Goal: Transaction & Acquisition: Purchase product/service

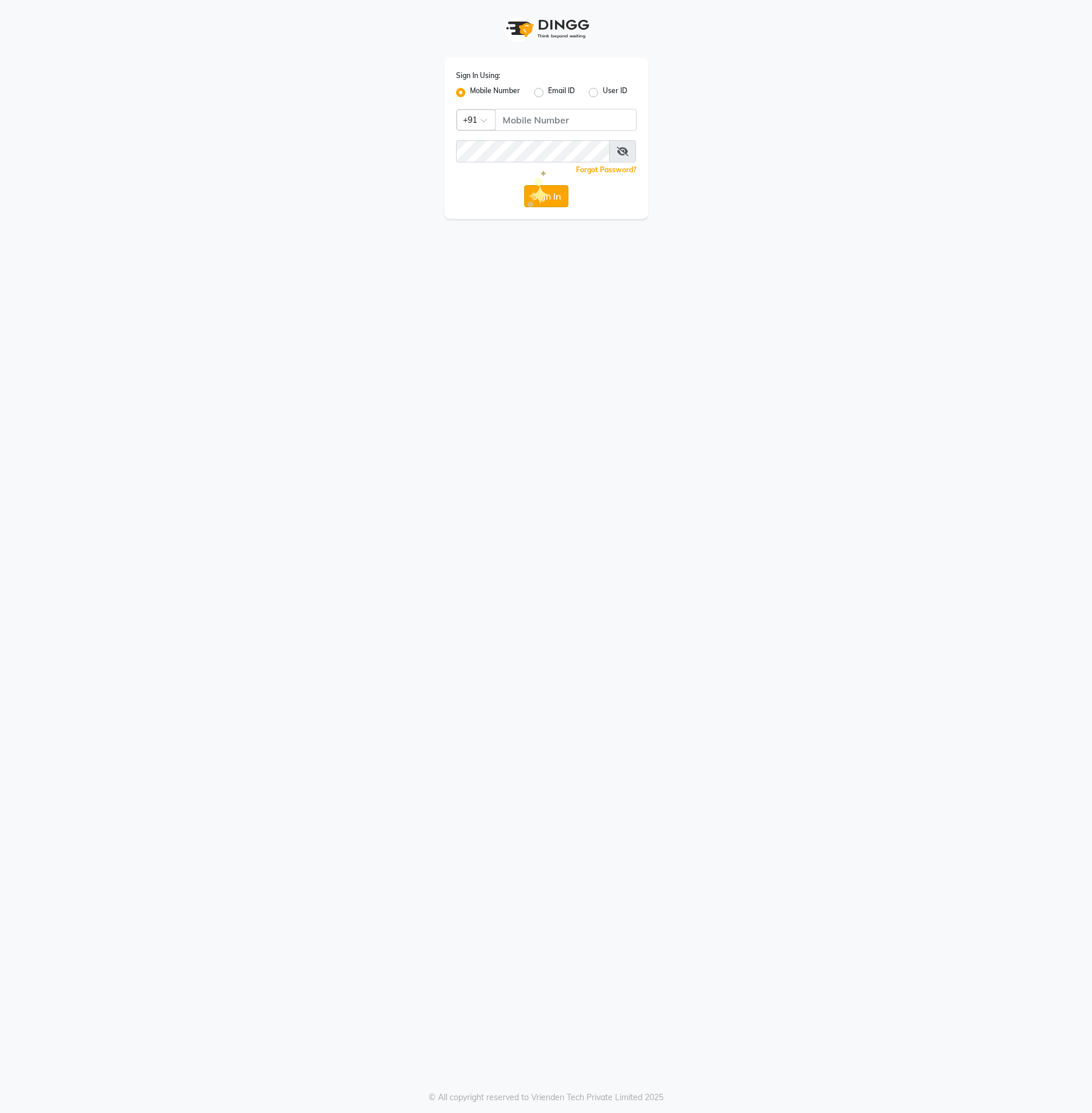
click at [527, 199] on button "Sign In" at bounding box center [546, 196] width 45 height 22
click at [541, 121] on input "Username" at bounding box center [565, 120] width 141 height 22
type input "9365278165"
click at [530, 190] on button "Sign In" at bounding box center [546, 196] width 45 height 22
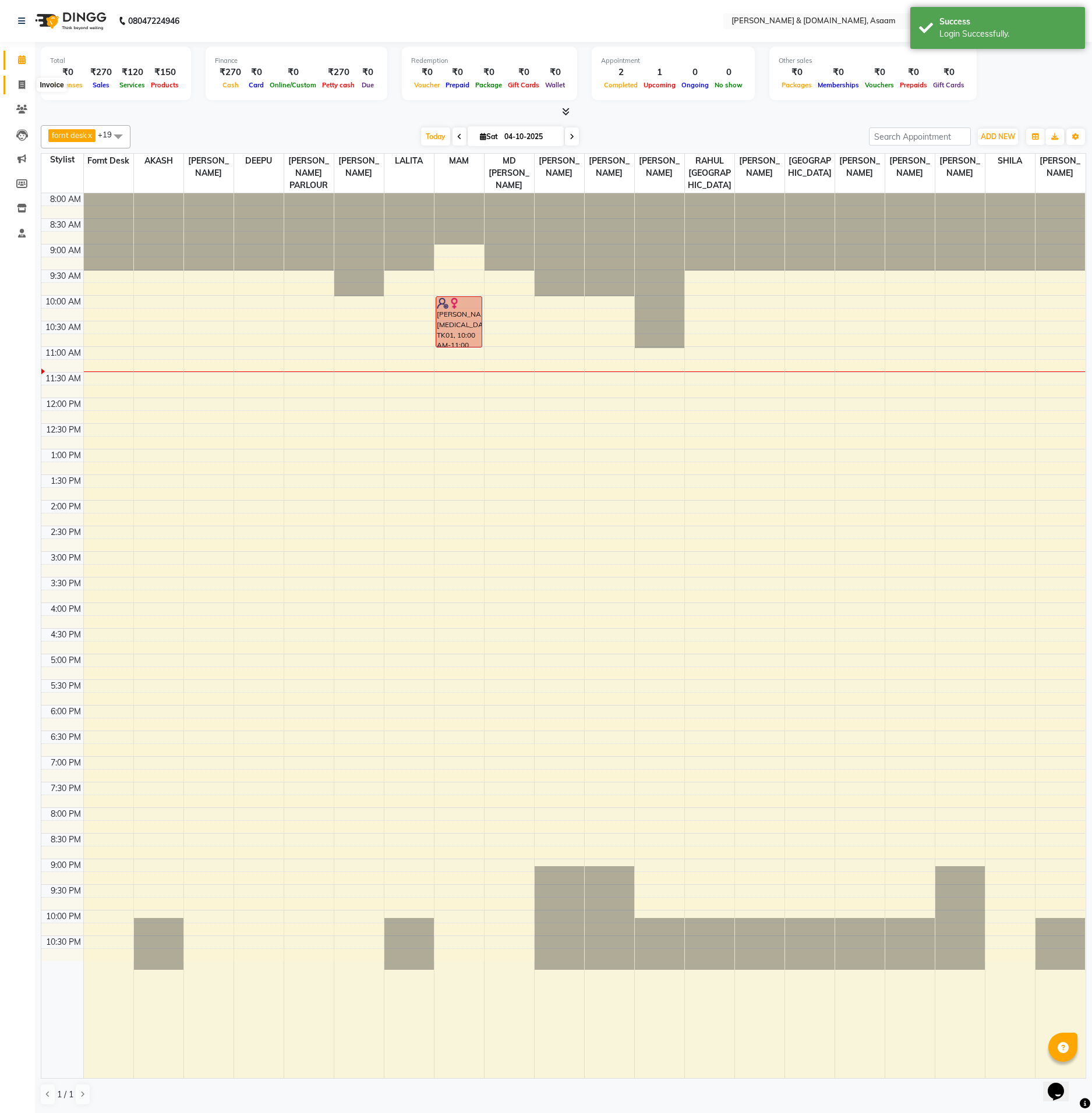
click at [13, 83] on span at bounding box center [22, 85] width 20 height 13
select select "service"
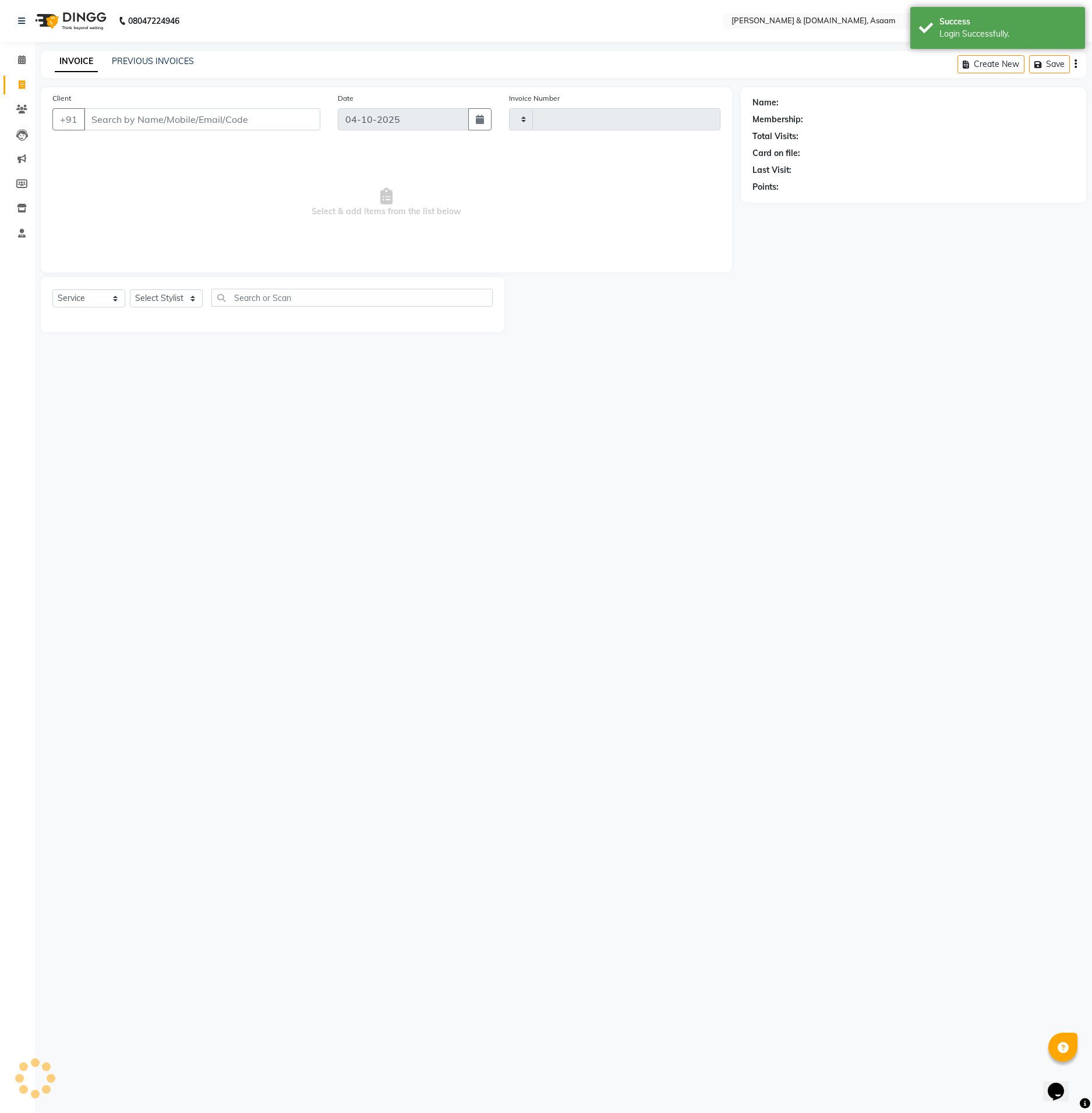
type input "6846"
select select "4608"
click at [126, 56] on link "PREVIOUS INVOICES" at bounding box center [153, 61] width 82 height 10
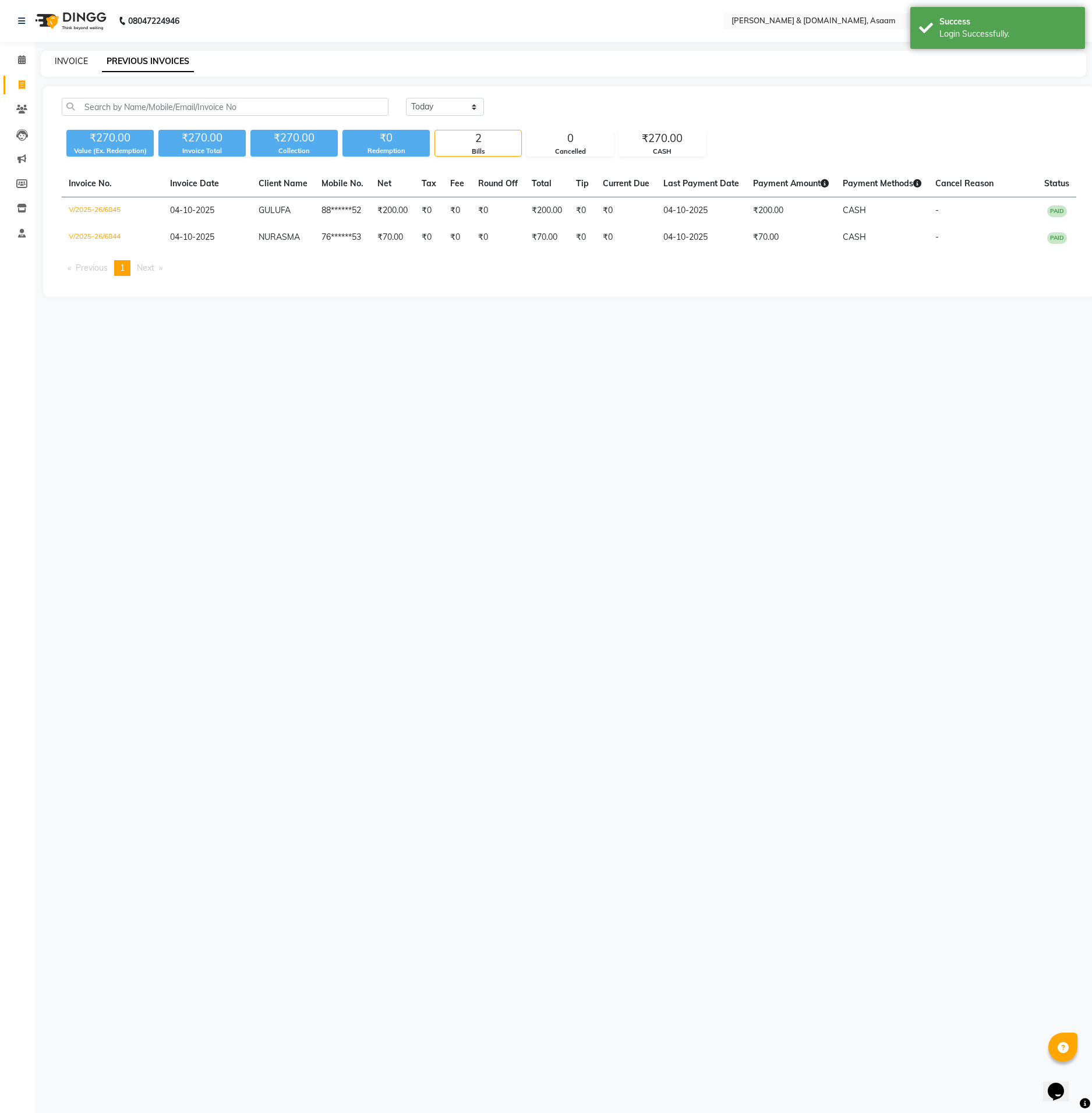
click at [71, 57] on link "INVOICE" at bounding box center [71, 61] width 33 height 10
select select "4608"
select select "service"
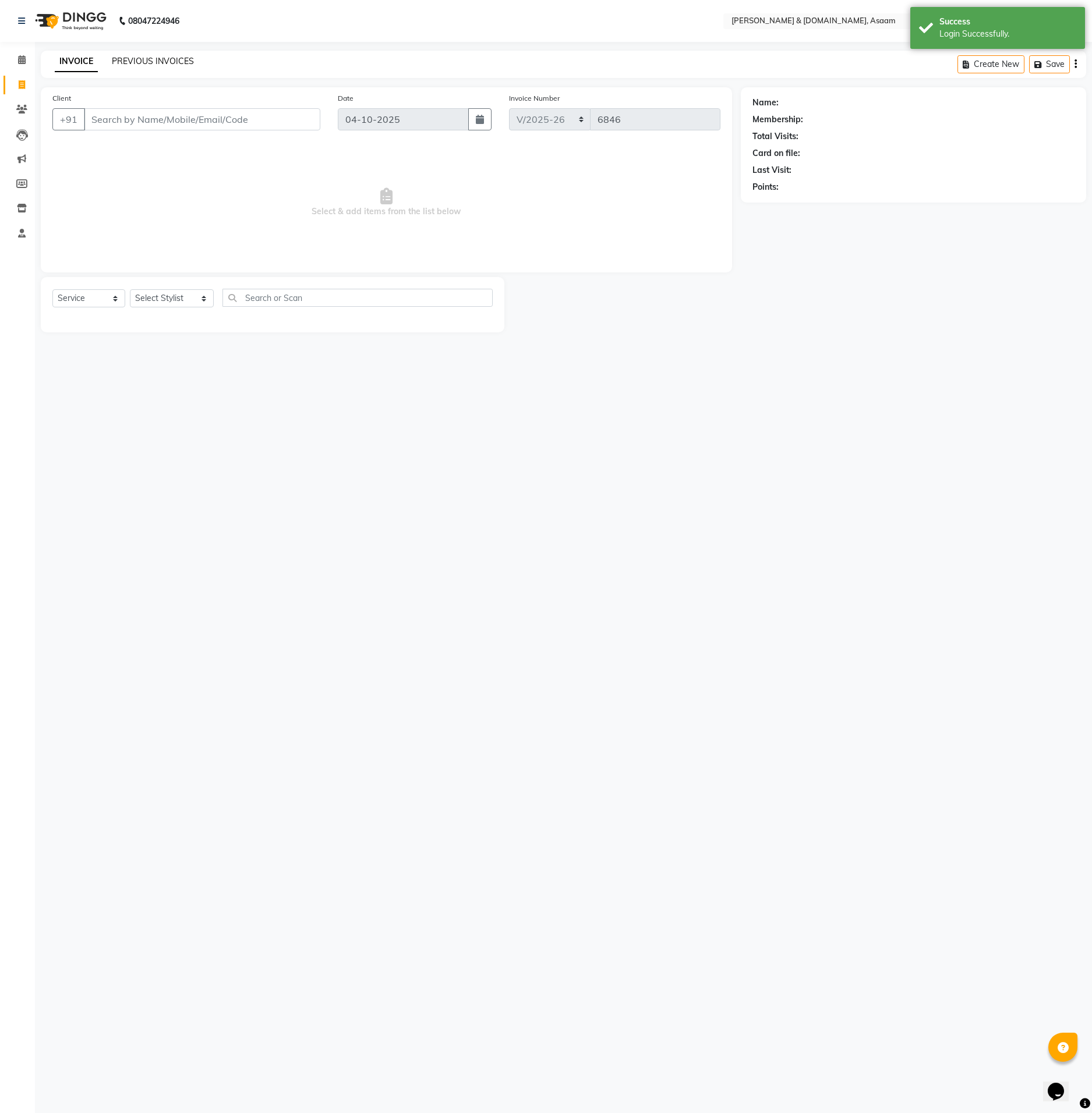
click at [132, 61] on link "PREVIOUS INVOICES" at bounding box center [153, 61] width 82 height 10
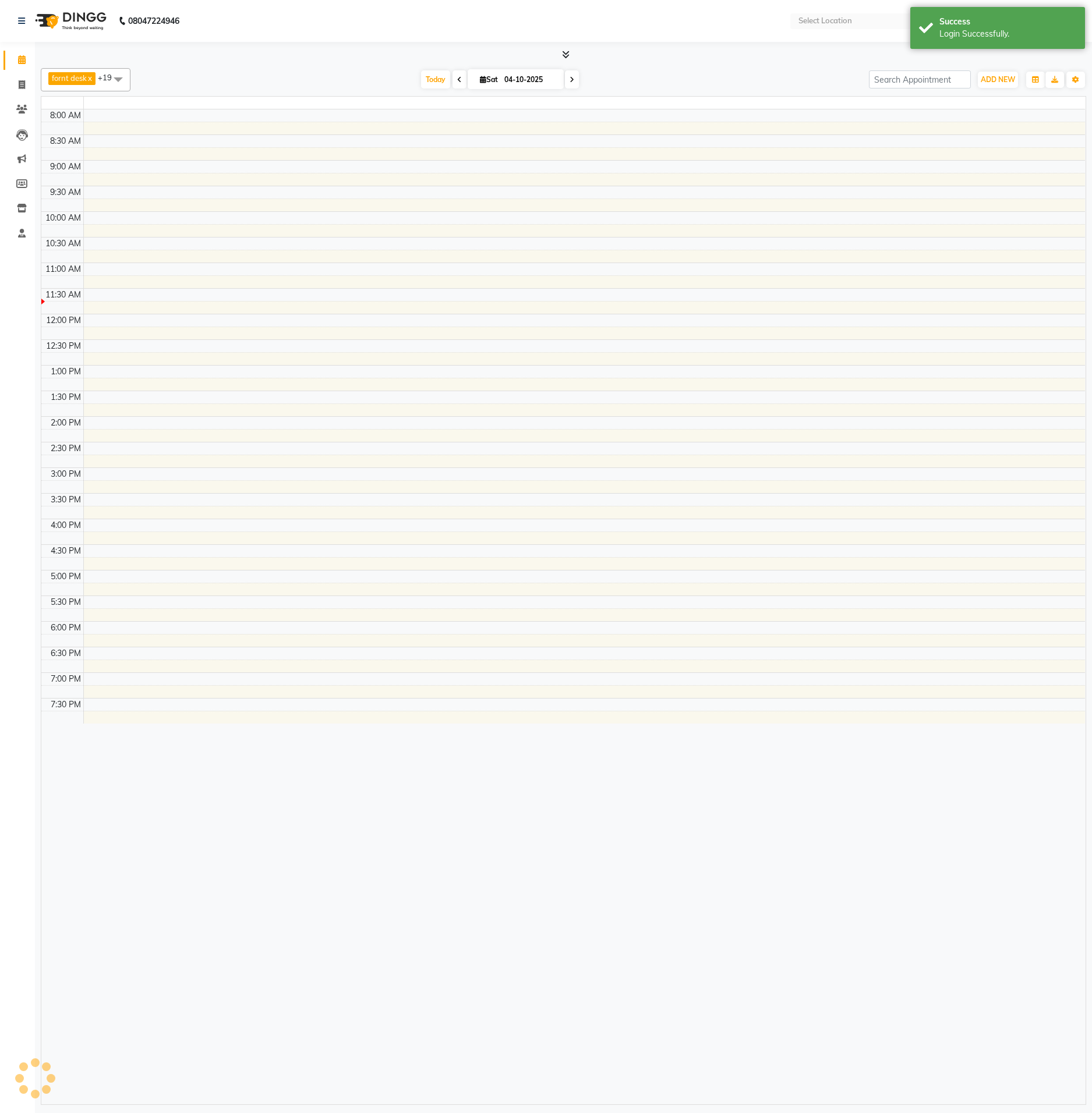
select select "en"
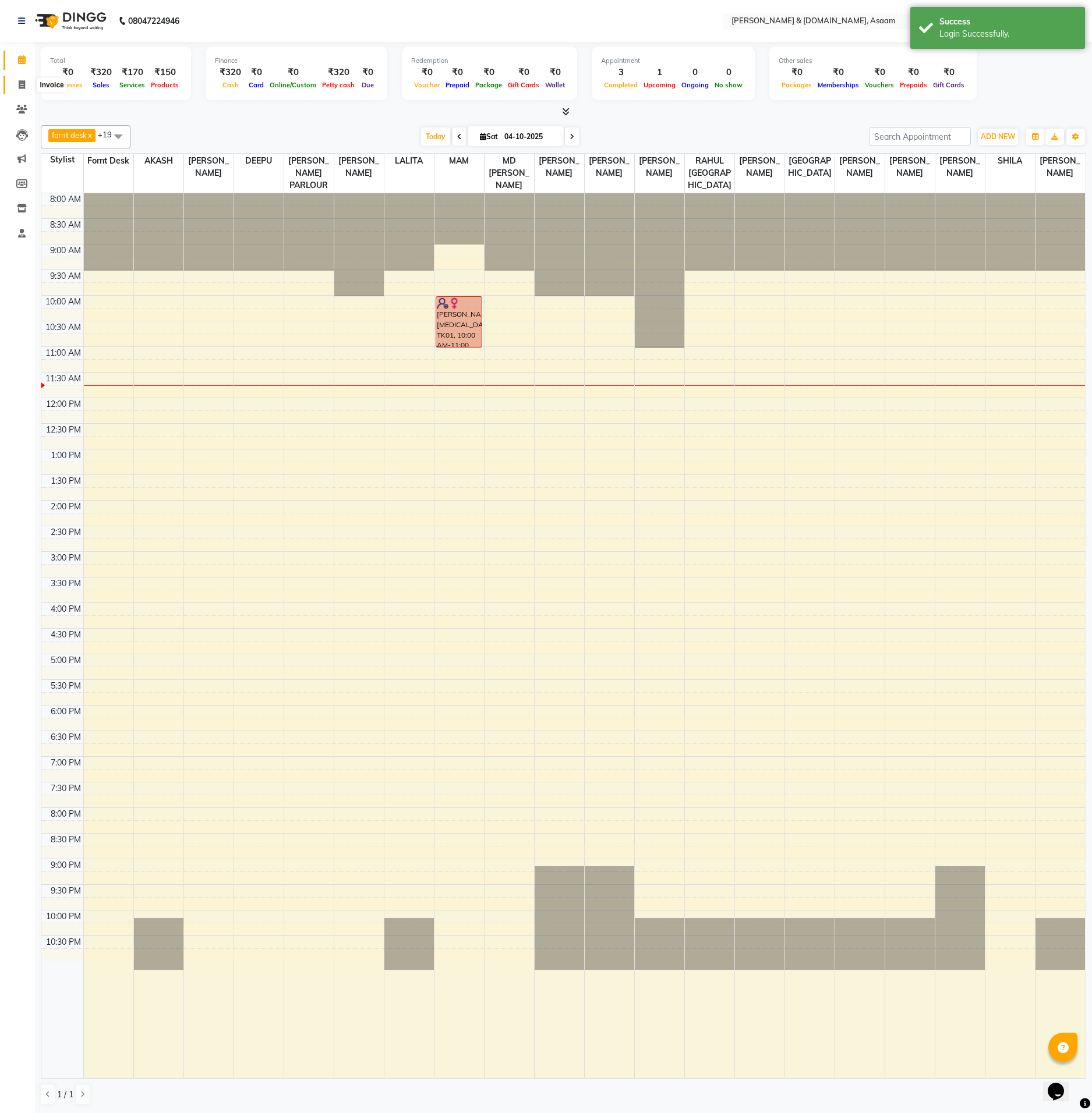
click at [23, 83] on icon at bounding box center [21, 85] width 7 height 9
select select "service"
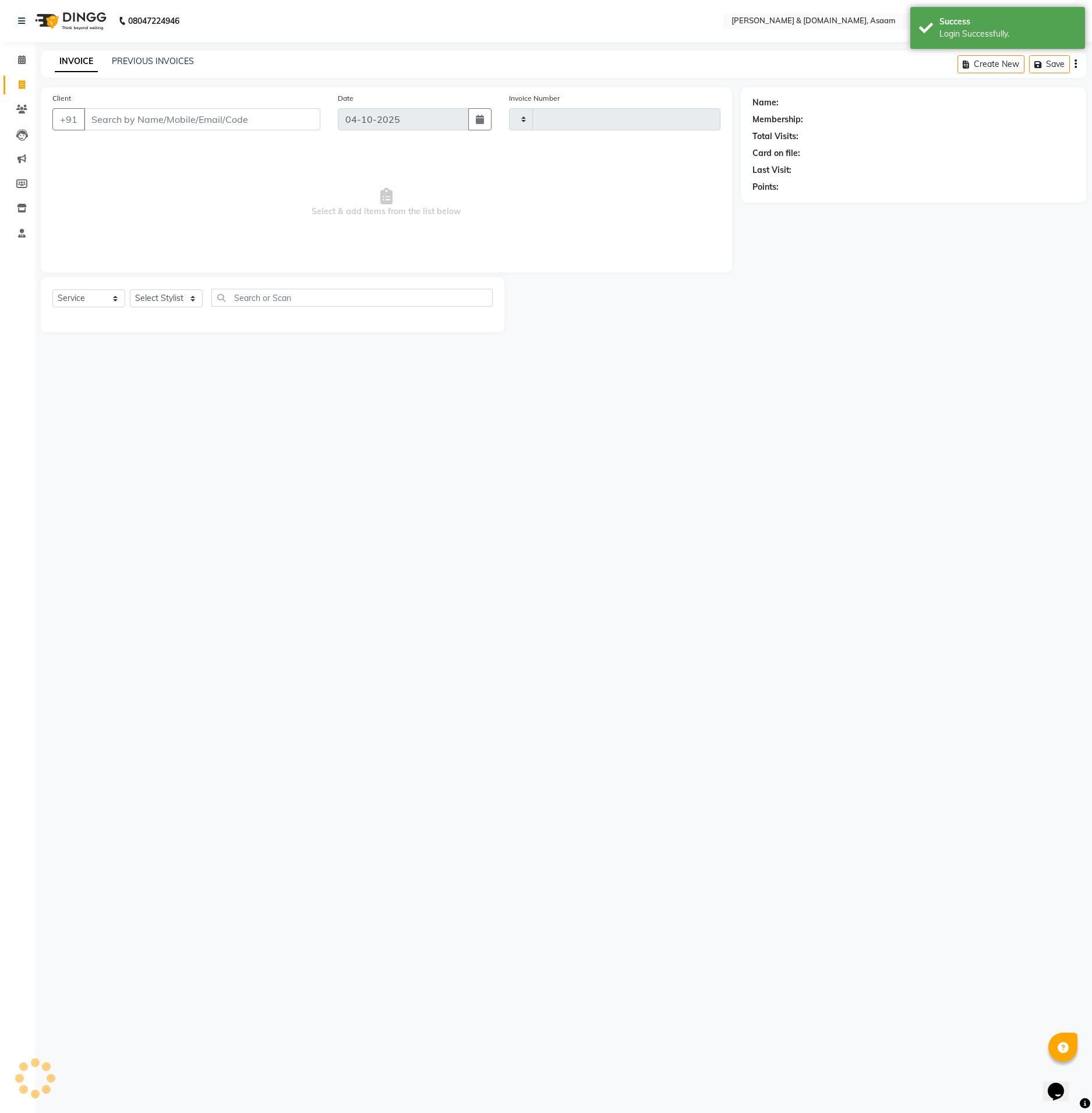
type input "6847"
select select "4608"
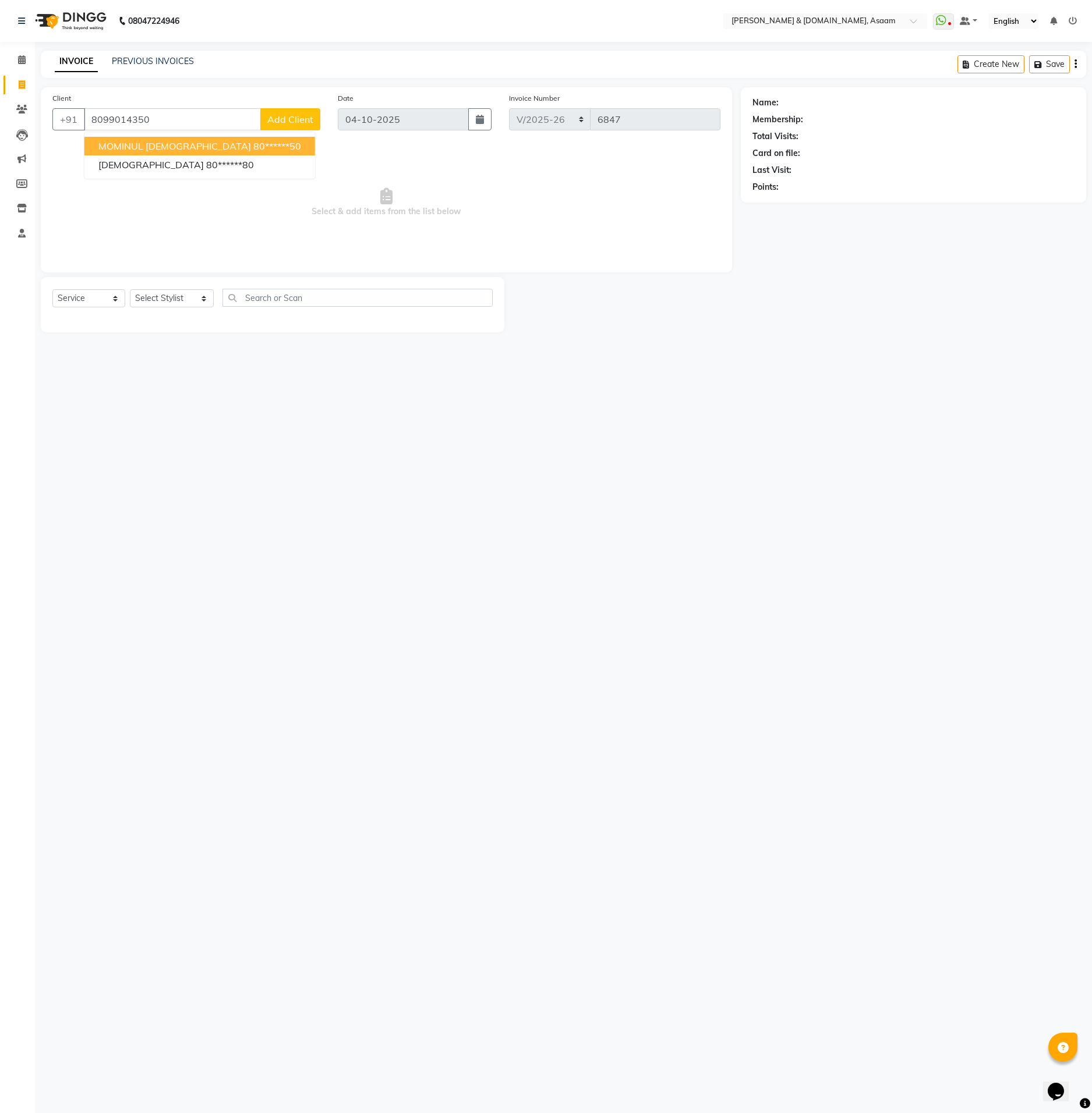
type input "8099014350"
click at [184, 286] on div "Select Service Product Membership Package Voucher Prepaid Gift Card Select Styl…" at bounding box center [273, 305] width 464 height 56
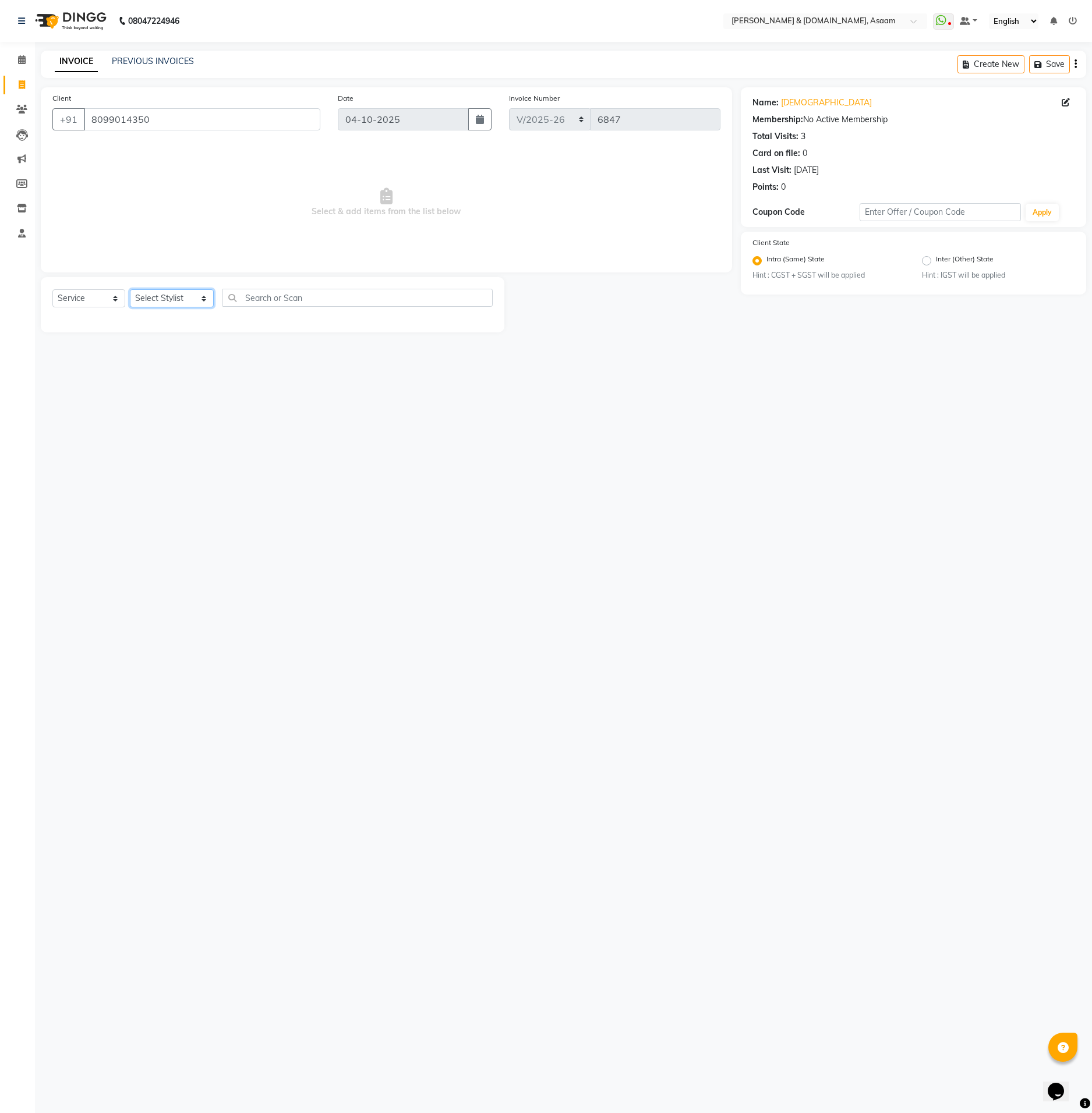
click at [193, 298] on select "Select Stylist AKASH AKIB [PERSON_NAME] fornt desk [PERSON_NAME] PARLOUR [PERSO…" at bounding box center [172, 298] width 84 height 18
select select "91035"
click at [130, 290] on select "Select Stylist AKASH AKIB [PERSON_NAME] fornt desk [PERSON_NAME] PARLOUR [PERSO…" at bounding box center [172, 298] width 84 height 18
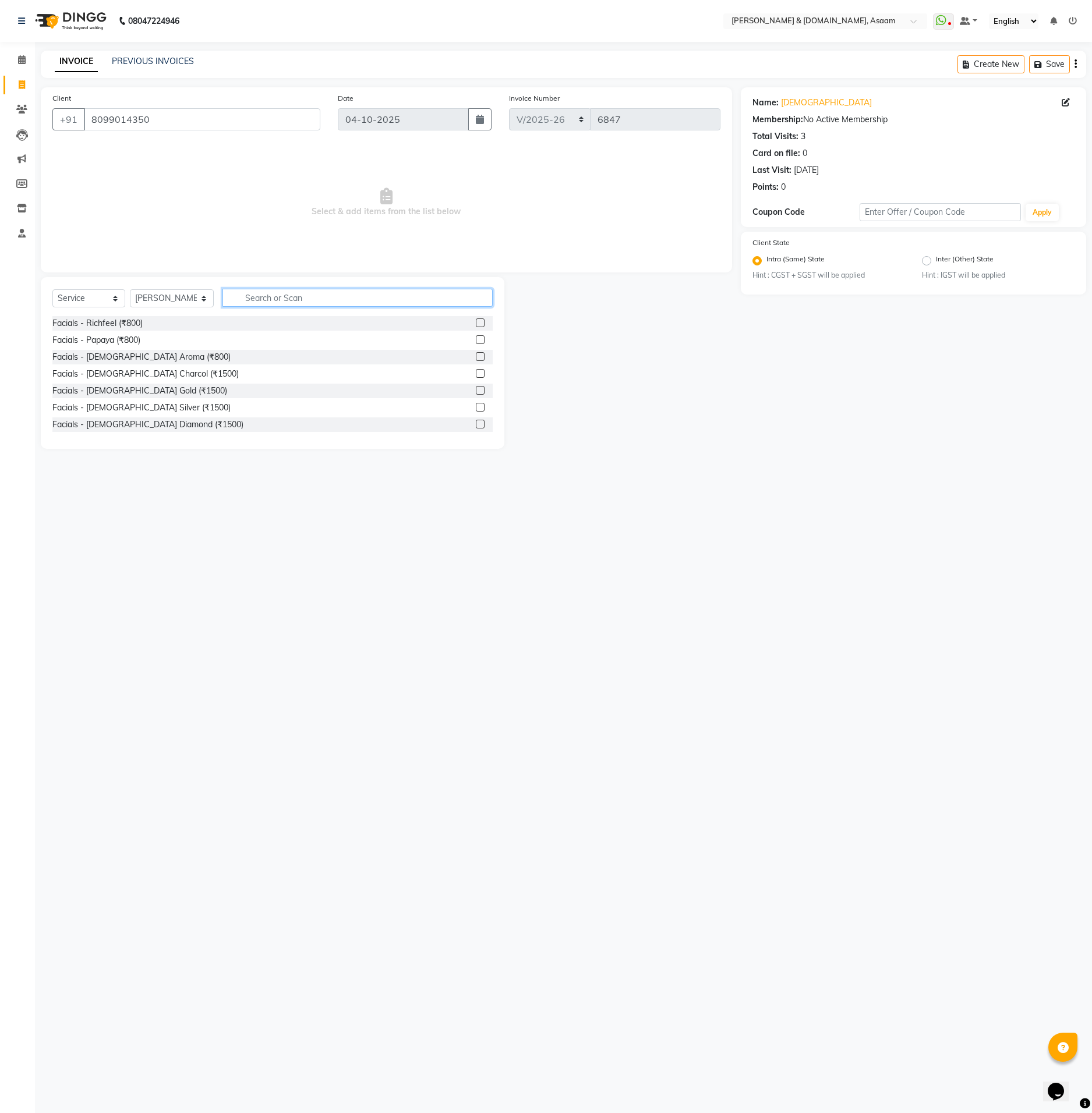
click at [270, 298] on input "text" at bounding box center [357, 298] width 270 height 18
drag, startPoint x: 281, startPoint y: 297, endPoint x: 187, endPoint y: 272, distance: 97.3
click at [187, 272] on div "Client +91 8099014350 Date 04-10-2025 Invoice Number INV/2025-26 V/2025 V/2025-…" at bounding box center [386, 268] width 709 height 361
drag, startPoint x: 275, startPoint y: 300, endPoint x: 138, endPoint y: 309, distance: 137.3
click at [140, 307] on div "Select Service Product Membership Package Voucher Prepaid Gift Card Select Styl…" at bounding box center [273, 302] width 440 height 27
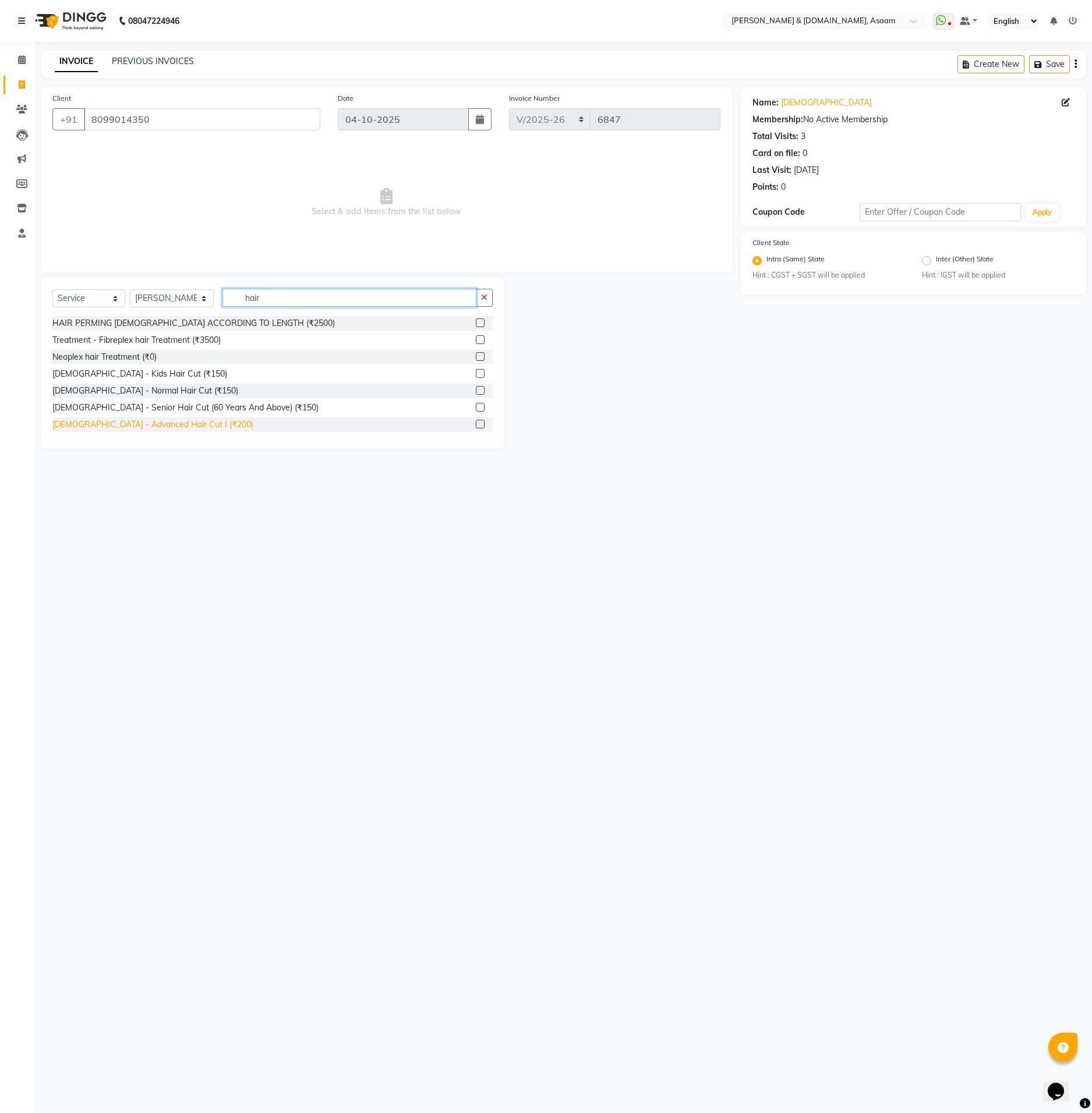
type input "hair"
click at [162, 426] on div "[DEMOGRAPHIC_DATA] - Advanced Hair Cut I (₹200)" at bounding box center [153, 424] width 201 height 12
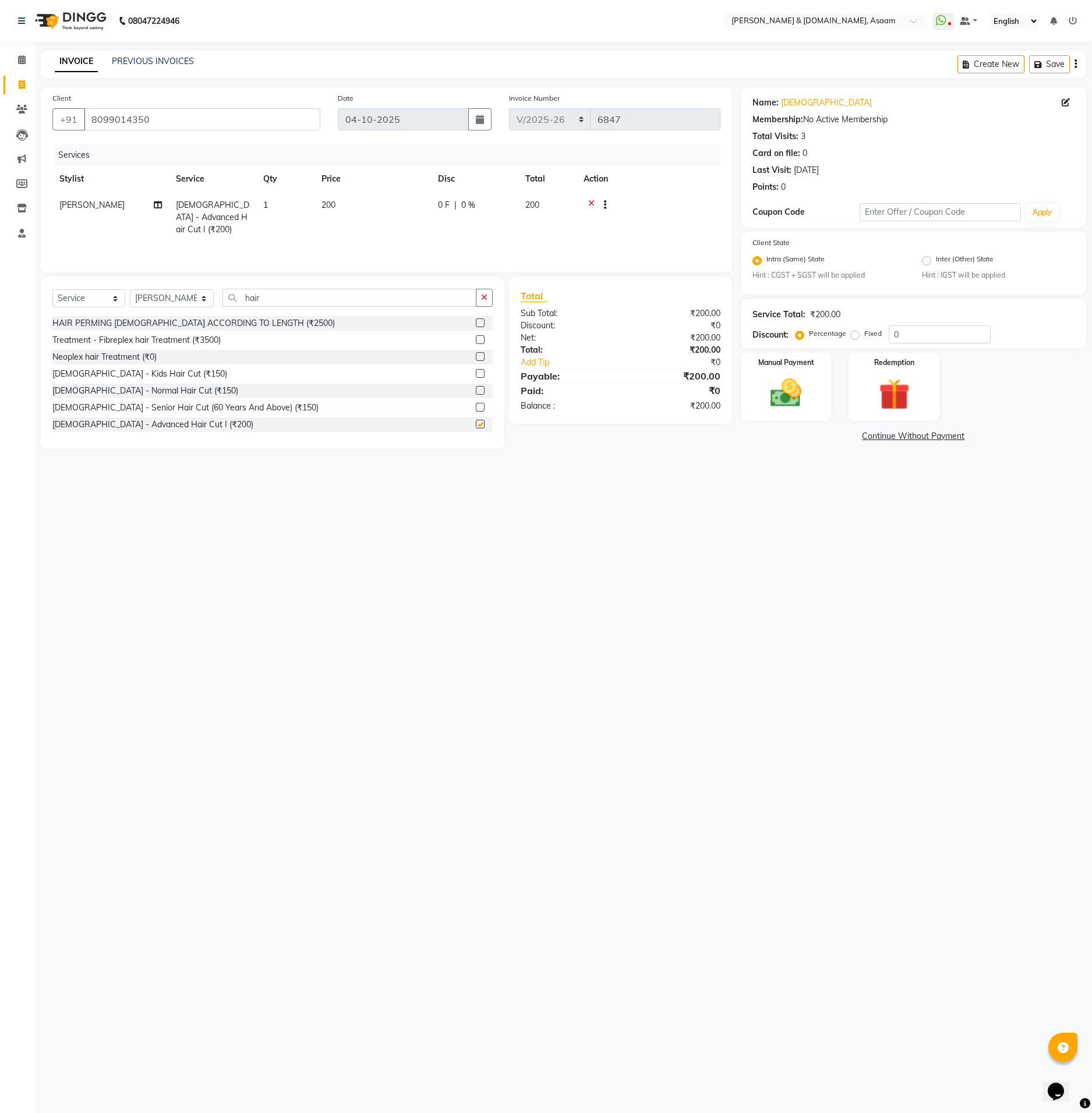
checkbox input "false"
click at [805, 404] on img at bounding box center [786, 393] width 53 height 37
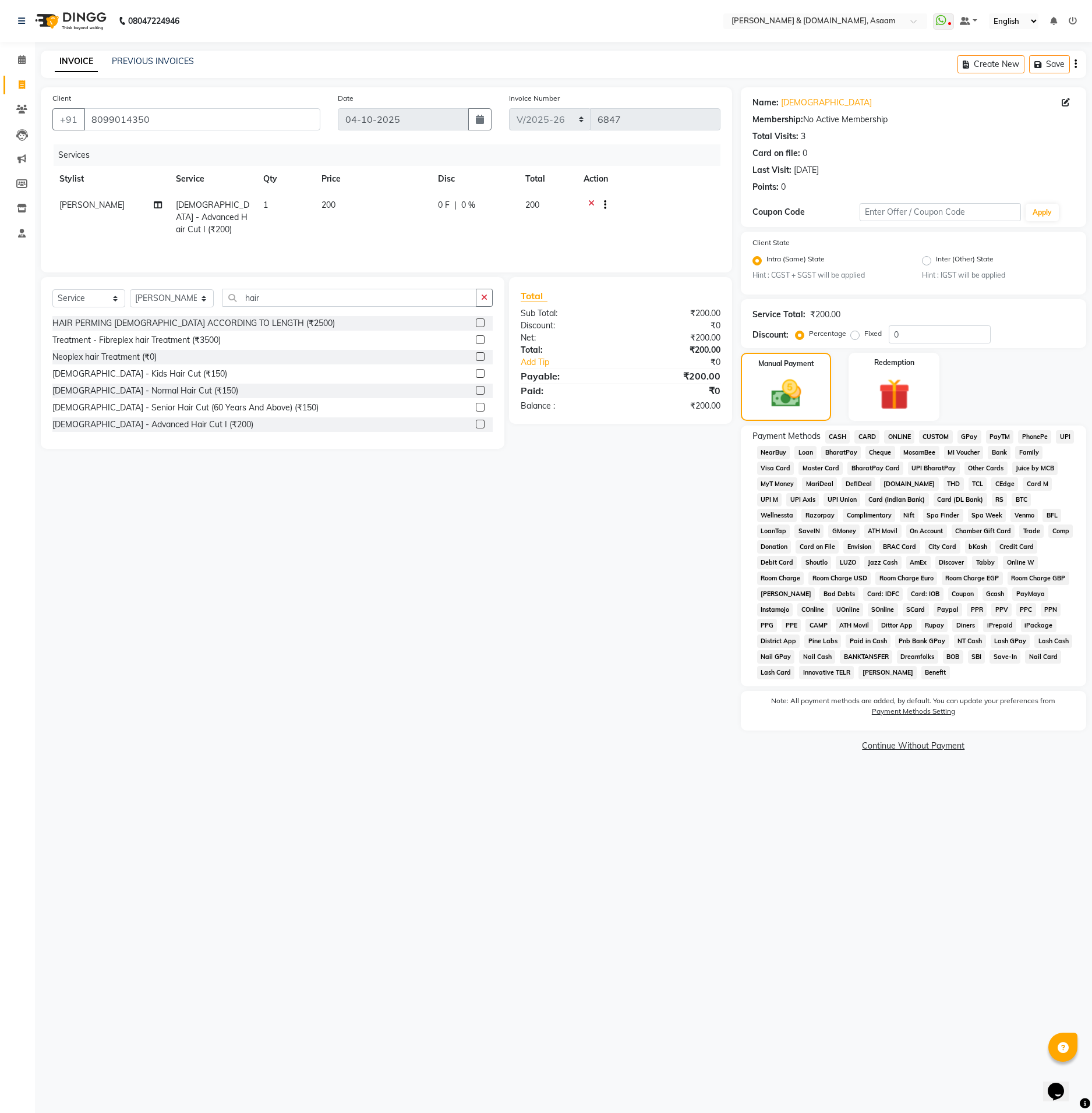
click at [904, 439] on span "ONLINE" at bounding box center [899, 437] width 30 height 13
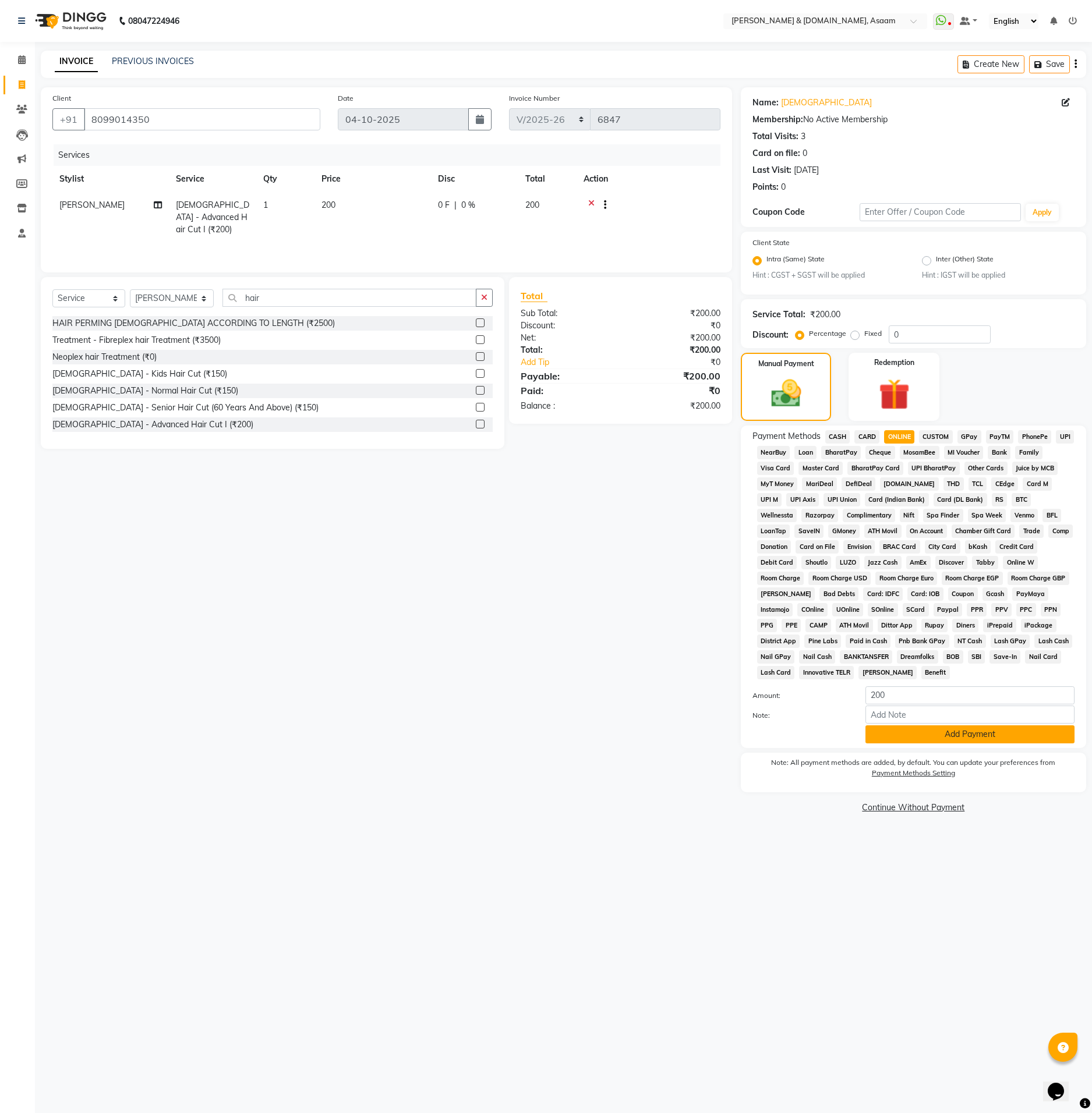
click at [941, 733] on button "Add Payment" at bounding box center [970, 734] width 209 height 18
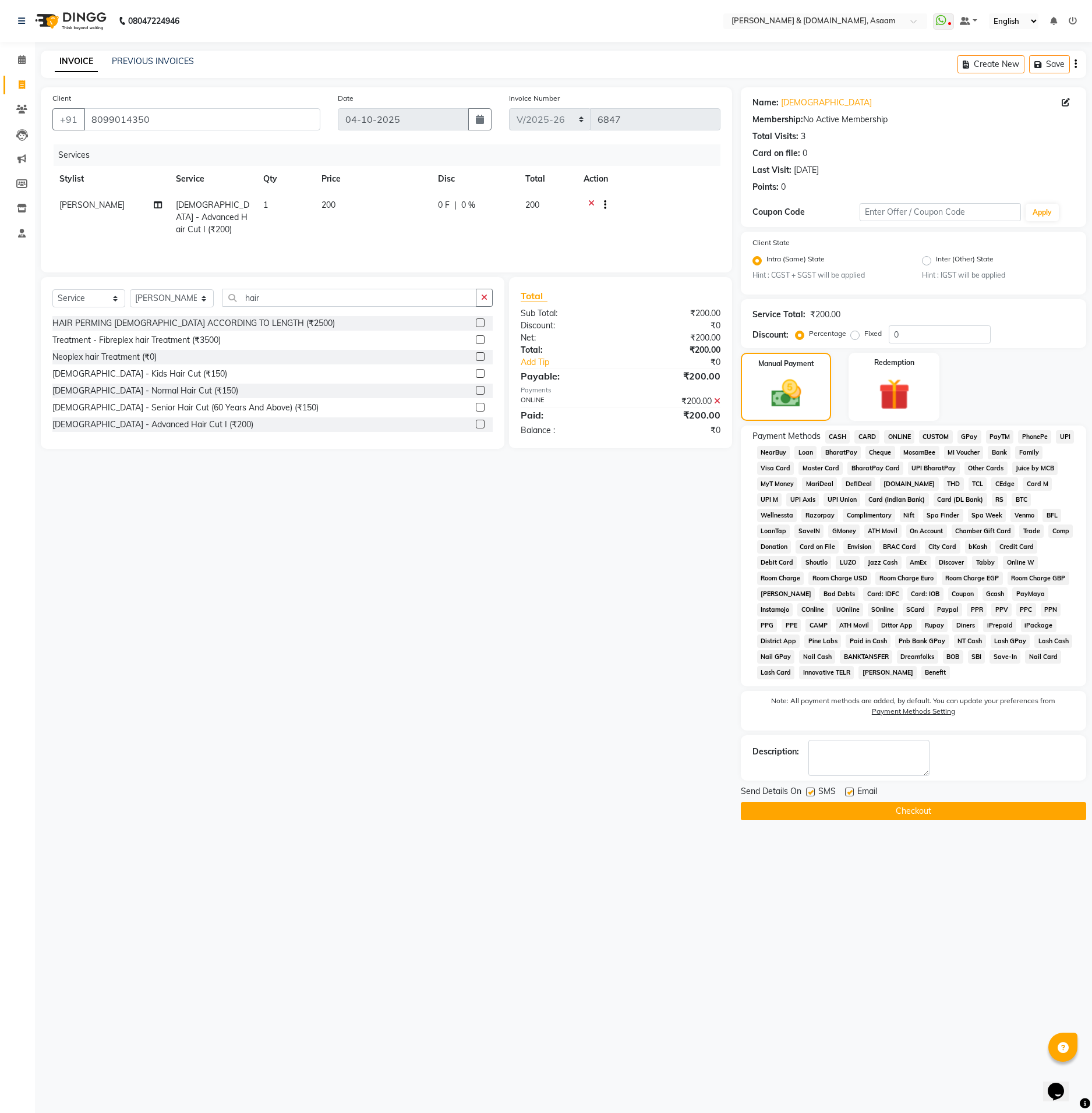
click at [942, 819] on button "Checkout" at bounding box center [914, 811] width 345 height 18
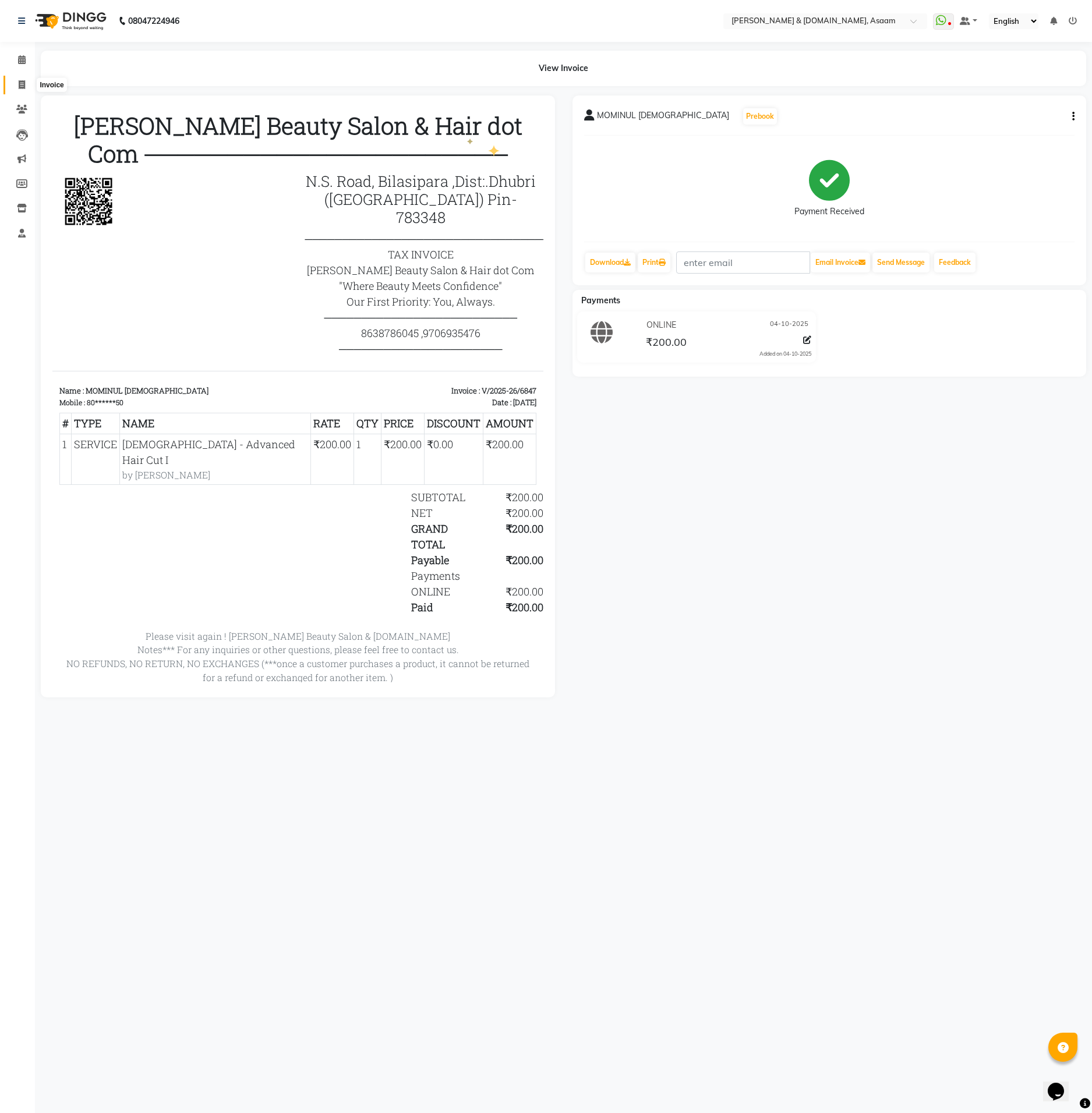
click at [13, 83] on span at bounding box center [22, 85] width 20 height 13
select select "service"
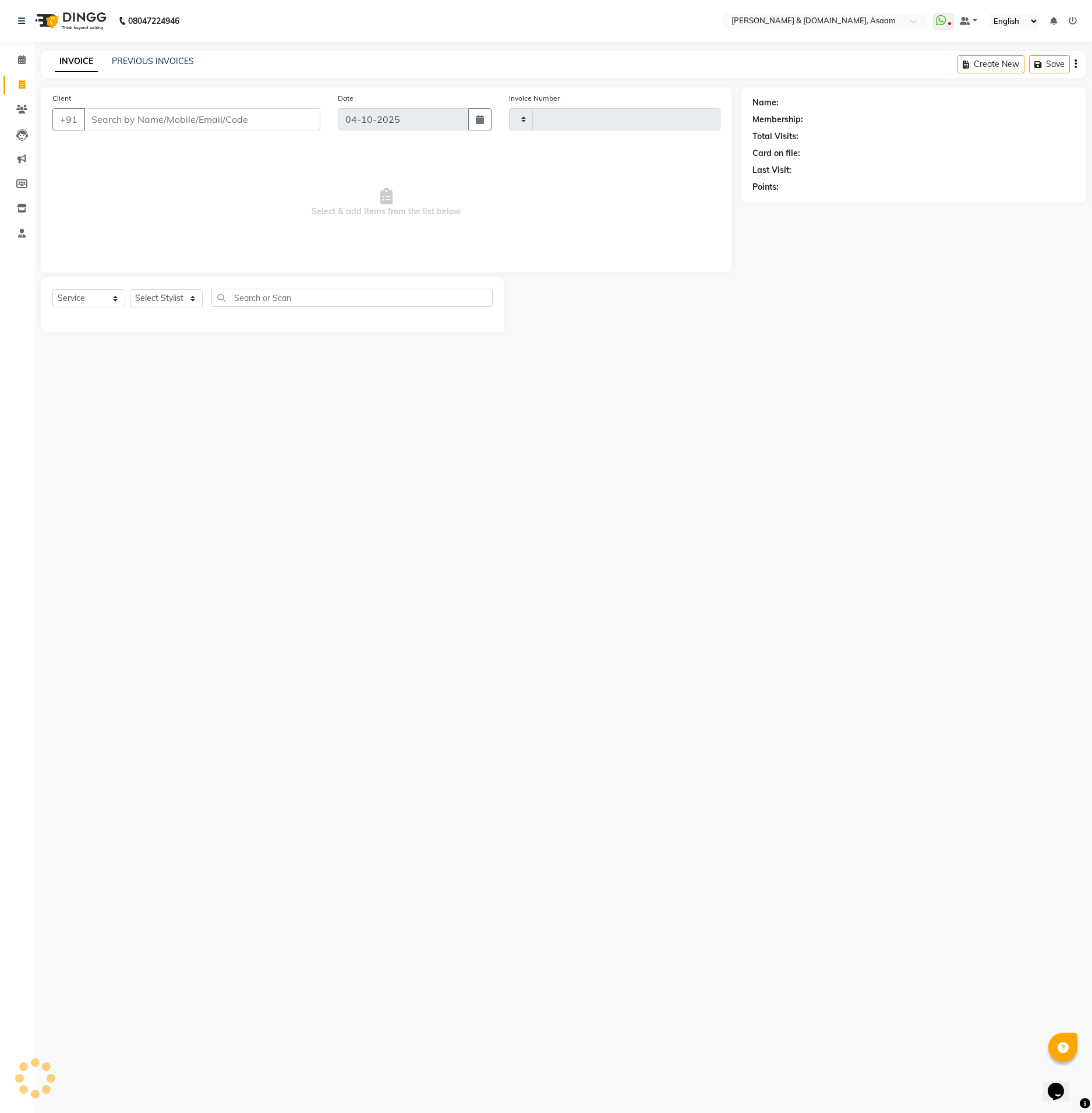
type input "6848"
select select "4608"
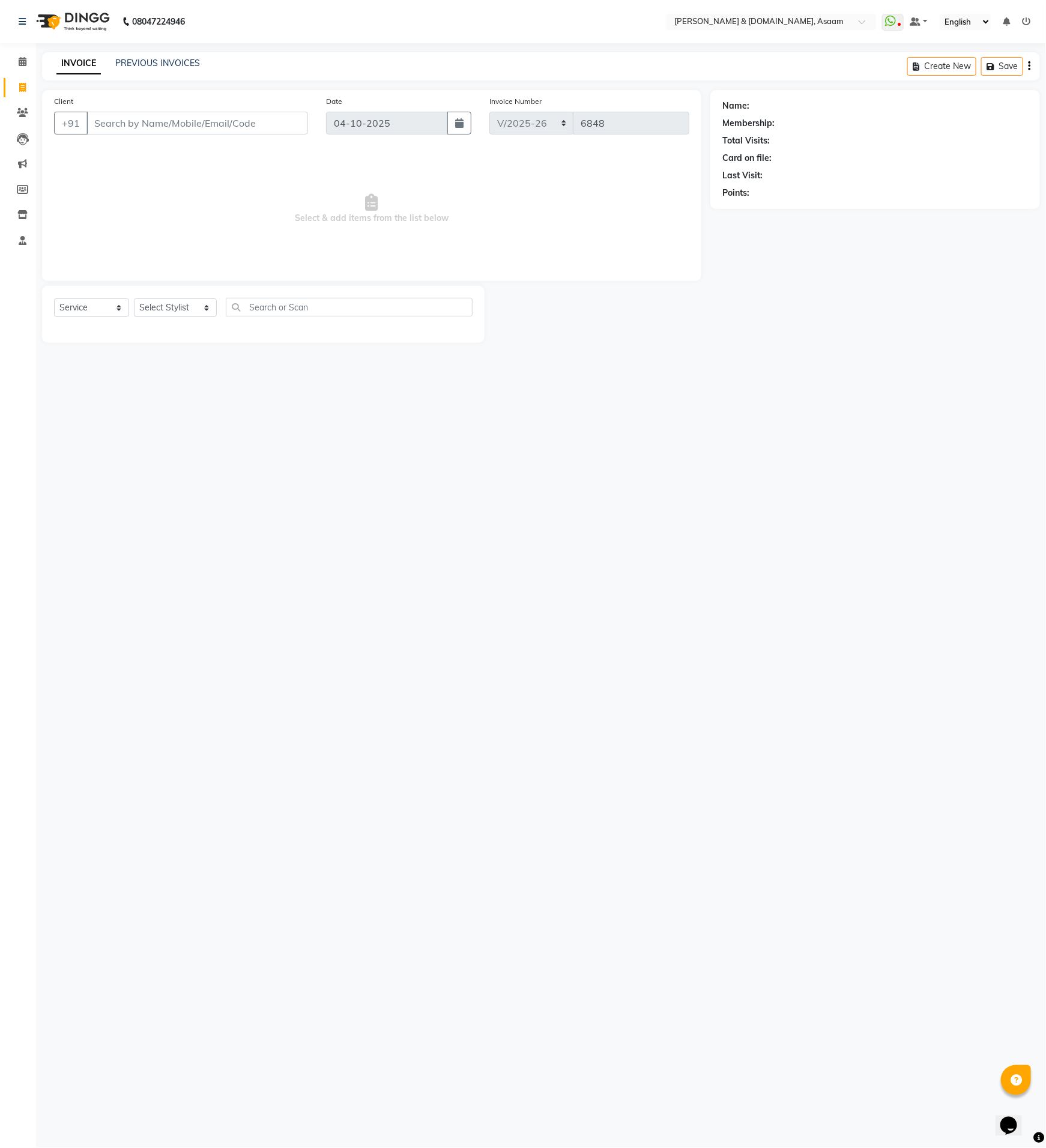
click at [551, 579] on div "08047224946 Select Location × Hrishika & Hair.com, Asaam WhatsApp Status ✕ Stat…" at bounding box center [523, 574] width 1046 height 1148
click at [287, 112] on input "Client" at bounding box center [198, 123] width 222 height 23
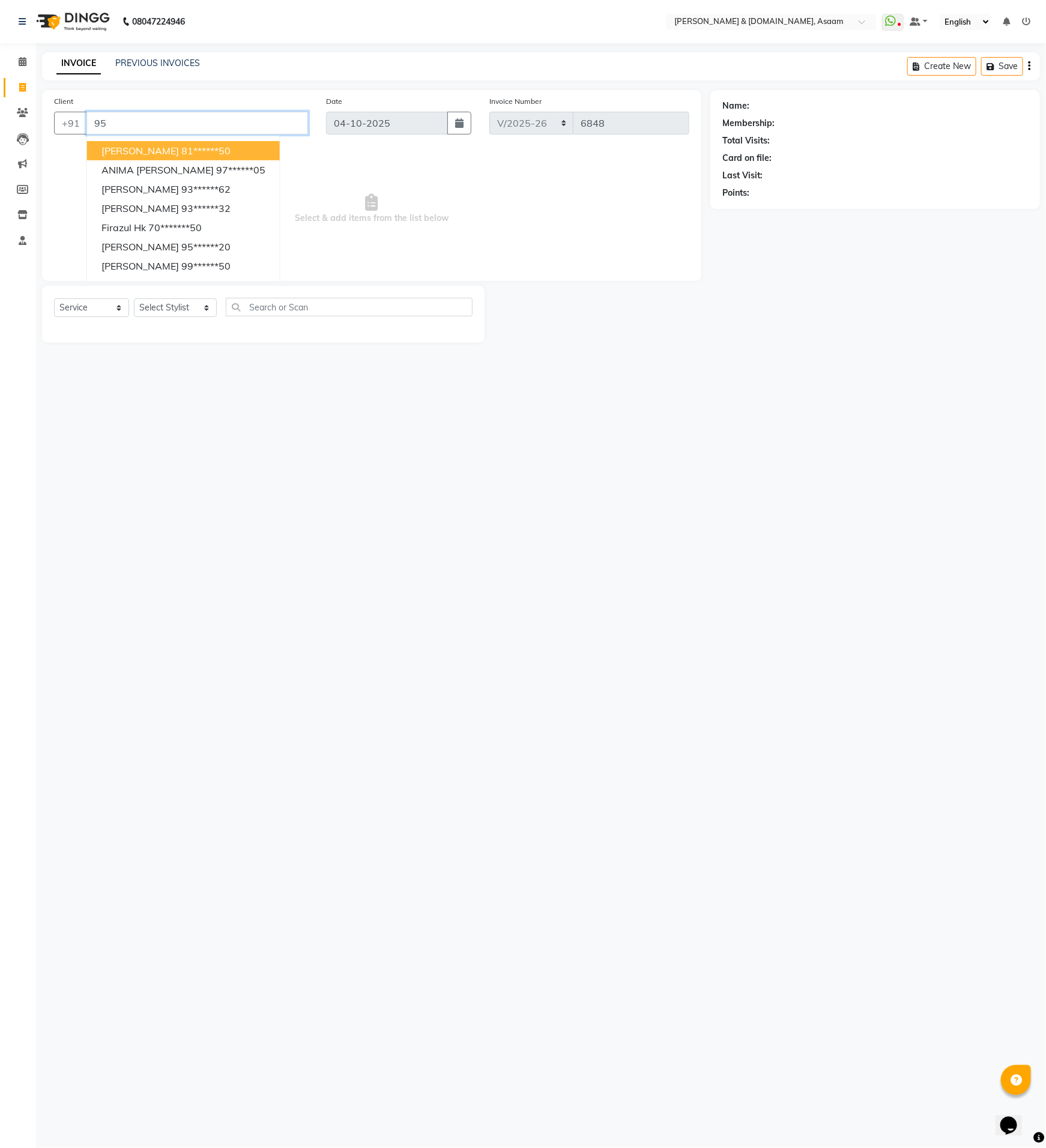
type input "9"
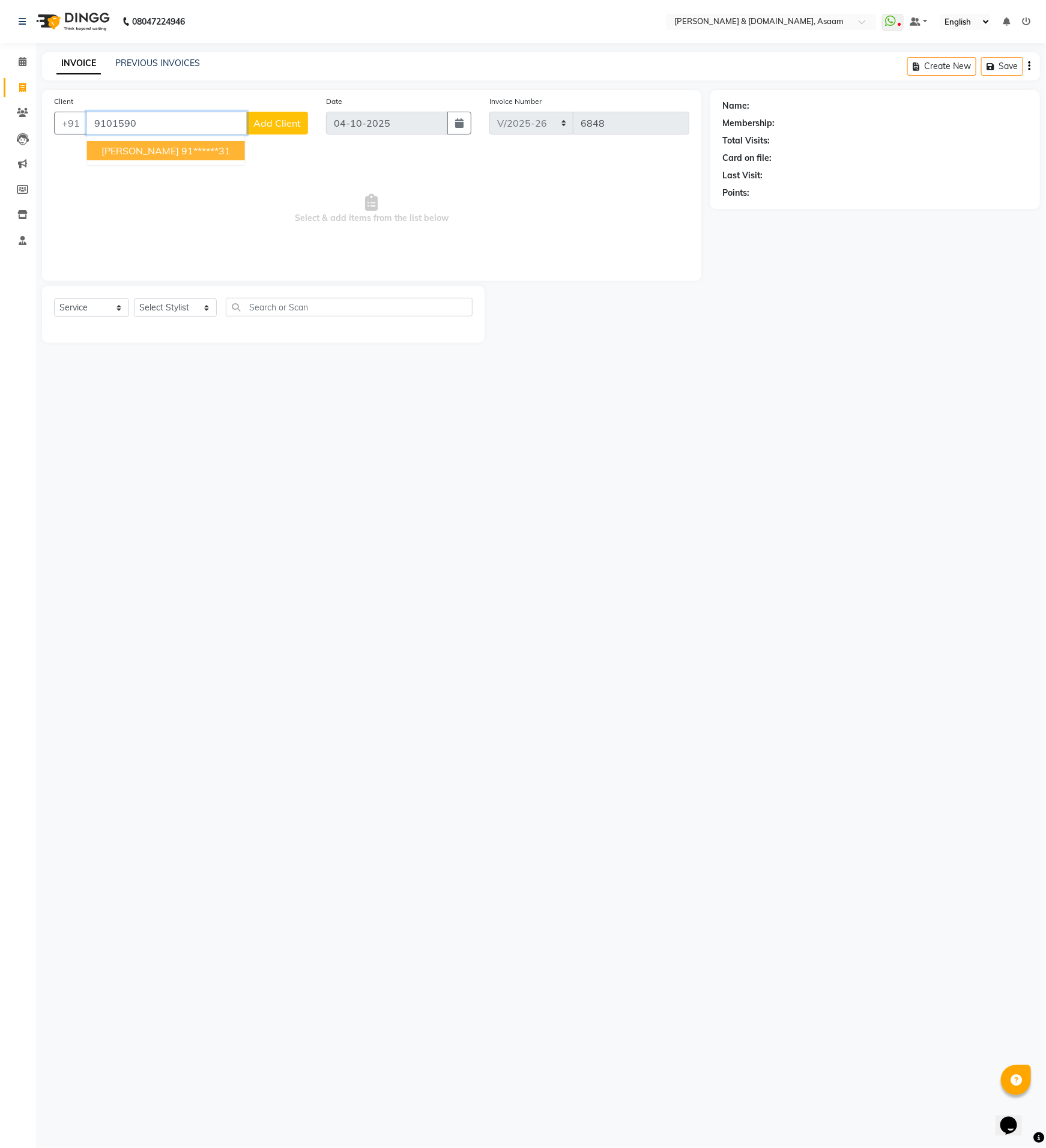
click at [186, 148] on ngb-highlight "91******31" at bounding box center [205, 151] width 49 height 12
type input "91******31"
click at [185, 298] on div "Select Service Product Membership Package Voucher Prepaid Gift Card Select Styl…" at bounding box center [263, 312] width 419 height 28
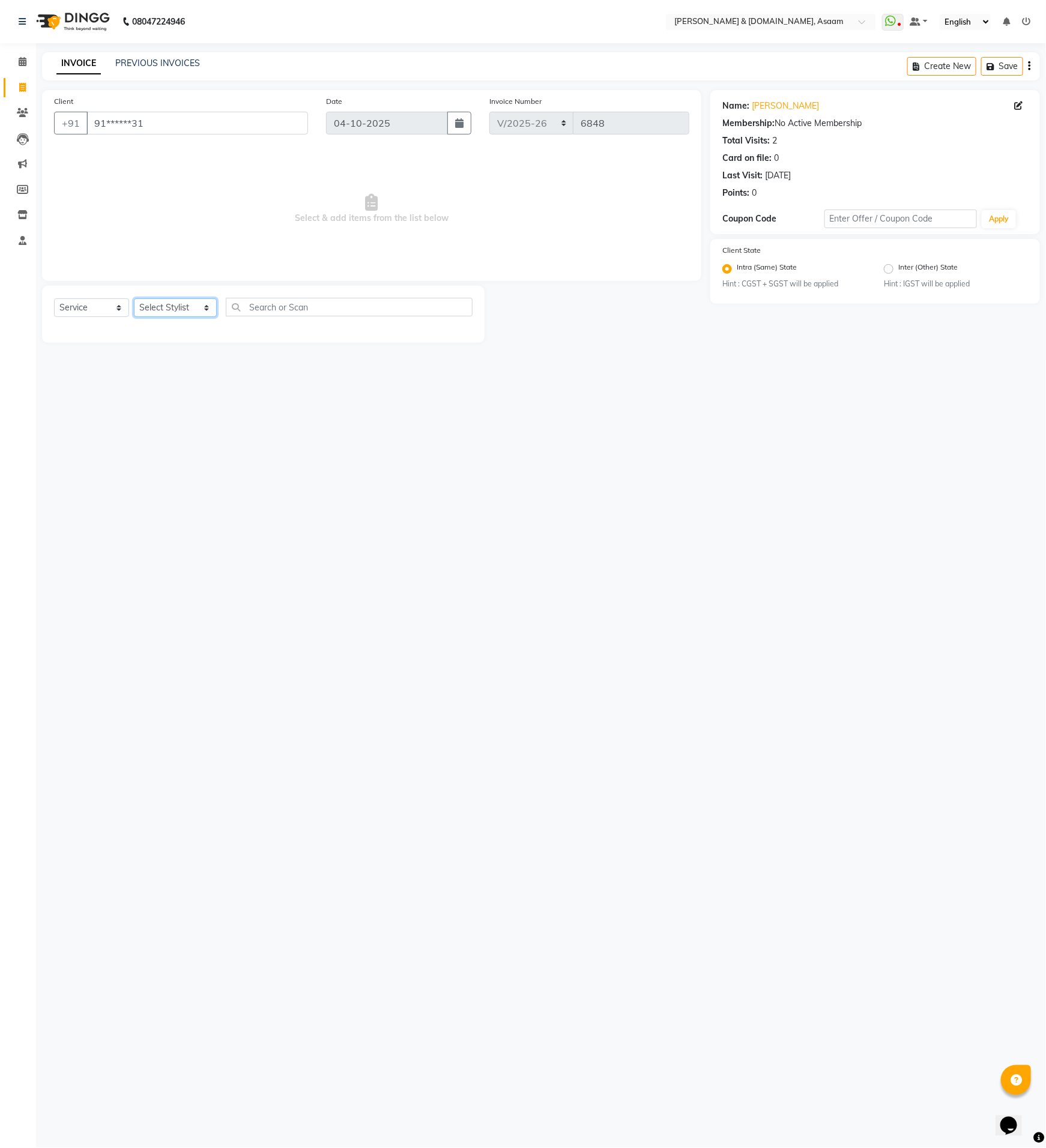
click at [186, 305] on select "Select Stylist AKASH AKIB BISHNU DEEPU fornt desk HRISHIKA PARLOUR KARNA DAS LA…" at bounding box center [176, 308] width 83 height 19
select select "92188"
click at [134, 299] on select "Select Stylist AKASH AKIB BISHNU DEEPU fornt desk HRISHIKA PARLOUR KARNA DAS LA…" at bounding box center [176, 308] width 83 height 19
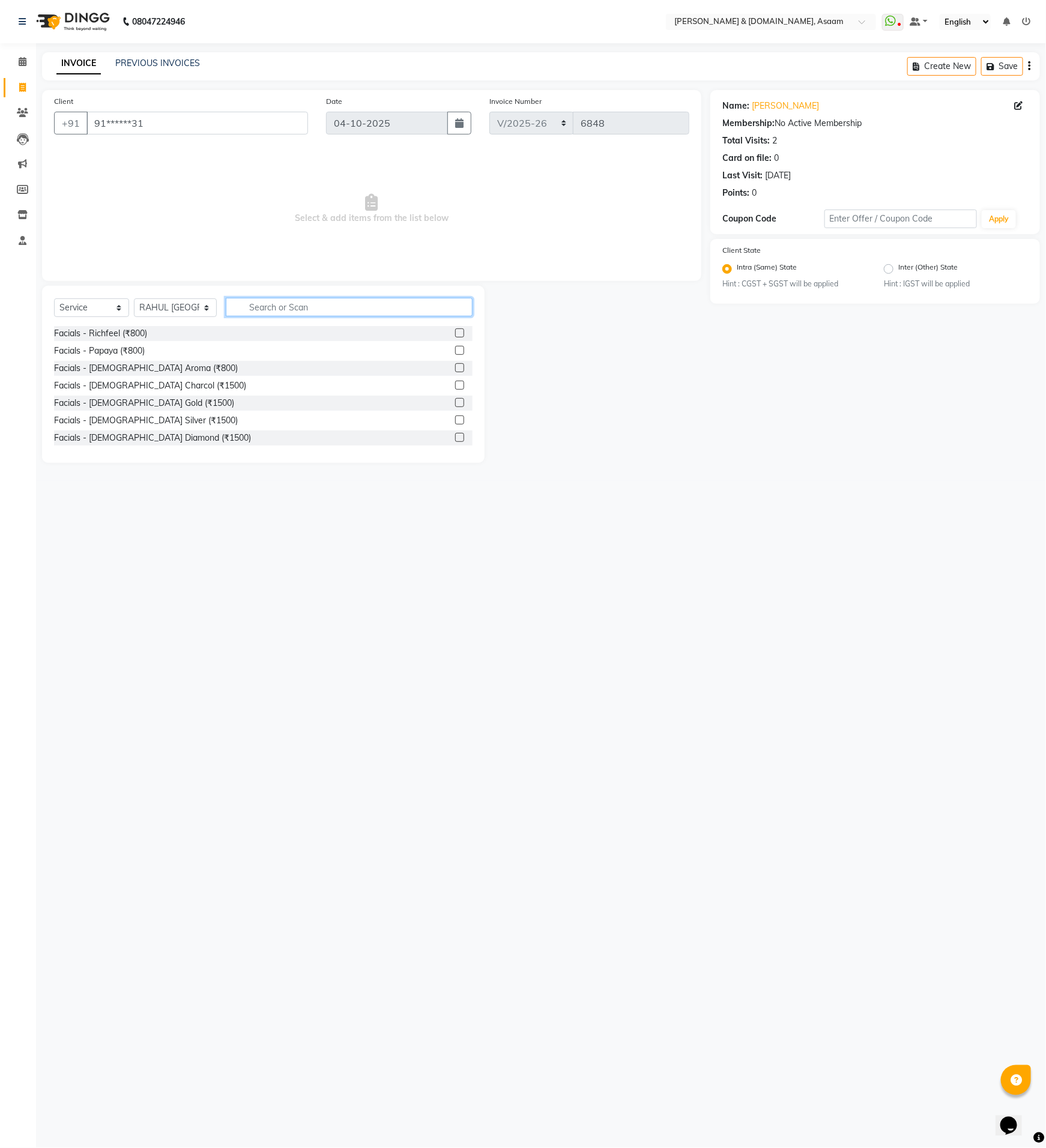
click at [287, 311] on input "text" at bounding box center [348, 307] width 247 height 19
type input "advance"
click at [196, 414] on div "women - advanced layer hair cutt (₹500)" at bounding box center [263, 421] width 419 height 15
click at [193, 416] on div "women - advanced layer hair cutt (₹500)" at bounding box center [133, 420] width 157 height 13
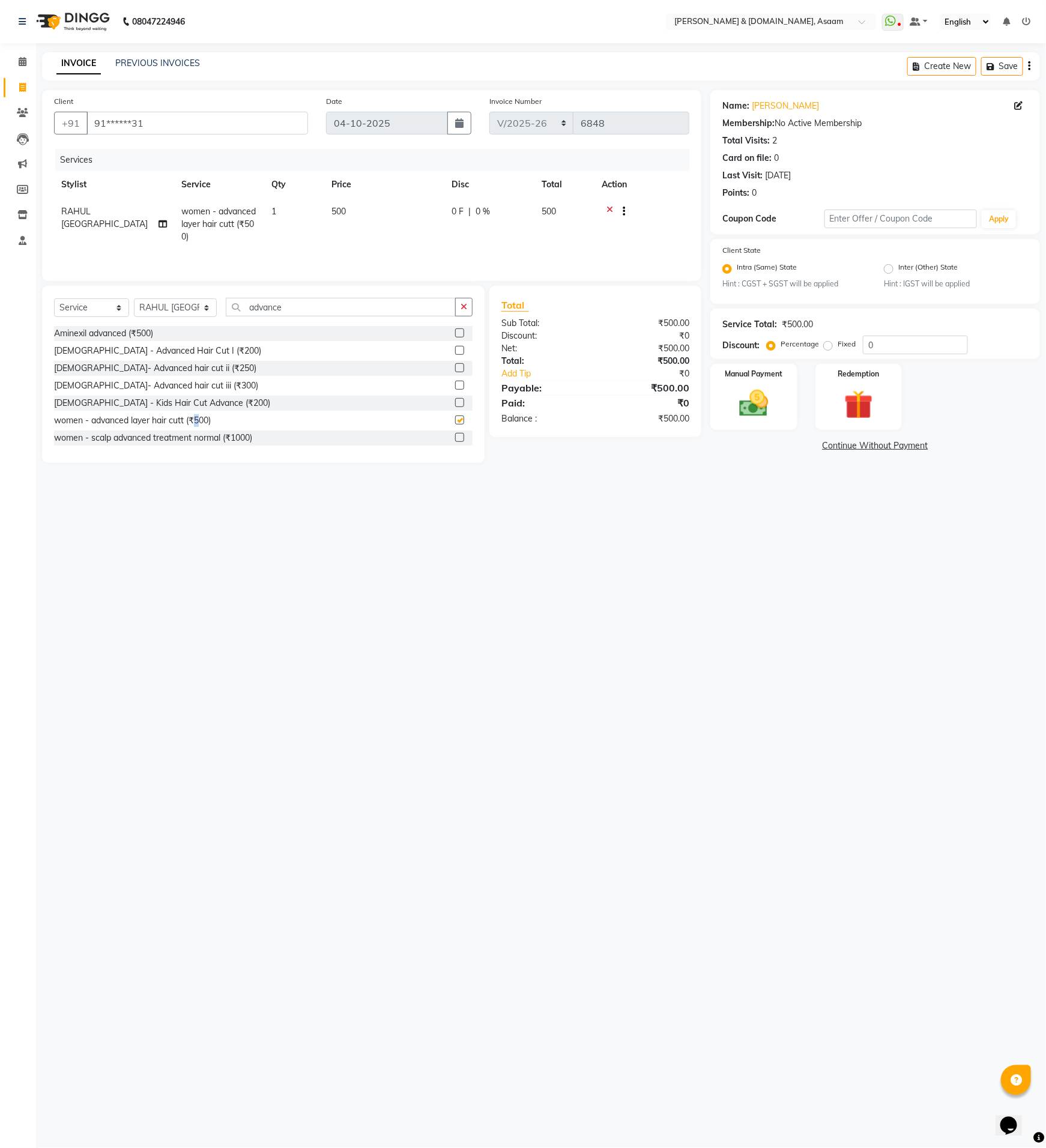
checkbox input "false"
click at [738, 397] on img at bounding box center [753, 404] width 49 height 35
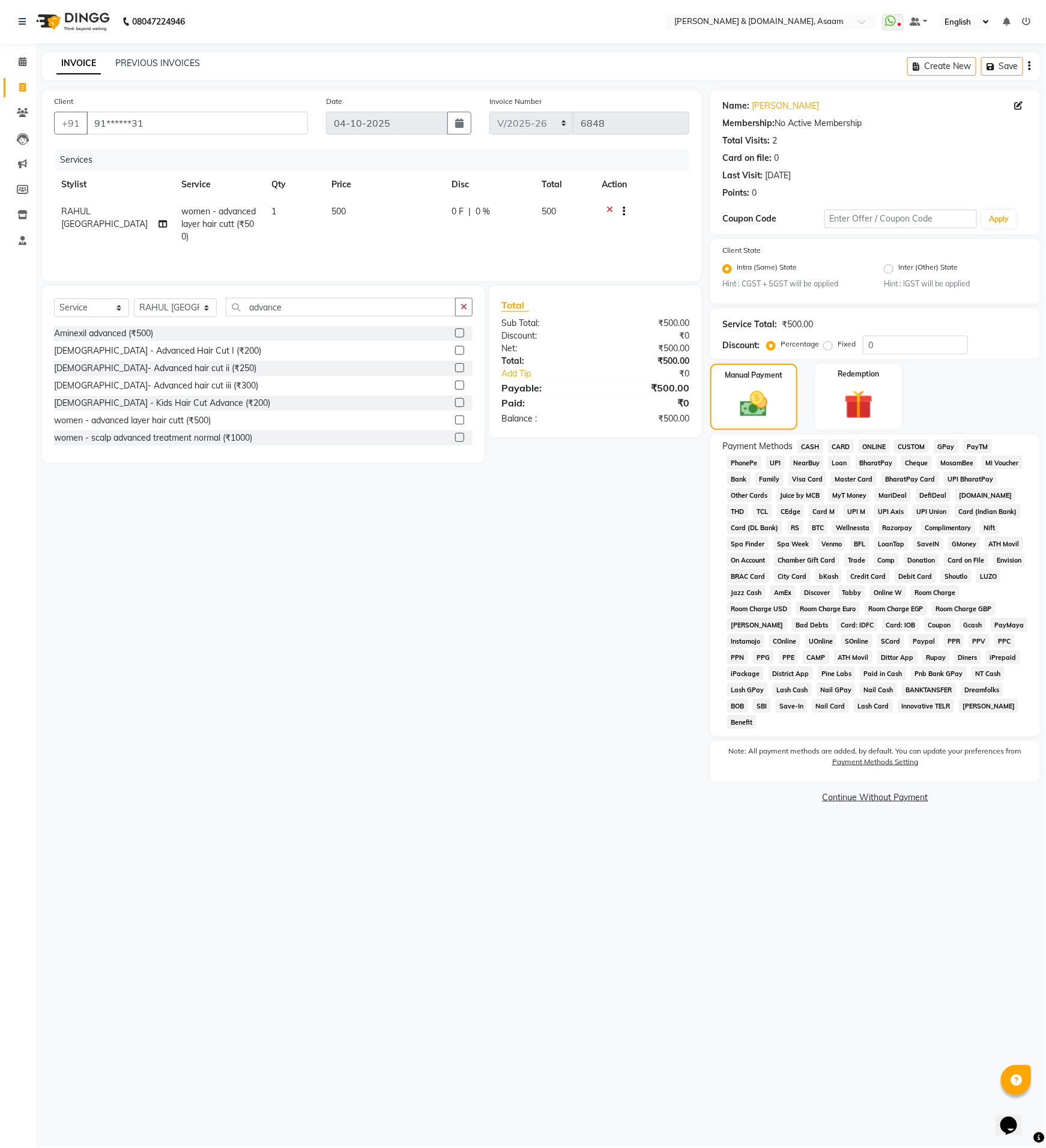
click at [879, 447] on span "ONLINE" at bounding box center [874, 447] width 31 height 14
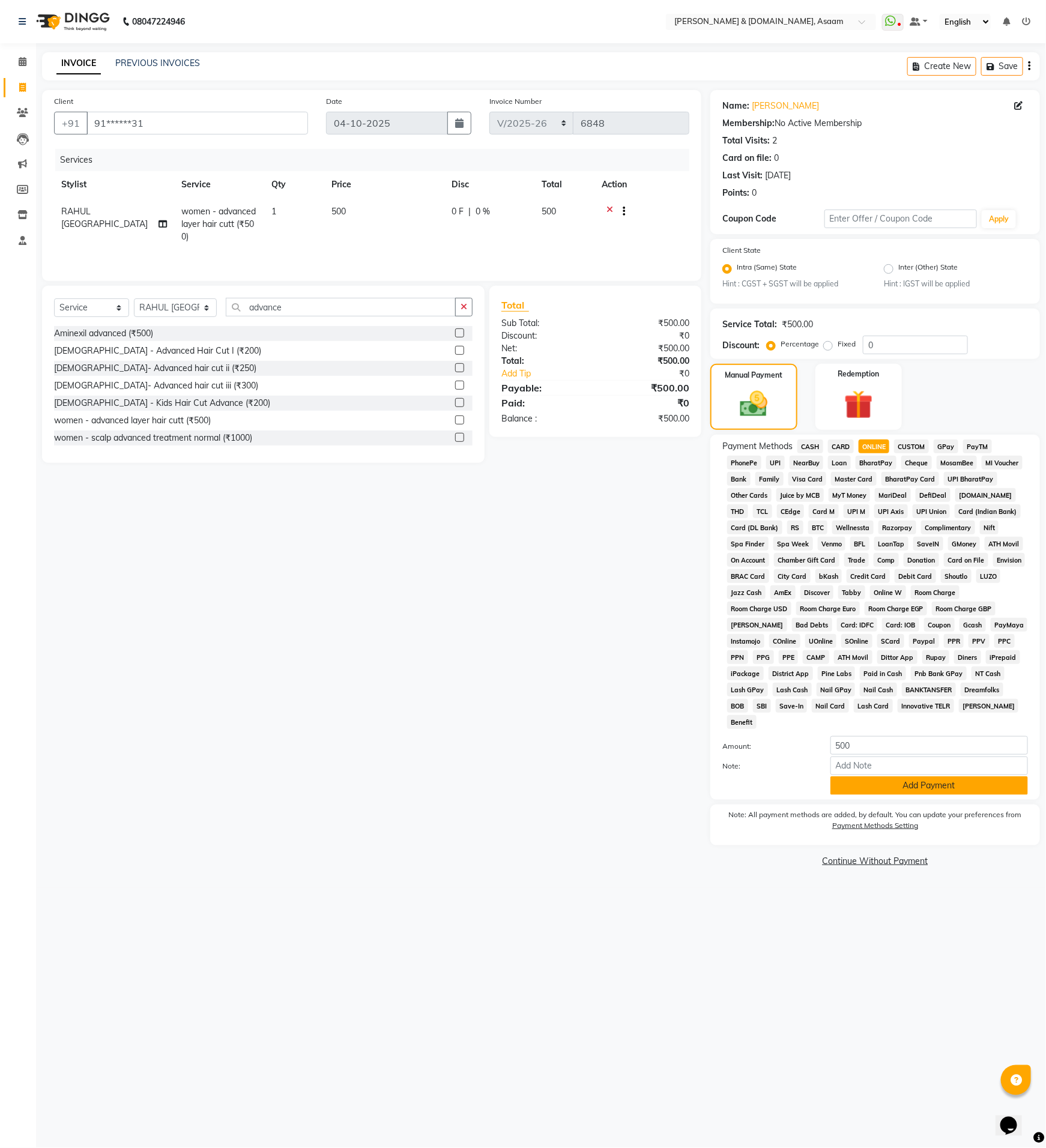
click at [854, 776] on button "Add Payment" at bounding box center [929, 785] width 198 height 19
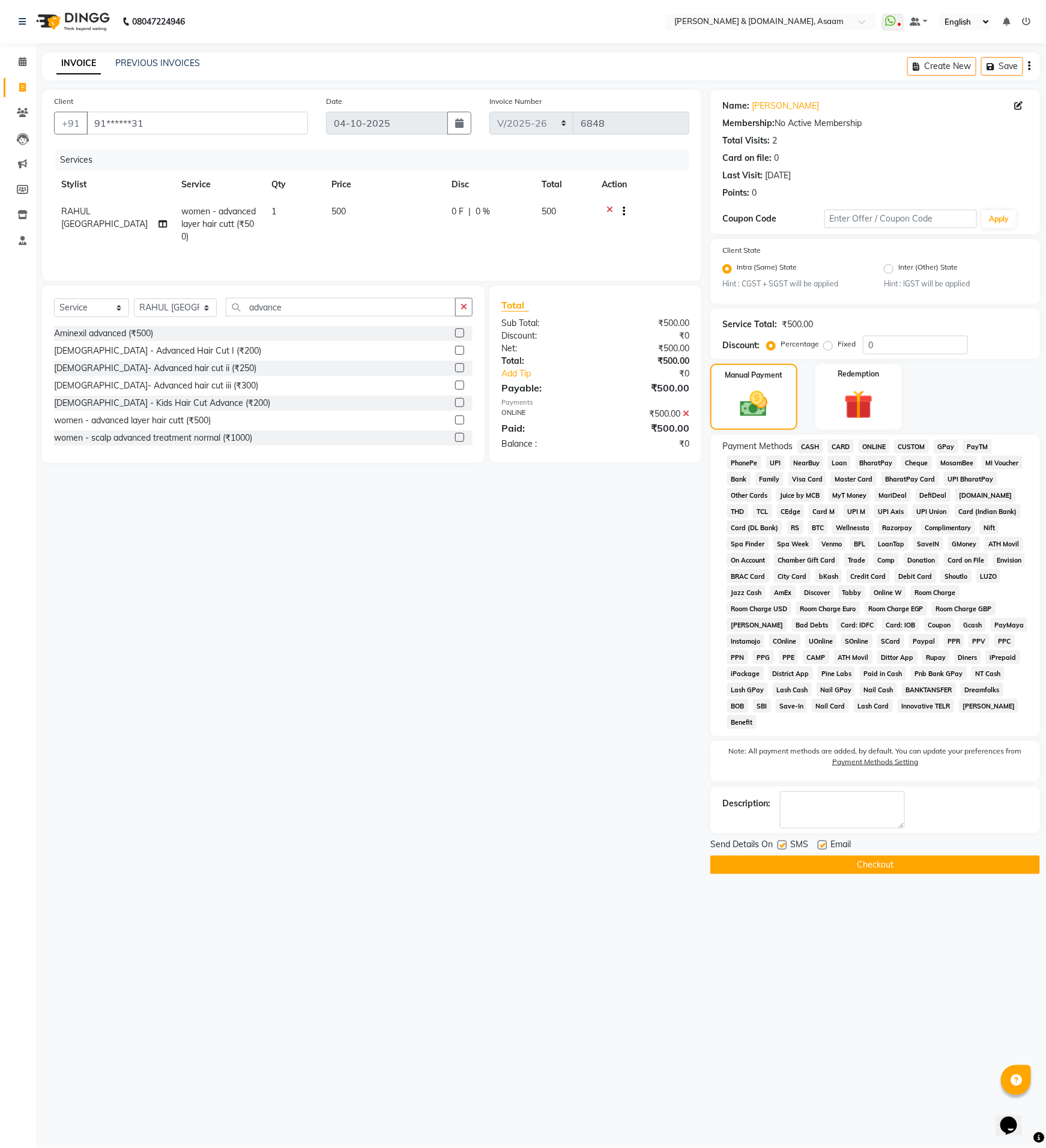
click at [856, 856] on button "Checkout" at bounding box center [875, 865] width 330 height 19
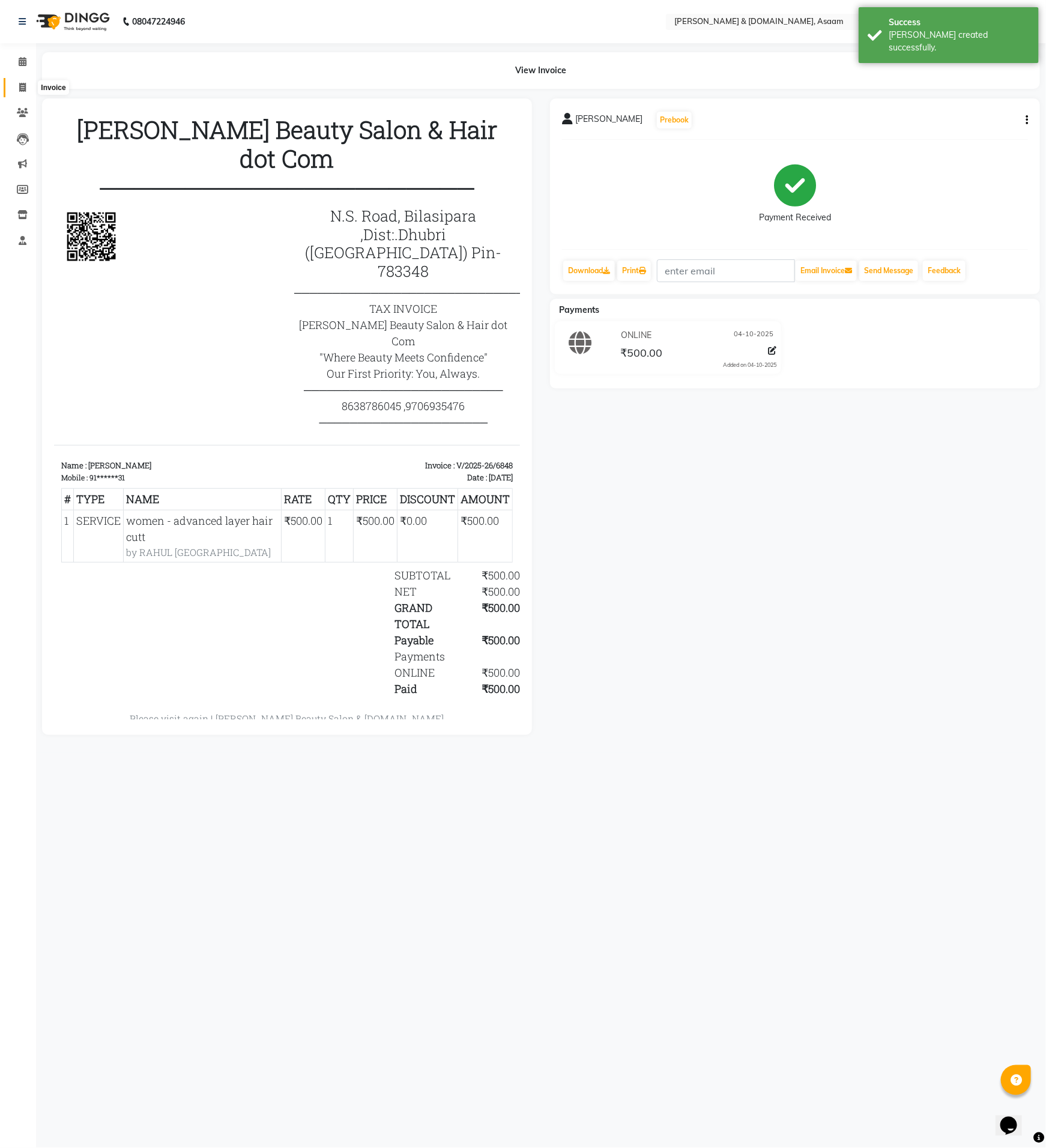
click at [20, 94] on span at bounding box center [23, 87] width 21 height 14
select select "service"
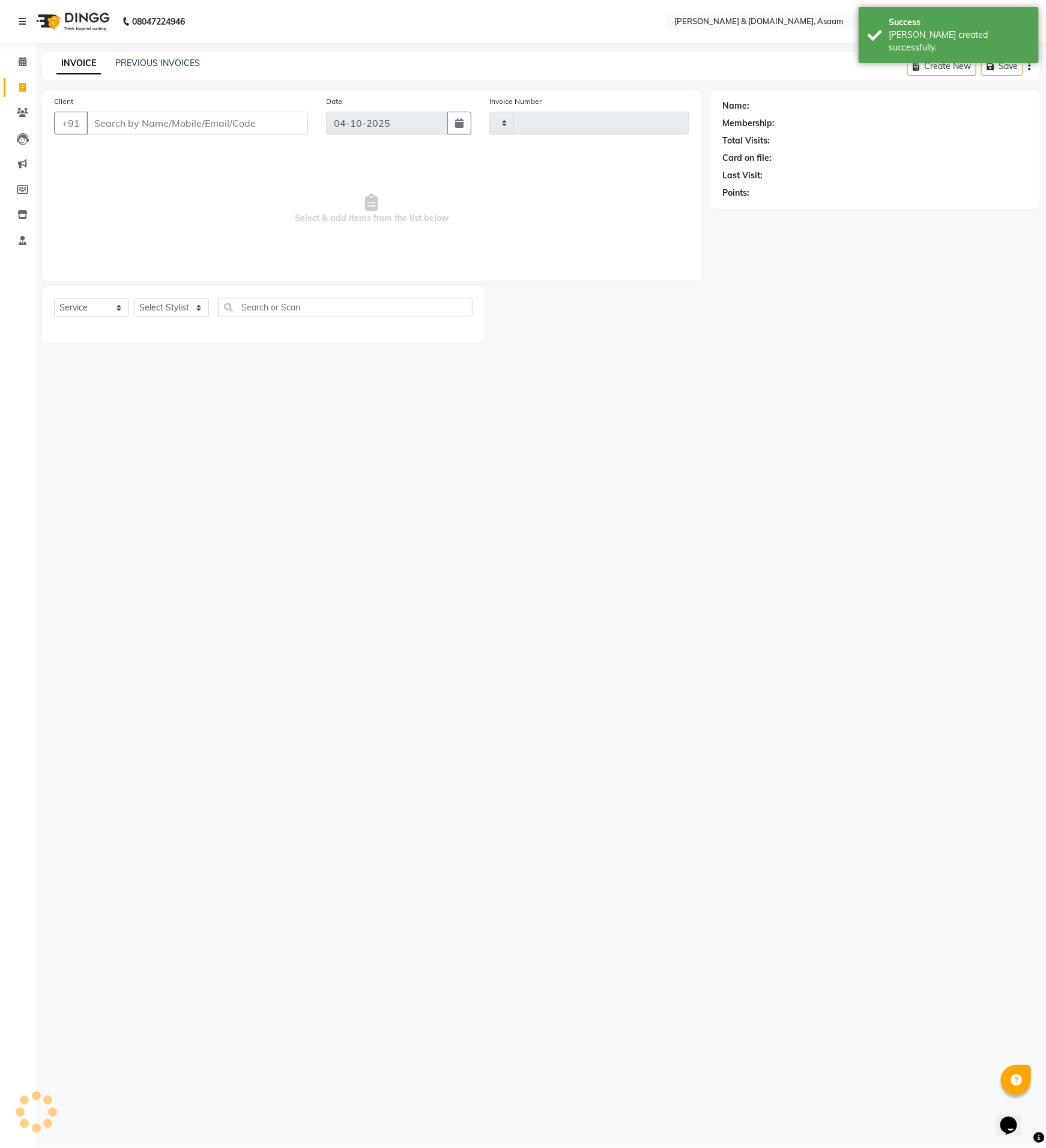
type input "6849"
select select "4608"
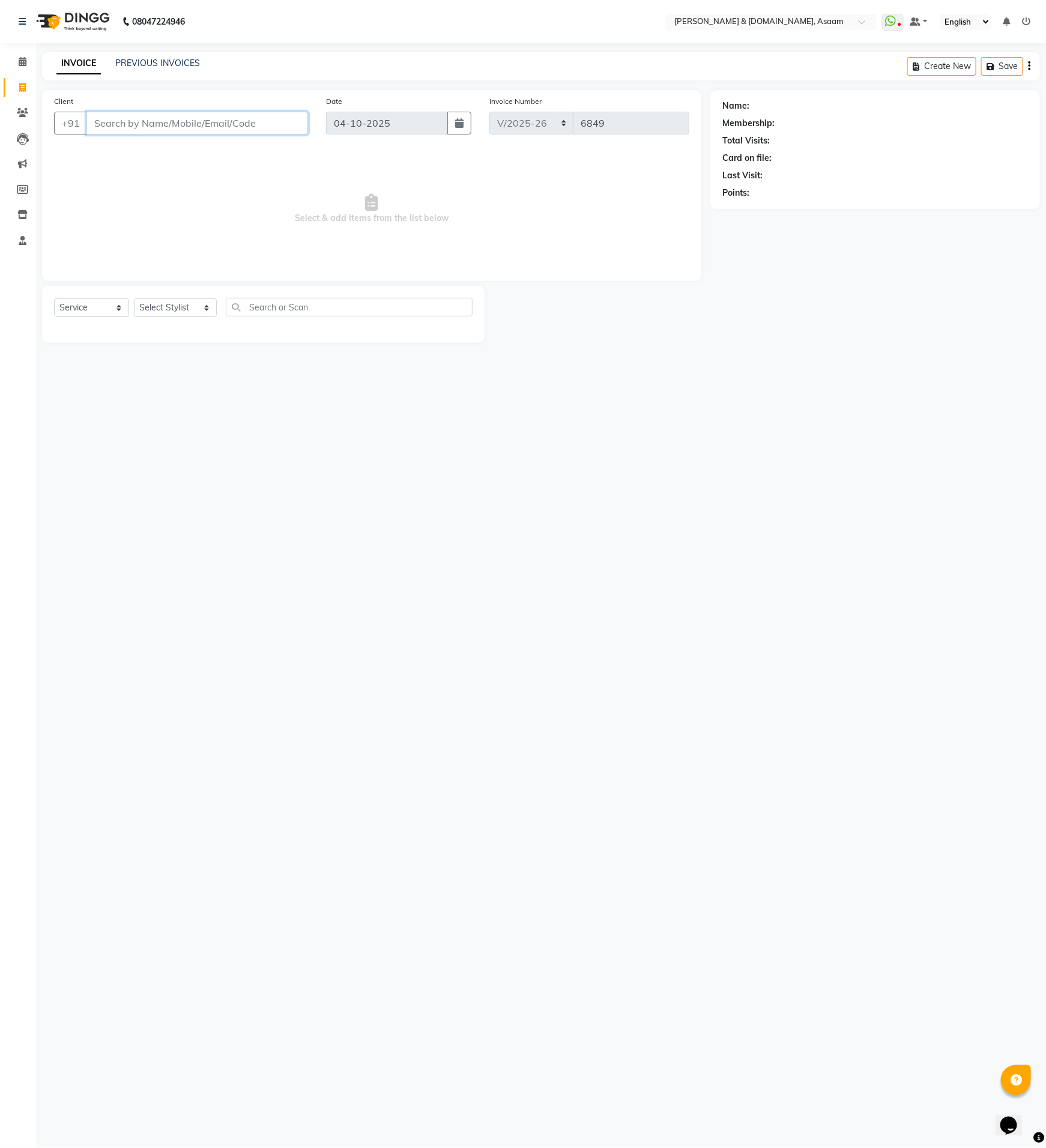
click at [158, 126] on input "Client" at bounding box center [198, 123] width 222 height 23
type input "8638020779"
drag, startPoint x: 168, startPoint y: 316, endPoint x: 169, endPoint y: 309, distance: 7.1
click at [167, 314] on div "Select Service Product Membership Package Voucher Prepaid Gift Card Select Styl…" at bounding box center [263, 312] width 419 height 28
click at [161, 307] on select "Select Stylist AKASH AKIB BISHNU DEEPU fornt desk HRISHIKA PARLOUR KARNA DAS LA…" at bounding box center [176, 308] width 83 height 19
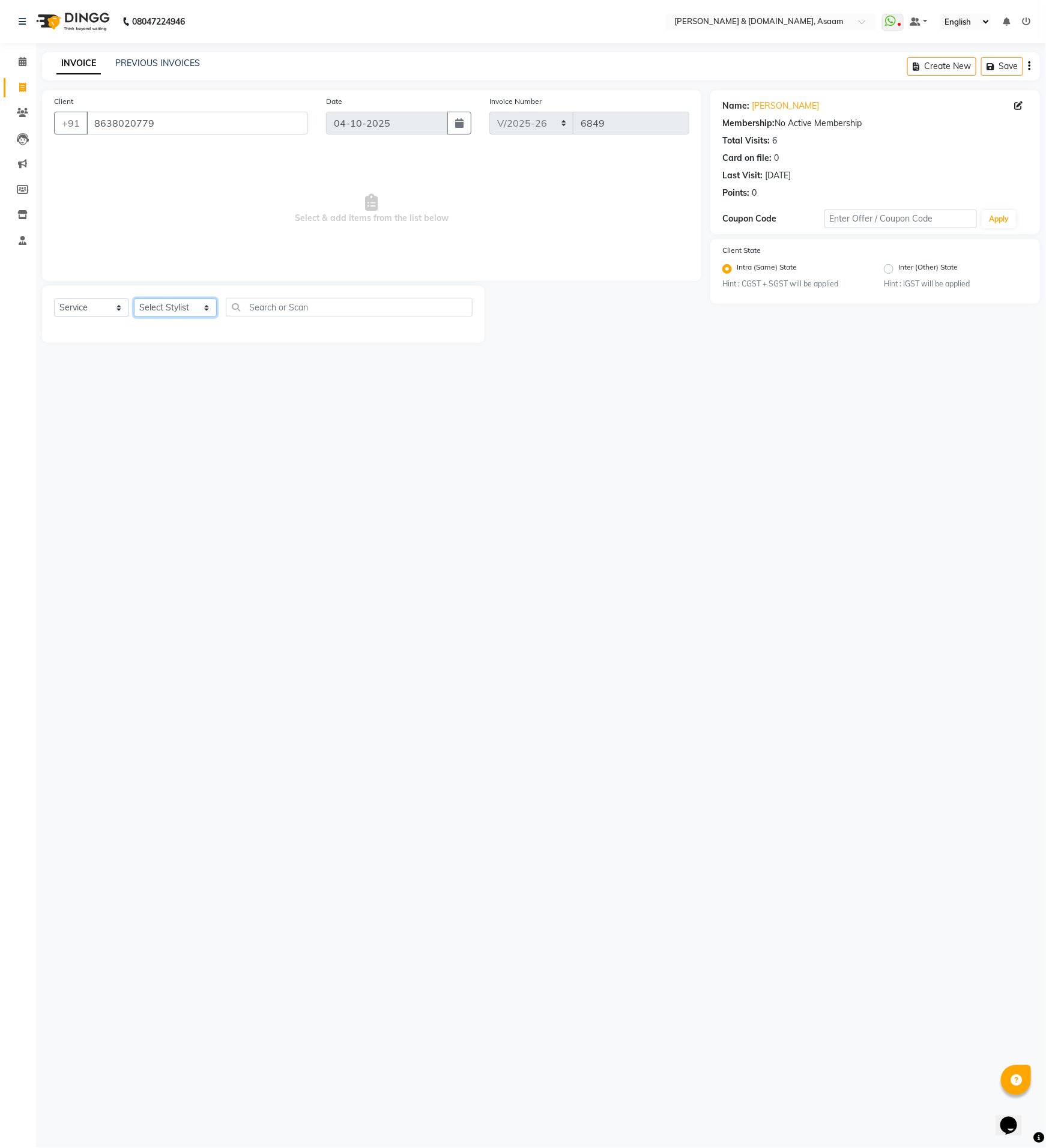
select select "92987"
click at [134, 299] on select "Select Stylist AKASH AKIB BISHNU DEEPU fornt desk HRISHIKA PARLOUR KARNA DAS LA…" at bounding box center [176, 308] width 83 height 19
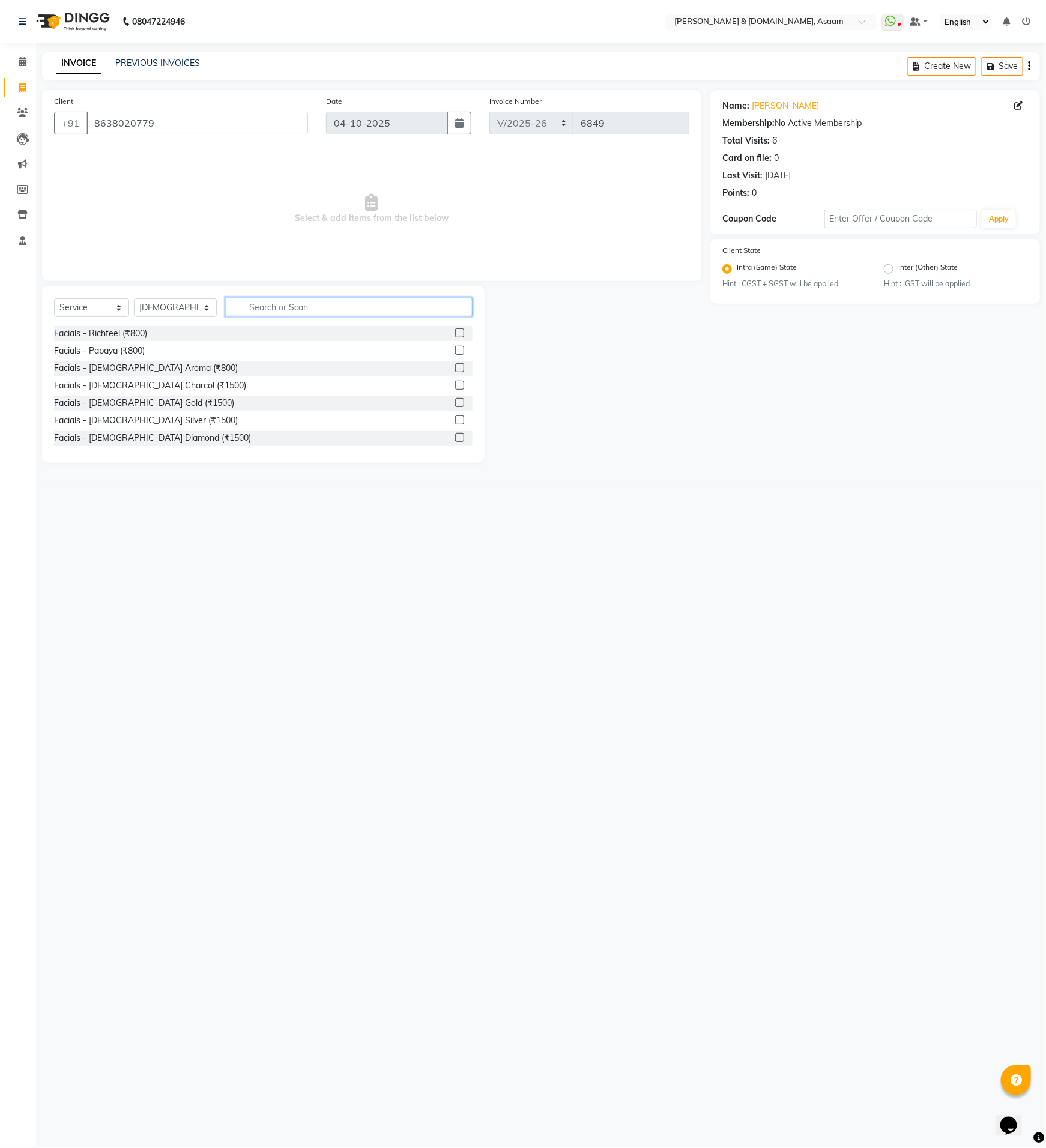
click at [256, 313] on input "text" at bounding box center [348, 307] width 247 height 19
type input "advance"
click at [204, 416] on div "women - advanced layer hair cutt (₹500)" at bounding box center [133, 420] width 157 height 13
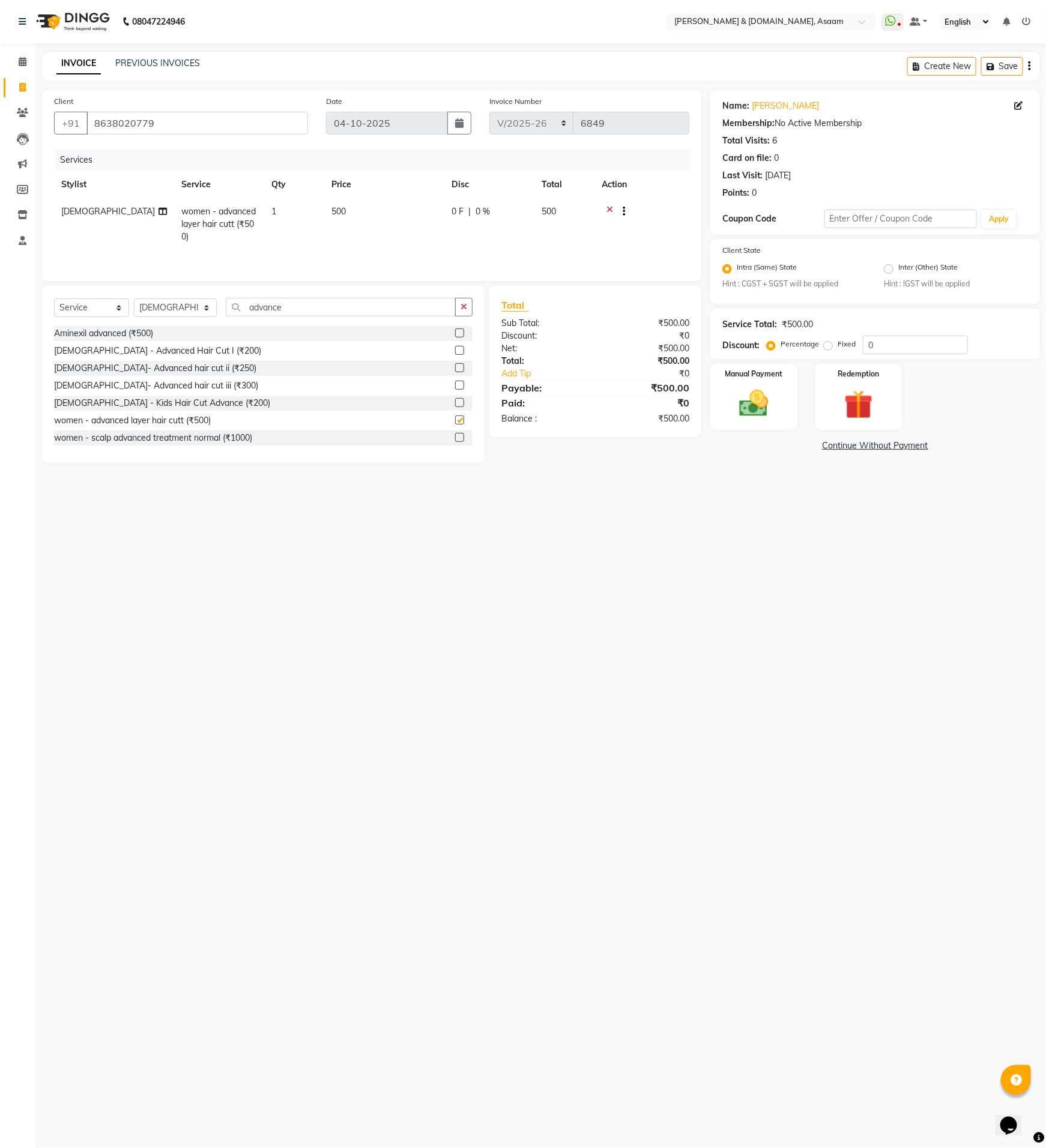
checkbox input "false"
click at [710, 395] on div "Manual Payment" at bounding box center [753, 397] width 90 height 69
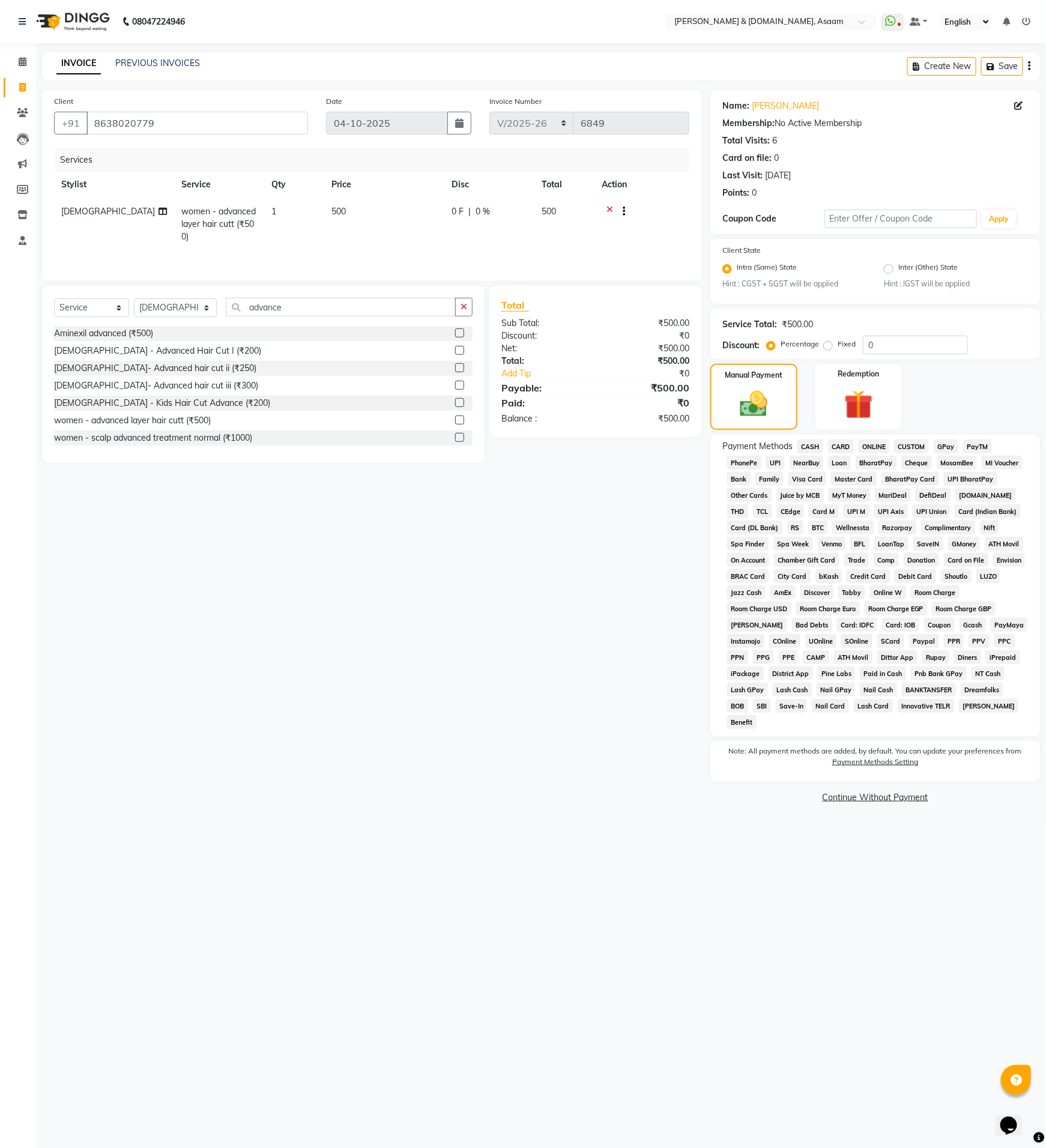
click at [817, 440] on span "CASH" at bounding box center [810, 447] width 26 height 14
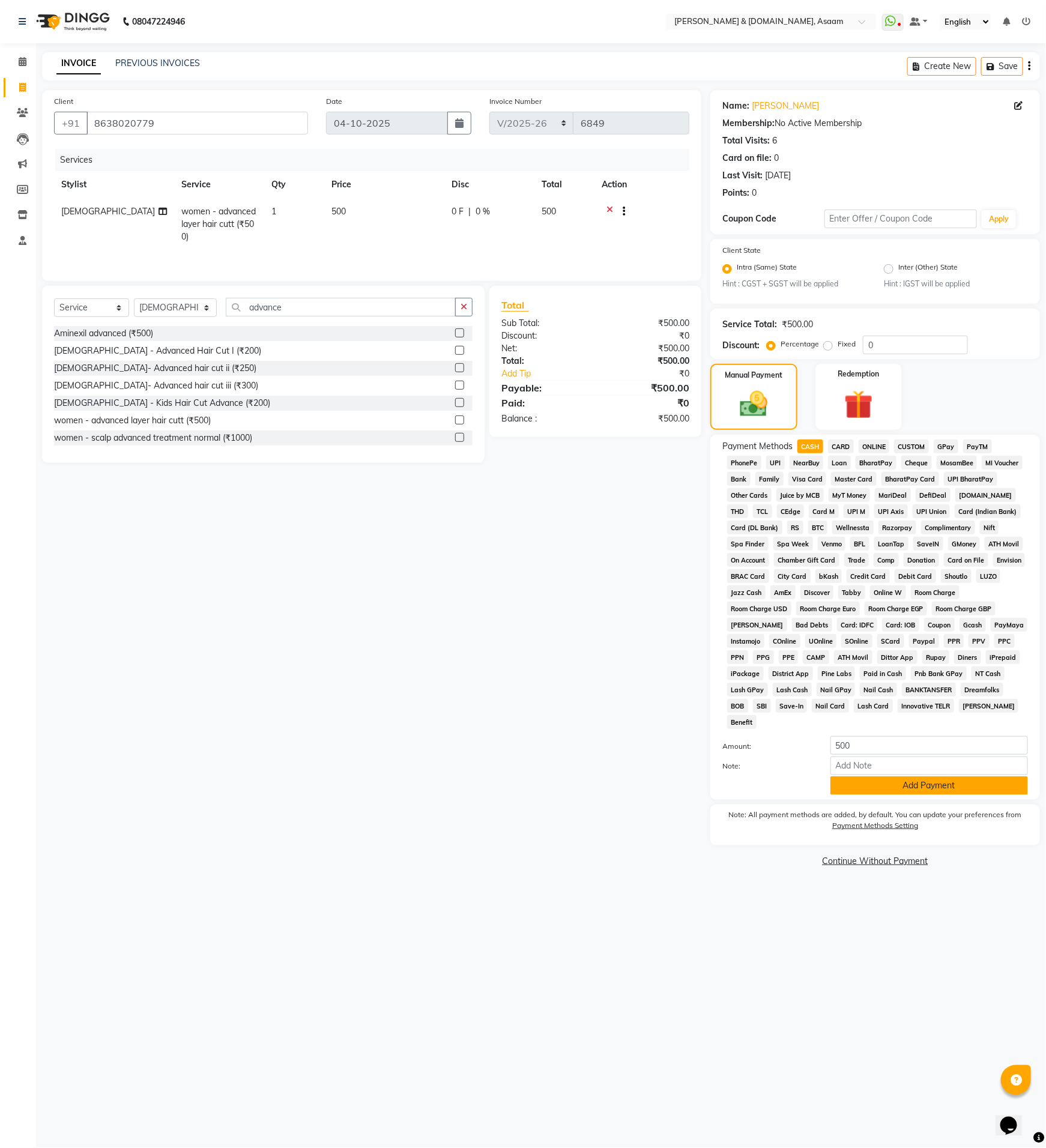
click at [912, 776] on button "Add Payment" at bounding box center [929, 785] width 198 height 19
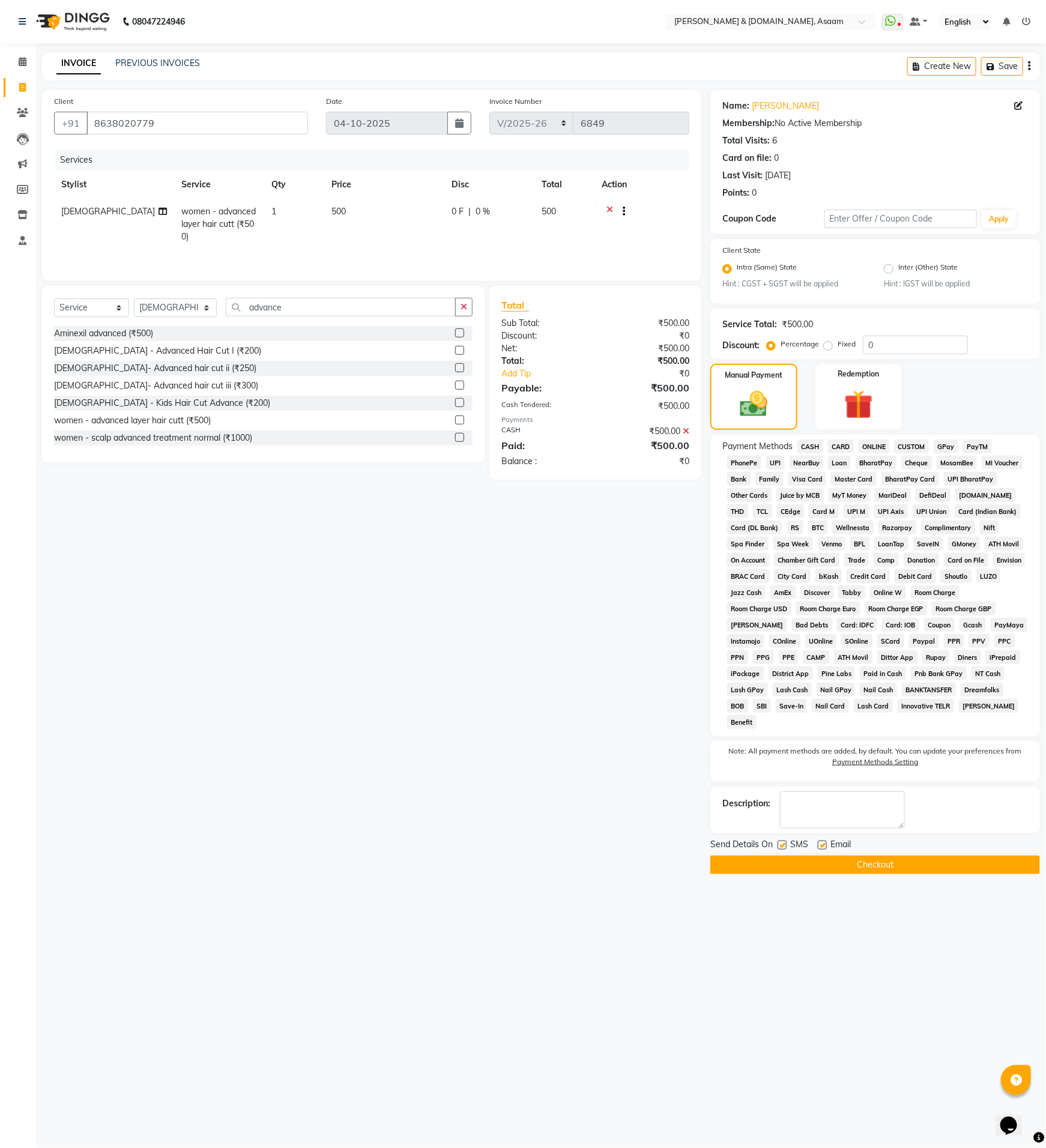
click at [922, 856] on button "Checkout" at bounding box center [875, 865] width 330 height 19
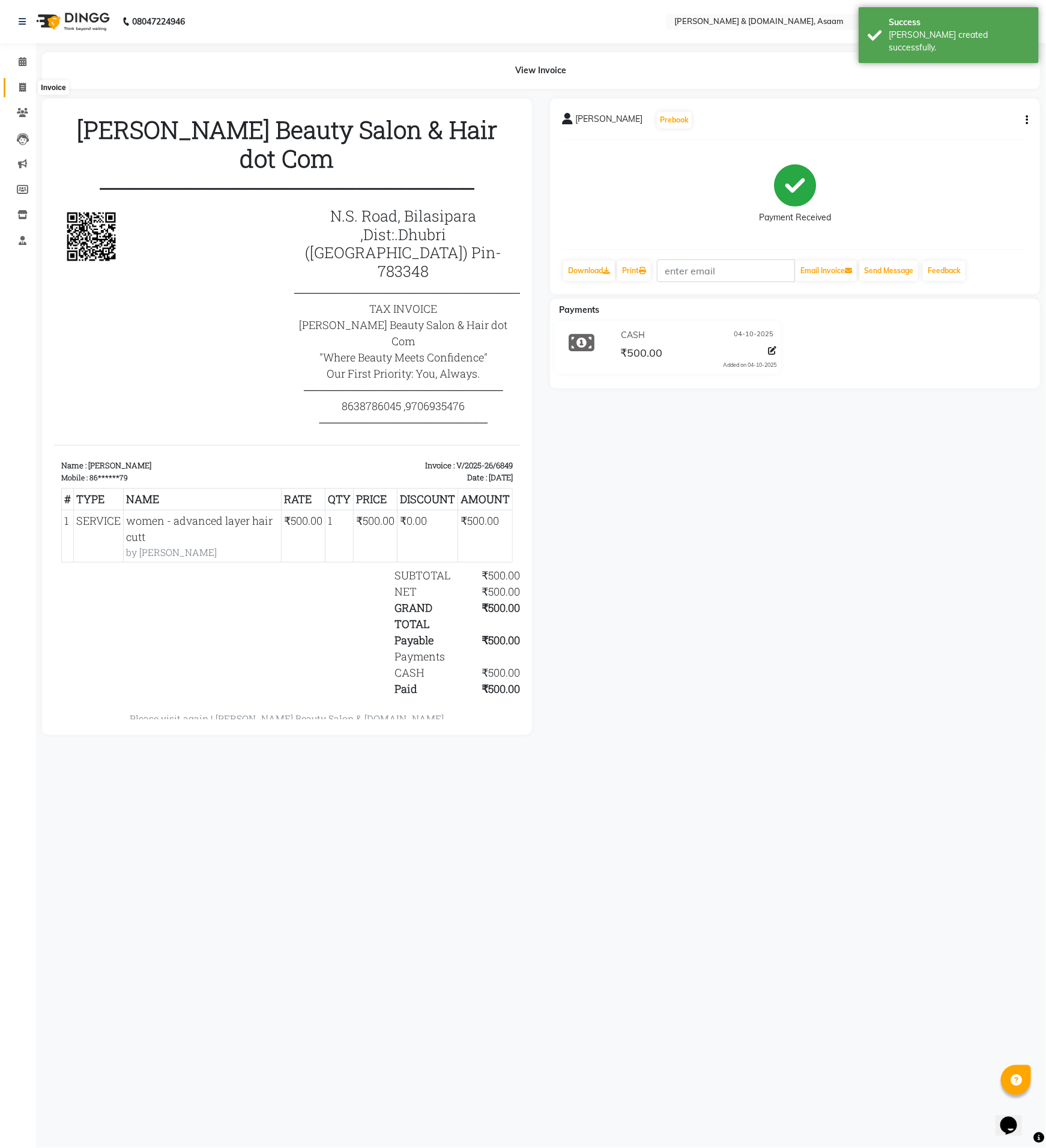
click at [21, 91] on icon at bounding box center [22, 87] width 7 height 9
select select "4608"
select select "service"
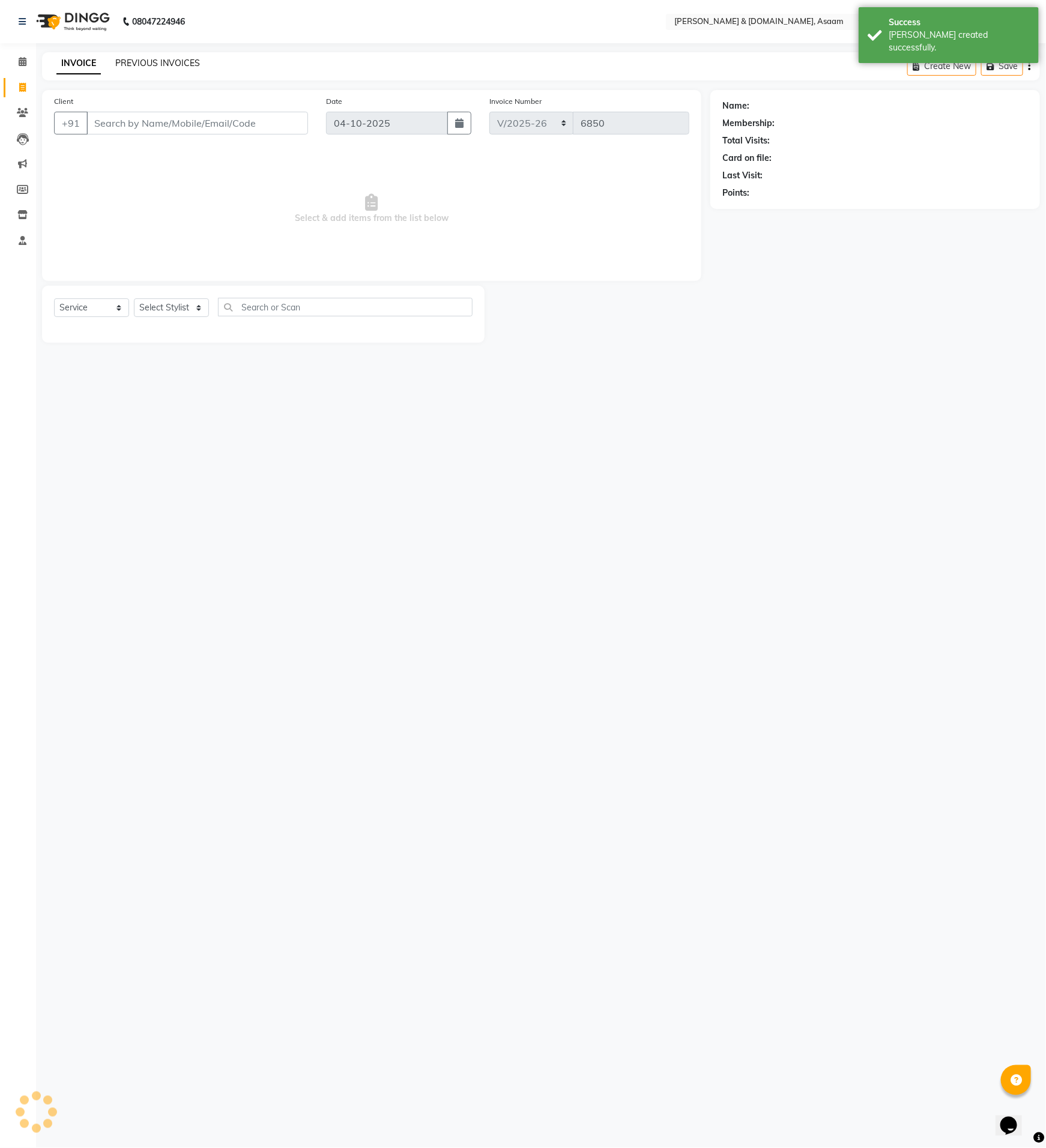
click at [139, 66] on link "PREVIOUS INVOICES" at bounding box center [158, 63] width 84 height 11
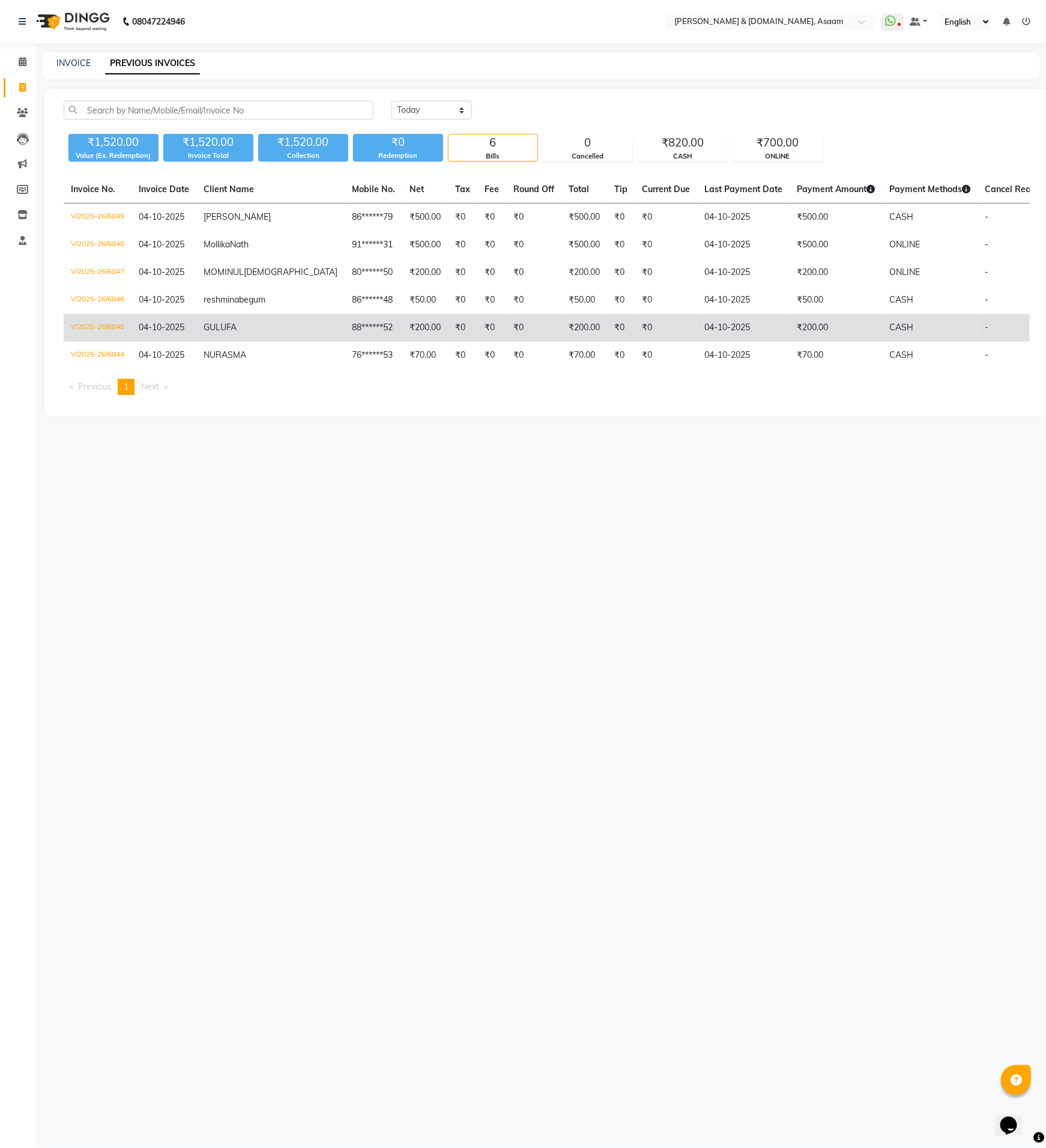
click at [697, 342] on td "04-10-2025" at bounding box center [743, 327] width 93 height 28
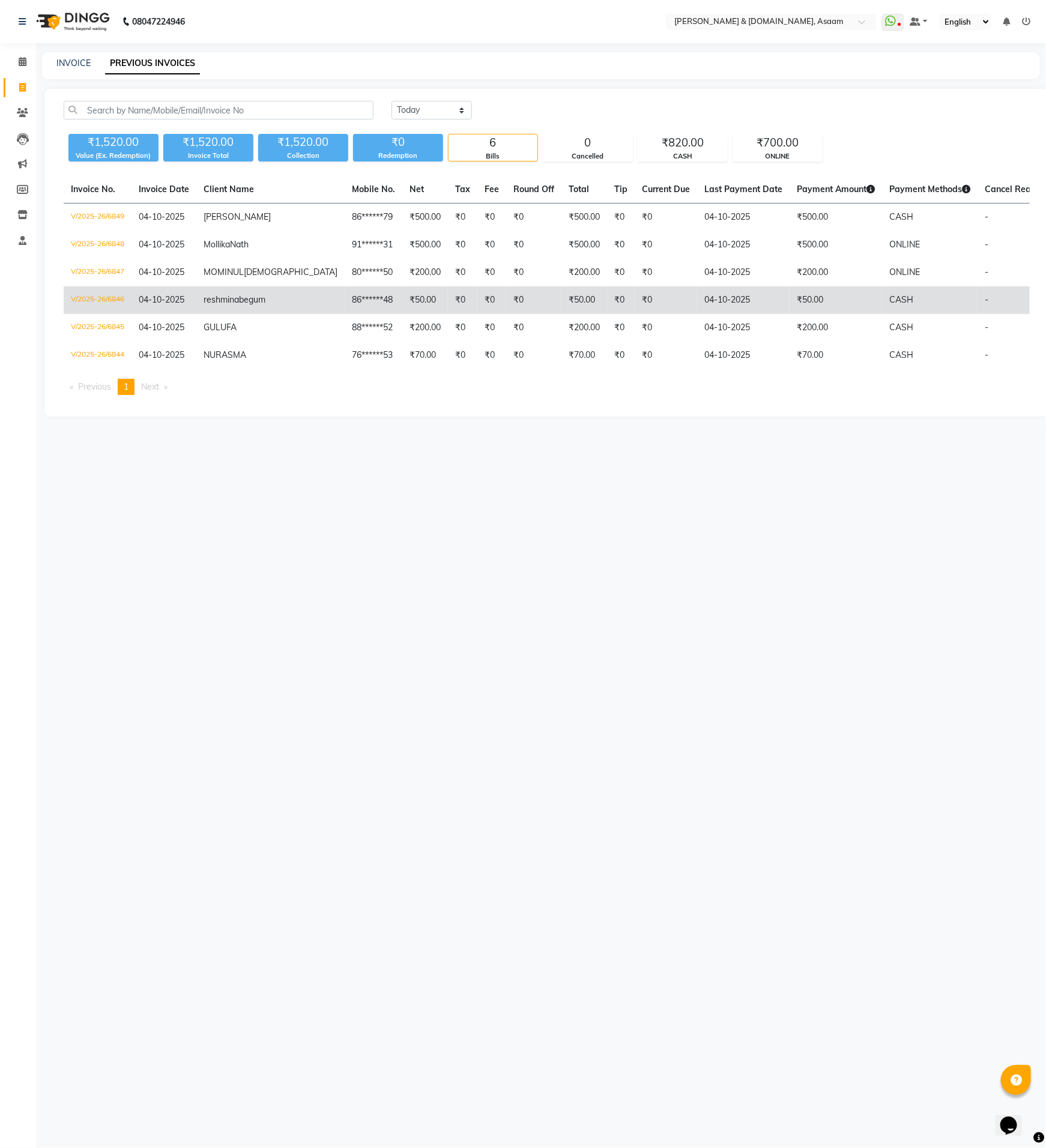
click at [635, 302] on td "₹0" at bounding box center [666, 300] width 63 height 28
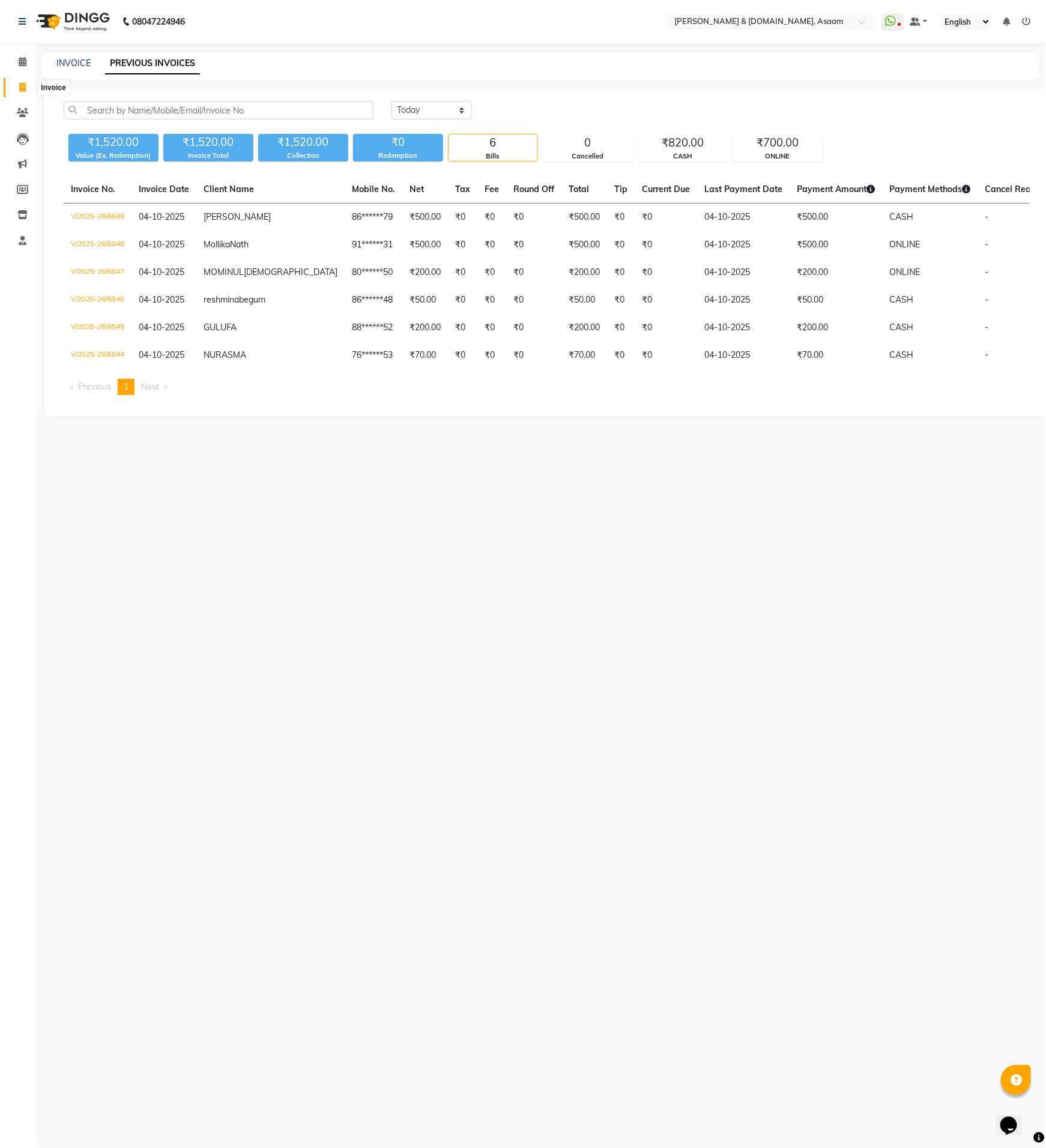
click at [22, 90] on icon at bounding box center [22, 87] width 7 height 9
select select "service"
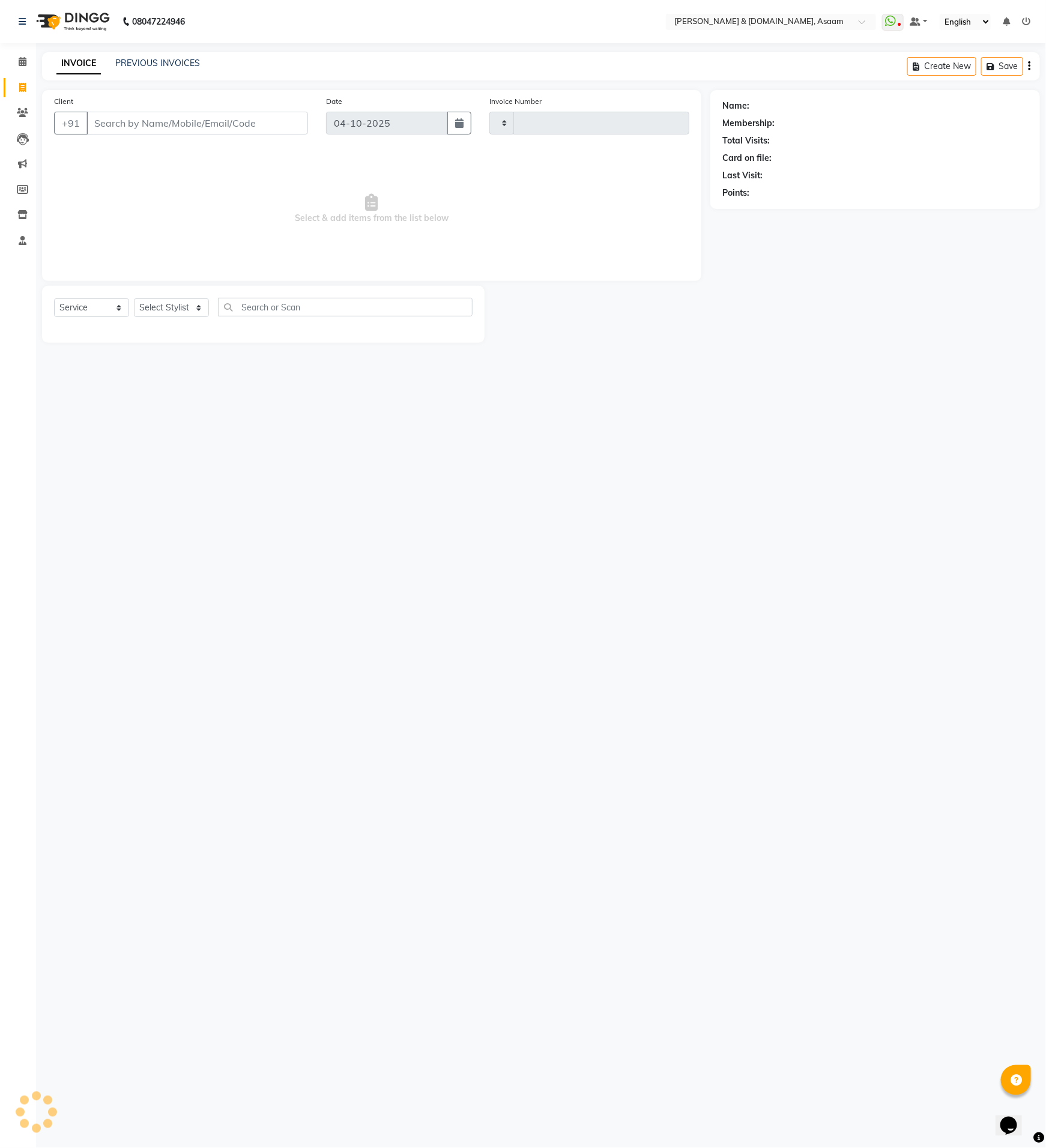
type input "6850"
select select "4608"
click at [21, 84] on icon at bounding box center [22, 87] width 7 height 9
select select "4608"
select select "service"
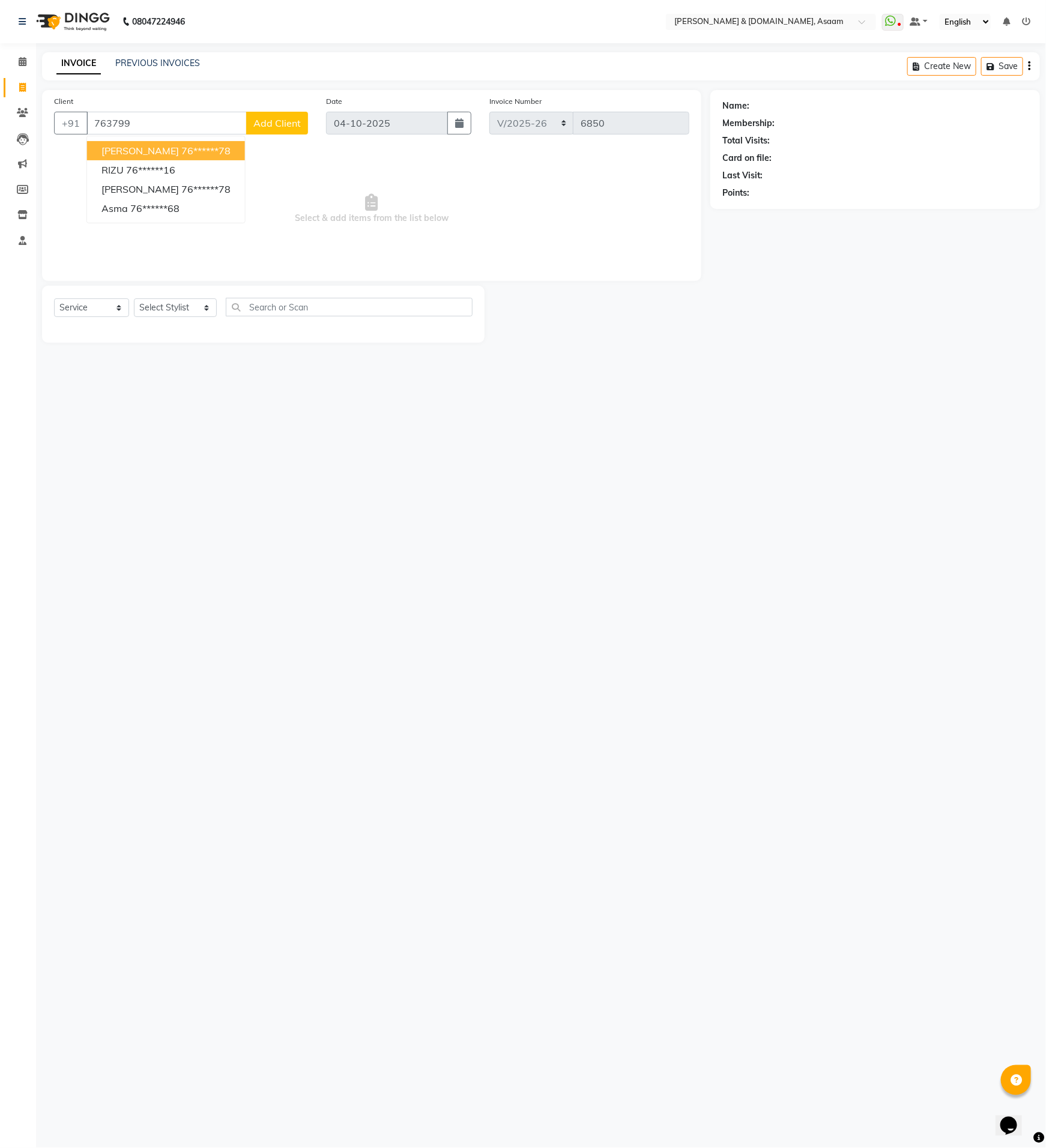
click at [181, 152] on ngb-highlight "76******78" at bounding box center [205, 151] width 49 height 12
type input "76******78"
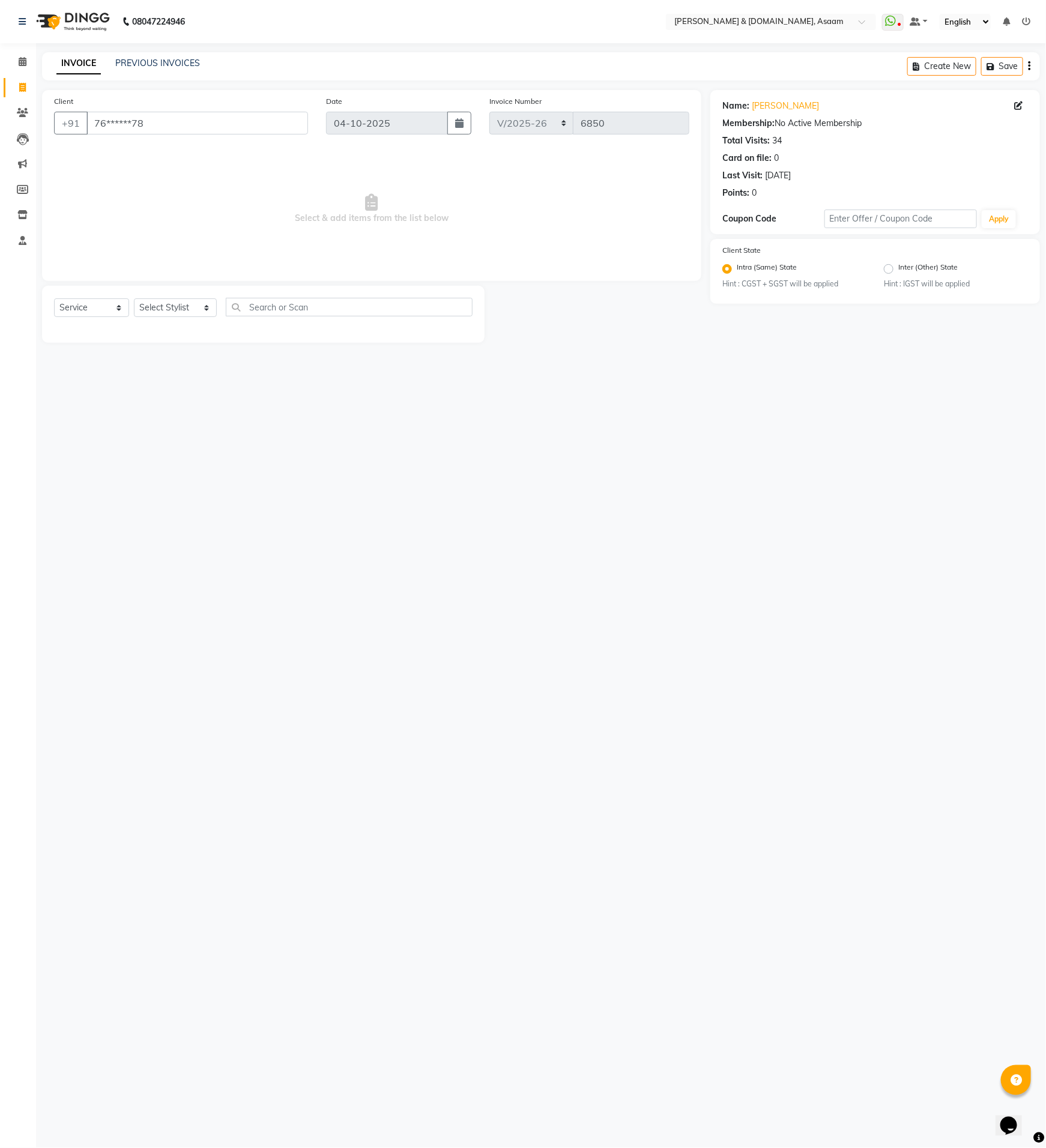
drag, startPoint x: 208, startPoint y: 314, endPoint x: 195, endPoint y: 314, distance: 13.0
click at [199, 314] on div "Select Stylist AKASH AKIB BISHNU DEEPU fornt desk HRISHIKA PARLOUR KARNA DAS LA…" at bounding box center [176, 308] width 83 height 19
click at [190, 317] on select "Select Stylist AKASH AKIB BISHNU DEEPU fornt desk HRISHIKA PARLOUR KARNA DAS LA…" at bounding box center [176, 308] width 83 height 19
select select "91736"
click at [134, 299] on select "Select Stylist AKASH AKIB BISHNU DEEPU fornt desk HRISHIKA PARLOUR KARNA DAS LA…" at bounding box center [176, 308] width 83 height 19
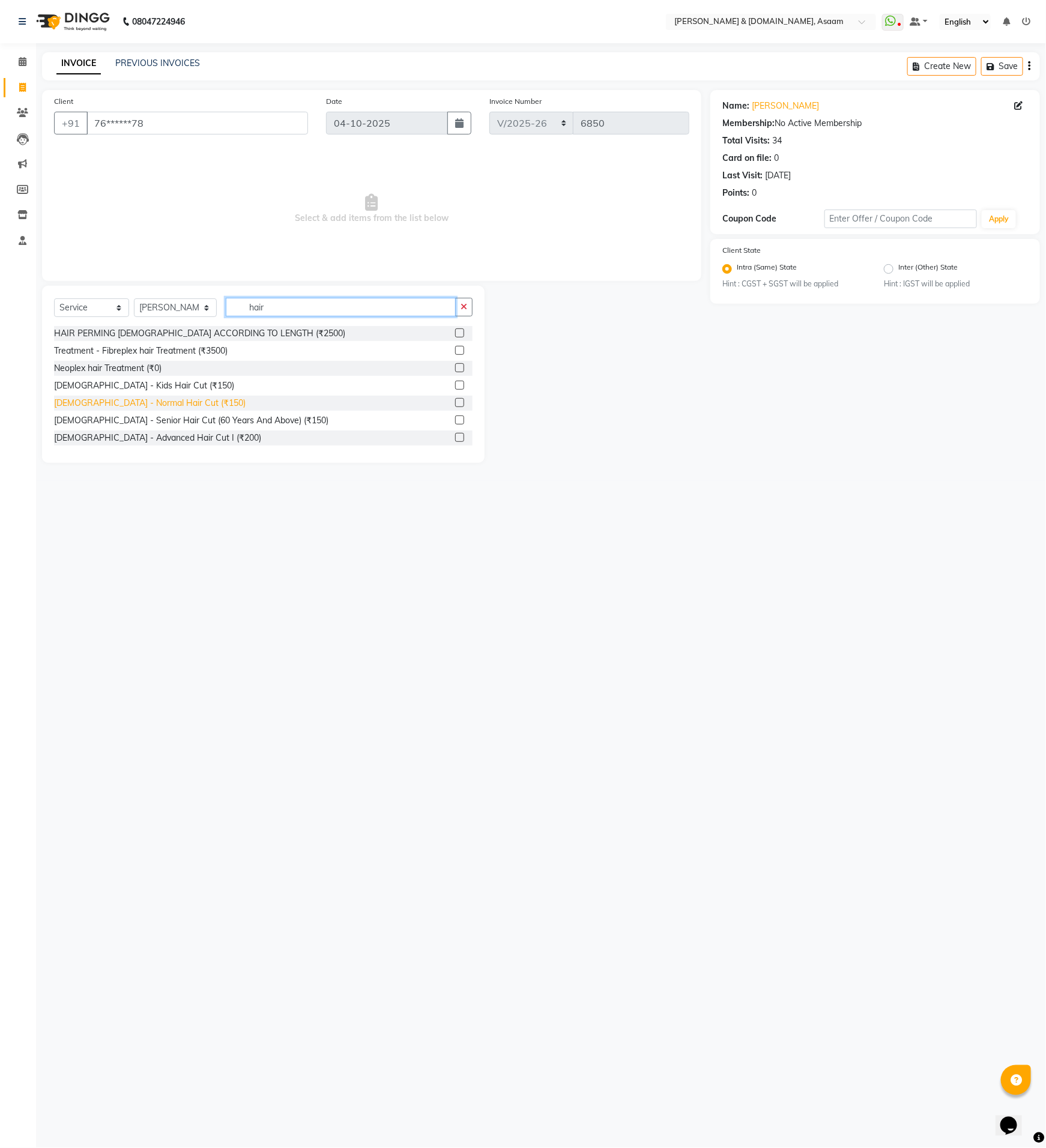
type input "hair"
click at [164, 400] on div "Gents - Normal Hair Cut (₹150)" at bounding box center [150, 403] width 192 height 13
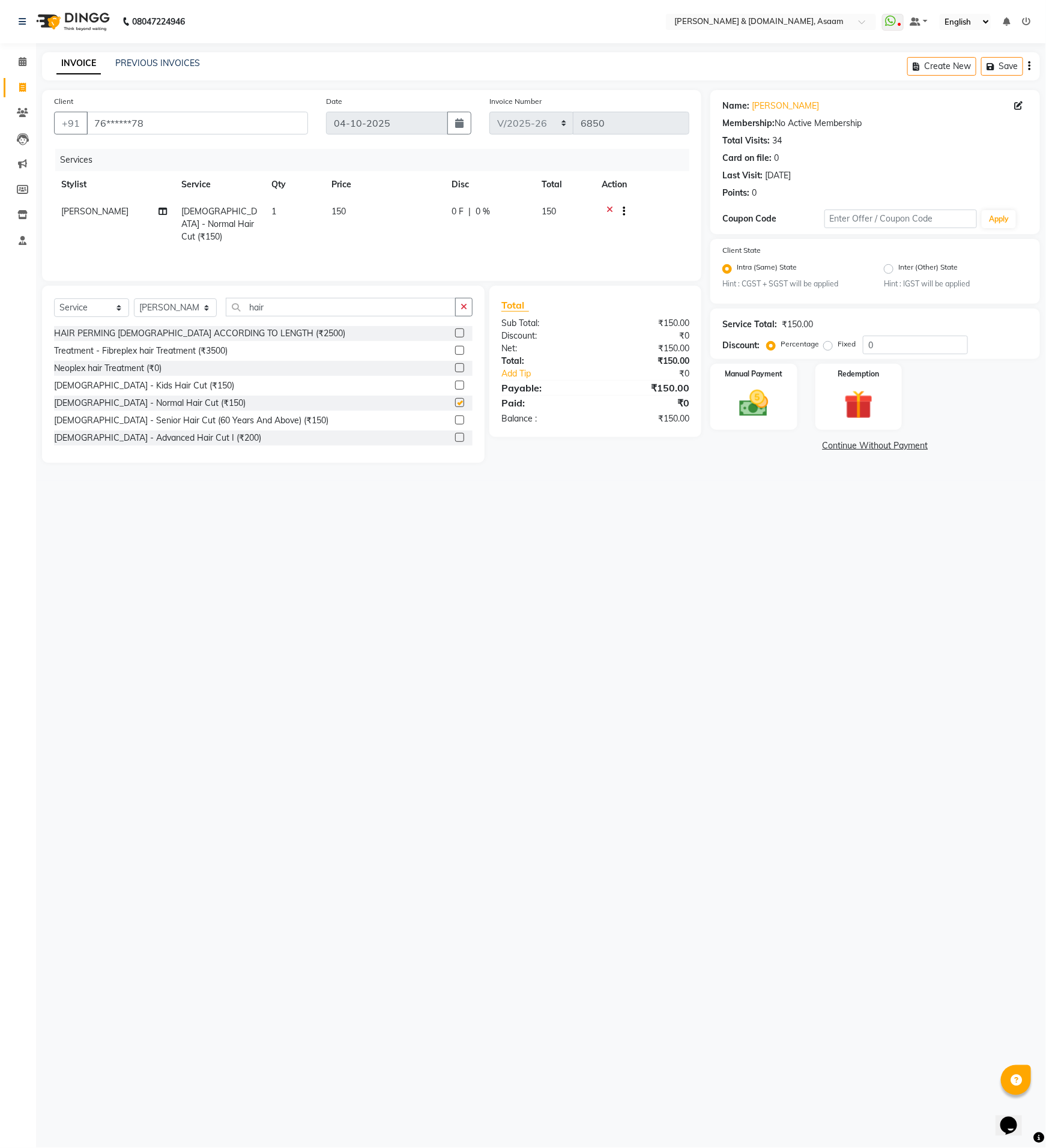
checkbox input "false"
drag, startPoint x: 315, startPoint y: 297, endPoint x: 204, endPoint y: 299, distance: 111.0
click at [207, 299] on div "Select Service Product Membership Package Voucher Prepaid Gift Card Select Styl…" at bounding box center [263, 312] width 419 height 28
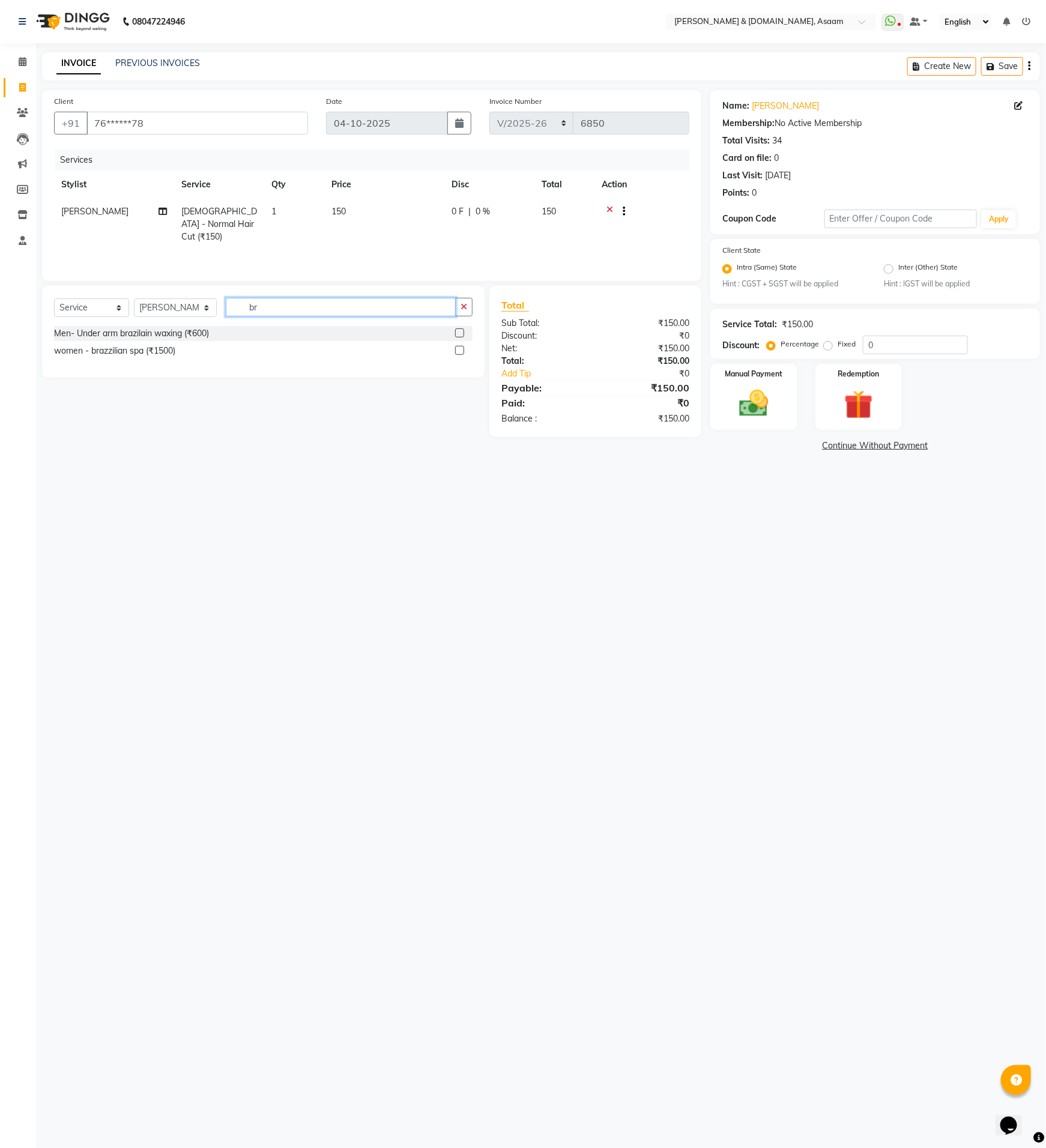
type input "b"
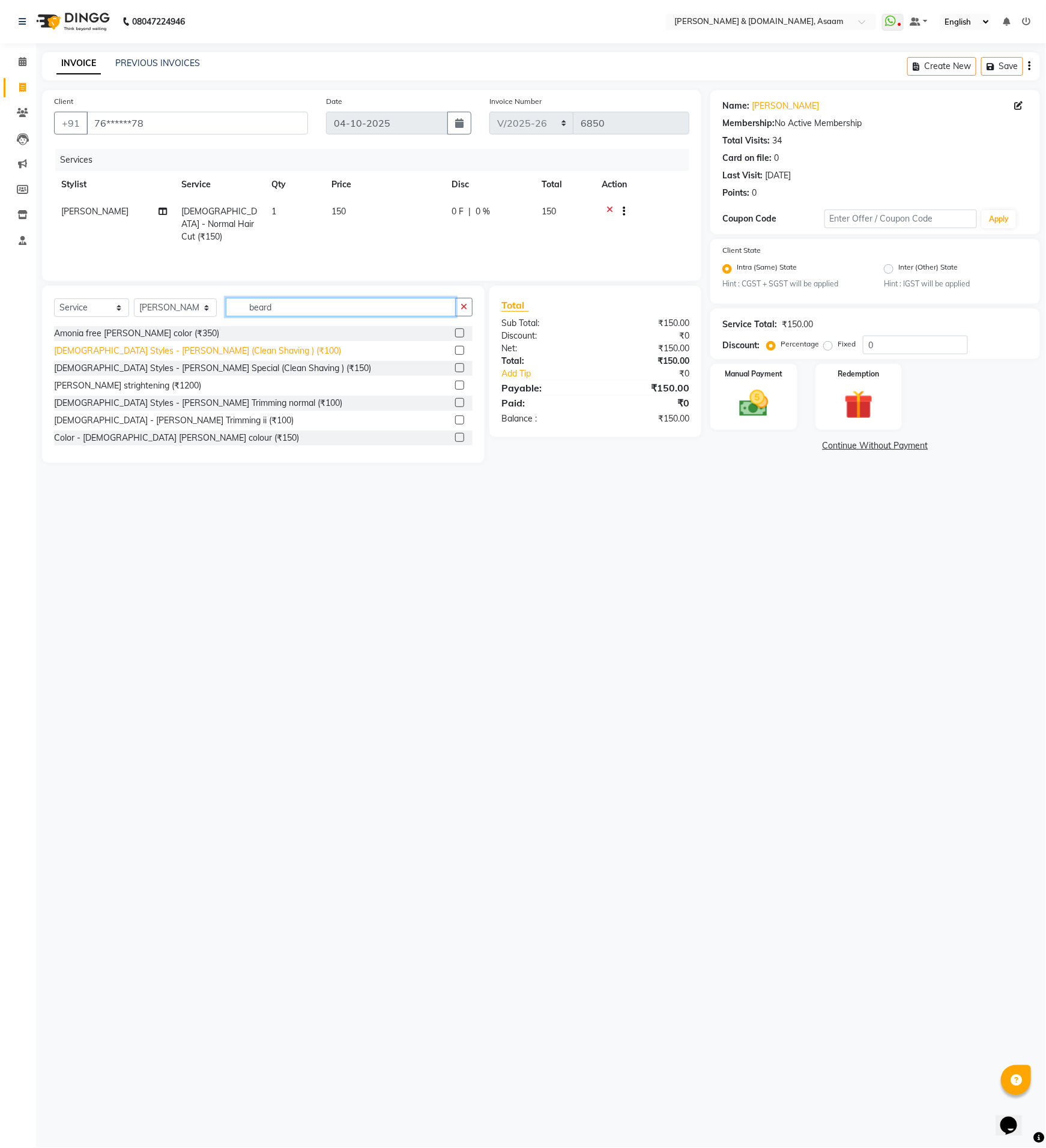
type input "beard"
click at [214, 352] on div "Gents Styles - Beard (Clean Shaving ) (₹100)" at bounding box center [198, 351] width 287 height 13
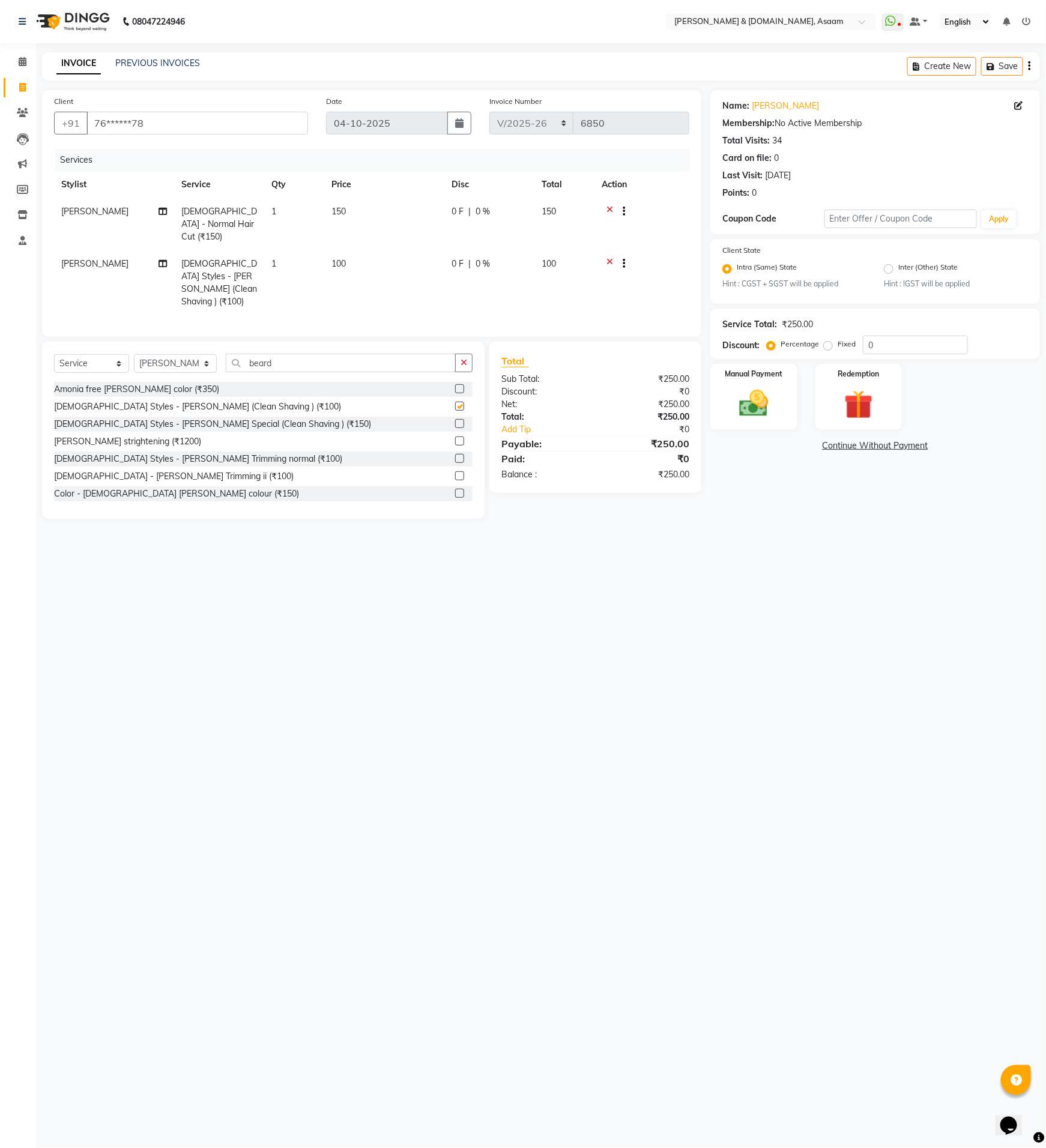
checkbox input "false"
click at [741, 416] on img at bounding box center [753, 404] width 49 height 35
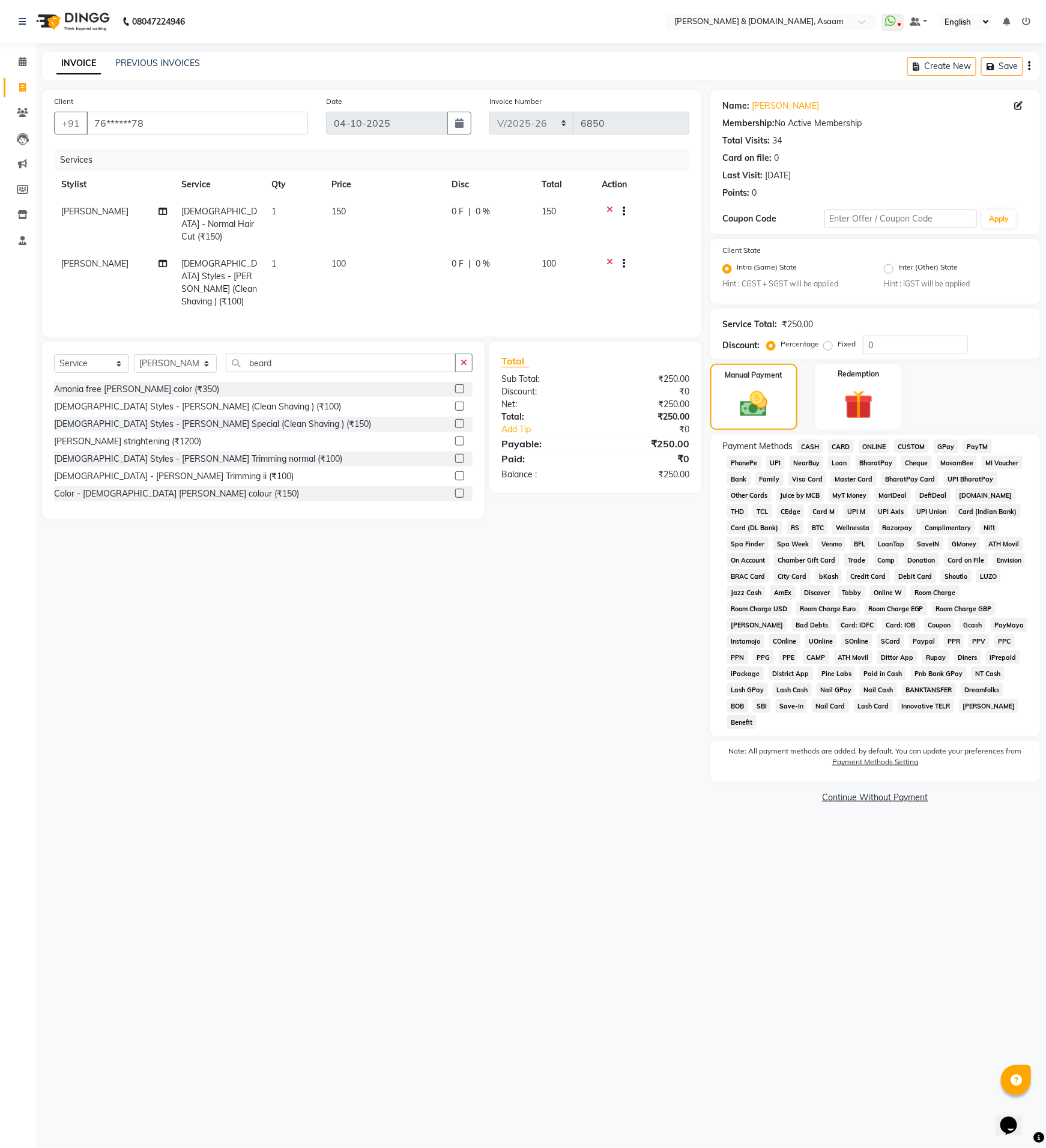
click at [812, 444] on span "CASH" at bounding box center [810, 447] width 26 height 14
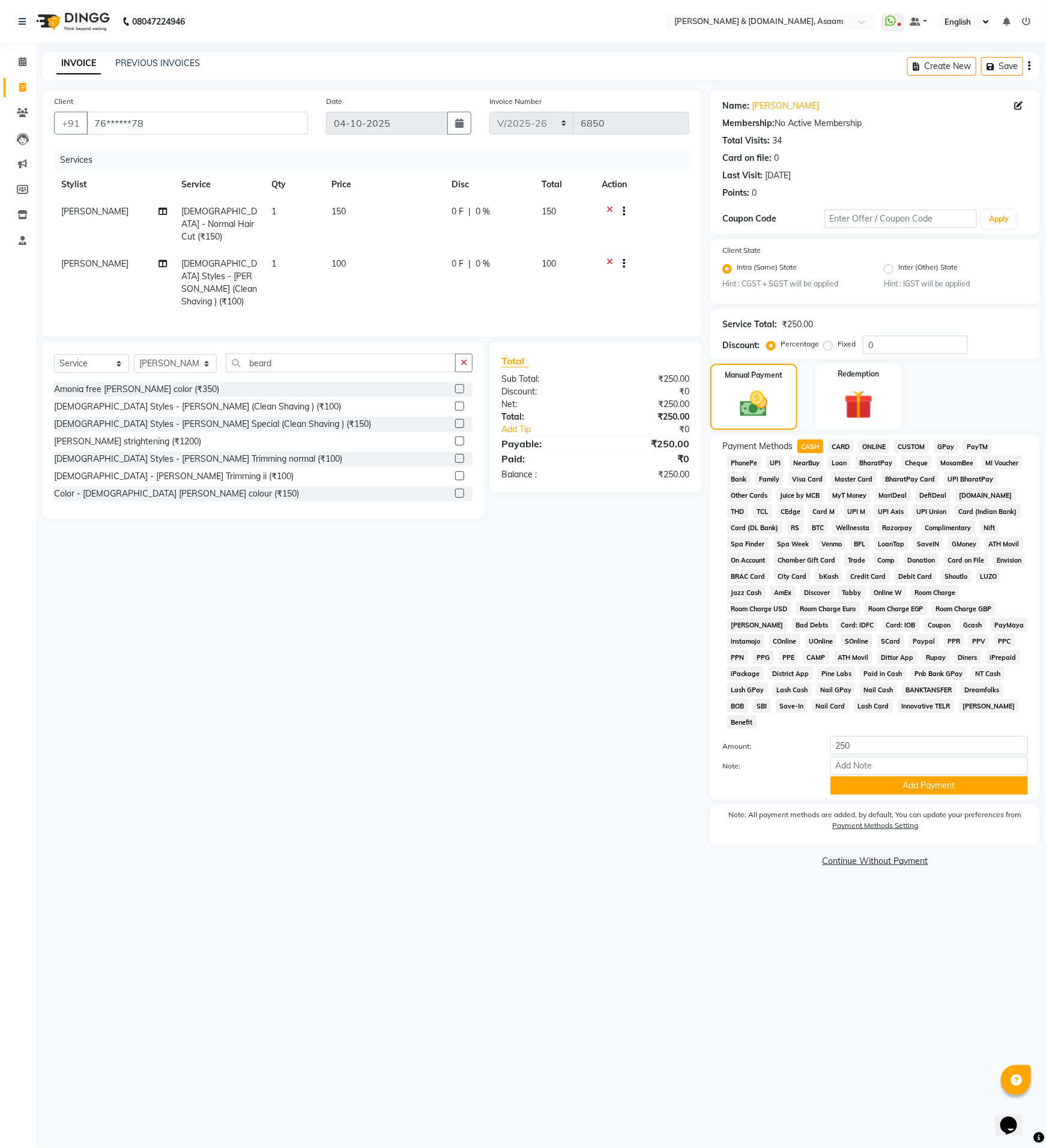
click at [870, 440] on span "ONLINE" at bounding box center [874, 447] width 31 height 14
click at [946, 757] on input "Note:" at bounding box center [929, 766] width 198 height 19
click at [889, 776] on button "Add Payment" at bounding box center [929, 785] width 198 height 19
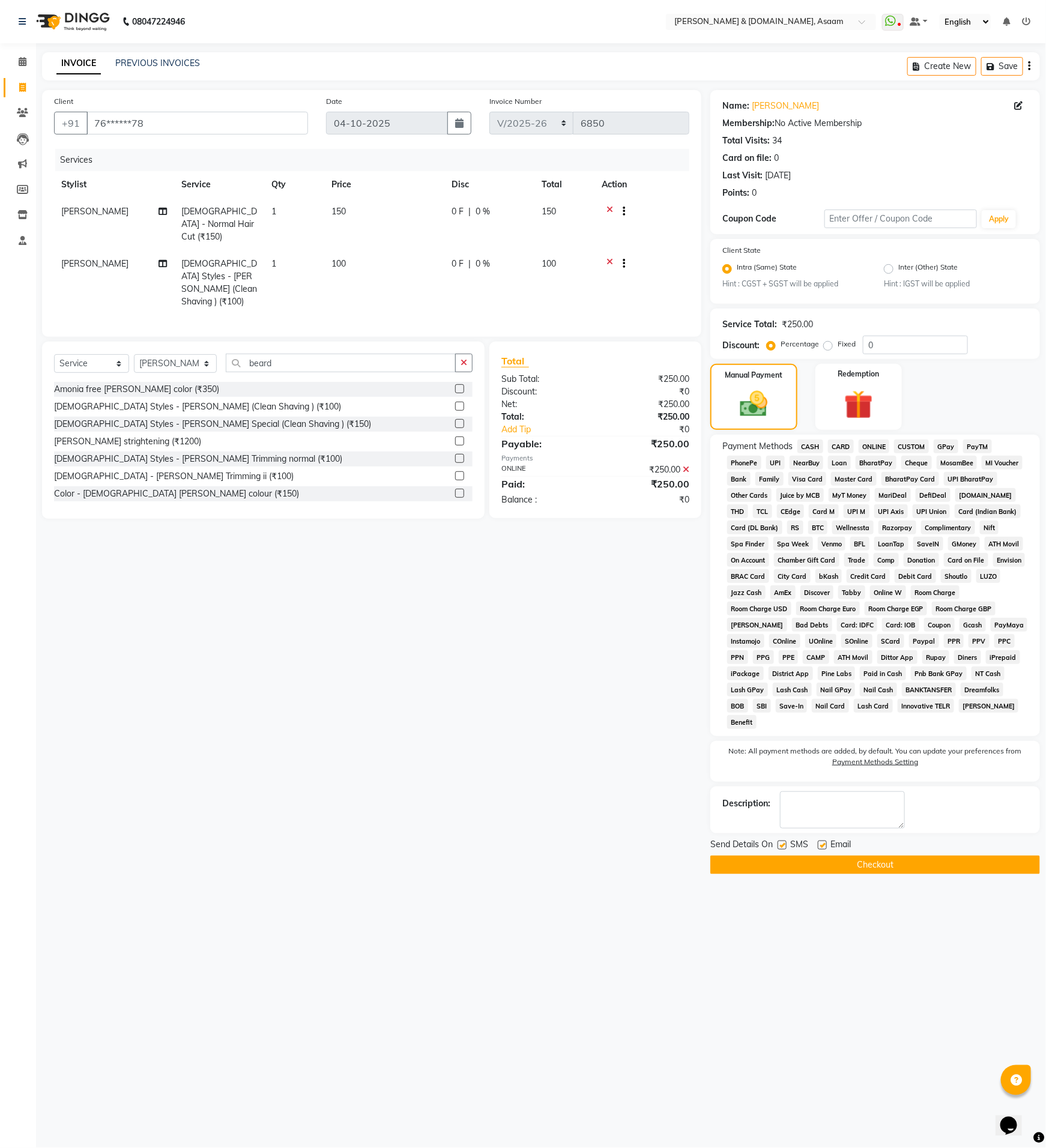
click at [773, 856] on button "Checkout" at bounding box center [875, 865] width 330 height 19
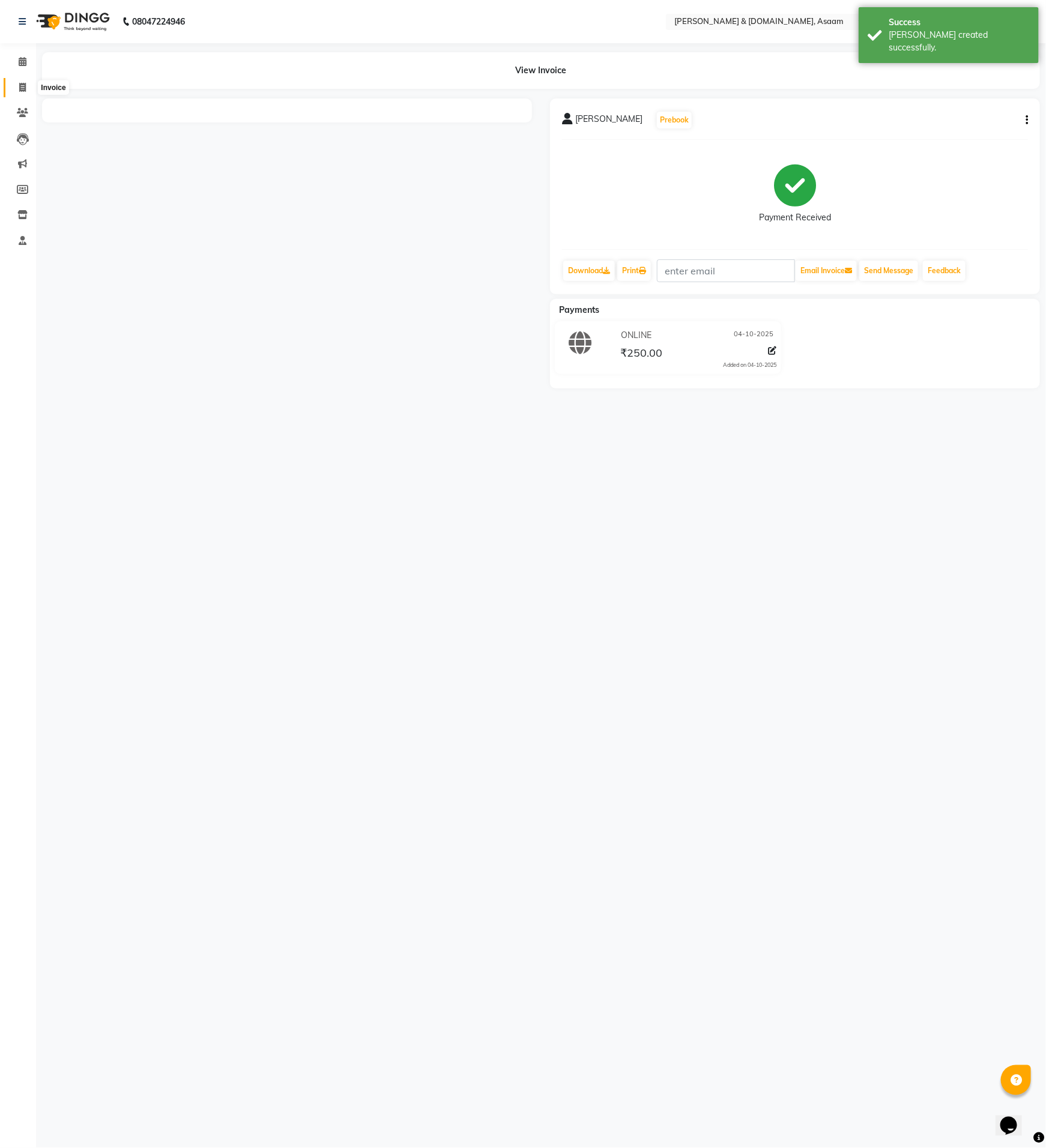
click at [24, 88] on icon at bounding box center [22, 87] width 7 height 9
select select "service"
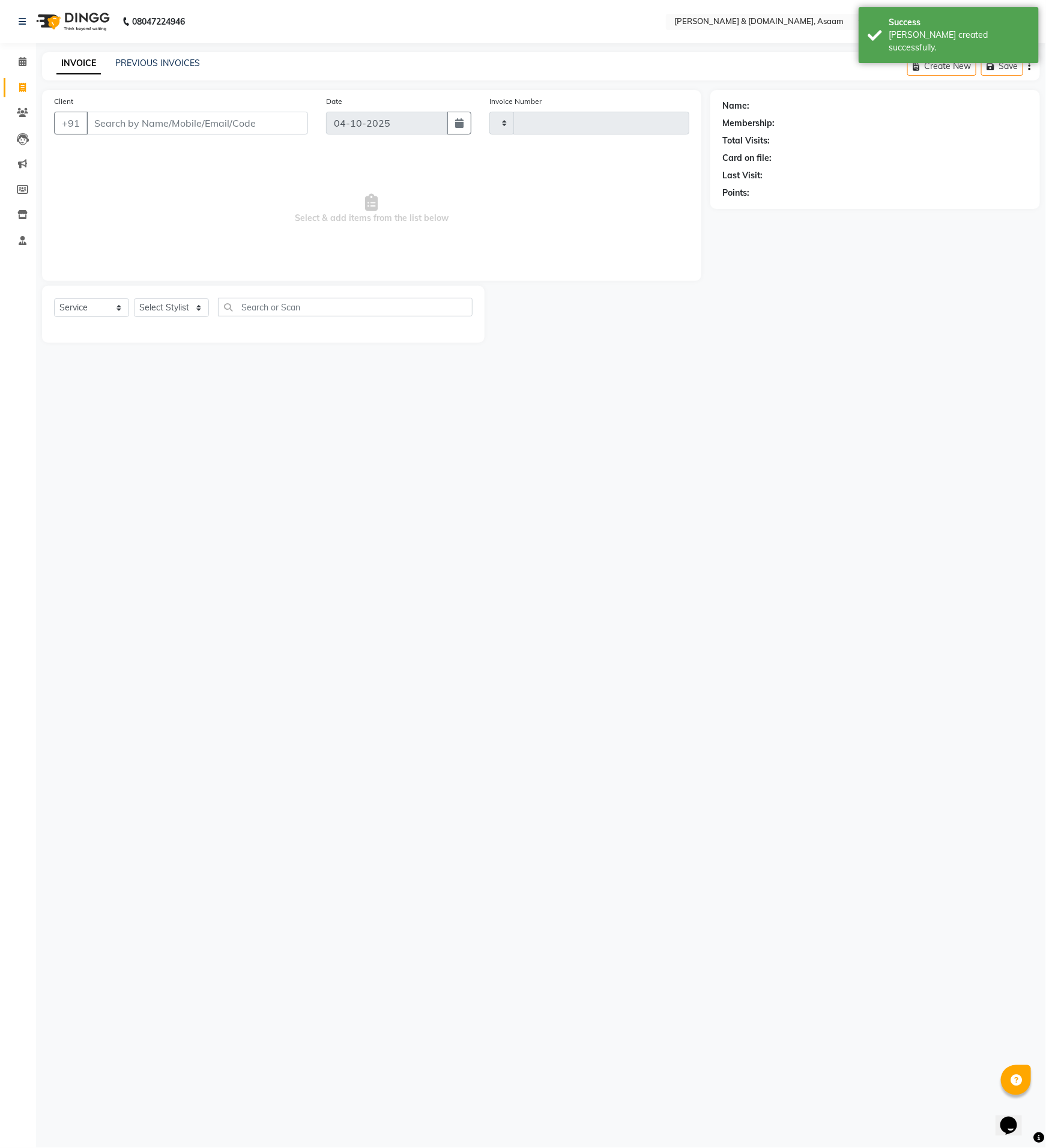
type input "6851"
select select "4608"
click at [139, 66] on link "PREVIOUS INVOICES" at bounding box center [158, 63] width 84 height 11
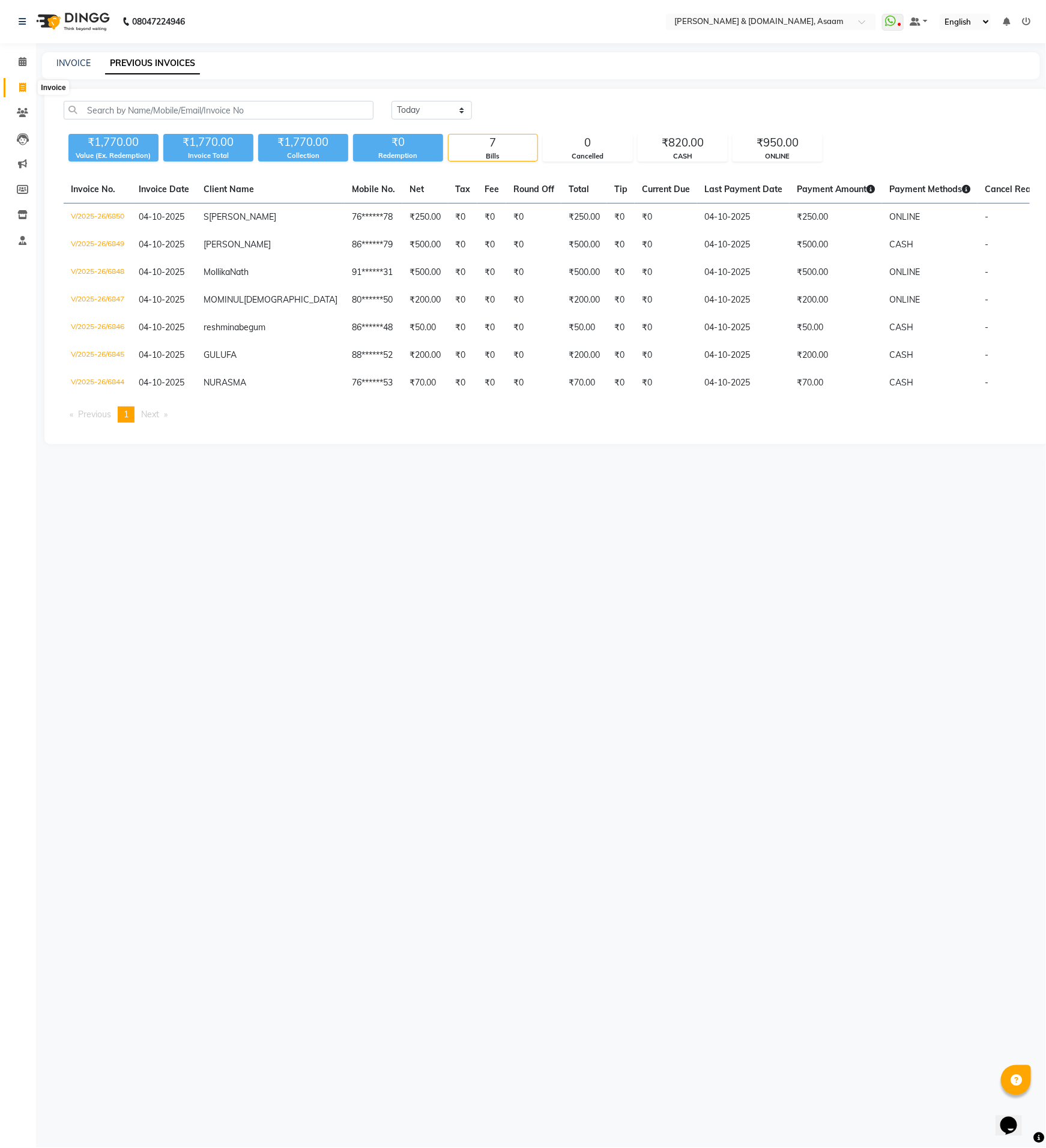
click at [22, 83] on icon at bounding box center [22, 87] width 7 height 9
select select "service"
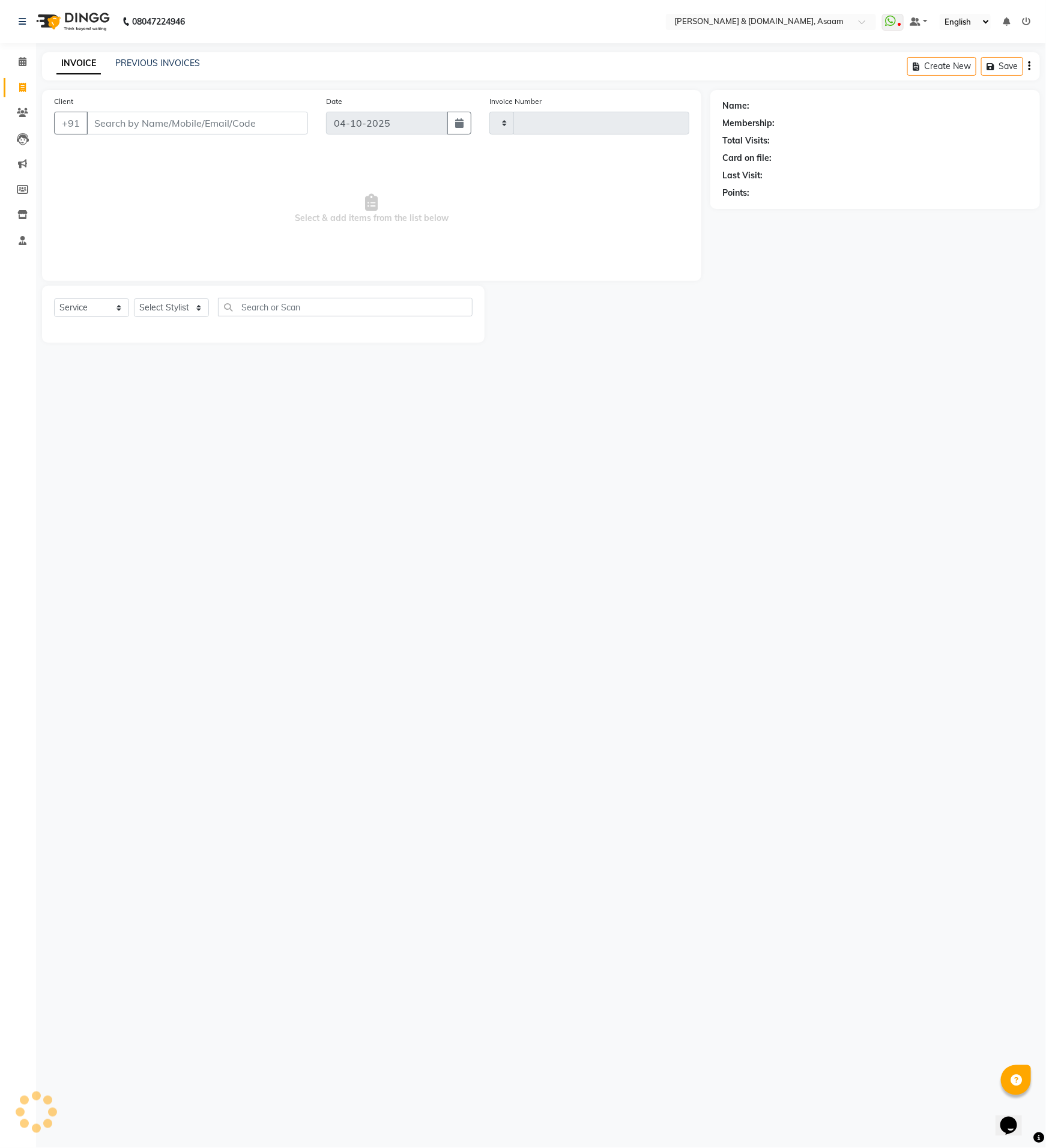
type input "6851"
select select "4608"
click at [175, 314] on select "Select Stylist" at bounding box center [172, 308] width 75 height 19
click at [169, 306] on select "Select Stylist" at bounding box center [172, 308] width 75 height 19
click at [171, 305] on select "Select Stylist" at bounding box center [172, 308] width 75 height 19
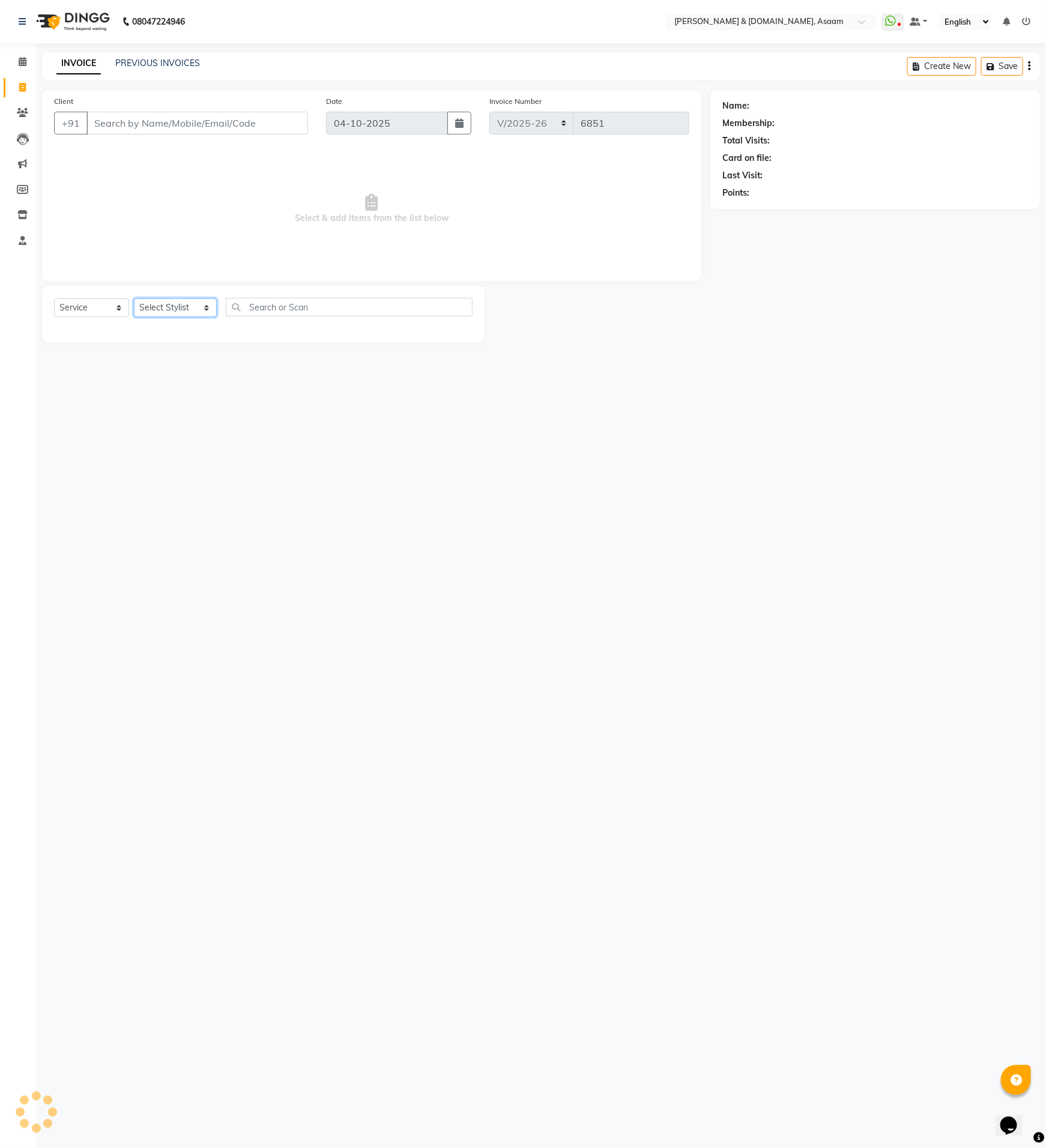
click at [171, 305] on select "Select Stylist AKASH AKIB BISHNU DEEPU fornt desk HRISHIKA PARLOUR KARNA DAS LA…" at bounding box center [176, 308] width 83 height 19
select select "40905"
click at [134, 299] on select "Select Stylist AKASH AKIB BISHNU DEEPU fornt desk HRISHIKA PARLOUR KARNA DAS LA…" at bounding box center [176, 308] width 83 height 19
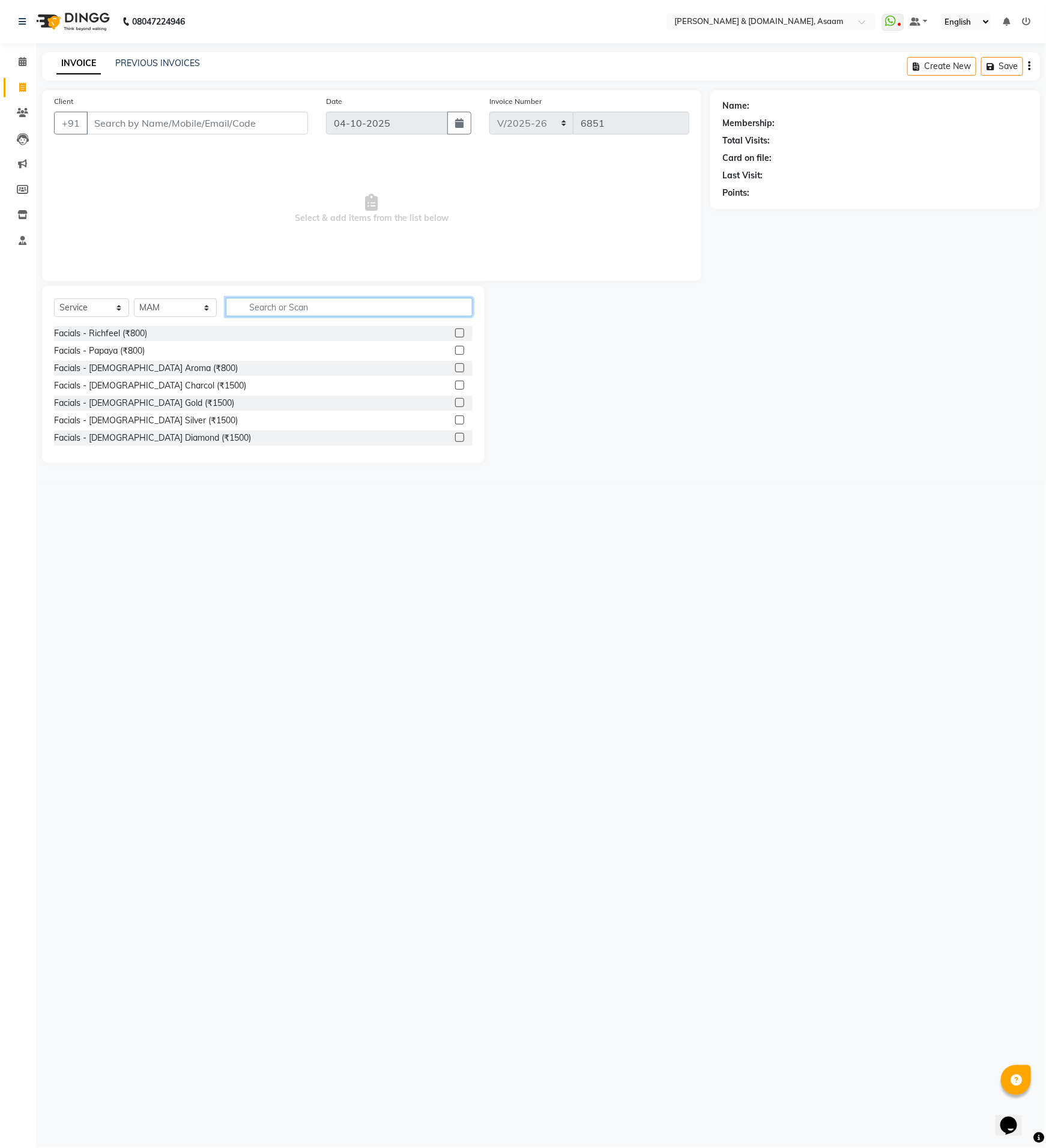
click at [246, 305] on input "text" at bounding box center [348, 307] width 247 height 19
type input "j"
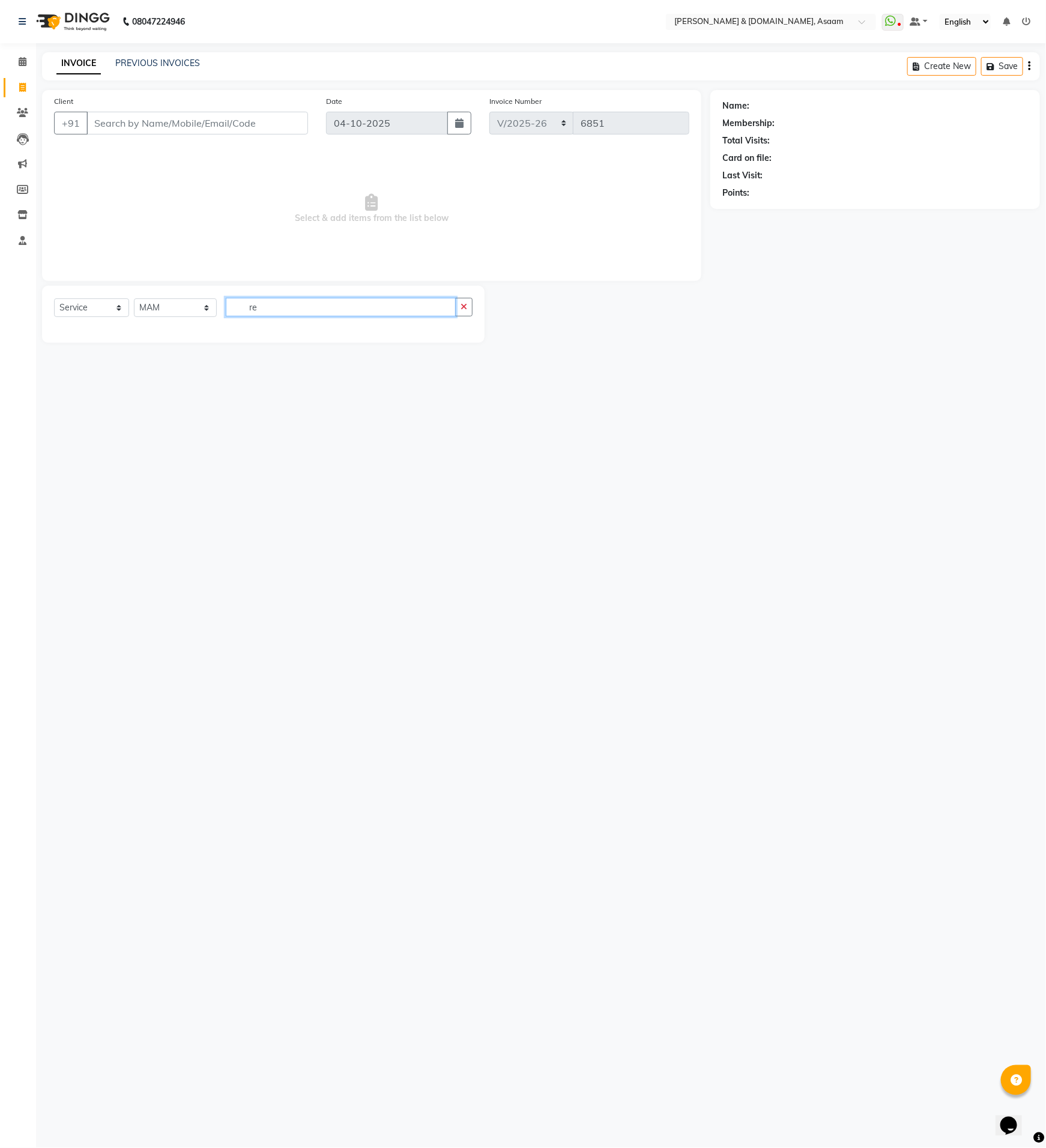
type input "r"
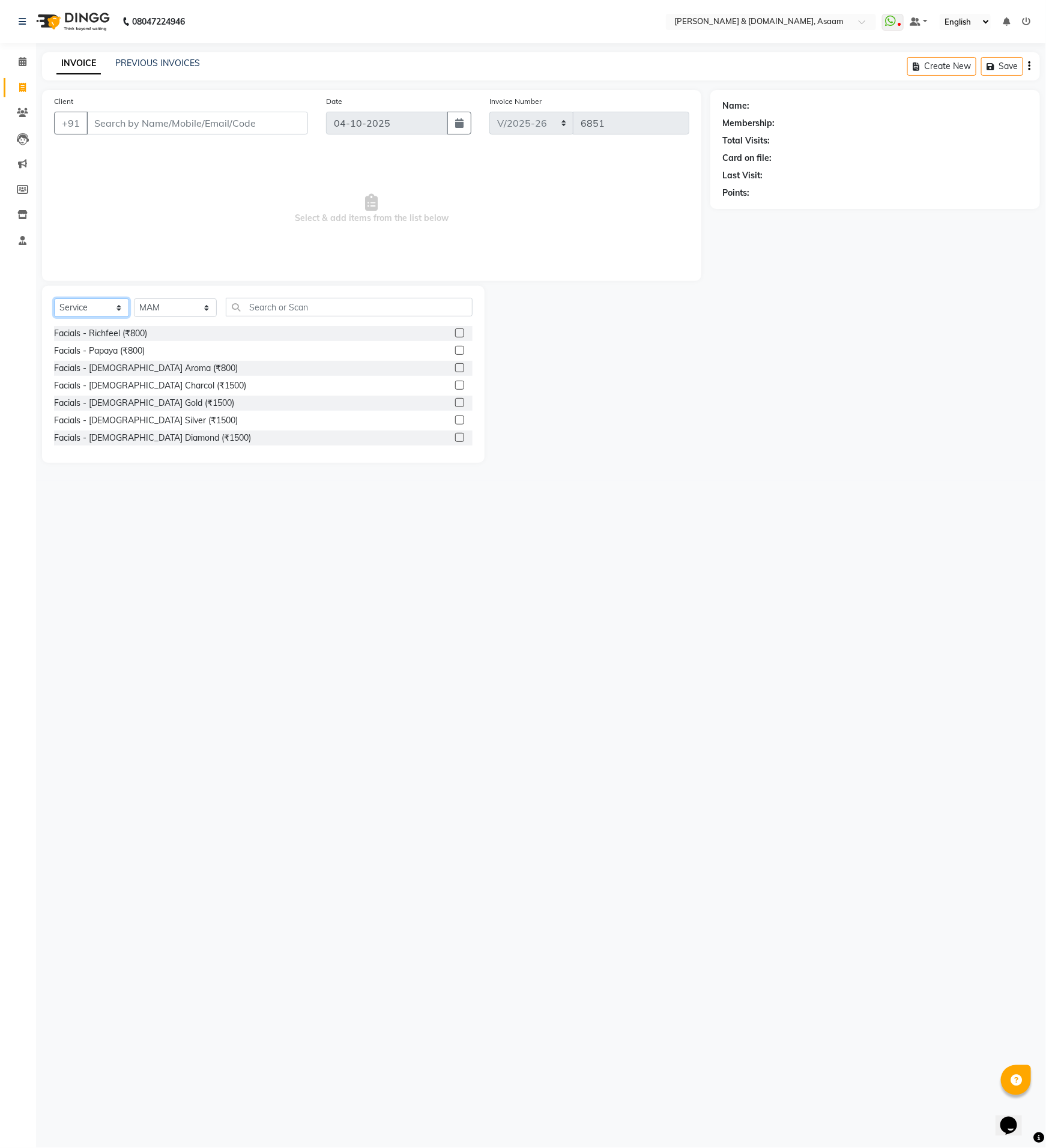
click at [102, 302] on select "Select Service Product Membership Package Voucher Prepaid Gift Card" at bounding box center [92, 308] width 75 height 19
select select "product"
click at [54, 299] on select "Select Service Product Membership Package Voucher Prepaid Gift Card" at bounding box center [92, 308] width 75 height 19
click at [248, 304] on input "text" at bounding box center [348, 307] width 247 height 19
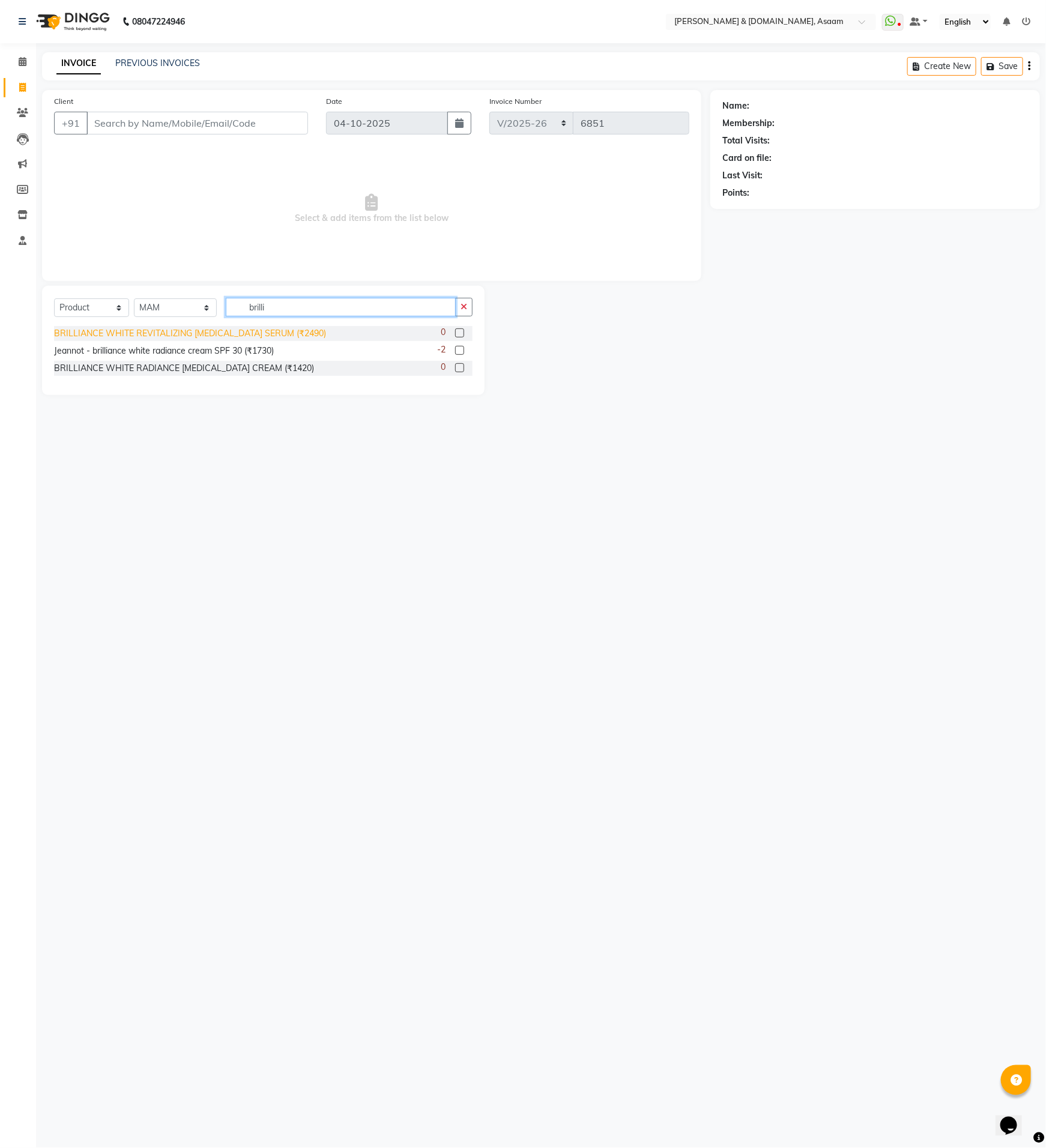
type input "brilli"
click at [281, 334] on div "BRILLIANCE WHITE REVITALIZING WHITENING SERUM (₹2490)" at bounding box center [190, 333] width 272 height 13
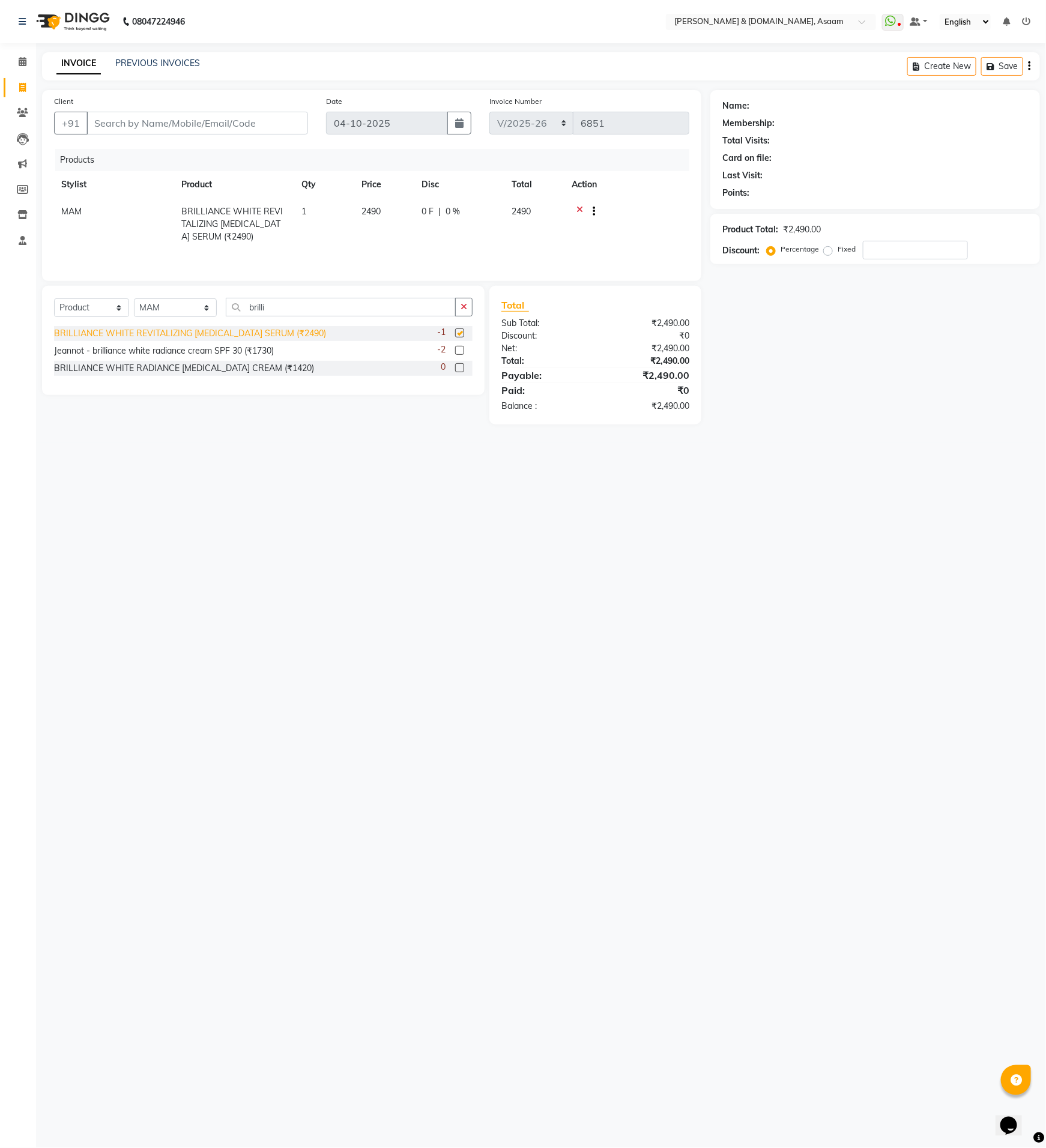
checkbox input "false"
drag, startPoint x: 280, startPoint y: 311, endPoint x: 210, endPoint y: 309, distance: 70.0
click at [210, 309] on div "Select Service Product Membership Package Voucher Prepaid Gift Card Select Styl…" at bounding box center [263, 312] width 419 height 28
type input "derma"
click at [235, 337] on div "JEANNOT DERMA Clean Soft Cleansing GEL (₹1450)" at bounding box center [155, 333] width 201 height 13
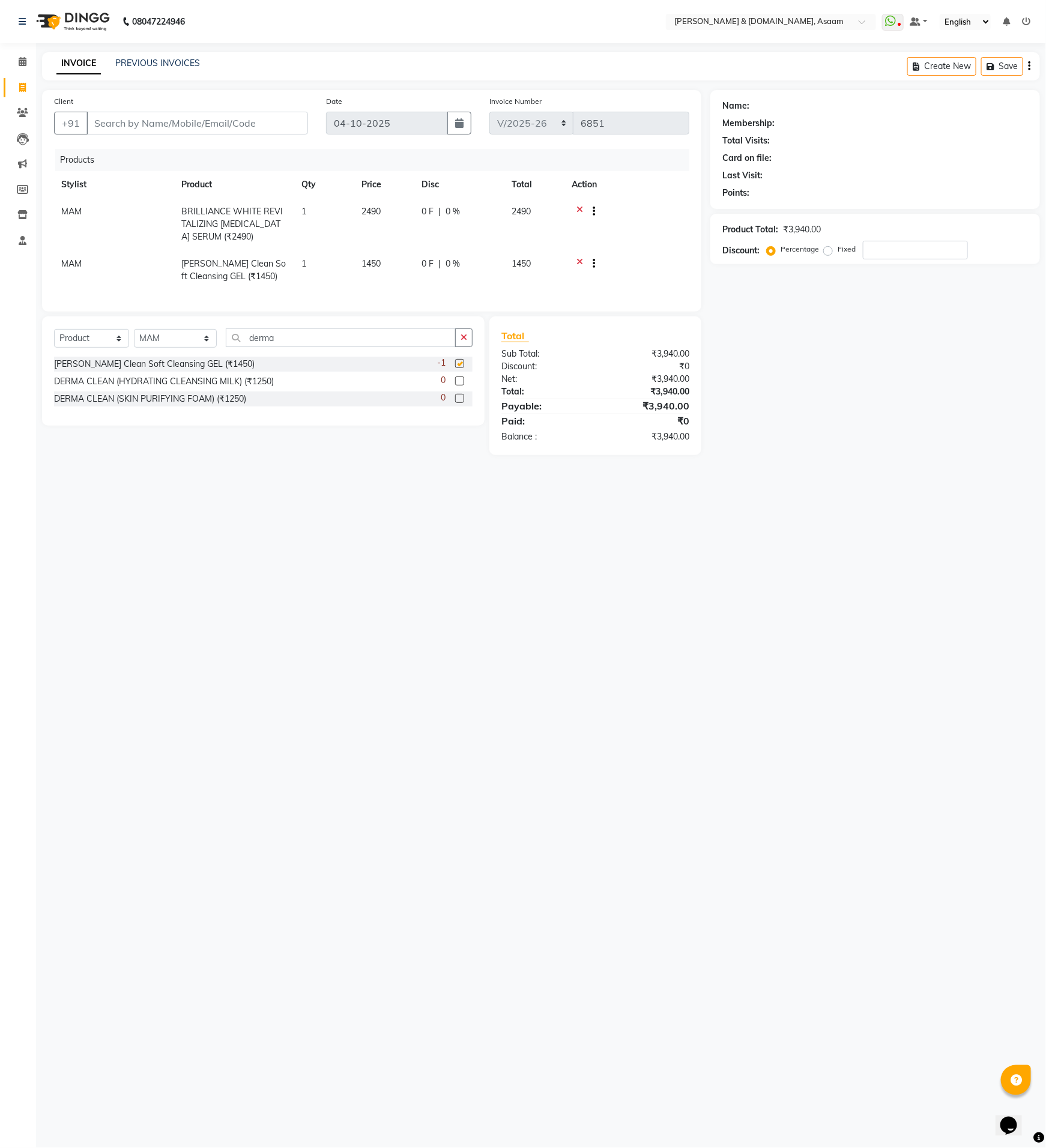
checkbox input "false"
click at [457, 347] on button "button" at bounding box center [464, 338] width 17 height 19
type input "cocoa"
click at [222, 370] on div "COCOA BUTTER & VANILA BODY CREAM (₹300)" at bounding box center [150, 364] width 192 height 13
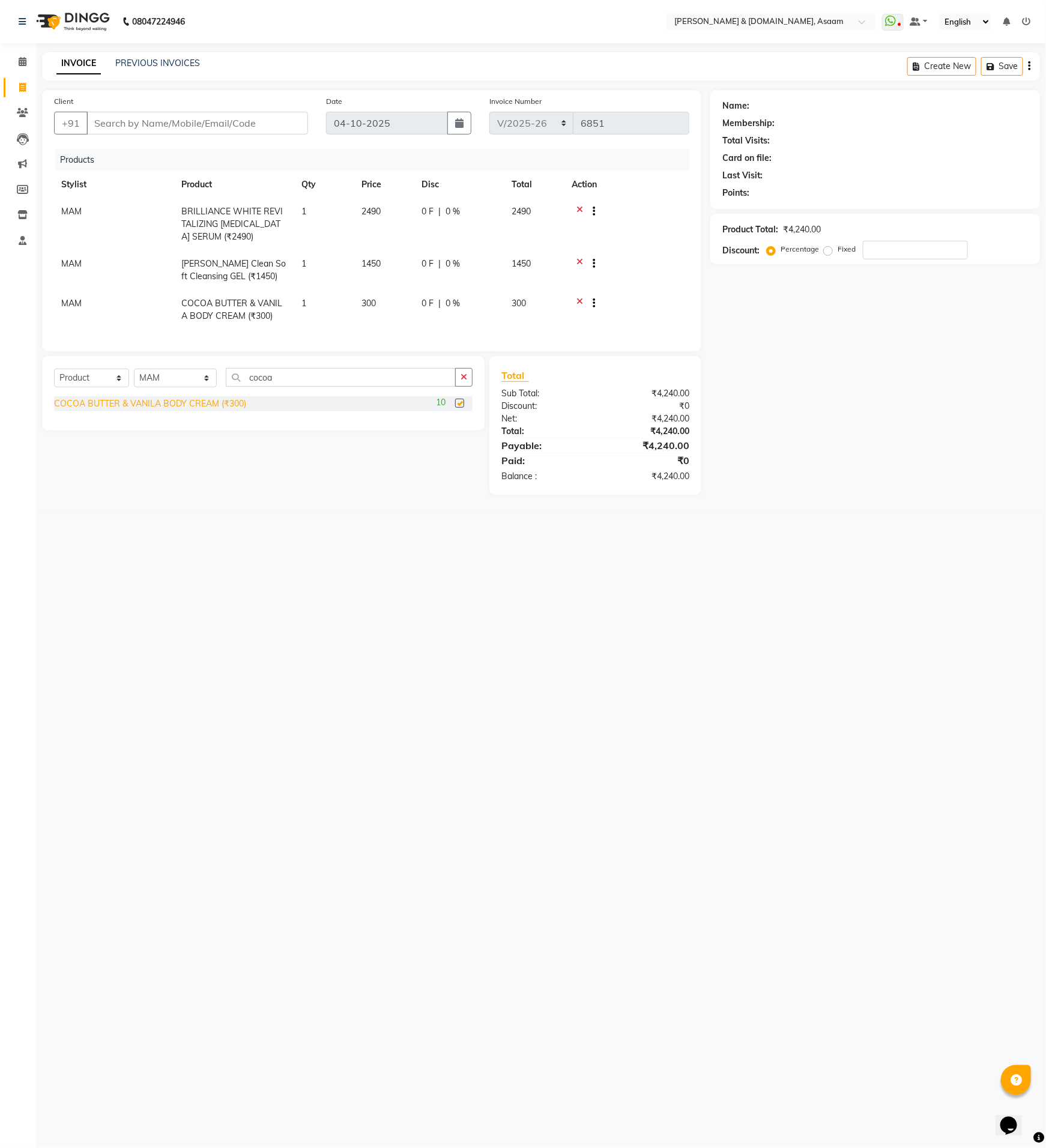
checkbox input "false"
drag, startPoint x: 827, startPoint y: 251, endPoint x: 820, endPoint y: 251, distance: 7.0
click at [838, 251] on label "Fixed" at bounding box center [847, 249] width 18 height 11
click at [827, 251] on input "Fixed" at bounding box center [830, 249] width 8 height 8
radio input "true"
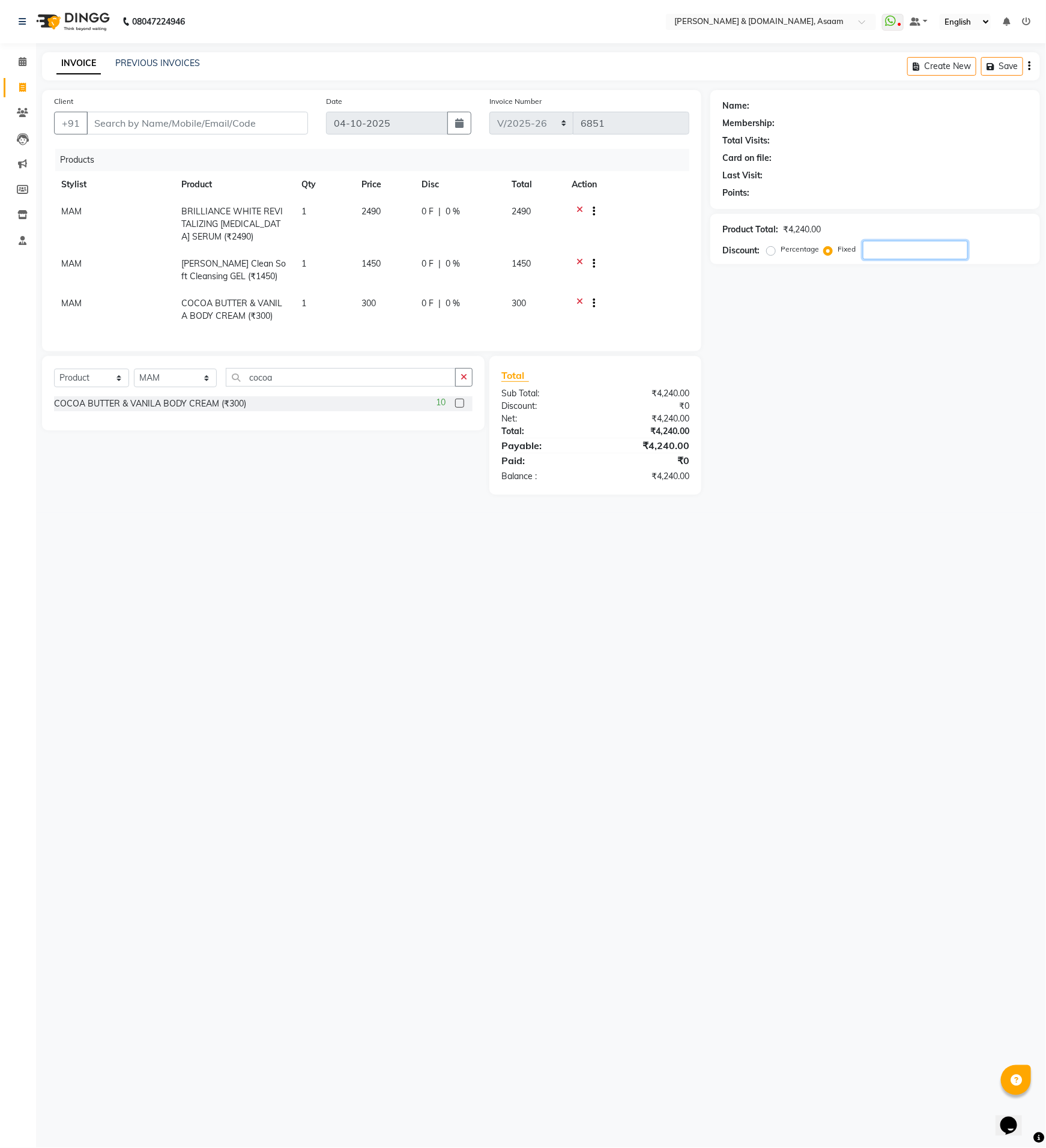
click at [878, 250] on input "number" at bounding box center [915, 250] width 105 height 19
click at [781, 253] on label "Percentage" at bounding box center [799, 249] width 38 height 11
click at [769, 253] on input "Percentage" at bounding box center [773, 249] width 8 height 8
radio input "true"
type input "5"
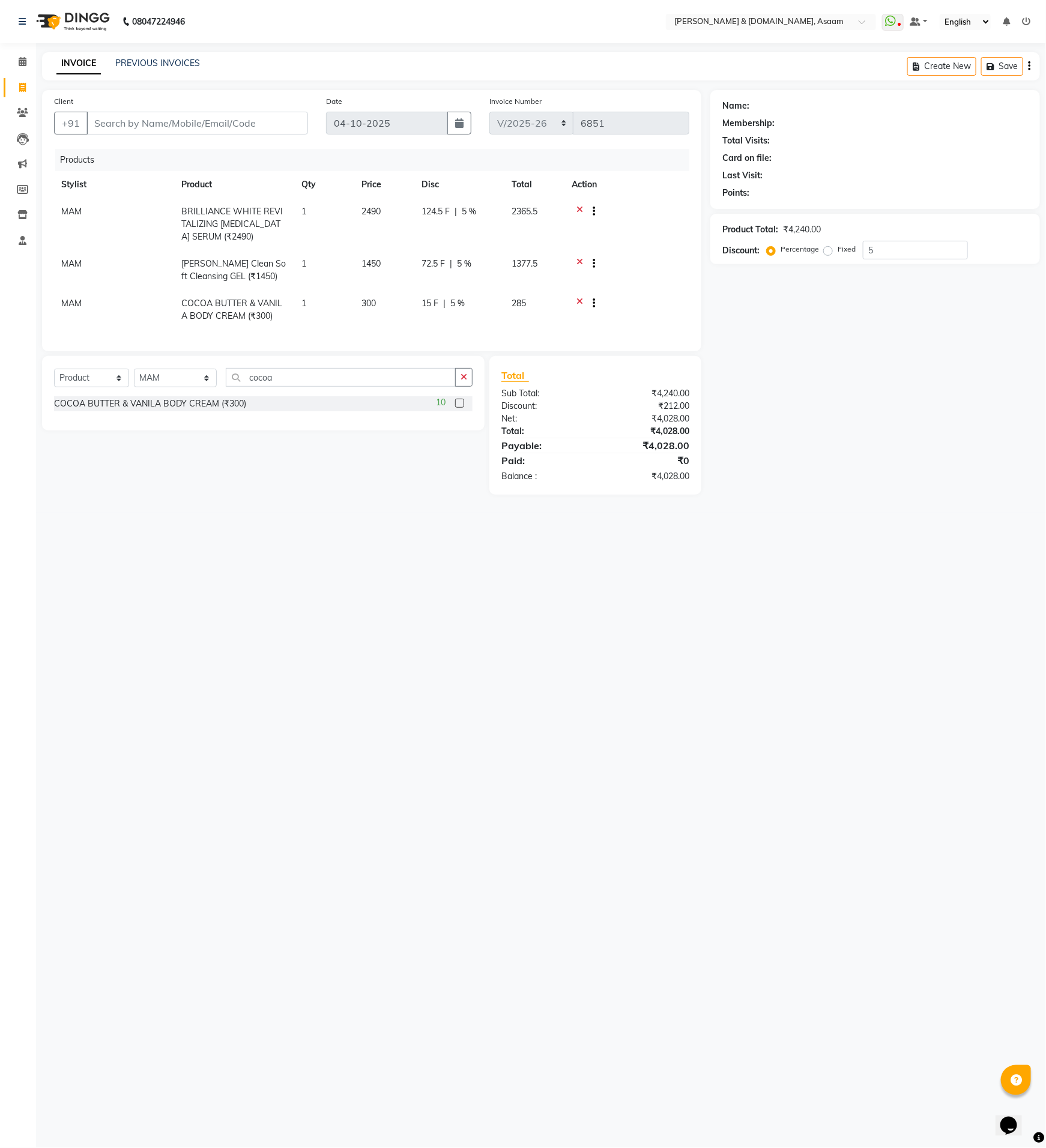
click at [109, 379] on div "Select Service Product Membership Package Voucher Prepaid Gift Card Select Styl…" at bounding box center [263, 382] width 419 height 28
click at [112, 388] on select "Select Service Product Membership Package Voucher Prepaid Gift Card" at bounding box center [92, 378] width 75 height 19
select select "service"
click at [54, 379] on select "Select Service Product Membership Package Voucher Prepaid Gift Card" at bounding box center [92, 378] width 75 height 19
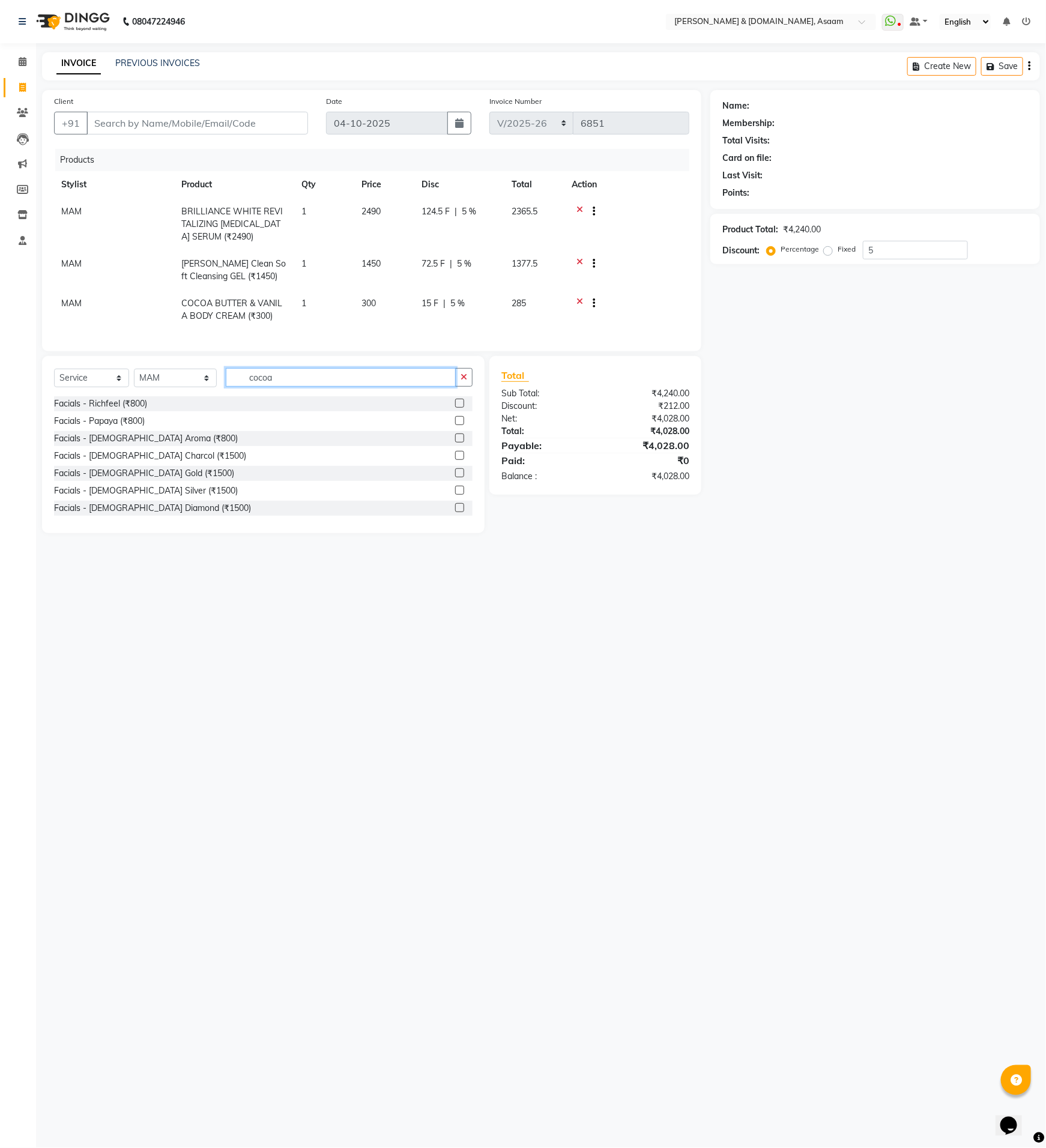
drag, startPoint x: 274, startPoint y: 389, endPoint x: 265, endPoint y: 389, distance: 9.0
click at [265, 387] on input "cocoa" at bounding box center [340, 377] width 230 height 19
drag, startPoint x: 265, startPoint y: 389, endPoint x: 250, endPoint y: 388, distance: 15.0
click at [247, 387] on input "cocoa" at bounding box center [340, 377] width 230 height 19
type input "tre"
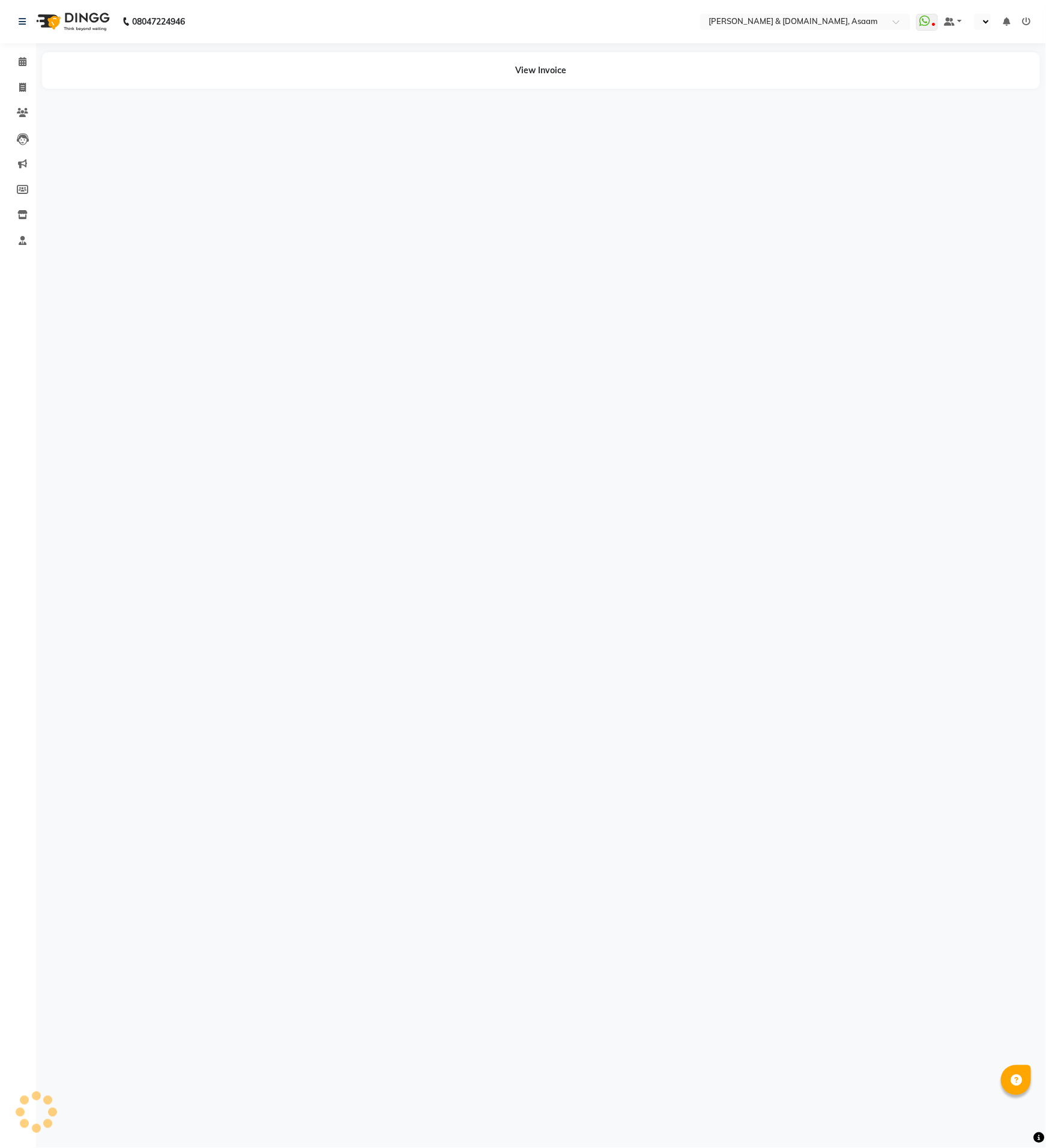
select select "en"
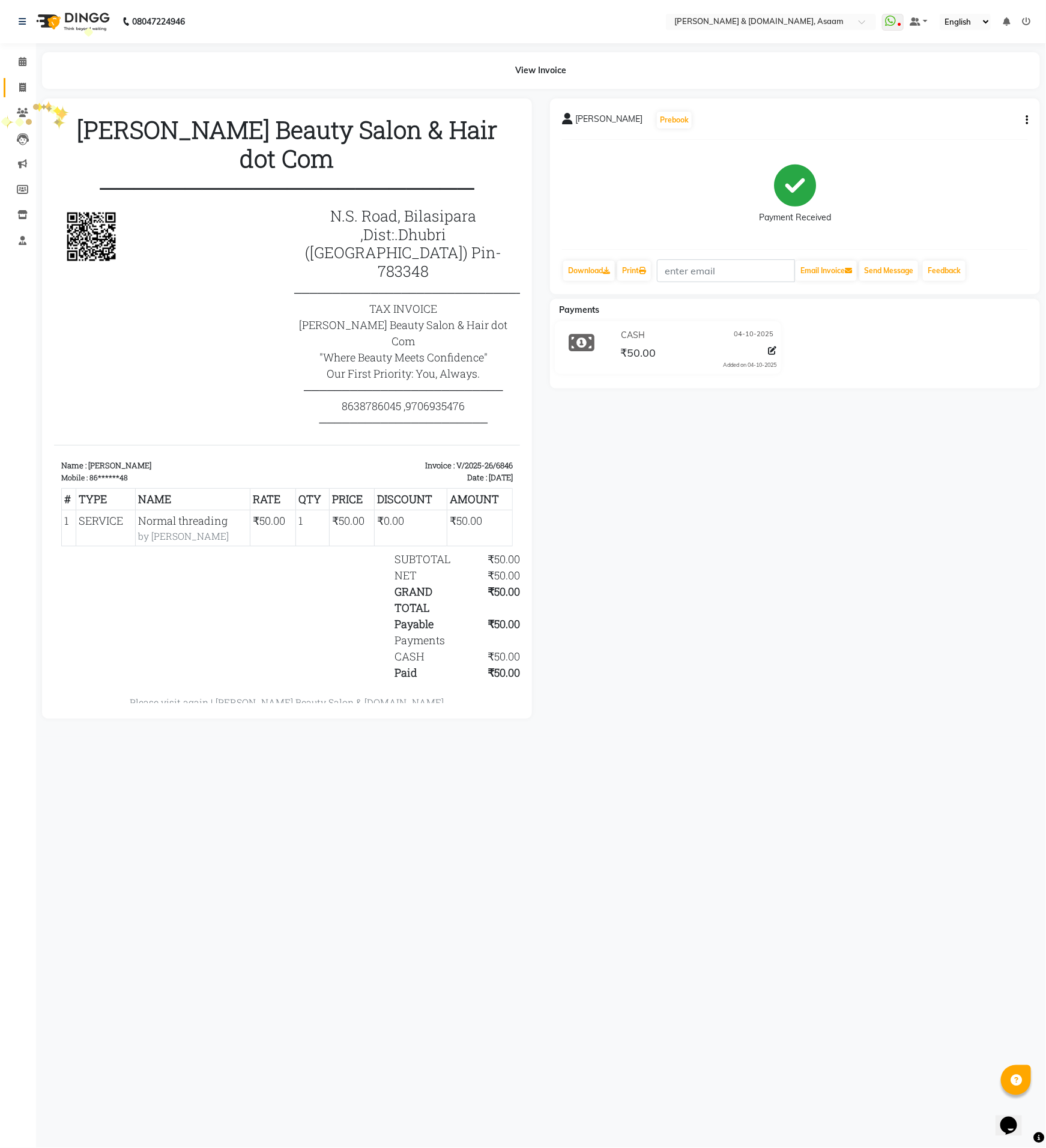
click at [22, 96] on link "Invoice" at bounding box center [18, 88] width 29 height 20
select select "service"
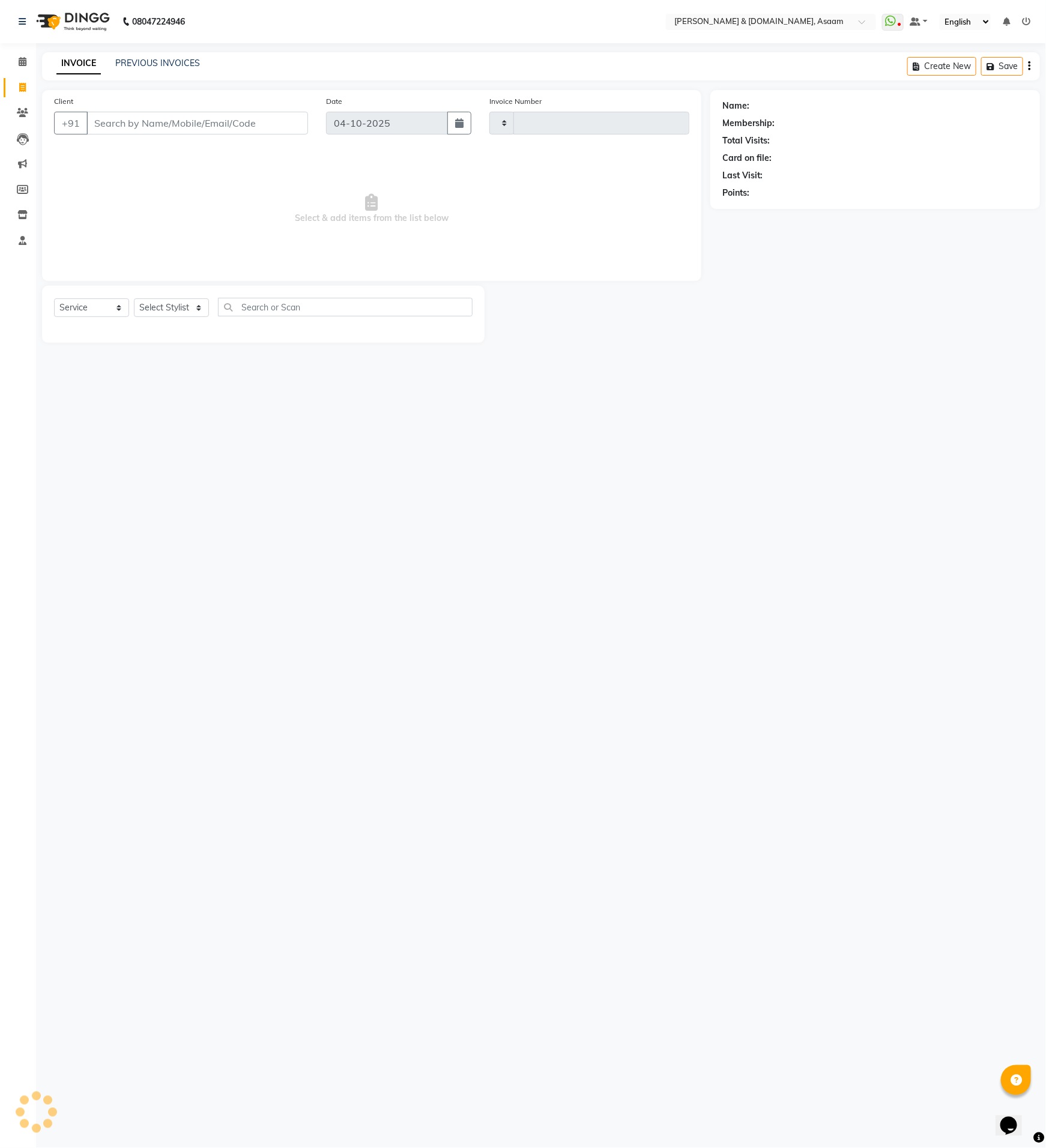
type input "6851"
select select "4608"
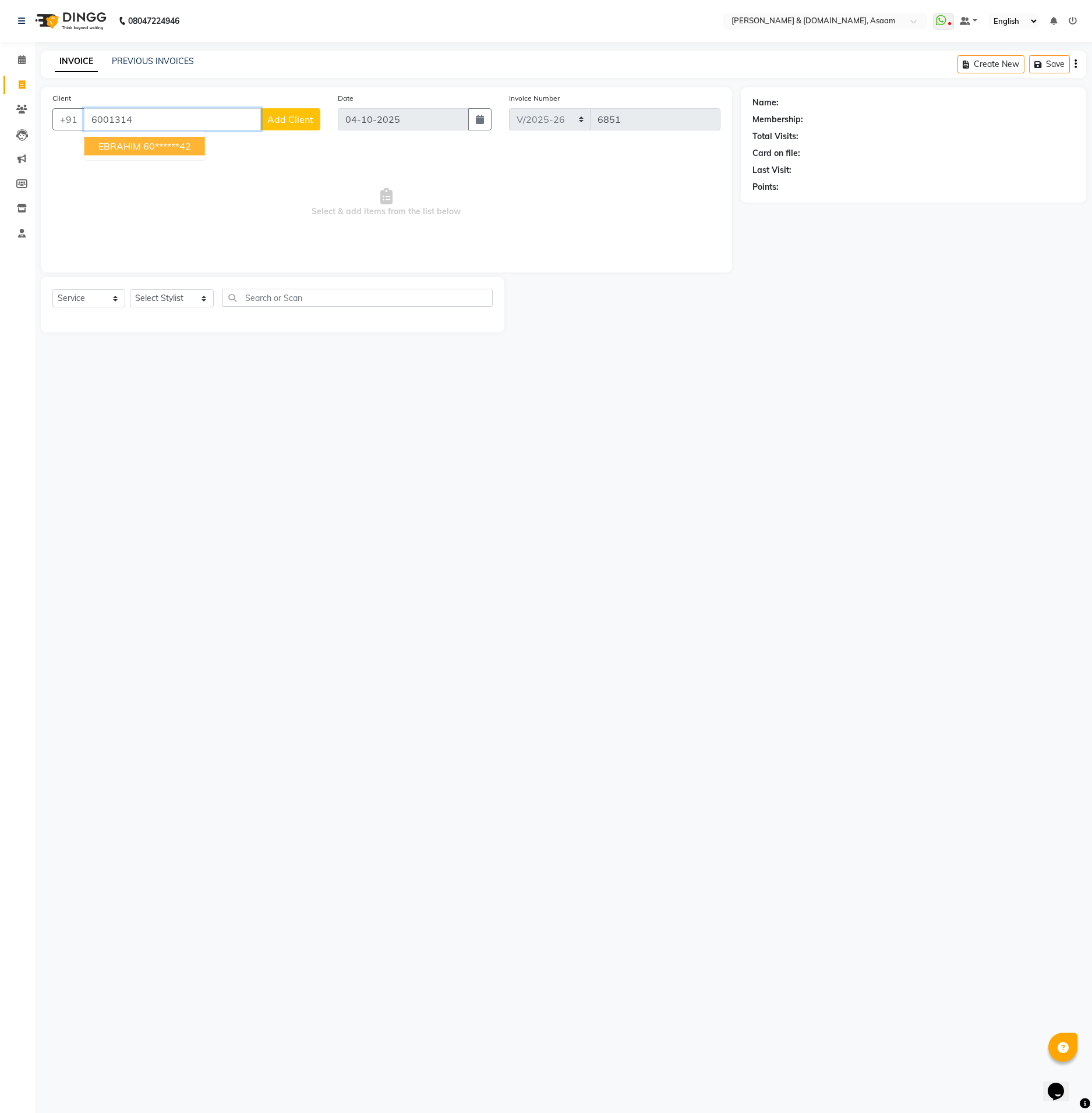
click at [202, 144] on button "EBRAHIM 60******42" at bounding box center [144, 146] width 121 height 18
type input "60******42"
click at [187, 286] on div "Select Service Product Membership Package Voucher Prepaid Gift Card Select Styl…" at bounding box center [273, 305] width 464 height 56
click at [178, 306] on select "Select Stylist AKASH AKIB [PERSON_NAME] fornt desk [PERSON_NAME] PARLOUR [PERSO…" at bounding box center [172, 298] width 84 height 18
select select "60336"
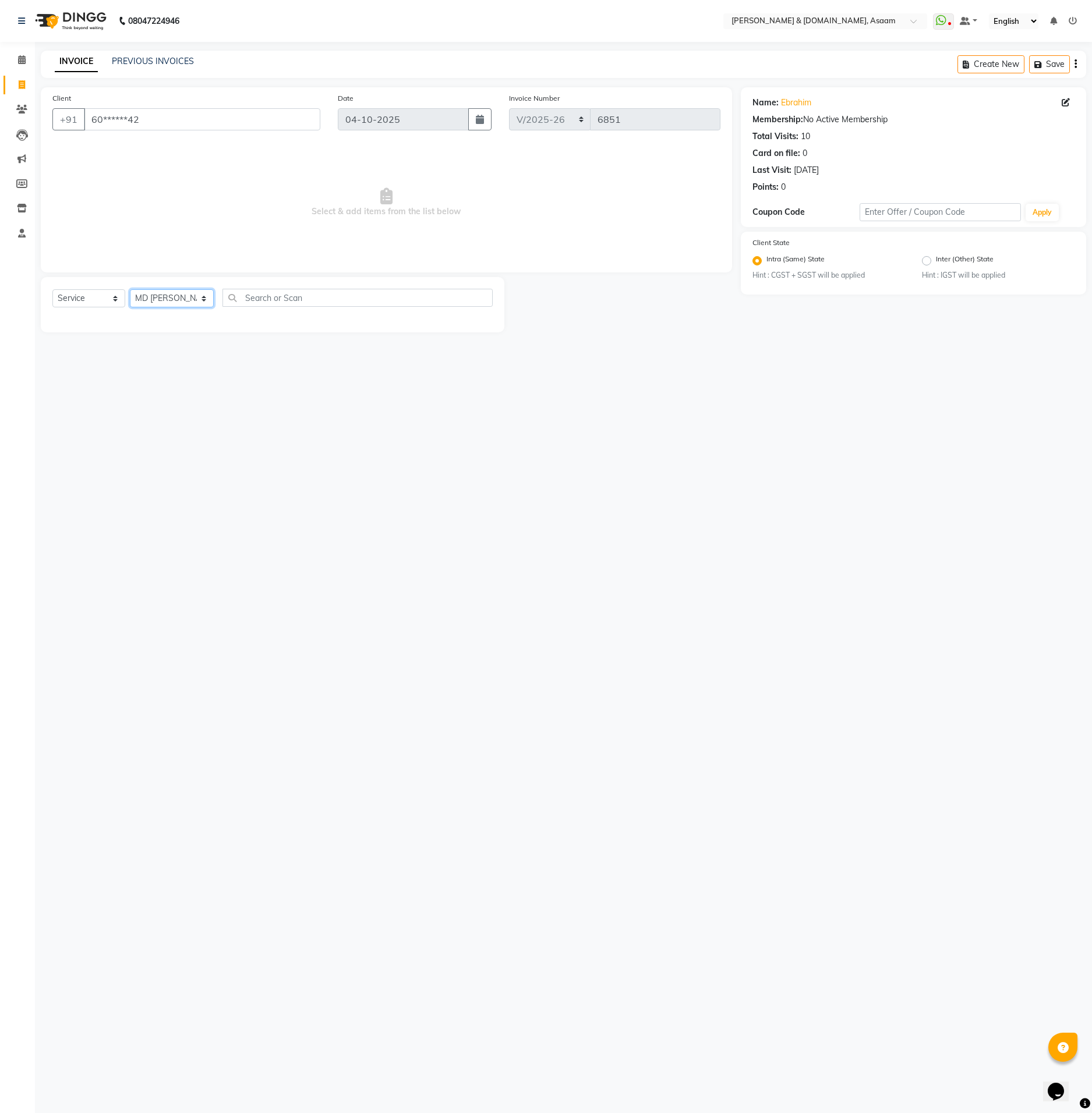
click at [130, 290] on select "Select Stylist AKASH AKIB [PERSON_NAME] fornt desk [PERSON_NAME] PARLOUR [PERSO…" at bounding box center [172, 298] width 84 height 18
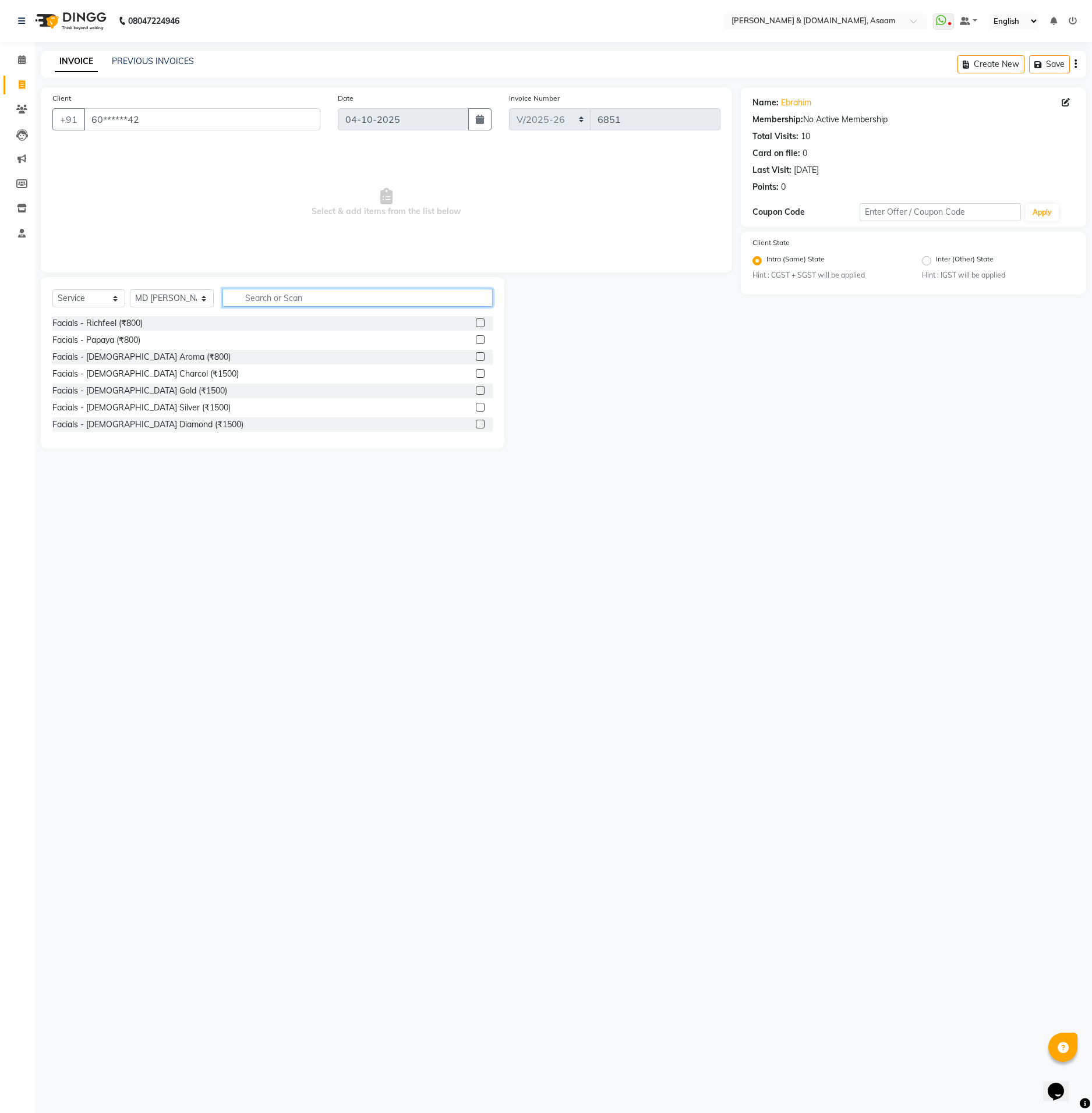
click at [252, 297] on input "text" at bounding box center [357, 298] width 270 height 18
type input "a"
type input "hair"
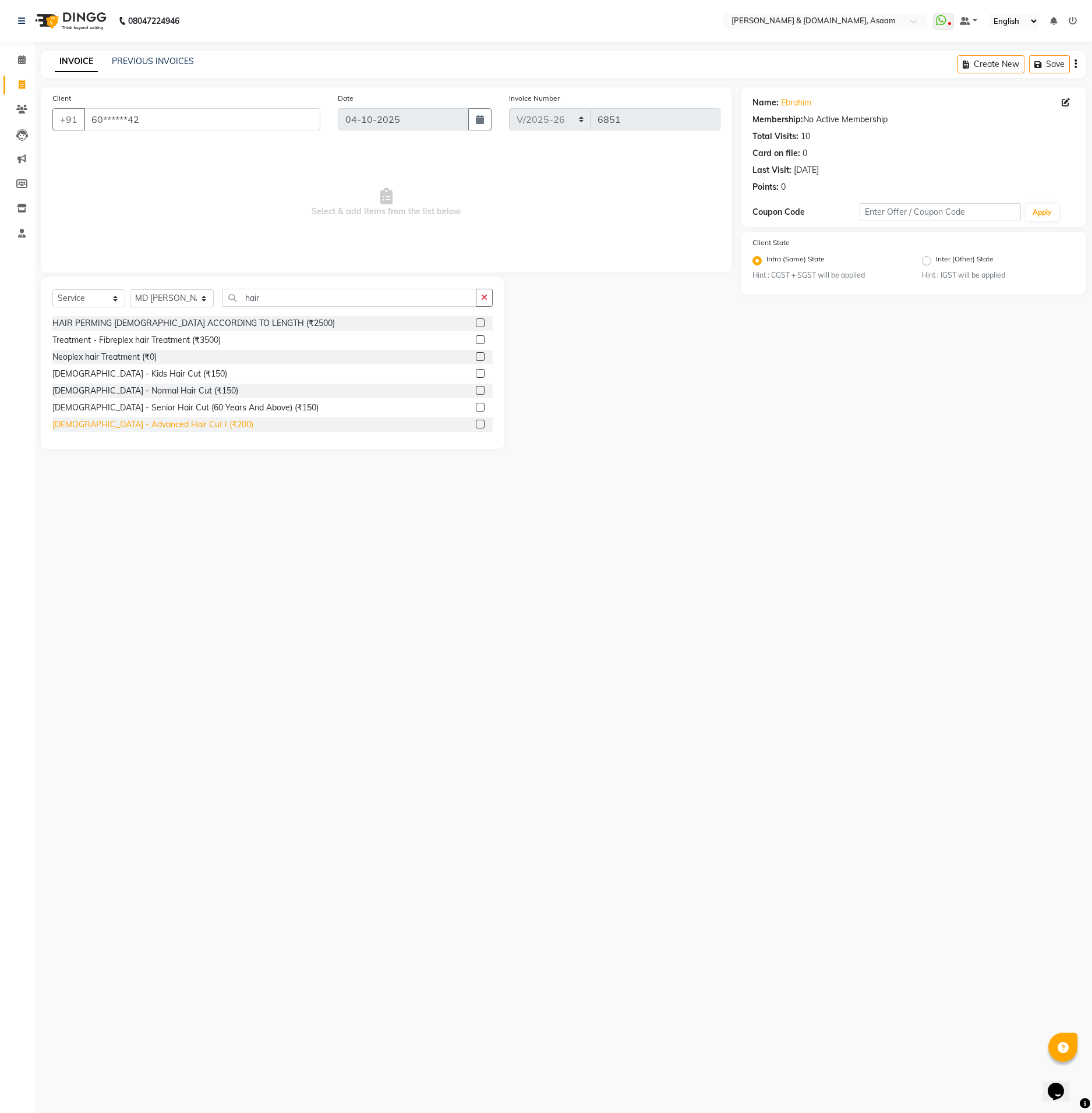
click at [178, 423] on div "Gents - Advanced Hair Cut I (₹200)" at bounding box center [153, 424] width 201 height 12
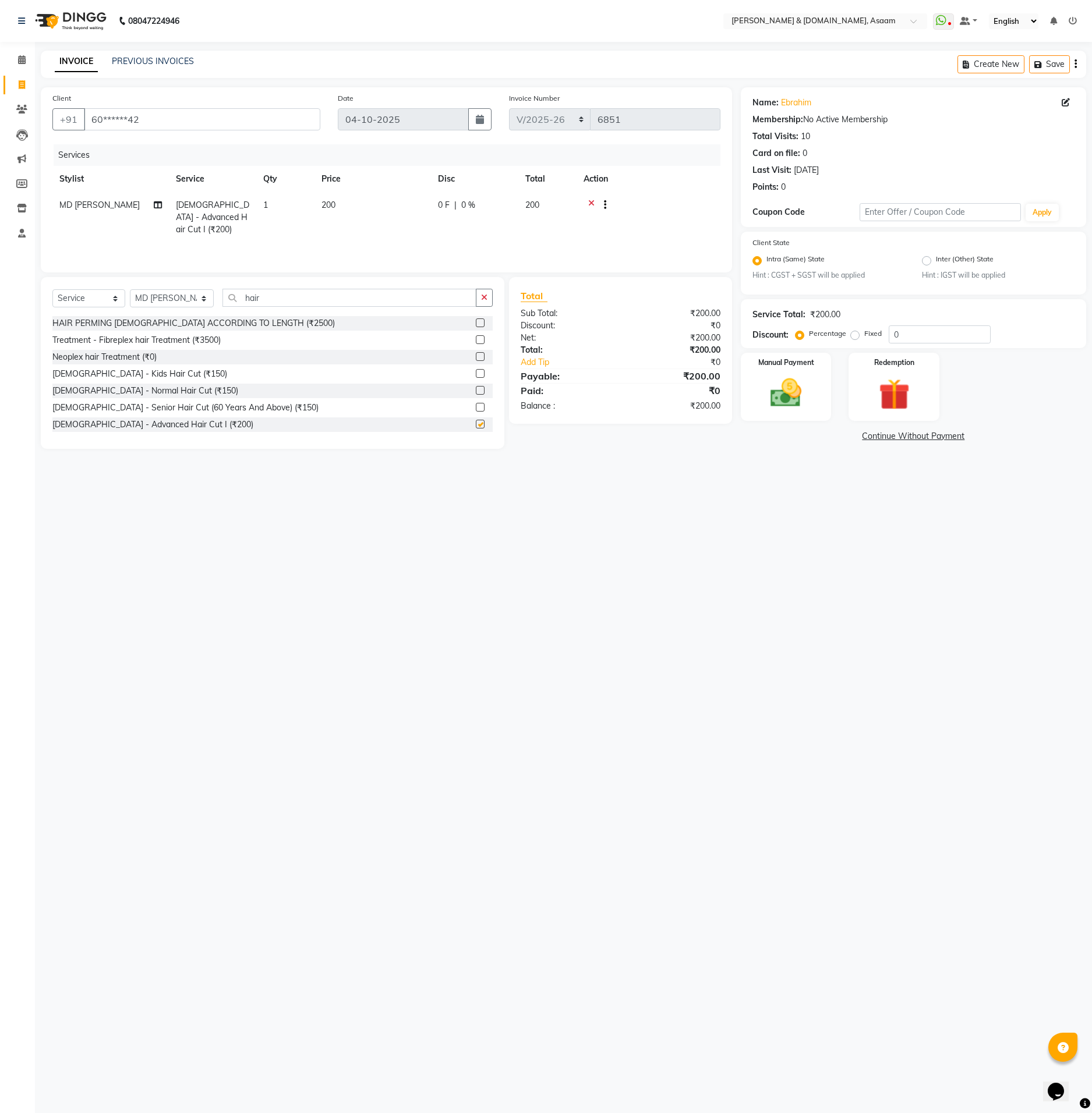
checkbox input "false"
drag, startPoint x: 262, startPoint y: 295, endPoint x: 173, endPoint y: 283, distance: 89.8
click at [188, 290] on div "Select Service Product Membership Package Voucher Prepaid Gift Card Select Styl…" at bounding box center [273, 302] width 440 height 27
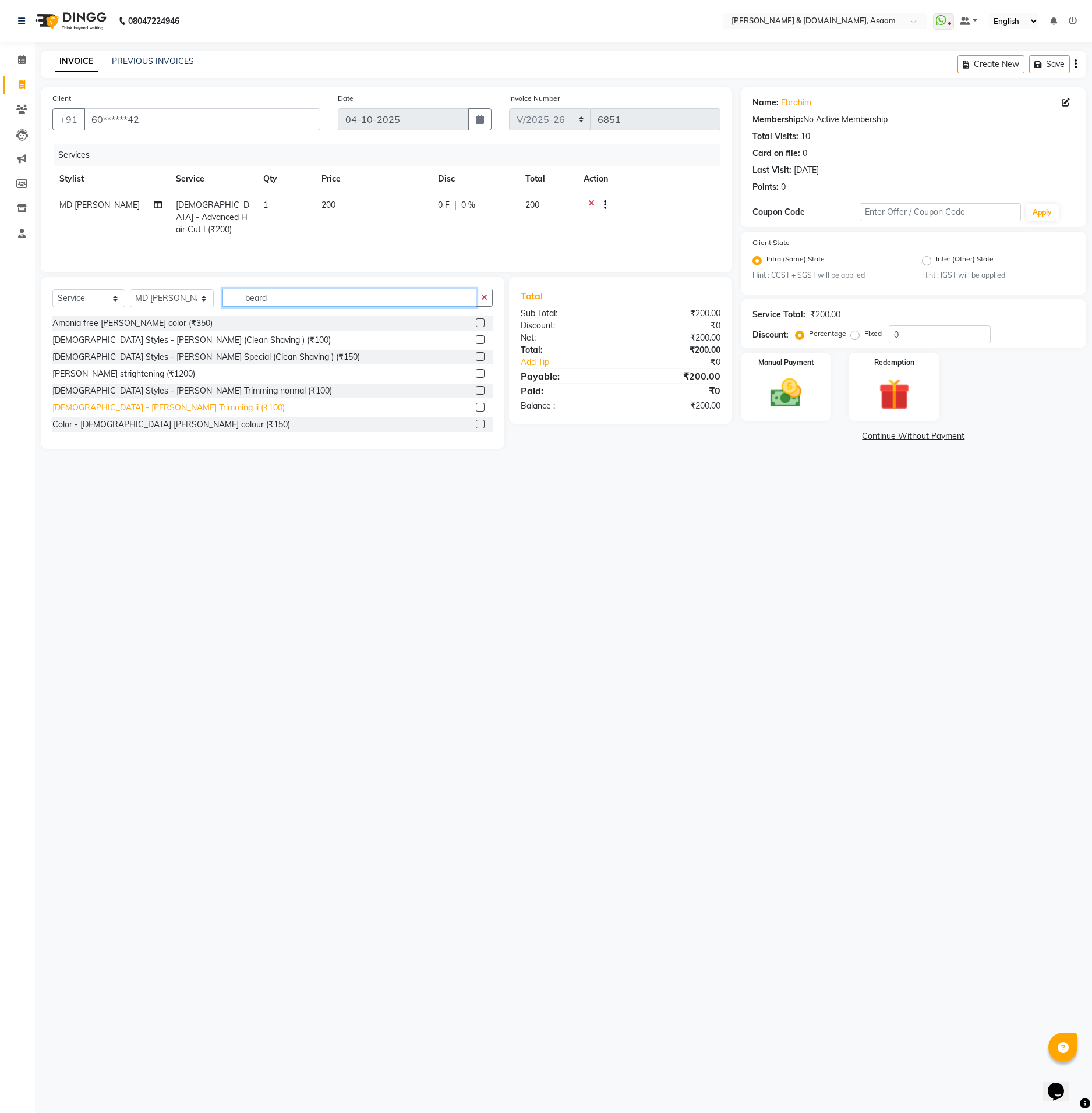
type input "beard"
click at [156, 404] on div "Gents - Beard Trimming ii (₹100)" at bounding box center [169, 407] width 233 height 12
checkbox input "false"
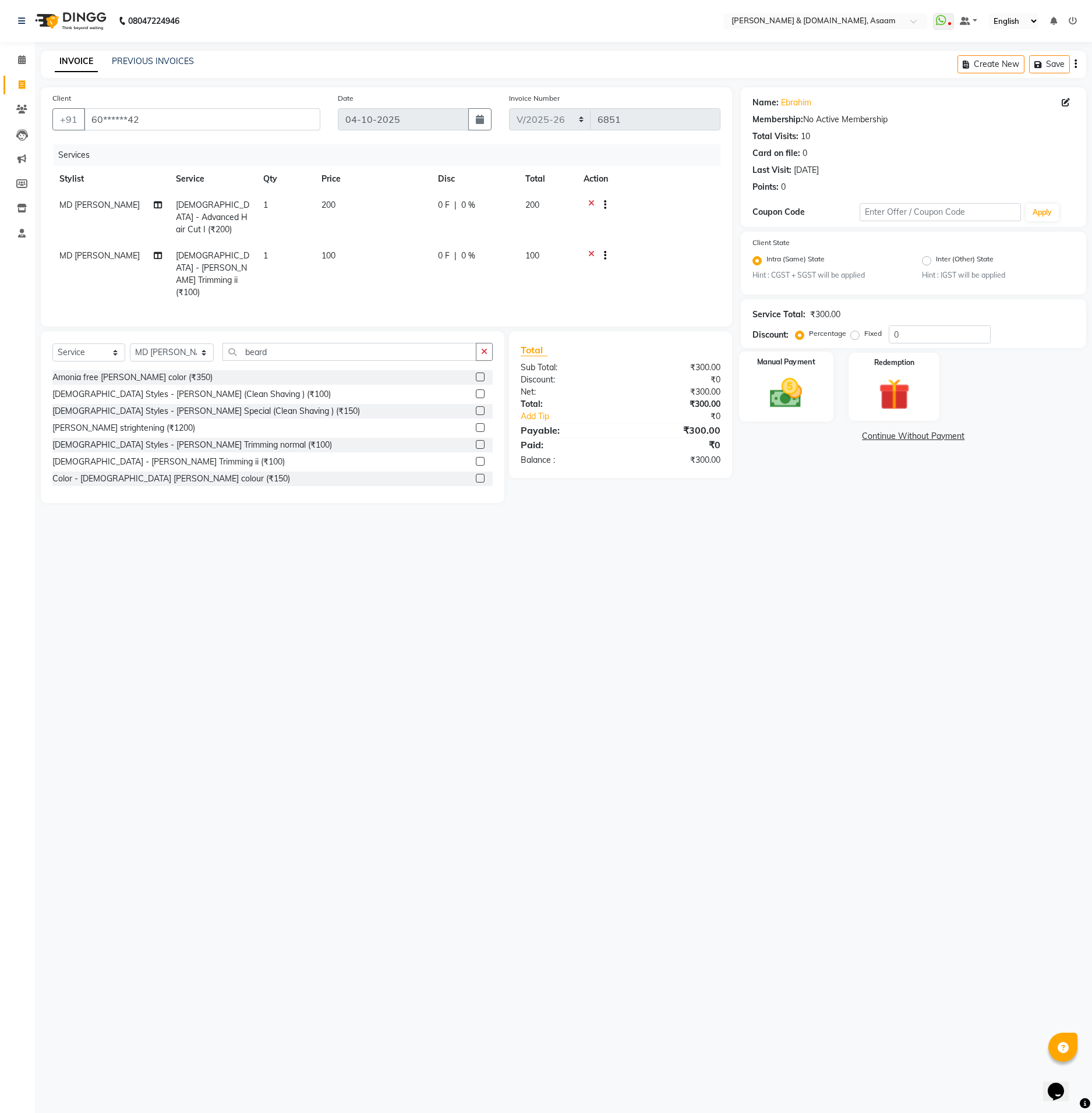
click at [743, 380] on div "Manual Payment Redemption" at bounding box center [914, 386] width 363 height 67
click at [746, 380] on div "Manual Payment" at bounding box center [786, 387] width 94 height 70
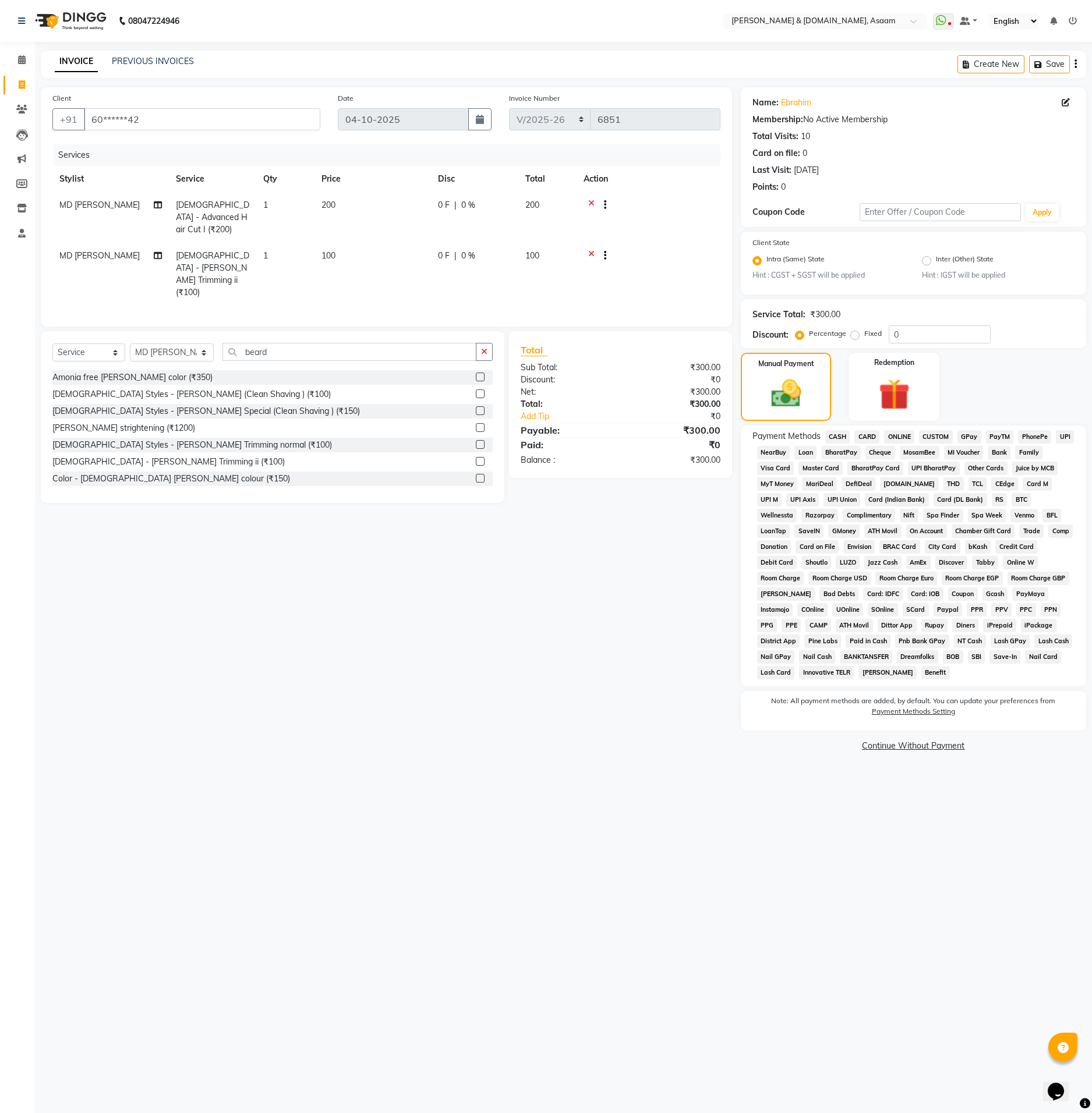
click at [835, 431] on span "CASH" at bounding box center [837, 437] width 25 height 13
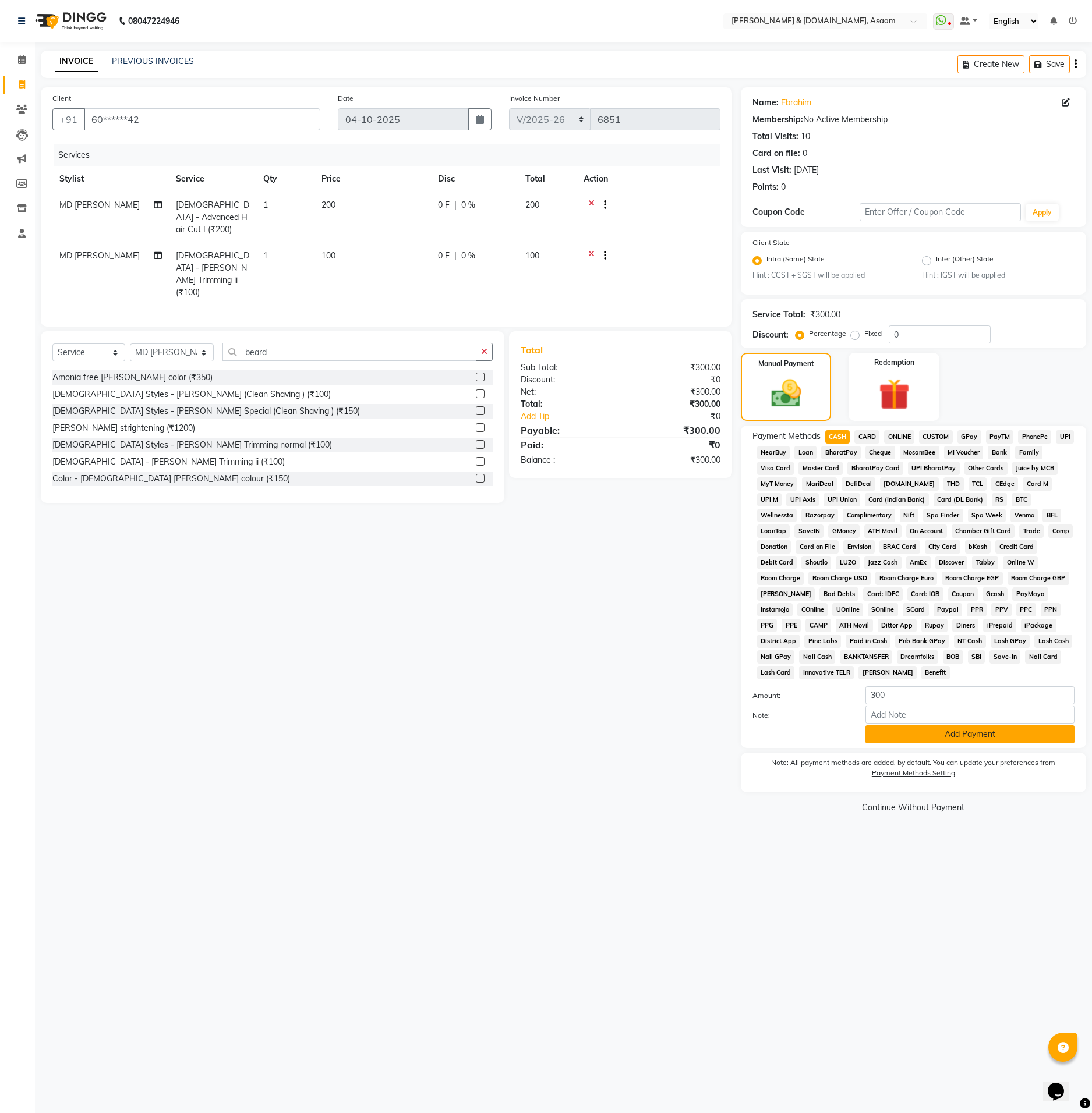
click at [959, 736] on button "Add Payment" at bounding box center [970, 734] width 209 height 18
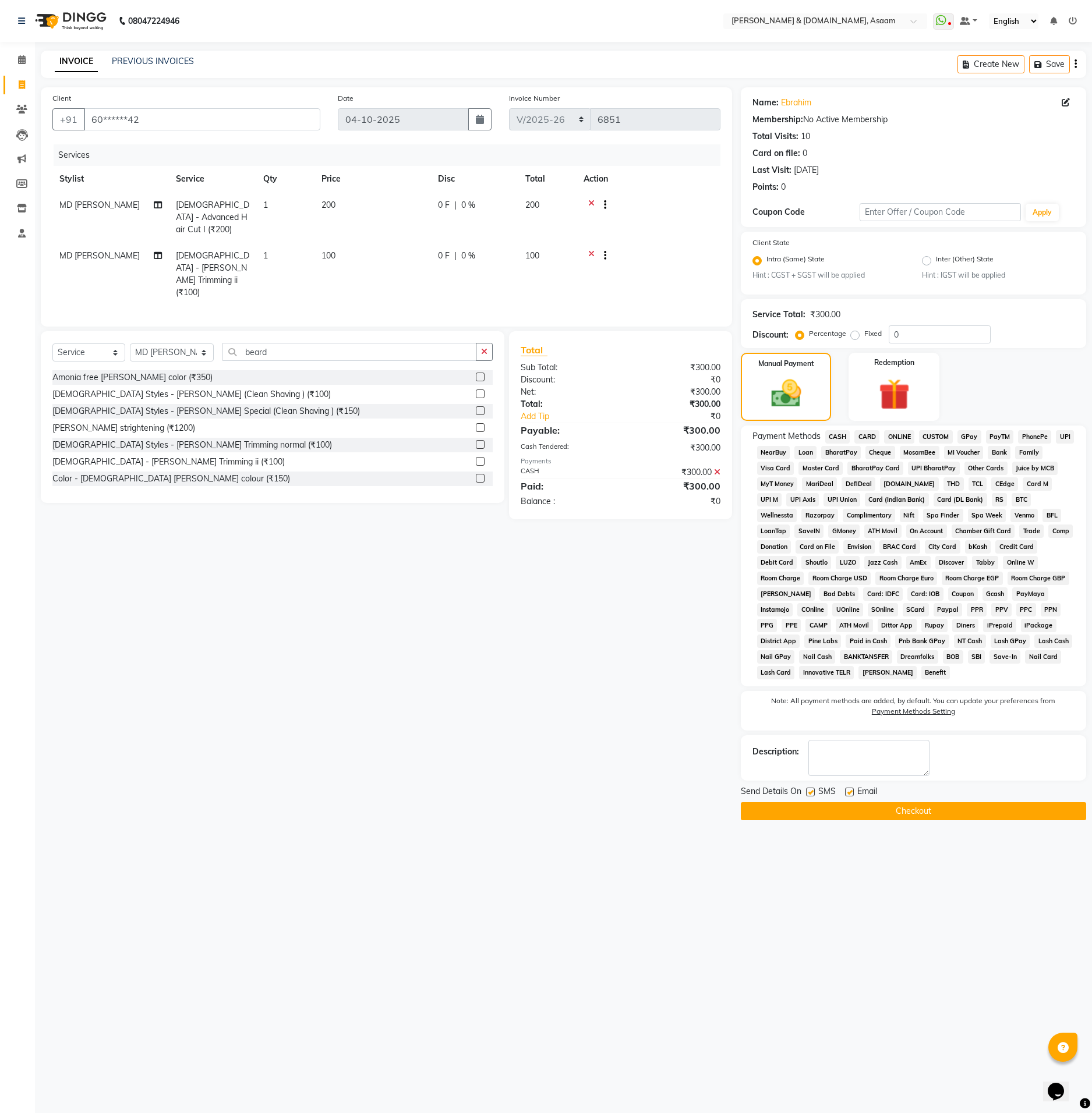
click at [961, 808] on button "Checkout" at bounding box center [914, 811] width 345 height 18
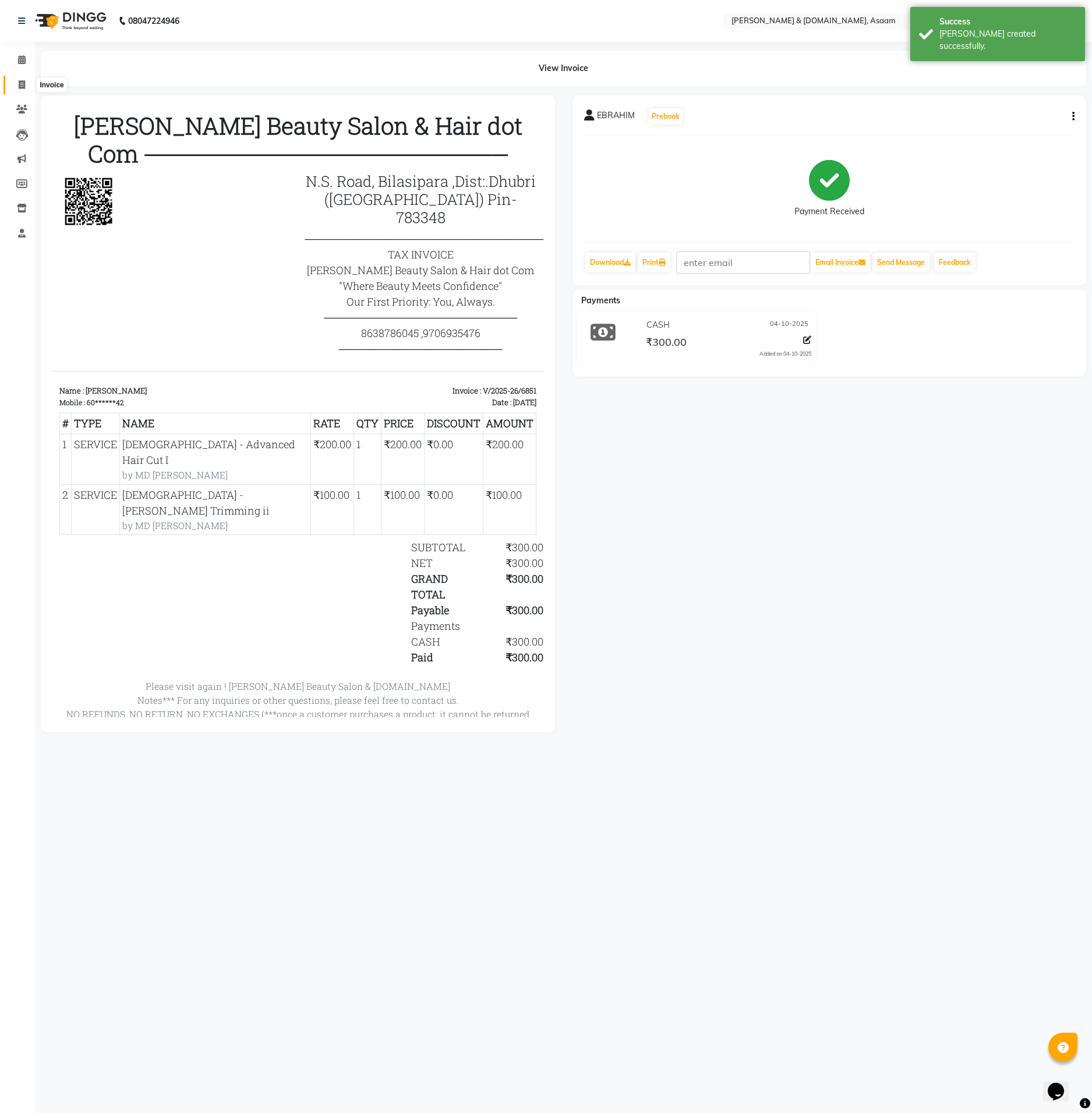
click at [13, 83] on span at bounding box center [22, 85] width 20 height 13
select select "service"
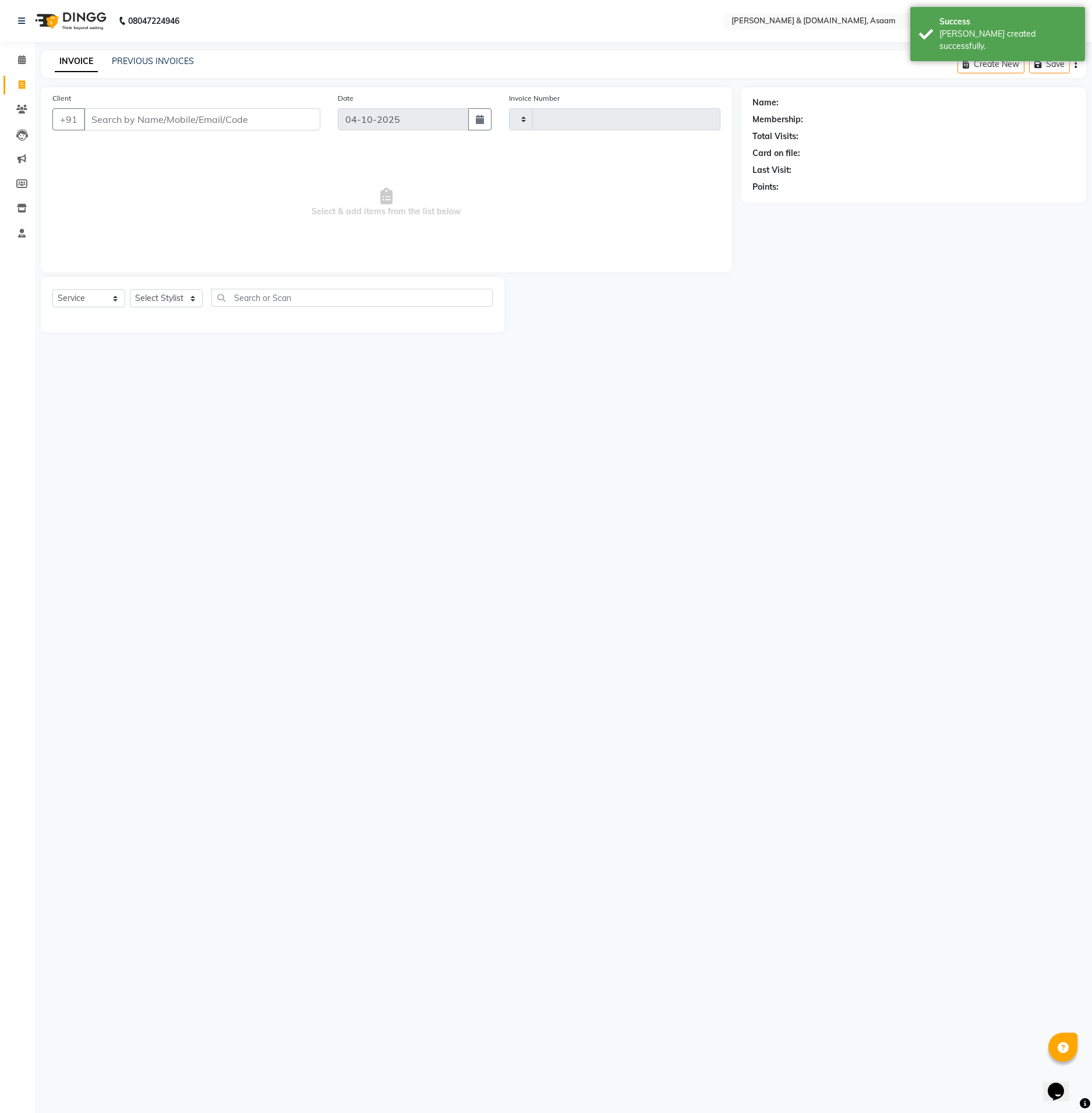
type input "6852"
select select "4608"
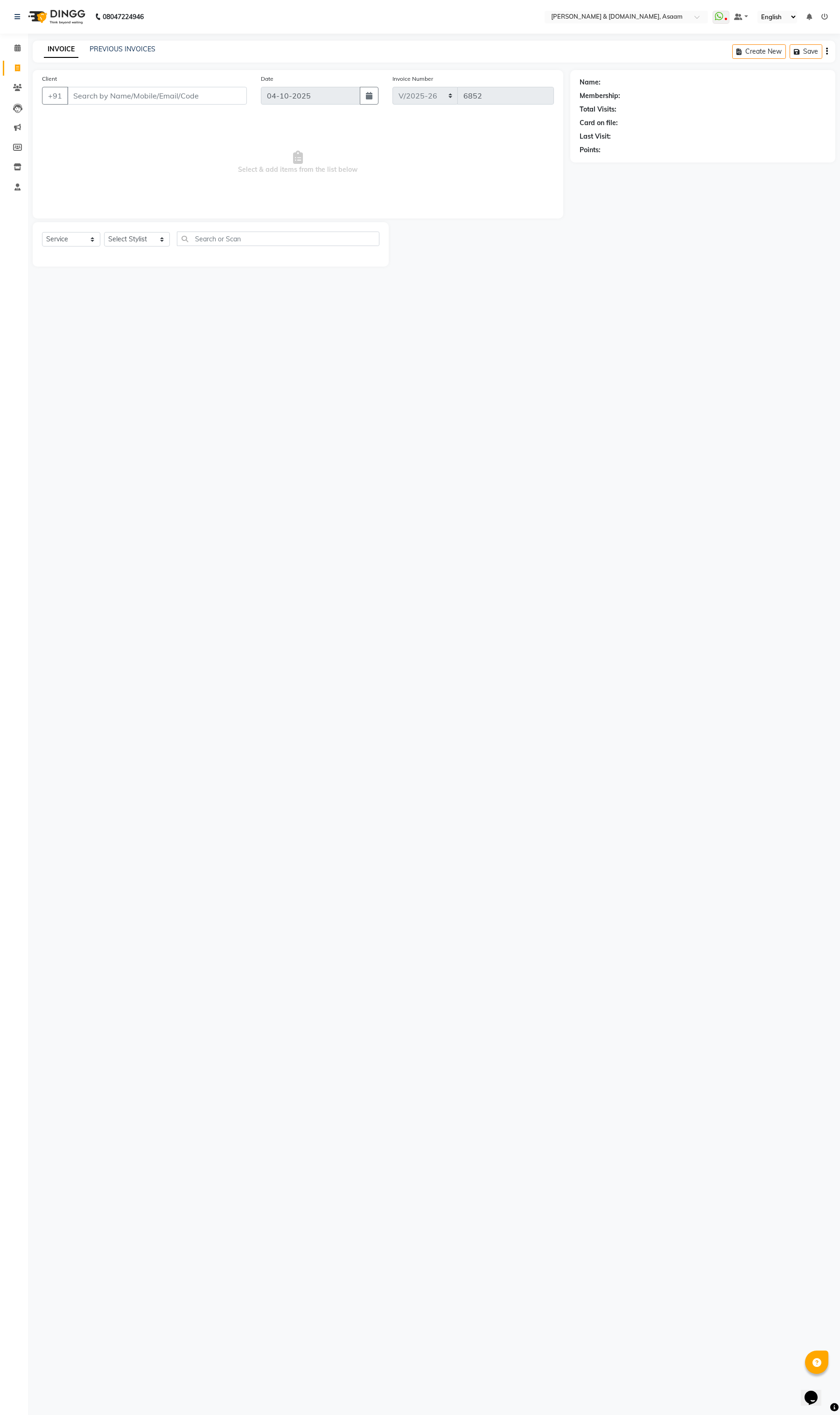
click at [123, 98] on input "Client" at bounding box center [157, 96] width 180 height 18
type input "6002680258"
click at [239, 96] on span "Add Client" at bounding box center [223, 96] width 37 height 9
type input "[PERSON_NAME]"
click at [461, 620] on select "Select Male Female Other Prefer Not To Say" at bounding box center [509, 614] width 165 height 15
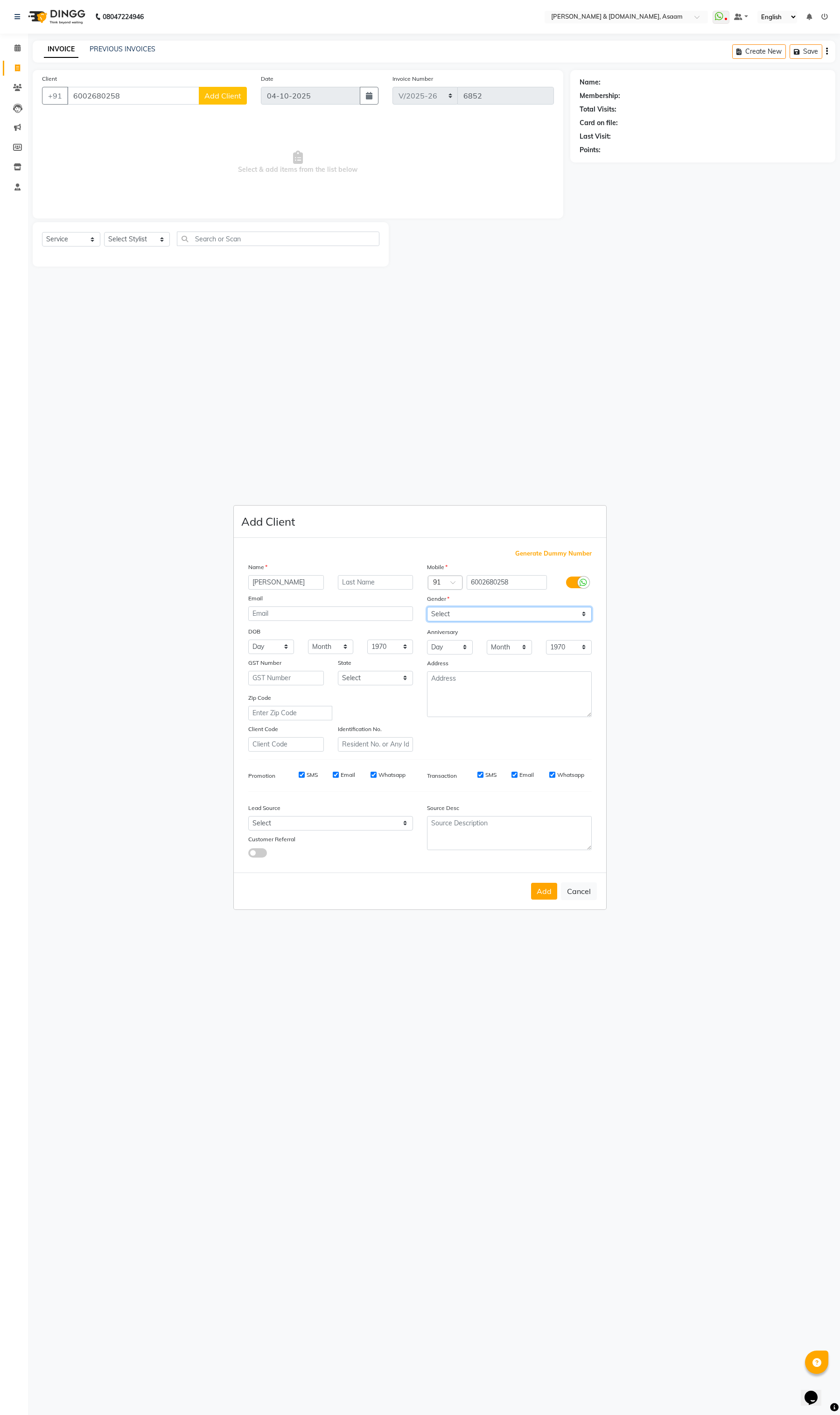
select select "male"
click at [427, 608] on select "Select Male Female Other Prefer Not To Say" at bounding box center [509, 614] width 165 height 15
click at [542, 891] on button "Add" at bounding box center [544, 891] width 26 height 17
type input "60******58"
select select
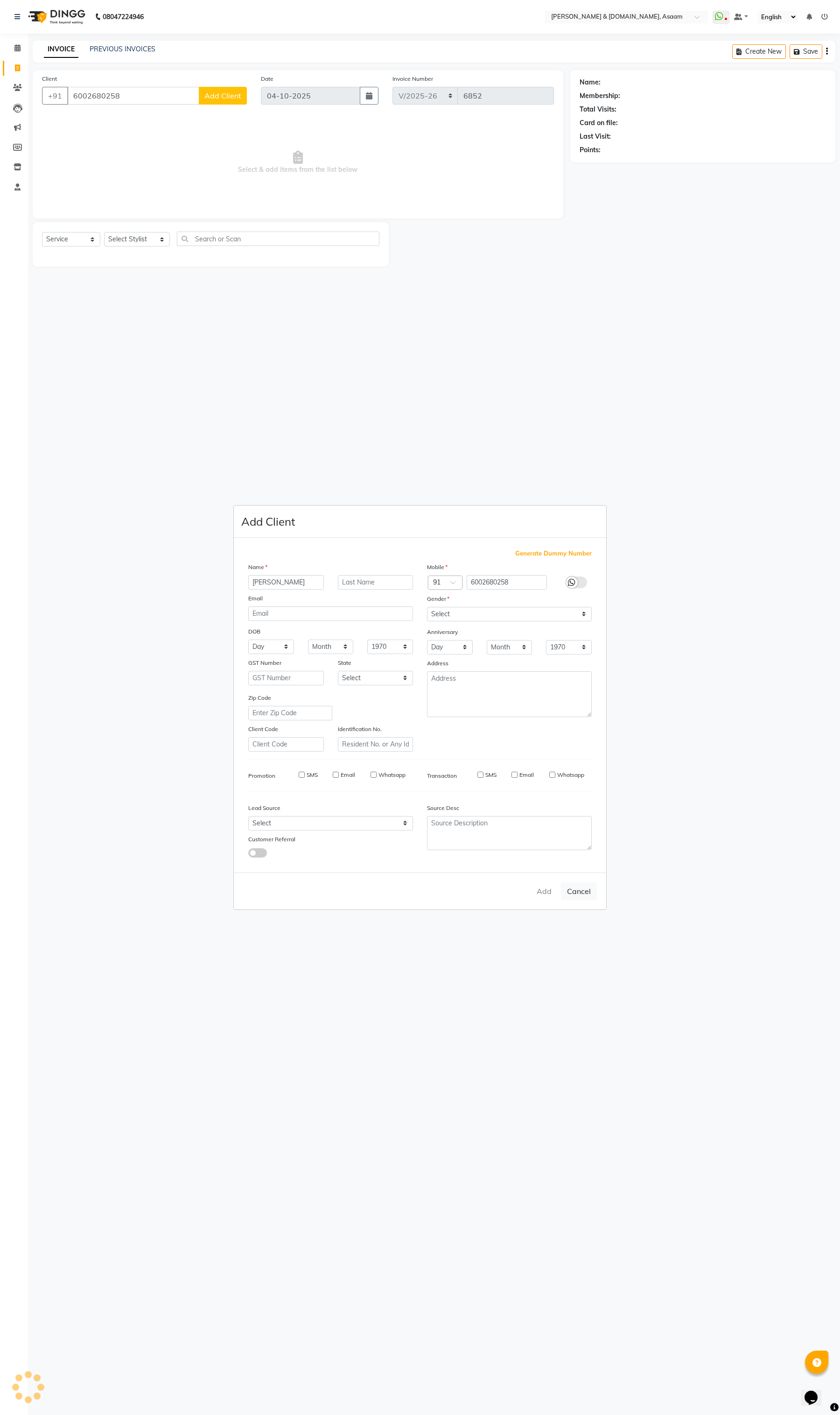
select select
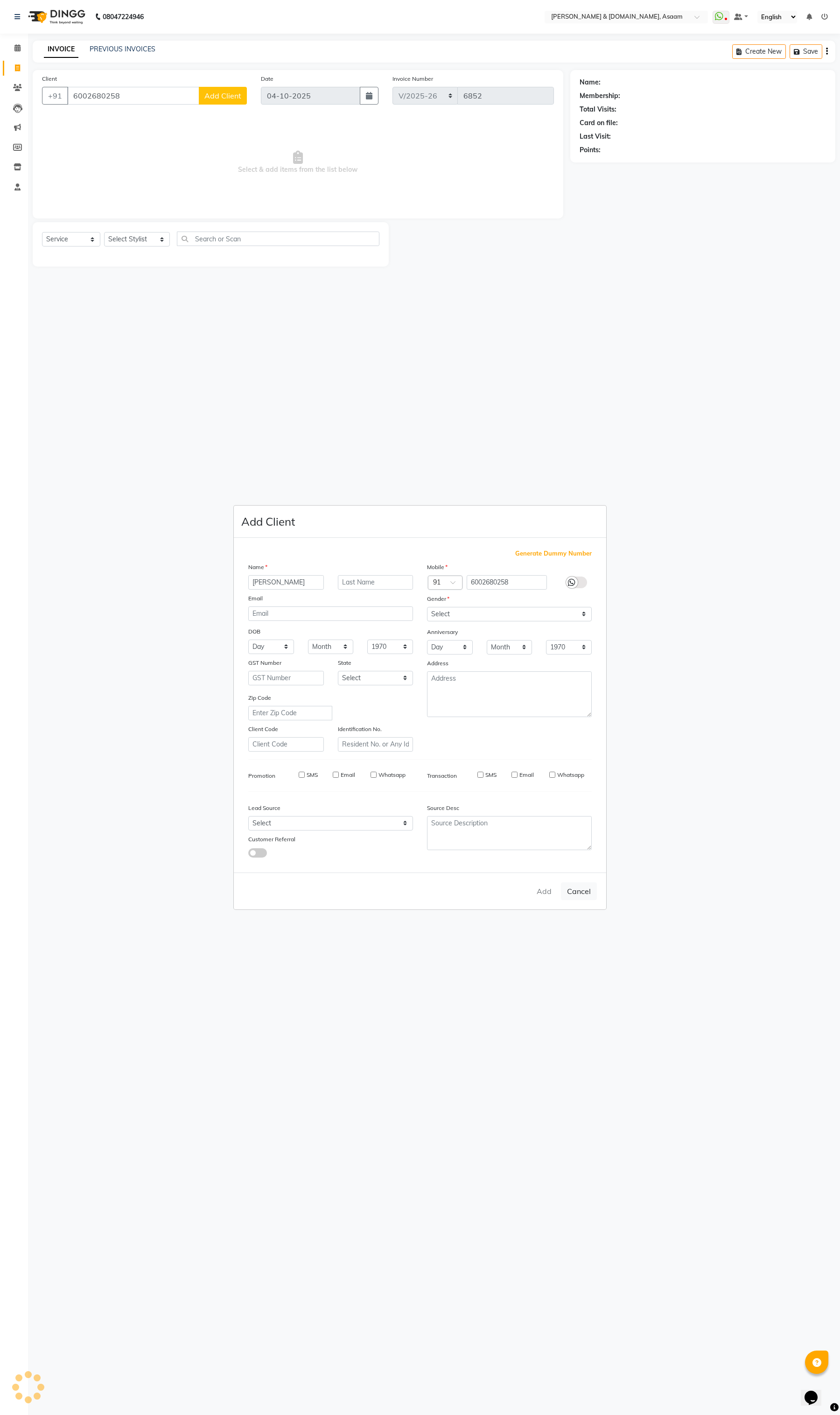
select select
checkbox input "false"
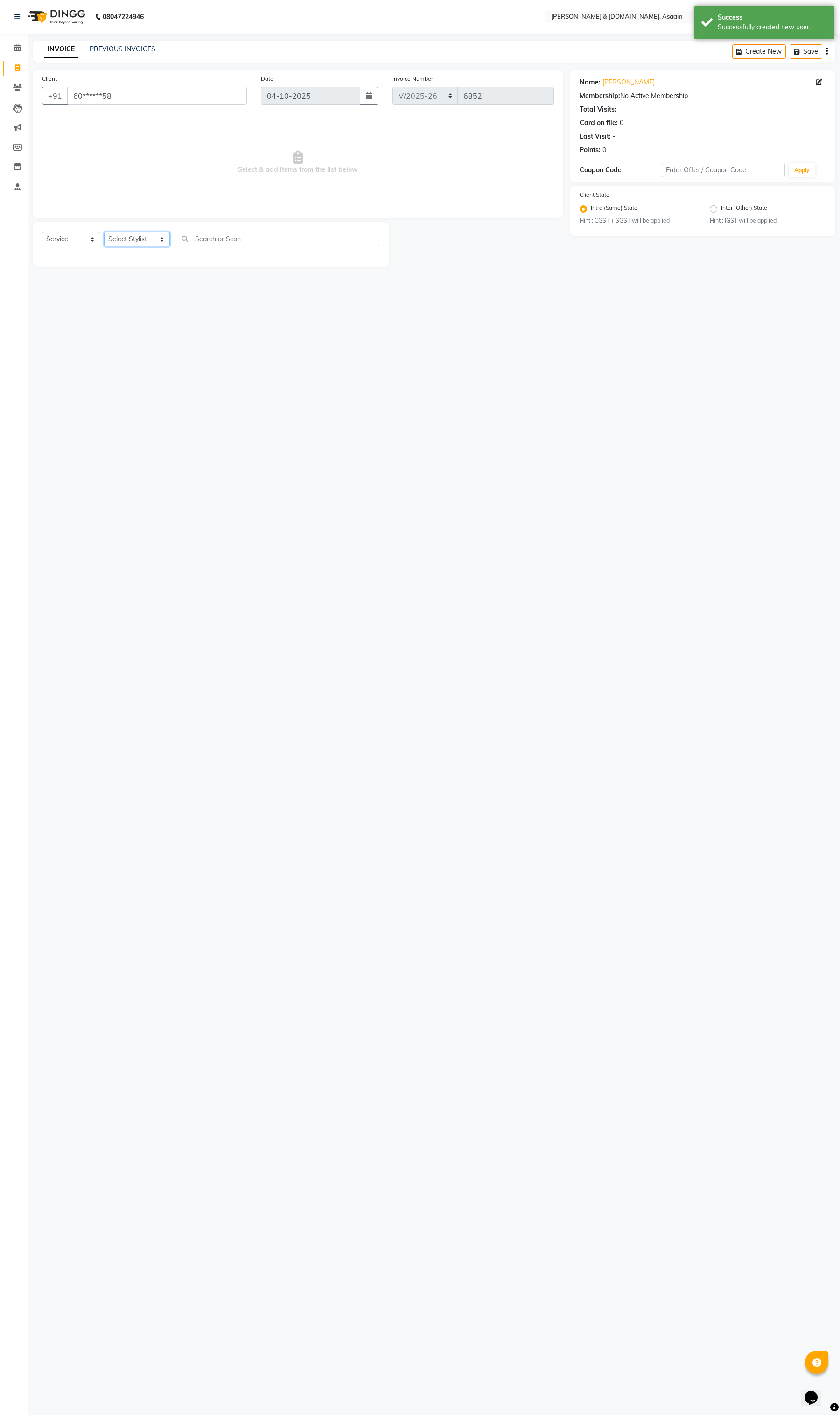
click at [129, 235] on select "Select Stylist AKASH AKIB BISHNU DEEPU fornt desk HRISHIKA PARLOUR KARNA DAS LA…" at bounding box center [137, 239] width 66 height 15
select select "89795"
click at [104, 232] on select "Select Stylist AKASH AKIB BISHNU DEEPU fornt desk HRISHIKA PARLOUR KARNA DAS LA…" at bounding box center [137, 239] width 66 height 15
click at [205, 250] on div "Select Service Product Membership Package Voucher Prepaid Gift Card Select Styl…" at bounding box center [211, 242] width 338 height 22
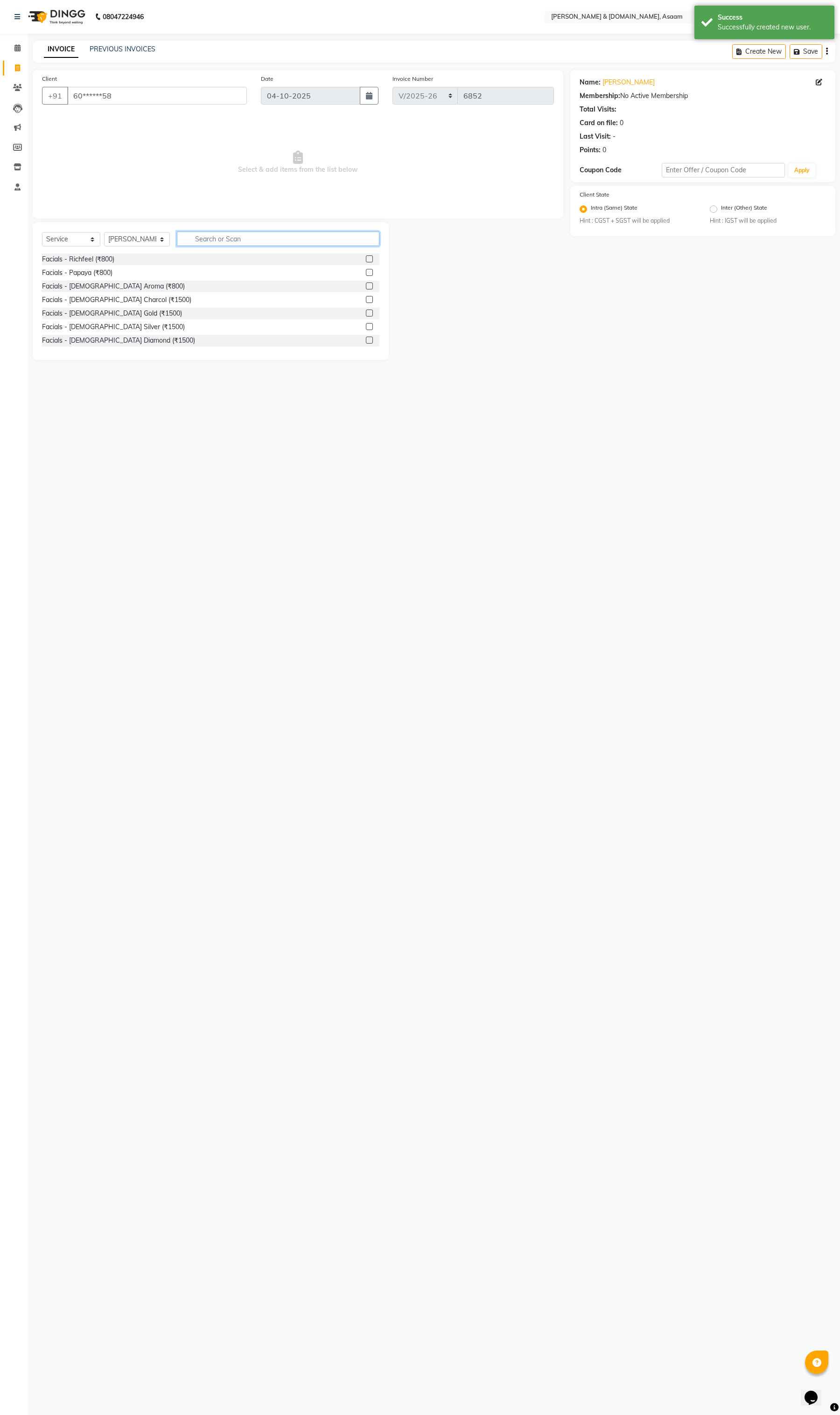
click at [213, 244] on input "text" at bounding box center [278, 239] width 203 height 15
type input "oil"
click at [131, 255] on div "Massage men - mythic oil Headmassage (₹500)" at bounding box center [114, 259] width 143 height 10
checkbox input "false"
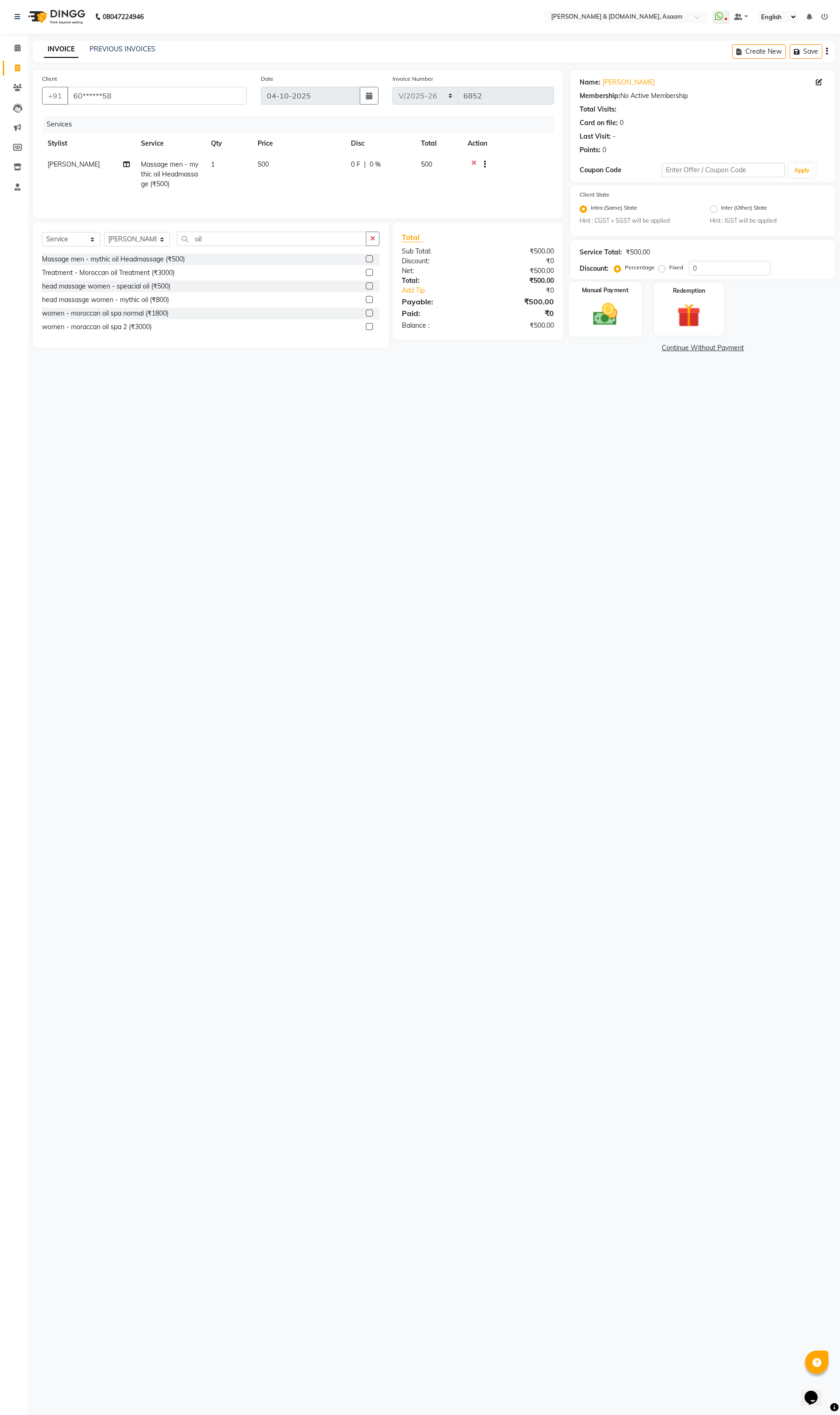
click at [591, 317] on img at bounding box center [605, 315] width 40 height 29
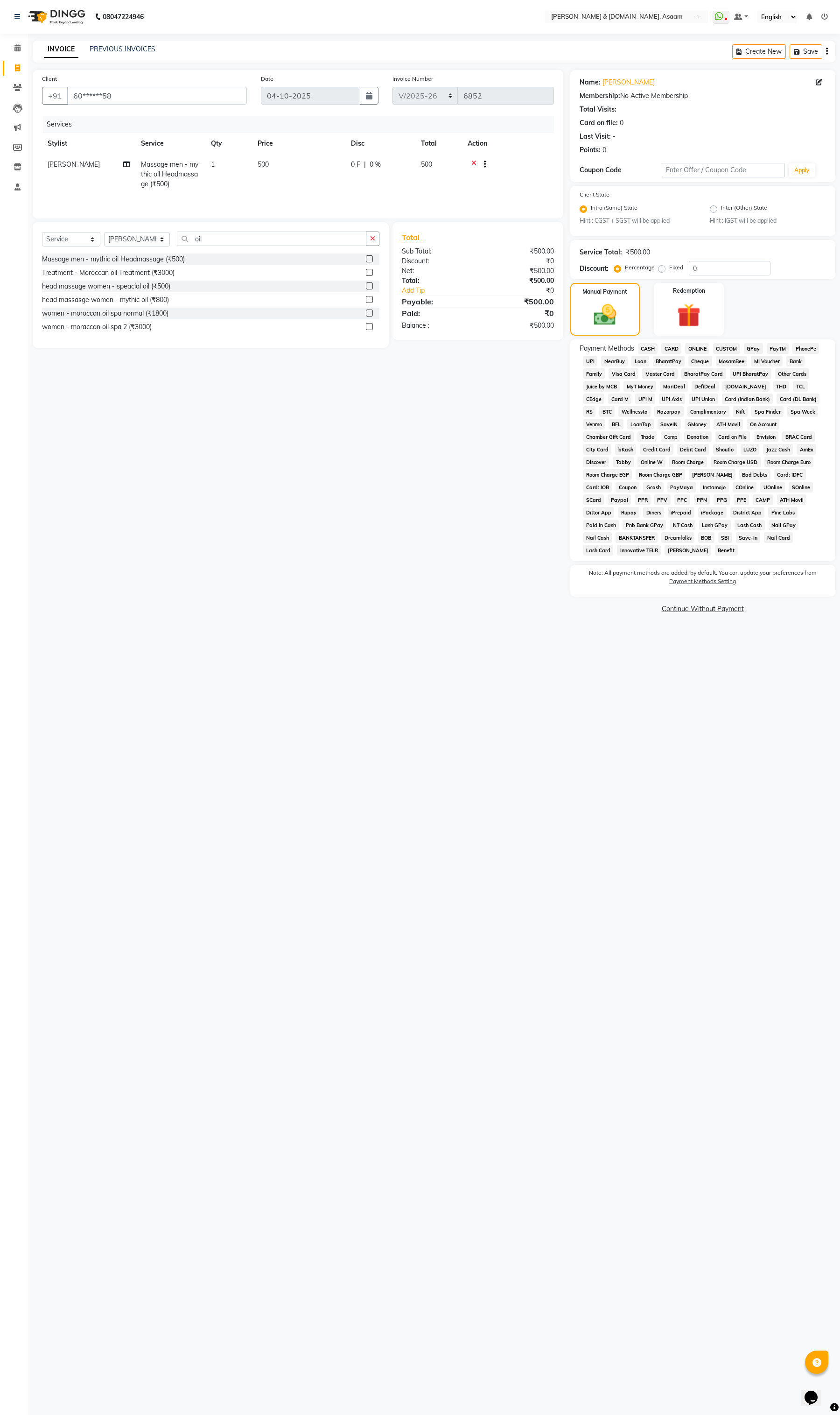
click at [645, 344] on span "CASH" at bounding box center [648, 348] width 20 height 11
click at [693, 592] on button "Add Payment" at bounding box center [746, 599] width 159 height 15
click at [710, 640] on div "Send Details On SMS Email Checkout" at bounding box center [703, 654] width 265 height 28
click at [710, 654] on button "Checkout" at bounding box center [703, 661] width 265 height 15
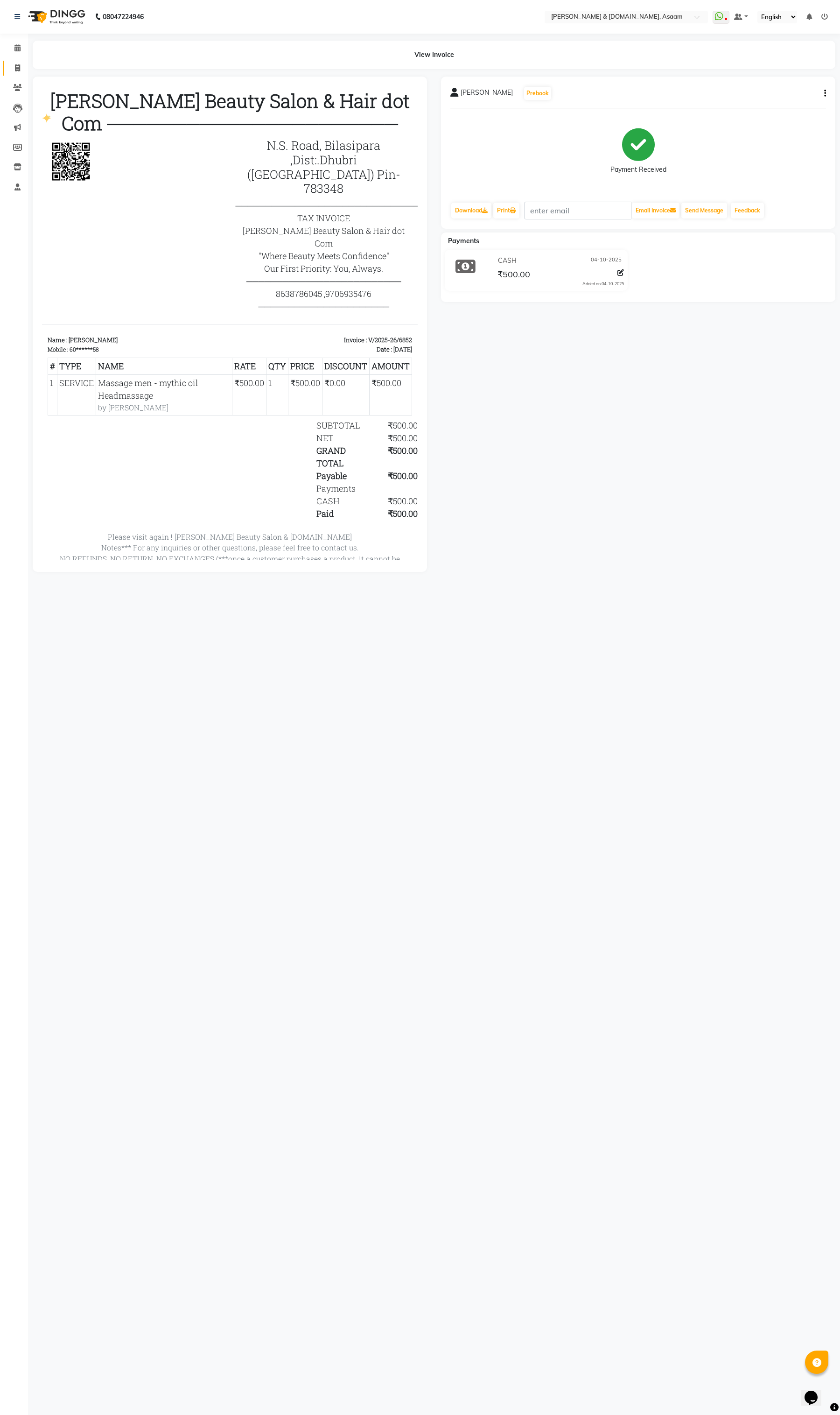
click at [18, 73] on link "Invoice" at bounding box center [14, 69] width 22 height 15
select select "service"
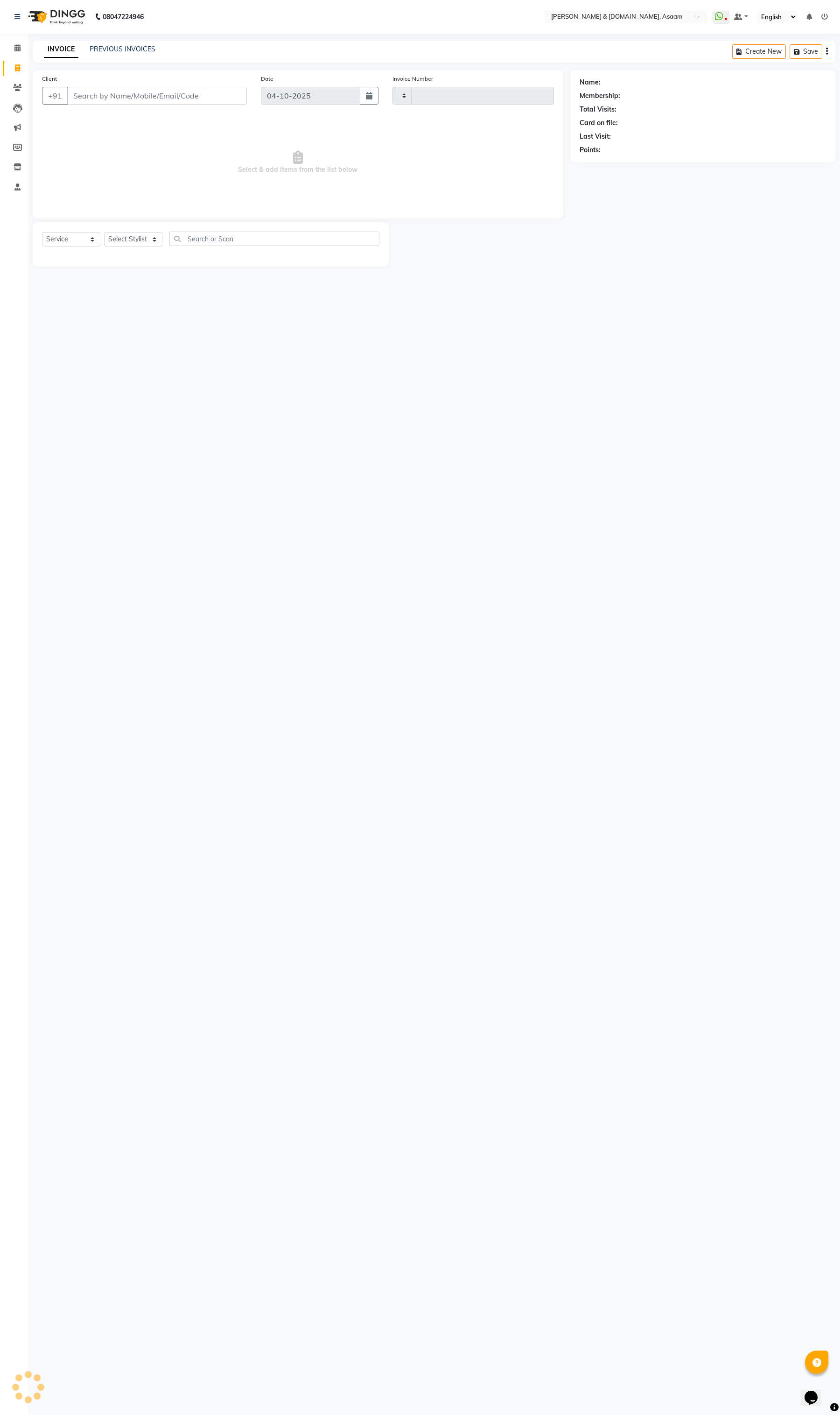
type input "6853"
select select "4608"
click at [145, 234] on select "Select Stylist AKASH AKIB BISHNU DEEPU fornt desk HRISHIKA PARLOUR KARNA DAS LA…" at bounding box center [137, 239] width 66 height 15
select select "88299"
click at [104, 232] on select "Select Stylist AKASH AKIB BISHNU DEEPU fornt desk HRISHIKA PARLOUR KARNA DAS LA…" at bounding box center [137, 239] width 66 height 15
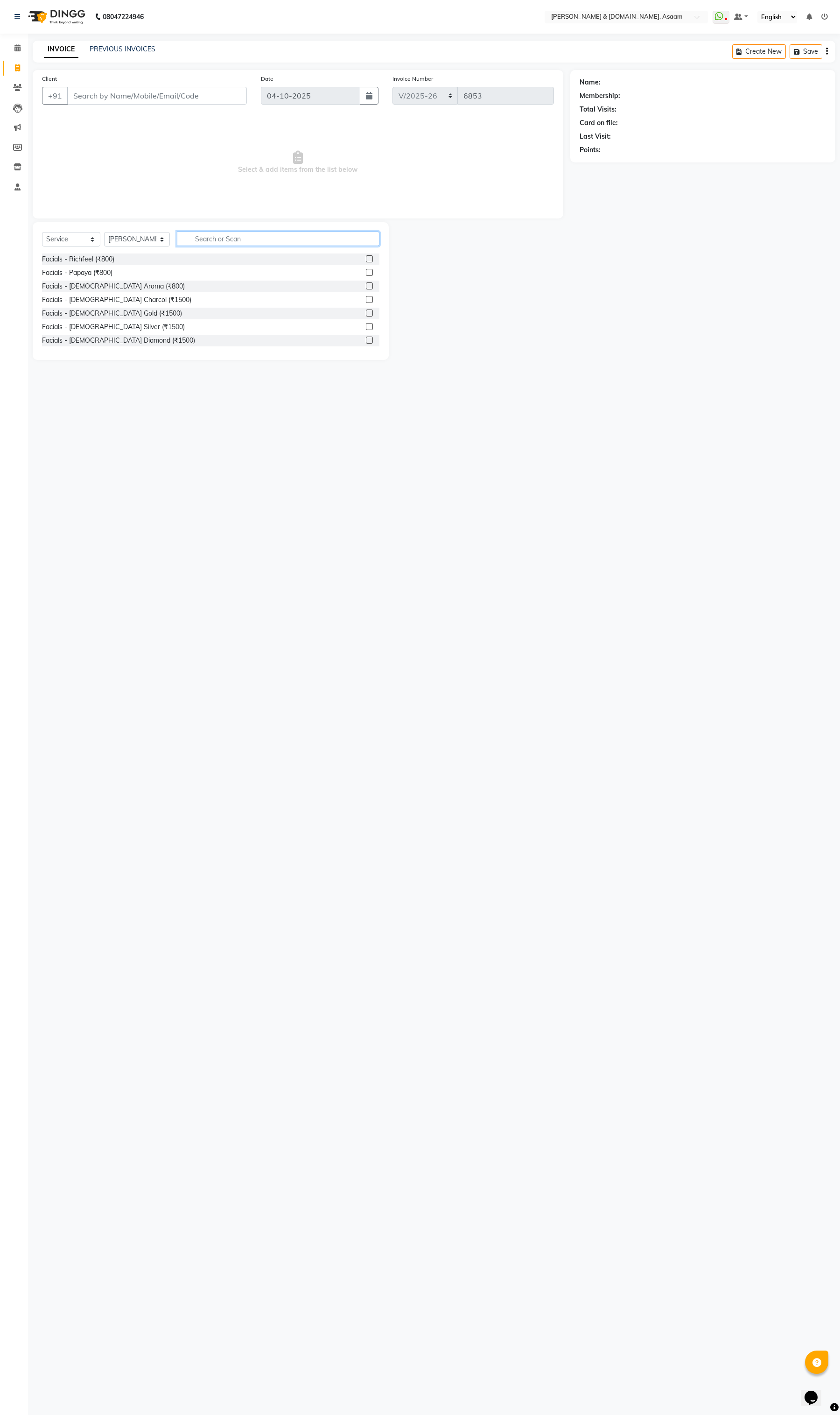
click at [205, 240] on input "text" at bounding box center [278, 239] width 203 height 15
type input "oil"
click at [373, 241] on icon "button" at bounding box center [372, 238] width 5 height 6
click at [106, 244] on select "Select Stylist AKASH AKIB BISHNU DEEPU fornt desk HRISHIKA PARLOUR KARNA DAS LA…" at bounding box center [137, 239] width 66 height 15
select select
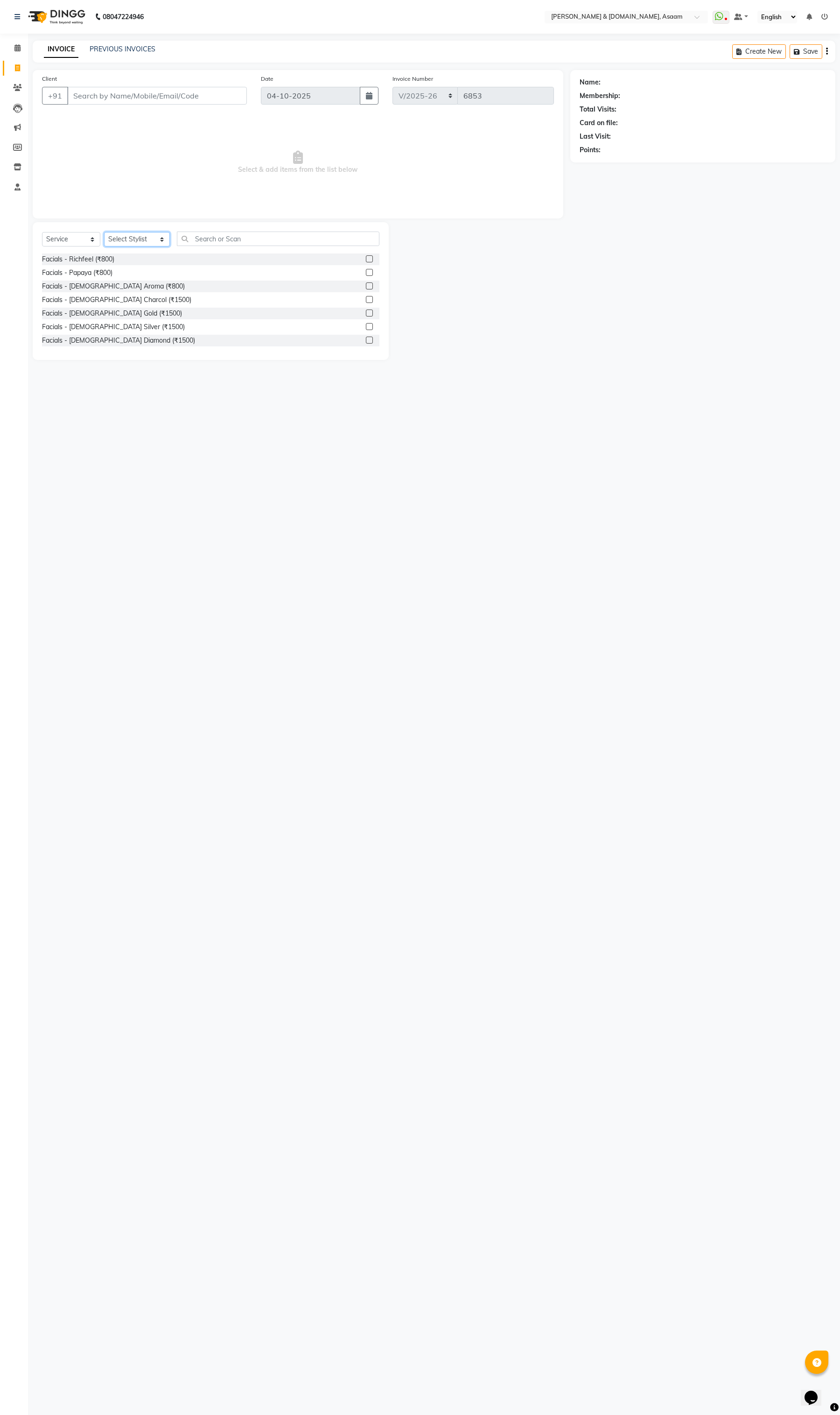
click at [104, 232] on select "Select Stylist AKASH AKIB BISHNU DEEPU fornt desk HRISHIKA PARLOUR KARNA DAS LA…" at bounding box center [137, 239] width 66 height 15
click at [185, 555] on div "08047224946 Select Location × Hrishika & Hair.com, Asaam WhatsApp Status ✕ Stat…" at bounding box center [420, 707] width 840 height 1415
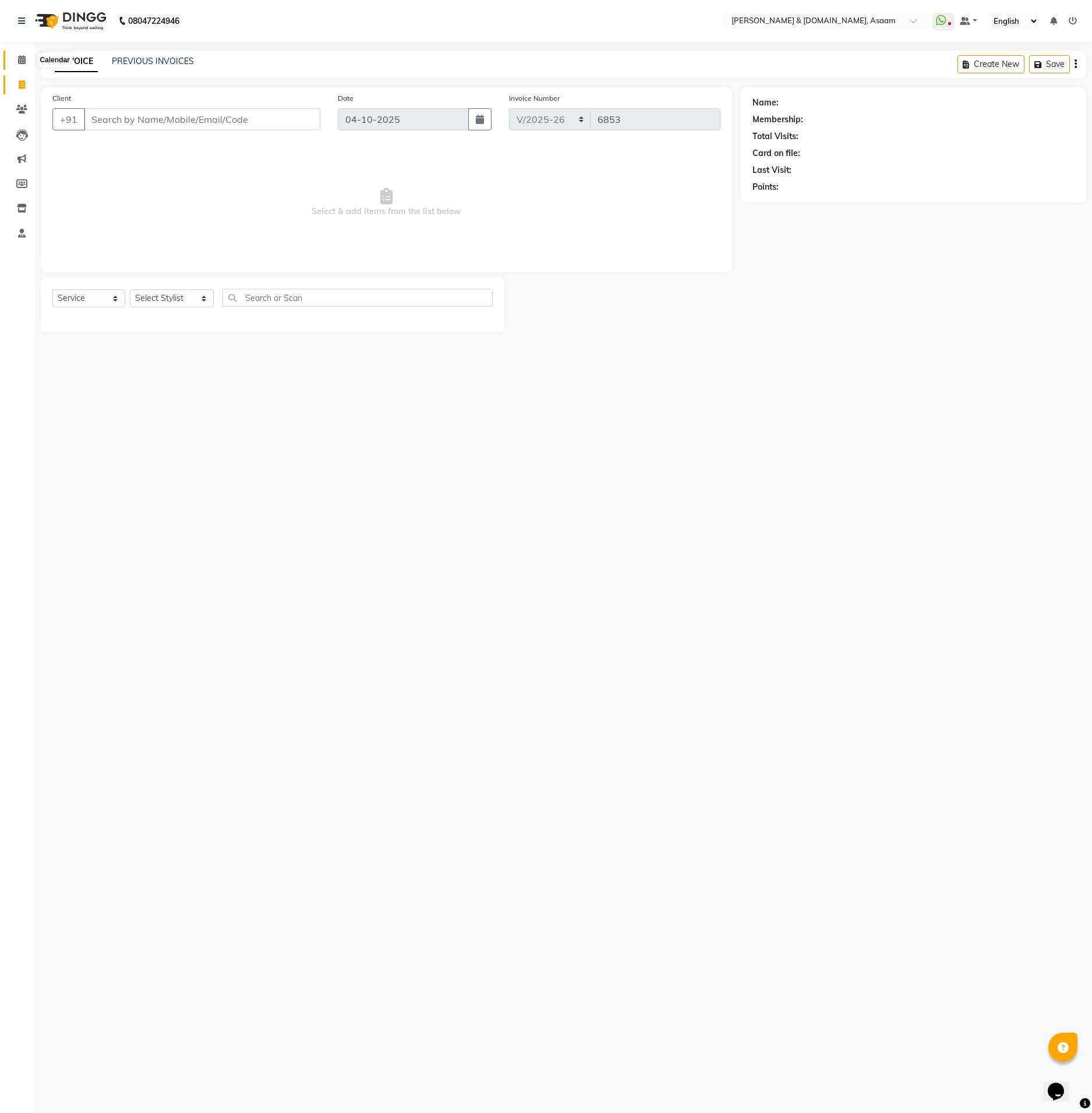
click at [20, 66] on span at bounding box center [22, 60] width 20 height 13
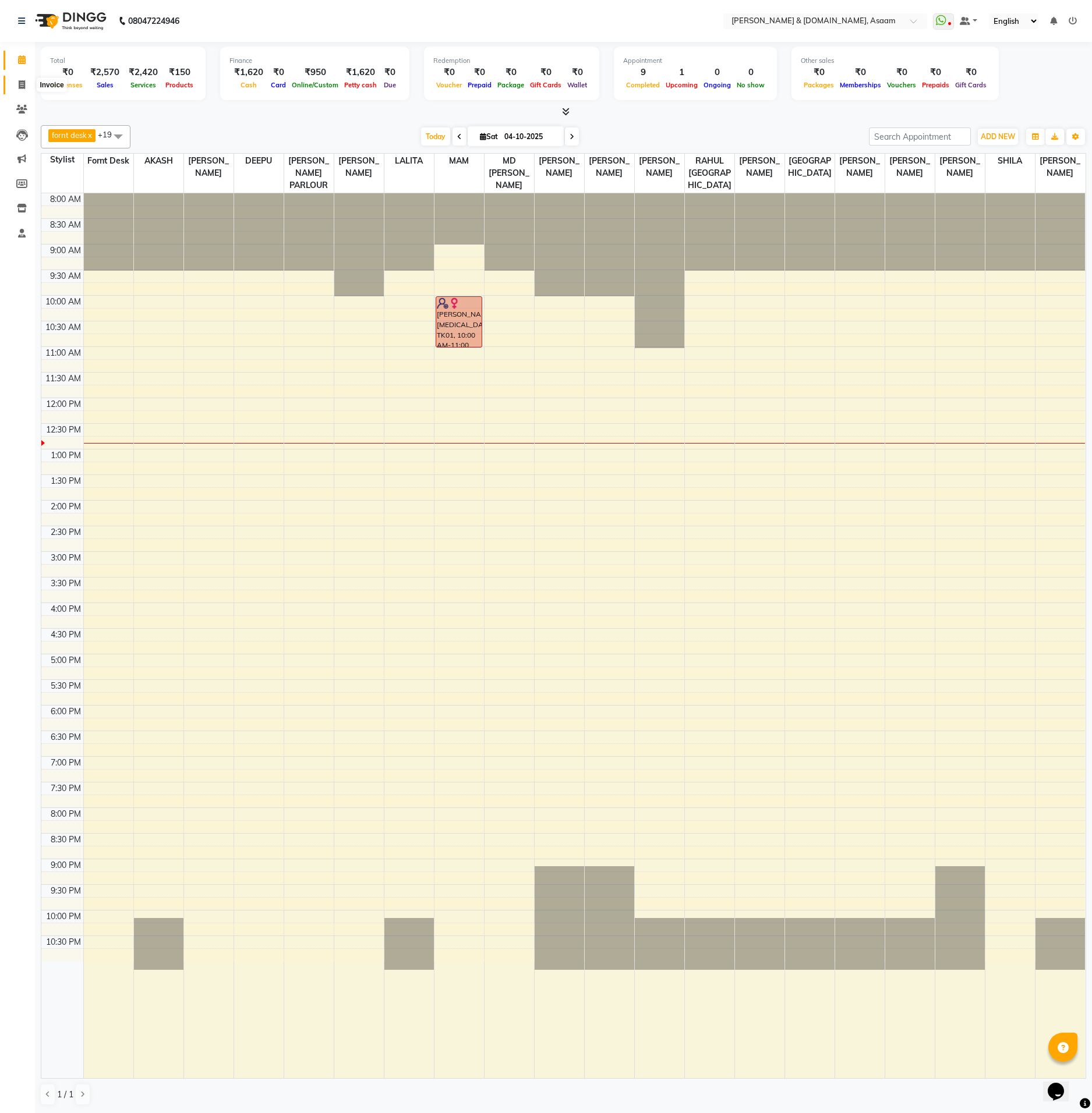
click at [23, 80] on icon at bounding box center [21, 85] width 7 height 9
select select "4608"
select select "service"
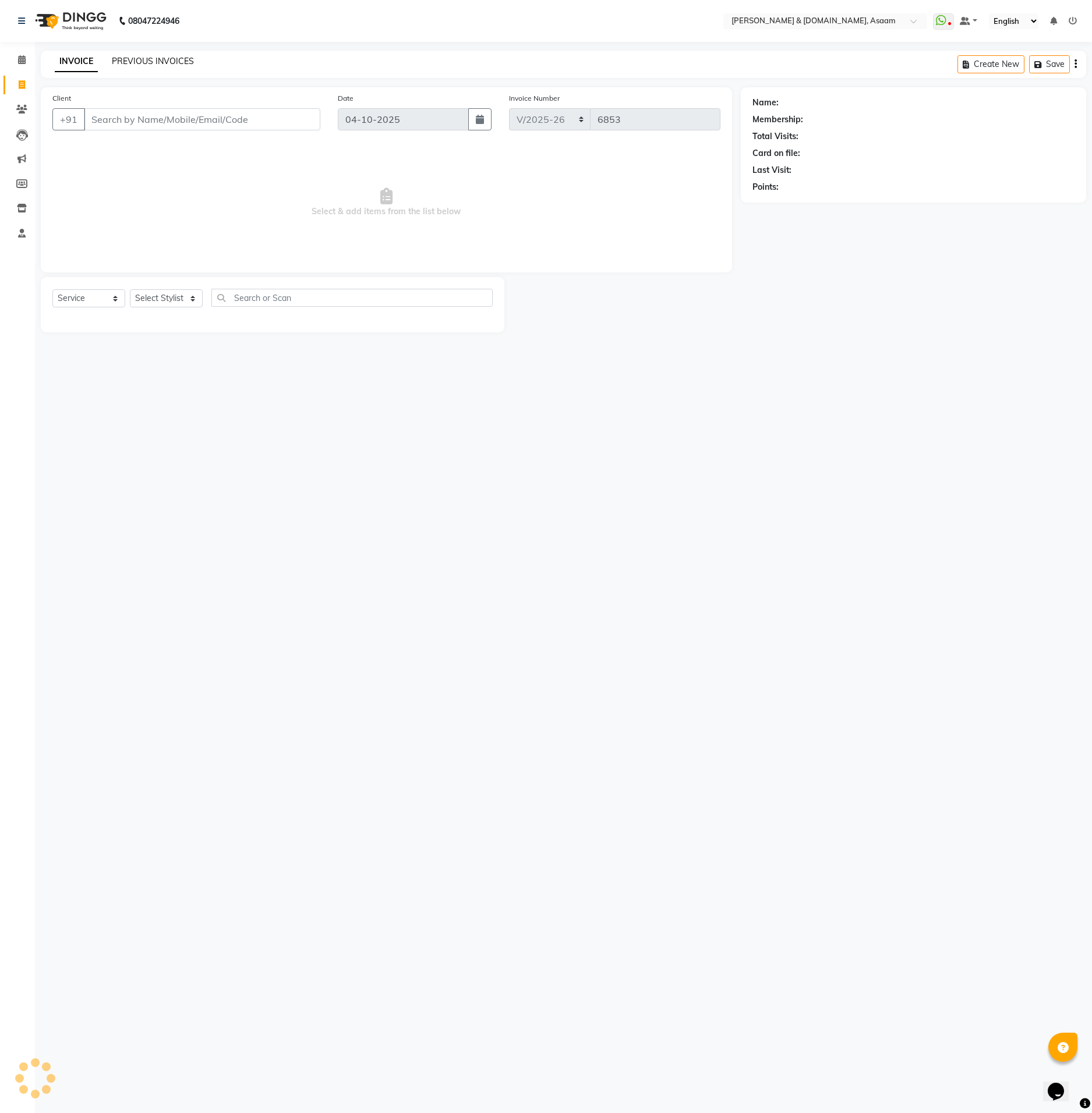
click at [118, 57] on link "PREVIOUS INVOICES" at bounding box center [153, 61] width 82 height 10
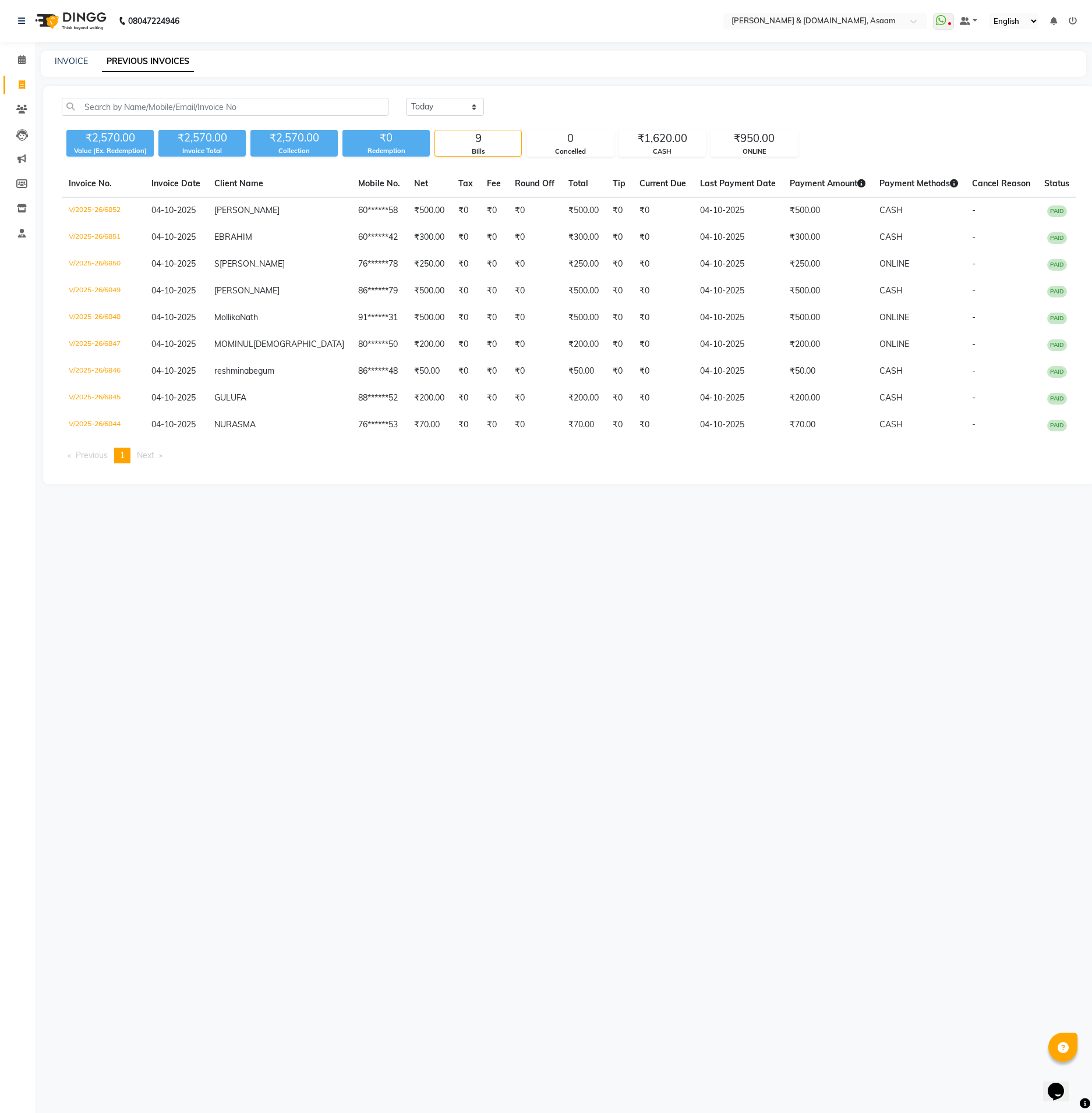
click at [23, 76] on link "Invoice" at bounding box center [18, 86] width 28 height 19
select select "4608"
select select "service"
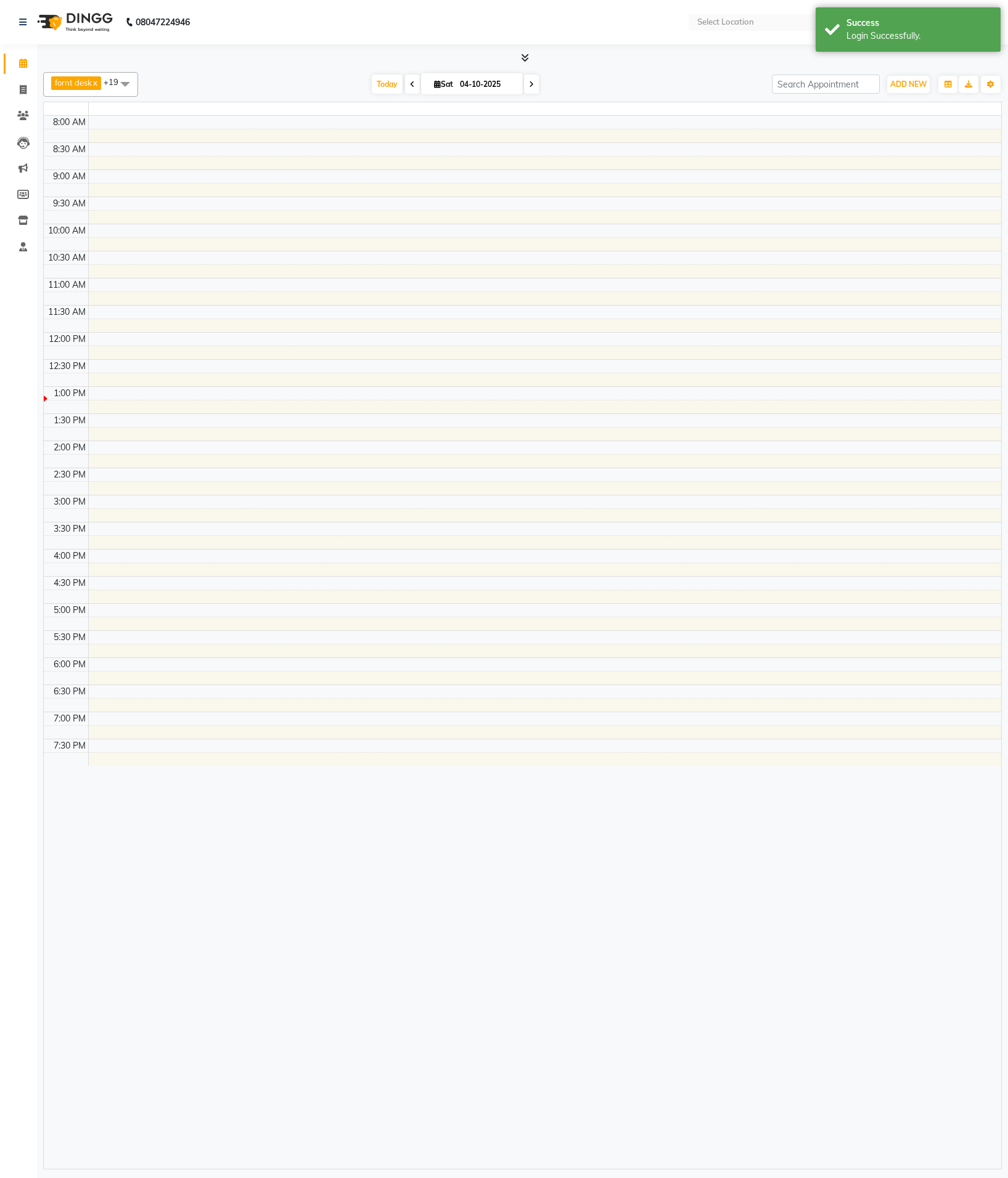
select select "en"
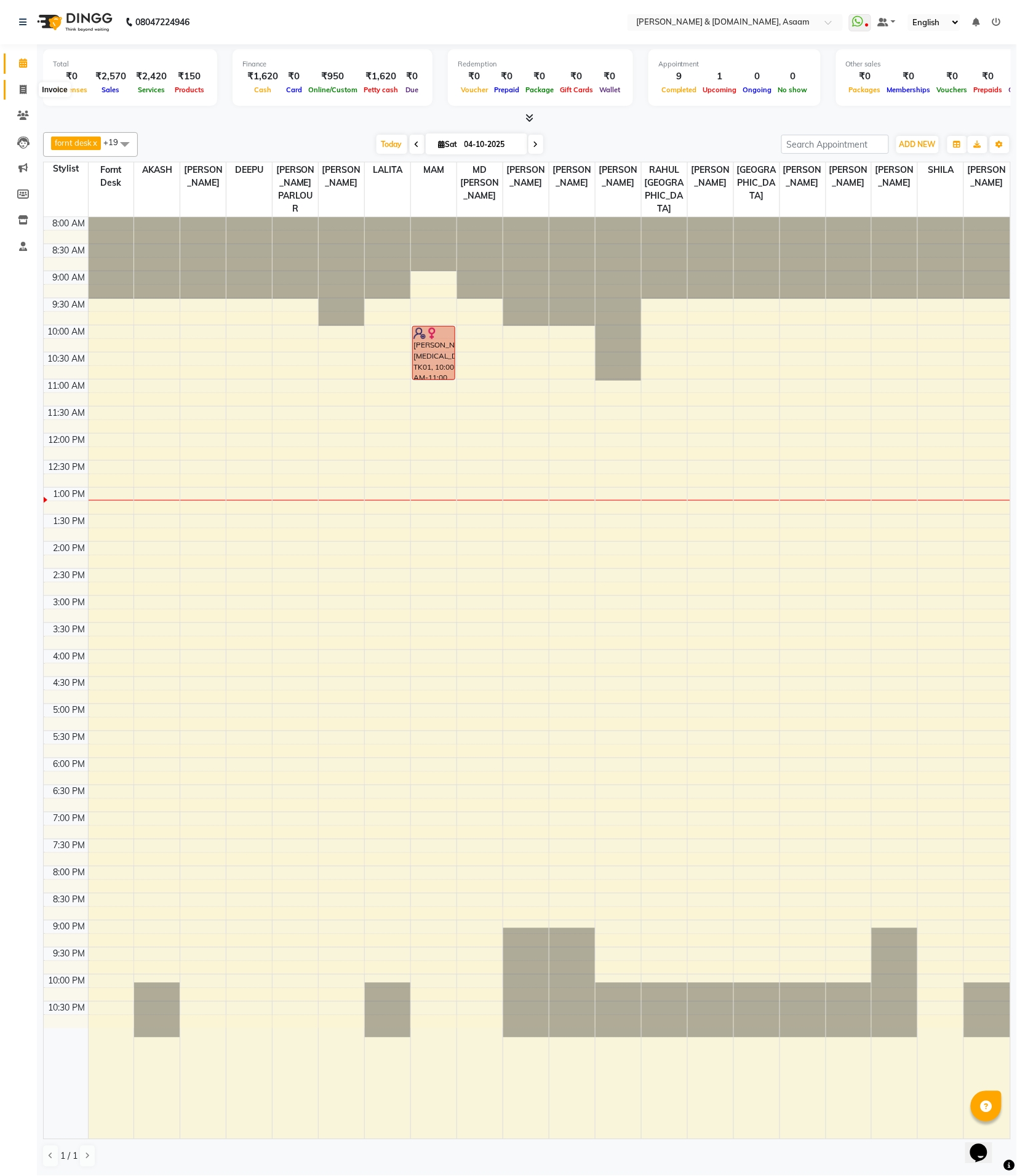
click at [15, 84] on span at bounding box center [23, 90] width 22 height 14
select select "service"
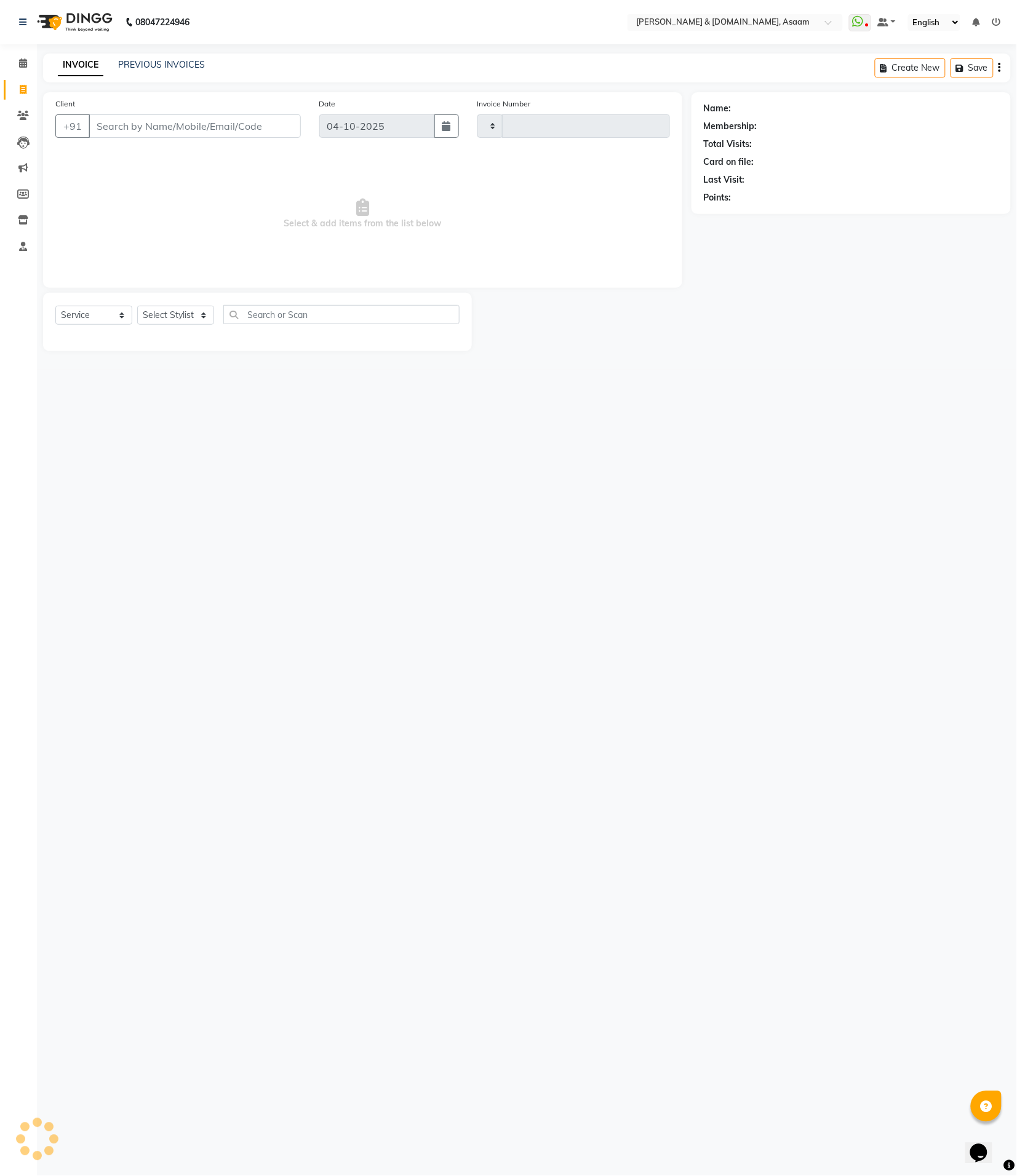
type input "6853"
select select "4608"
drag, startPoint x: 209, startPoint y: 127, endPoint x: 203, endPoint y: 125, distance: 6.3
click at [207, 127] on input "Client" at bounding box center [195, 126] width 213 height 23
type input "9365791992"
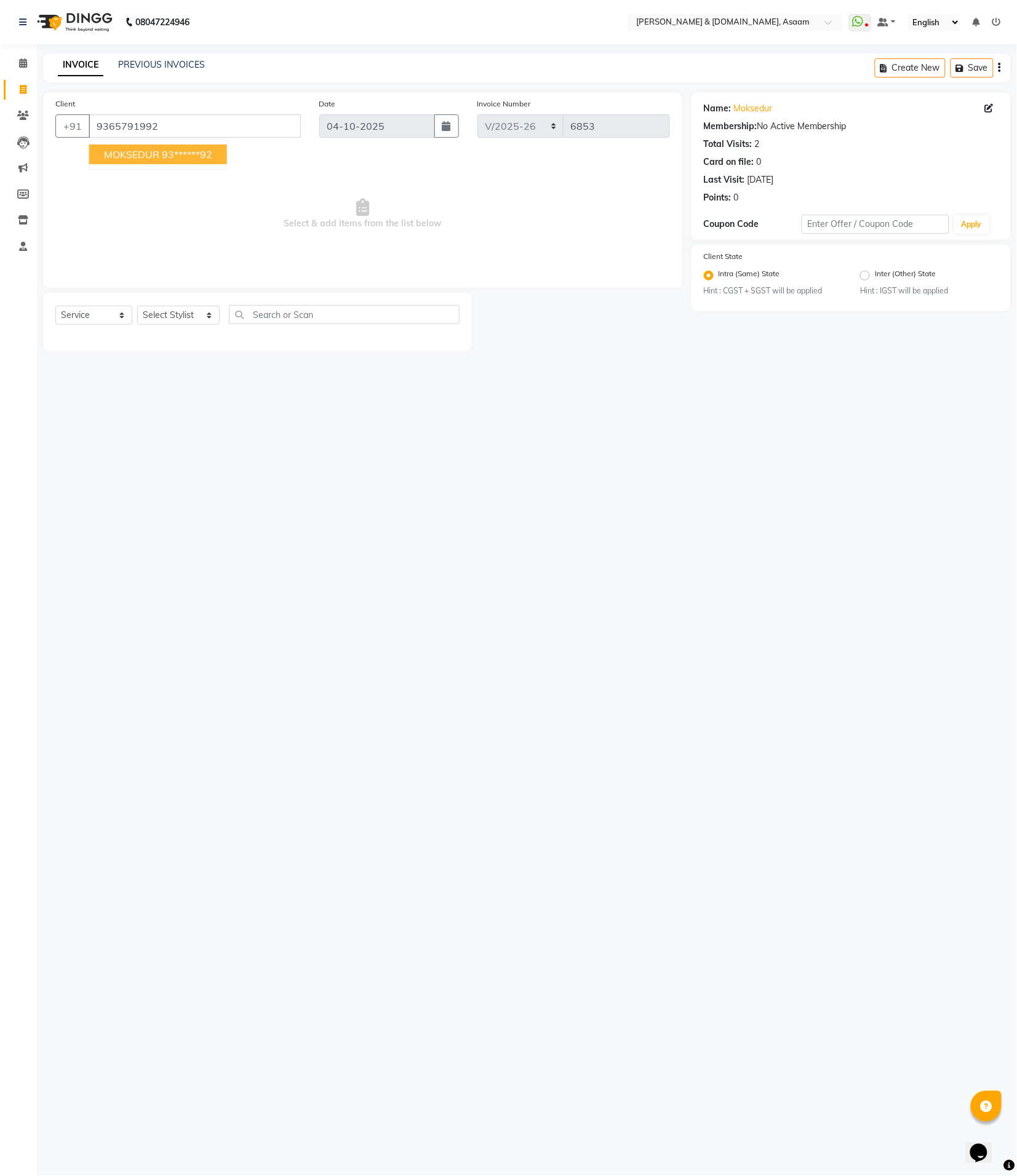
drag, startPoint x: 442, startPoint y: 364, endPoint x: 296, endPoint y: 315, distance: 154.0
click at [438, 364] on main "INVOICE PREVIOUS INVOICES Create New Save Client [PHONE_NUMBER] MOKSEDUR 93****…" at bounding box center [527, 211] width 980 height 316
click at [182, 311] on select "Select Stylist AKASH AKIB [PERSON_NAME] fornt desk [PERSON_NAME] PARLOUR [PERSO…" at bounding box center [179, 315] width 83 height 19
select select "91736"
click at [138, 306] on select "Select Stylist AKASH AKIB [PERSON_NAME] fornt desk [PERSON_NAME] PARLOUR [PERSO…" at bounding box center [179, 315] width 83 height 19
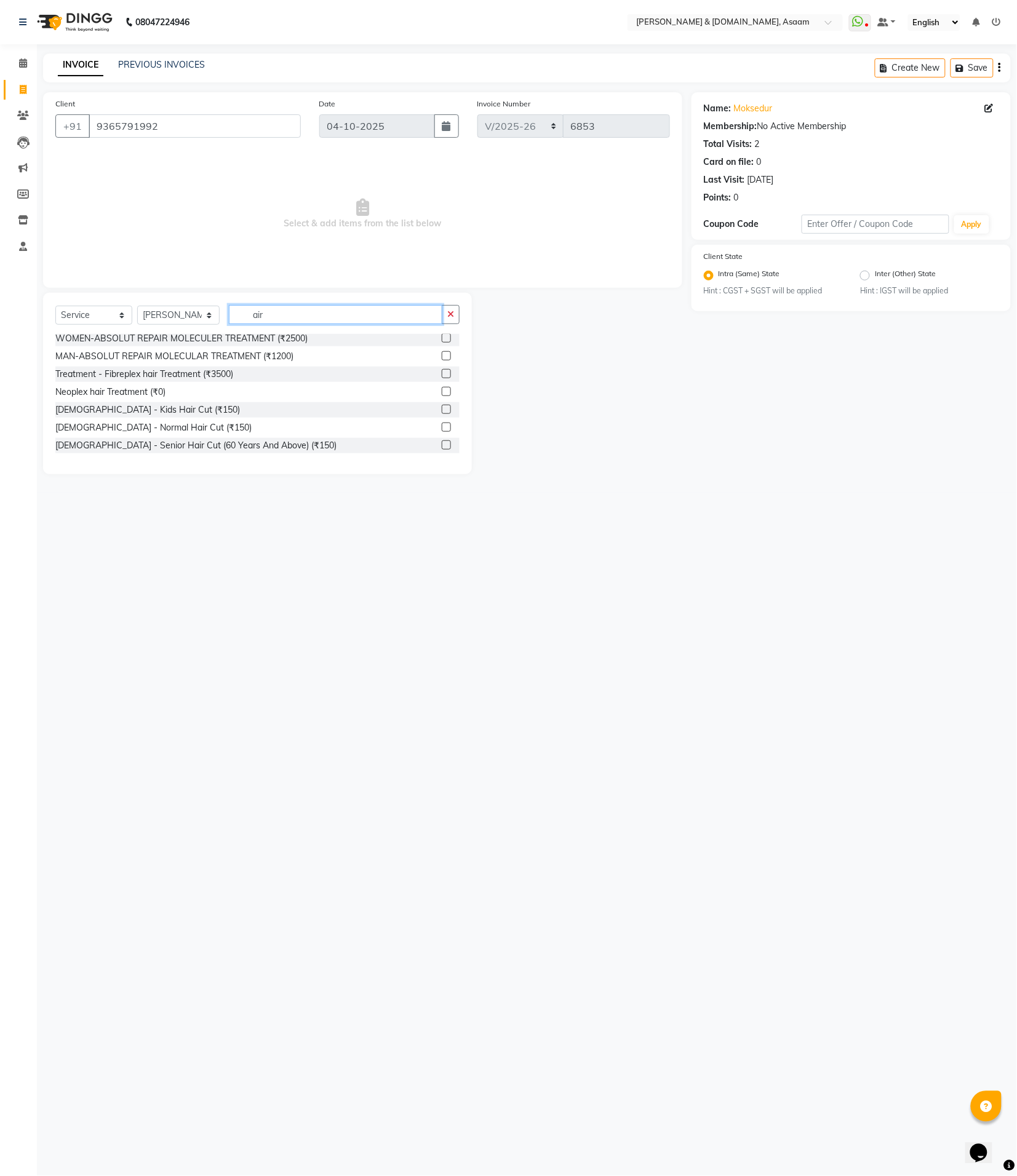
scroll to position [77, 0]
type input "air"
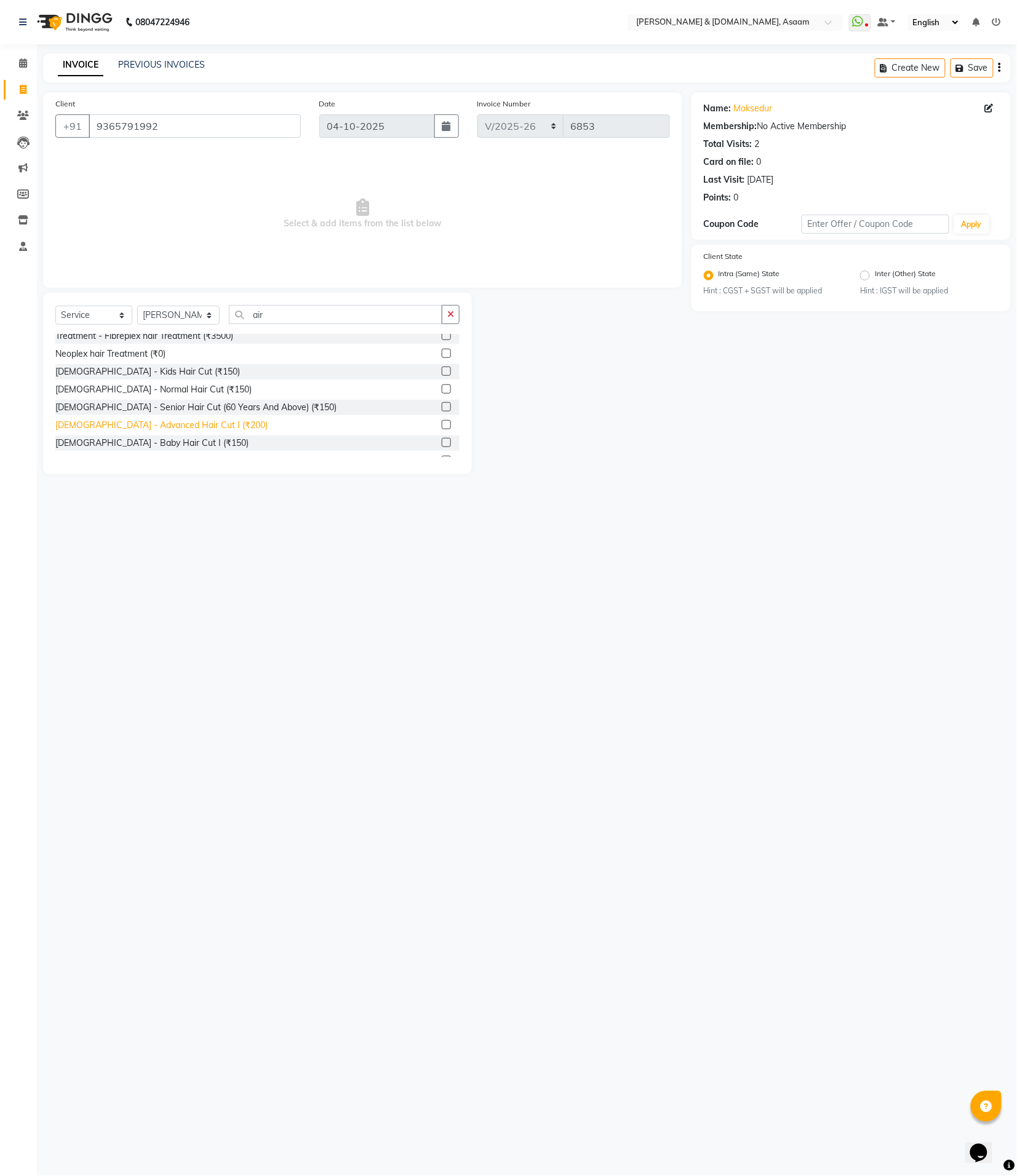
click at [182, 425] on div "[DEMOGRAPHIC_DATA] - Advanced Hair Cut I (₹200)" at bounding box center [162, 425] width 213 height 13
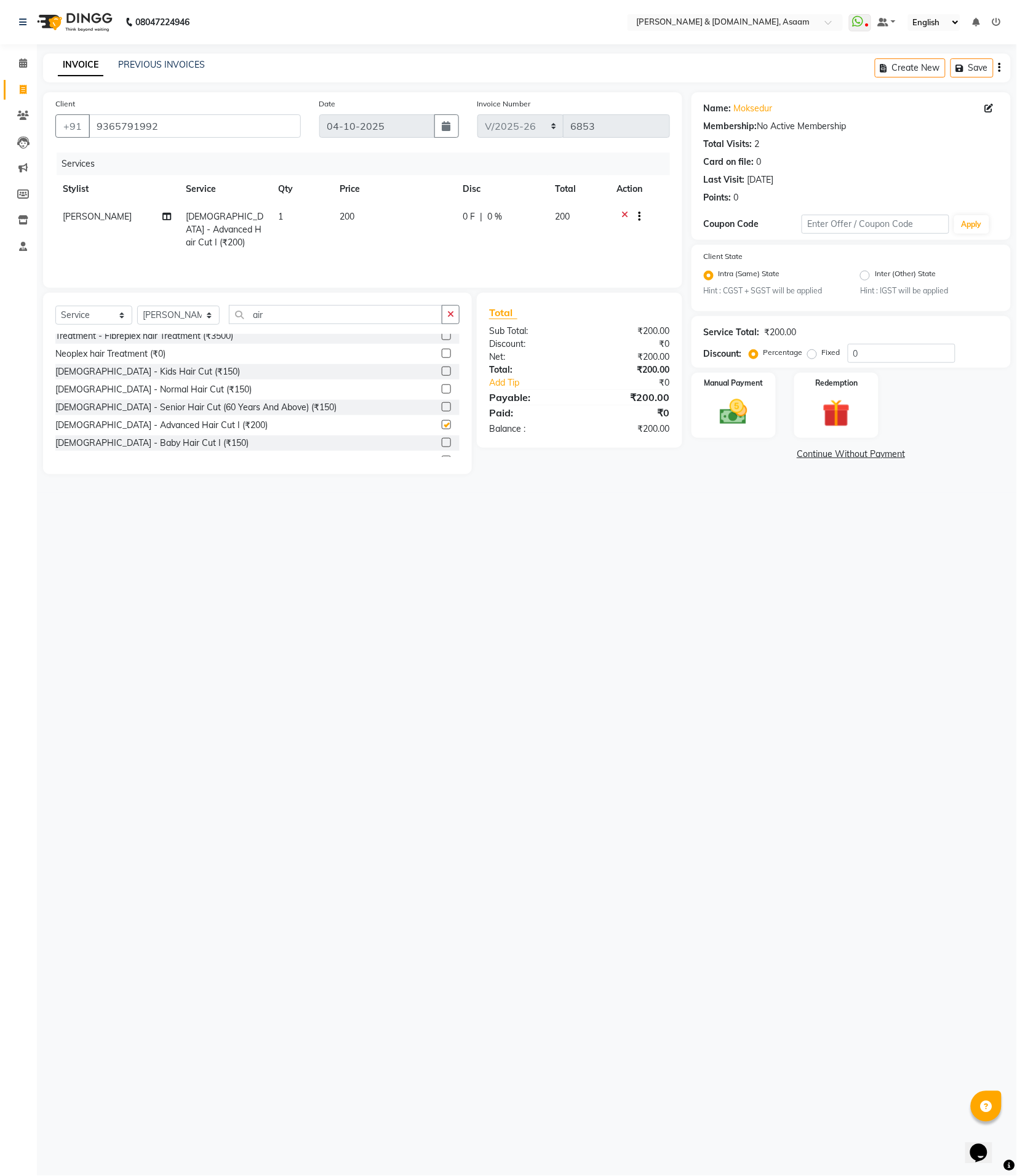
checkbox input "false"
click at [737, 423] on img at bounding box center [733, 413] width 47 height 33
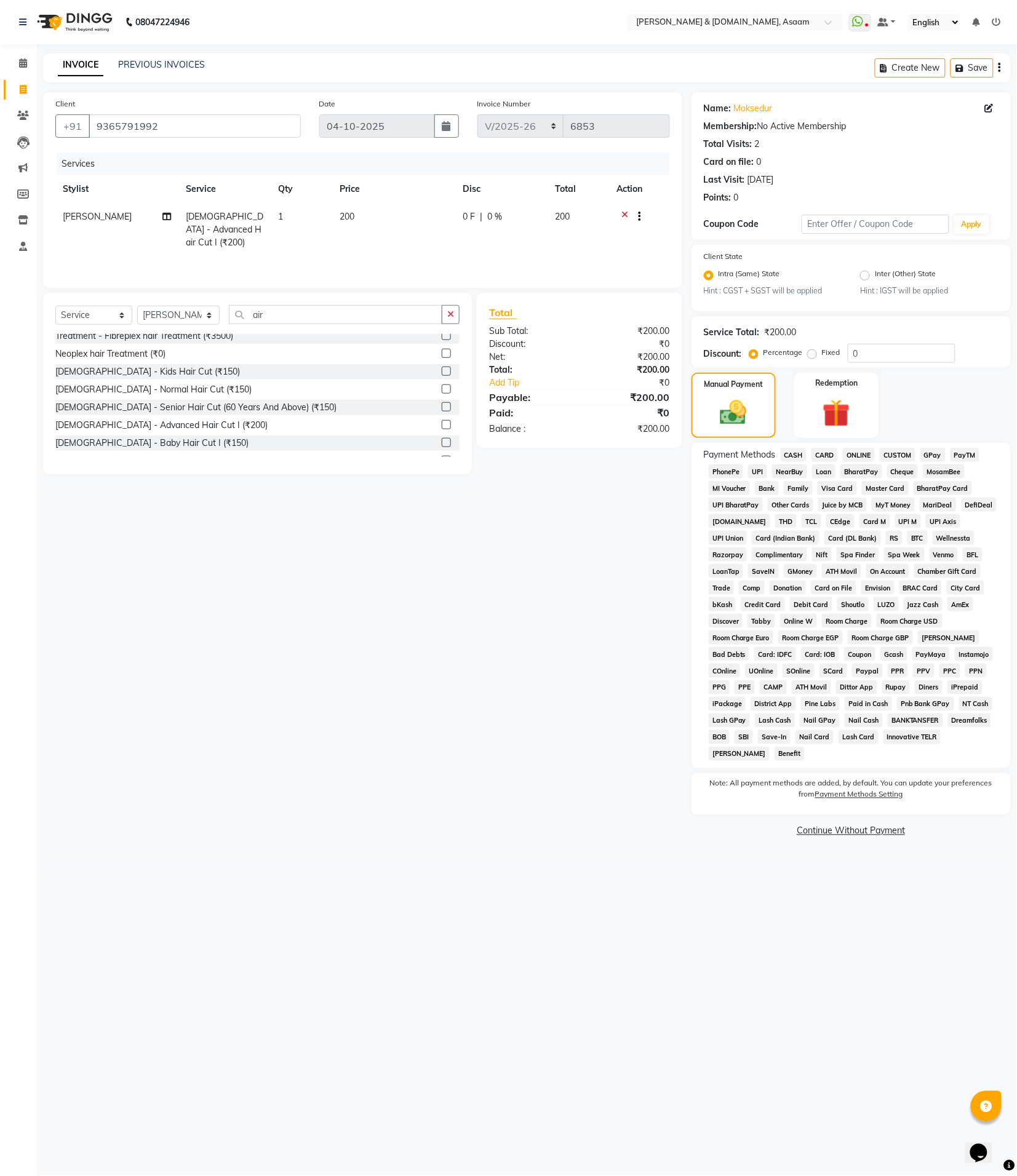
click at [798, 454] on span "CASH" at bounding box center [794, 455] width 26 height 14
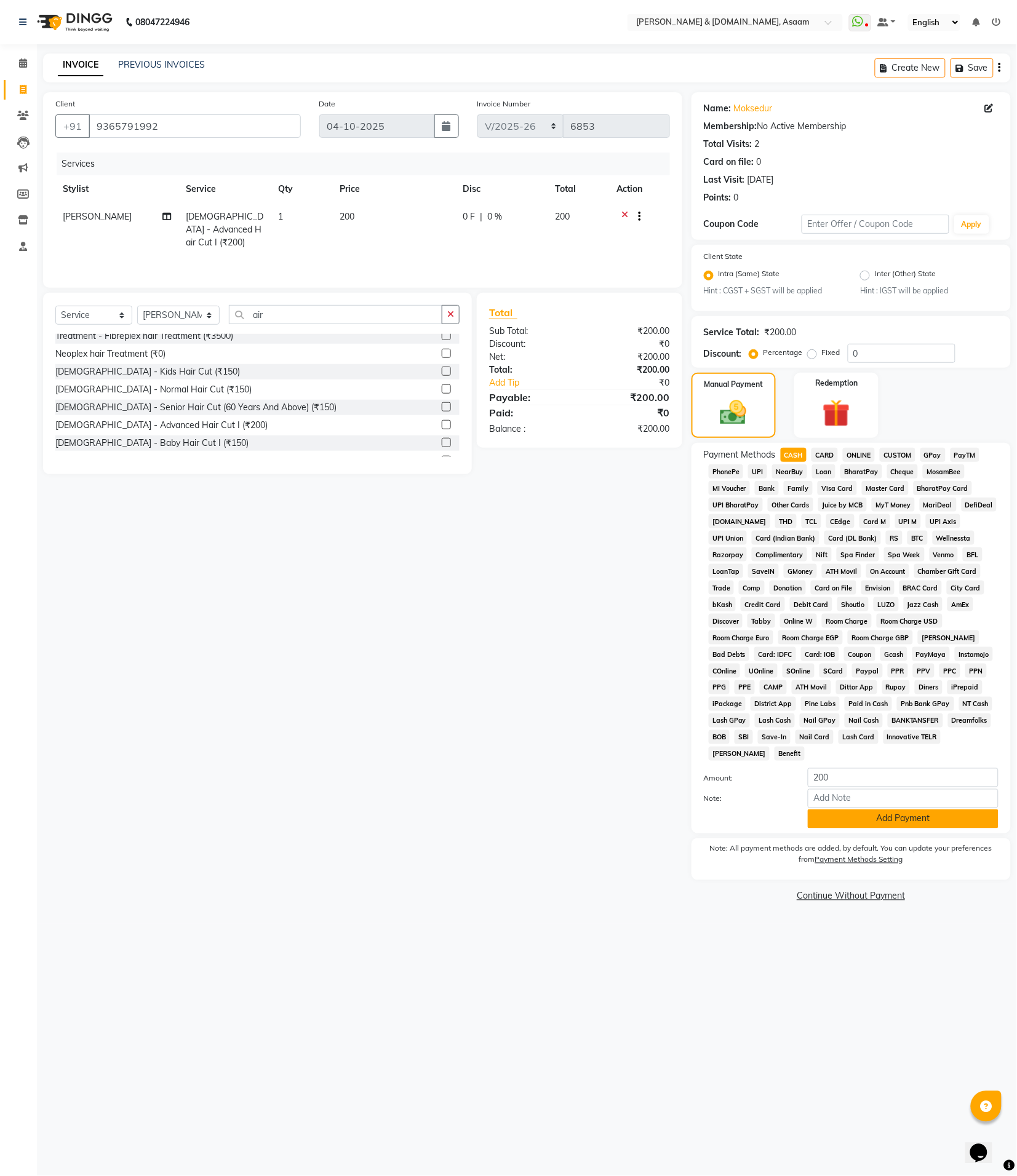
click at [927, 810] on button "Add Payment" at bounding box center [903, 819] width 191 height 19
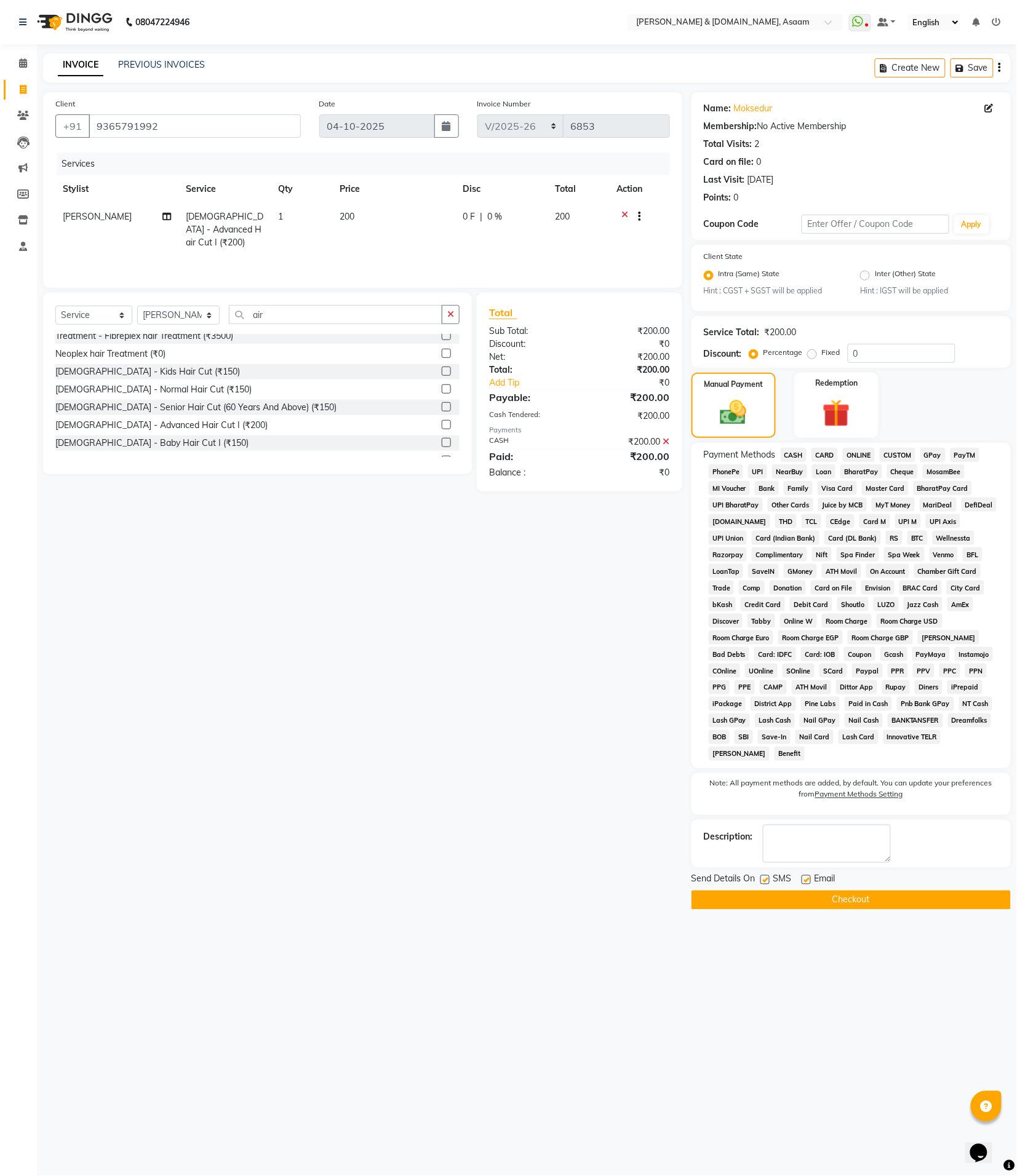
click at [920, 891] on button "Checkout" at bounding box center [851, 900] width 319 height 19
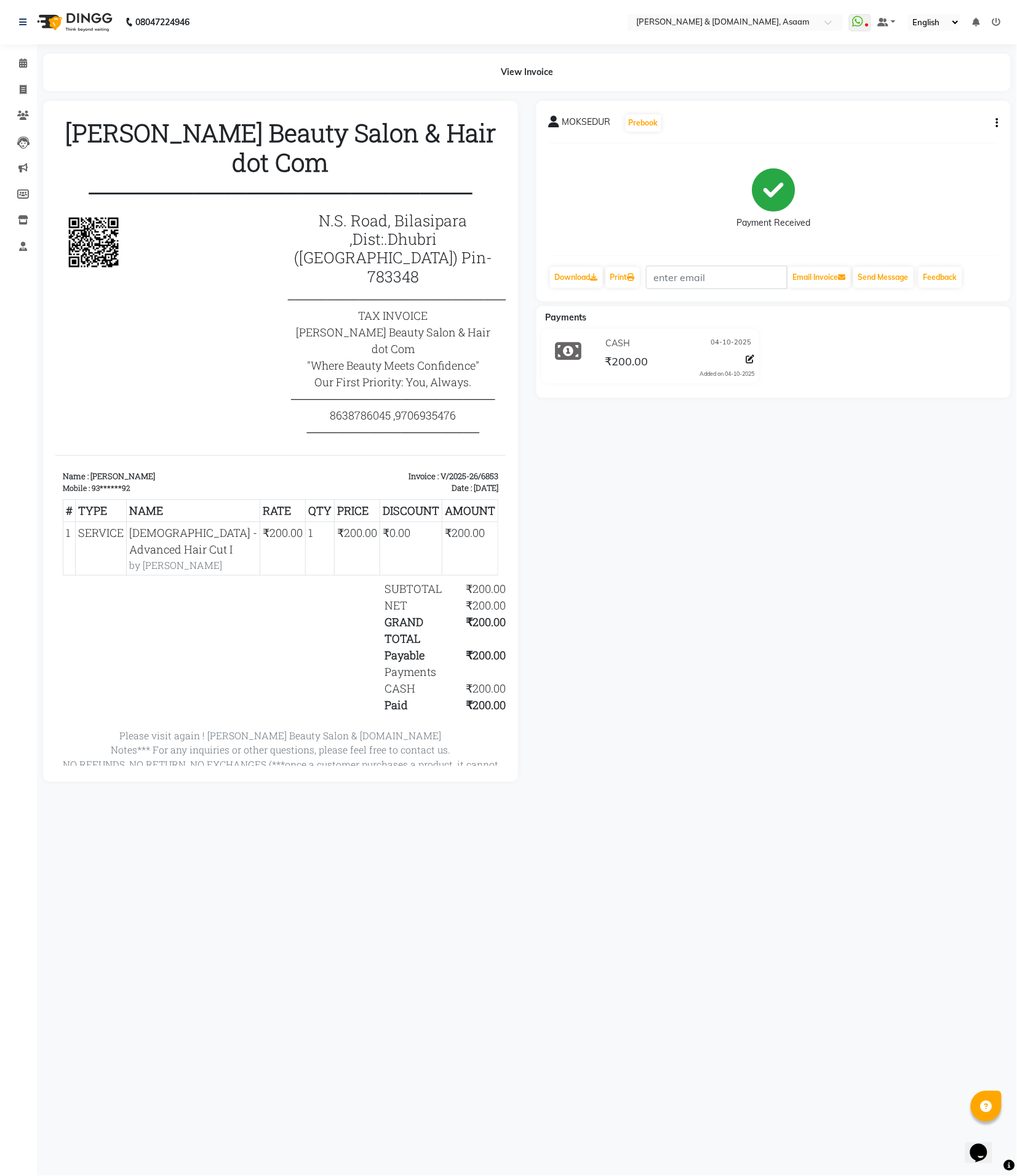
click at [22, 232] on li "Inventory" at bounding box center [19, 220] width 37 height 26
click at [26, 225] on span at bounding box center [23, 220] width 22 height 14
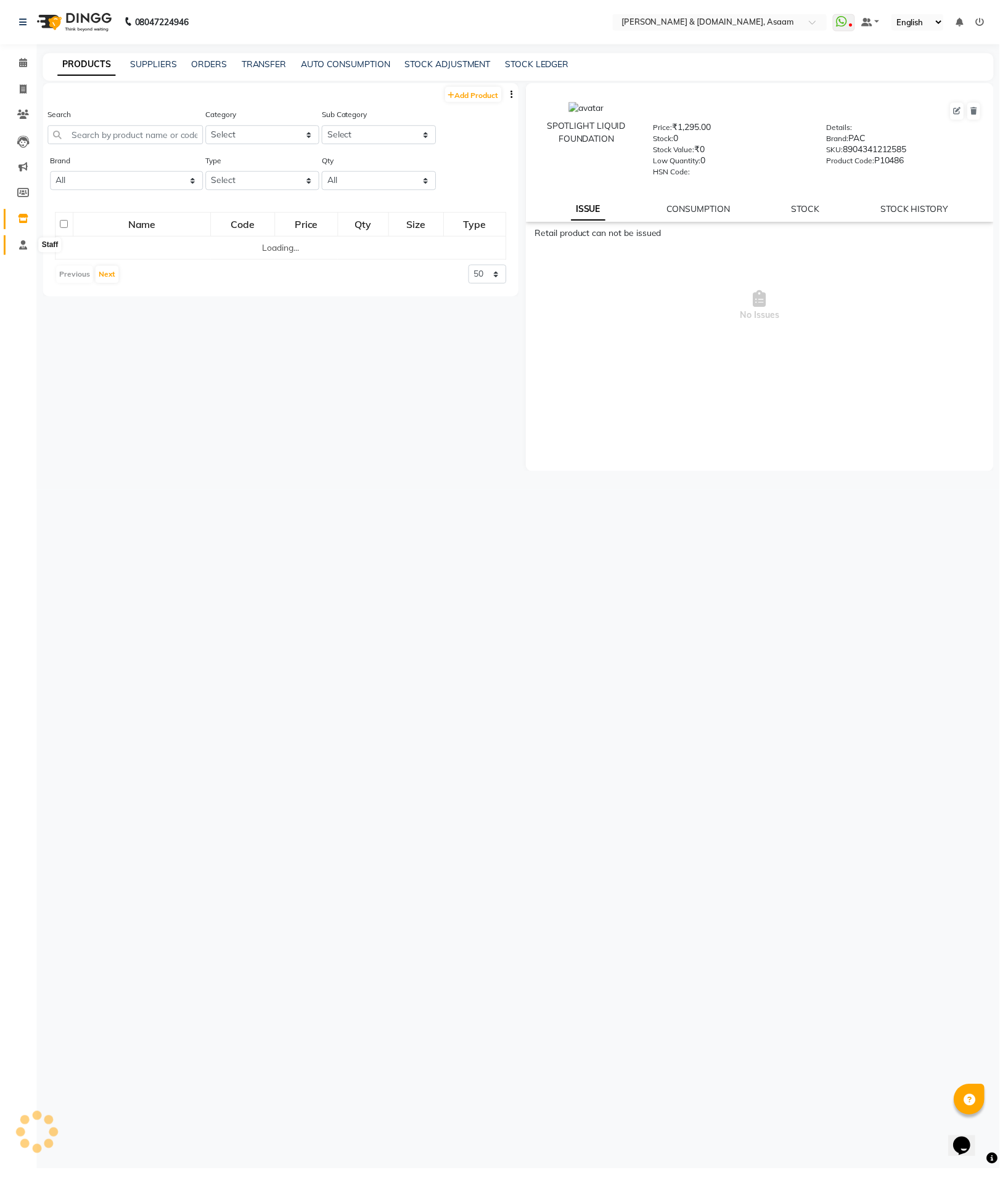
click at [29, 241] on span at bounding box center [23, 248] width 22 height 14
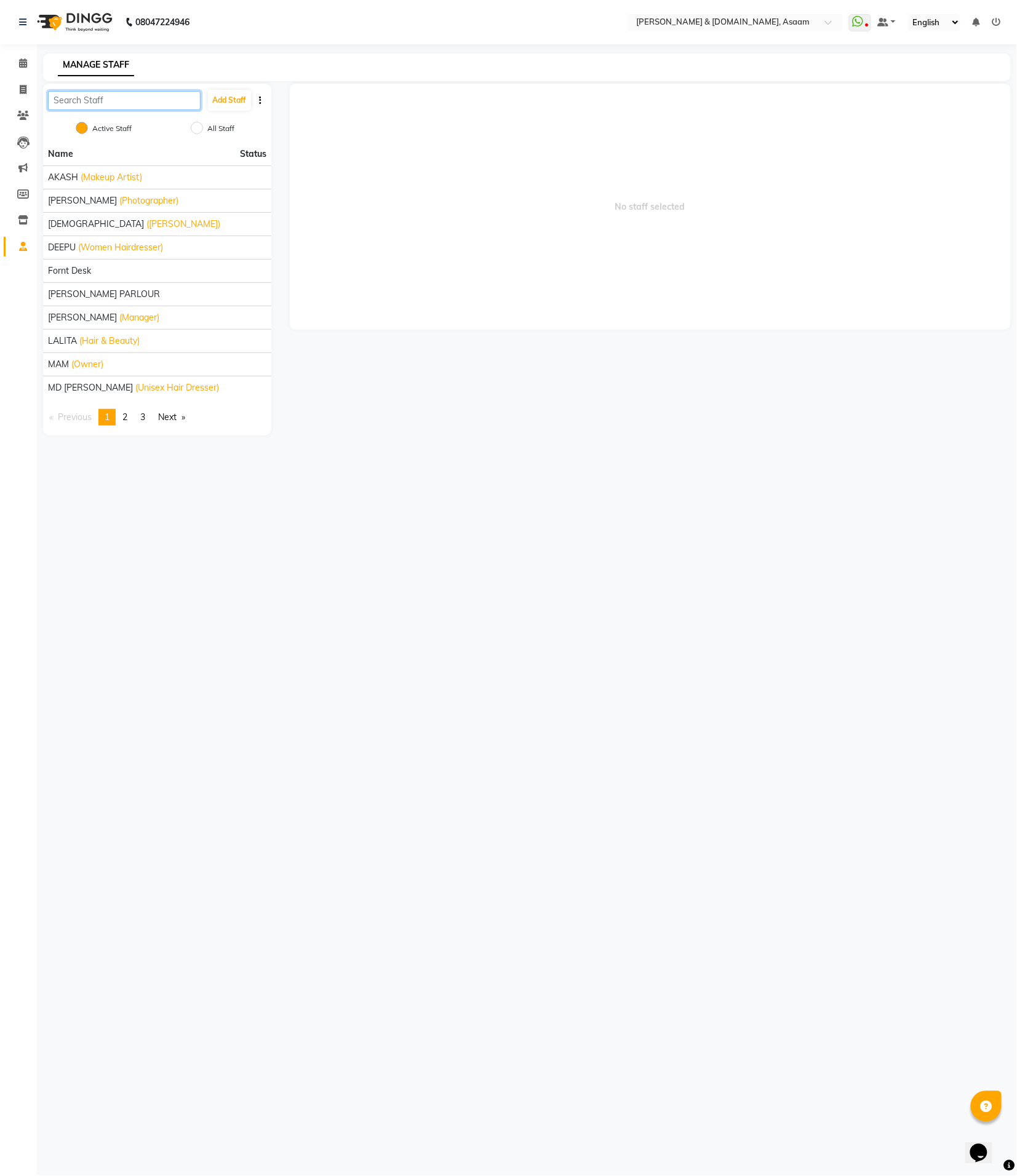
click at [185, 100] on input "text" at bounding box center [124, 100] width 152 height 19
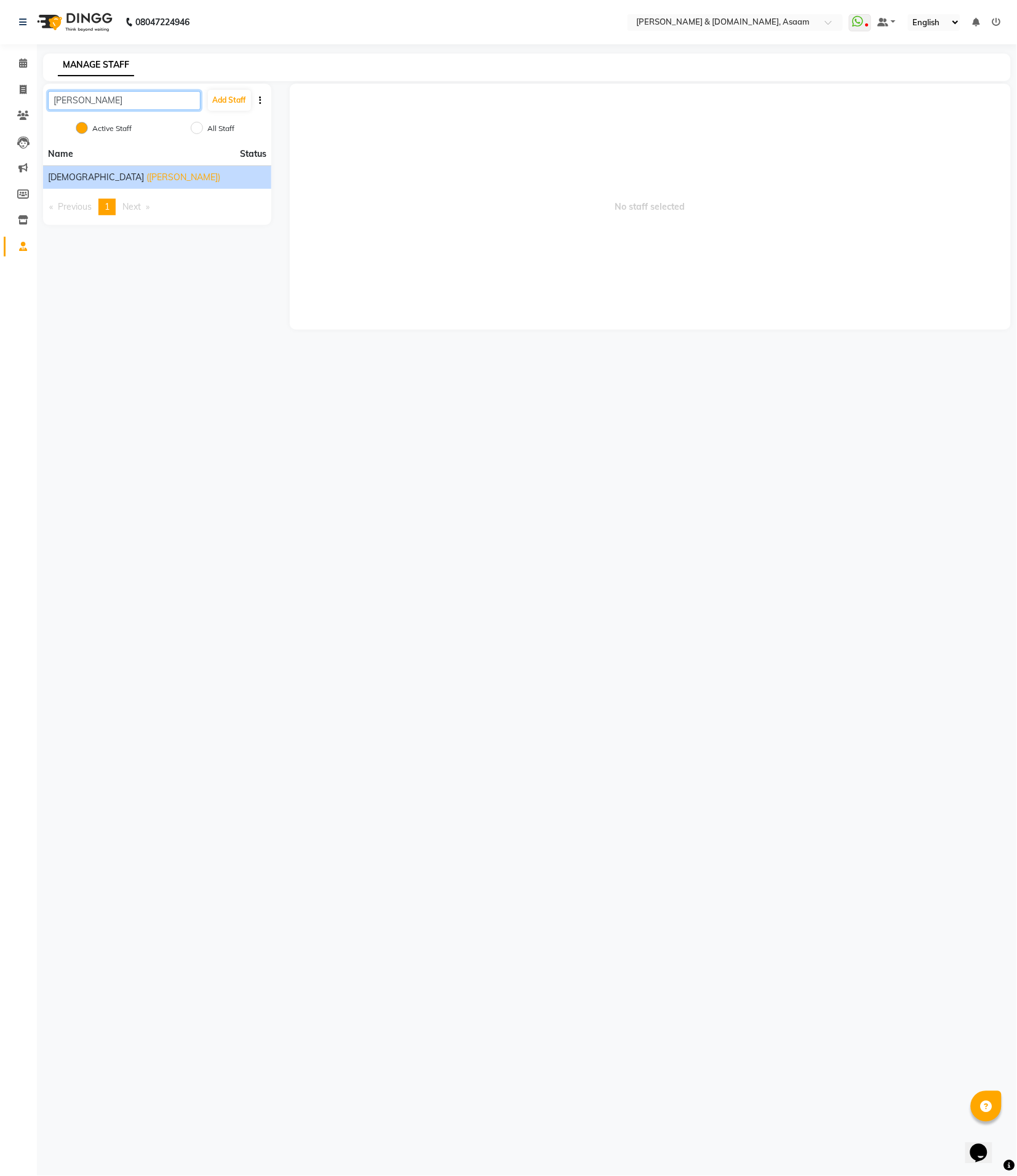
type input "bish"
click at [78, 179] on span "[DEMOGRAPHIC_DATA]" at bounding box center [96, 177] width 96 height 13
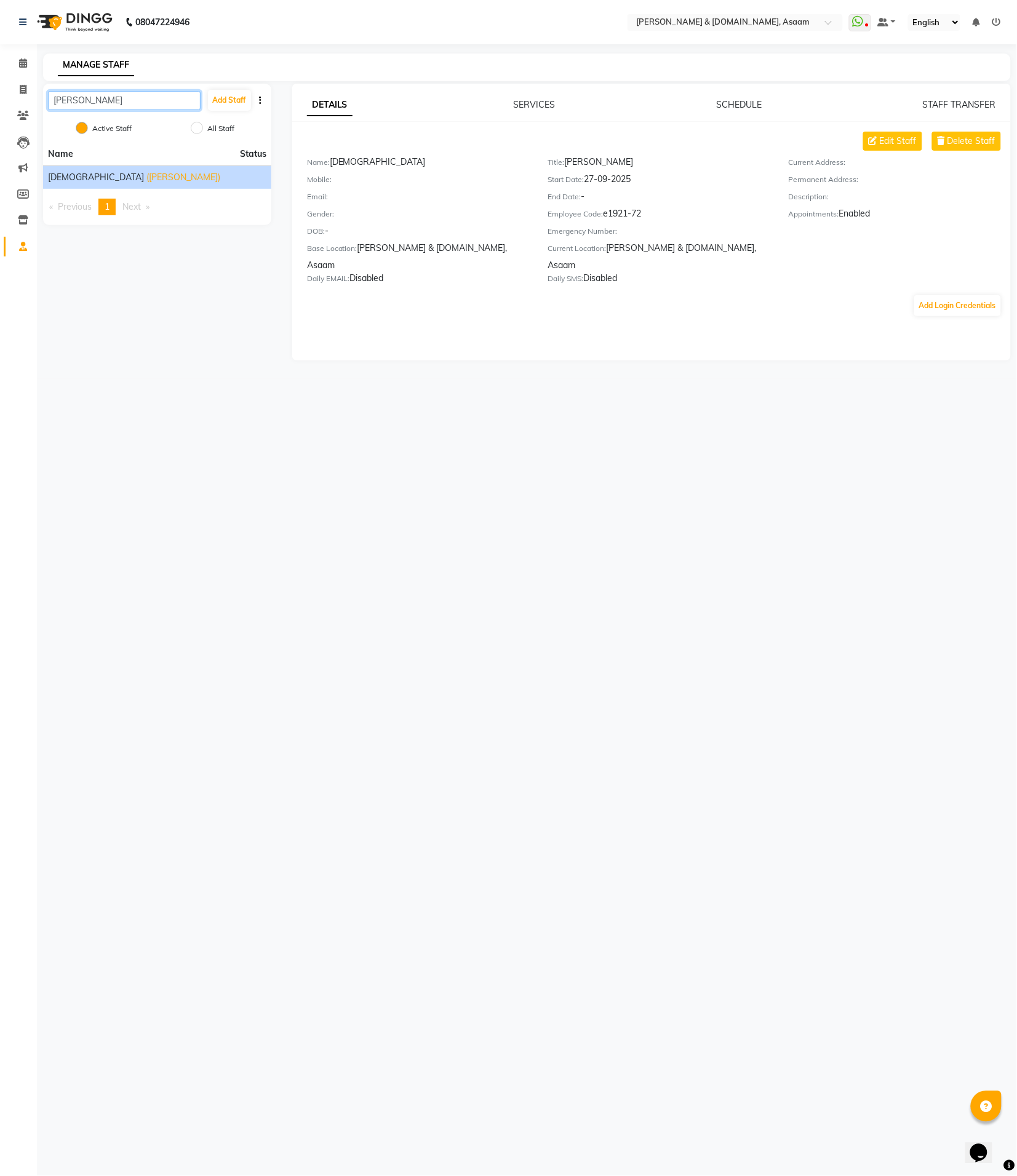
drag, startPoint x: 79, startPoint y: 104, endPoint x: 5, endPoint y: 104, distance: 74.0
click at [5, 104] on app-home "08047224946 Select Location × Hrishika & Hair.com, Asaam WhatsApp Status ✕ Stat…" at bounding box center [508, 189] width 1017 height 379
type input "rah"
click at [182, 179] on div "RAHUL DELHI (Hair Dresser)" at bounding box center [157, 177] width 219 height 13
click at [189, 180] on div "RAHUL DELHI (Hair Dresser)" at bounding box center [157, 177] width 219 height 13
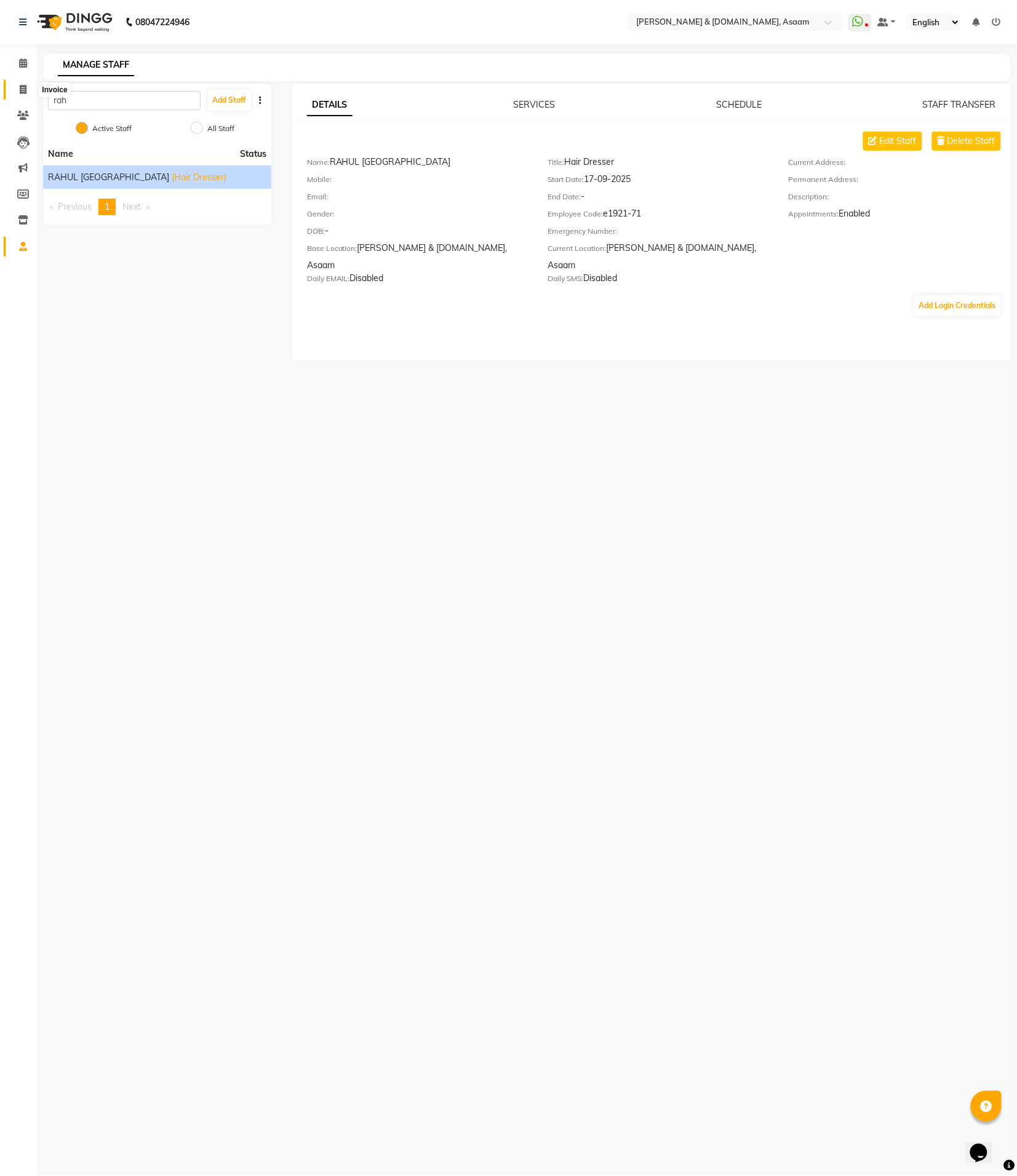
click at [16, 85] on span at bounding box center [23, 90] width 22 height 14
select select "service"
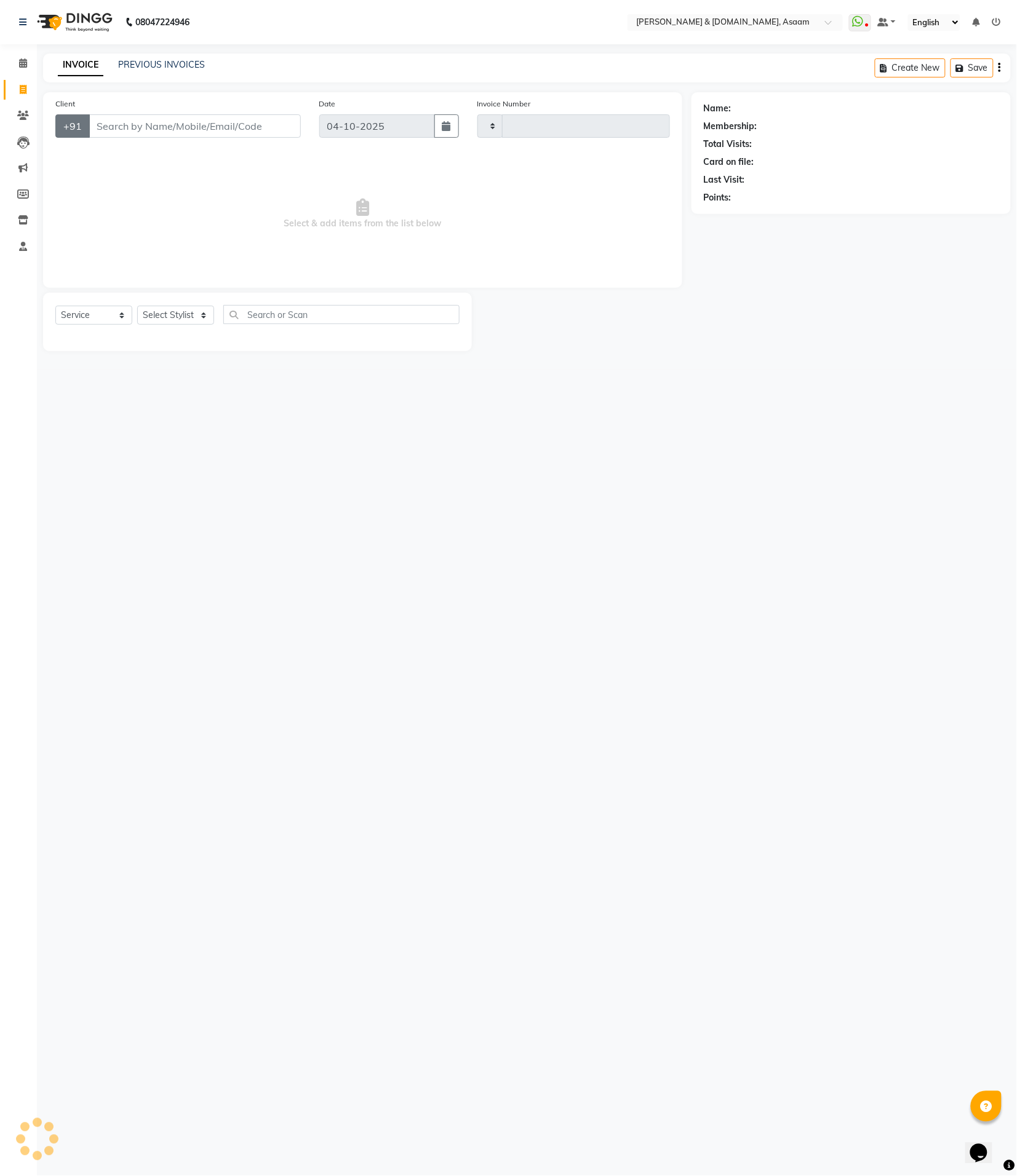
type input "6856"
select select "4608"
click at [117, 122] on input "Client" at bounding box center [195, 126] width 213 height 23
type input "8761996091"
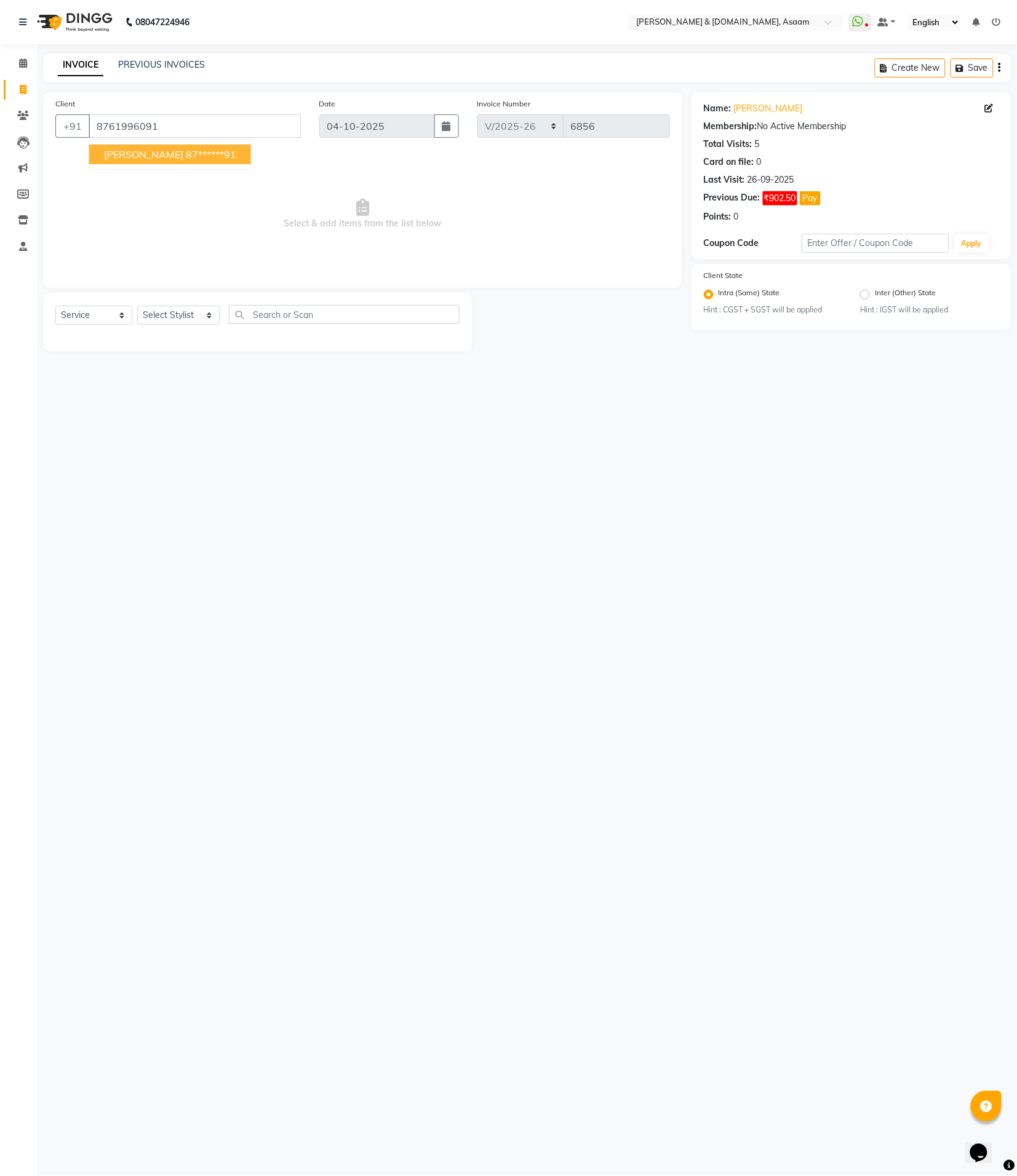
click at [217, 219] on span "Select & add items from the list below" at bounding box center [362, 213] width 614 height 123
click at [186, 314] on select "Select Stylist AKASH AKIB [PERSON_NAME] fornt desk [PERSON_NAME] PARLOUR [PERSO…" at bounding box center [179, 315] width 83 height 19
select select "40905"
click at [138, 306] on select "Select Stylist AKASH AKIB [PERSON_NAME] fornt desk [PERSON_NAME] PARLOUR [PERSO…" at bounding box center [179, 315] width 83 height 19
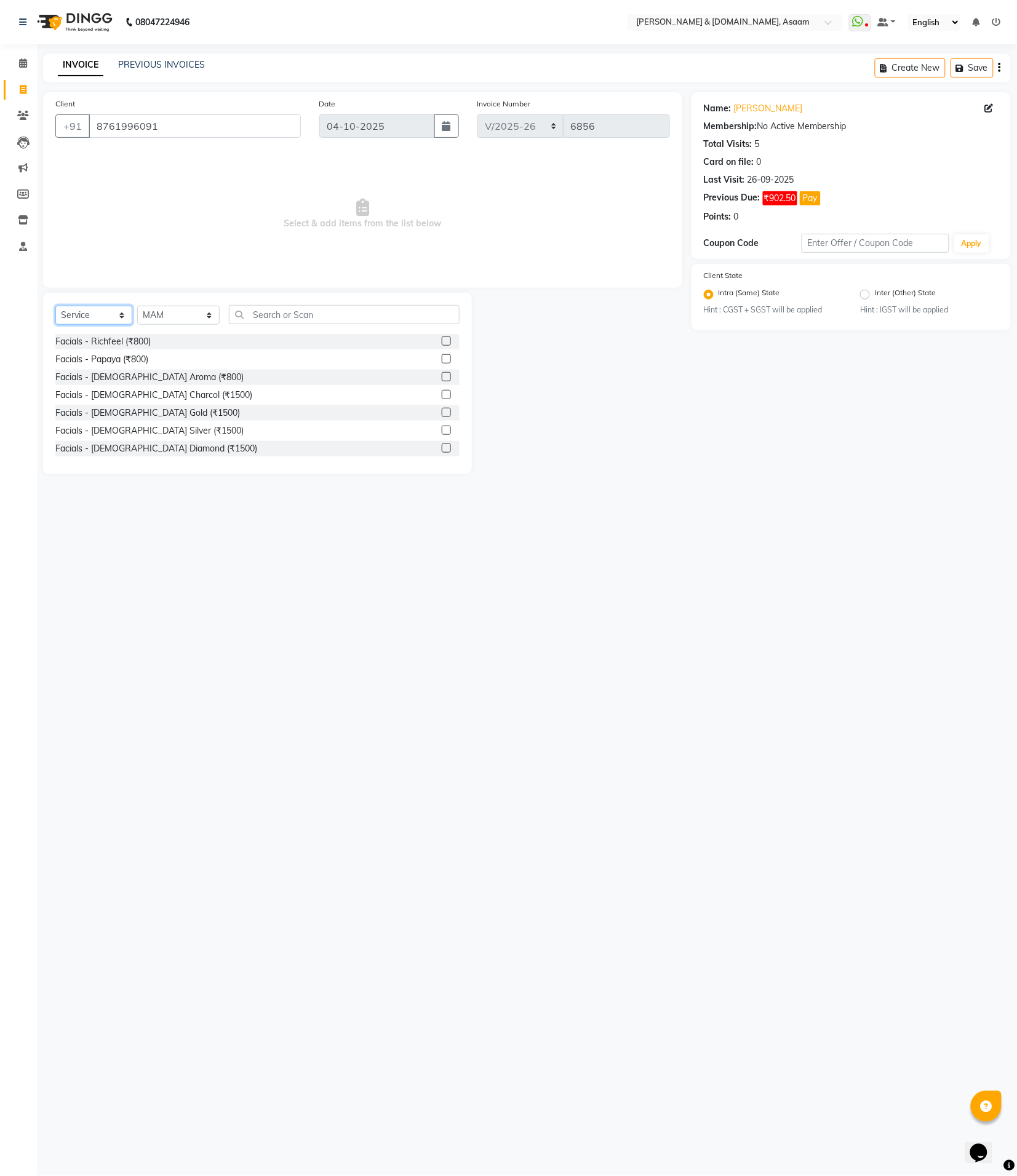
click at [102, 314] on select "Select Service Product Membership Package Voucher Prepaid Gift Card" at bounding box center [94, 315] width 77 height 19
select select "product"
click at [56, 306] on select "Select Service Product Membership Package Voucher Prepaid Gift Card" at bounding box center [94, 315] width 77 height 19
click at [277, 311] on input "text" at bounding box center [344, 314] width 231 height 19
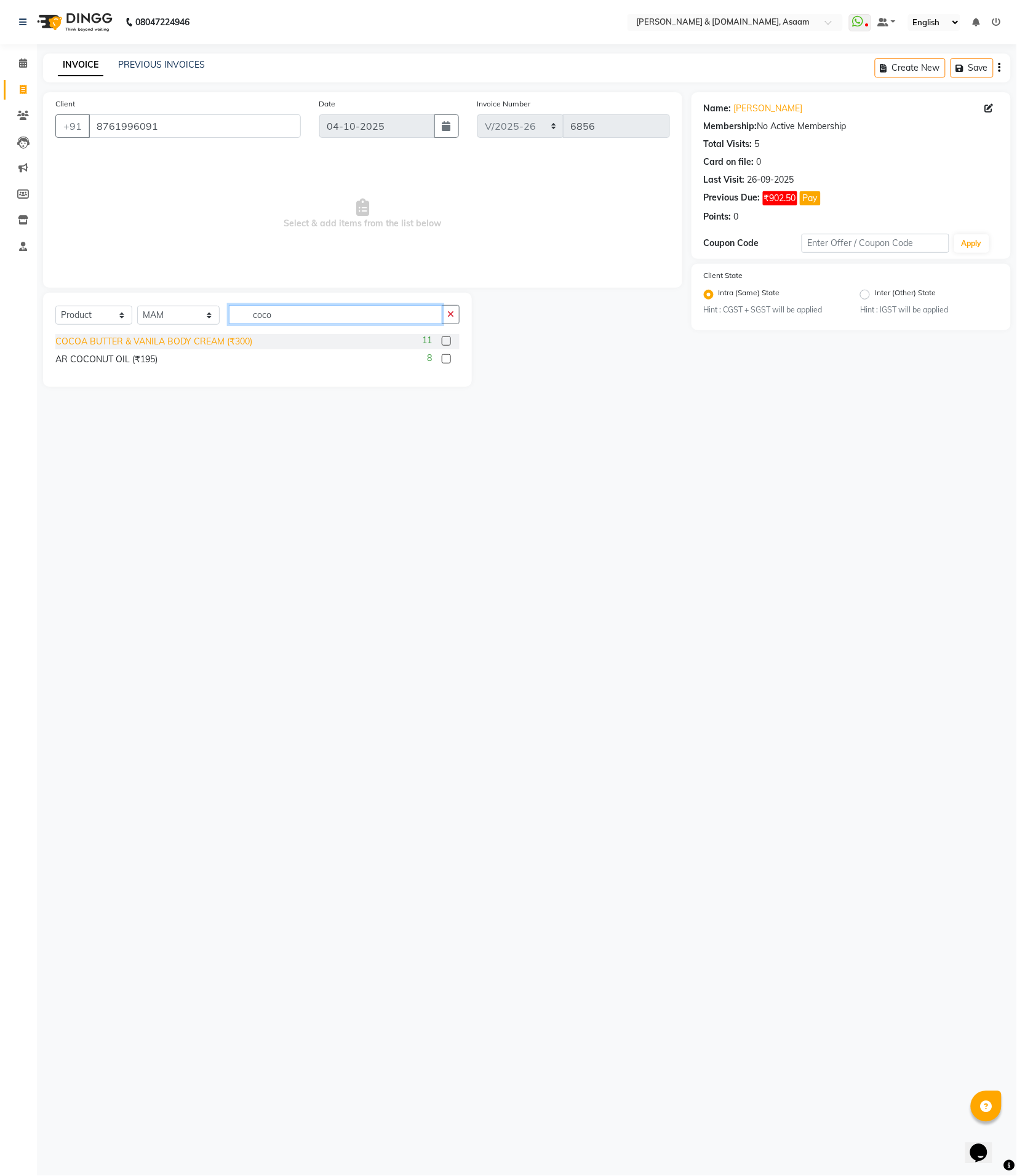
type input "coco"
click at [234, 339] on div "COCOA BUTTER & VANILA BODY CREAM (₹300)" at bounding box center [154, 342] width 197 height 13
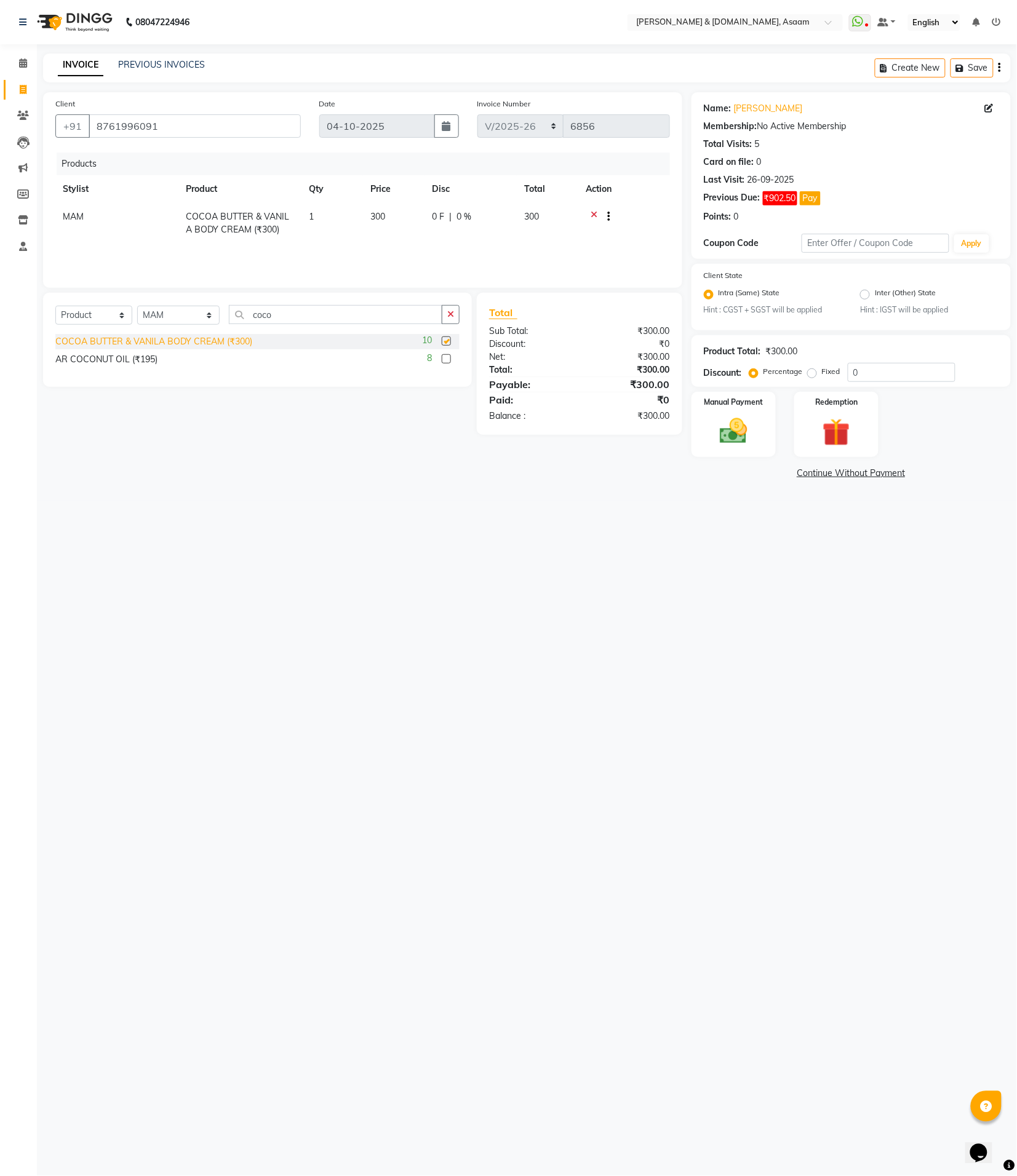
checkbox input "false"
drag, startPoint x: 292, startPoint y: 321, endPoint x: 251, endPoint y: 317, distance: 41.2
click at [251, 317] on input "coco" at bounding box center [335, 314] width 214 height 19
type input "c"
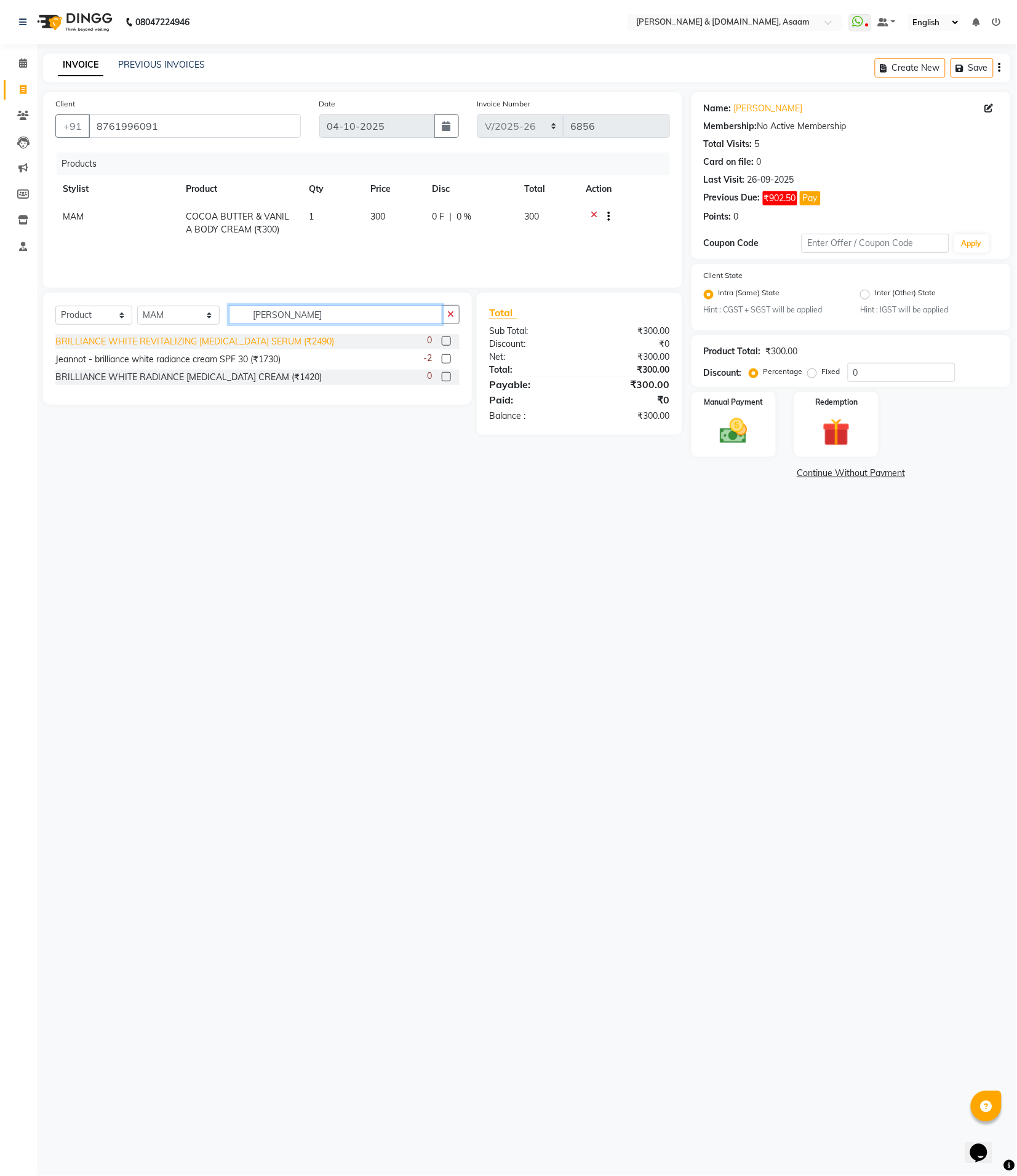
type input "brill"
click at [302, 339] on div "BRILLIANCE WHITE REVITALIZING WHITENING SERUM (₹2490)" at bounding box center [195, 342] width 279 height 13
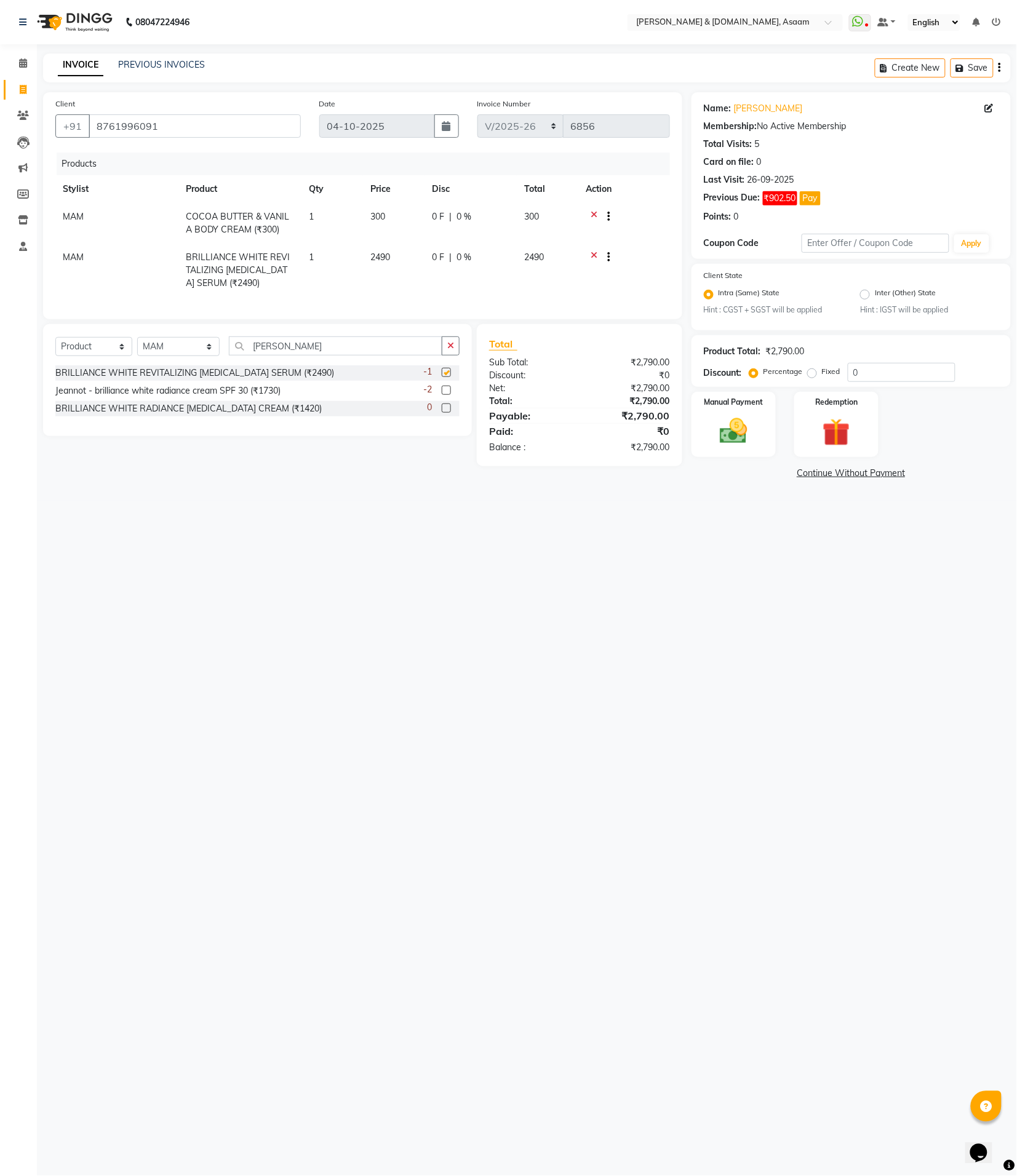
checkbox input "false"
drag, startPoint x: 281, startPoint y: 352, endPoint x: 214, endPoint y: 348, distance: 67.1
click at [219, 351] on div "Select Service Product Membership Package Voucher Prepaid Gift Card Select Styl…" at bounding box center [257, 351] width 404 height 29
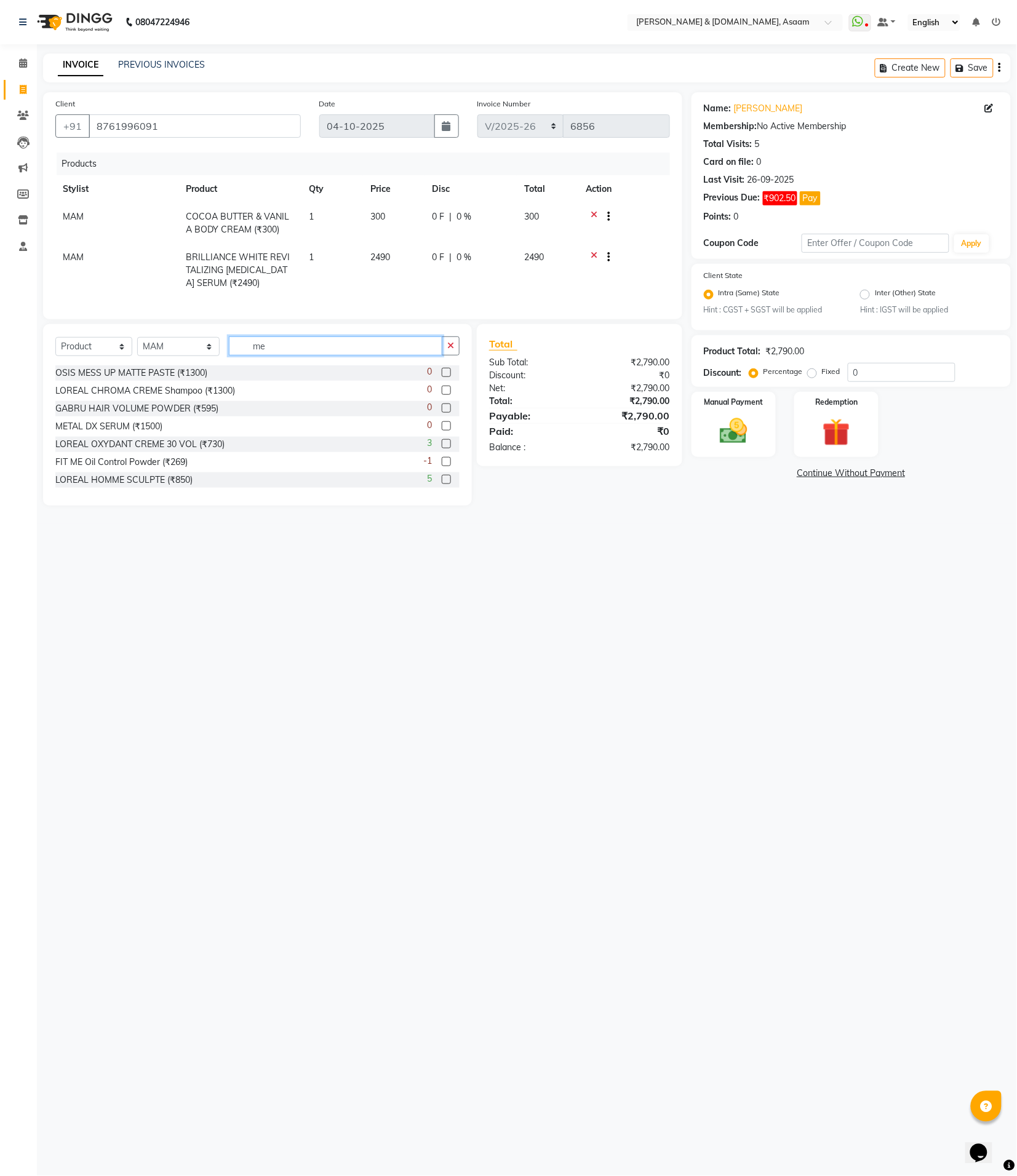
type input "m"
type input "derma"
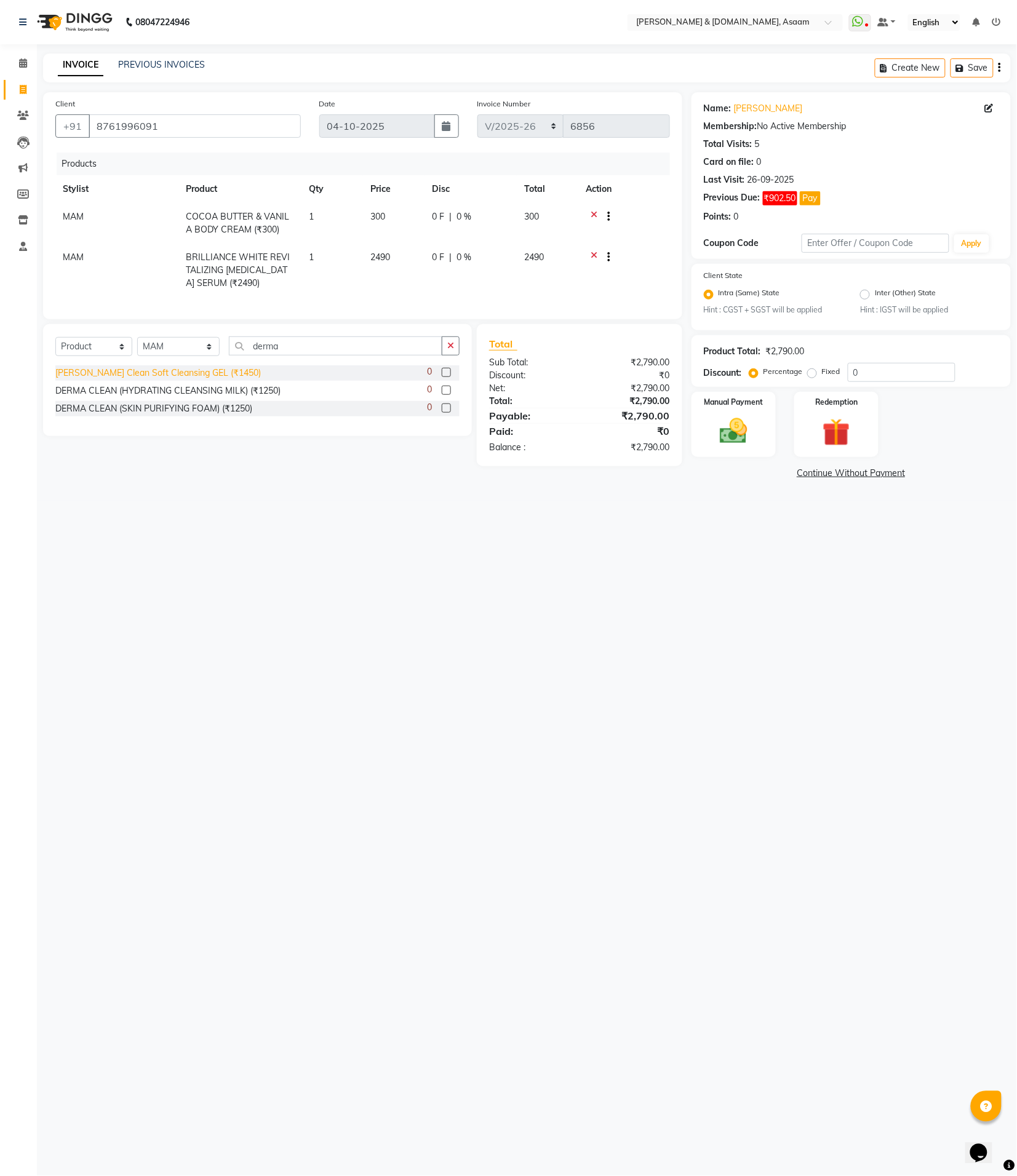
click at [236, 379] on div "JEANNOT DERMA Clean Soft Cleansing GEL (₹1450)" at bounding box center [158, 373] width 206 height 13
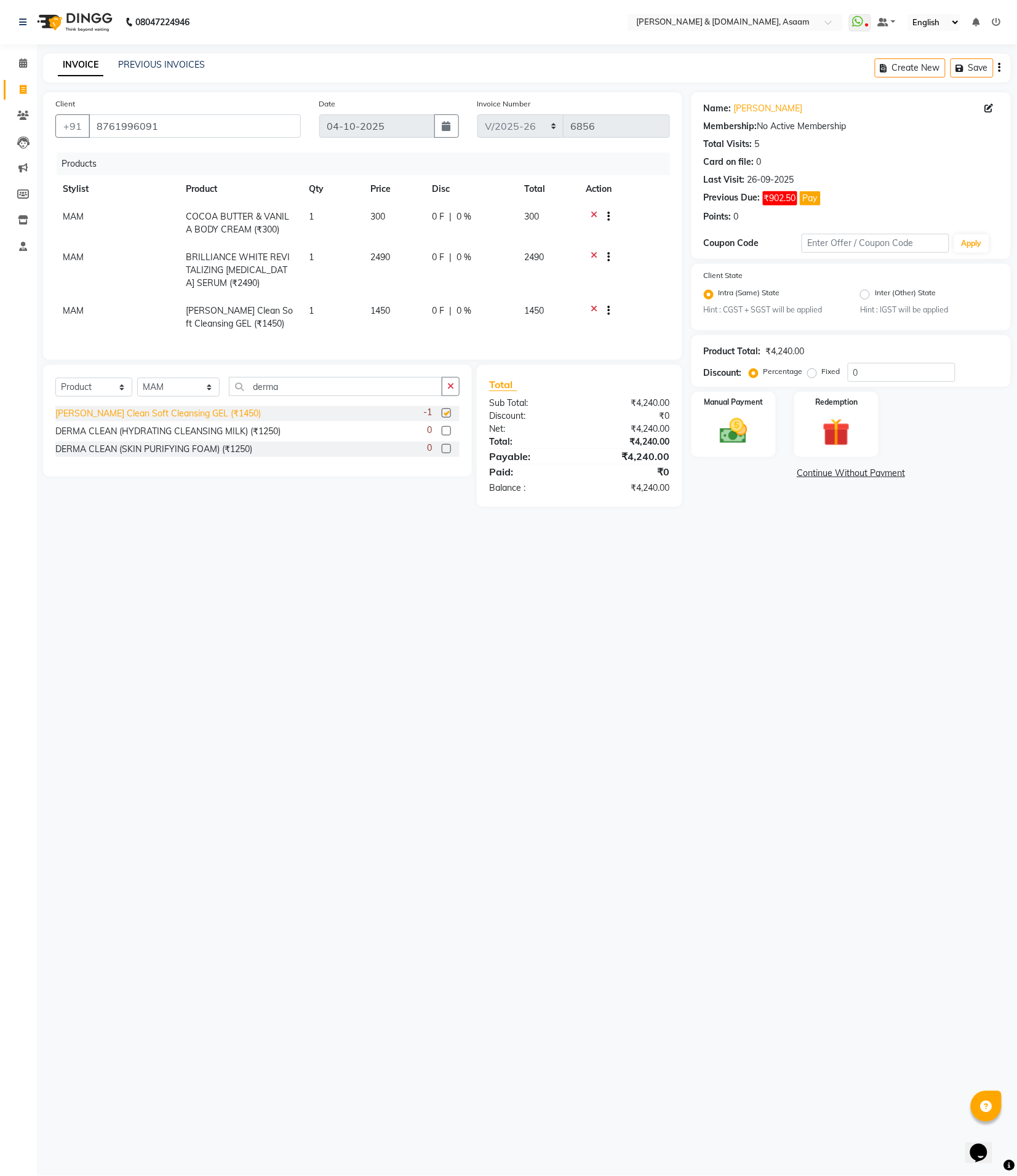
checkbox input "false"
click at [145, 396] on select "Select Stylist AKASH AKIB [PERSON_NAME] fornt desk [PERSON_NAME] PARLOUR [PERSO…" at bounding box center [179, 387] width 83 height 19
select select "86645"
click at [138, 389] on select "Select Stylist AKASH AKIB [PERSON_NAME] fornt desk [PERSON_NAME] PARLOUR [PERSO…" at bounding box center [179, 387] width 83 height 19
click at [106, 397] on select "Select Service Product Membership Package Voucher Prepaid Gift Card" at bounding box center [94, 387] width 77 height 19
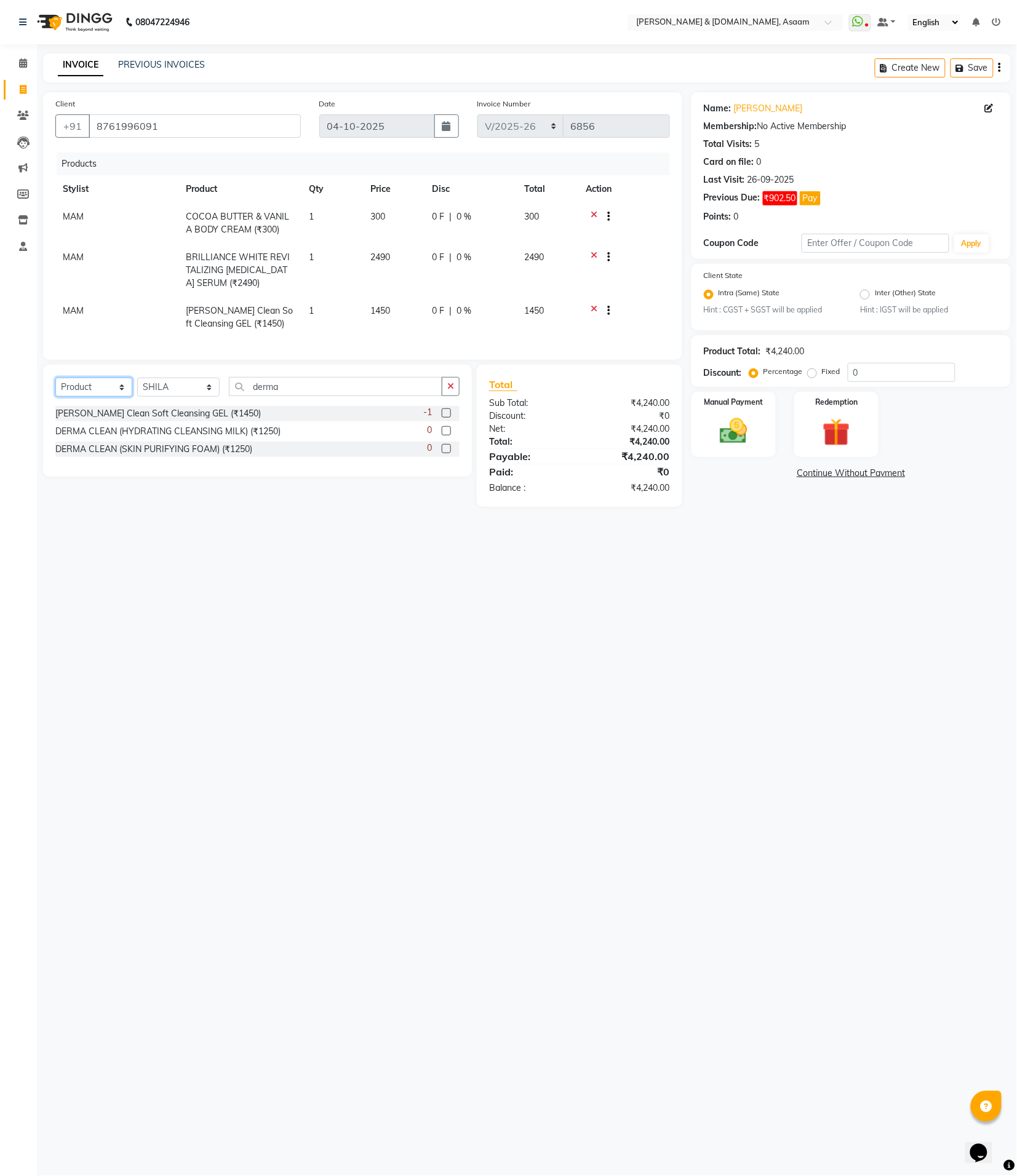
select select "service"
click at [56, 389] on select "Select Service Product Membership Package Voucher Prepaid Gift Card" at bounding box center [94, 387] width 77 height 19
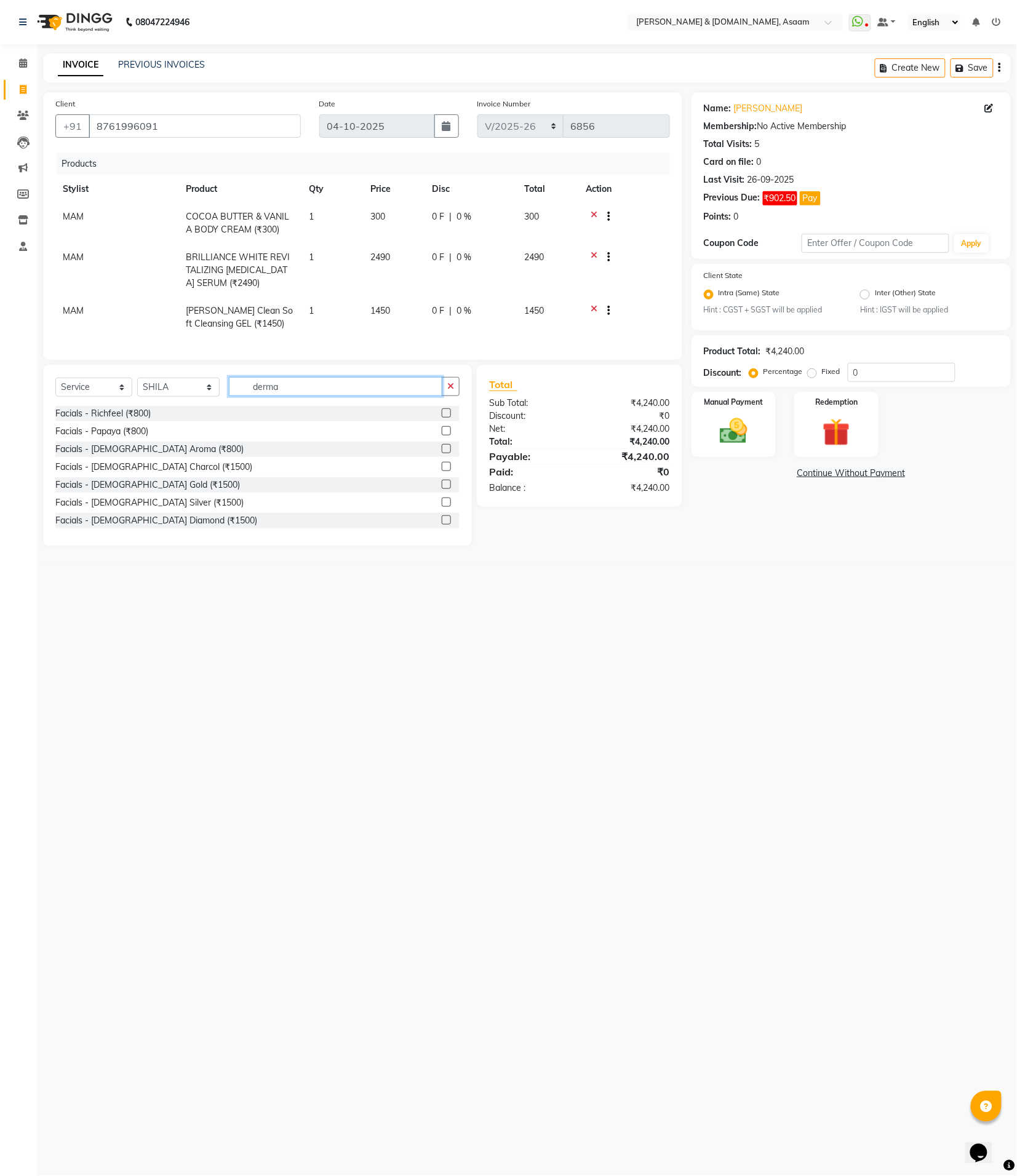
drag, startPoint x: 248, startPoint y: 395, endPoint x: 177, endPoint y: 392, distance: 71.1
click at [182, 392] on div "Select Service Product Membership Package Voucher Prepaid Gift Card Select Styl…" at bounding box center [257, 391] width 404 height 29
type input "face mass"
click at [210, 456] on div "Massage men - Face massage d-tan (₹800)" at bounding box center [142, 449] width 173 height 13
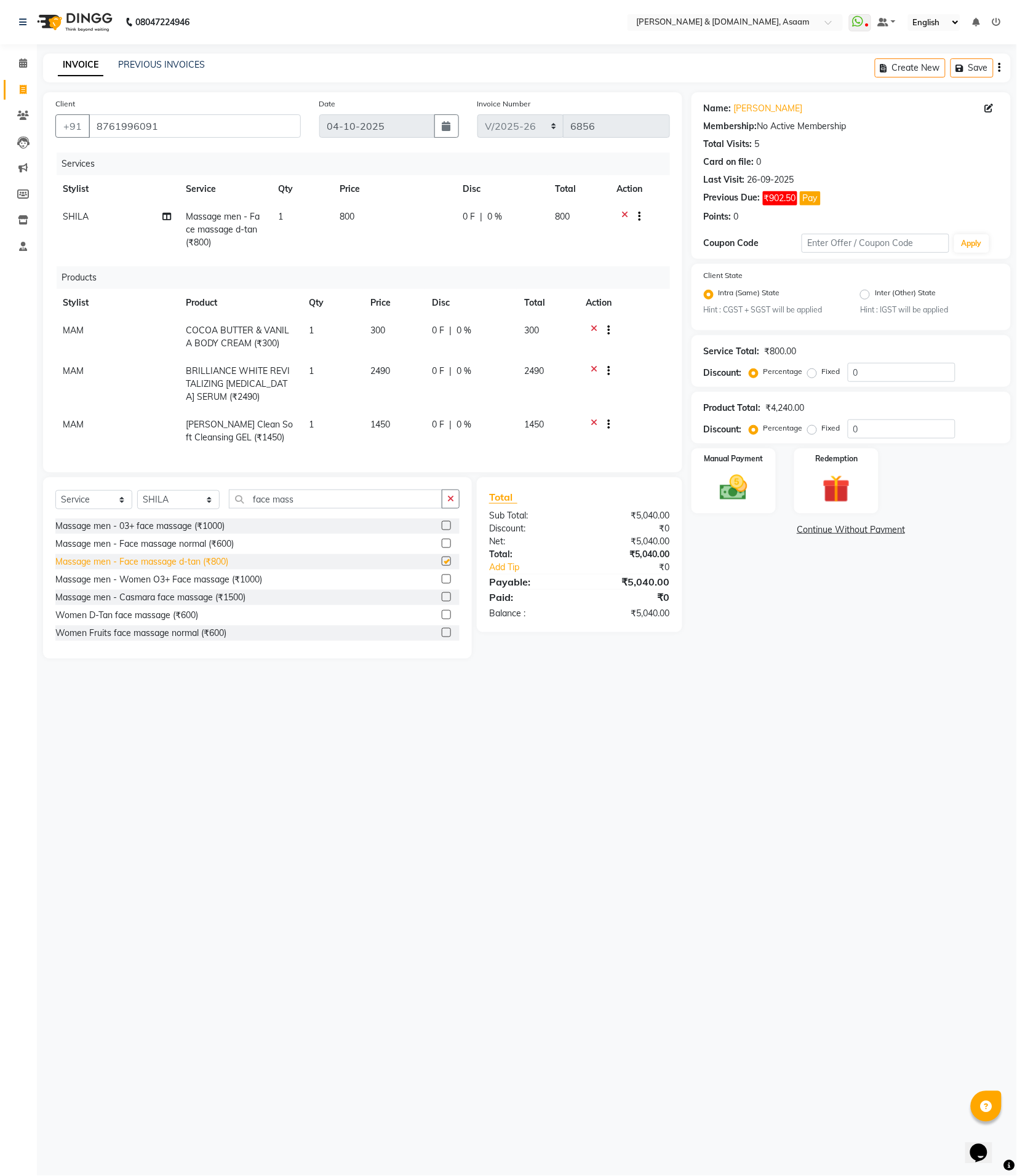
checkbox input "false"
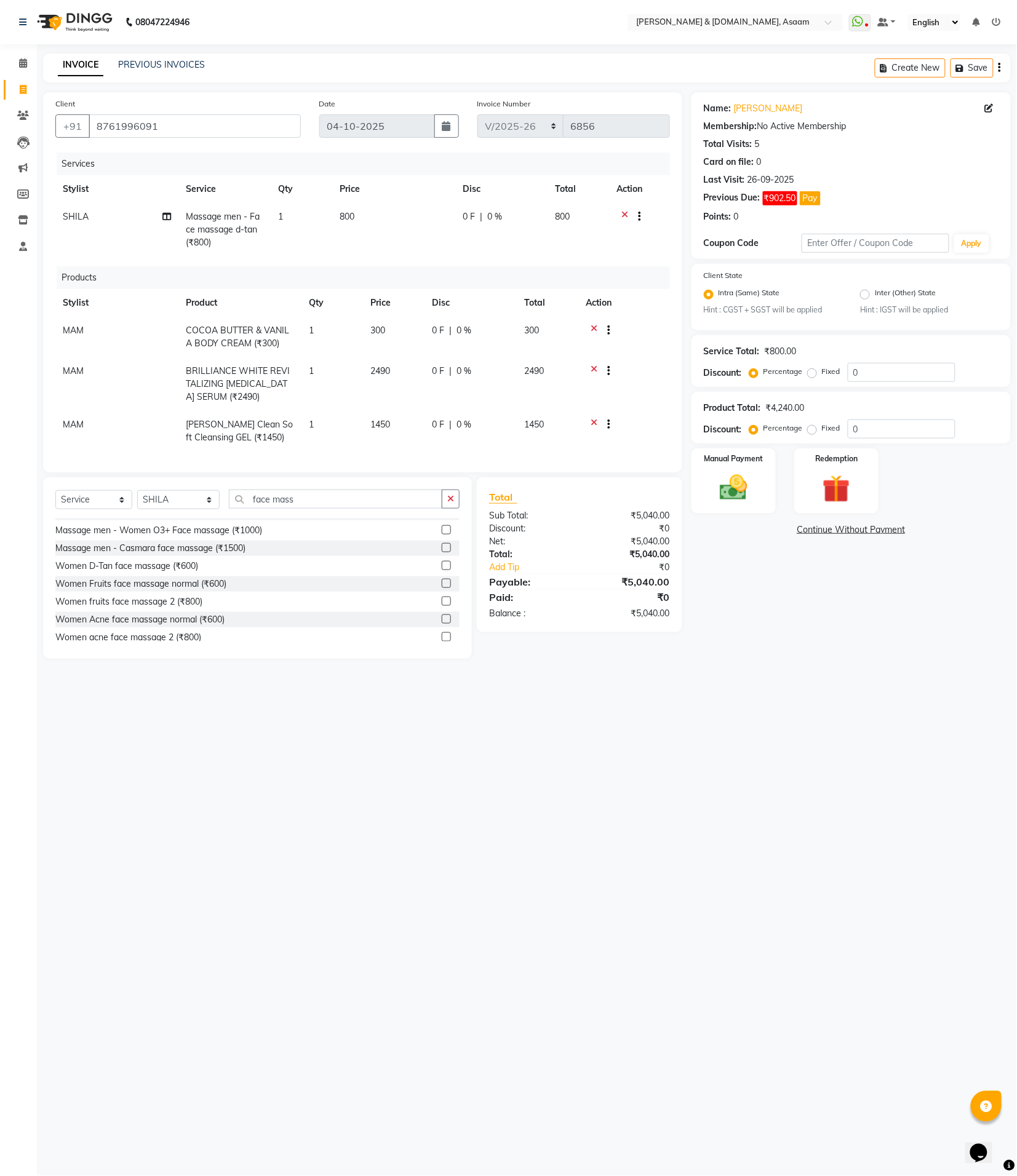
scroll to position [77, 0]
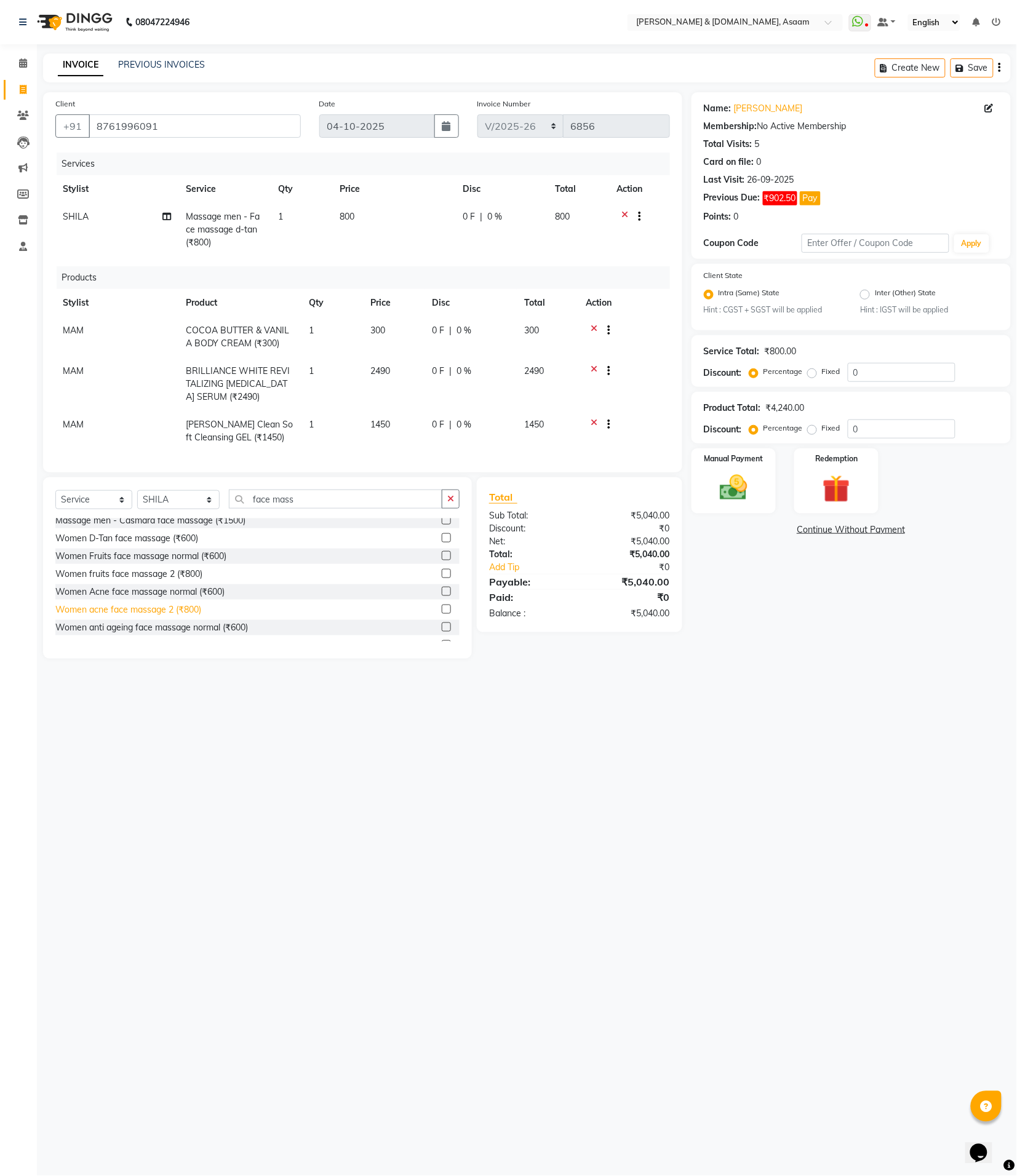
click at [179, 610] on div "Women acne face massage 2 (₹800)" at bounding box center [128, 610] width 146 height 13
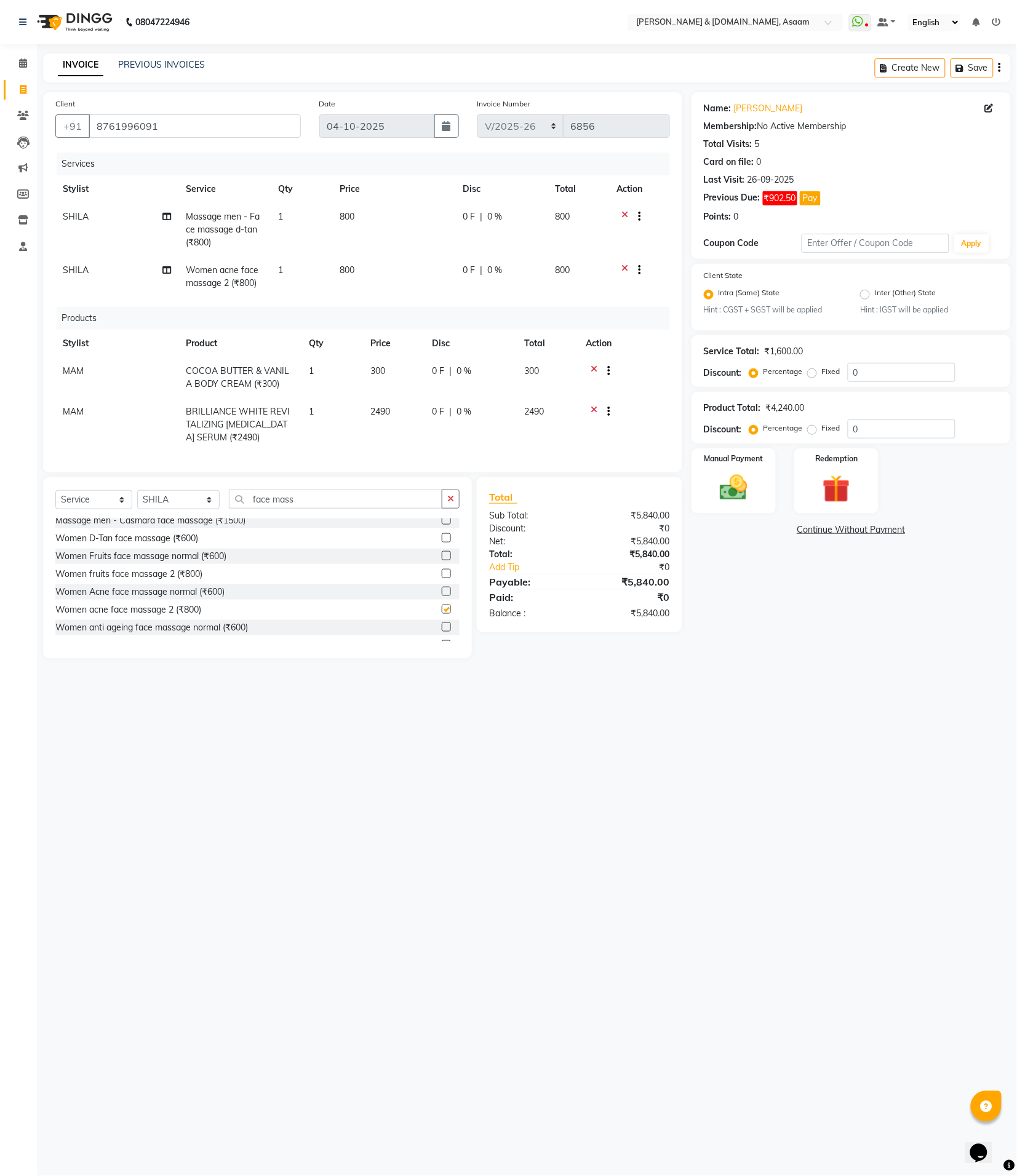
checkbox input "false"
click at [623, 214] on icon at bounding box center [624, 218] width 7 height 15
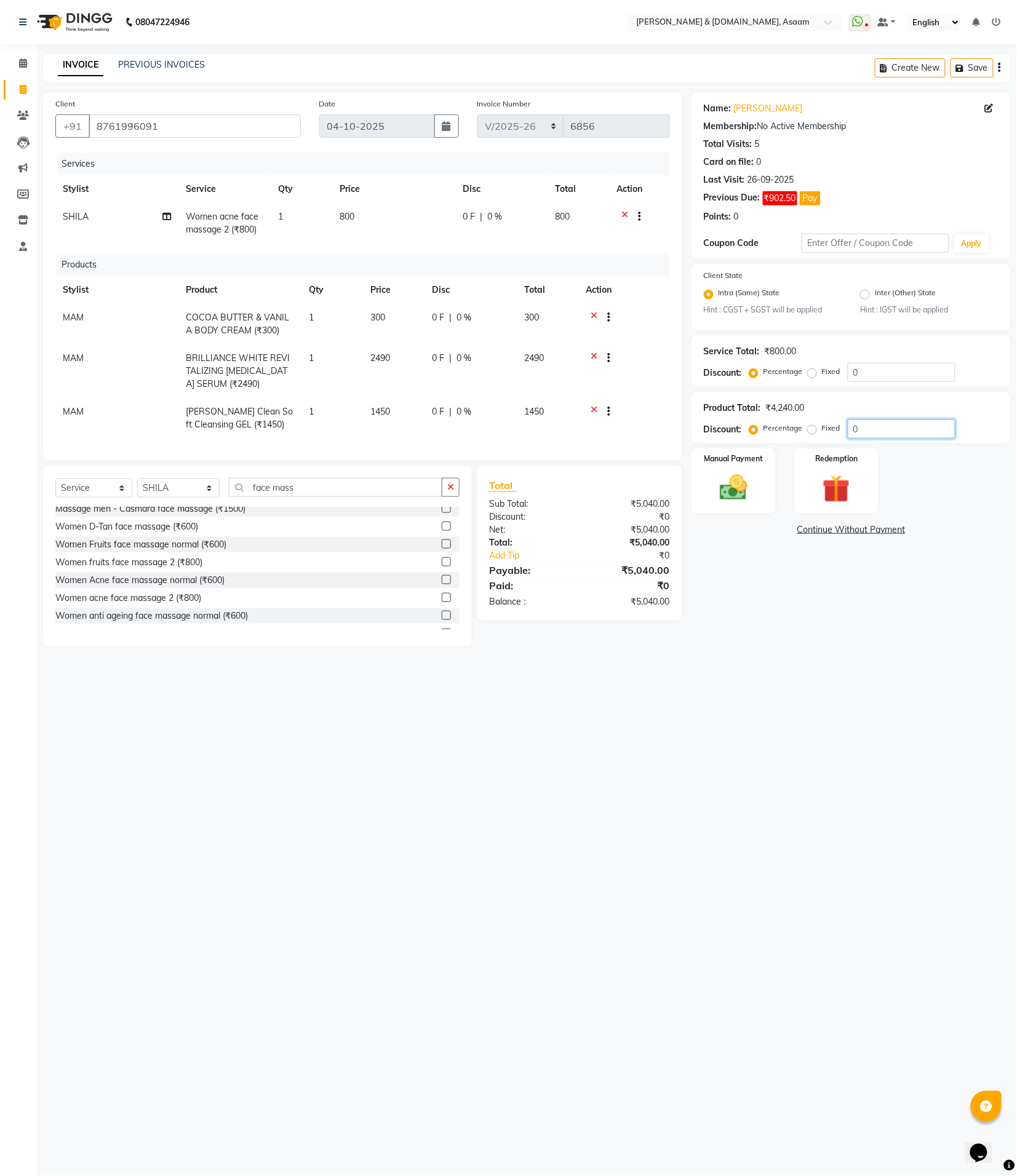
drag, startPoint x: 868, startPoint y: 424, endPoint x: 795, endPoint y: 417, distance: 73.3
click at [798, 418] on div "Product Total: ₹4,240.00 Discount: Percentage Fixed 0" at bounding box center [851, 418] width 294 height 42
type input "5"
click at [711, 575] on div "Name: Pompi Deka Membership: No Active Membership Total Visits: 5 Card on file:…" at bounding box center [855, 369] width 328 height 555
drag, startPoint x: 167, startPoint y: 121, endPoint x: 0, endPoint y: 115, distance: 167.1
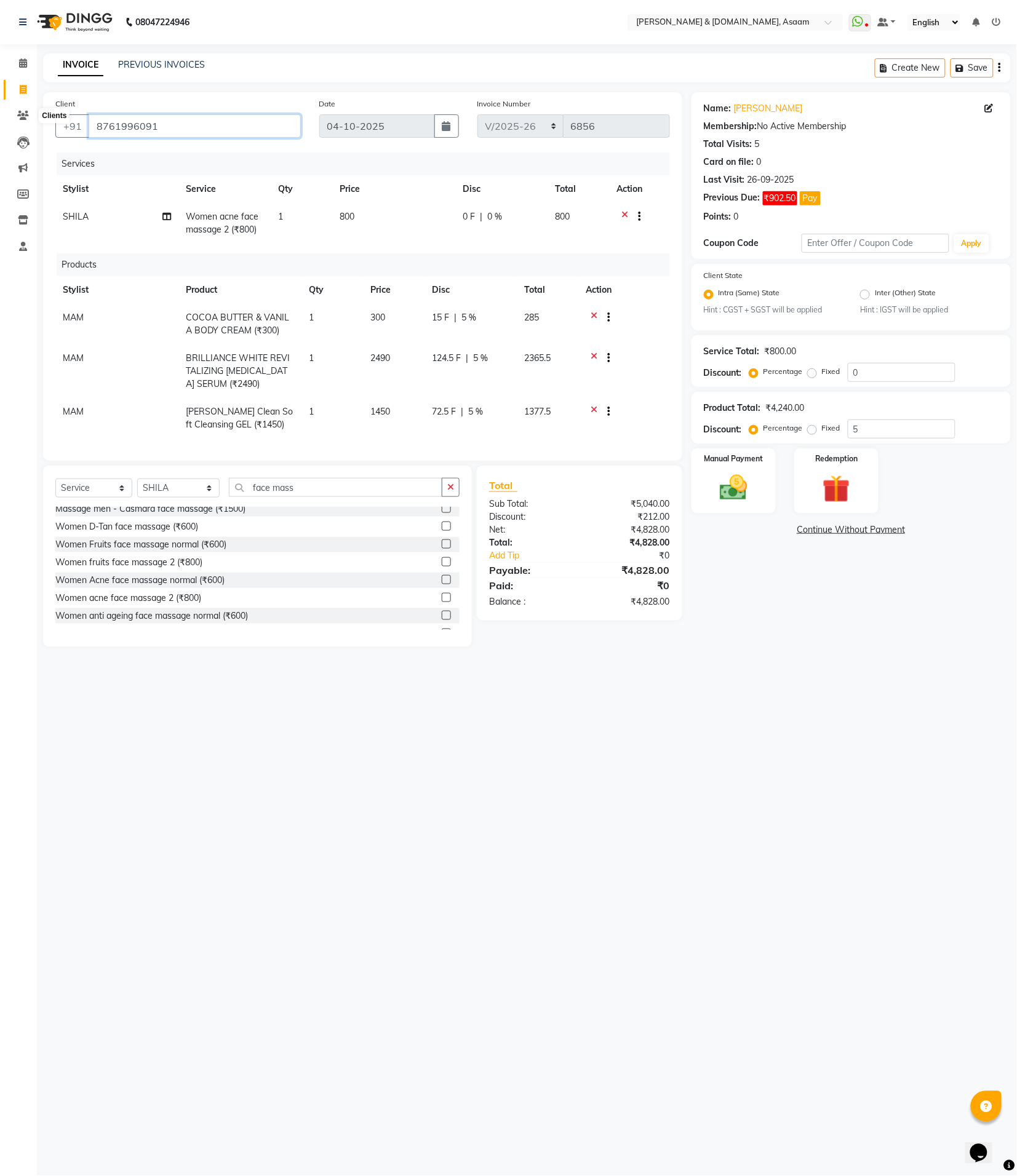
click at [9, 115] on app-home "08047224946 Select Location × Hrishika & Hair.com, Asaam WhatsApp Status ✕ Stat…" at bounding box center [508, 332] width 1017 height 665
click at [168, 492] on select "Select Stylist AKASH AKIB BISHNU DEEPU fornt desk HRISHIKA PARLOUR KARNA DAS LA…" at bounding box center [179, 488] width 83 height 19
drag, startPoint x: 169, startPoint y: 492, endPoint x: 157, endPoint y: 488, distance: 12.6
click at [161, 488] on div "Select Service Product Membership Package Voucher Prepaid Gift Card Select Styl…" at bounding box center [257, 556] width 429 height 182
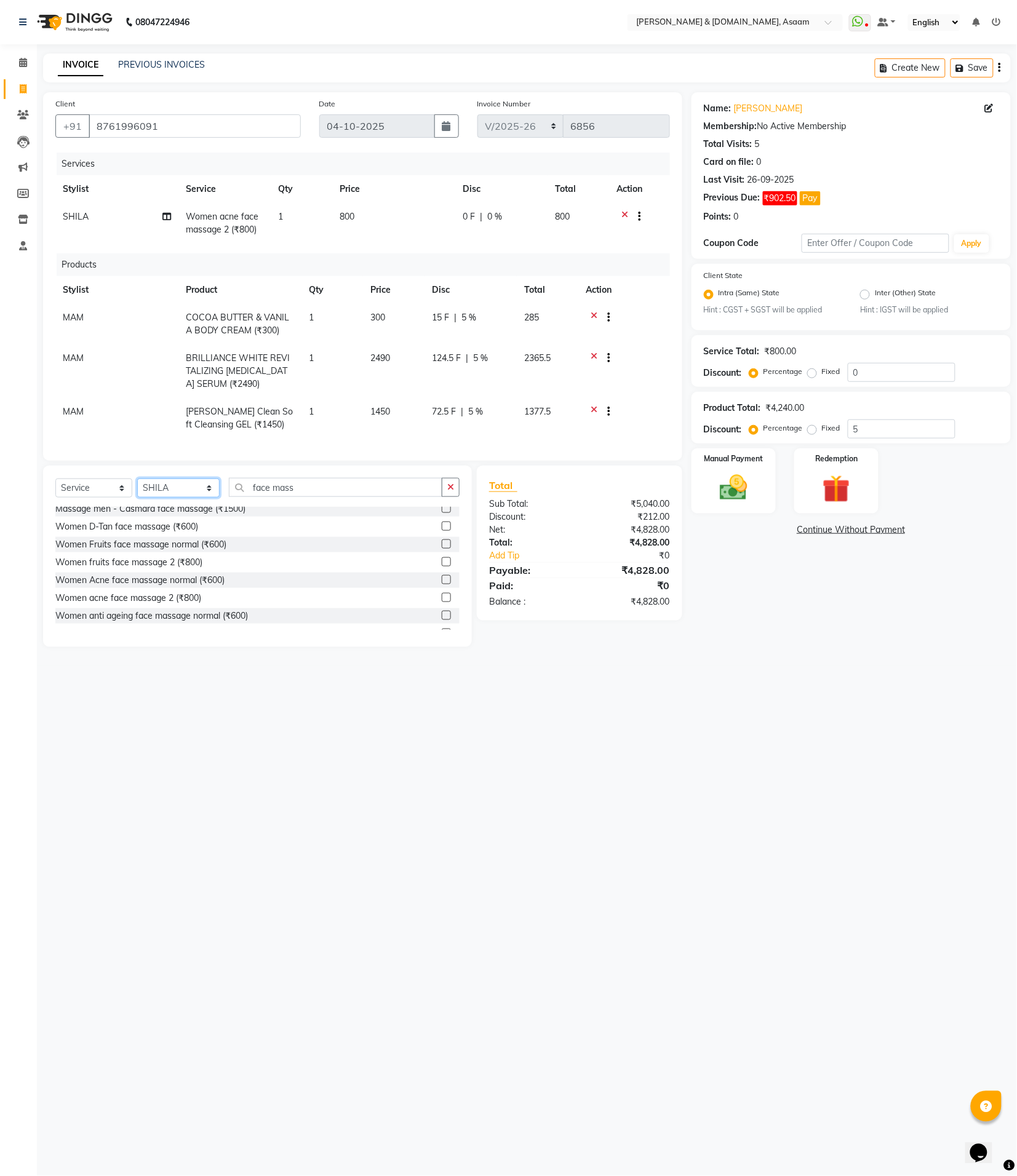
click at [195, 494] on select "Select Stylist AKASH AKIB BISHNU DEEPU fornt desk HRISHIKA PARLOUR KARNA DAS LA…" at bounding box center [179, 488] width 83 height 19
select select "40905"
click at [138, 490] on select "Select Stylist AKASH AKIB BISHNU DEEPU fornt desk HRISHIKA PARLOUR KARNA DAS LA…" at bounding box center [179, 488] width 83 height 19
drag, startPoint x: 100, startPoint y: 495, endPoint x: 100, endPoint y: 501, distance: 6.0
click at [100, 497] on select "Select Service Product Membership Package Voucher Prepaid Gift Card" at bounding box center [94, 488] width 77 height 19
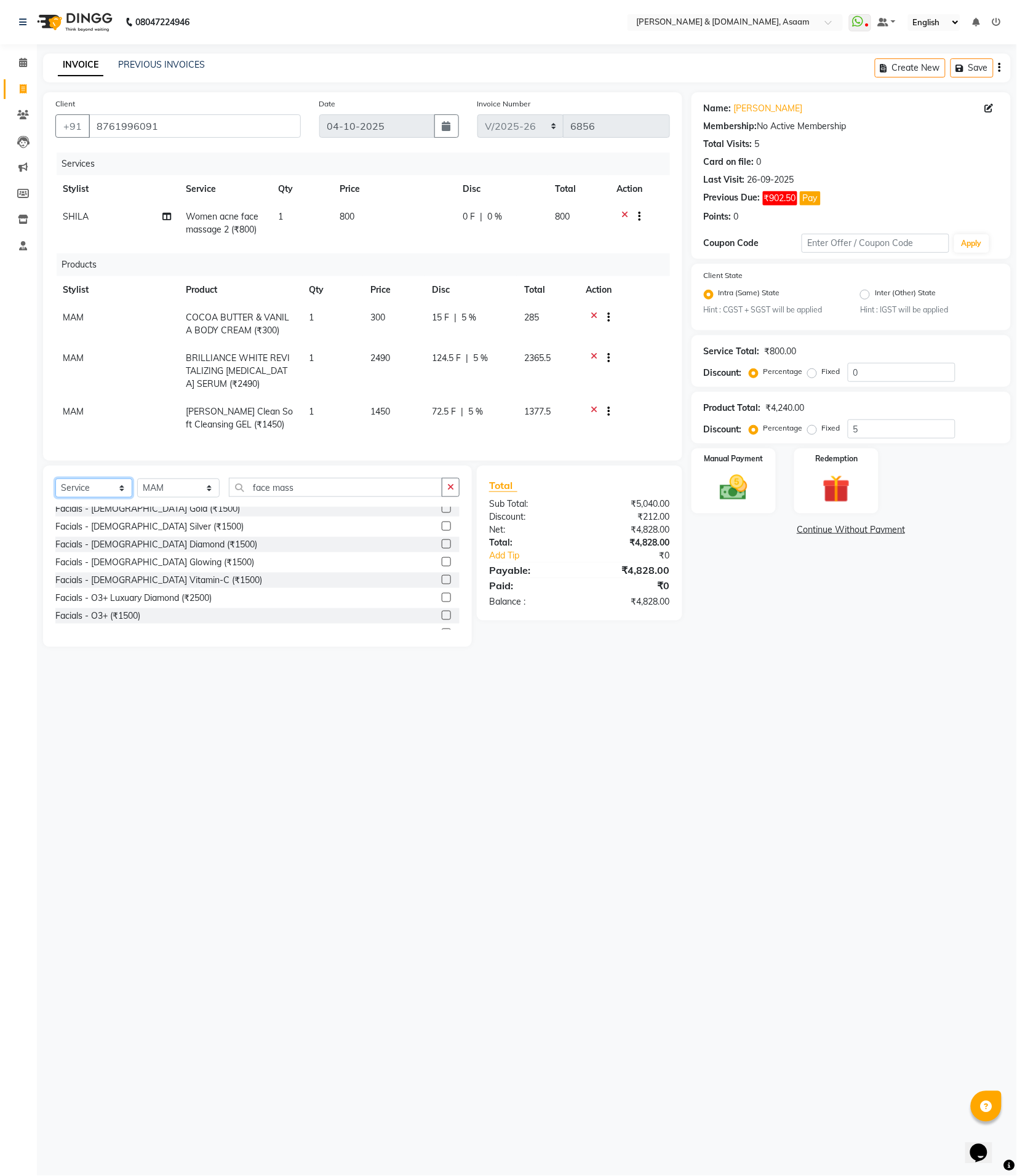
select select "product"
click at [56, 490] on select "Select Service Product Membership Package Voucher Prepaid Gift Card" at bounding box center [94, 488] width 77 height 19
click at [253, 497] on input "face mass" at bounding box center [335, 488] width 214 height 19
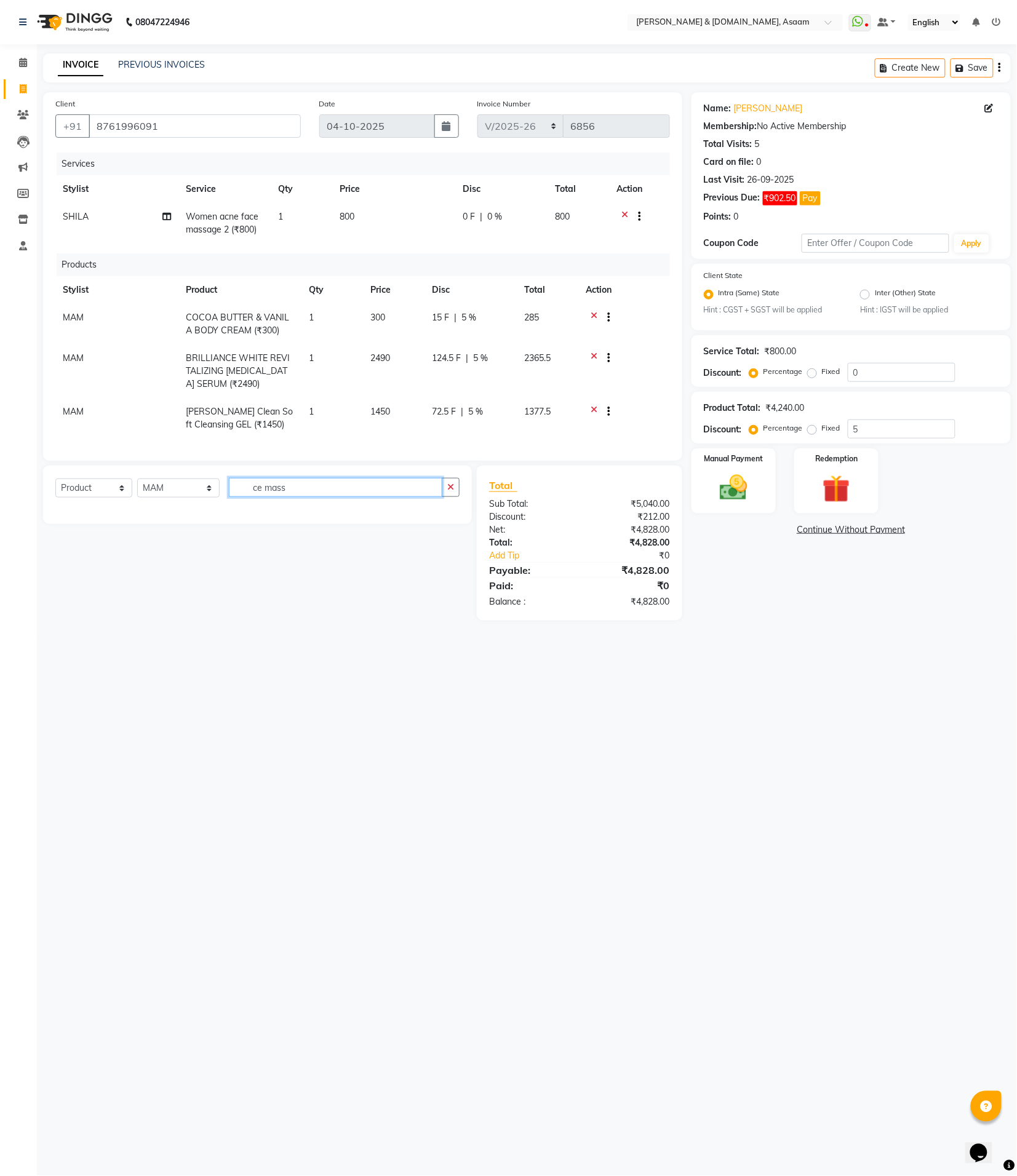
scroll to position [0, 0]
type input "stude"
click at [166, 521] on div "EAR PIERCING STUDEX (₹1200)" at bounding box center [124, 515] width 138 height 13
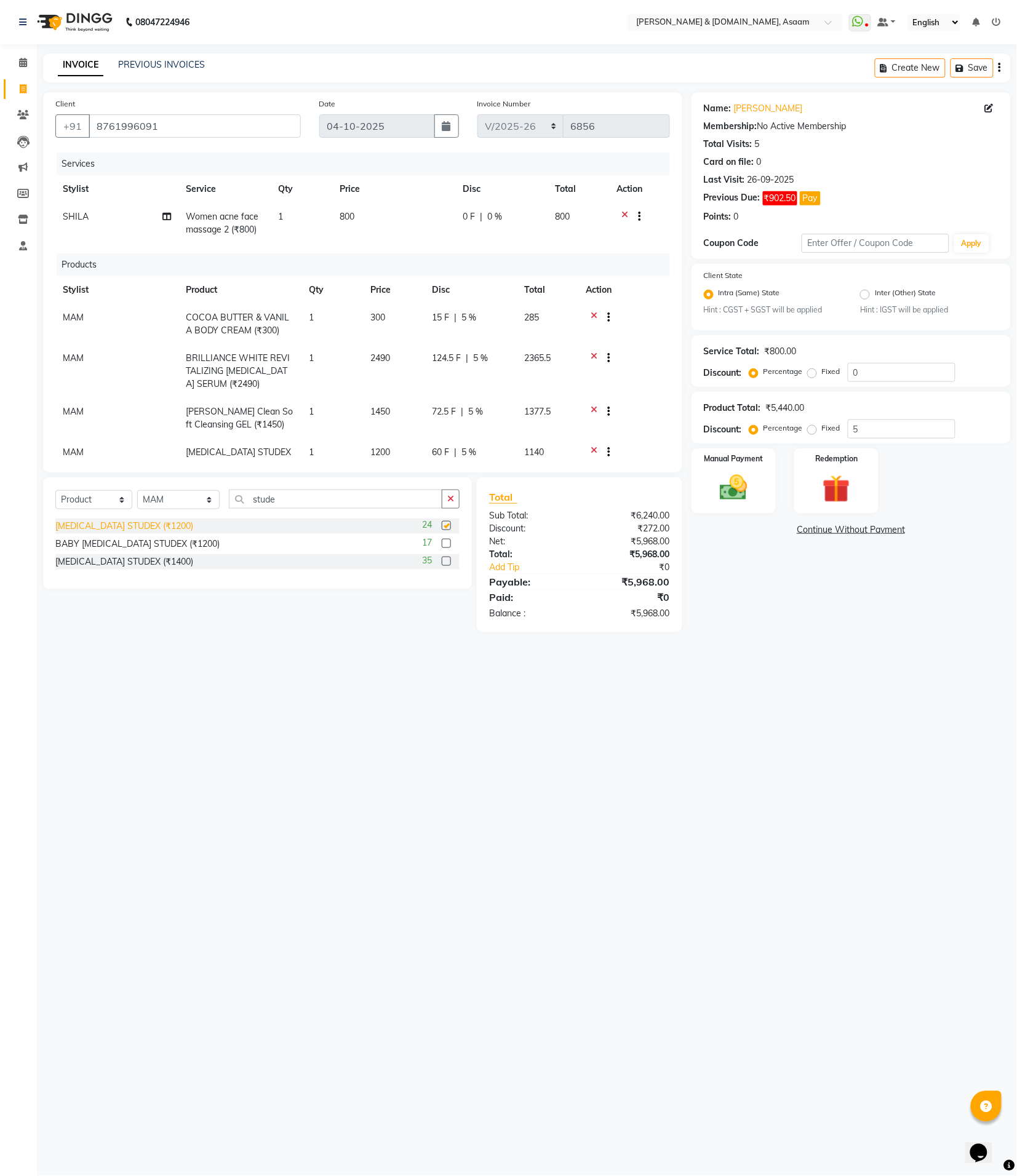
checkbox input "false"
drag, startPoint x: 282, startPoint y: 505, endPoint x: 121, endPoint y: 489, distance: 161.8
click at [151, 490] on div "Select Service Product Membership Package Voucher Prepaid Gift Card Select Styl…" at bounding box center [257, 504] width 404 height 29
click at [83, 499] on select "Select Service Product Membership Package Voucher Prepaid Gift Card" at bounding box center [94, 500] width 77 height 19
select select "service"
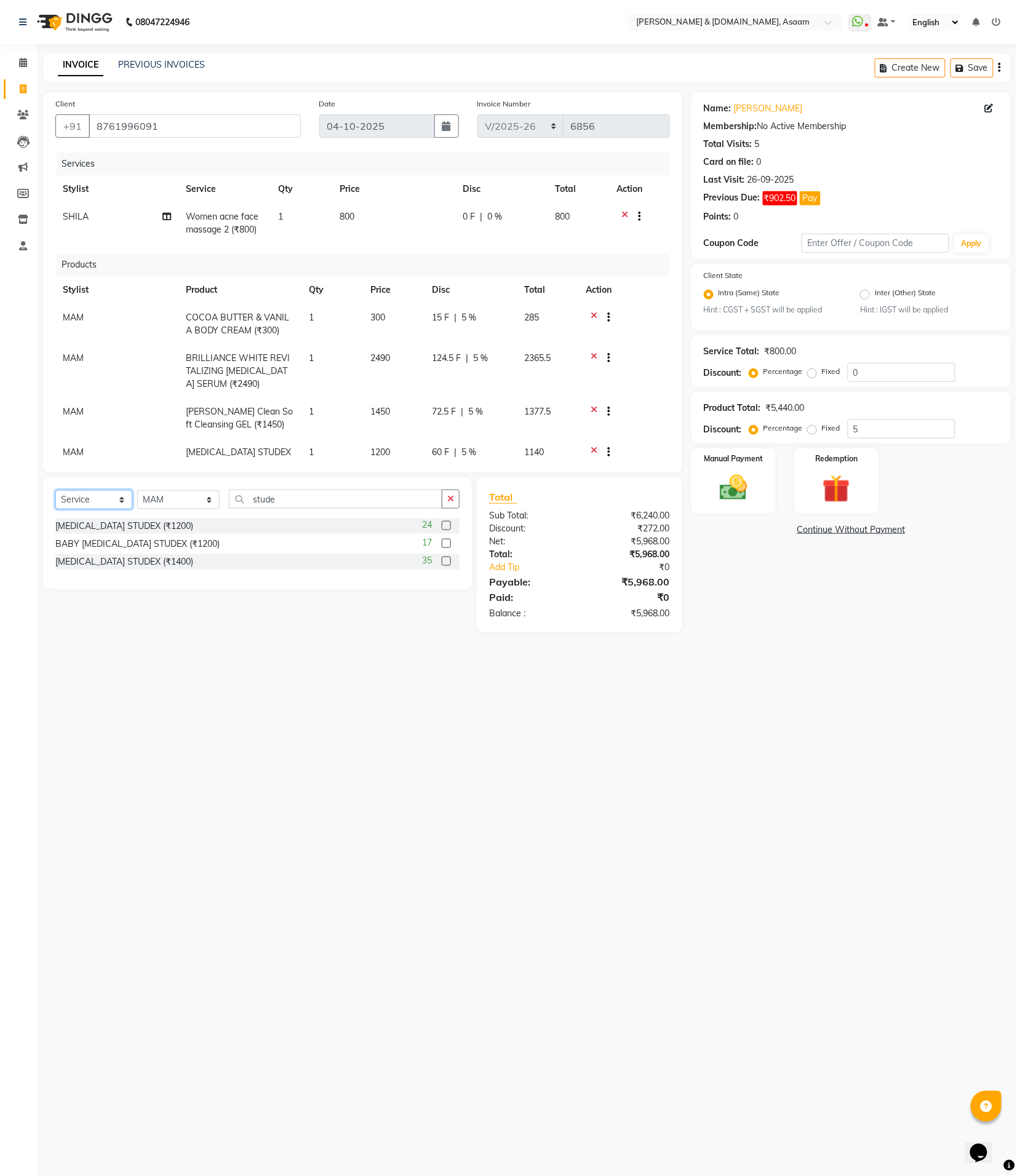
click at [56, 491] on select "Select Service Product Membership Package Voucher Prepaid Gift Card" at bounding box center [94, 500] width 77 height 19
type input "serv"
click at [117, 542] on div "Pearcing service charges Both Side (₹300)" at bounding box center [139, 544] width 168 height 13
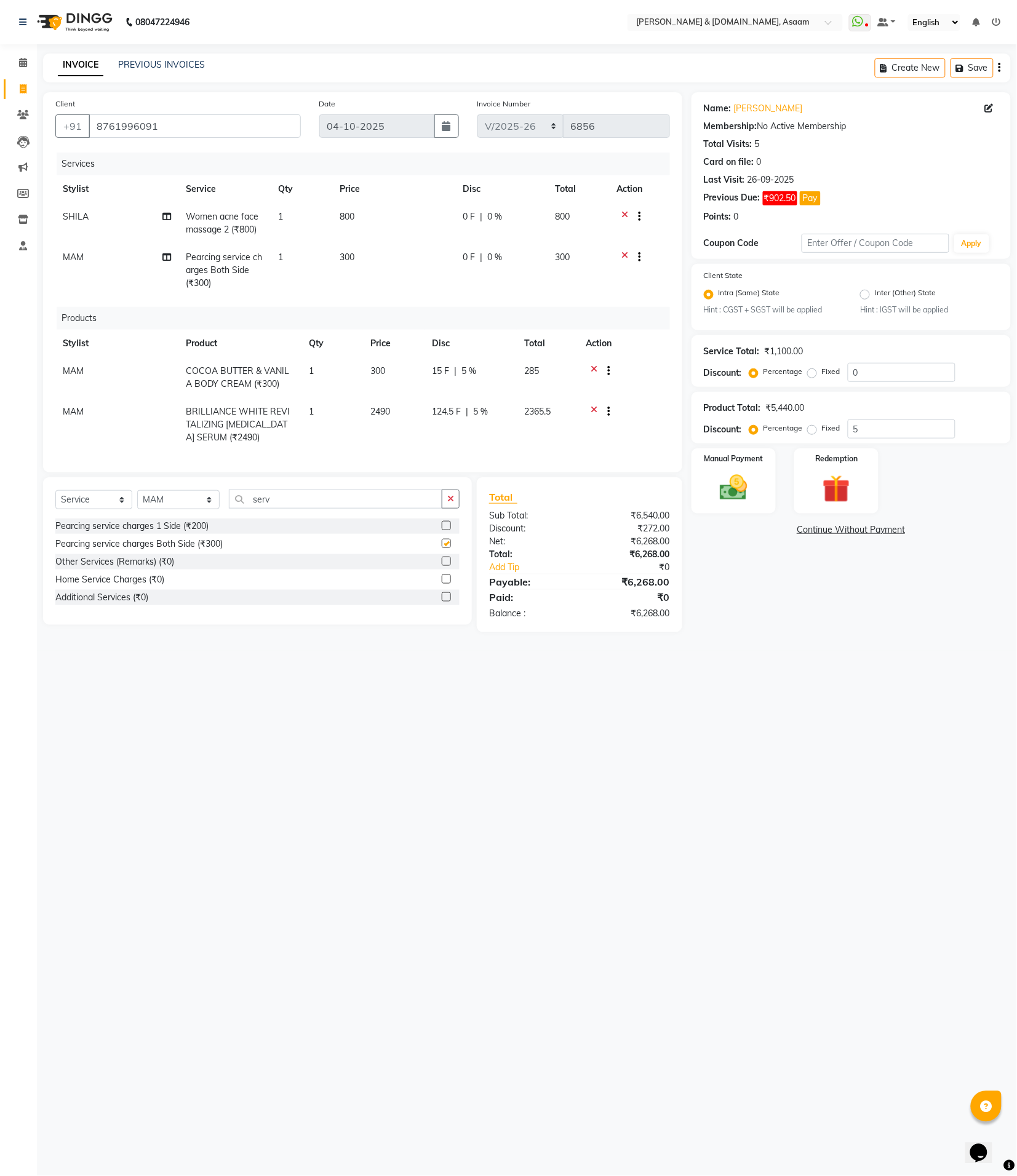
checkbox input "false"
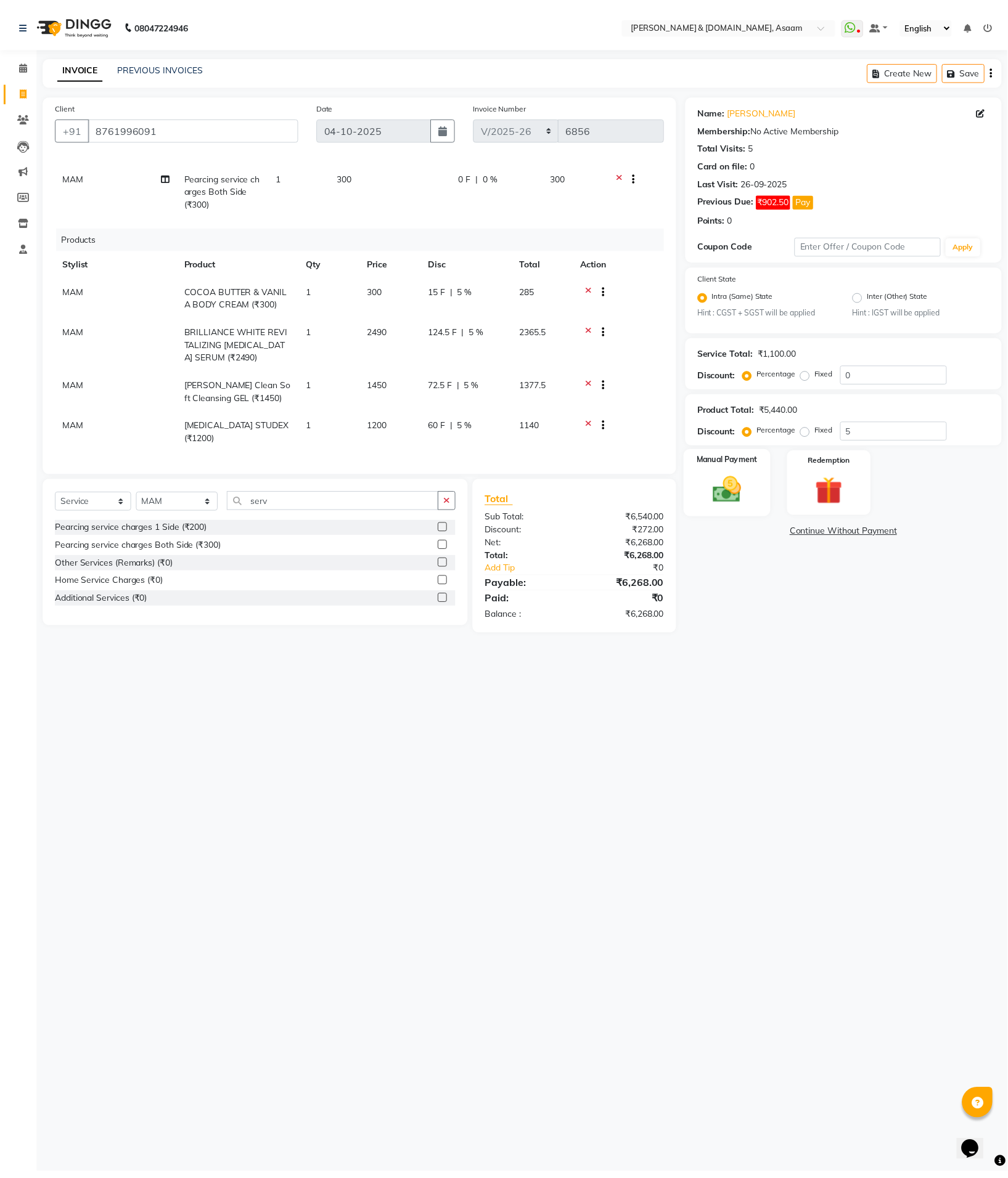
scroll to position [94, 0]
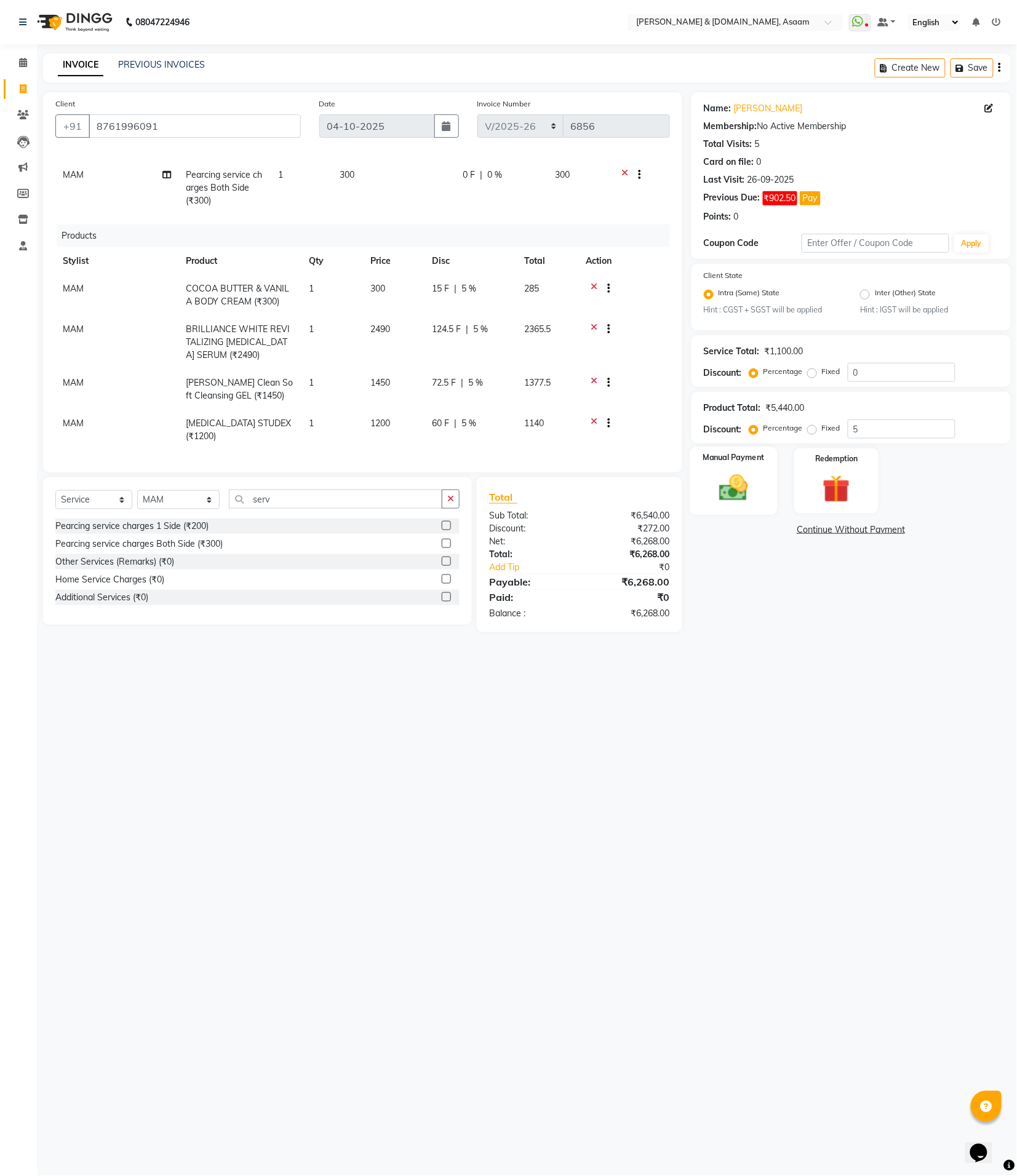
drag, startPoint x: 763, startPoint y: 460, endPoint x: 772, endPoint y: 472, distance: 15.0
click at [763, 461] on label "Manual Payment" at bounding box center [733, 458] width 62 height 12
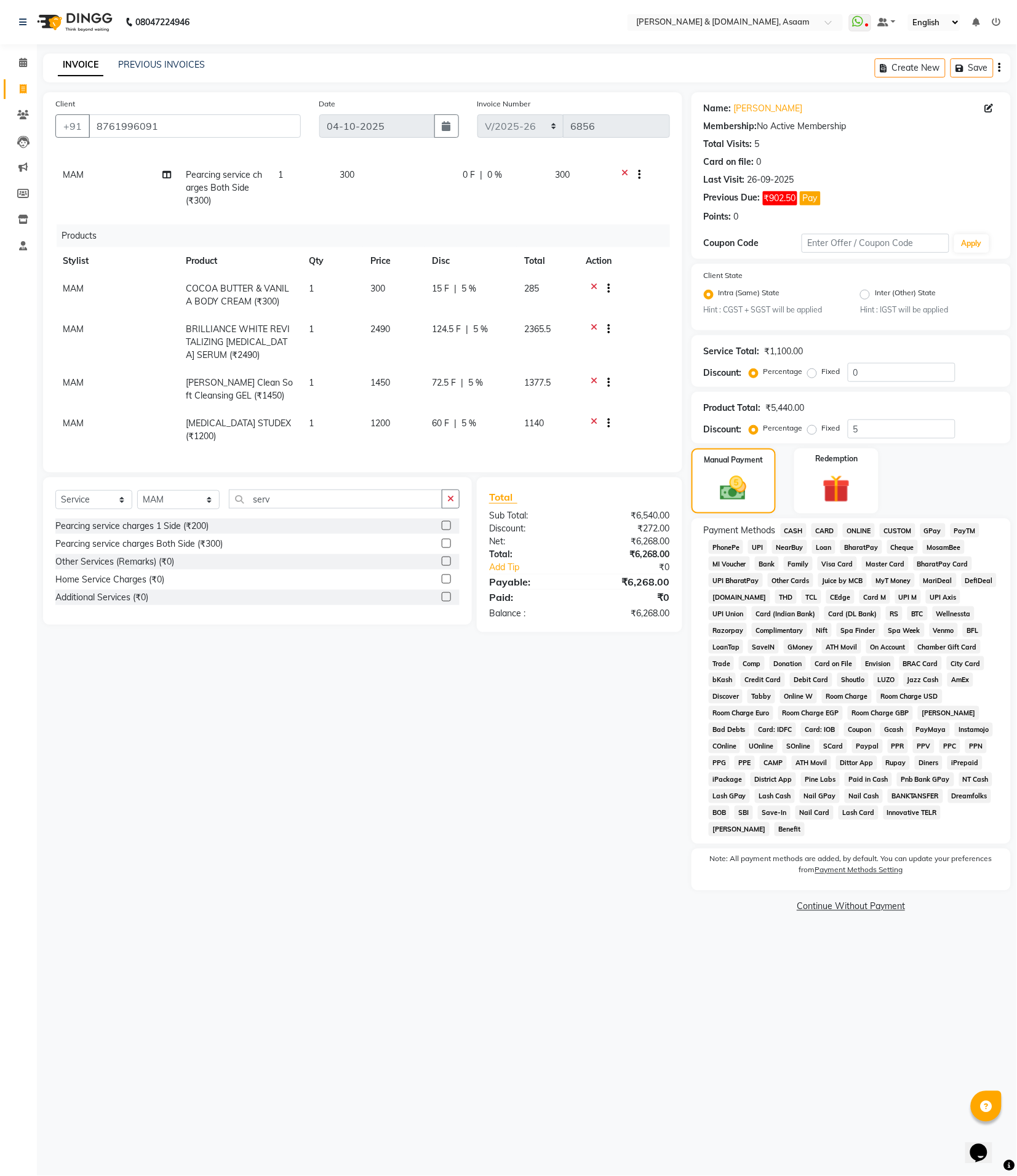
click at [798, 530] on span "CASH" at bounding box center [794, 531] width 26 height 14
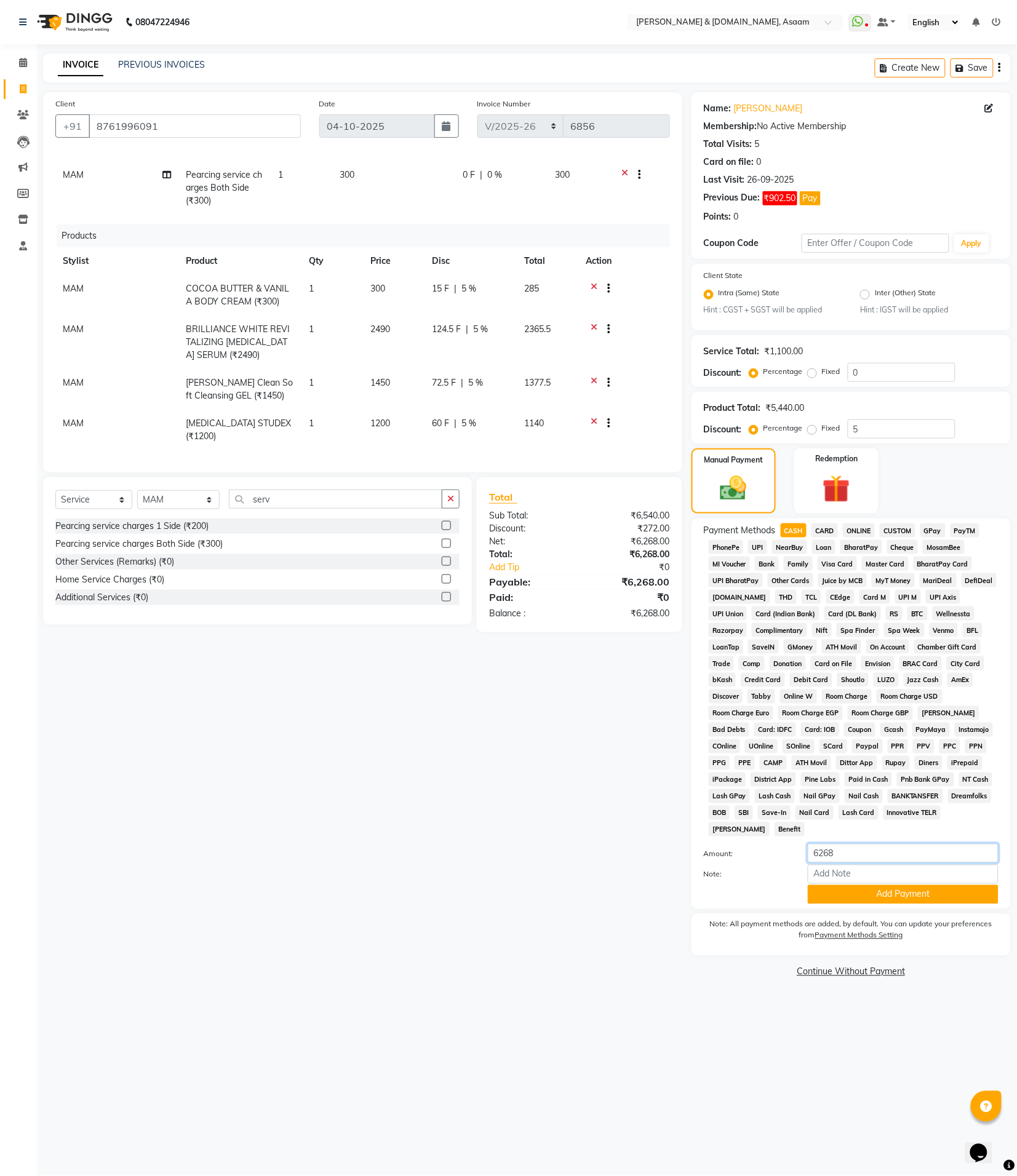
drag, startPoint x: 872, startPoint y: 834, endPoint x: 747, endPoint y: 812, distance: 126.9
click at [749, 814] on div "Payment Methods CASH CARD ONLINE CUSTOM GPay PayTM PhonePe UPI NearBuy Loan Bha…" at bounding box center [851, 714] width 294 height 381
type input "5000"
click at [883, 885] on button "Add Payment" at bounding box center [903, 895] width 191 height 19
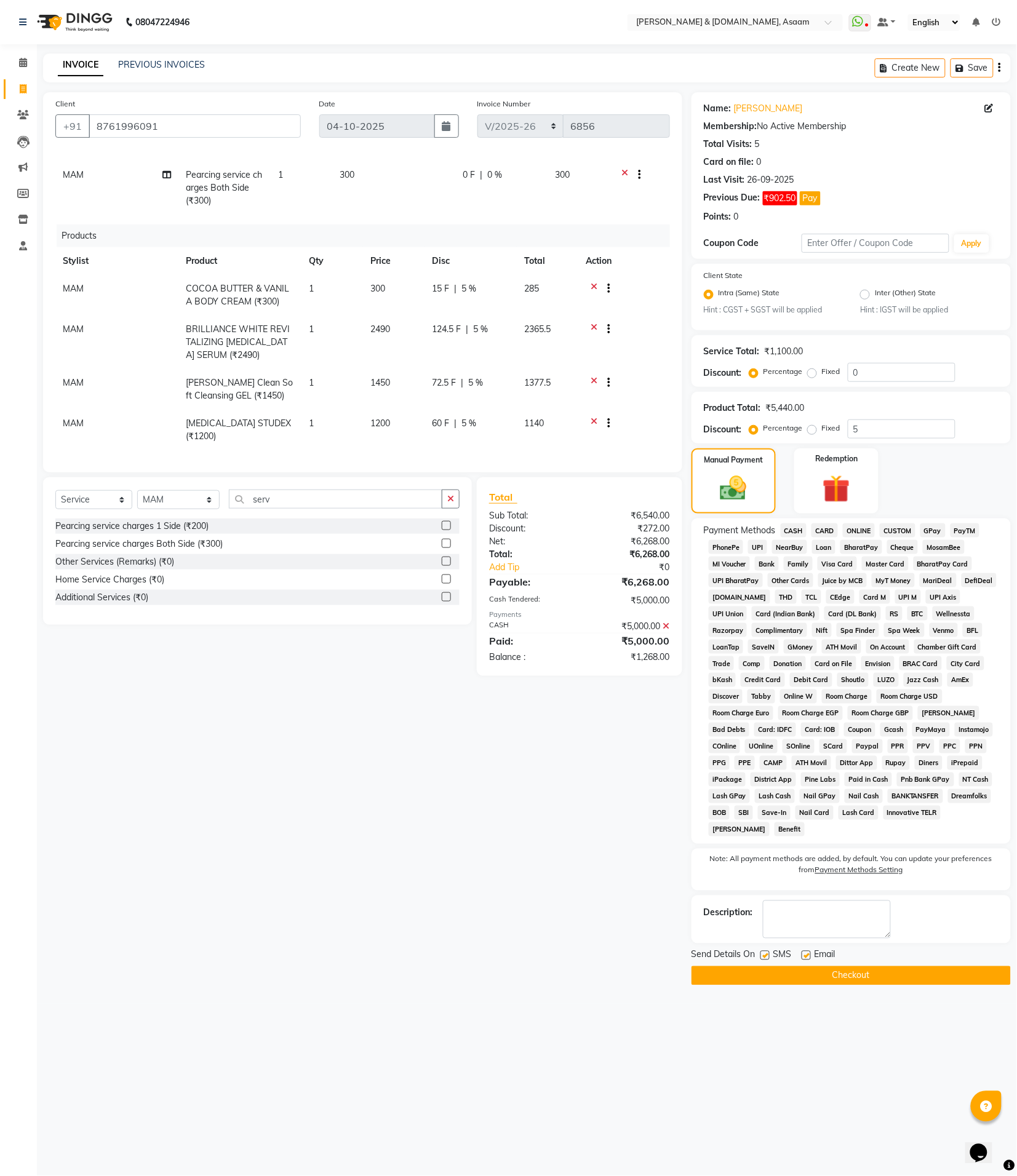
click at [853, 528] on span "ONLINE" at bounding box center [859, 531] width 32 height 14
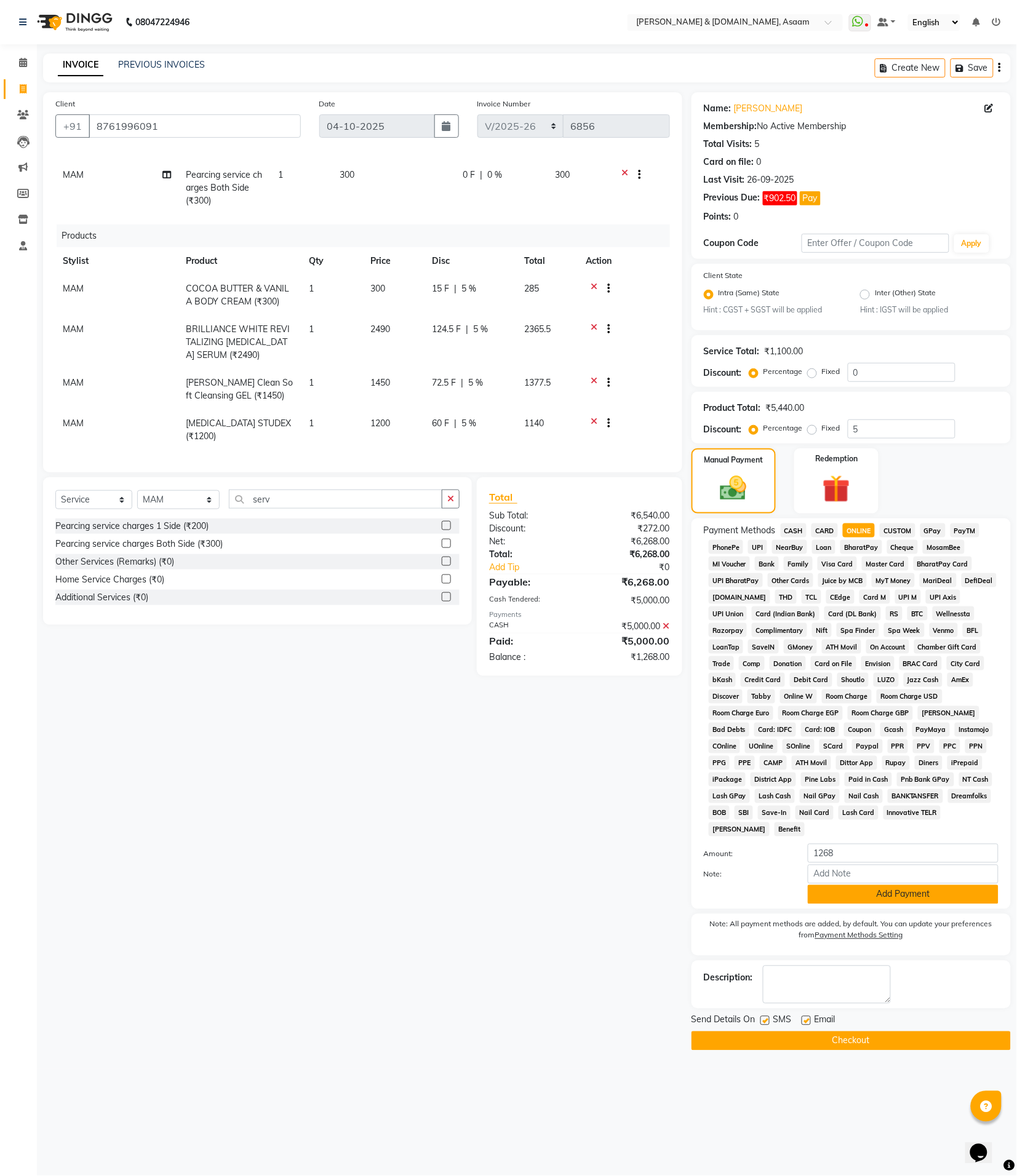
click at [872, 885] on button "Add Payment" at bounding box center [903, 895] width 191 height 19
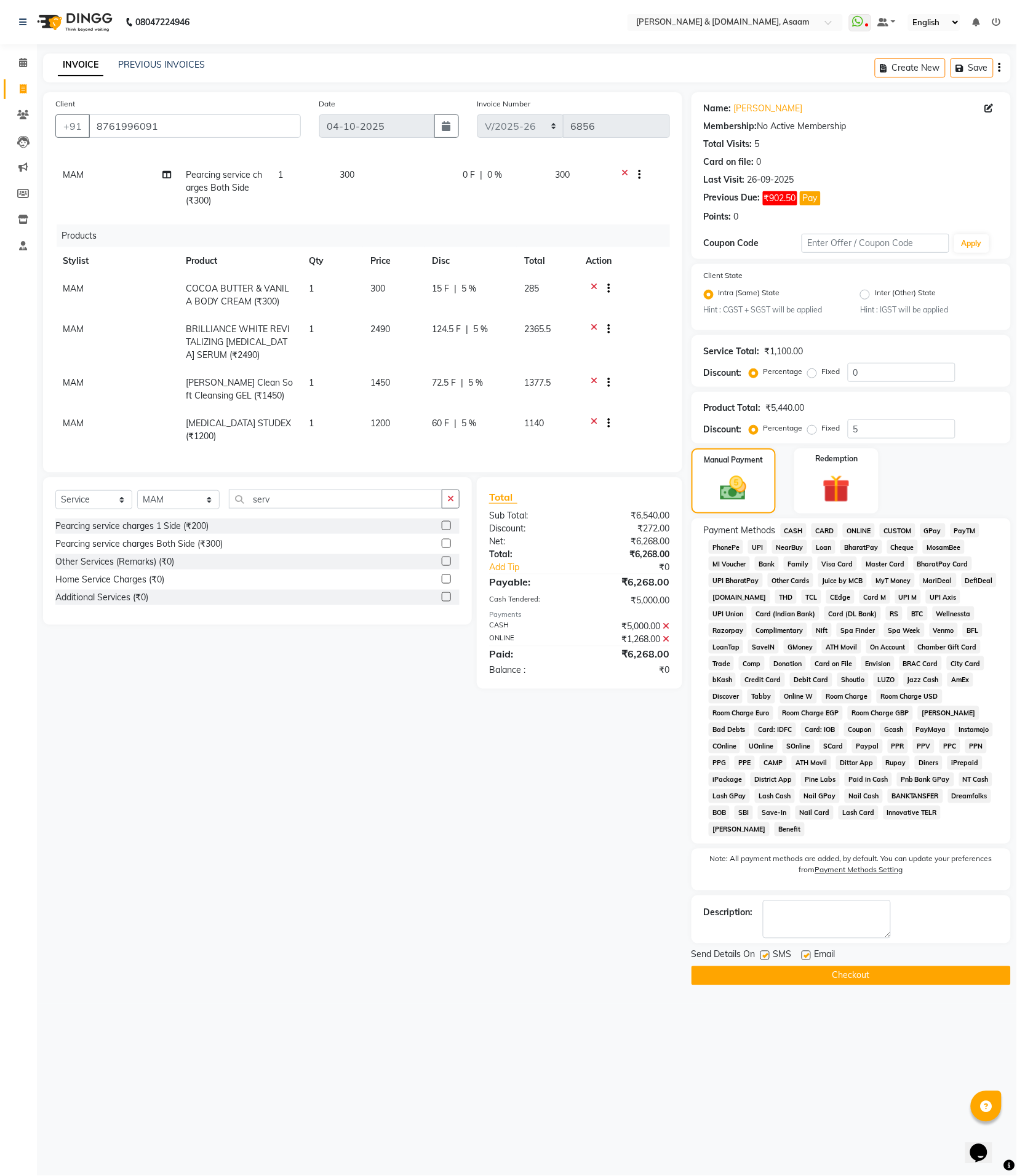
click at [879, 967] on button "Checkout" at bounding box center [851, 976] width 319 height 19
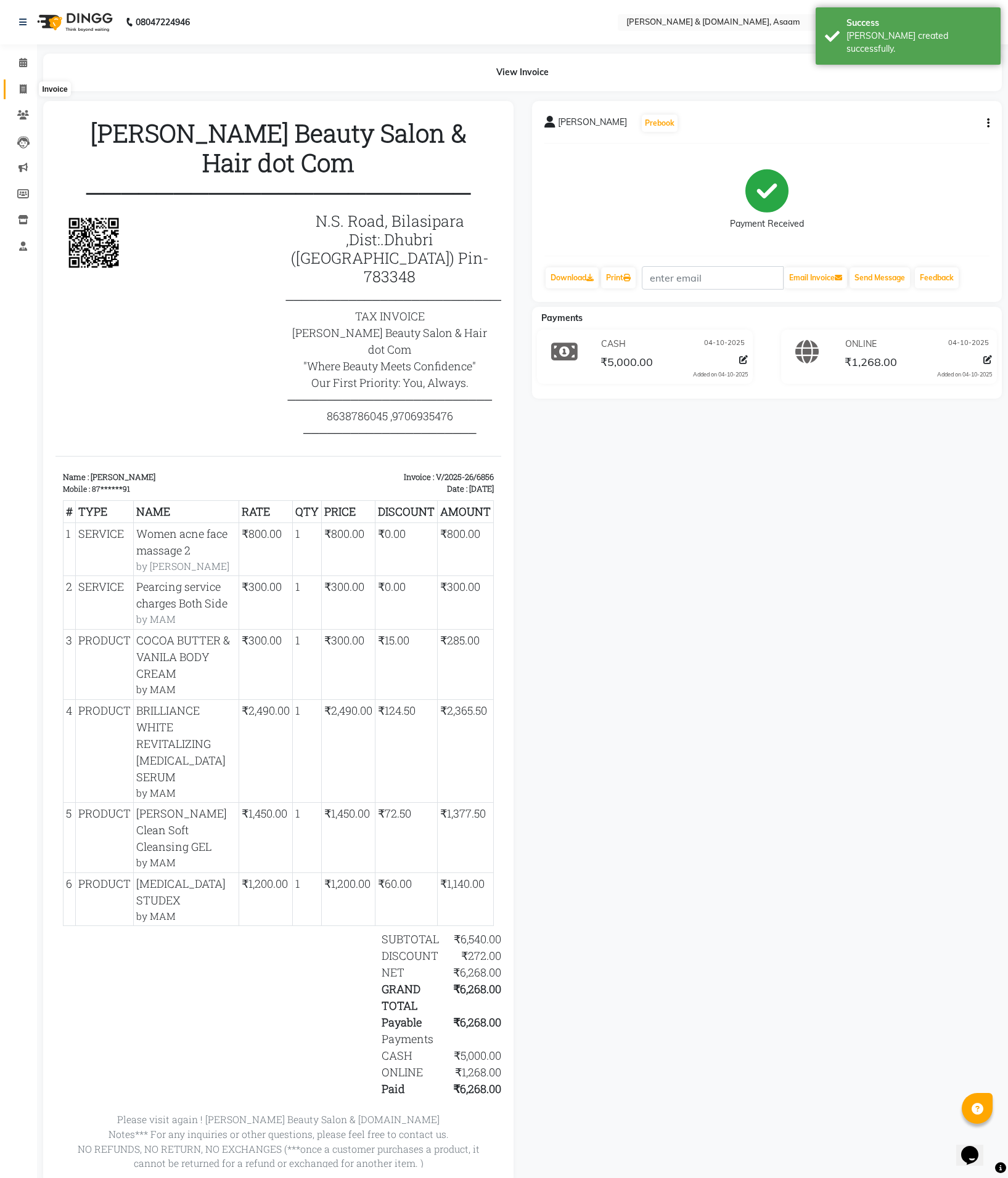
click at [22, 94] on span at bounding box center [23, 90] width 22 height 14
select select "service"
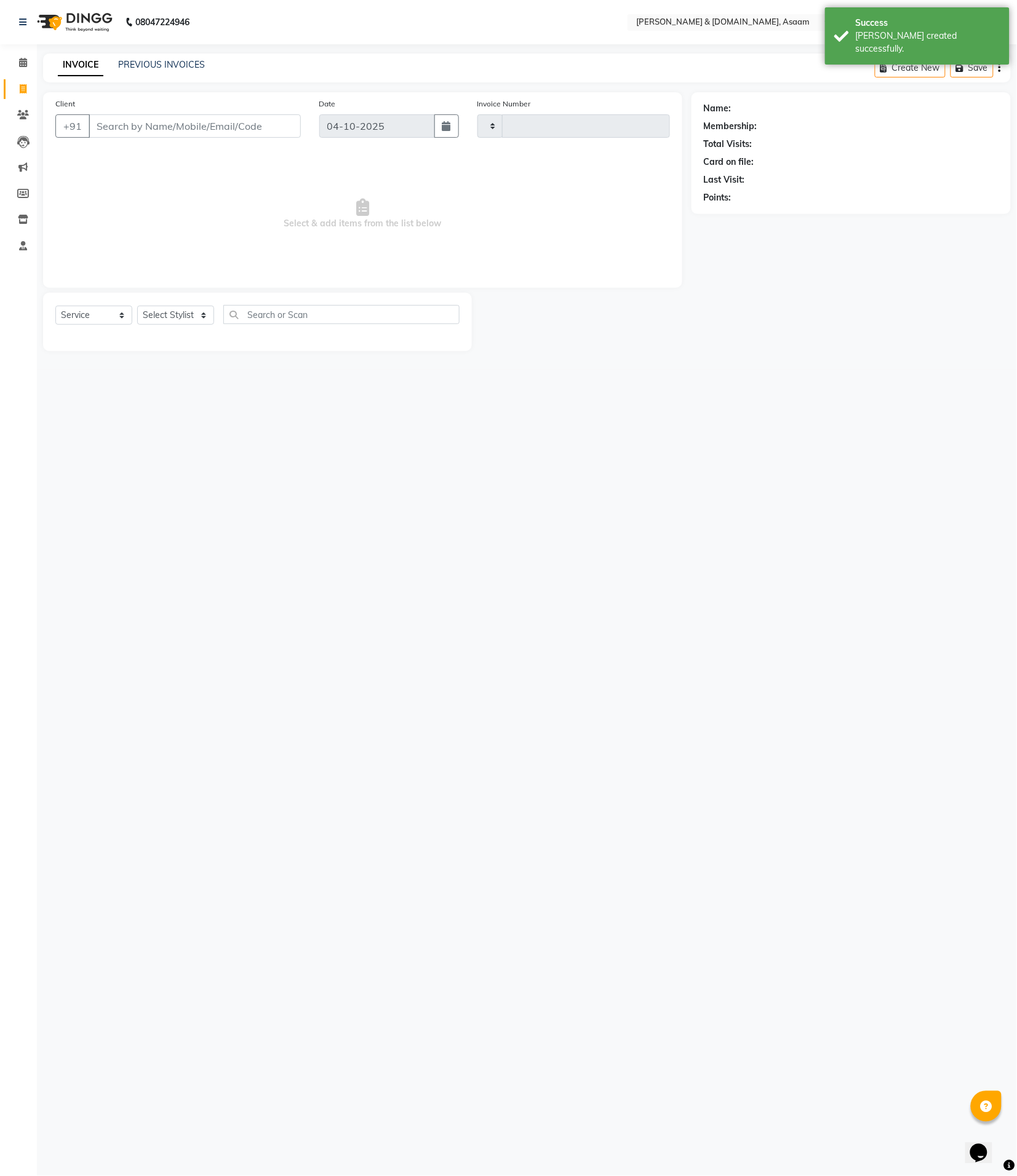
type input "6857"
select select "4608"
drag, startPoint x: 17, startPoint y: 87, endPoint x: 8, endPoint y: 87, distance: 9.0
click at [16, 87] on span at bounding box center [23, 90] width 22 height 14
select select "service"
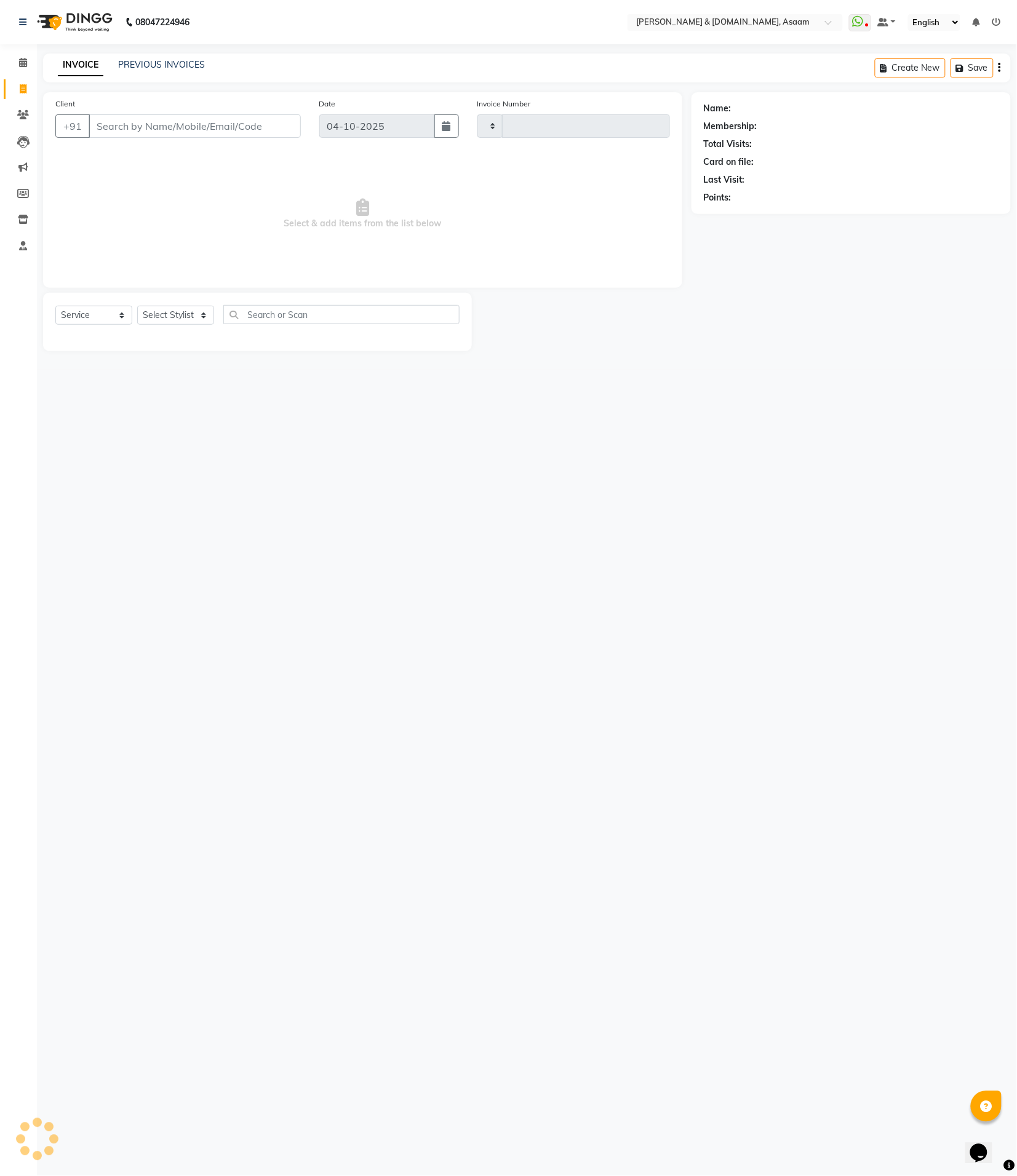
type input "6858"
select select "4608"
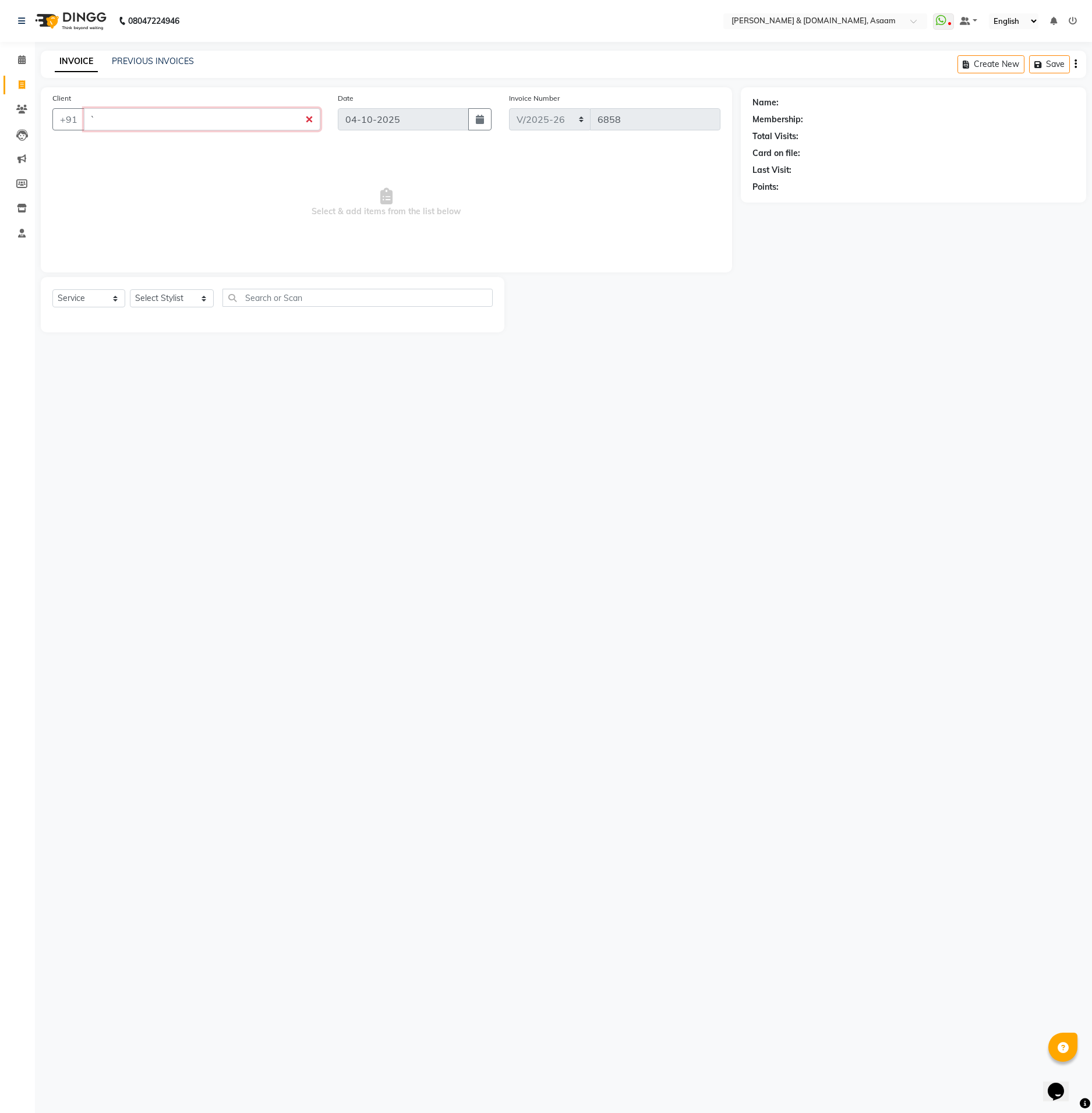
type input "`"
type input "9101082286"
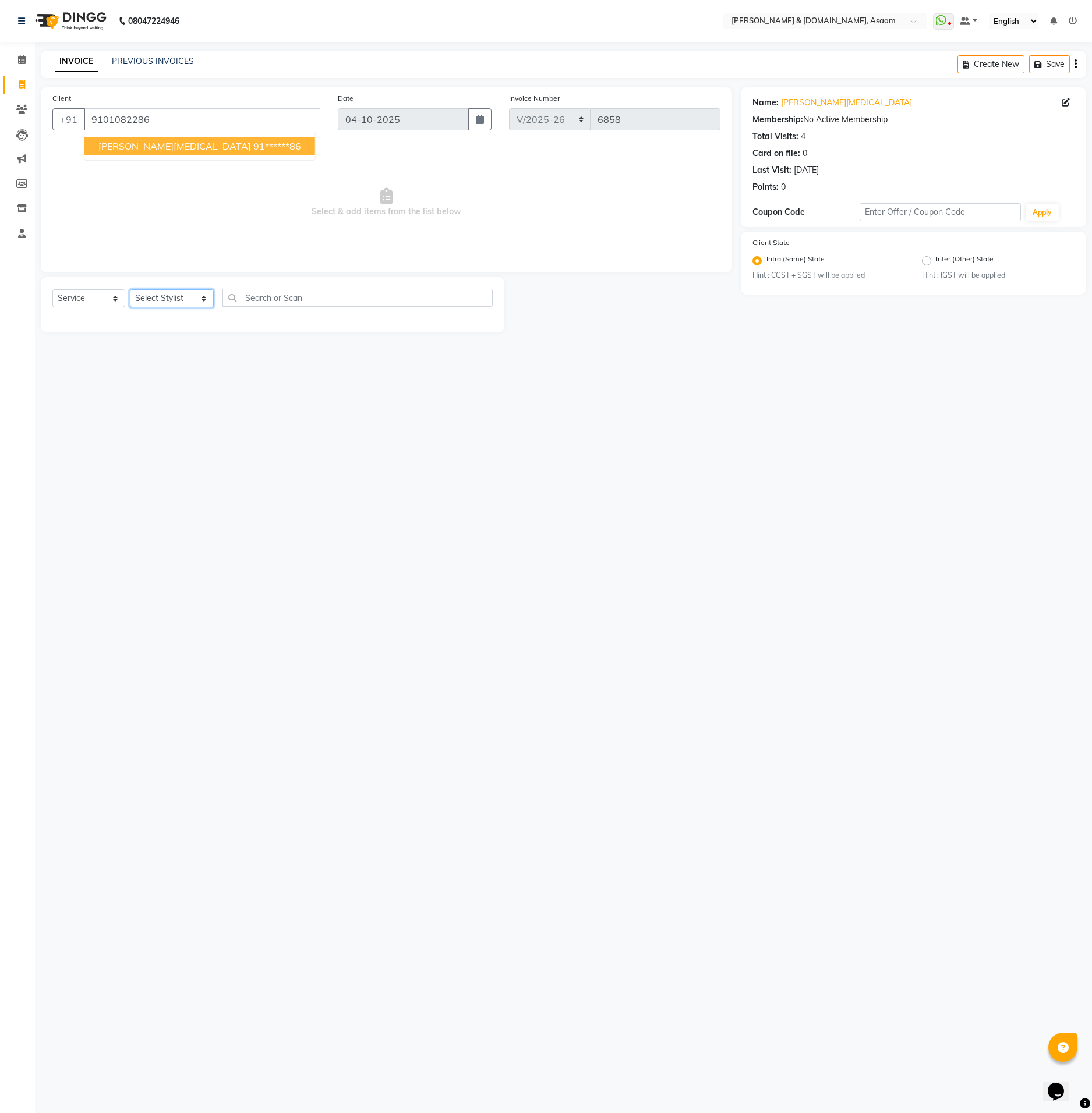
click at [176, 306] on select "Select Stylist AKASH AKIB BISHNU DEEPU fornt desk HRISHIKA PARLOUR KARNA DAS LA…" at bounding box center [172, 298] width 84 height 18
select select "60336"
click at [130, 290] on select "Select Stylist AKASH AKIB BISHNU DEEPU fornt desk HRISHIKA PARLOUR KARNA DAS LA…" at bounding box center [172, 298] width 84 height 18
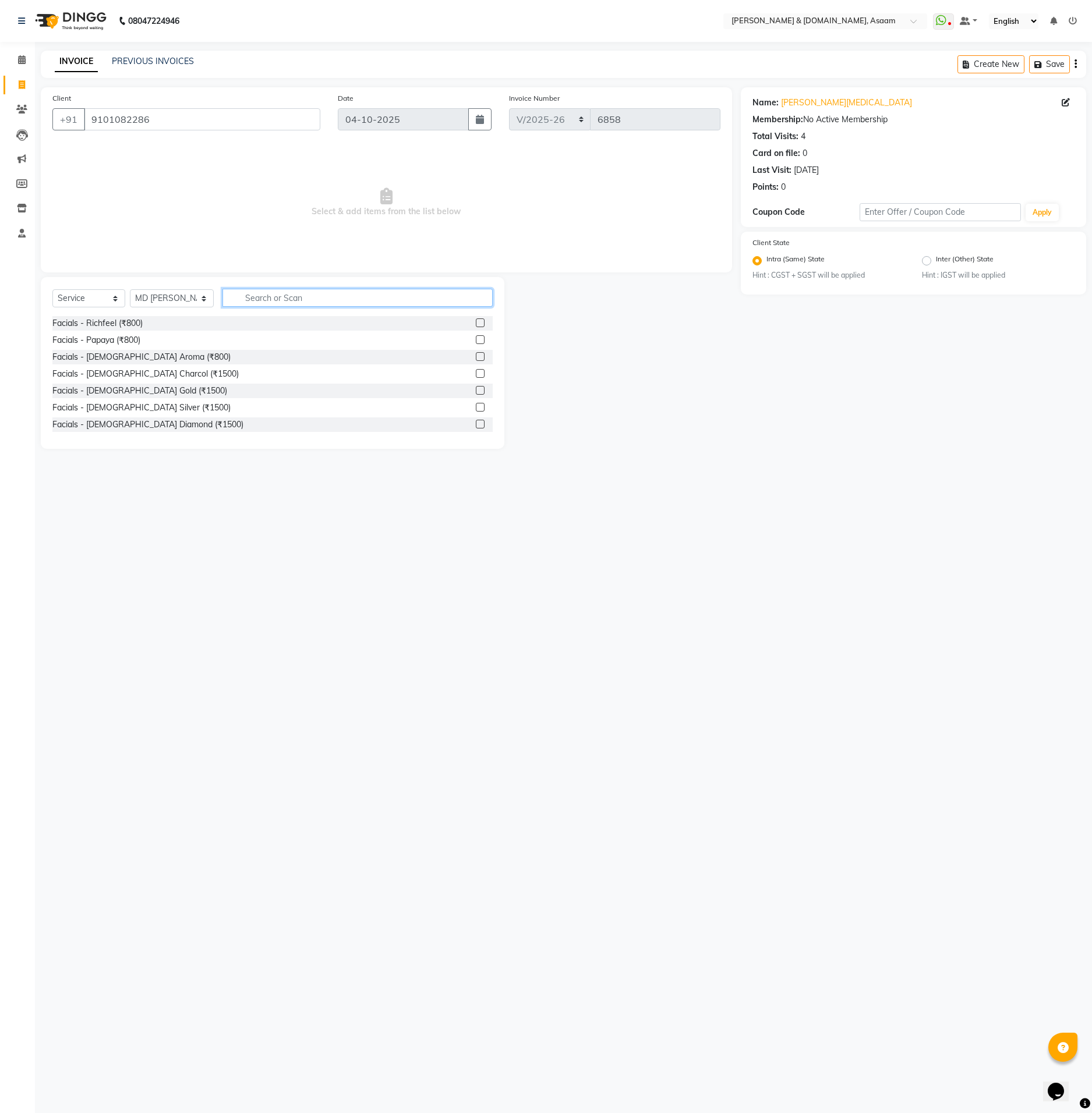
click at [252, 303] on input "text" at bounding box center [357, 298] width 270 height 18
type input "ADVANCE"
click at [194, 405] on div "women - advanced layer hair cutt (₹500)" at bounding box center [129, 407] width 152 height 12
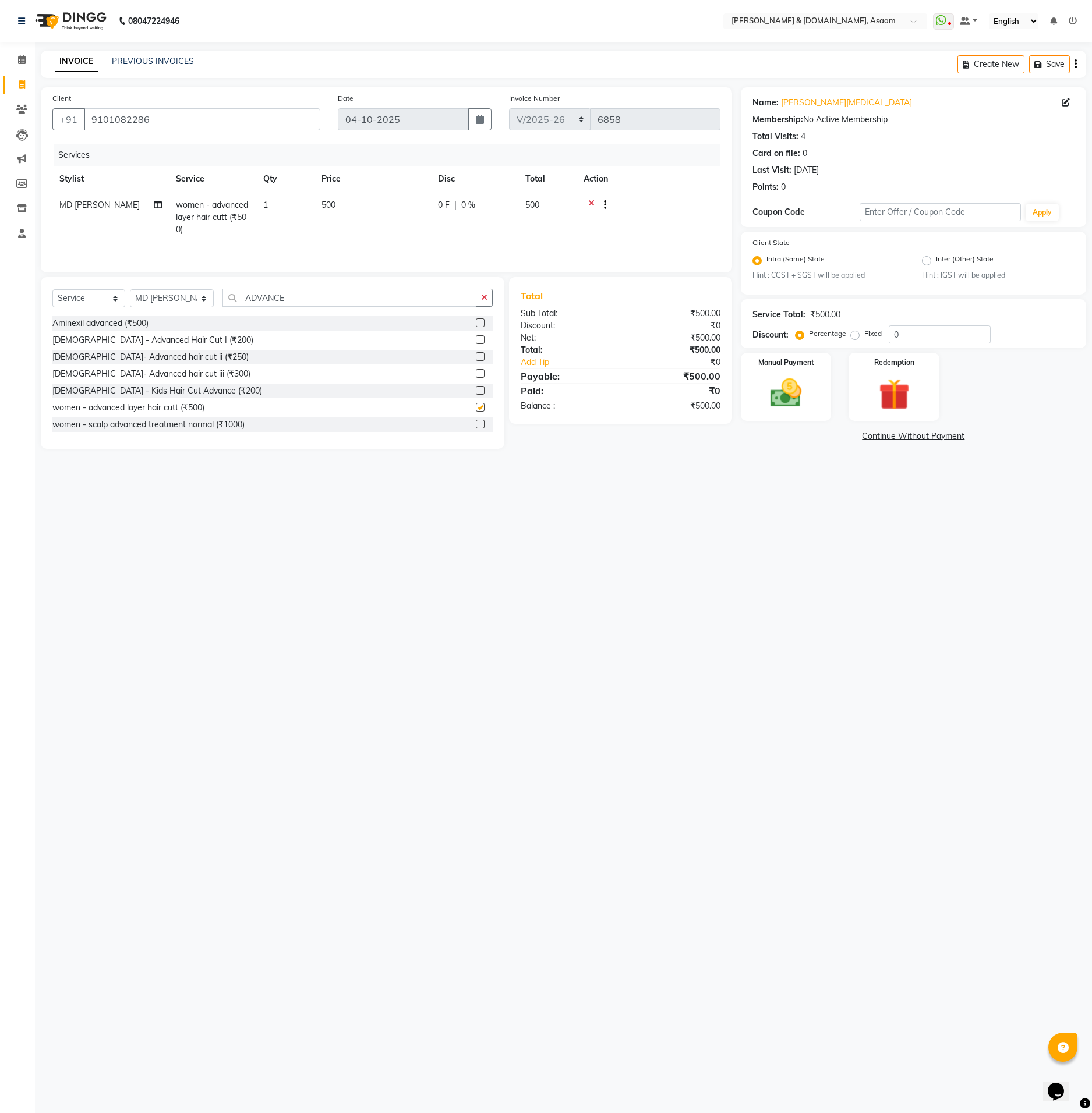
checkbox input "false"
click at [810, 394] on img at bounding box center [786, 393] width 53 height 37
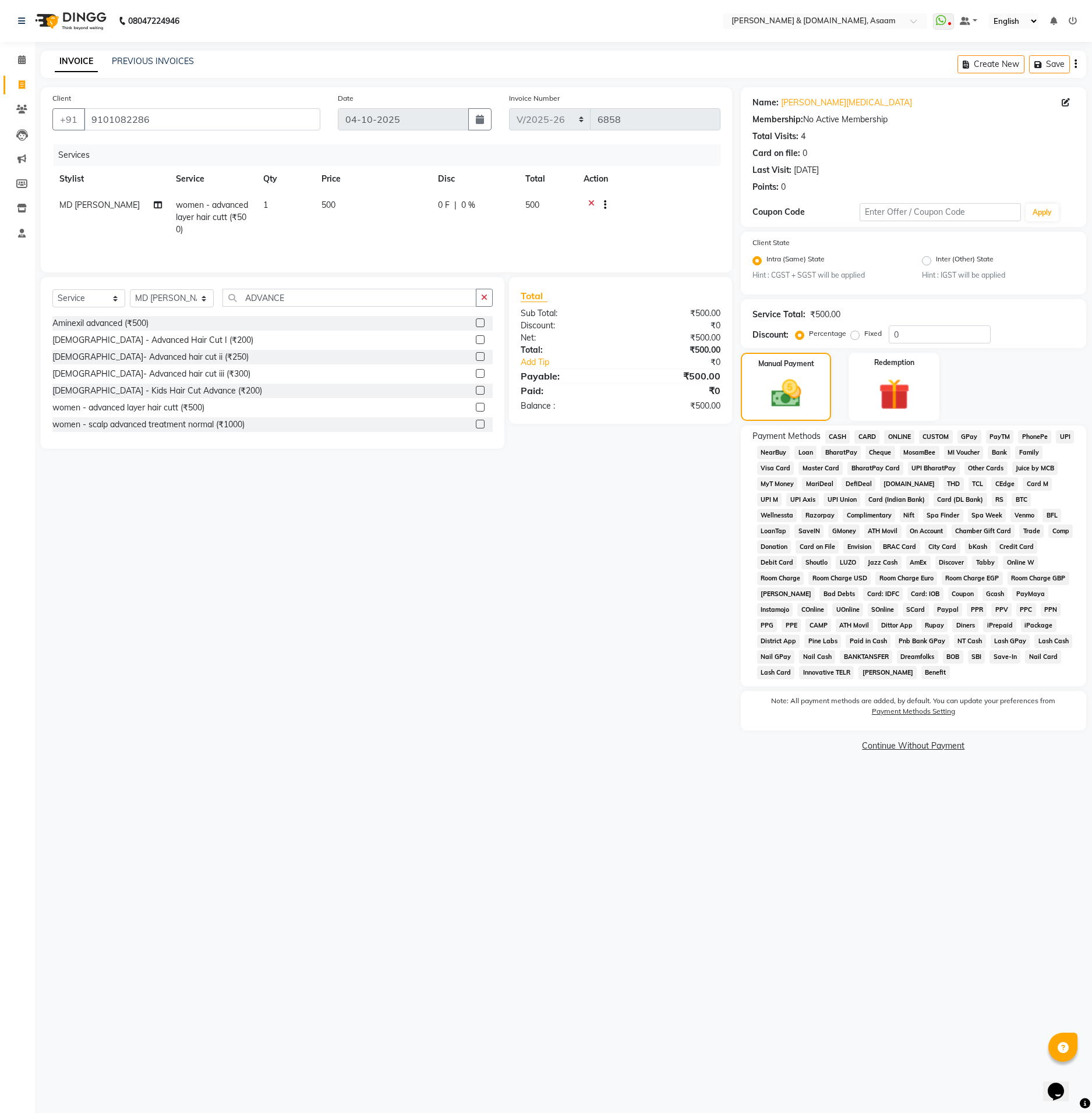
click at [832, 427] on div "Payment Methods CASH CARD ONLINE CUSTOM GPay PayTM PhonePe UPI NearBuy Loan Bha…" at bounding box center [914, 556] width 345 height 261
click at [840, 434] on span "CASH" at bounding box center [837, 437] width 25 height 13
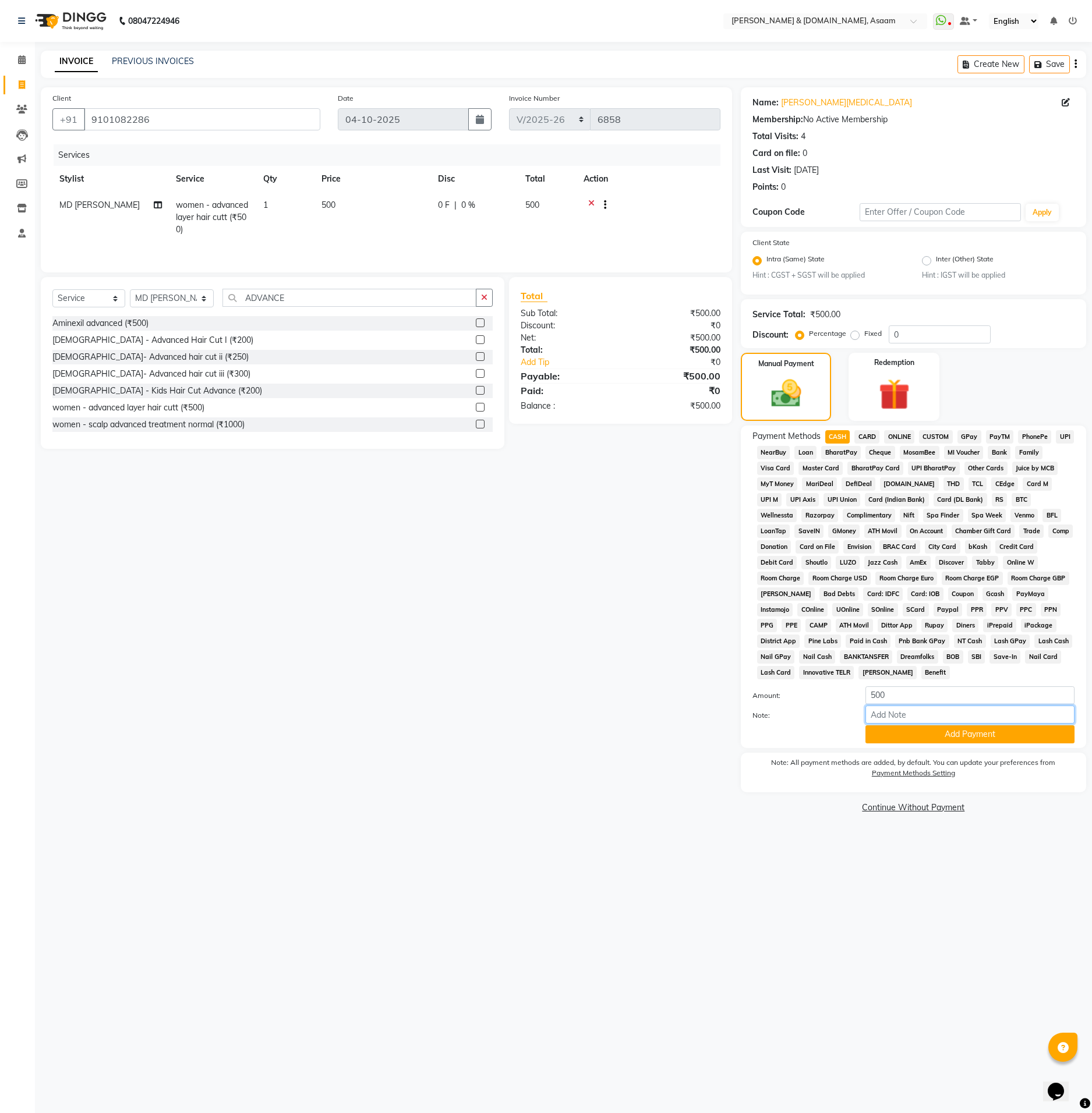
click at [962, 717] on input "Note:" at bounding box center [970, 714] width 209 height 18
click at [863, 729] on div "Add Payment" at bounding box center [970, 734] width 227 height 18
click at [889, 733] on button "Add Payment" at bounding box center [970, 734] width 209 height 18
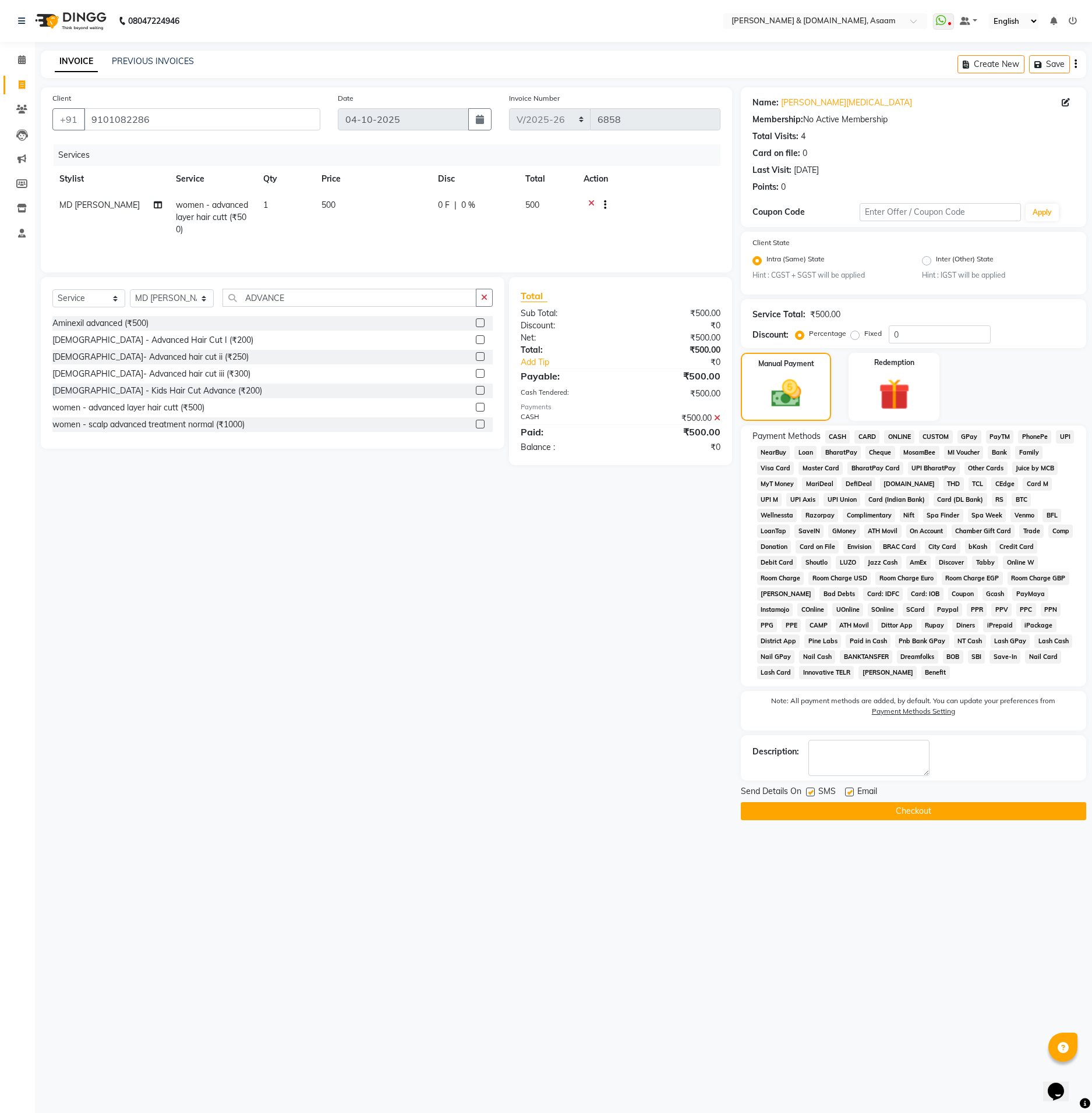
click at [935, 810] on button "Checkout" at bounding box center [914, 811] width 345 height 18
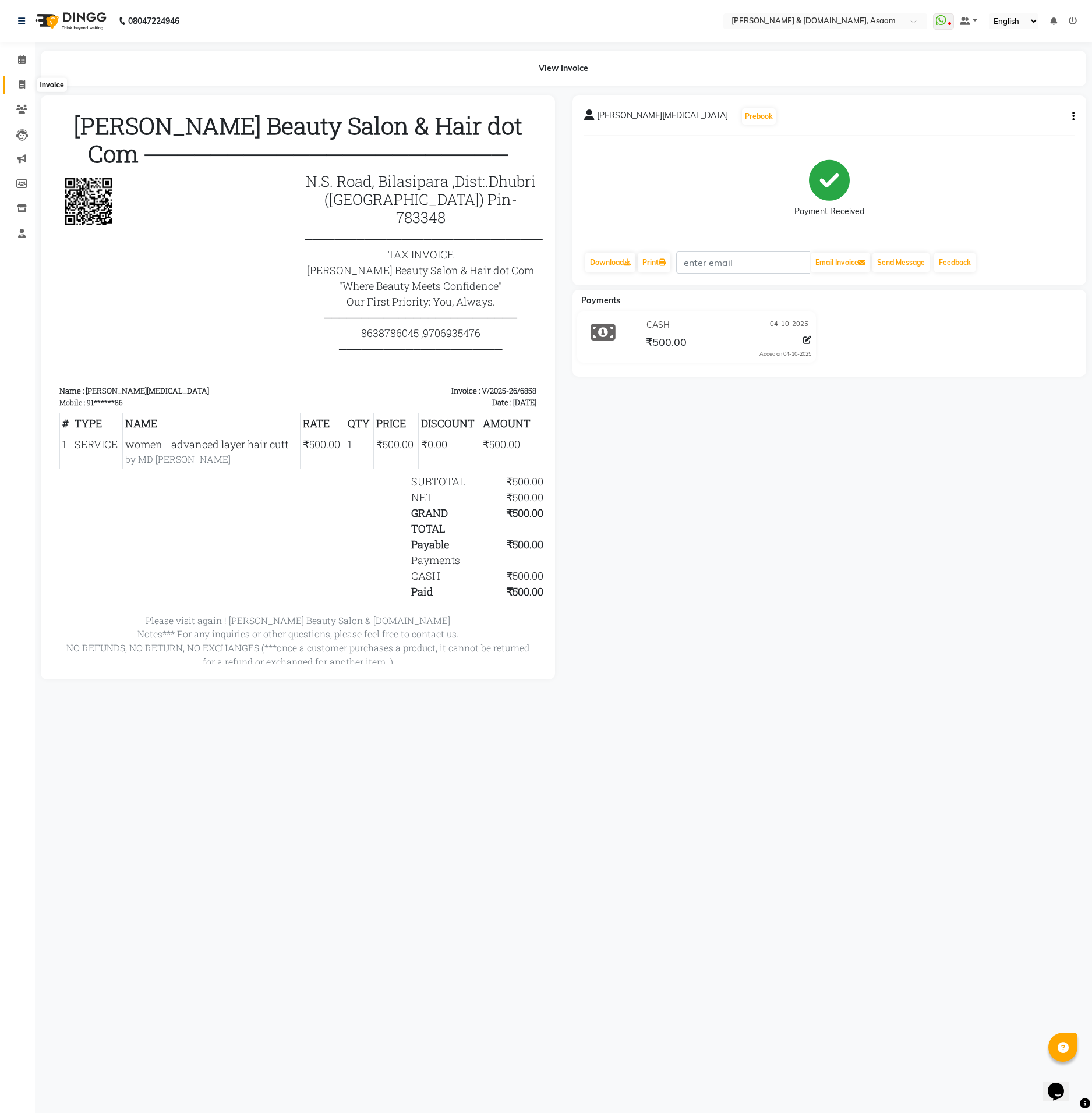
click at [26, 83] on span at bounding box center [22, 85] width 20 height 13
select select "service"
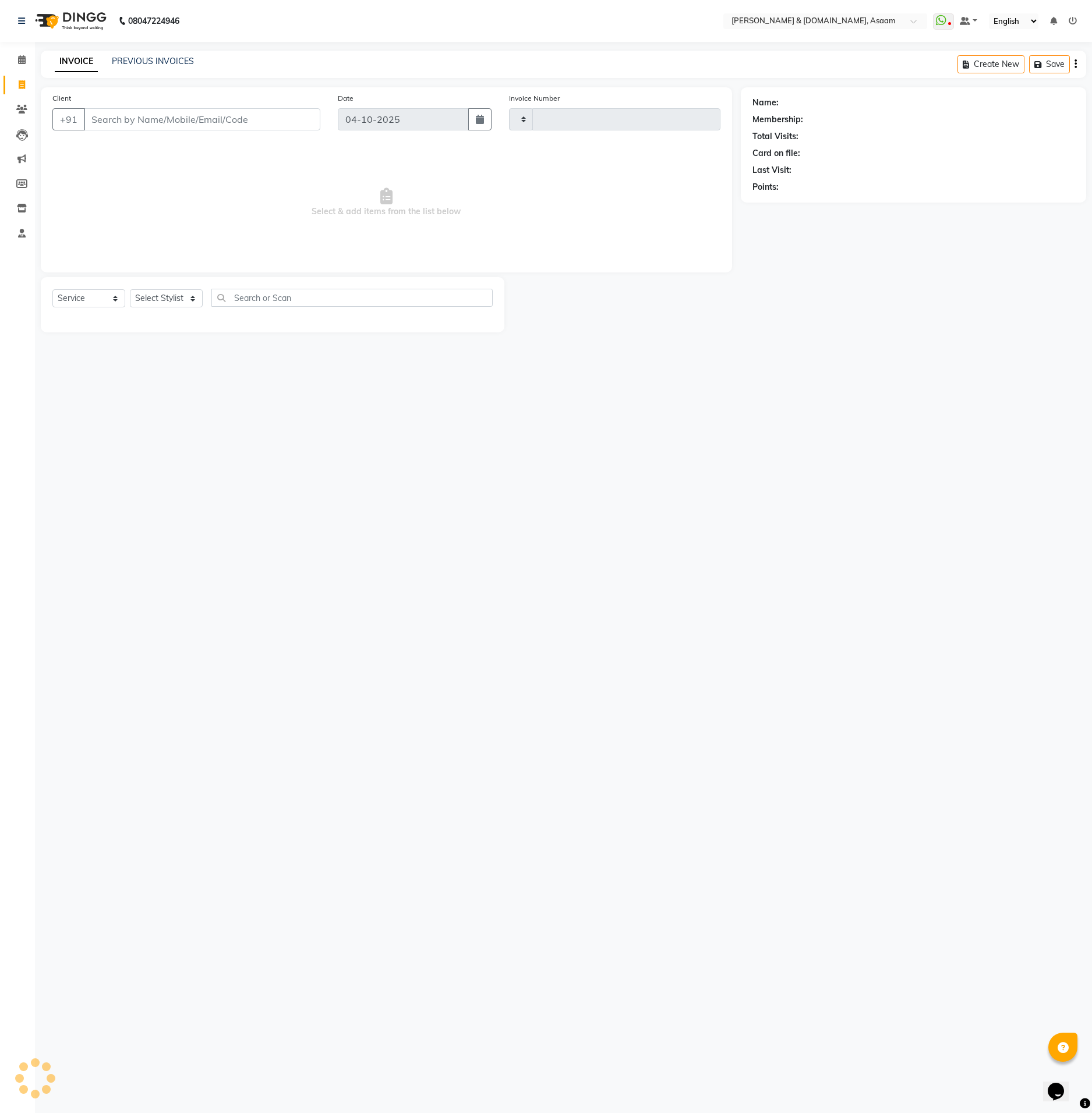
type input "6859"
select select "4608"
type input "8690150613"
click at [301, 127] on button "Add Client" at bounding box center [290, 119] width 60 height 22
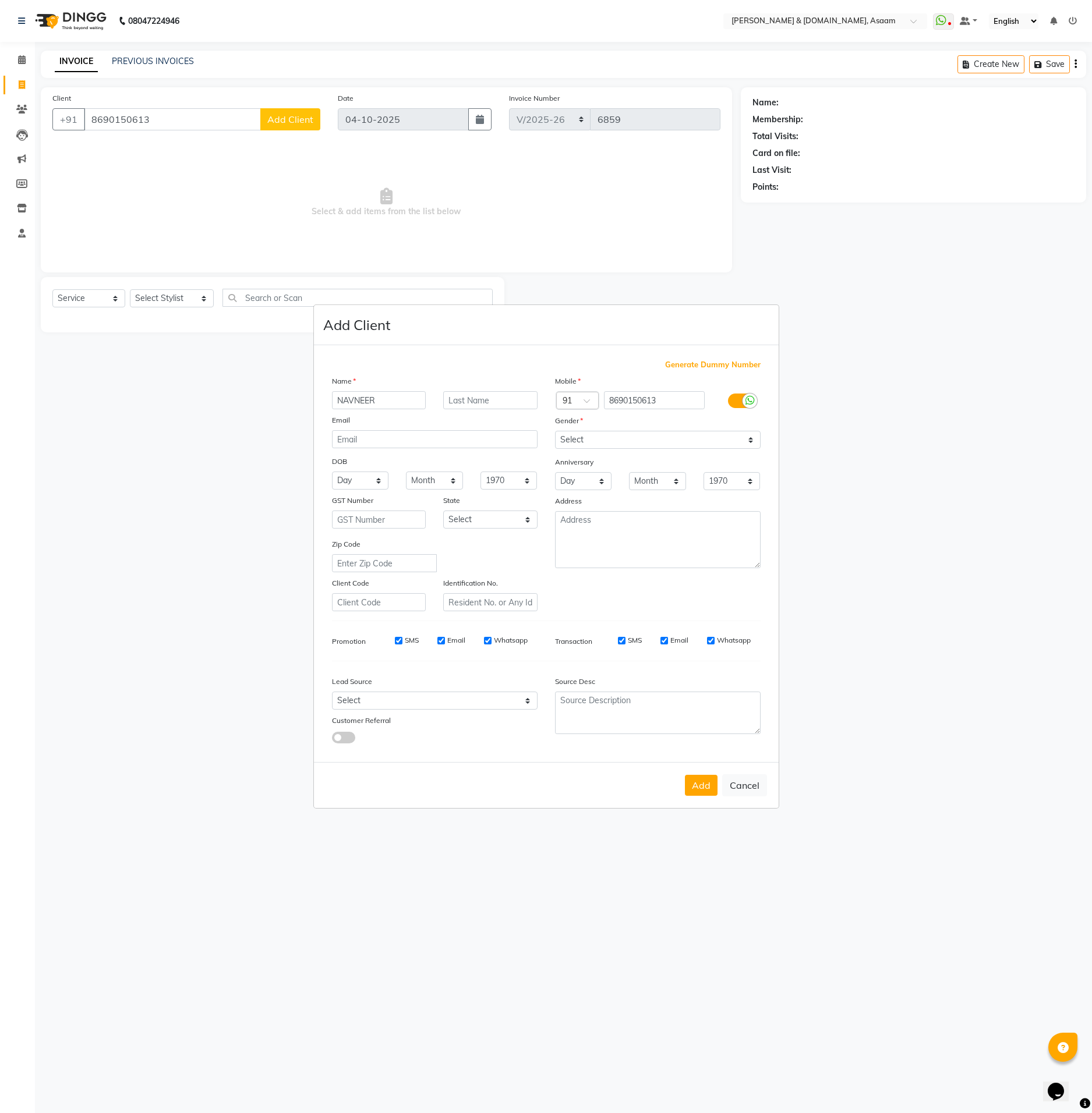
type input "NAVNEER"
drag, startPoint x: 581, startPoint y: 443, endPoint x: 577, endPoint y: 450, distance: 8.1
click at [578, 443] on select "Select Male Female Other Prefer Not To Say" at bounding box center [658, 439] width 206 height 18
select select "female"
click at [555, 432] on select "Select Male Female Other Prefer Not To Say" at bounding box center [658, 439] width 206 height 18
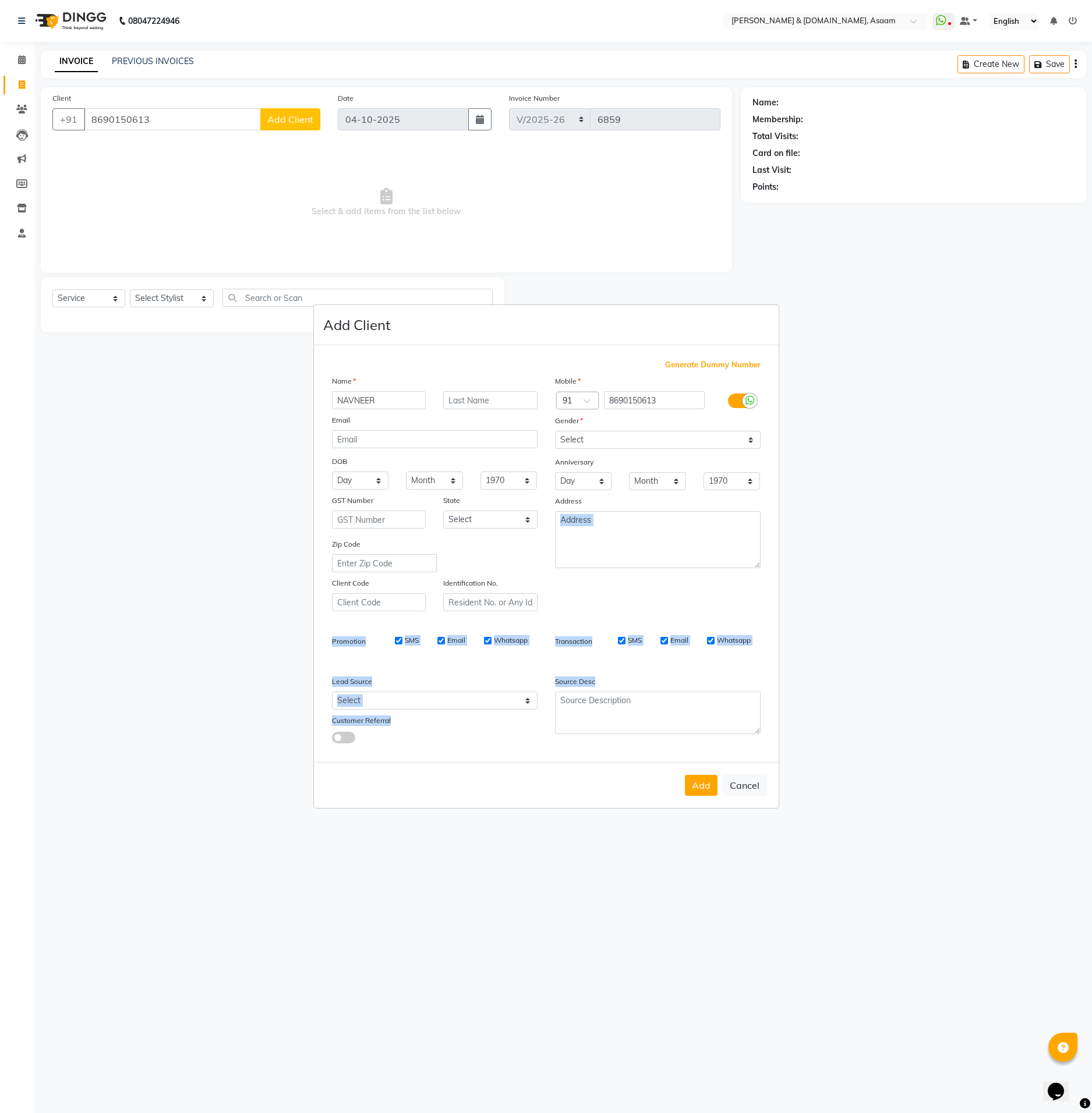
drag, startPoint x: 719, startPoint y: 674, endPoint x: 704, endPoint y: 731, distance: 58.9
click at [713, 714] on div "Generate Dummy Number Name NAVNEER Email DOB Day 01 02 03 04 05 06 07 08 09 10 …" at bounding box center [546, 556] width 446 height 394
click at [698, 783] on button "Add" at bounding box center [701, 785] width 33 height 21
type input "86******13"
select select
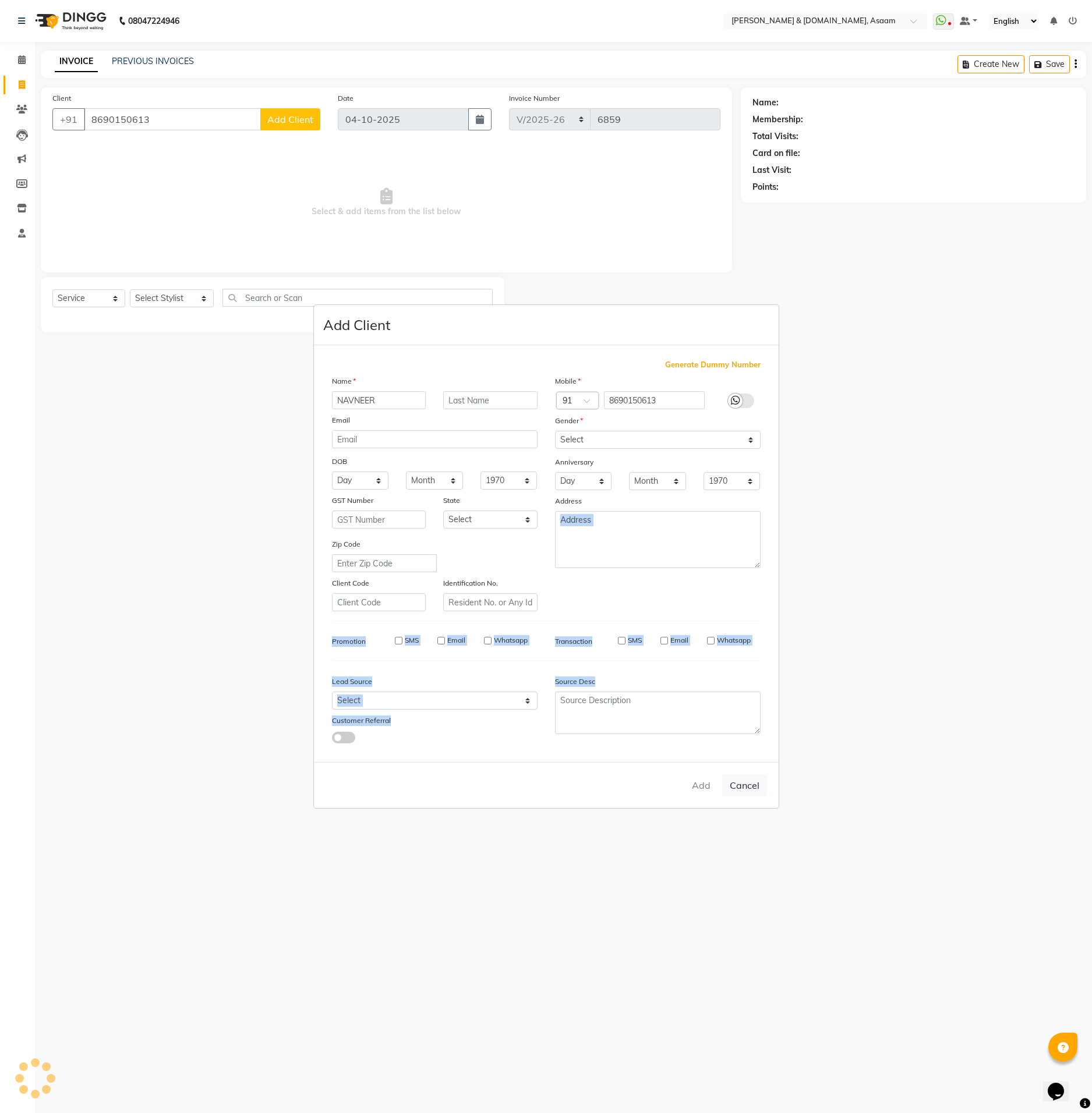
select select
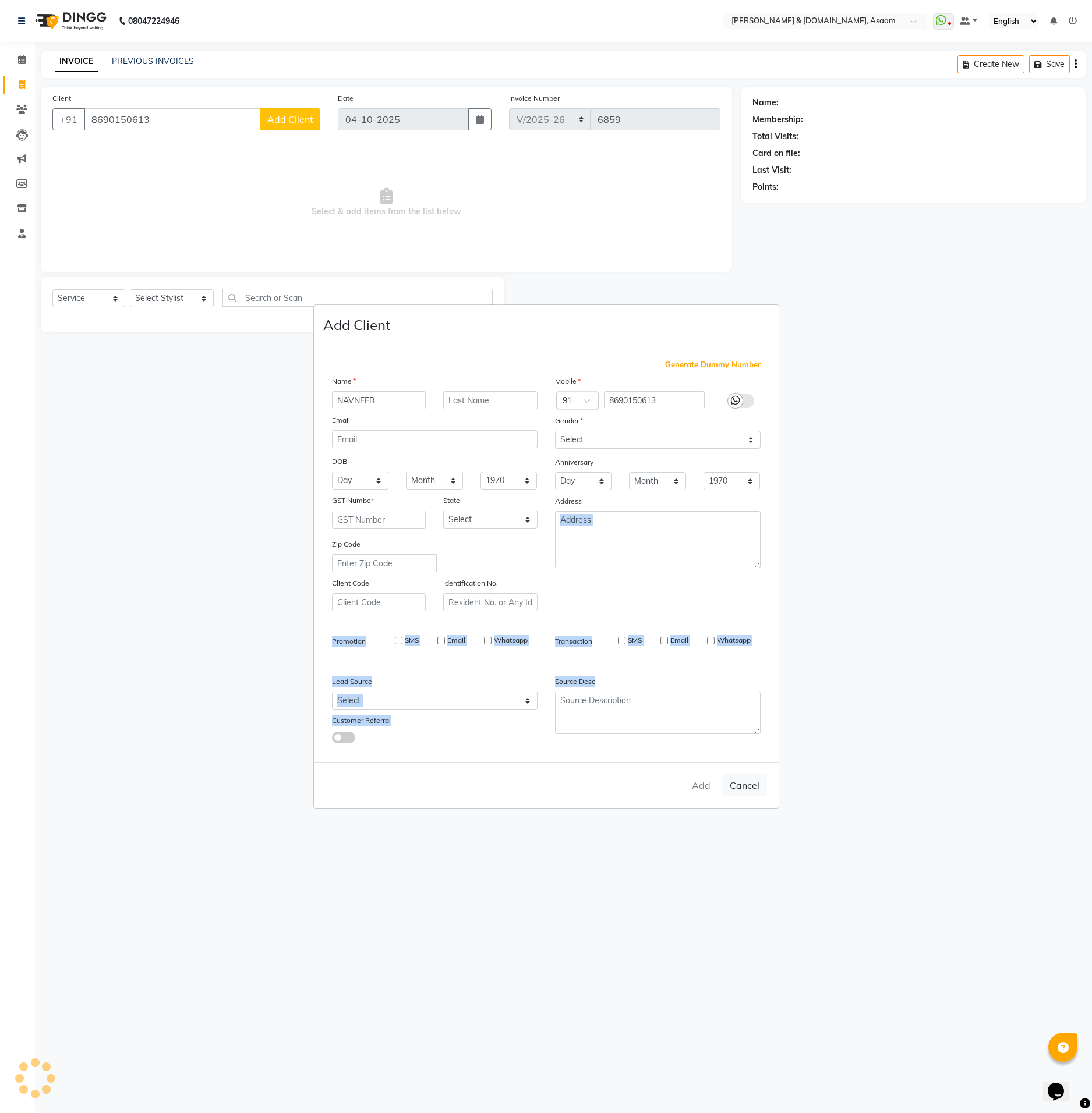
select select
checkbox input "false"
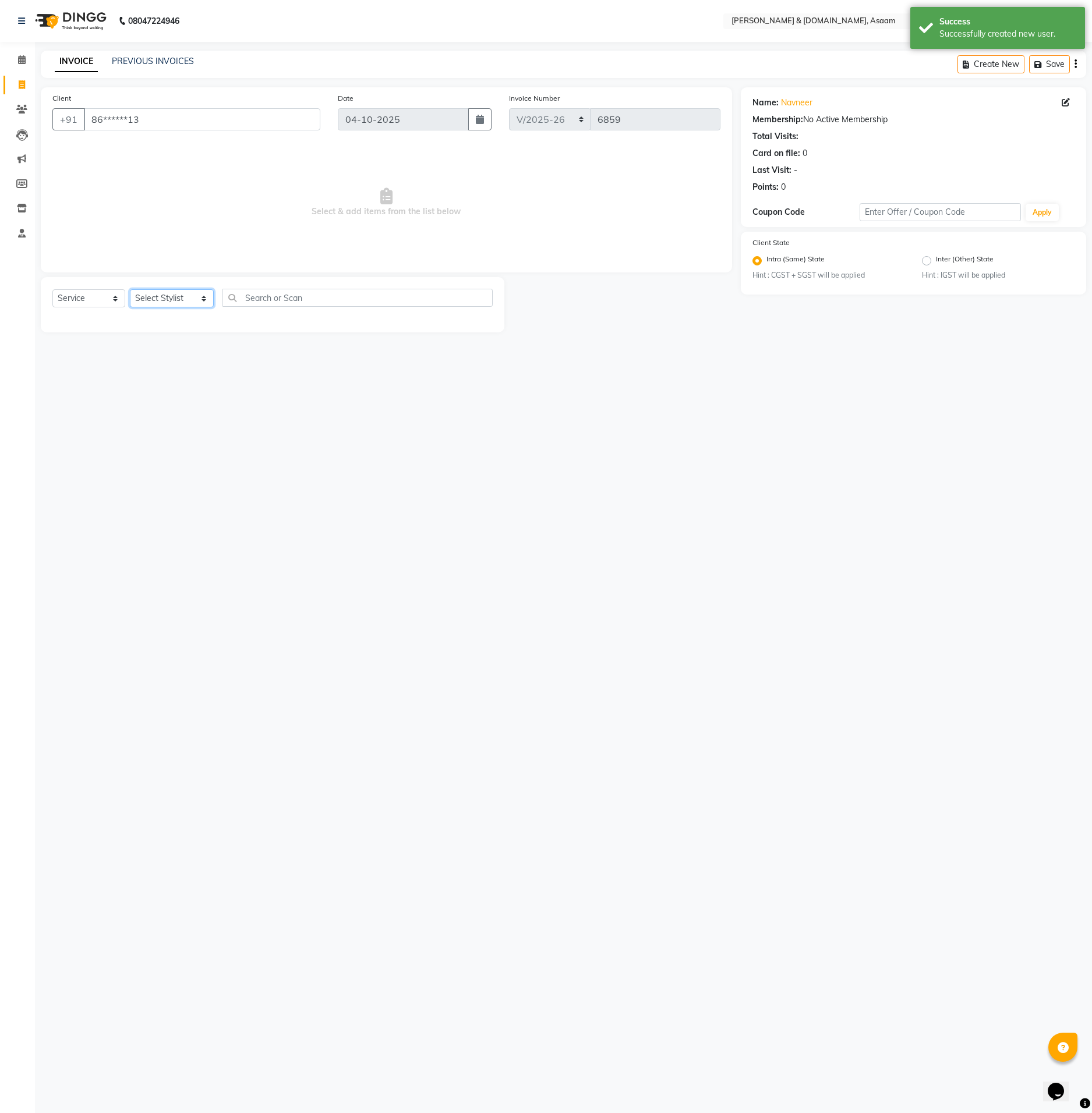
click at [158, 298] on select "Select Stylist AKASH AKIB BISHNU DEEPU fornt desk HRISHIKA PARLOUR KARNA DAS LA…" at bounding box center [172, 298] width 84 height 18
select select "91035"
click at [130, 290] on select "Select Stylist AKASH AKIB BISHNU DEEPU fornt desk HRISHIKA PARLOUR KARNA DAS LA…" at bounding box center [172, 298] width 84 height 18
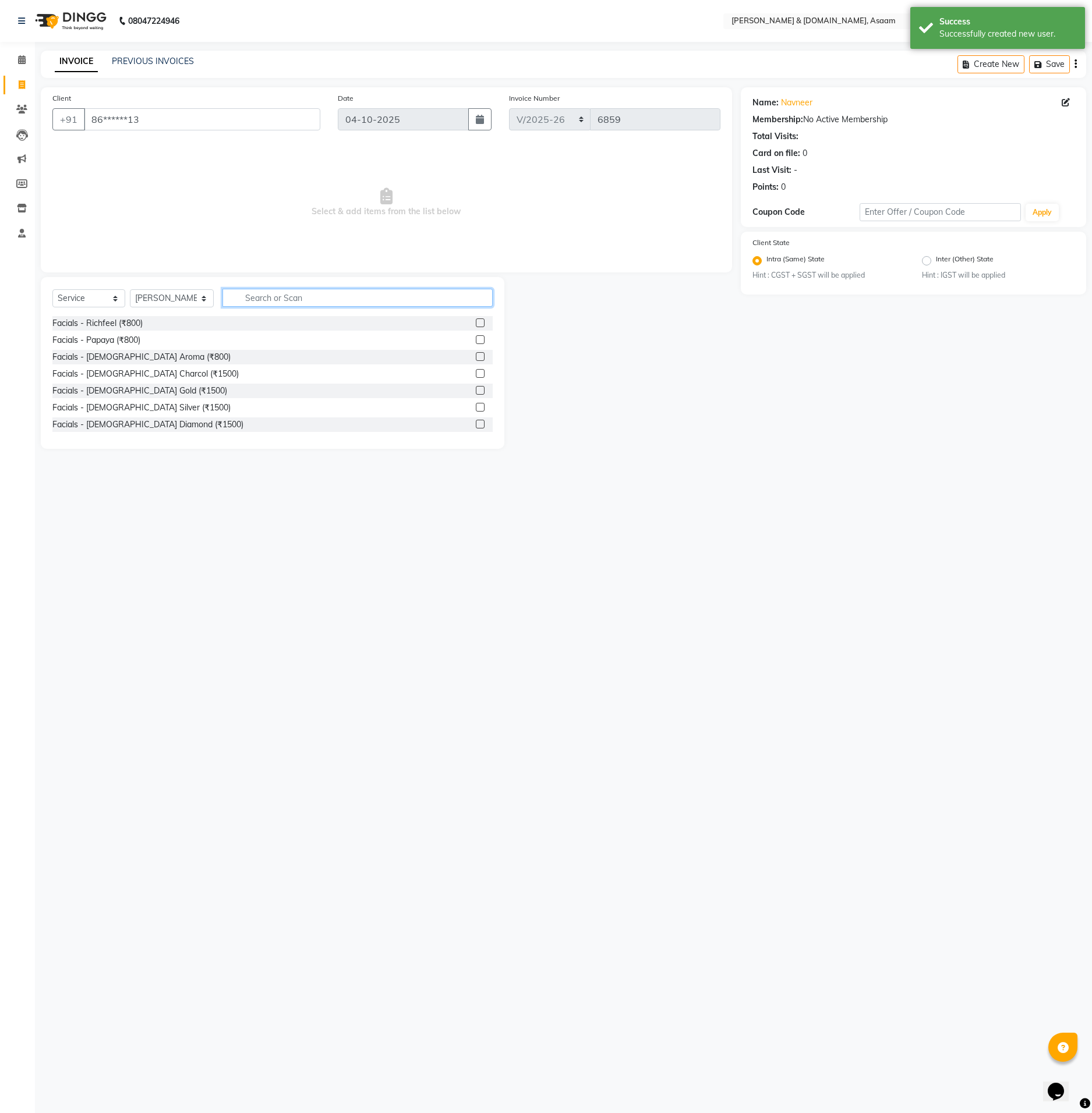
click at [241, 301] on input "text" at bounding box center [357, 298] width 270 height 18
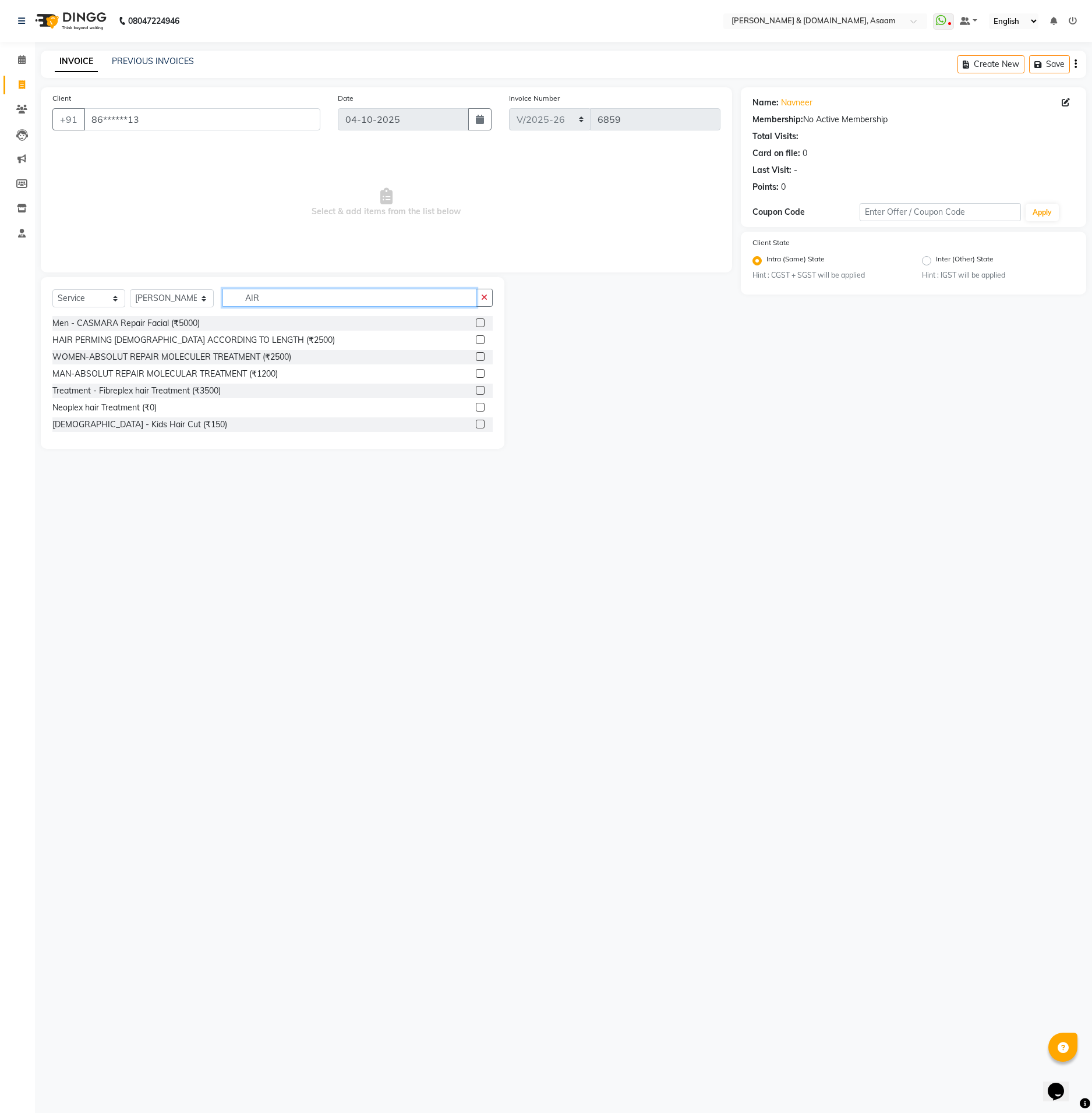
scroll to position [73, 0]
type input "AIR"
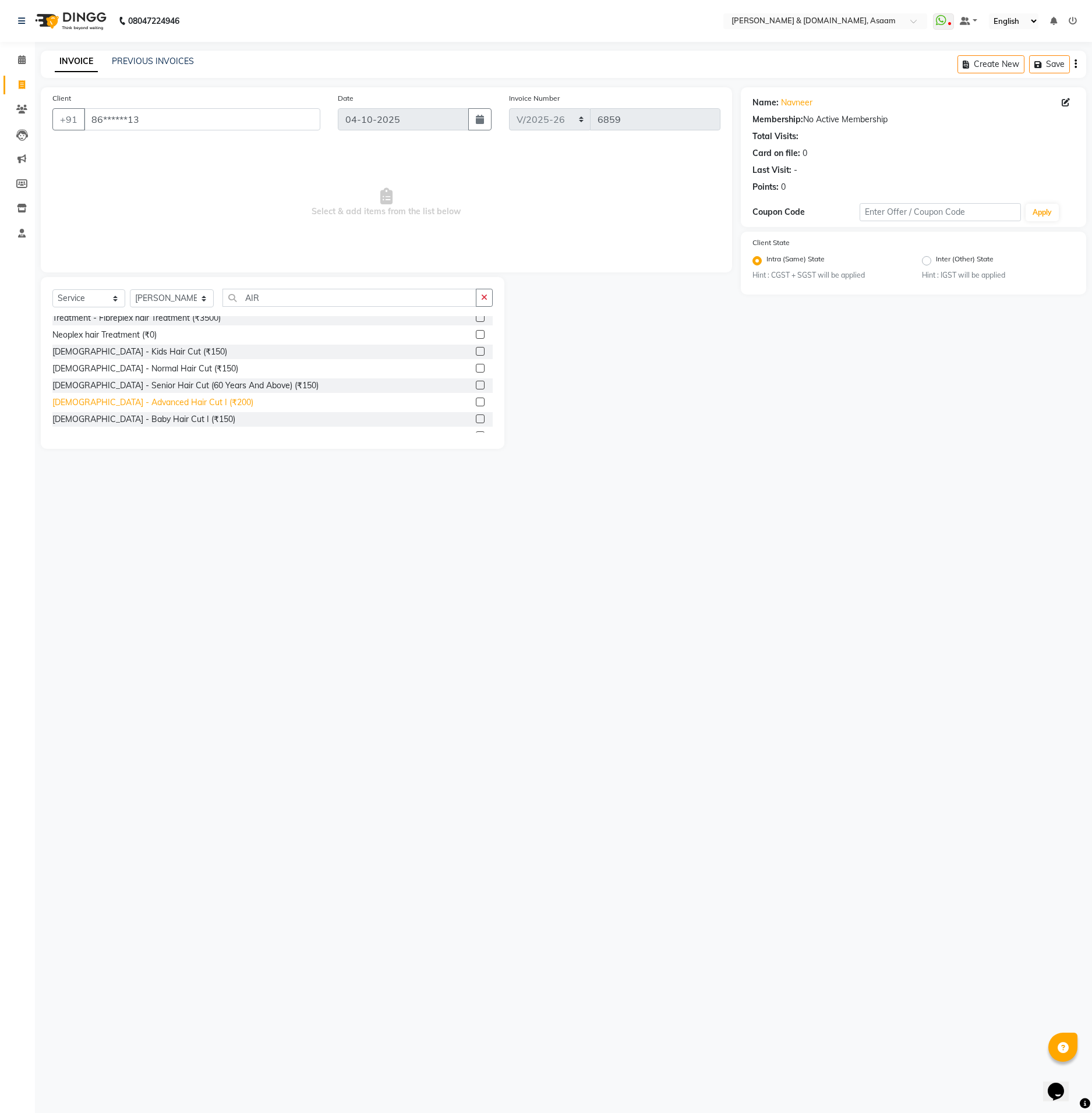
click at [173, 403] on div "Gents - Advanced Hair Cut I (₹200)" at bounding box center [153, 402] width 201 height 12
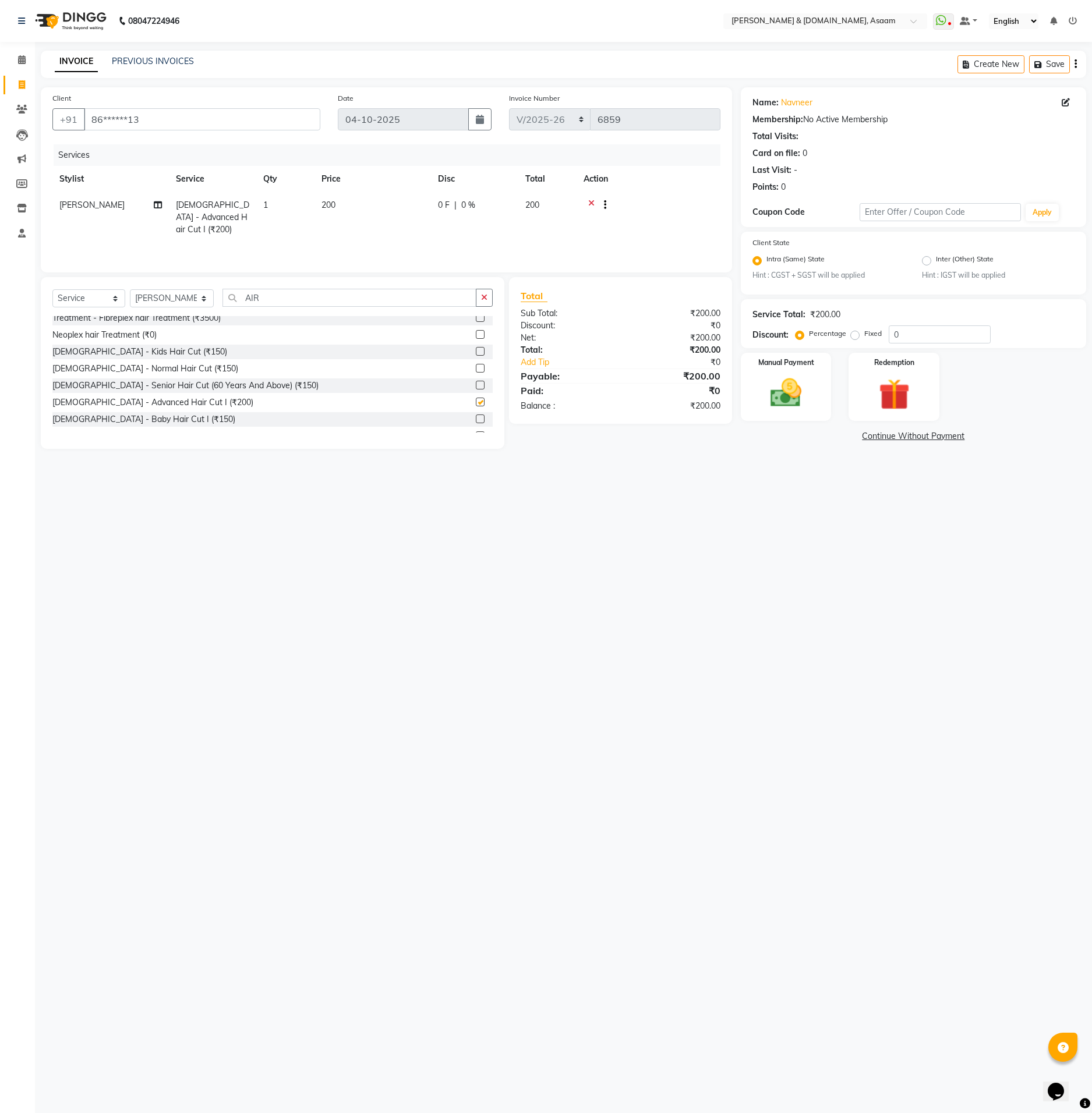
checkbox input "false"
click at [790, 386] on img at bounding box center [786, 393] width 53 height 37
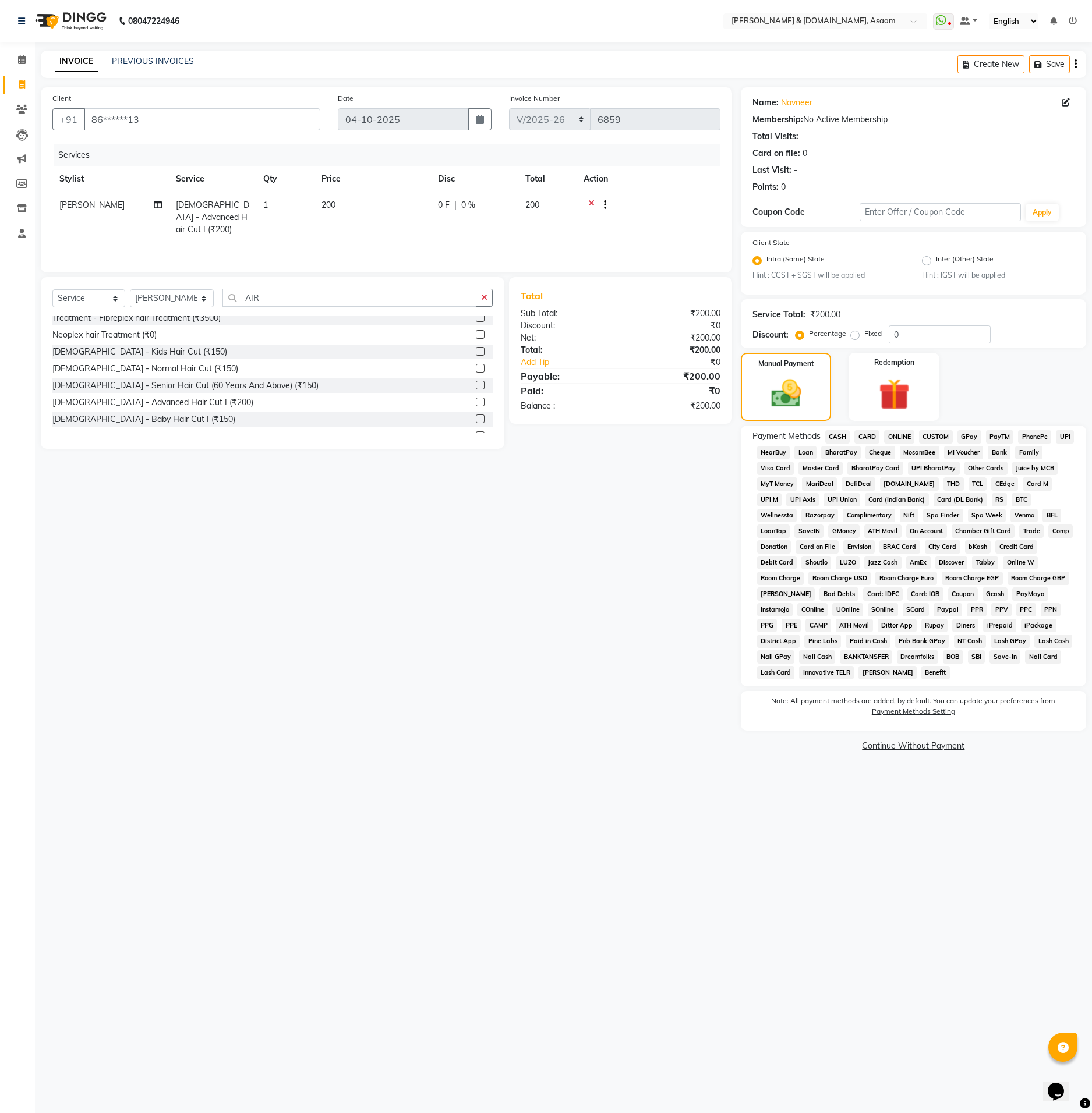
drag, startPoint x: 903, startPoint y: 436, endPoint x: 894, endPoint y: 448, distance: 15.0
click at [900, 436] on span "ONLINE" at bounding box center [899, 437] width 30 height 13
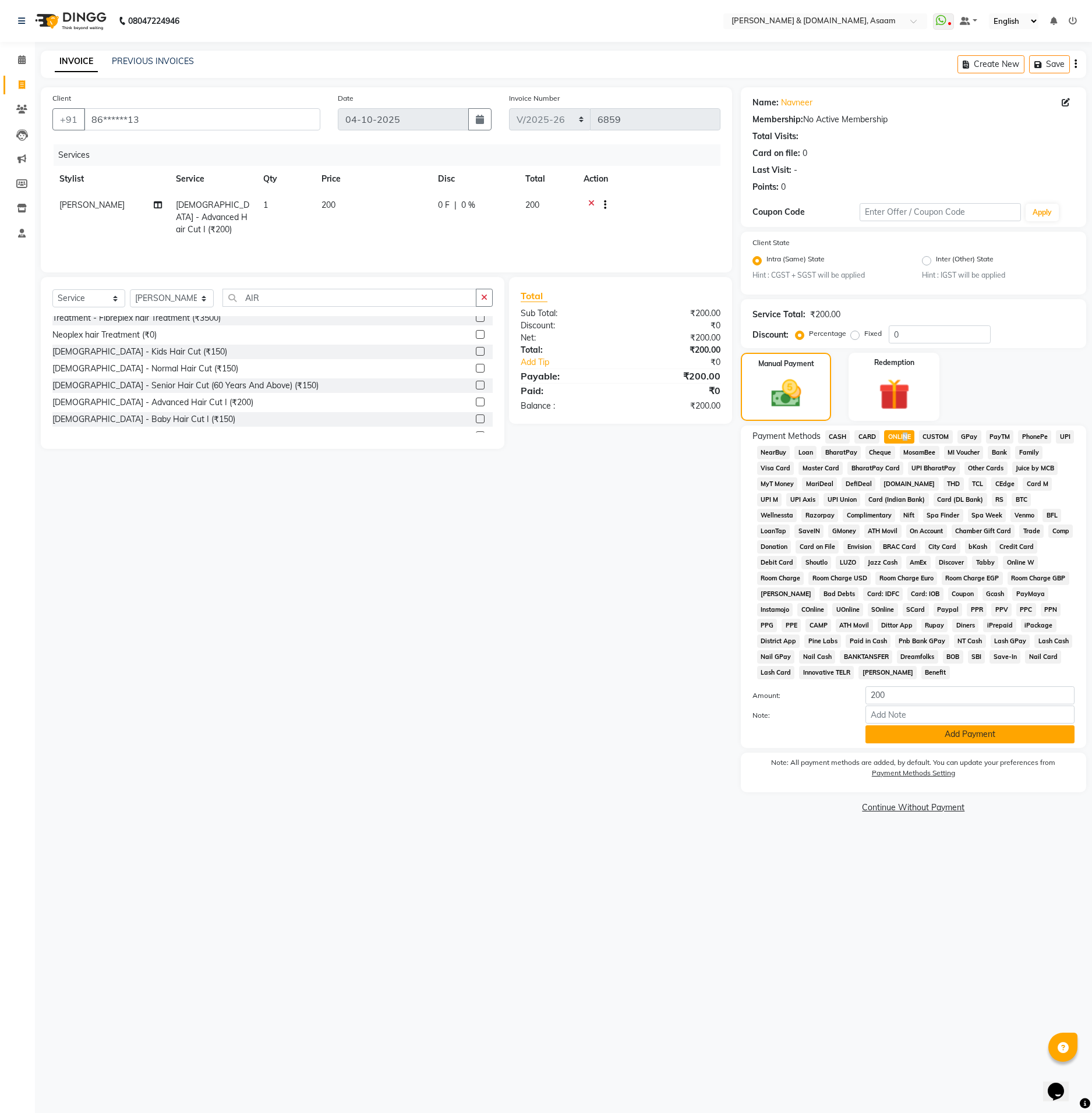
click at [958, 731] on button "Add Payment" at bounding box center [970, 734] width 209 height 18
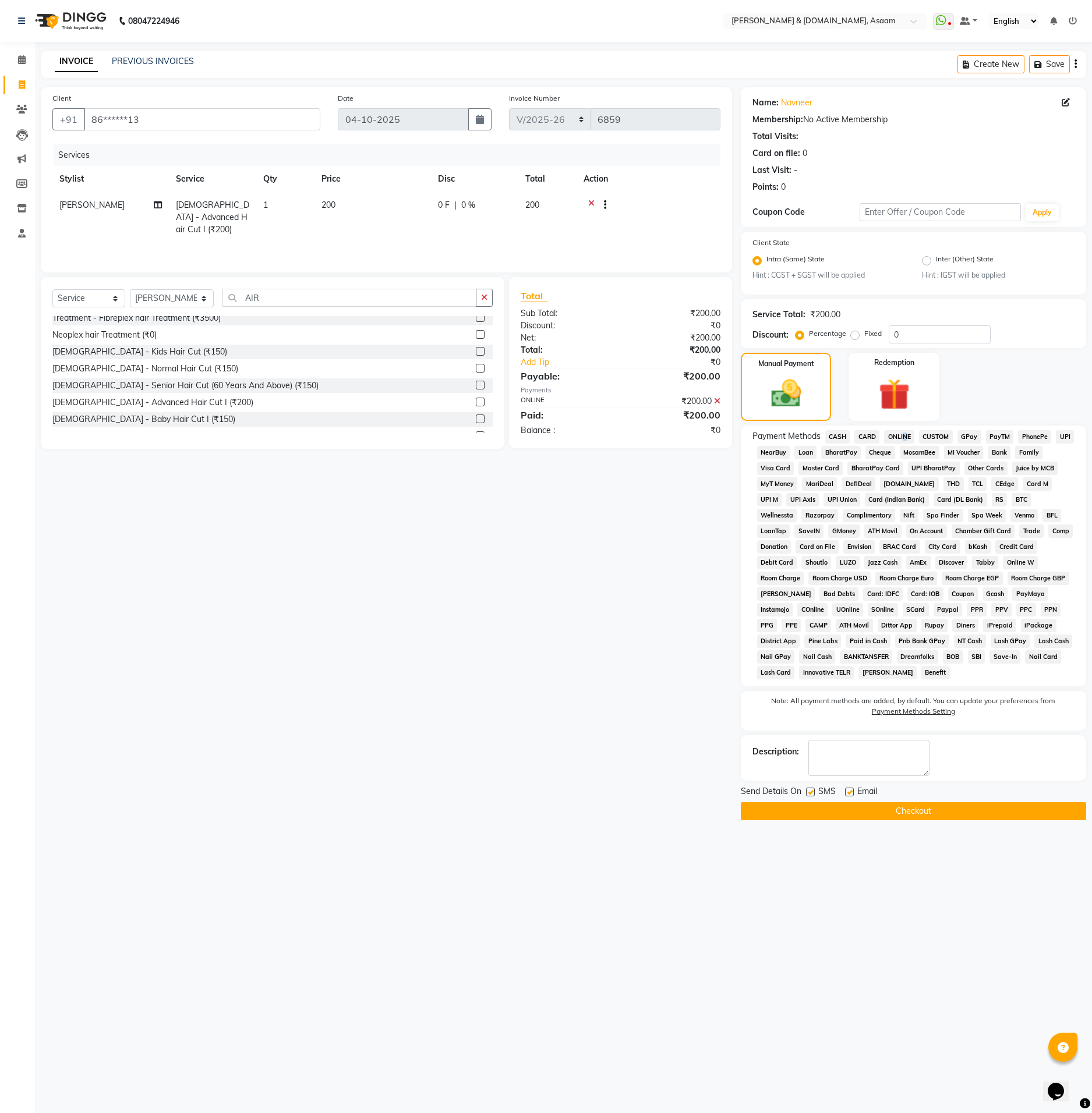
click at [960, 811] on button "Checkout" at bounding box center [914, 811] width 345 height 18
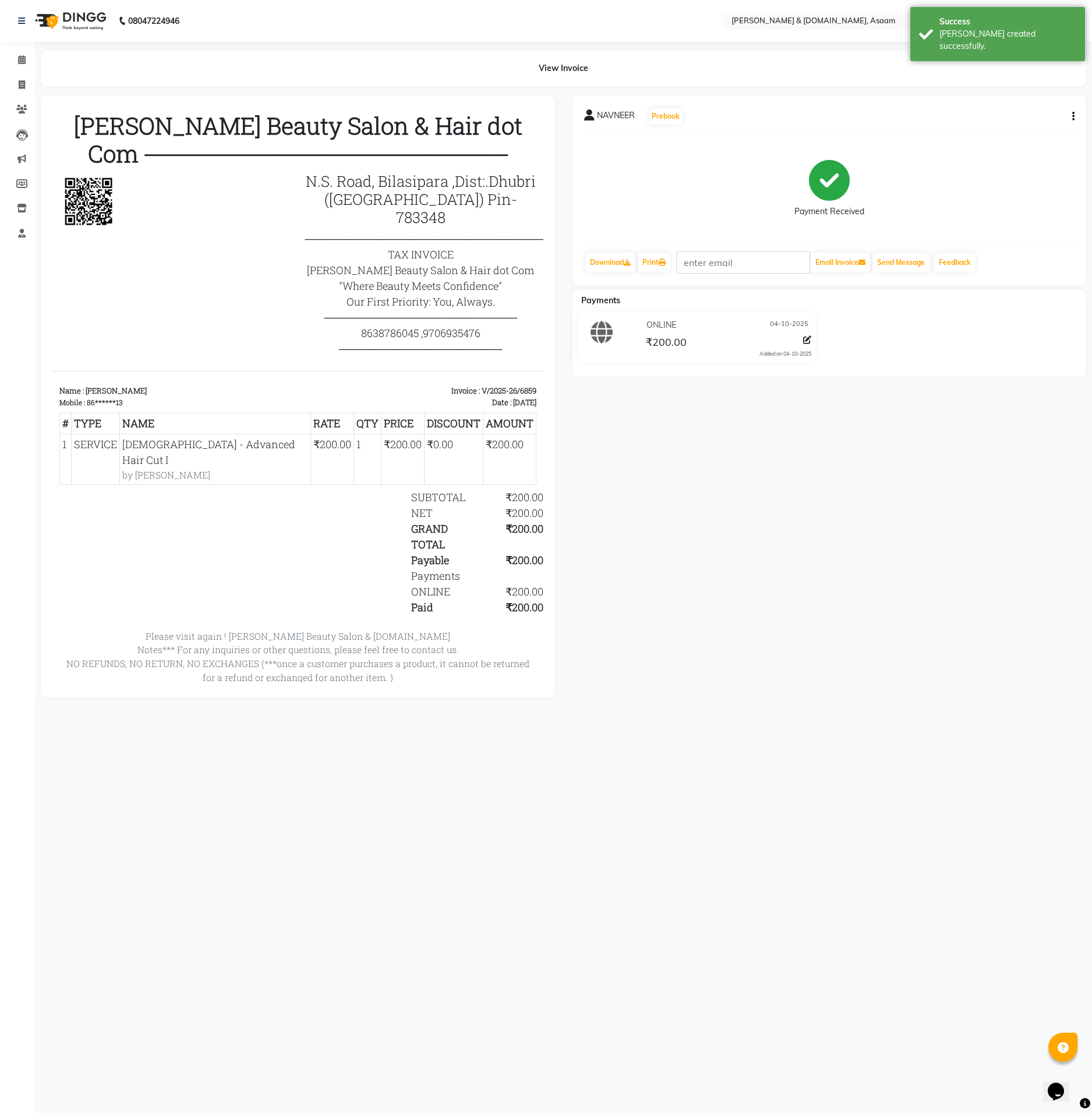
click at [21, 74] on li "Invoice" at bounding box center [18, 86] width 35 height 25
click at [16, 64] on span at bounding box center [22, 60] width 20 height 13
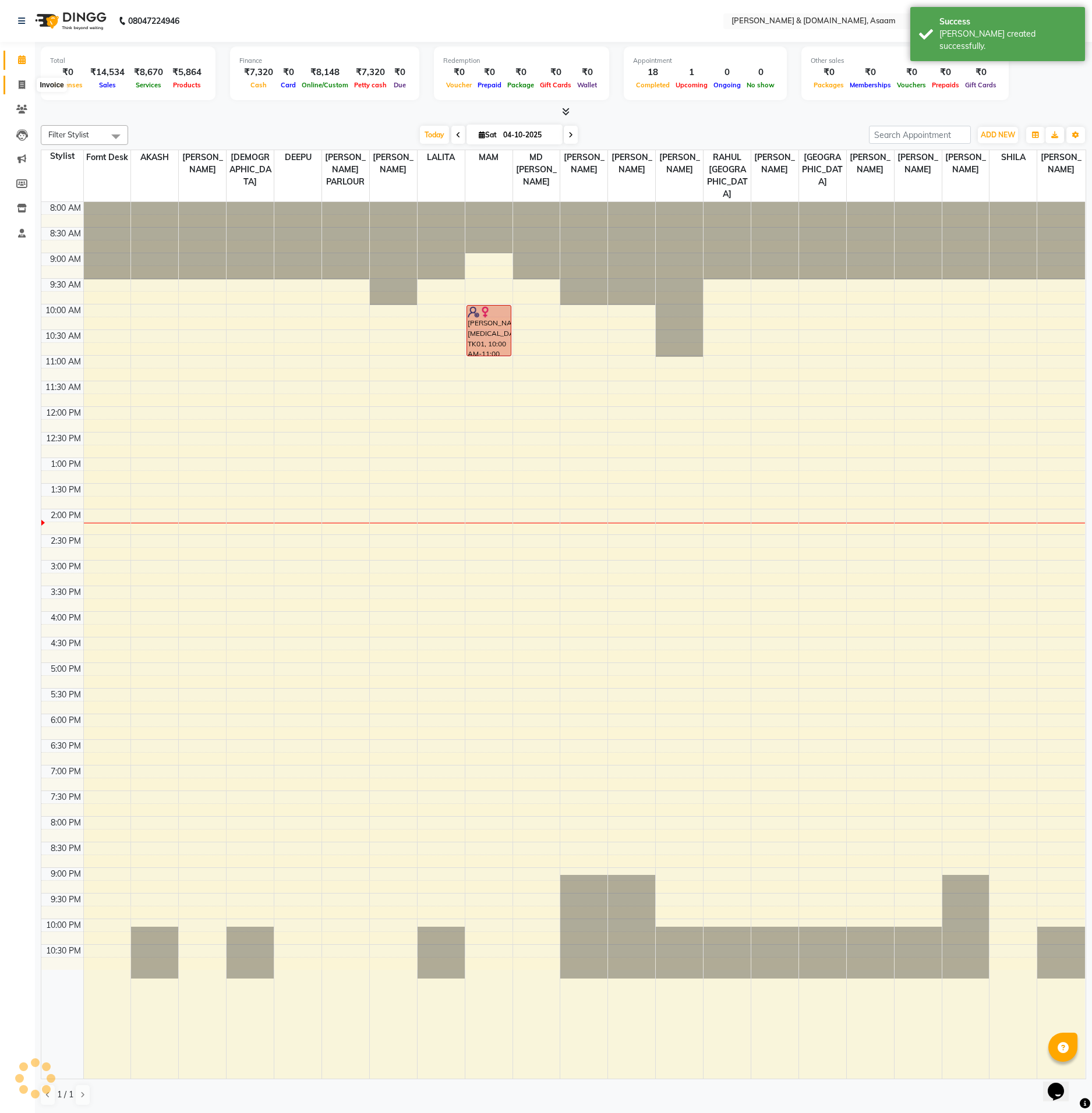
click at [23, 83] on icon at bounding box center [21, 85] width 7 height 9
select select "service"
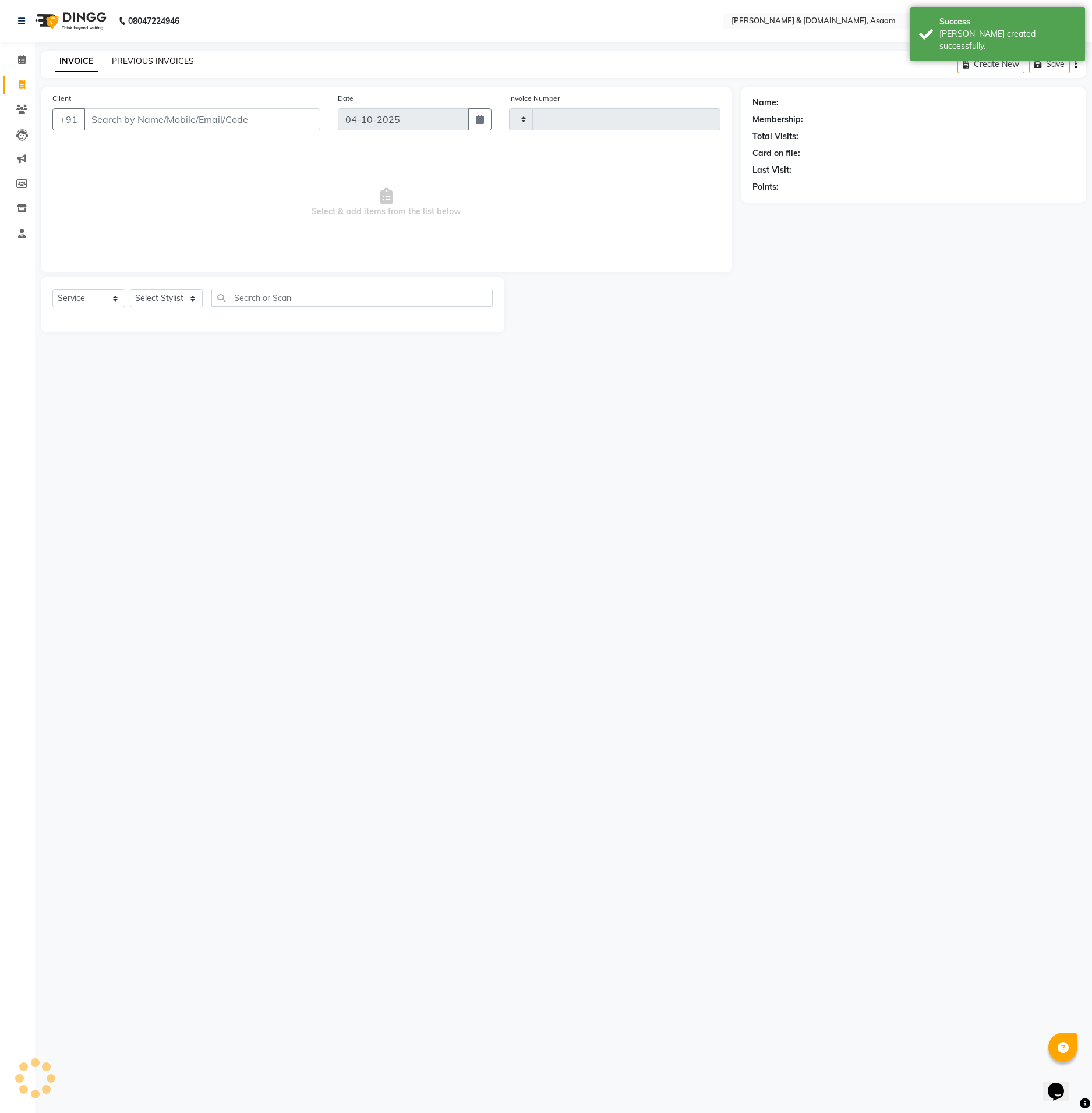
type input "6860"
click at [147, 65] on link "PREVIOUS INVOICES" at bounding box center [153, 61] width 82 height 10
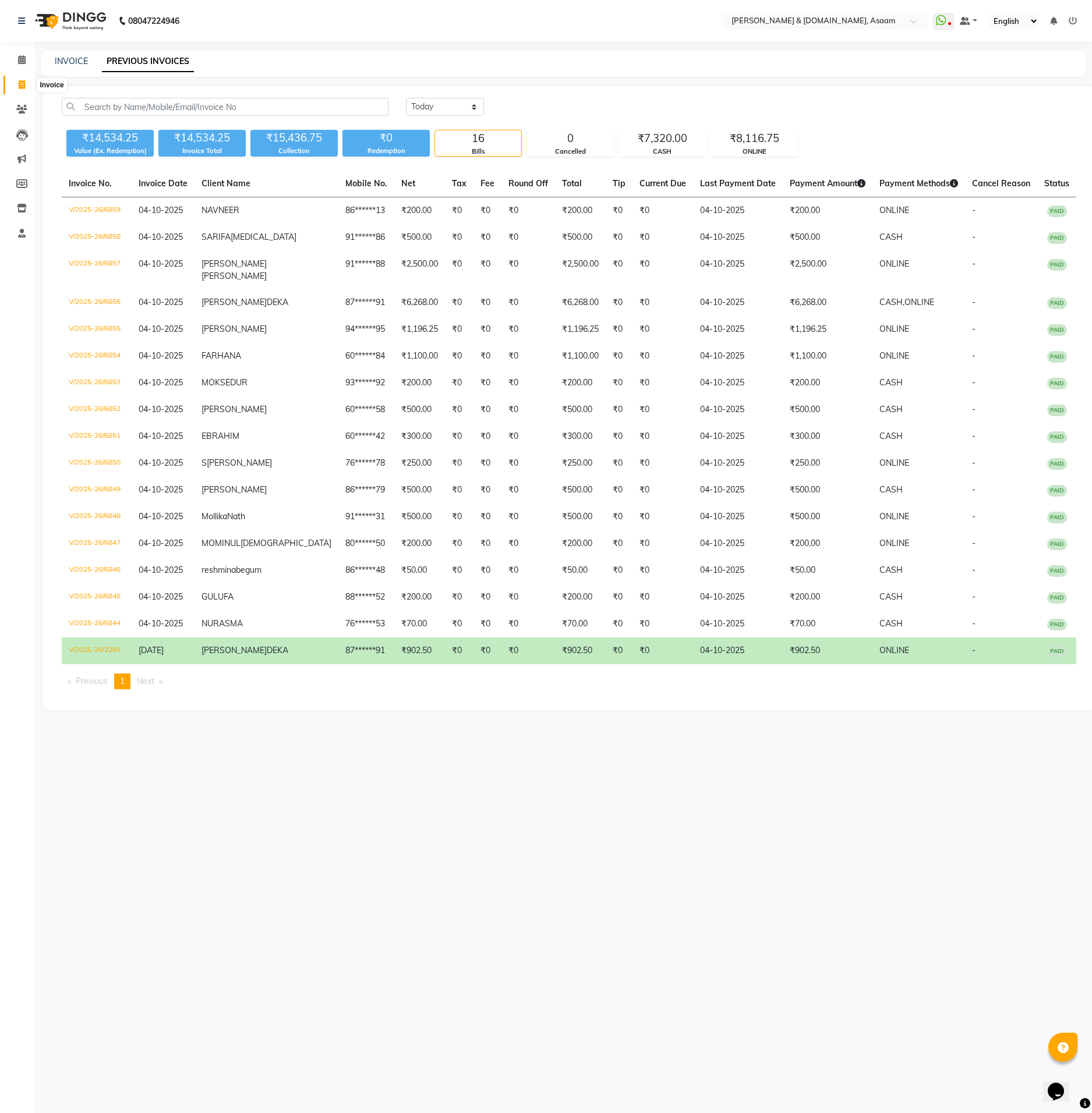
click at [18, 83] on icon at bounding box center [21, 85] width 7 height 9
select select "service"
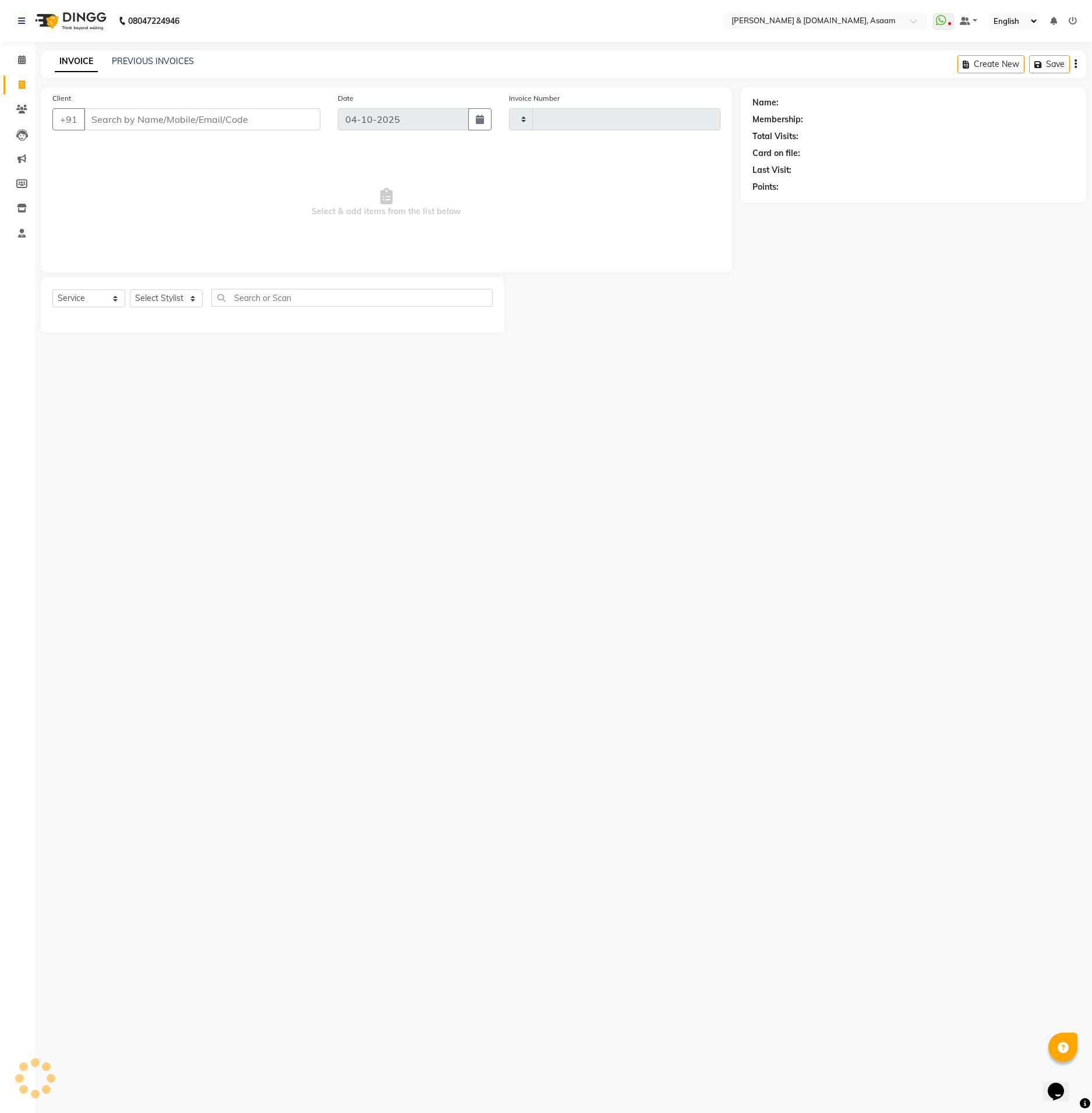
type input "6860"
select select "4608"
type input "8638009562"
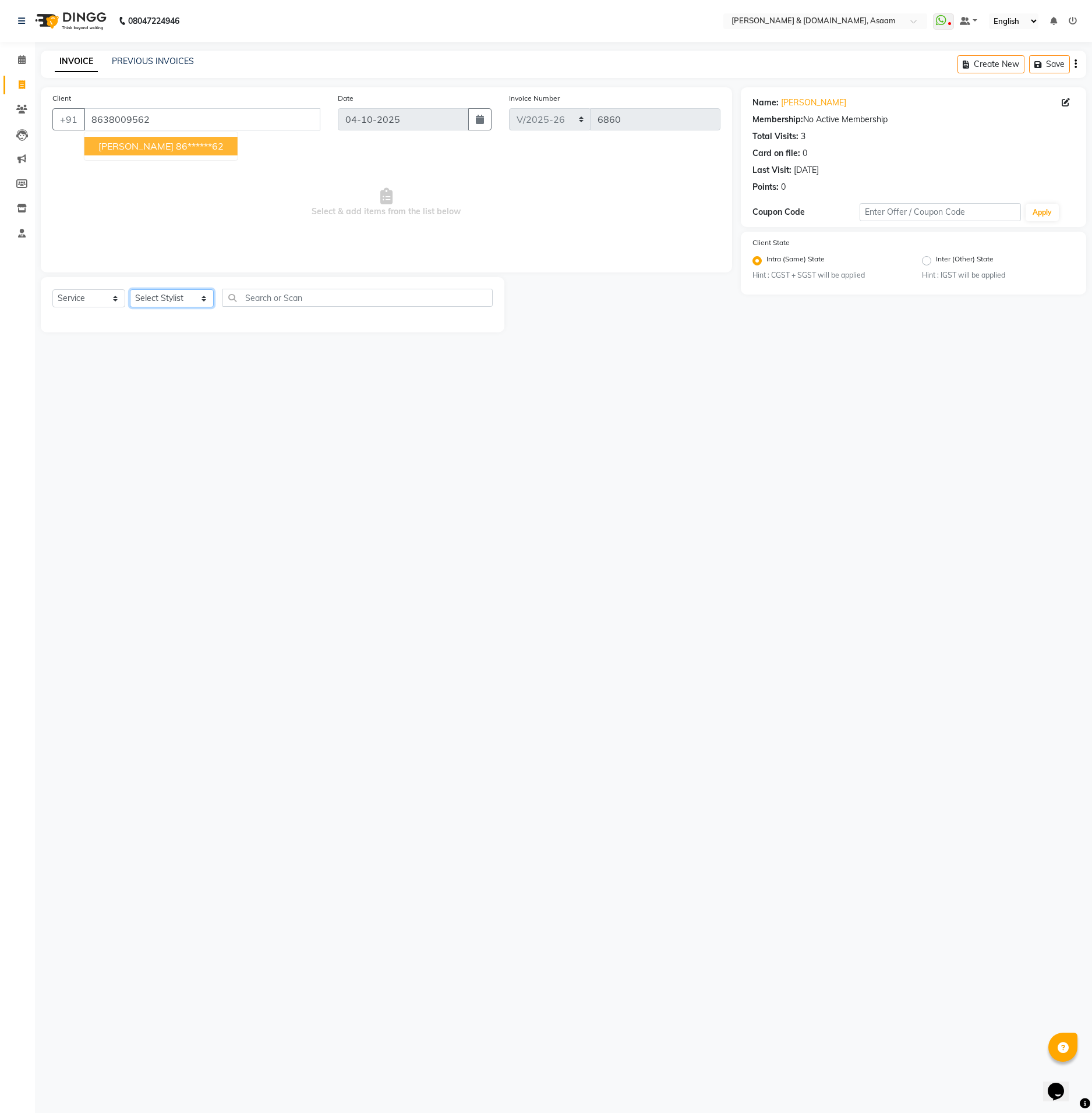
click at [187, 301] on select "Select Stylist AKASH AKIB BISHNU DEEPU fornt desk HRISHIKA PARLOUR KARNA DAS LA…" at bounding box center [172, 298] width 84 height 18
select select "91736"
click at [130, 290] on select "Select Stylist AKASH AKIB BISHNU DEEPU fornt desk HRISHIKA PARLOUR KARNA DAS LA…" at bounding box center [172, 298] width 84 height 18
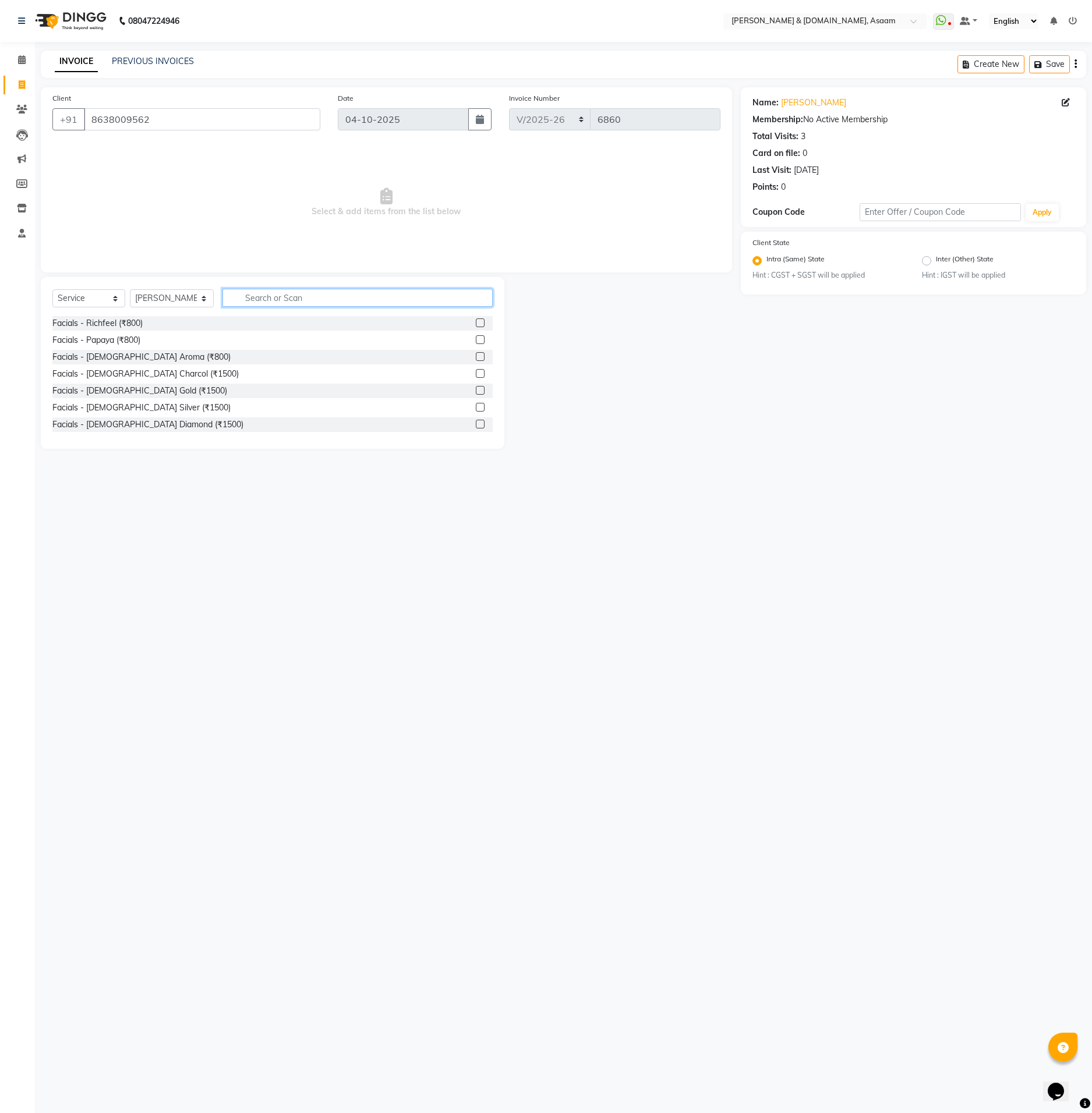
click at [222, 300] on input "text" at bounding box center [357, 298] width 270 height 18
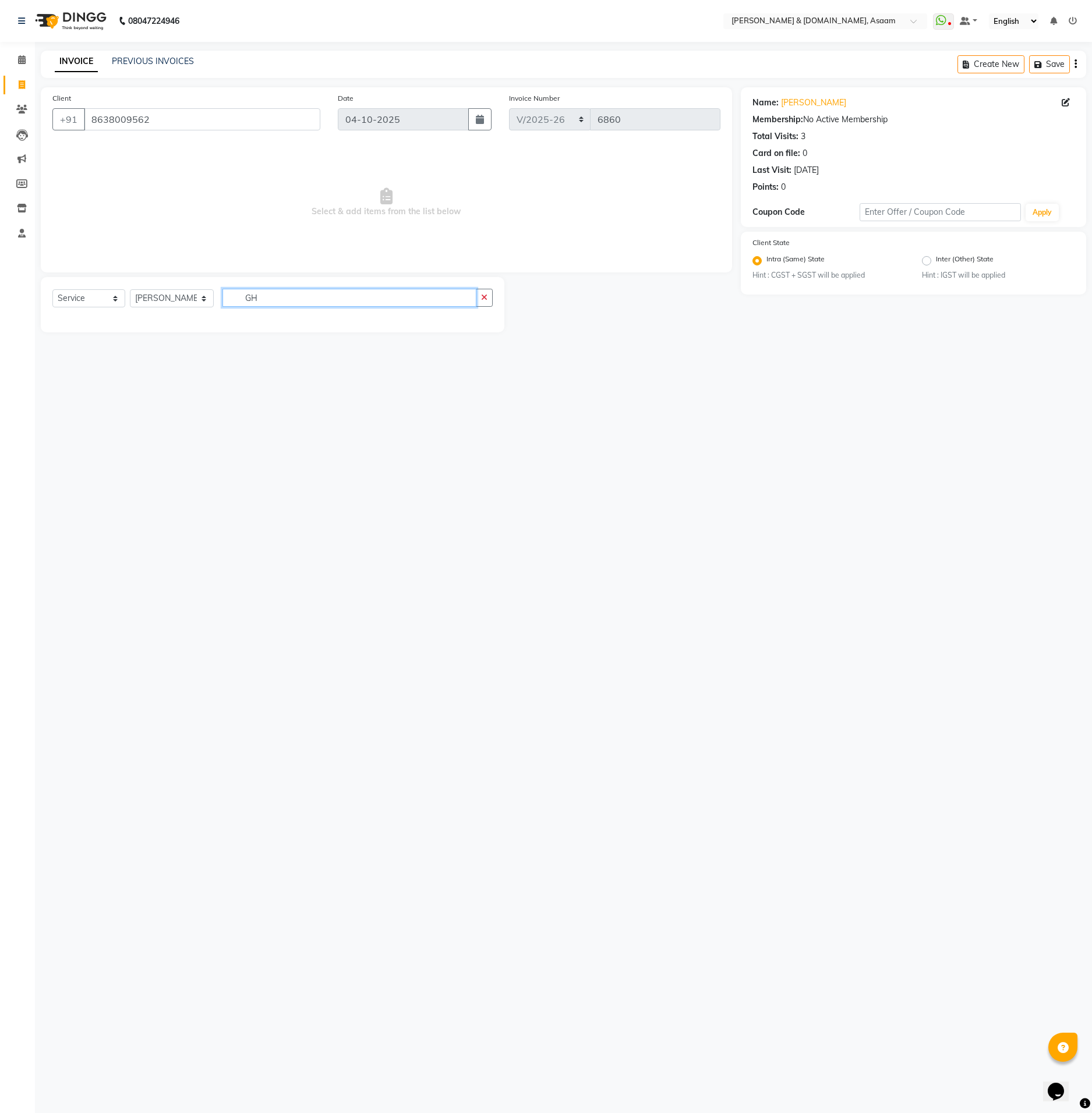
type input "G"
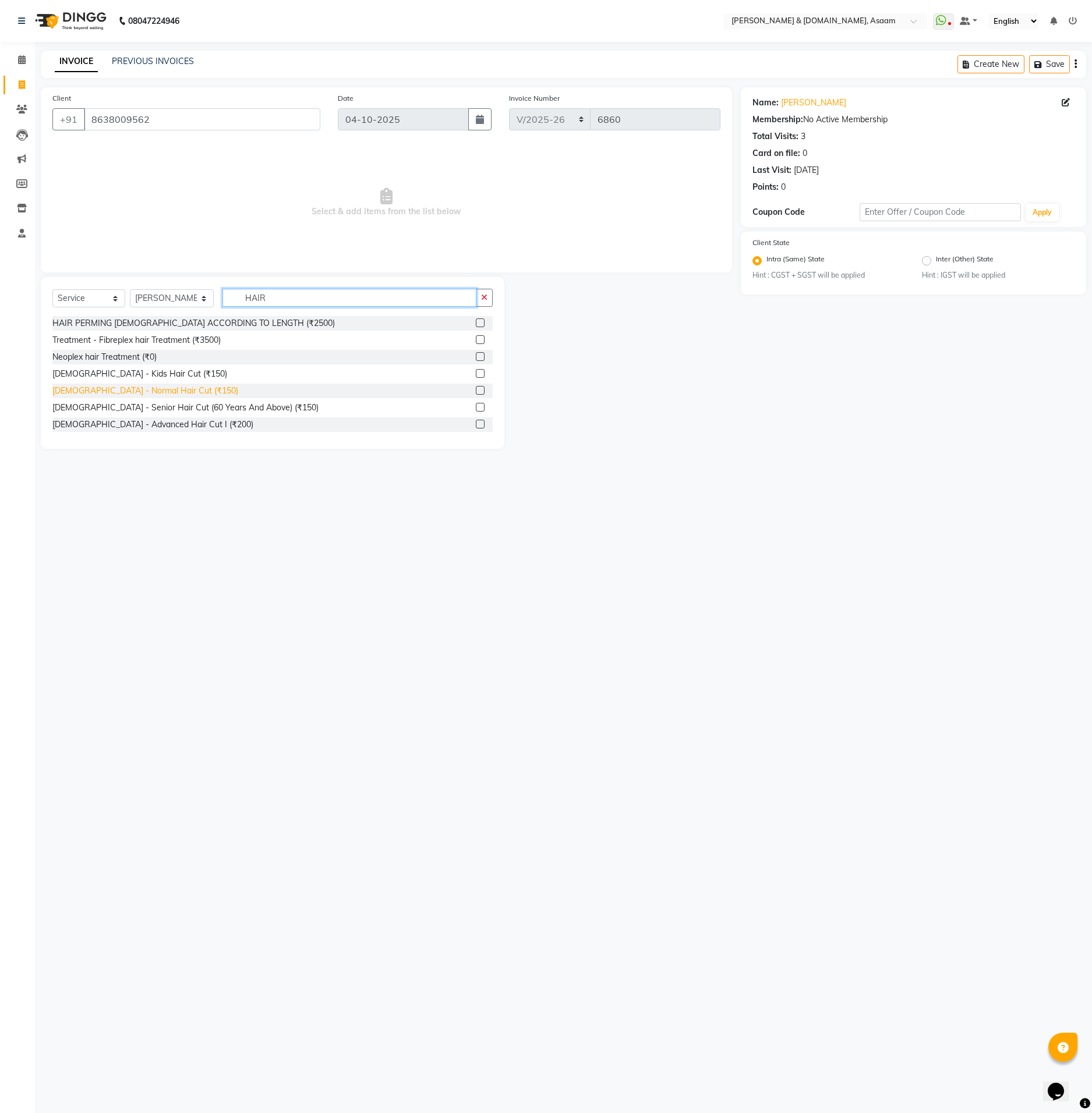
type input "HAIR"
click at [163, 393] on div "Gents - Normal Hair Cut (₹150)" at bounding box center [146, 391] width 186 height 12
checkbox input "false"
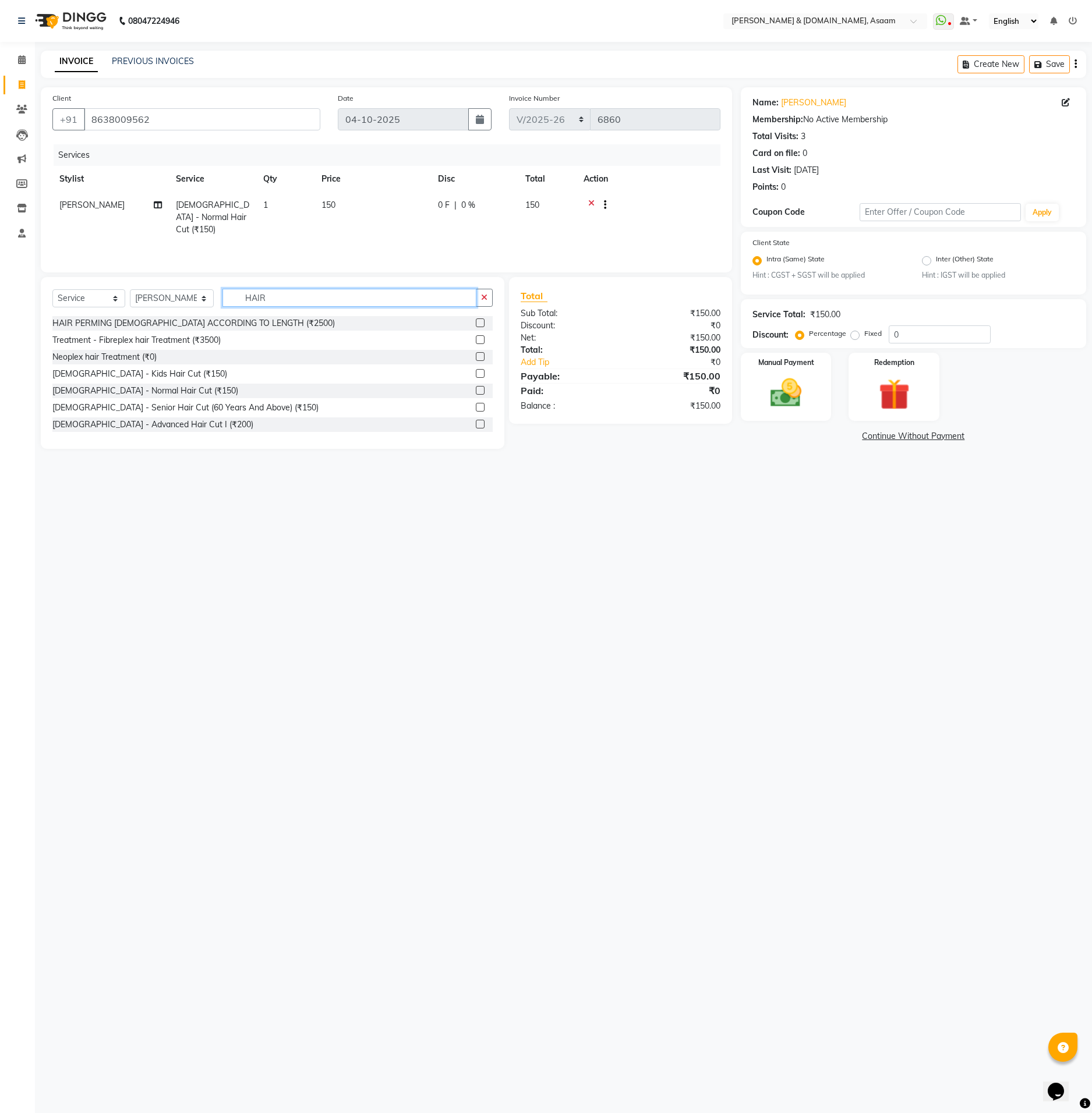
drag, startPoint x: 233, startPoint y: 298, endPoint x: 102, endPoint y: 298, distance: 131.0
click at [102, 298] on div "Select Service Product Membership Package Voucher Prepaid Gift Card Select Styl…" at bounding box center [273, 302] width 440 height 27
type input "BEARD"
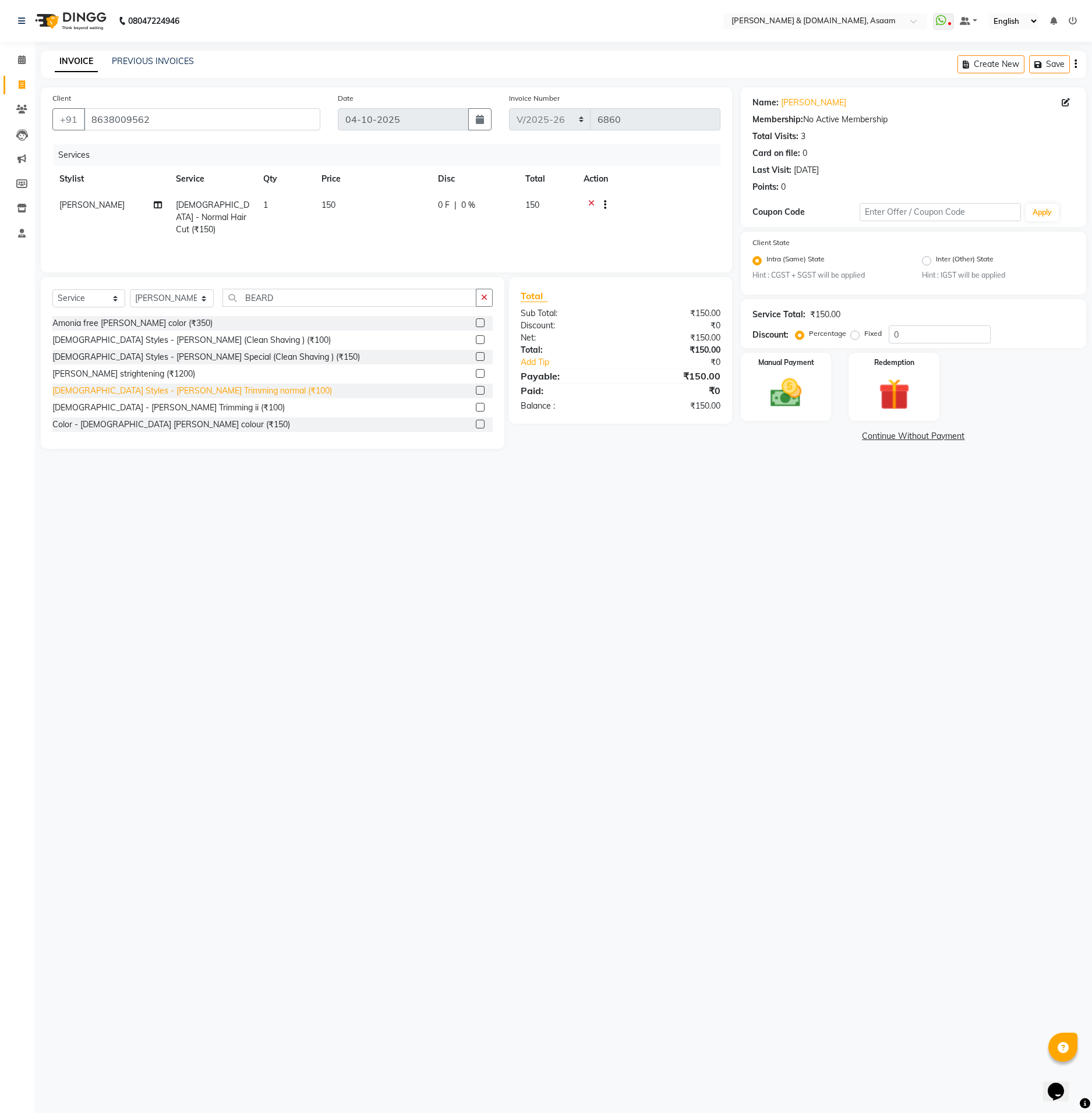
click at [149, 391] on div "Gents Styles - Beard Trimming normal (₹100)" at bounding box center [192, 391] width 279 height 12
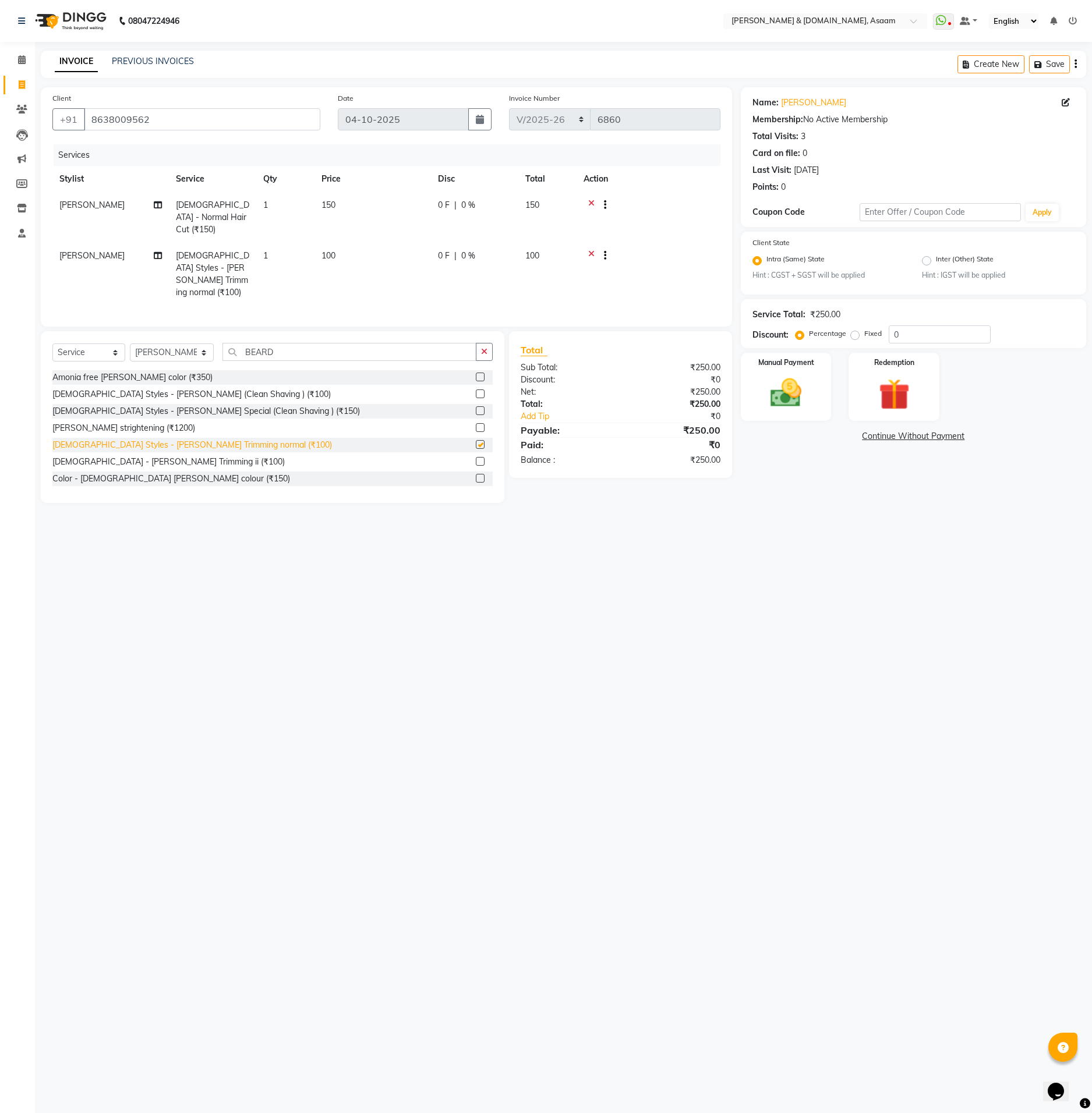
checkbox input "false"
drag, startPoint x: 772, startPoint y: 412, endPoint x: 764, endPoint y: 401, distance: 13.6
click at [770, 412] on div "Manual Payment" at bounding box center [786, 387] width 94 height 70
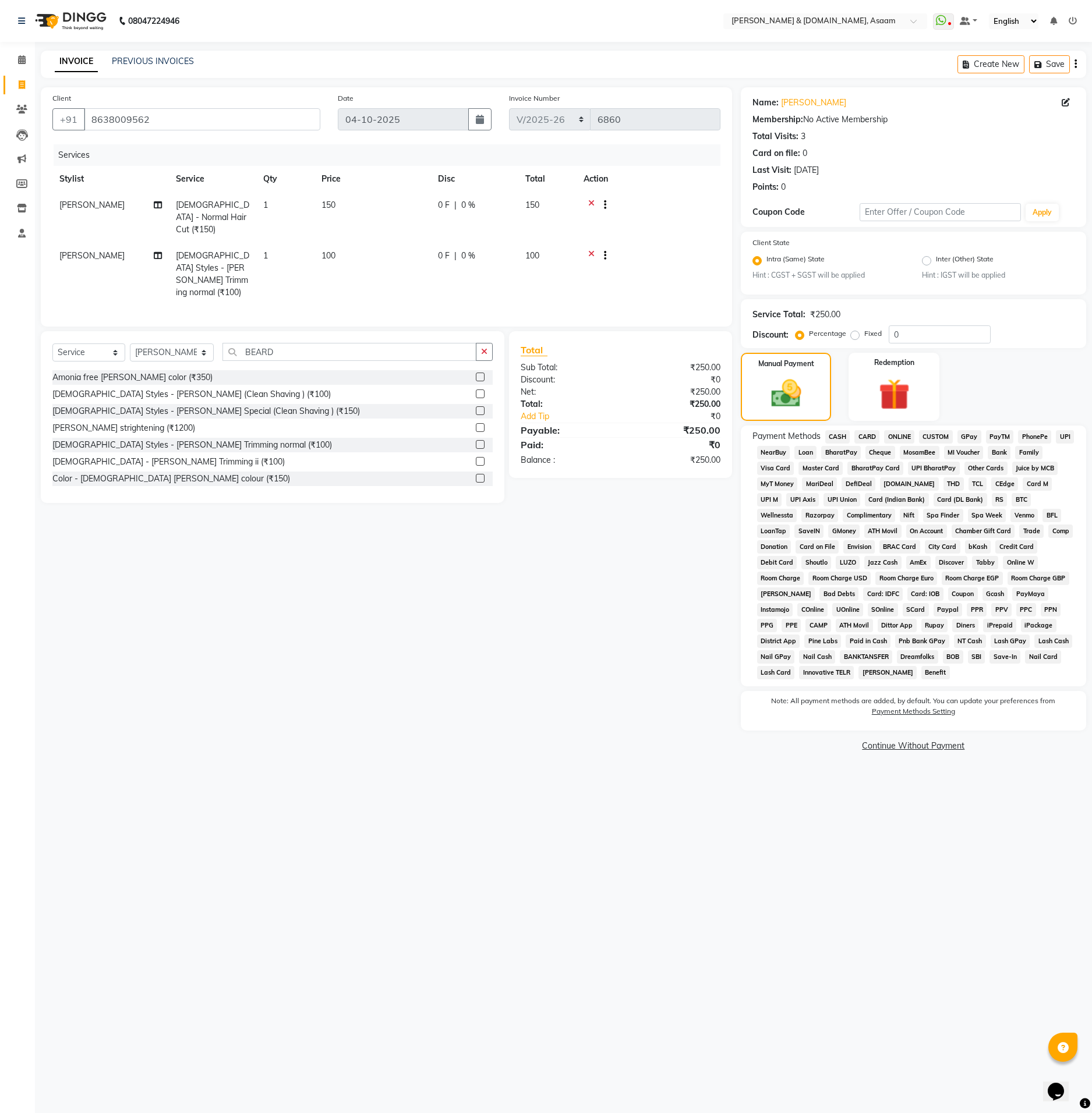
click at [903, 438] on span "ONLINE" at bounding box center [899, 437] width 30 height 13
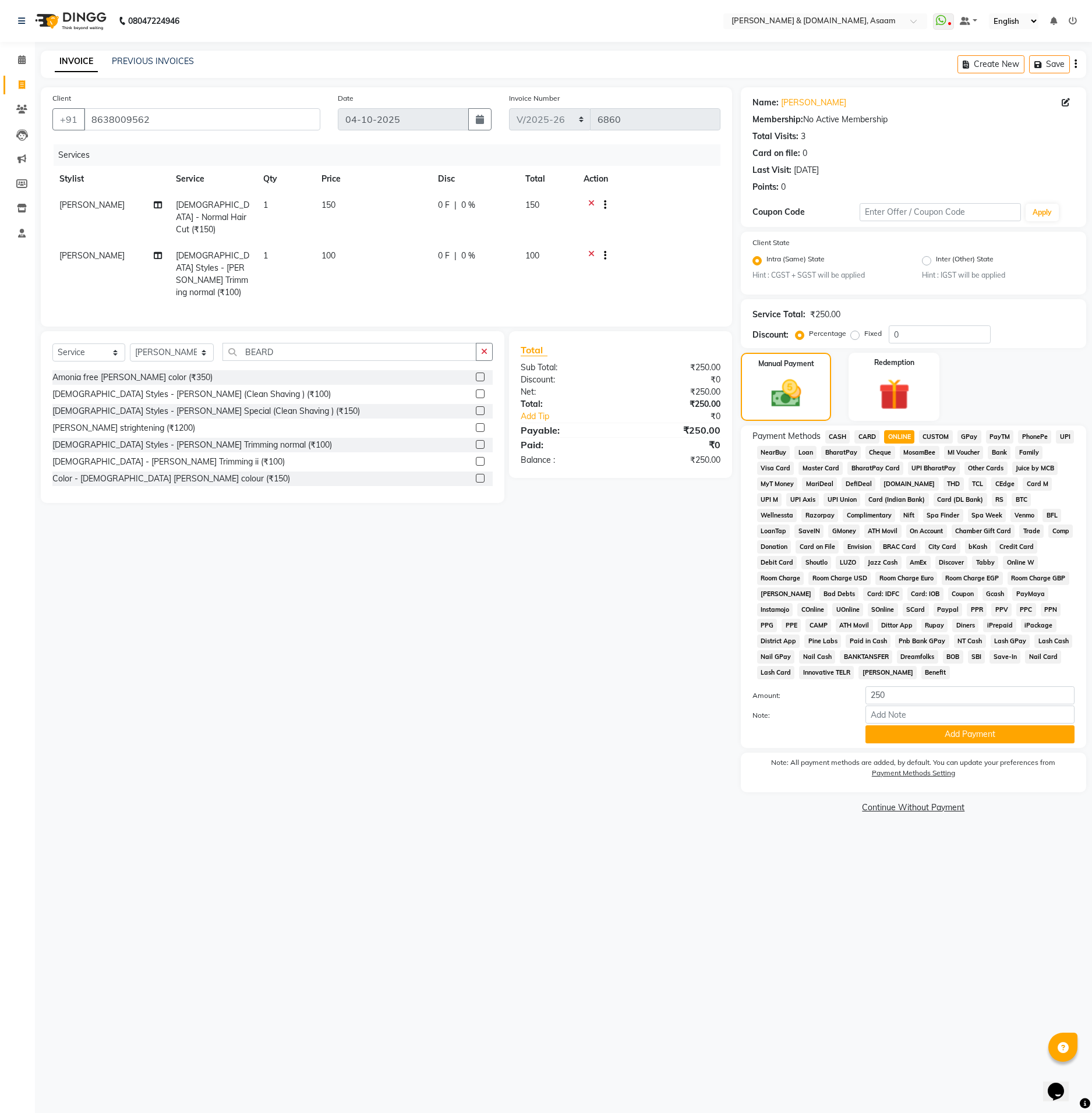
click at [957, 728] on button "Add Payment" at bounding box center [970, 734] width 209 height 18
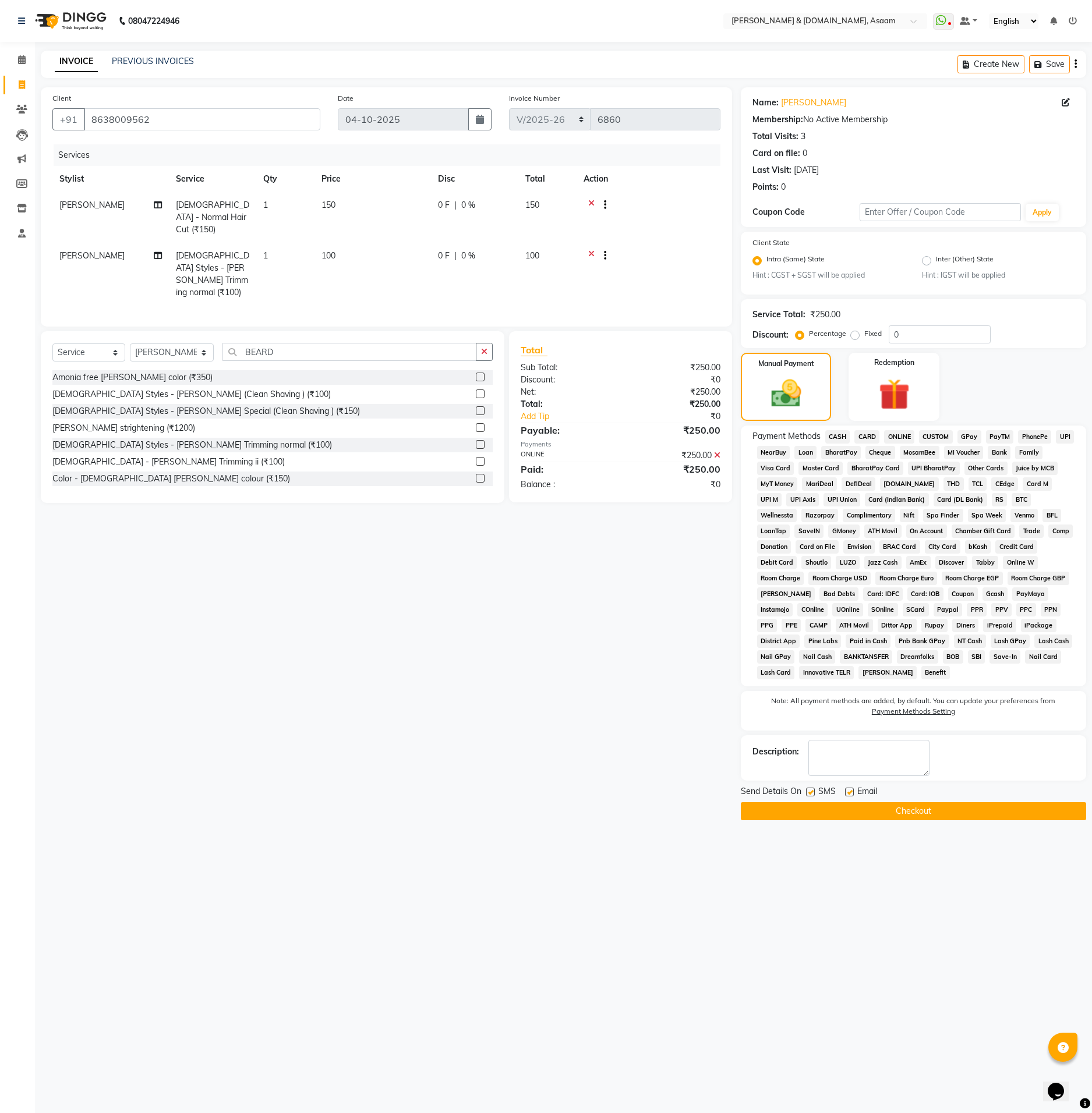
click at [936, 813] on button "Checkout" at bounding box center [914, 811] width 345 height 18
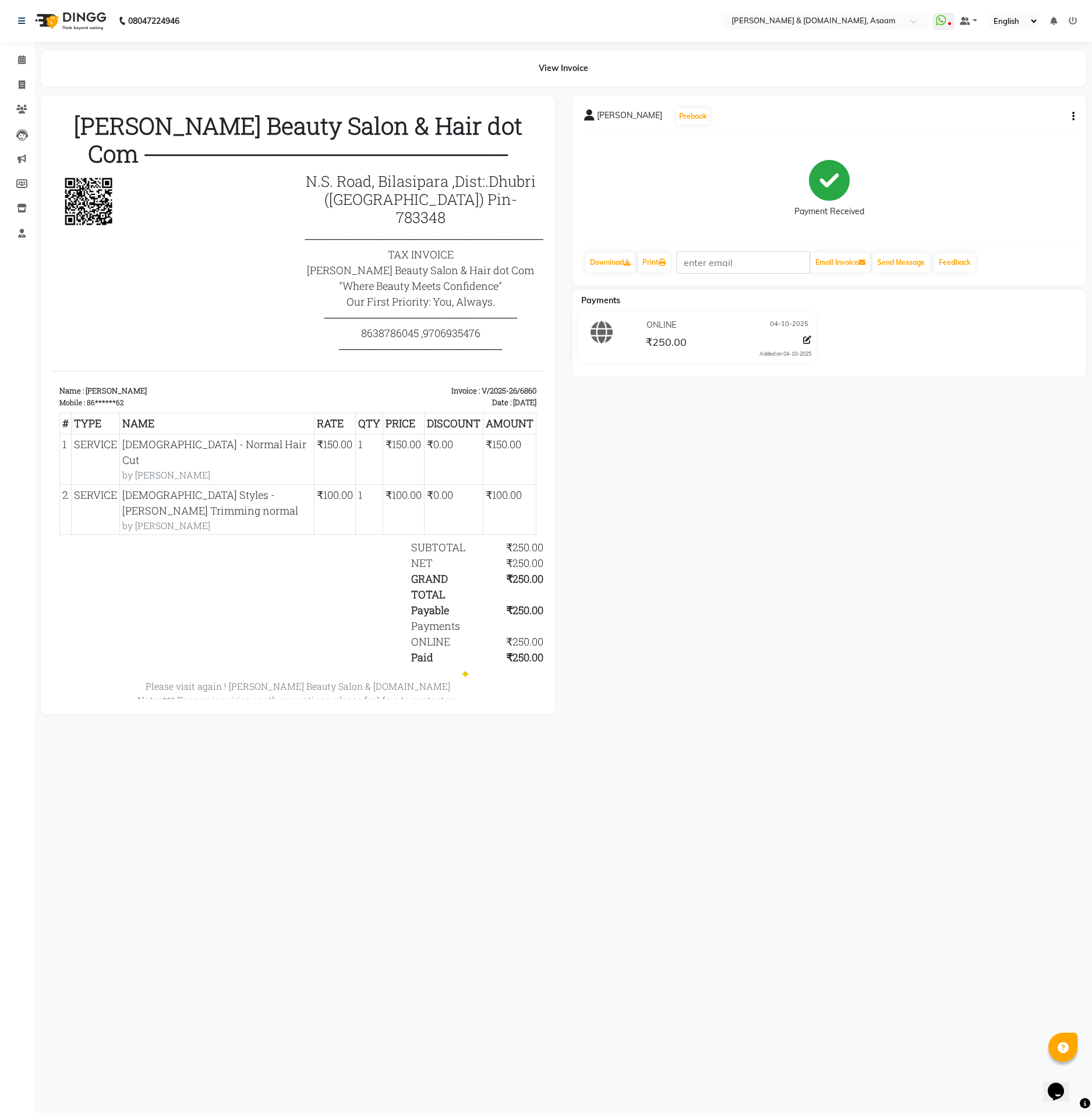
click at [598, 952] on div "08047224946 Select Location × Hrishika & Hair.com, Asaam WhatsApp Status ✕ Stat…" at bounding box center [546, 556] width 1092 height 1113
click at [20, 81] on icon at bounding box center [21, 85] width 7 height 9
select select "service"
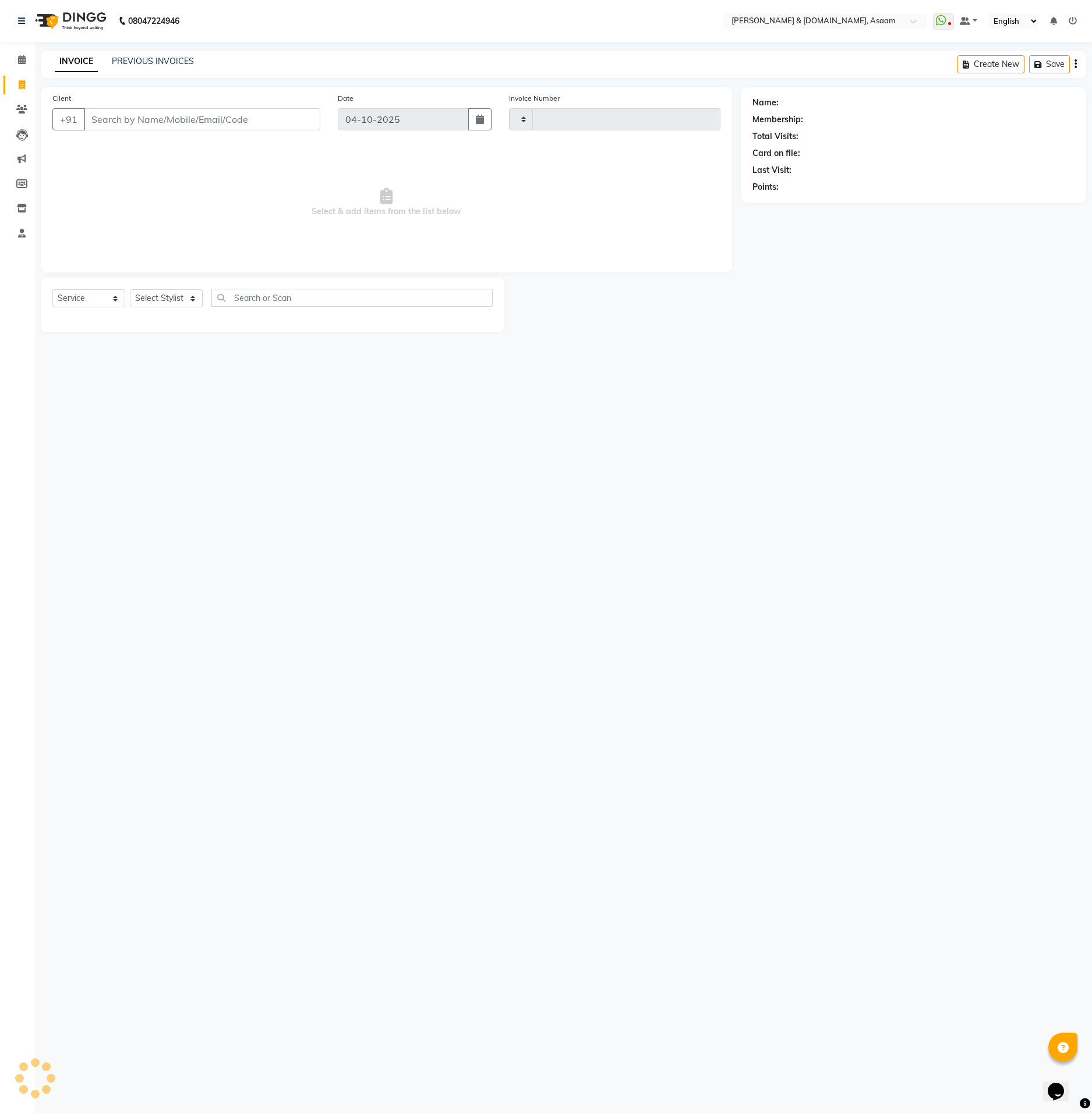
type input "6861"
select select "4608"
click at [143, 64] on link "PREVIOUS INVOICES" at bounding box center [153, 61] width 82 height 10
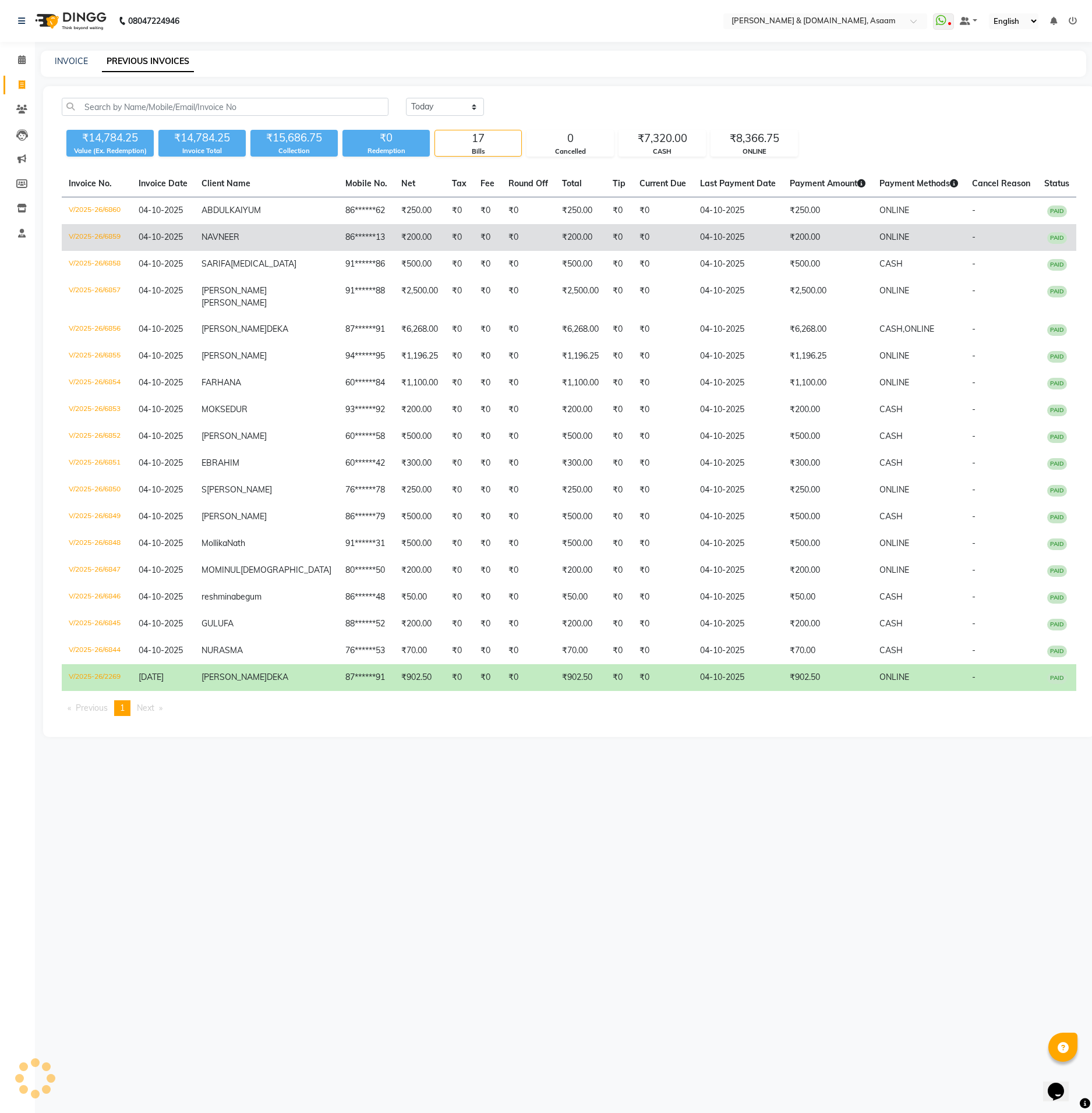
click at [502, 251] on td "₹0" at bounding box center [528, 238] width 53 height 27
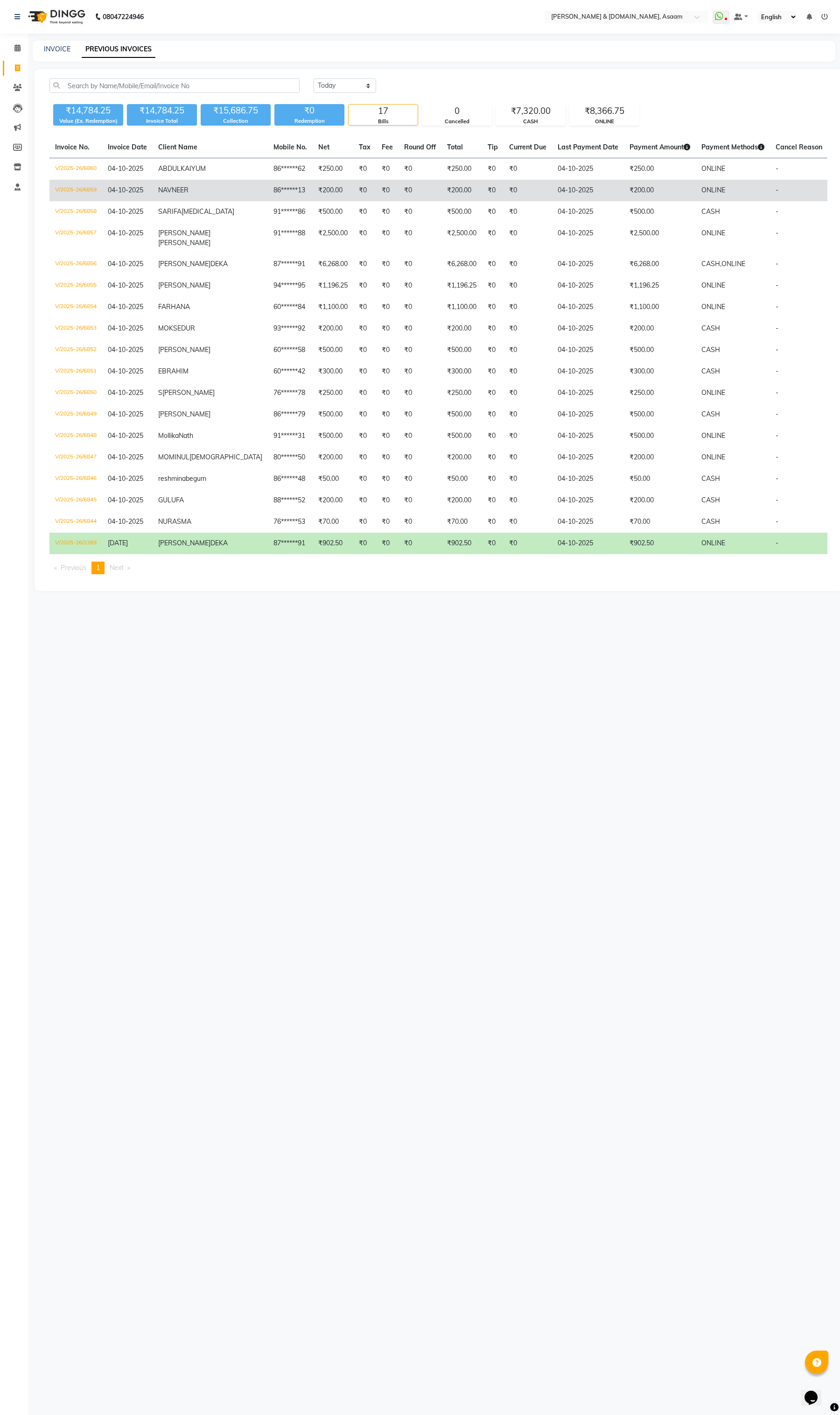
click at [273, 196] on td "86******13" at bounding box center [290, 191] width 45 height 22
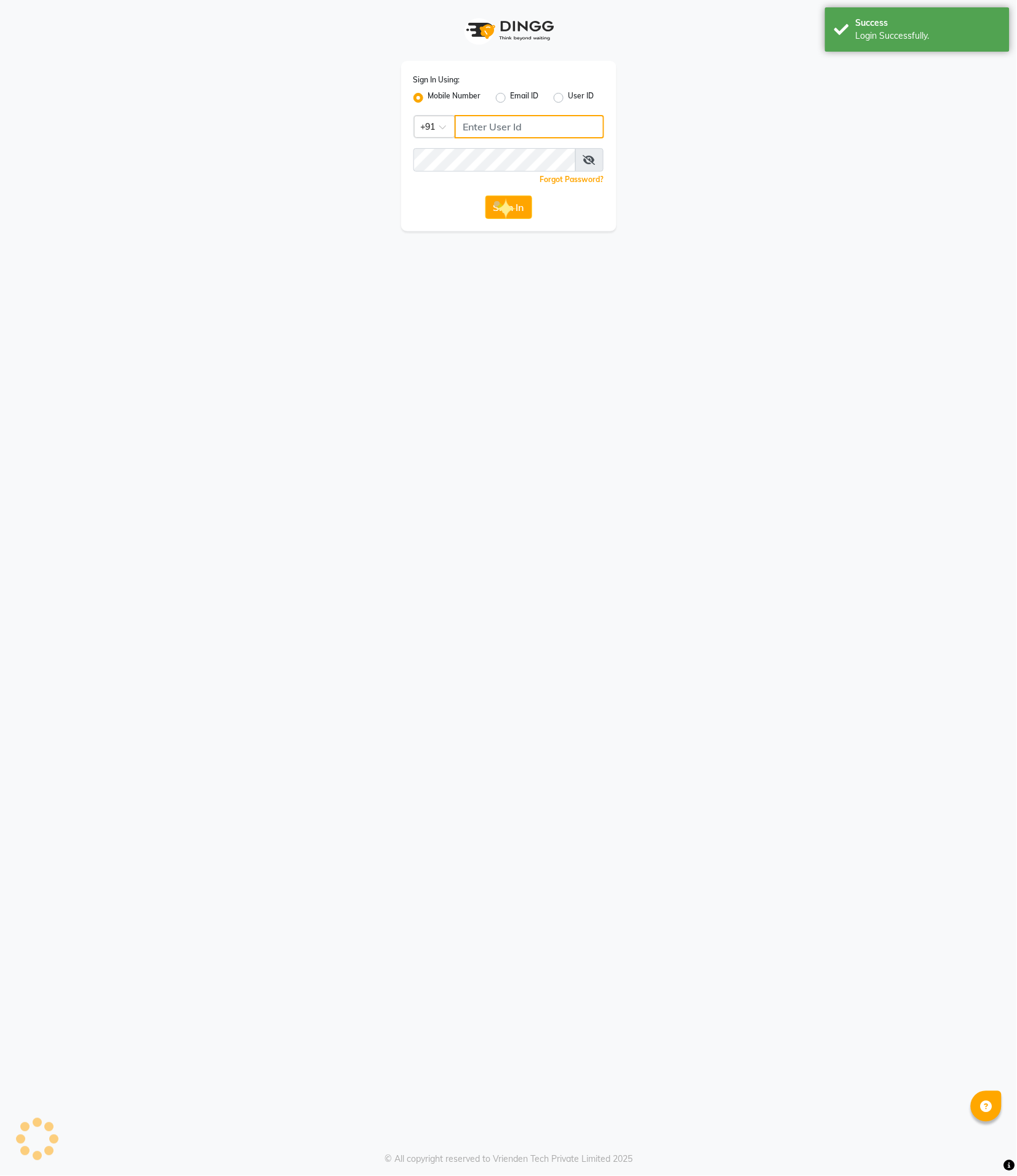
type input "9365278165"
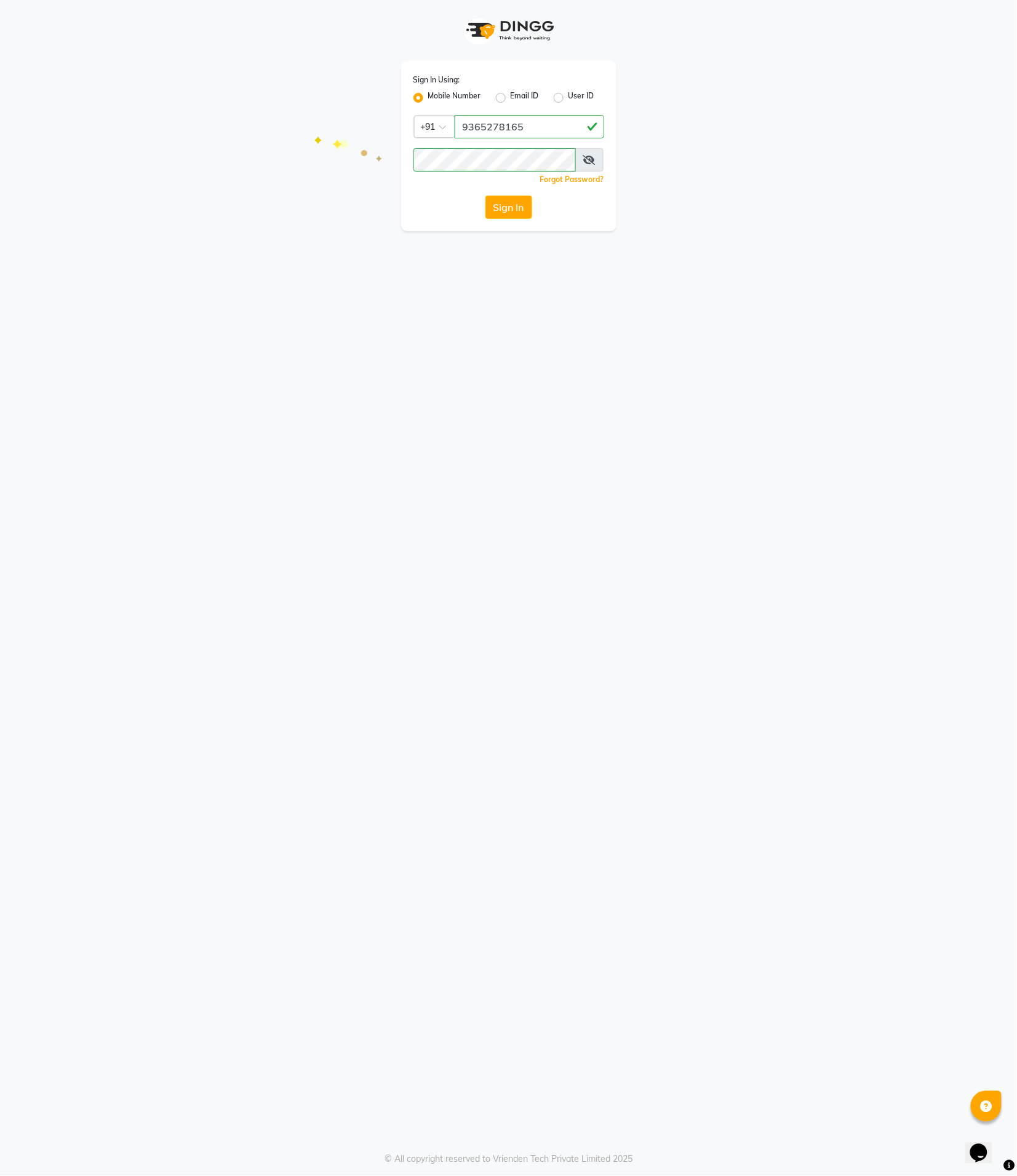
click at [518, 200] on button "Sign In" at bounding box center [508, 207] width 47 height 23
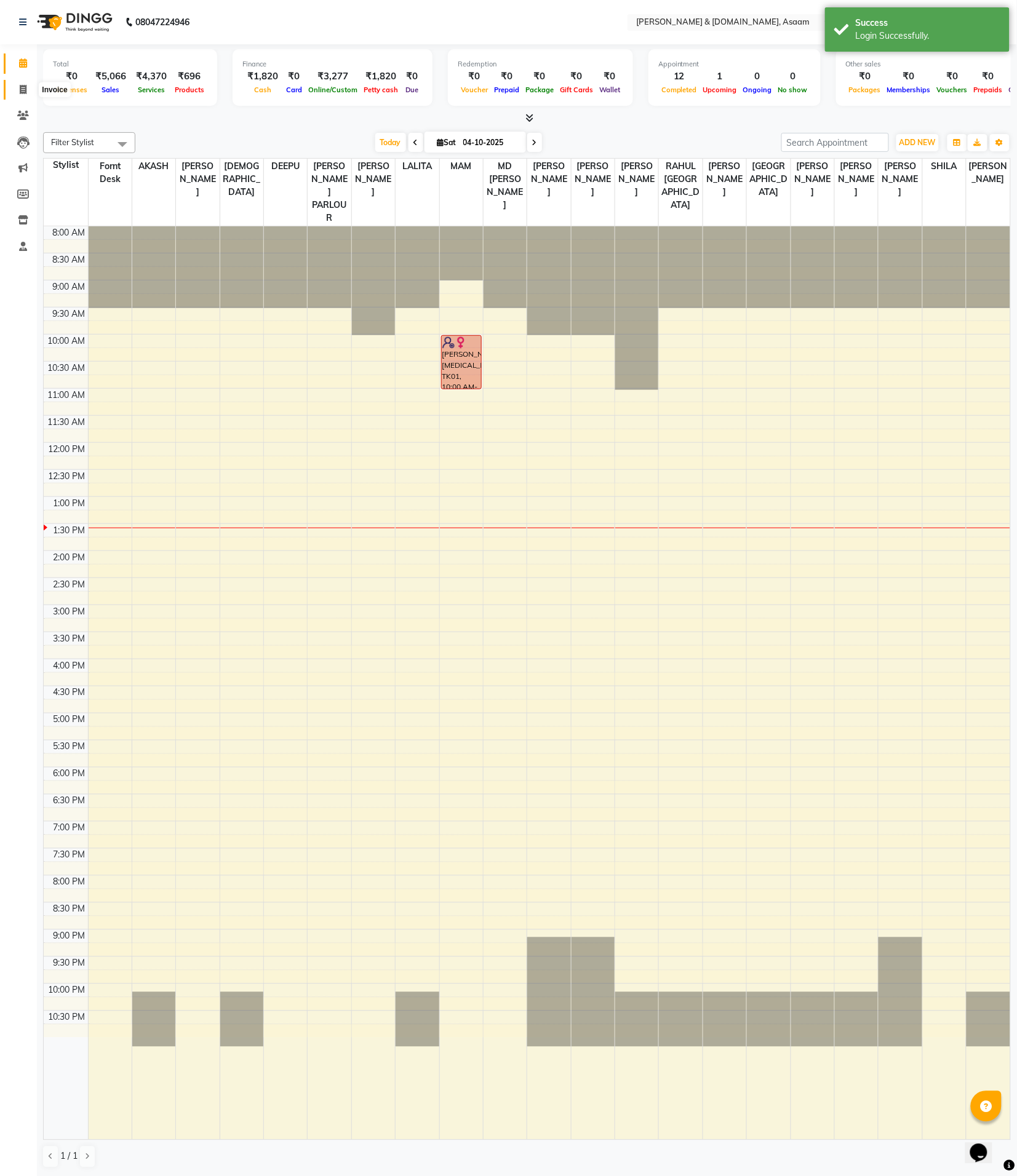
click at [22, 85] on icon at bounding box center [22, 90] width 7 height 9
select select "service"
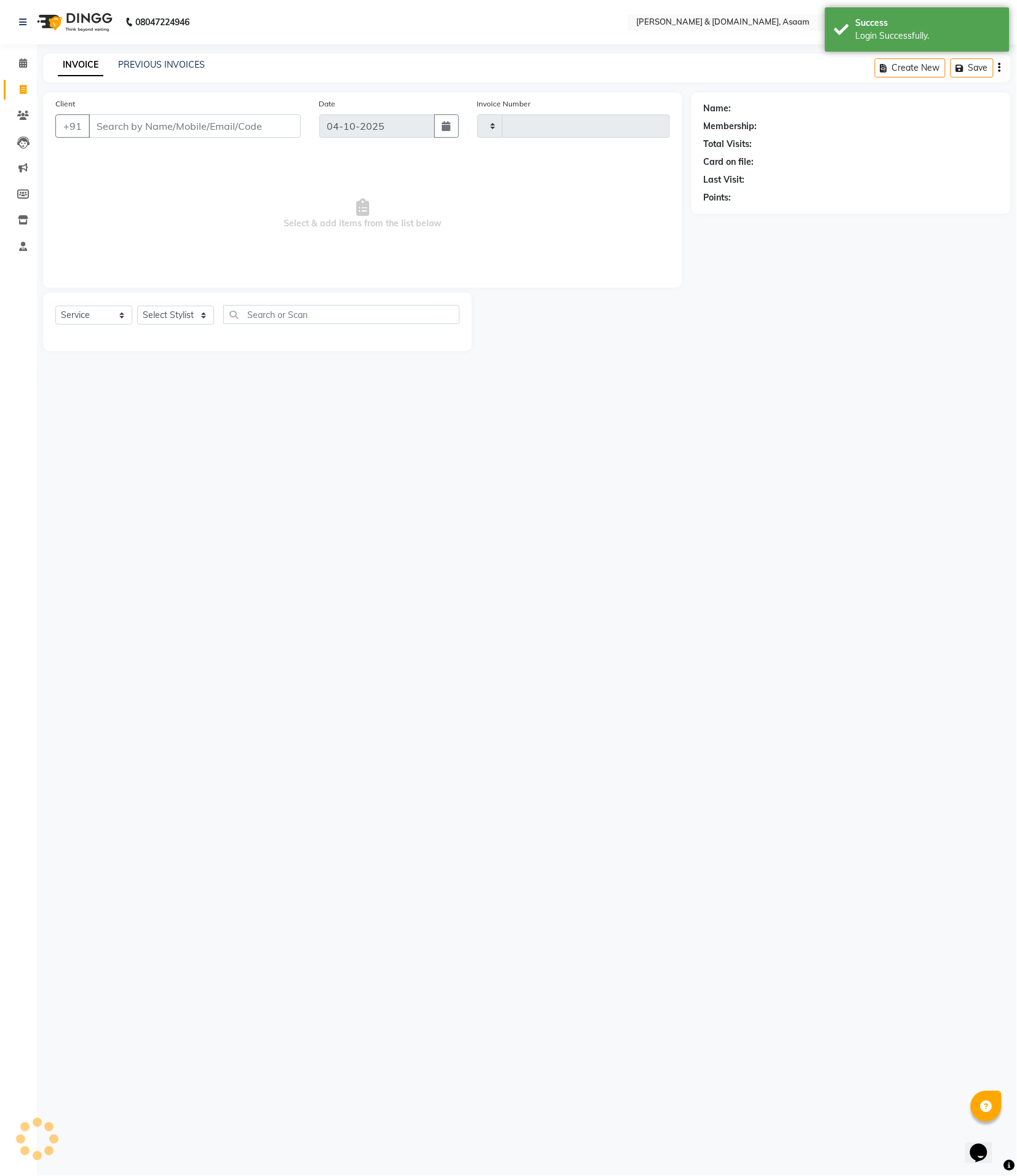
type input "6856"
select select "4608"
type input "8761996091"
click at [752, 107] on link "[PERSON_NAME]" at bounding box center [768, 108] width 69 height 13
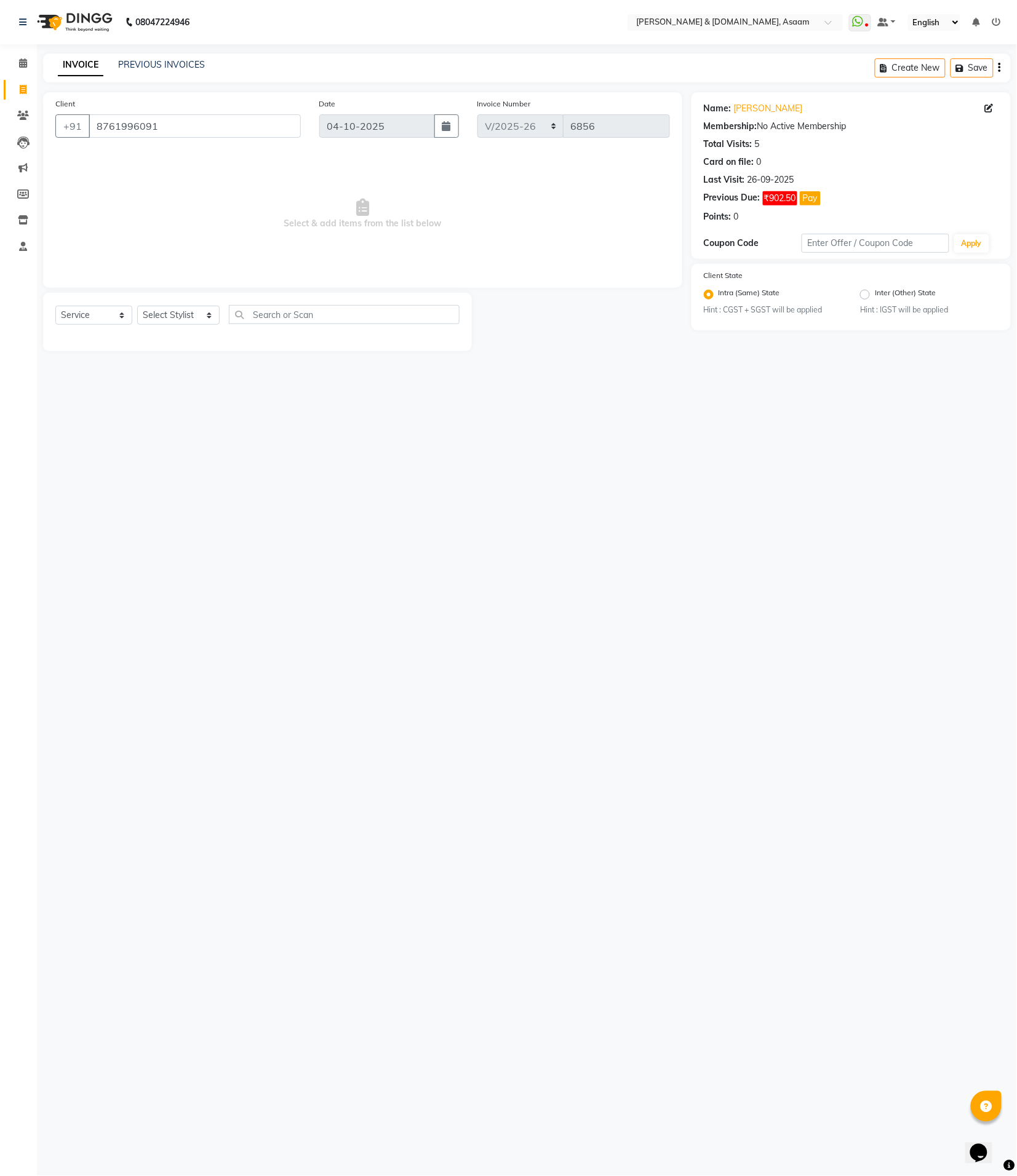
click at [811, 204] on button "Pay" at bounding box center [810, 199] width 21 height 14
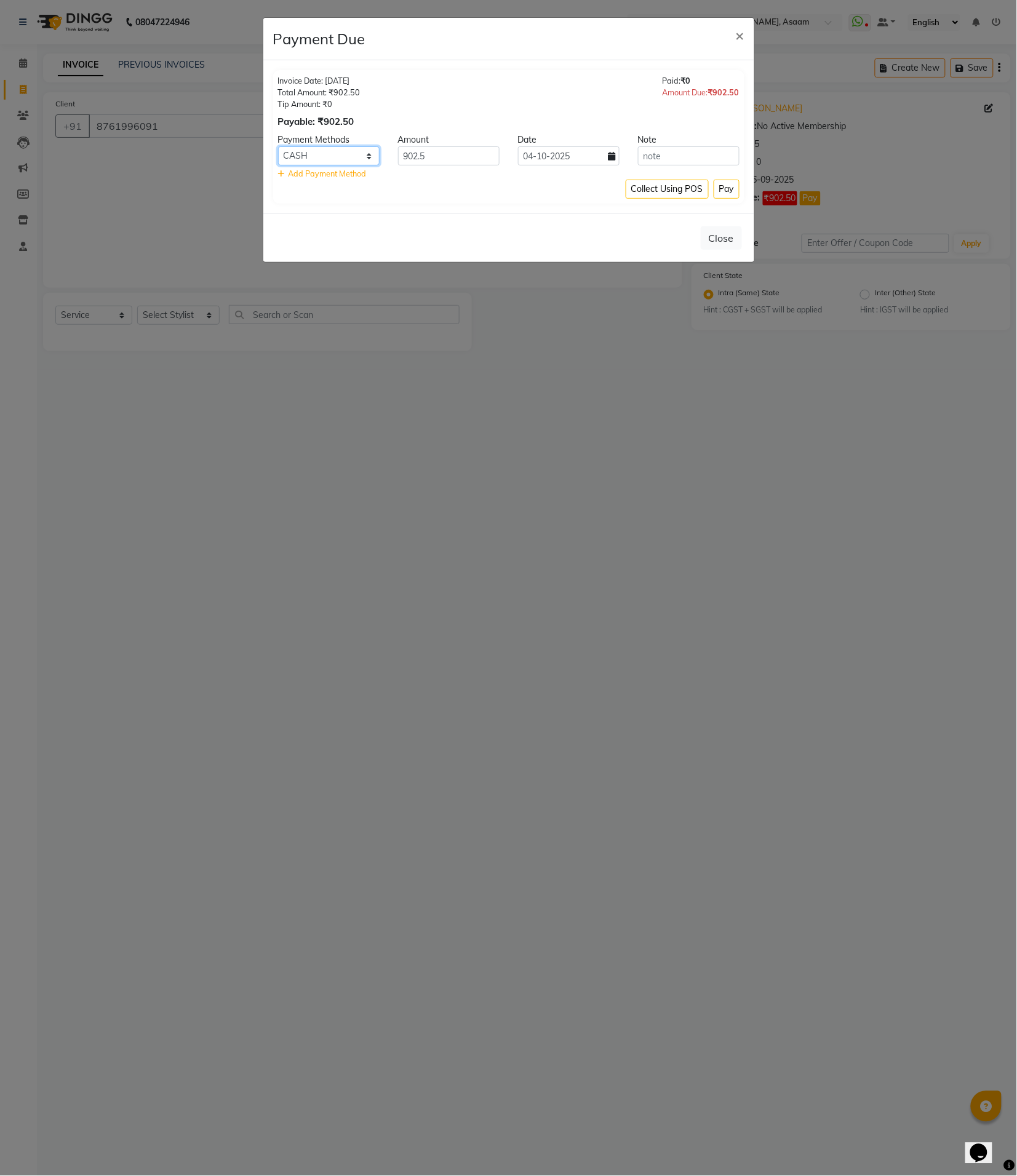
click at [370, 152] on select "CASH CARD ONLINE CUSTOM GPay PayTM PhonePe UPI NearBuy Loan BharatPay Cheque Mo…" at bounding box center [328, 155] width 101 height 19
select select "3"
click at [278, 146] on select "CASH CARD ONLINE CUSTOM GPay PayTM PhonePe UPI NearBuy Loan BharatPay Cheque Mo…" at bounding box center [328, 155] width 101 height 19
click at [681, 155] on input "text" at bounding box center [689, 155] width 101 height 19
type input "by maam"
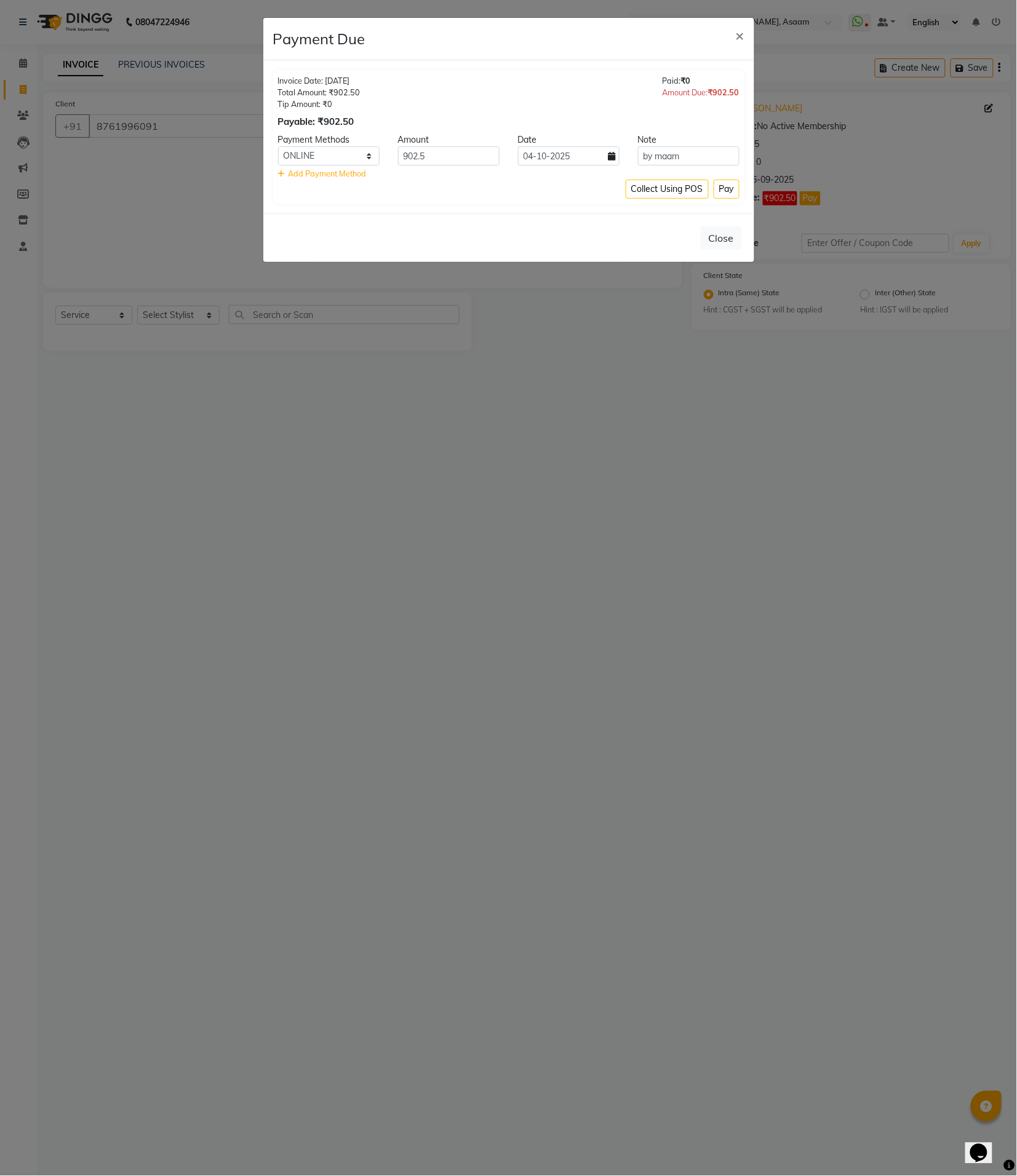
click at [718, 192] on button "Pay" at bounding box center [726, 189] width 26 height 19
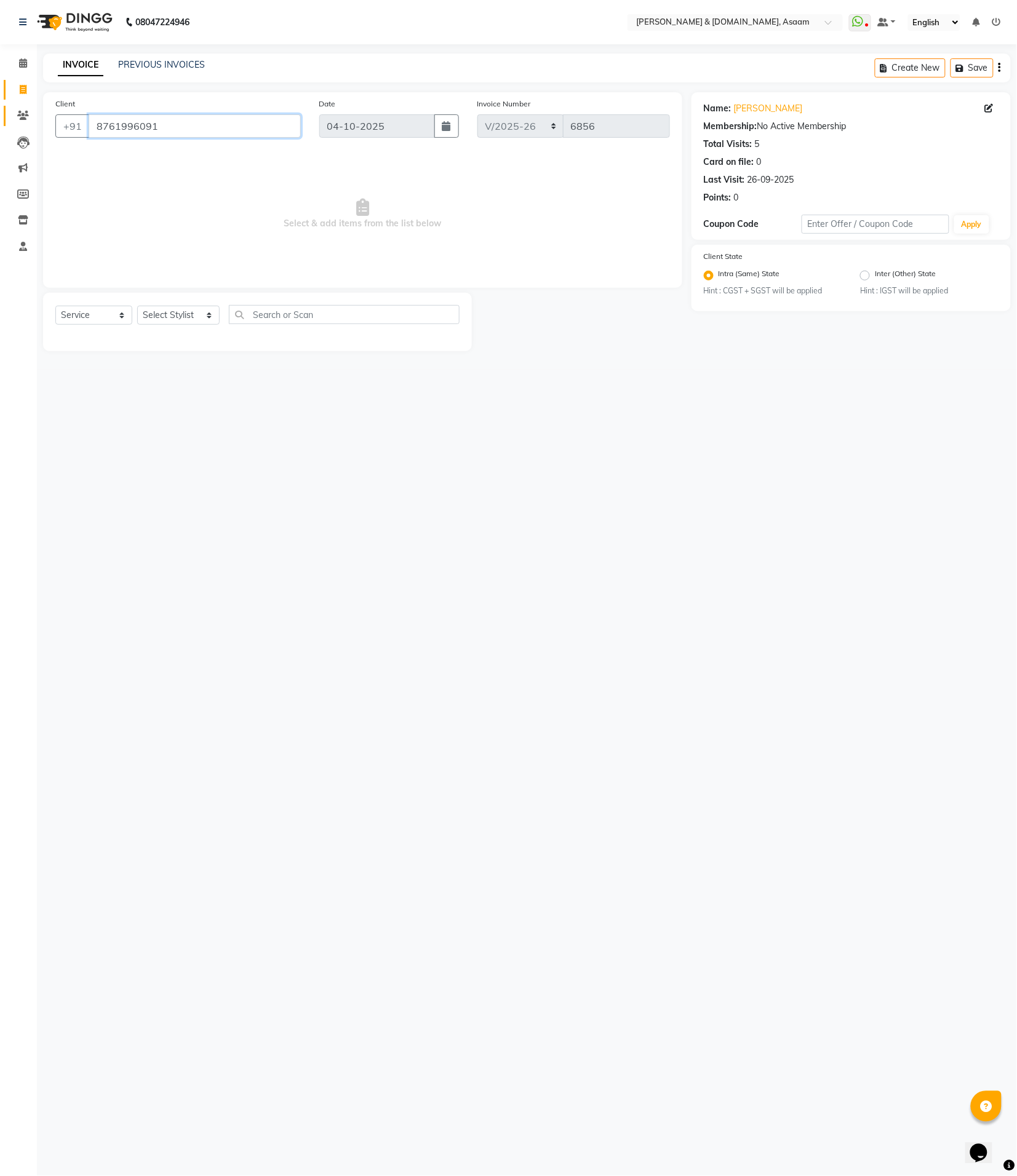
drag, startPoint x: 194, startPoint y: 127, endPoint x: 11, endPoint y: 125, distance: 183.0
click at [11, 125] on app-home "08047224946 Select Location × [PERSON_NAME] & [DOMAIN_NAME], Asaam WhatsApp Sta…" at bounding box center [508, 185] width 1017 height 370
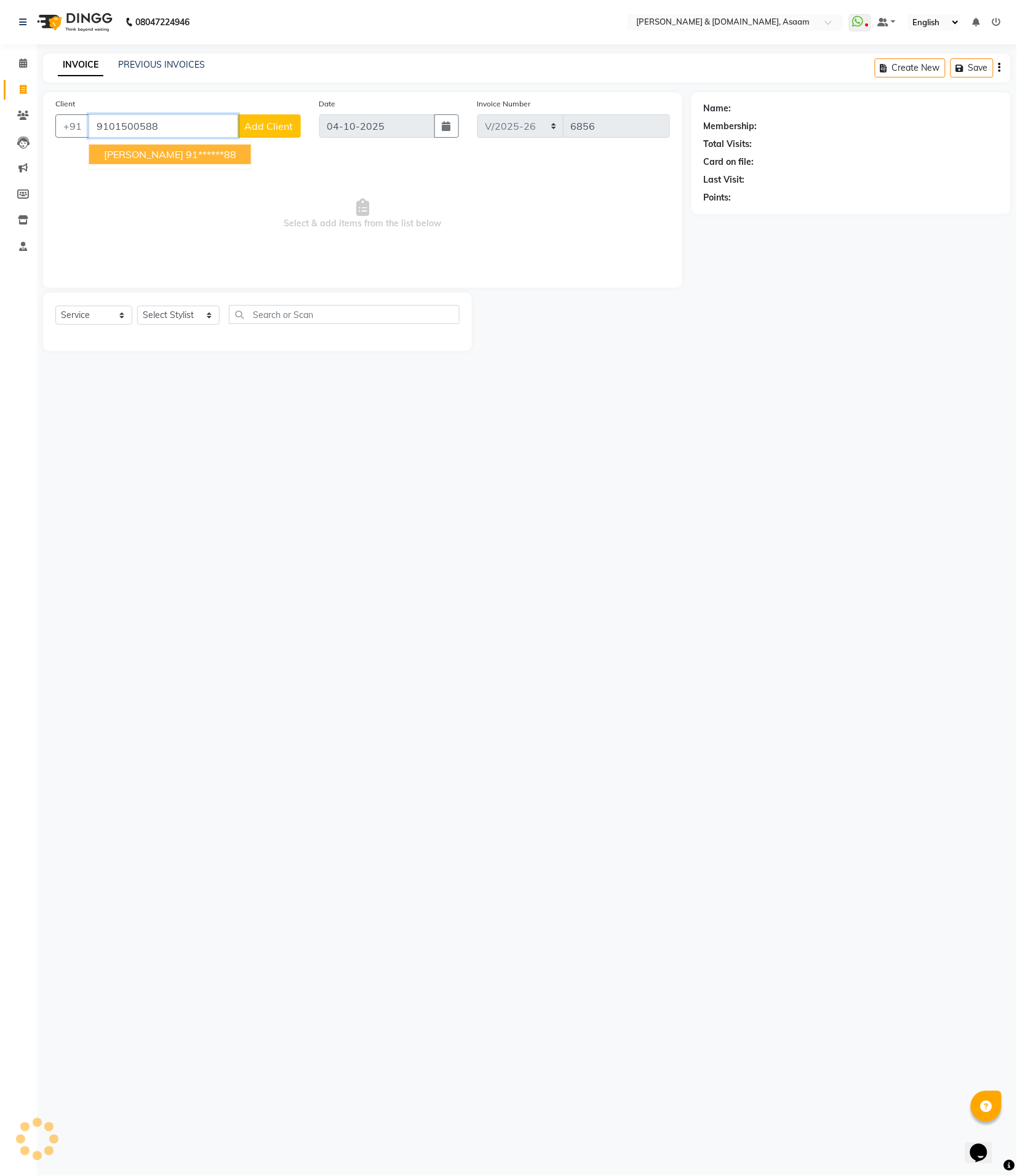
type input "9101500588"
drag, startPoint x: 229, startPoint y: 239, endPoint x: 222, endPoint y: 243, distance: 8.1
click at [229, 240] on span "Select & add items from the list below" at bounding box center [362, 213] width 614 height 123
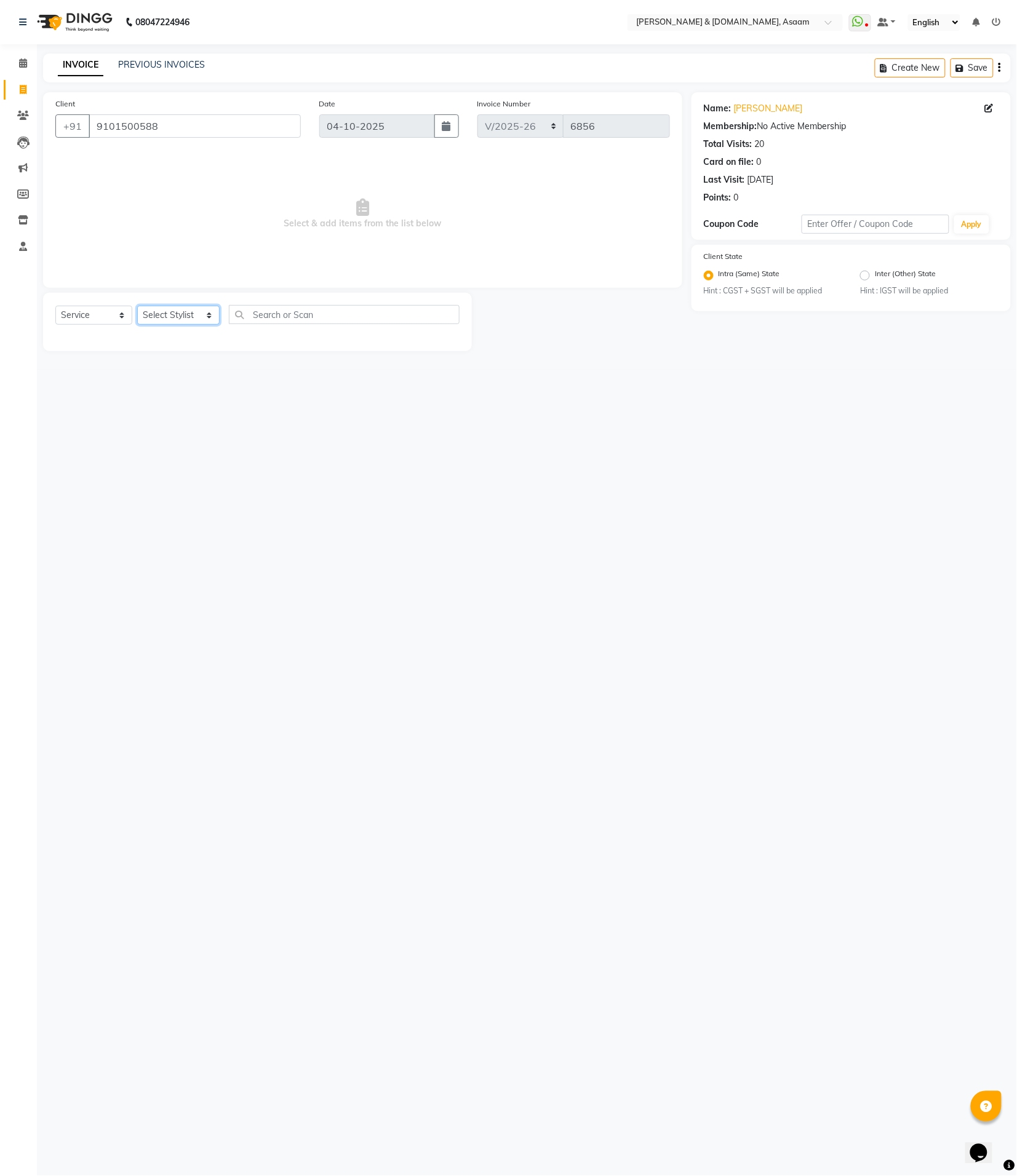
click at [191, 309] on select "Select Stylist AKASH AKIB [PERSON_NAME] fornt desk [PERSON_NAME] PARLOUR [PERSO…" at bounding box center [179, 315] width 83 height 19
select select "91736"
click at [138, 306] on select "Select Stylist AKASH AKIB [PERSON_NAME] fornt desk [PERSON_NAME] PARLOUR [PERSO…" at bounding box center [179, 315] width 83 height 19
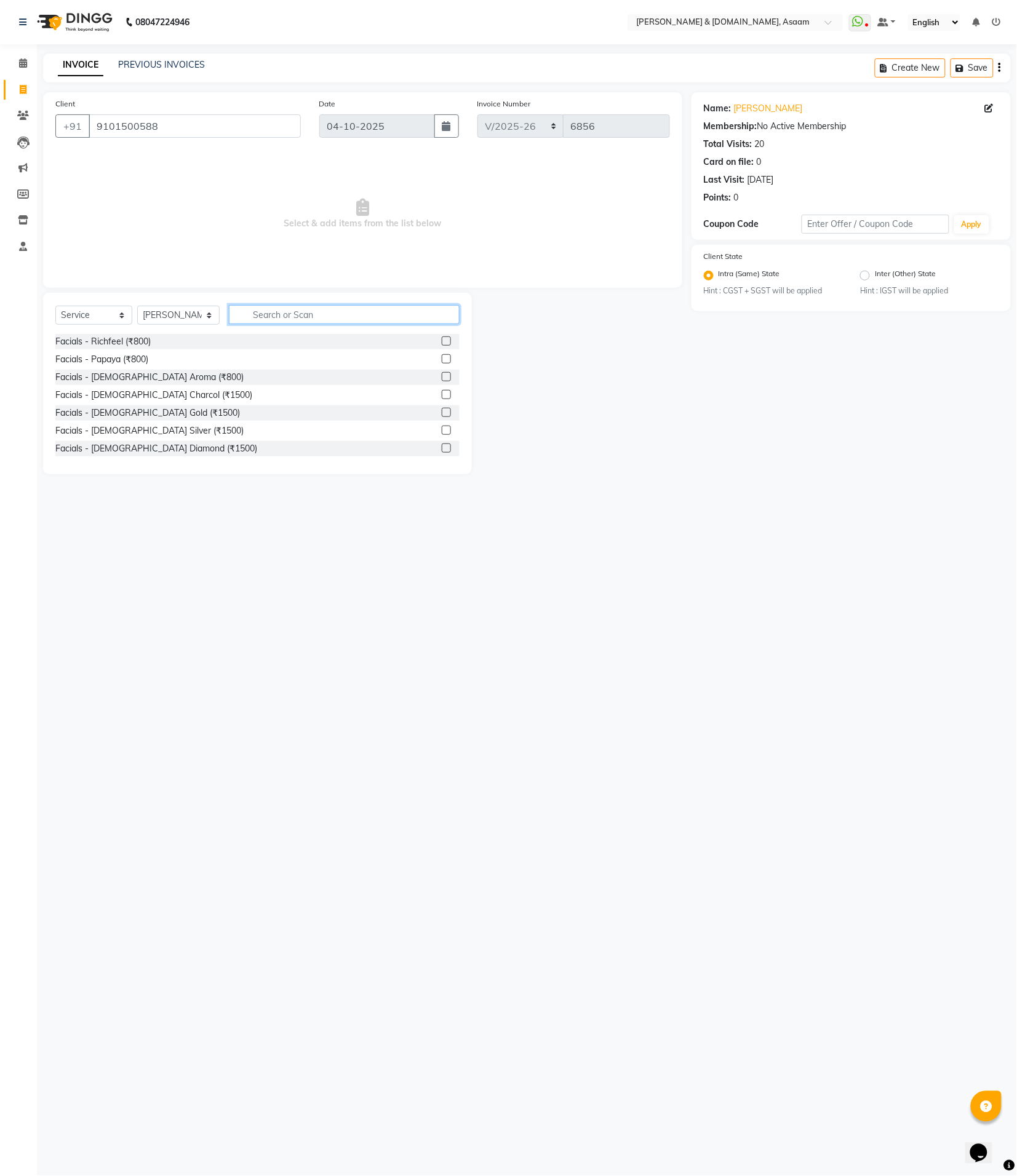
click at [250, 312] on input "text" at bounding box center [344, 314] width 231 height 19
type input "glowin"
click at [168, 430] on div "women - glowing facial (₹1500)" at bounding box center [118, 430] width 125 height 13
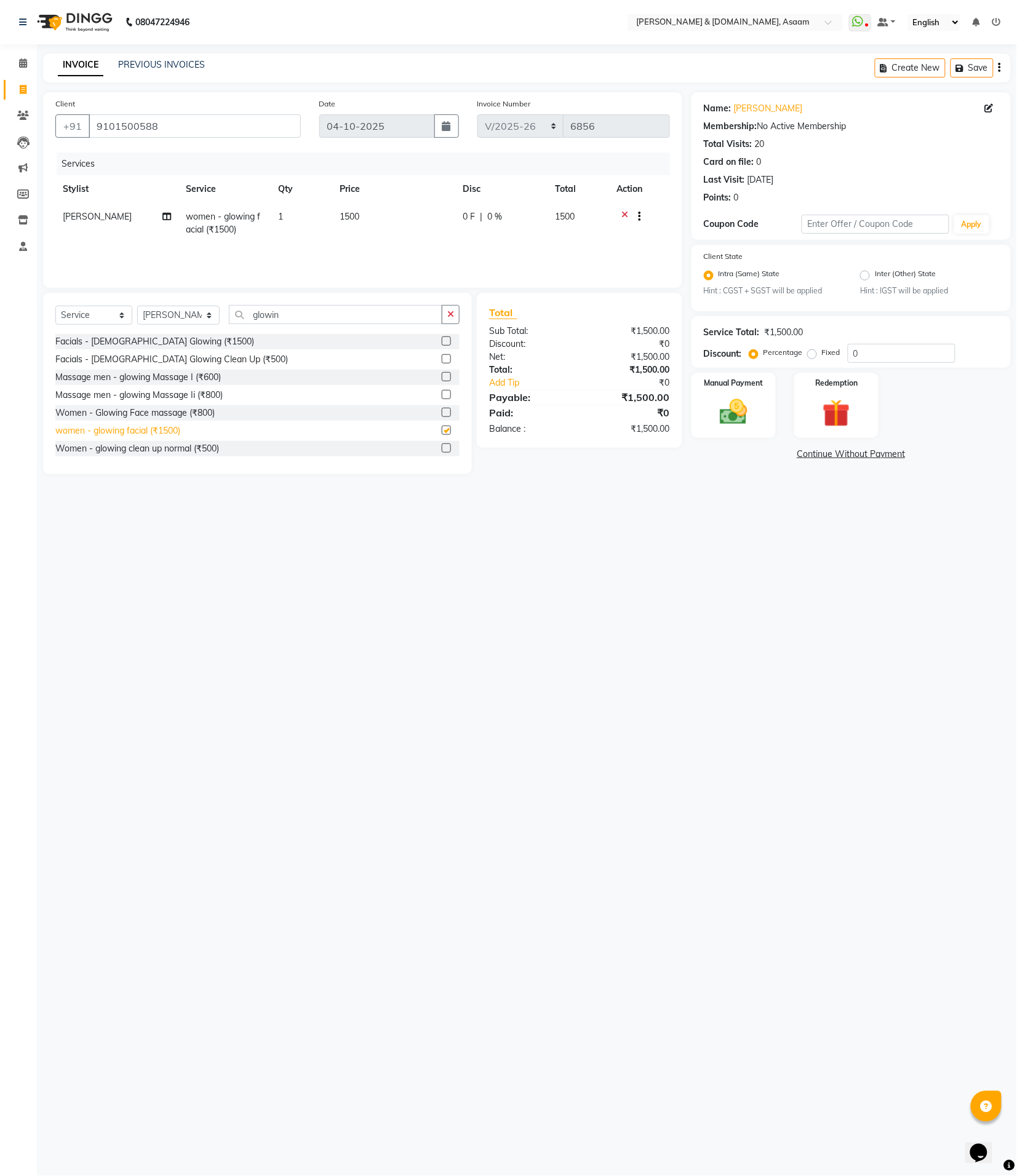
checkbox input "false"
click at [438, 235] on td "1500" at bounding box center [393, 223] width 123 height 41
select select "91736"
drag, startPoint x: 472, startPoint y: 219, endPoint x: 430, endPoint y: 220, distance: 42.0
click at [430, 220] on tr "AKASH AKIB [PERSON_NAME] fornt desk [PERSON_NAME] PARLOUR [PERSON_NAME] [PERSON…" at bounding box center [362, 229] width 614 height 53
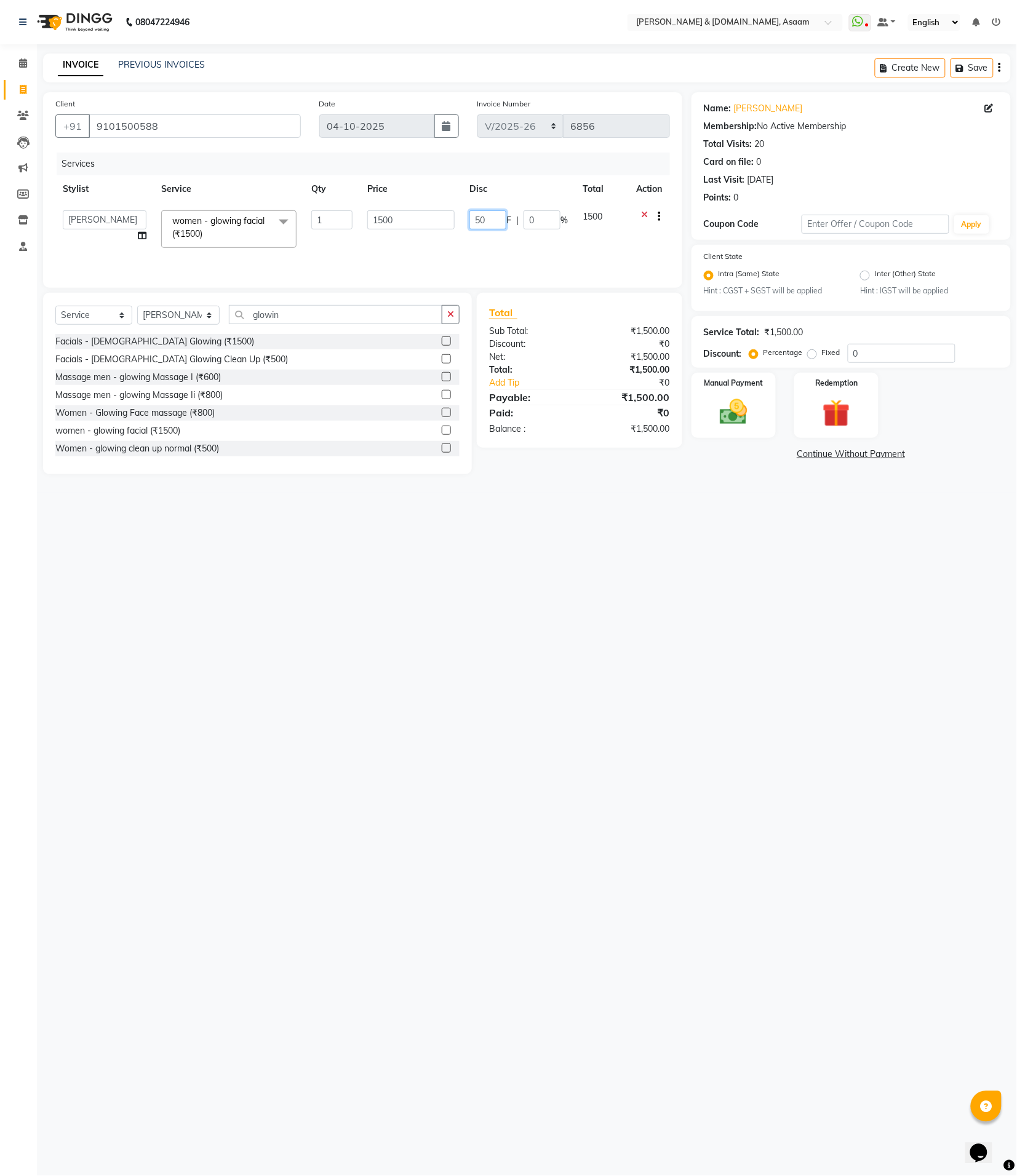
type input "500"
click at [684, 643] on div "08047224946 Select Location × [PERSON_NAME] & [DOMAIN_NAME], Asaam WhatsApp Sta…" at bounding box center [508, 588] width 1017 height 1176
drag, startPoint x: 294, startPoint y: 309, endPoint x: 137, endPoint y: 301, distance: 157.2
click at [139, 301] on div "Select Service Product Membership Package Voucher Prepaid Gift Card Select Styl…" at bounding box center [257, 383] width 429 height 182
click at [122, 214] on span "[PERSON_NAME]" at bounding box center [97, 216] width 69 height 11
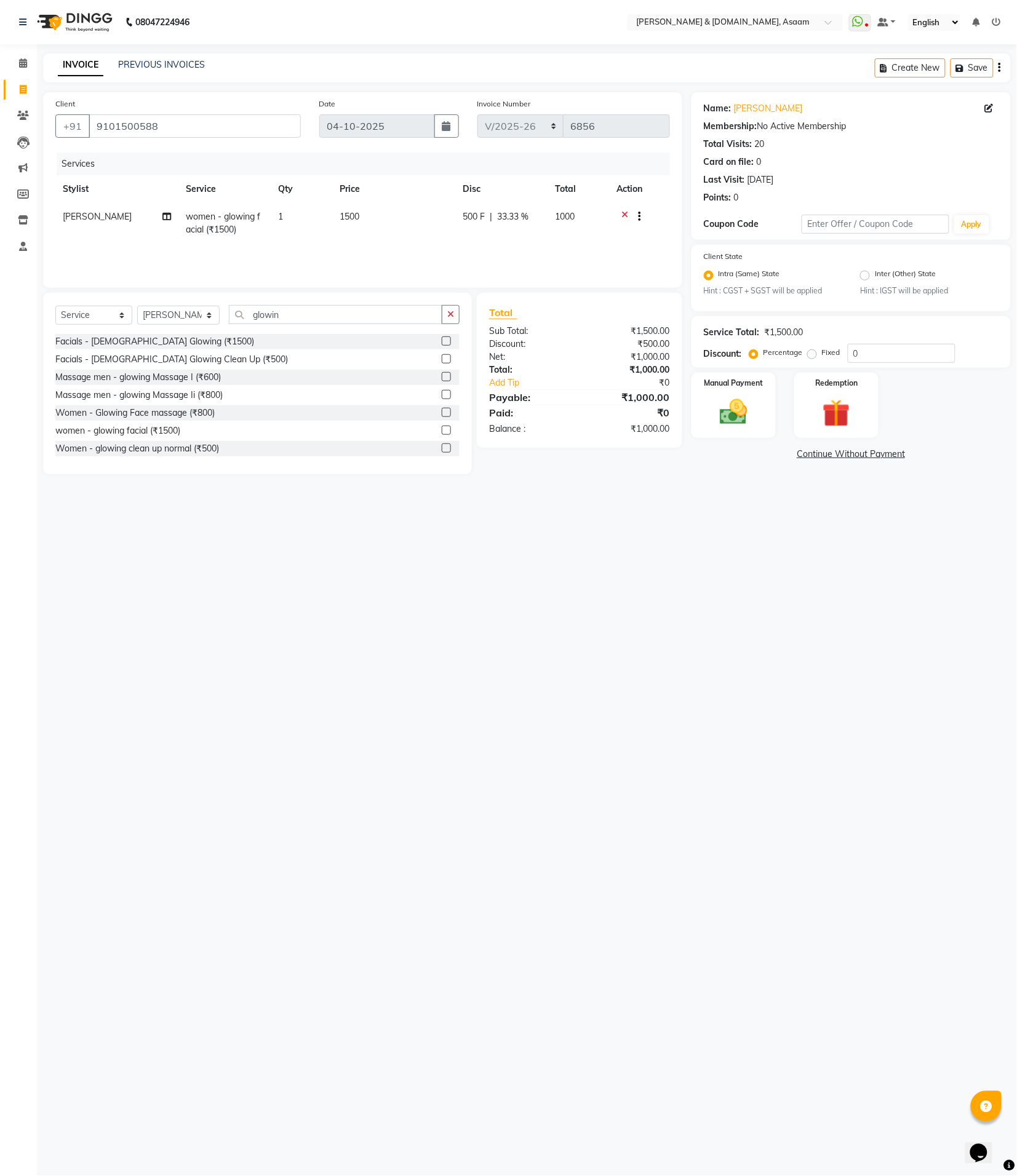
select select "91736"
click at [120, 214] on select "AKASH AKIB [PERSON_NAME] fornt desk [PERSON_NAME] PARLOUR [PERSON_NAME] [PERSON…" at bounding box center [104, 219] width 83 height 19
select select "86645"
drag, startPoint x: 272, startPoint y: 304, endPoint x: 207, endPoint y: 306, distance: 65.0
click at [207, 306] on div "Select Service Product Membership Package Voucher Prepaid Gift Card Select Styl…" at bounding box center [257, 383] width 429 height 182
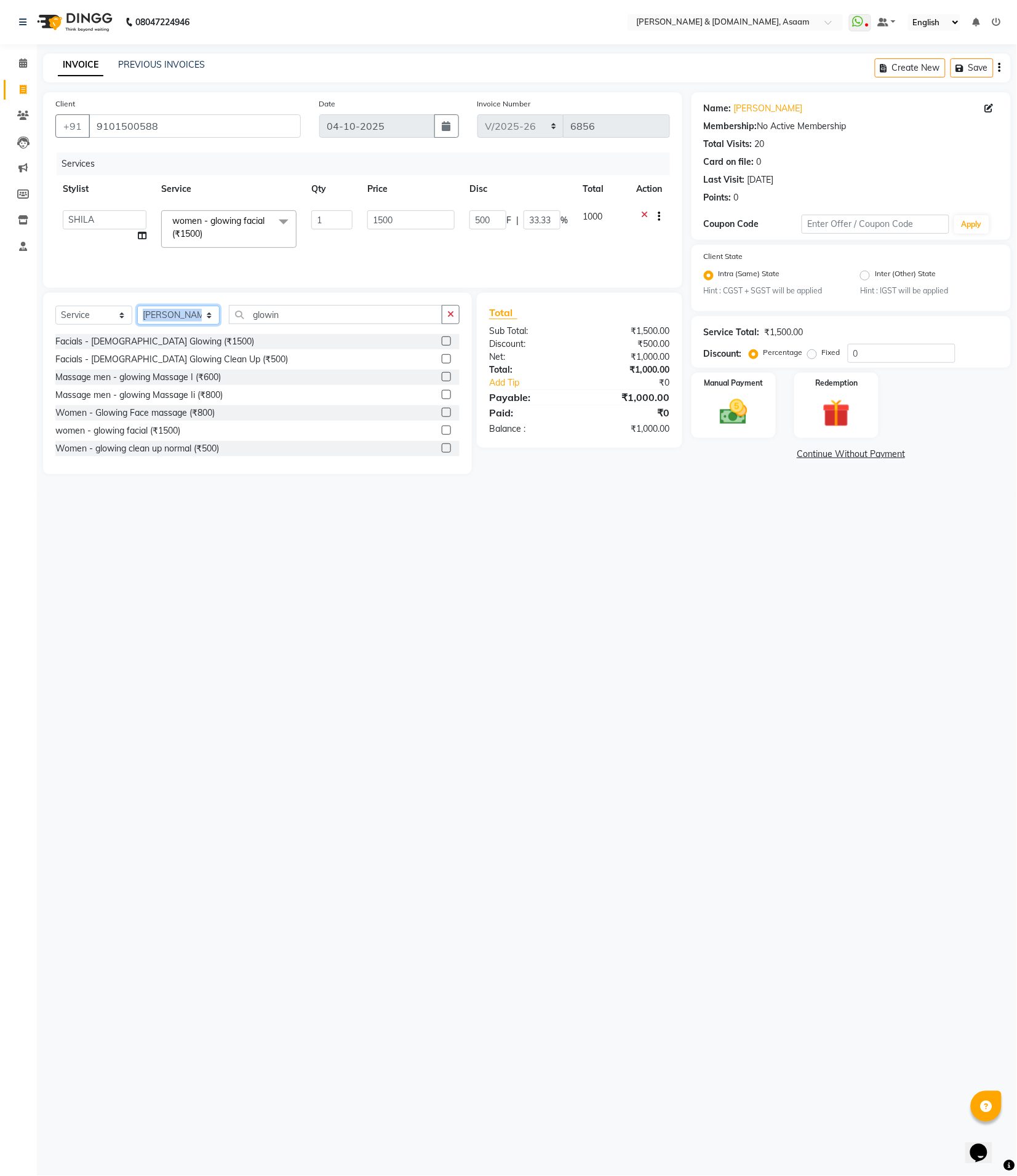
click at [186, 308] on select "Select Stylist AKASH AKIB [PERSON_NAME] fornt desk [PERSON_NAME] PARLOUR [PERSO…" at bounding box center [179, 315] width 83 height 19
click at [138, 306] on select "Select Stylist AKASH AKIB [PERSON_NAME] fornt desk [PERSON_NAME] PARLOUR [PERSO…" at bounding box center [179, 315] width 83 height 19
click at [287, 314] on input "glowin" at bounding box center [335, 314] width 214 height 19
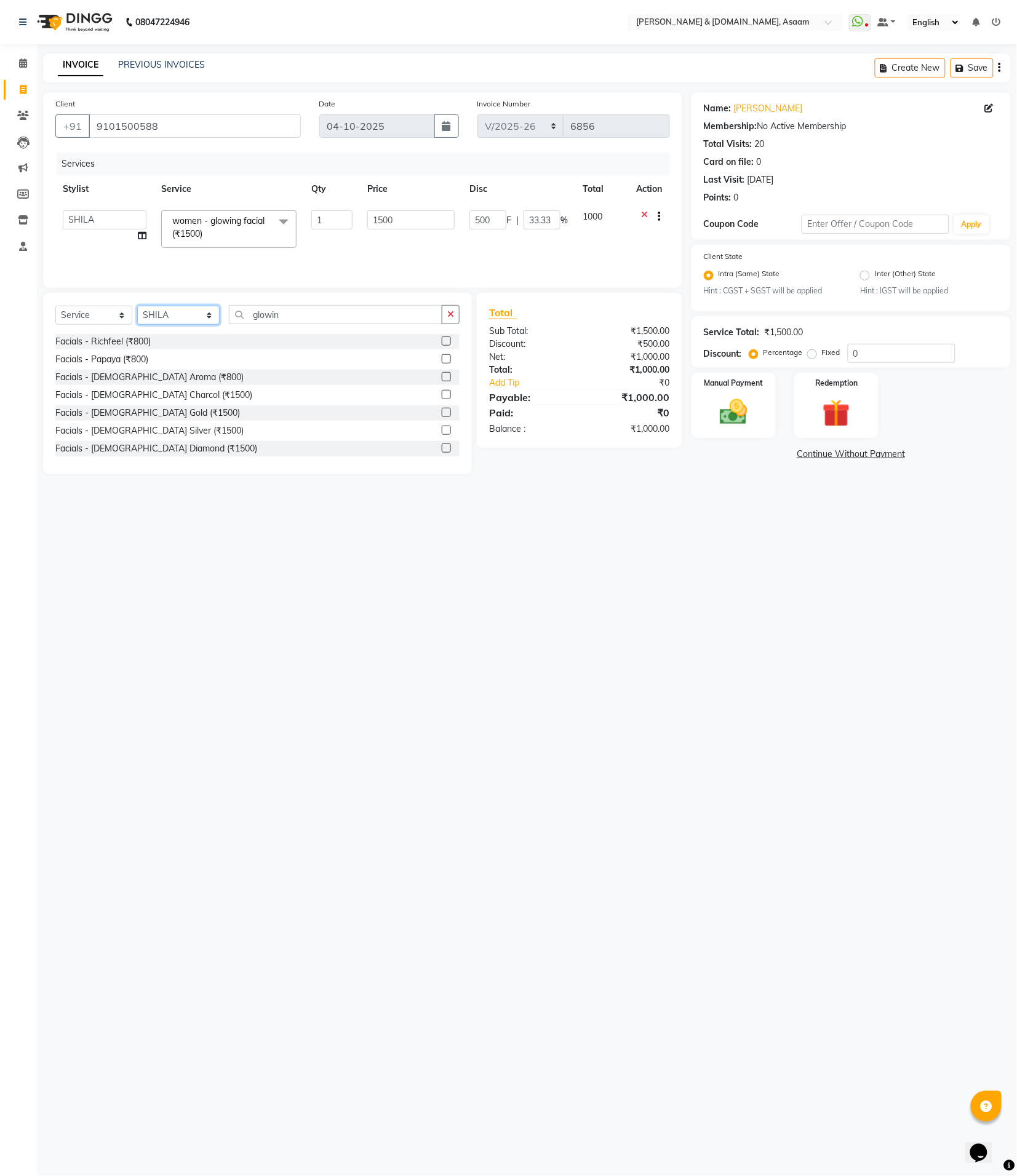
click at [209, 311] on select "Select Stylist AKASH AKIB [PERSON_NAME] fornt desk [PERSON_NAME] PARLOUR [PERSO…" at bounding box center [179, 315] width 83 height 19
click at [138, 306] on select "Select Stylist AKASH AKIB [PERSON_NAME] fornt desk [PERSON_NAME] PARLOUR [PERSO…" at bounding box center [179, 315] width 83 height 19
click at [189, 317] on select "Select Stylist AKASH AKIB [PERSON_NAME] fornt desk [PERSON_NAME] PARLOUR [PERSO…" at bounding box center [179, 315] width 83 height 19
click at [138, 306] on select "Select Stylist AKASH AKIB [PERSON_NAME] fornt desk [PERSON_NAME] PARLOUR [PERSO…" at bounding box center [179, 315] width 83 height 19
click at [173, 317] on select "Select Stylist AKASH AKIB [PERSON_NAME] fornt desk [PERSON_NAME] PARLOUR [PERSO…" at bounding box center [179, 315] width 83 height 19
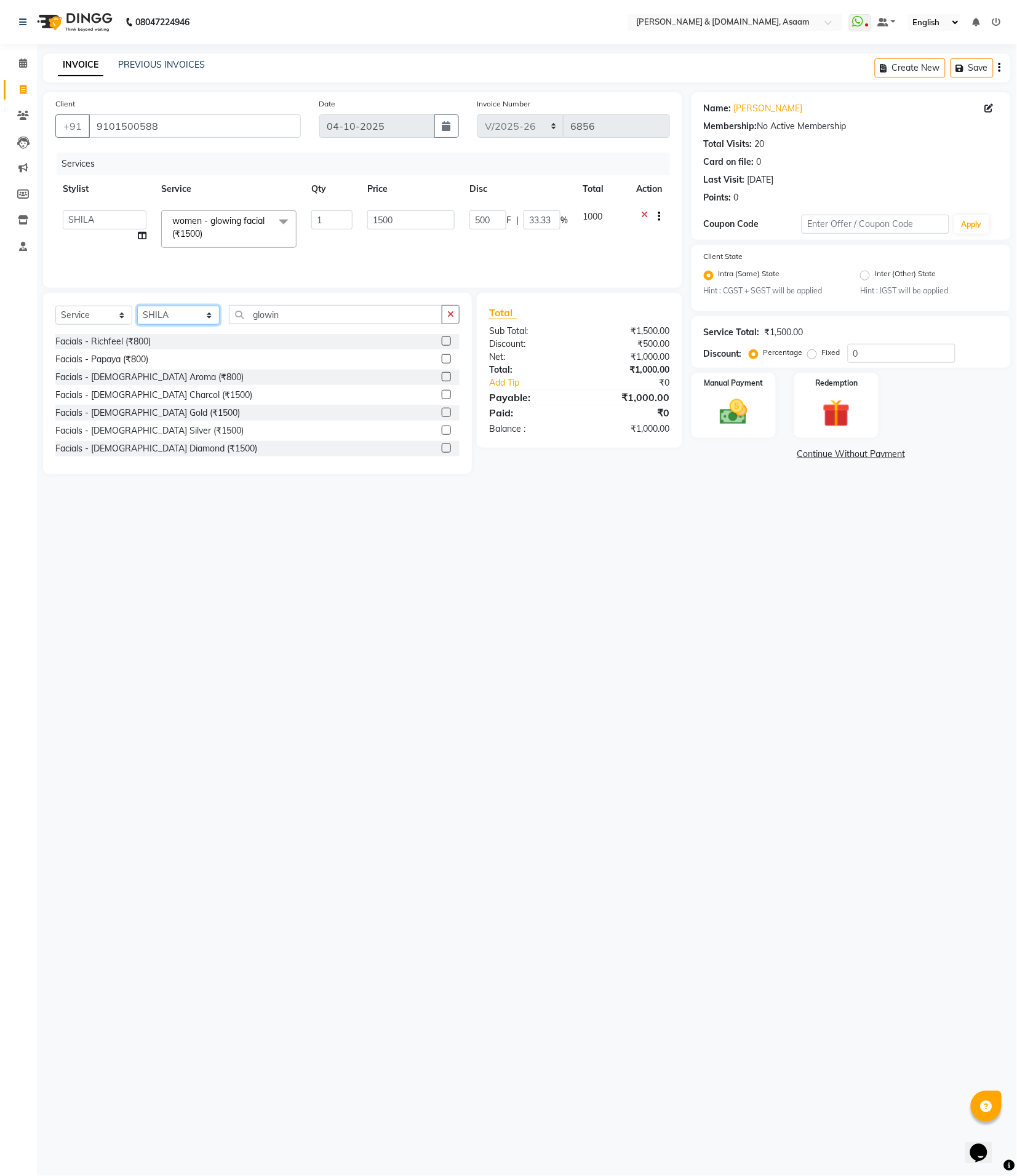
click at [138, 306] on select "Select Stylist AKASH AKIB [PERSON_NAME] fornt desk [PERSON_NAME] PARLOUR [PERSO…" at bounding box center [179, 315] width 83 height 19
click at [183, 315] on select "Select Stylist AKASH AKIB [PERSON_NAME] fornt desk [PERSON_NAME] PARLOUR [PERSO…" at bounding box center [179, 315] width 83 height 19
select select "91736"
click at [138, 306] on select "Select Stylist AKASH AKIB [PERSON_NAME] fornt desk [PERSON_NAME] PARLOUR [PERSO…" at bounding box center [179, 315] width 83 height 19
drag, startPoint x: 283, startPoint y: 318, endPoint x: 226, endPoint y: 317, distance: 57.0
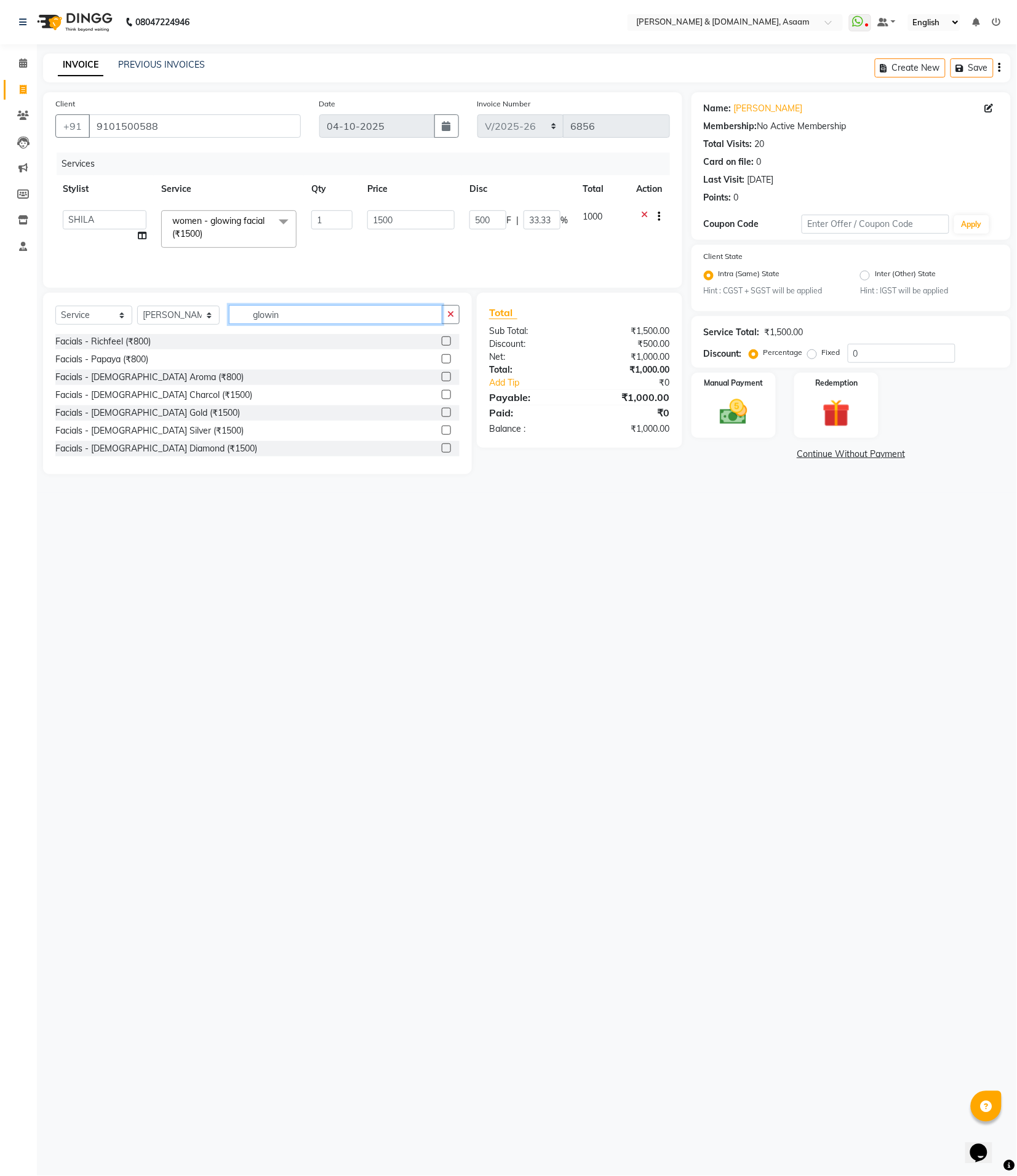
click at [229, 317] on input "glowin" at bounding box center [335, 314] width 214 height 19
type input "c"
type input "beard"
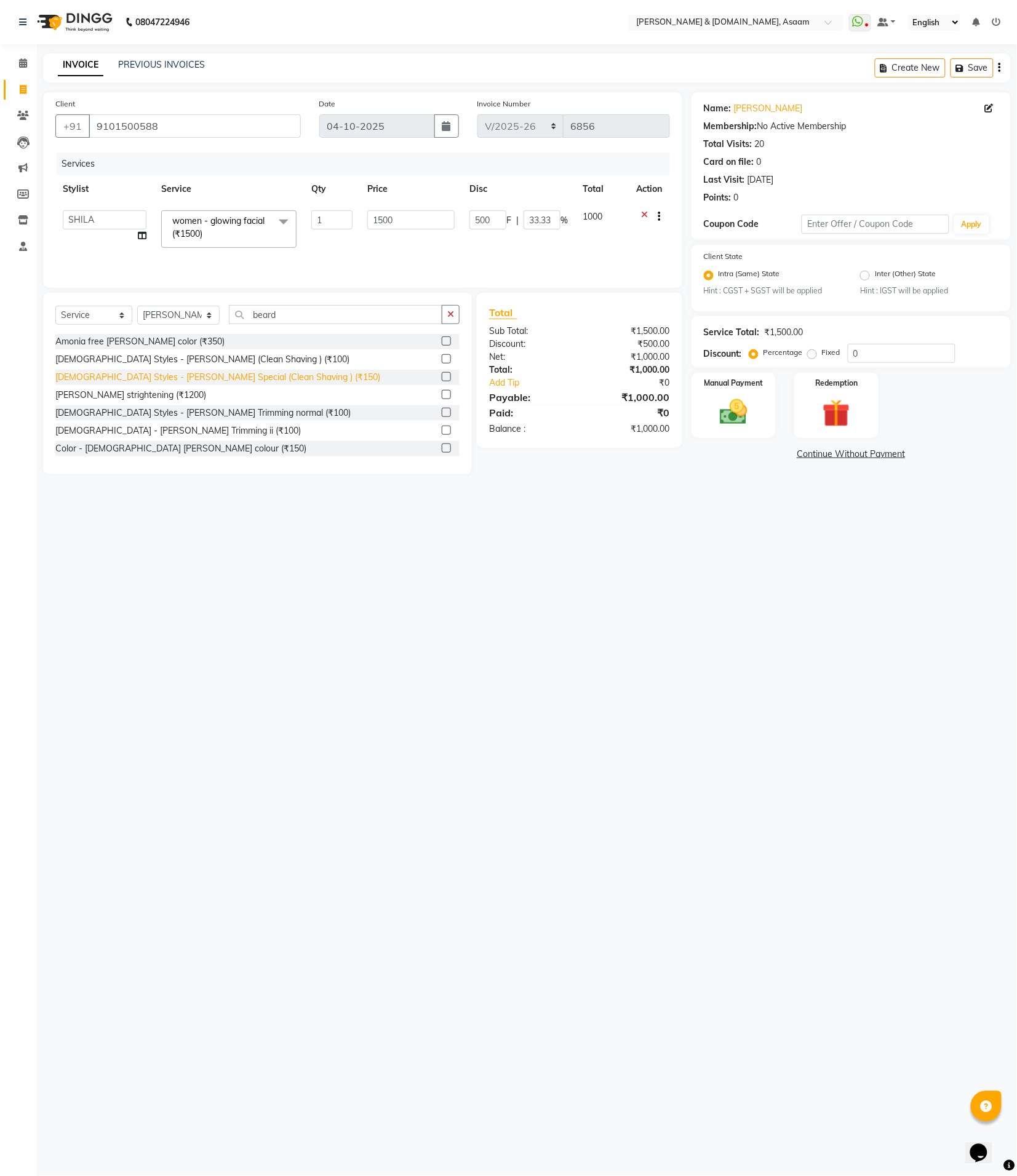
click at [222, 413] on div "[DEMOGRAPHIC_DATA] Styles - [PERSON_NAME] Trimming normal (₹100)" at bounding box center [203, 413] width 295 height 13
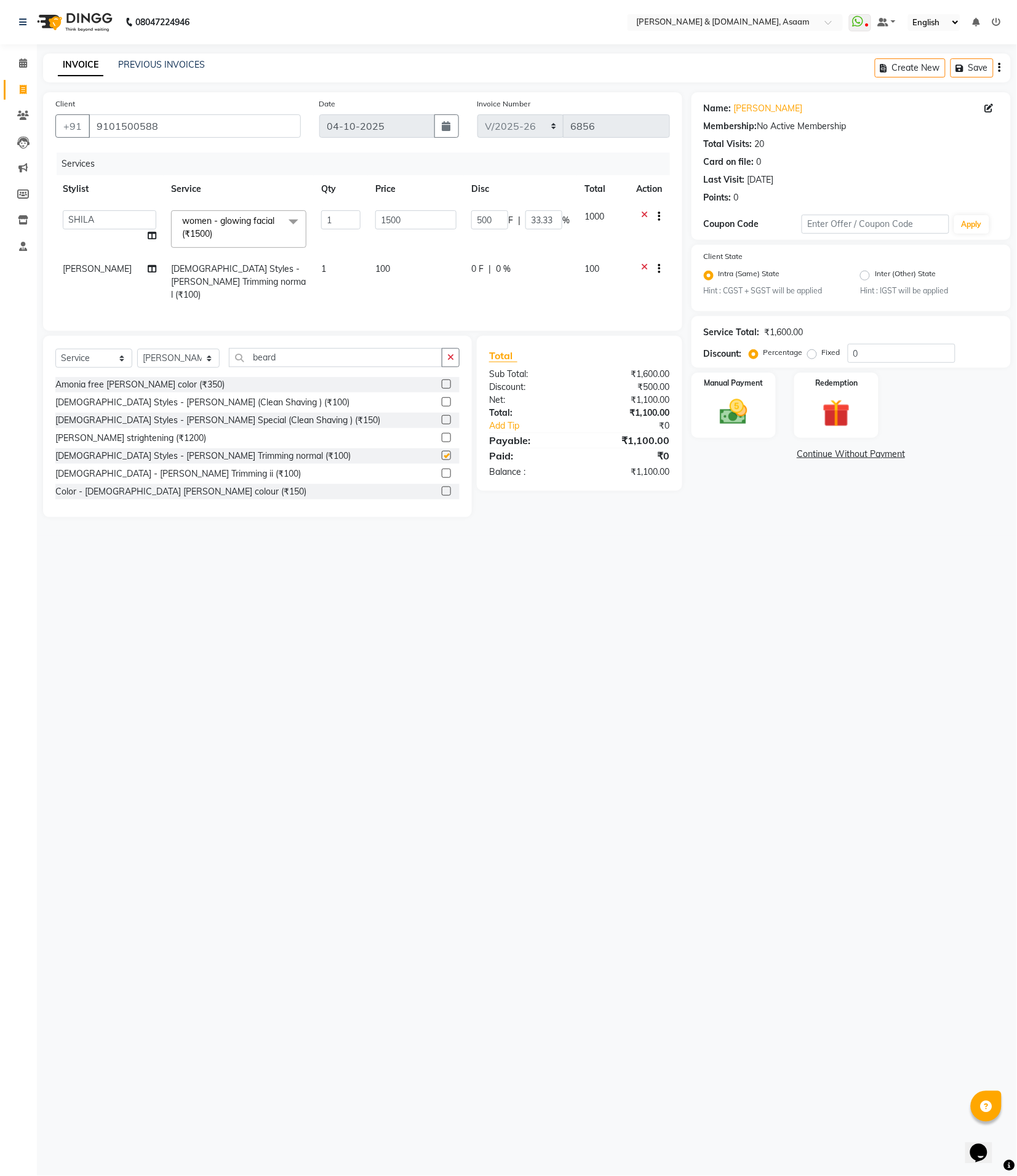
checkbox input "false"
click at [450, 358] on icon "button" at bounding box center [451, 357] width 7 height 8
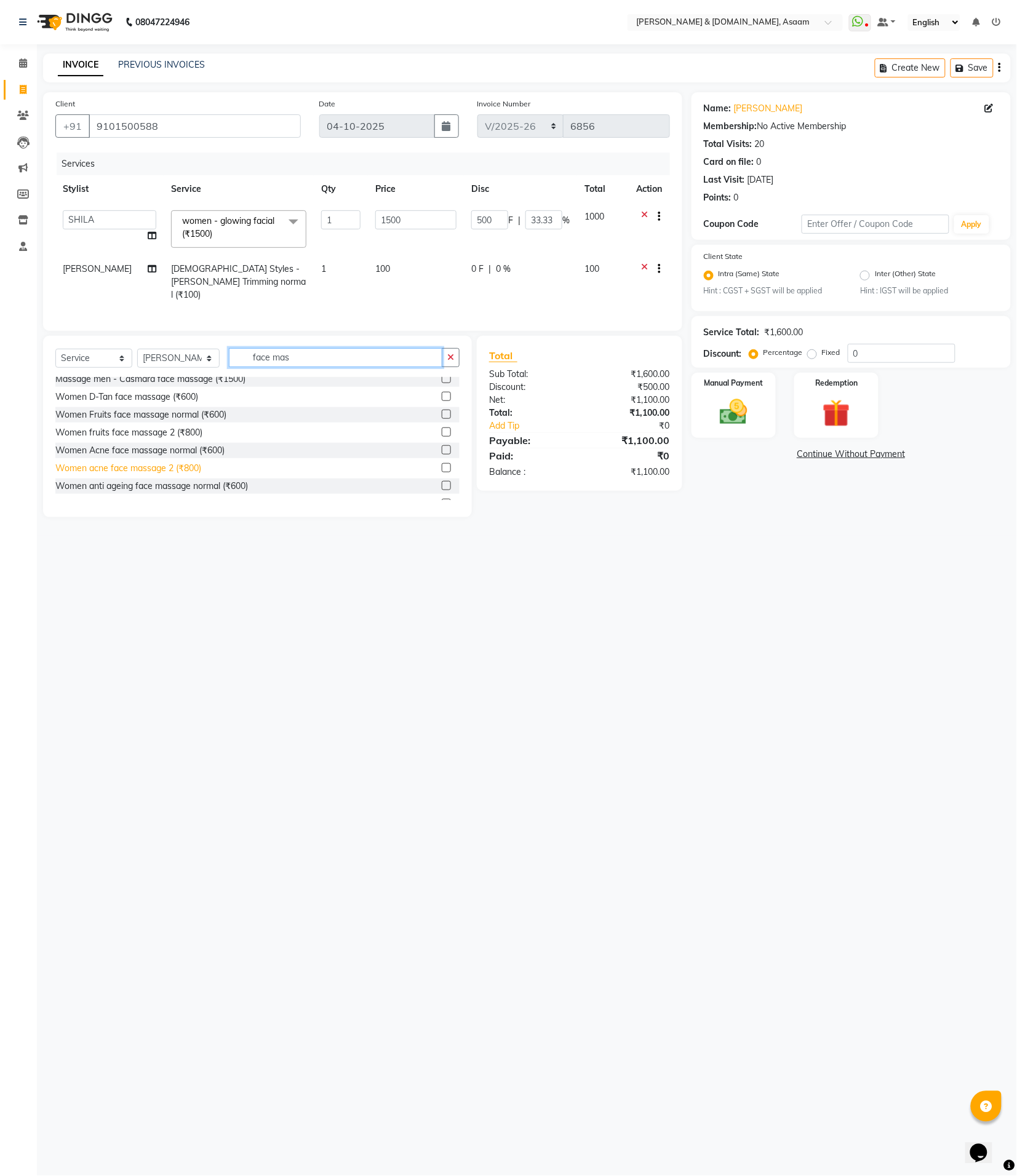
type input "face mas"
drag, startPoint x: 189, startPoint y: 463, endPoint x: 203, endPoint y: 456, distance: 15.7
click at [188, 463] on div "Women acne face massage 2 (₹800)" at bounding box center [128, 468] width 146 height 13
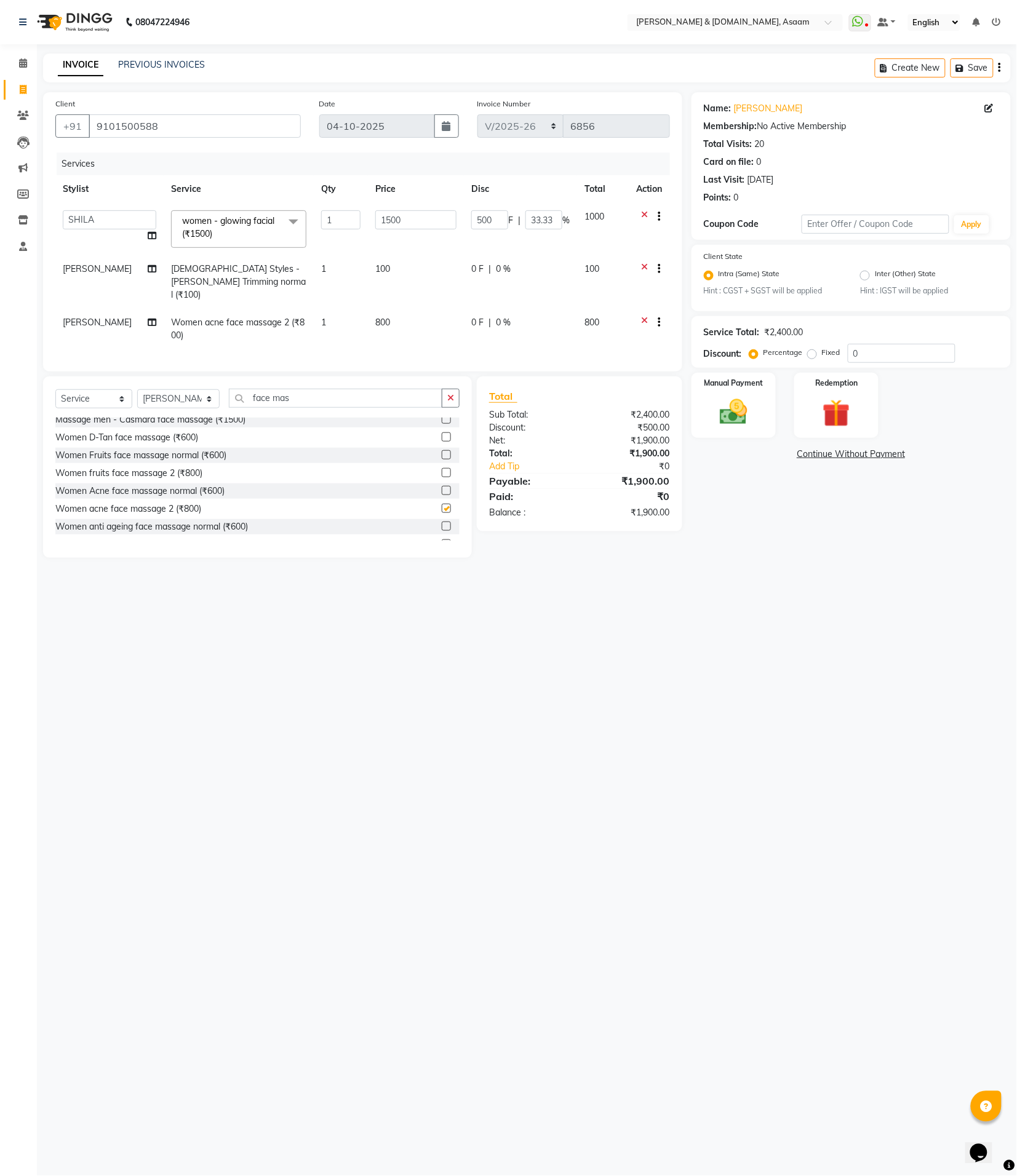
checkbox input "false"
drag, startPoint x: 289, startPoint y: 398, endPoint x: 189, endPoint y: 397, distance: 100.0
click at [192, 397] on div "Select Service Product Membership Package Voucher Prepaid Gift Card Select Styl…" at bounding box center [257, 403] width 404 height 29
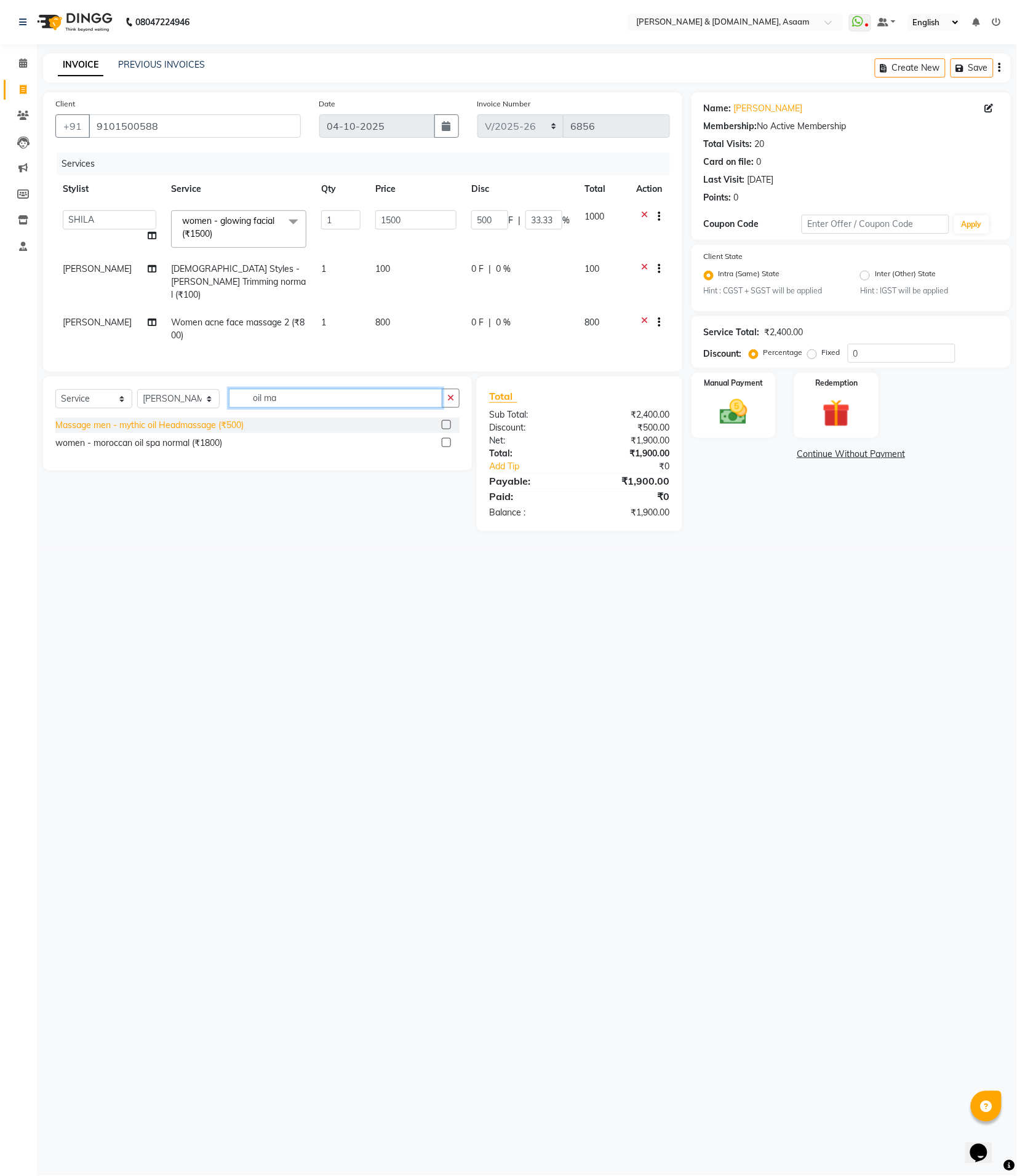
type input "oil ma"
click at [236, 426] on div "Massage men - mythic oil Headmassage (₹500)" at bounding box center [150, 425] width 189 height 13
checkbox input "false"
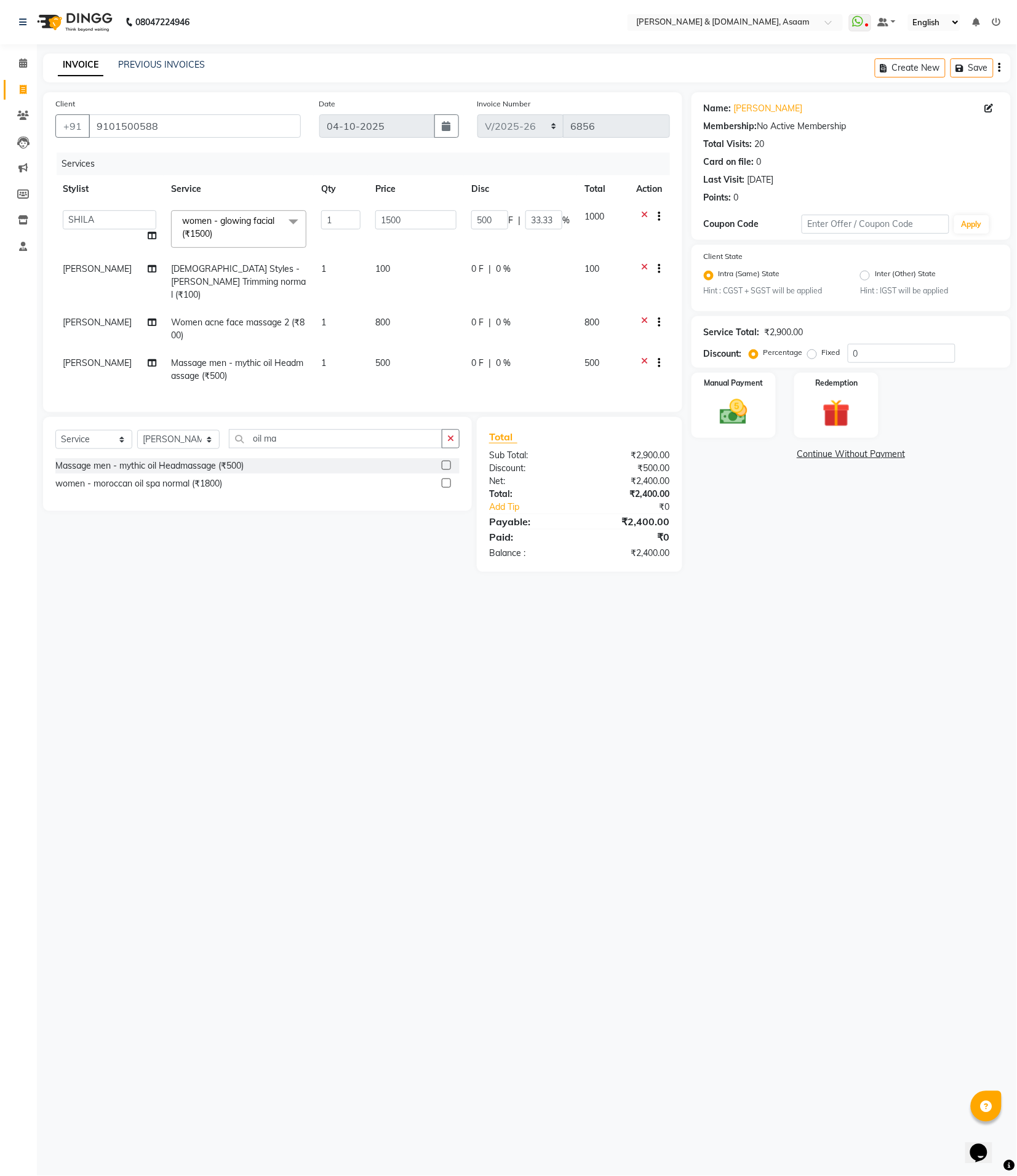
click at [380, 364] on td "500" at bounding box center [416, 369] width 96 height 41
select select "91736"
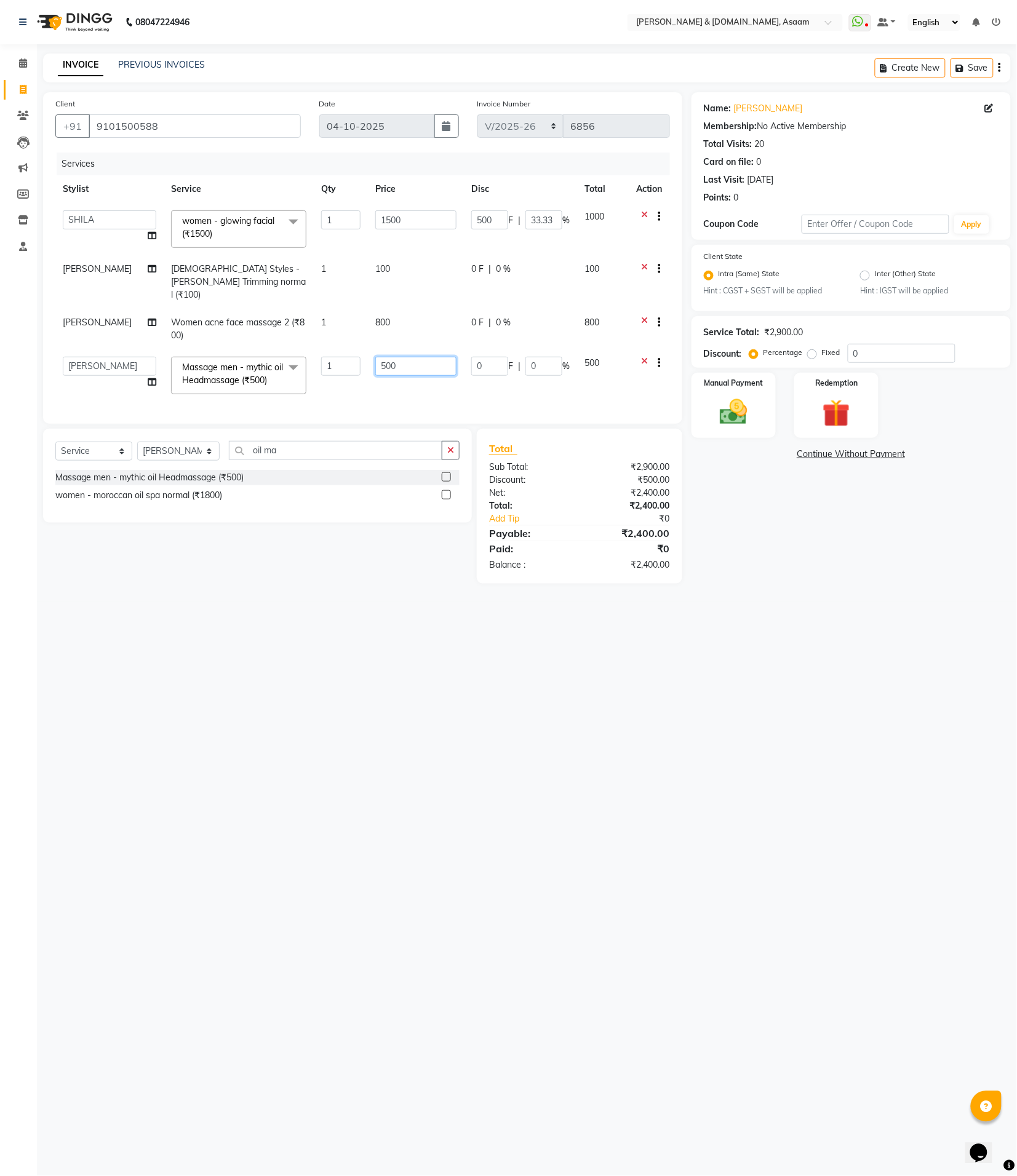
drag, startPoint x: 402, startPoint y: 358, endPoint x: 321, endPoint y: 342, distance: 82.6
click at [323, 349] on tr "AKASH AKIB [PERSON_NAME] fornt desk [PERSON_NAME] PARLOUR [PERSON_NAME] [PERSON…" at bounding box center [362, 376] width 614 height 53
type input "800"
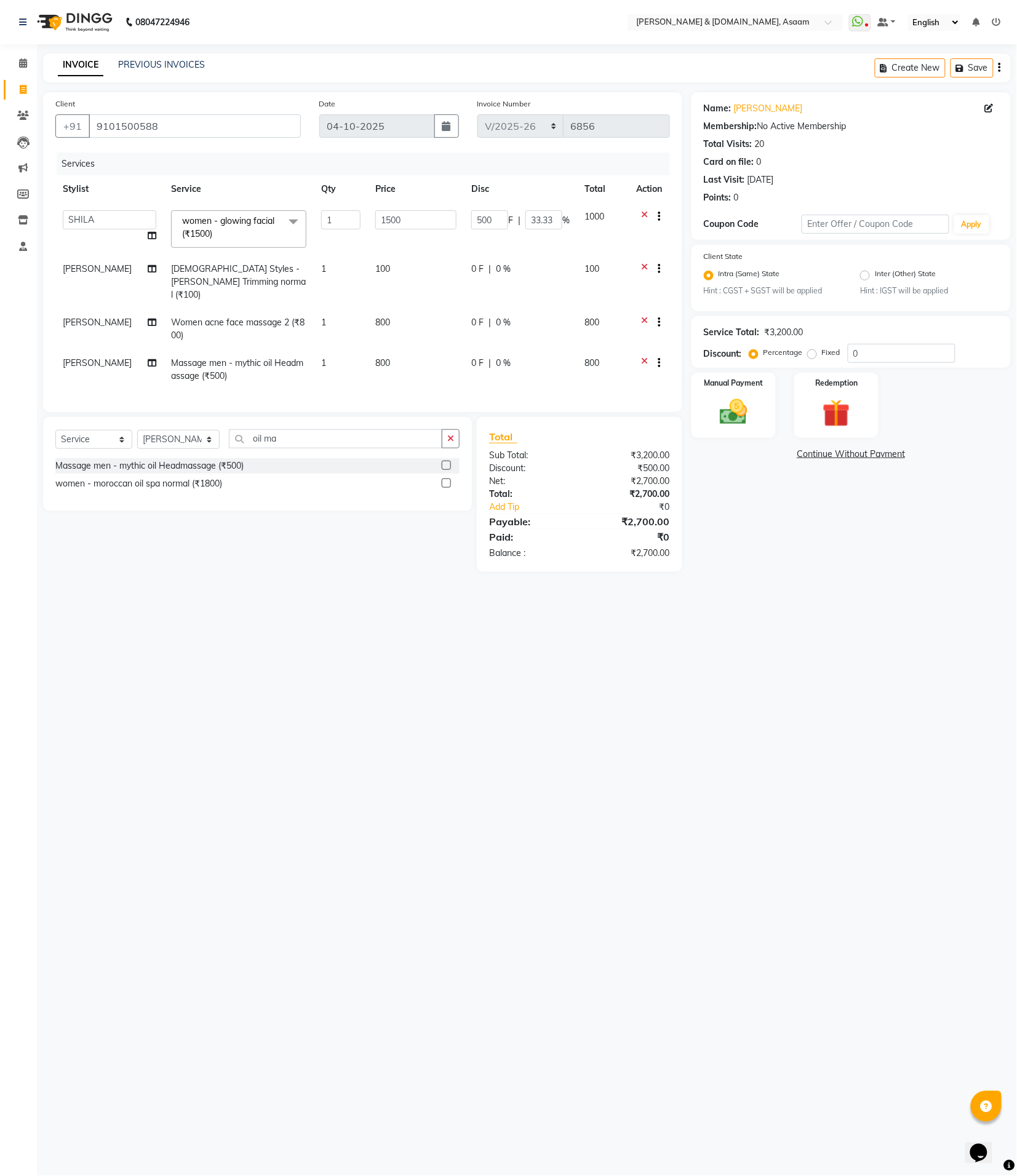
click at [452, 681] on div "08047224946 Select Location × [PERSON_NAME] & [DOMAIN_NAME], Asaam WhatsApp Sta…" at bounding box center [508, 588] width 1017 height 1176
click at [115, 349] on td "[PERSON_NAME]" at bounding box center [110, 369] width 108 height 41
select select "91736"
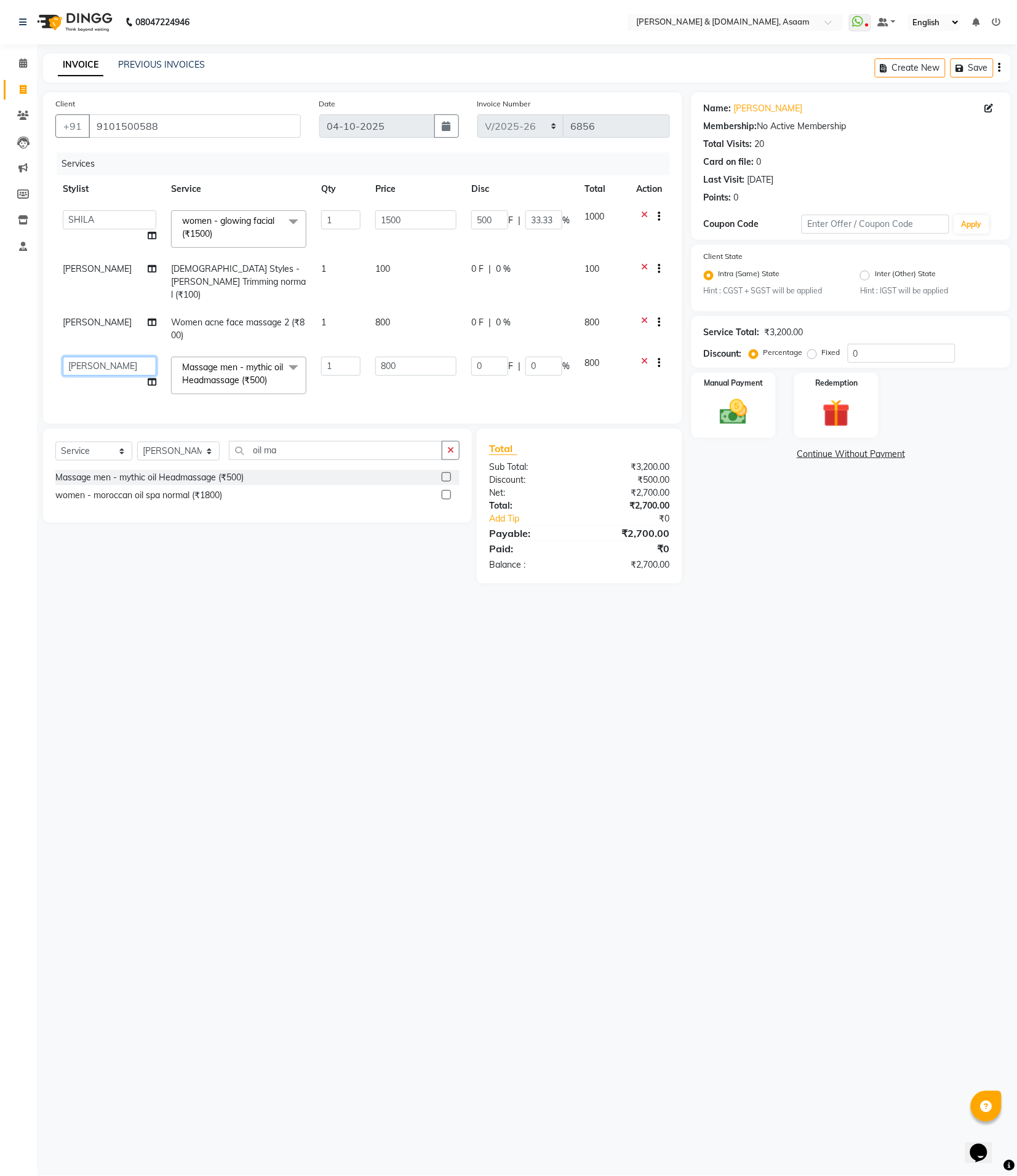
click at [114, 357] on select "AKASH AKIB [PERSON_NAME] fornt desk [PERSON_NAME] PARLOUR [PERSON_NAME] [PERSON…" at bounding box center [109, 366] width 94 height 19
select select "86645"
click at [94, 317] on td "[PERSON_NAME]" at bounding box center [110, 329] width 108 height 41
select select "91736"
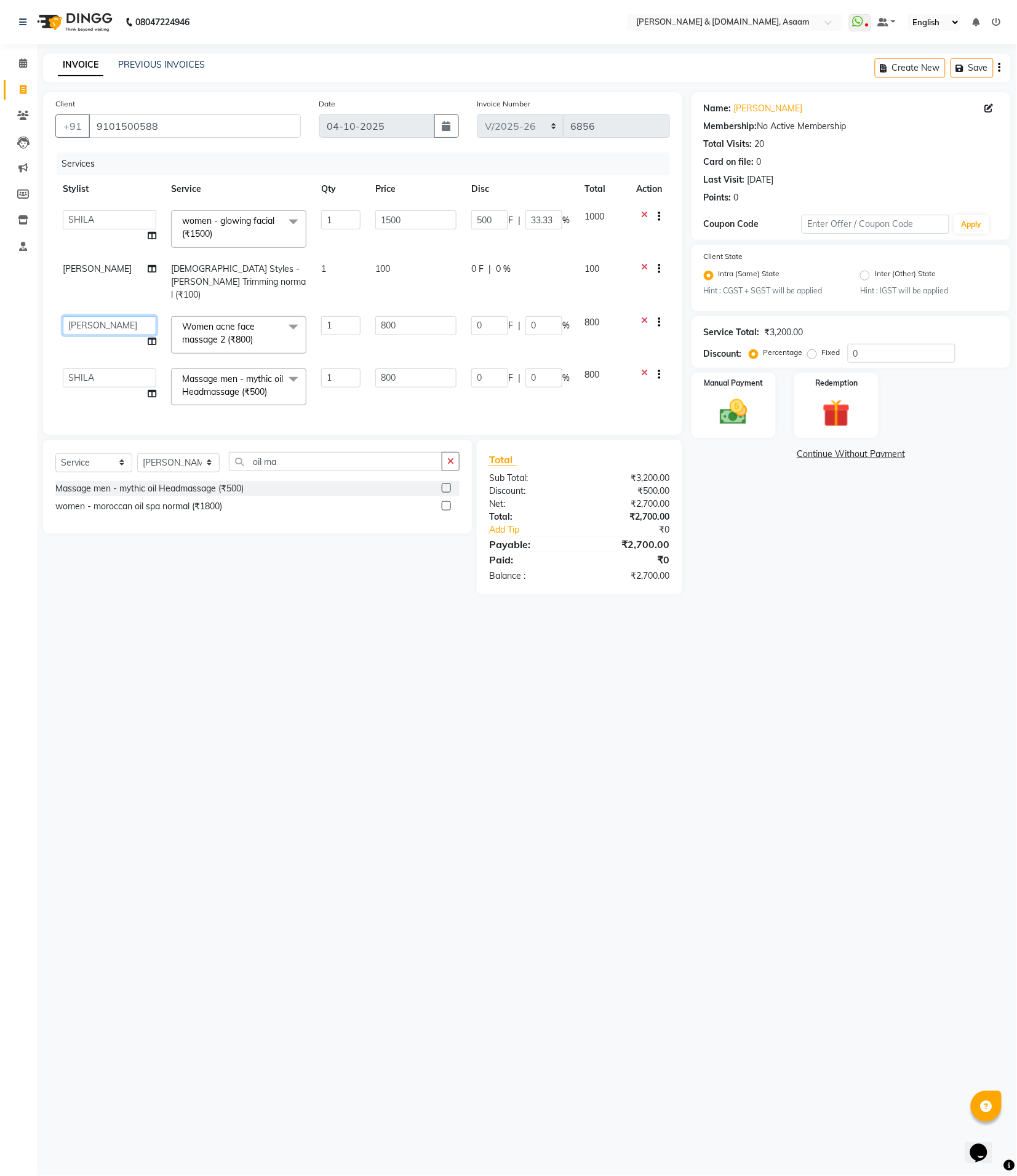
click at [94, 316] on select "AKASH AKIB [PERSON_NAME] fornt desk [PERSON_NAME] PARLOUR [PERSON_NAME] [PERSON…" at bounding box center [109, 325] width 94 height 19
select select "86645"
click at [110, 675] on div "08047224946 Select Location × [PERSON_NAME] & [DOMAIN_NAME], Asaam WhatsApp Sta…" at bounding box center [508, 588] width 1017 height 1176
click at [641, 316] on icon at bounding box center [645, 324] width 7 height 15
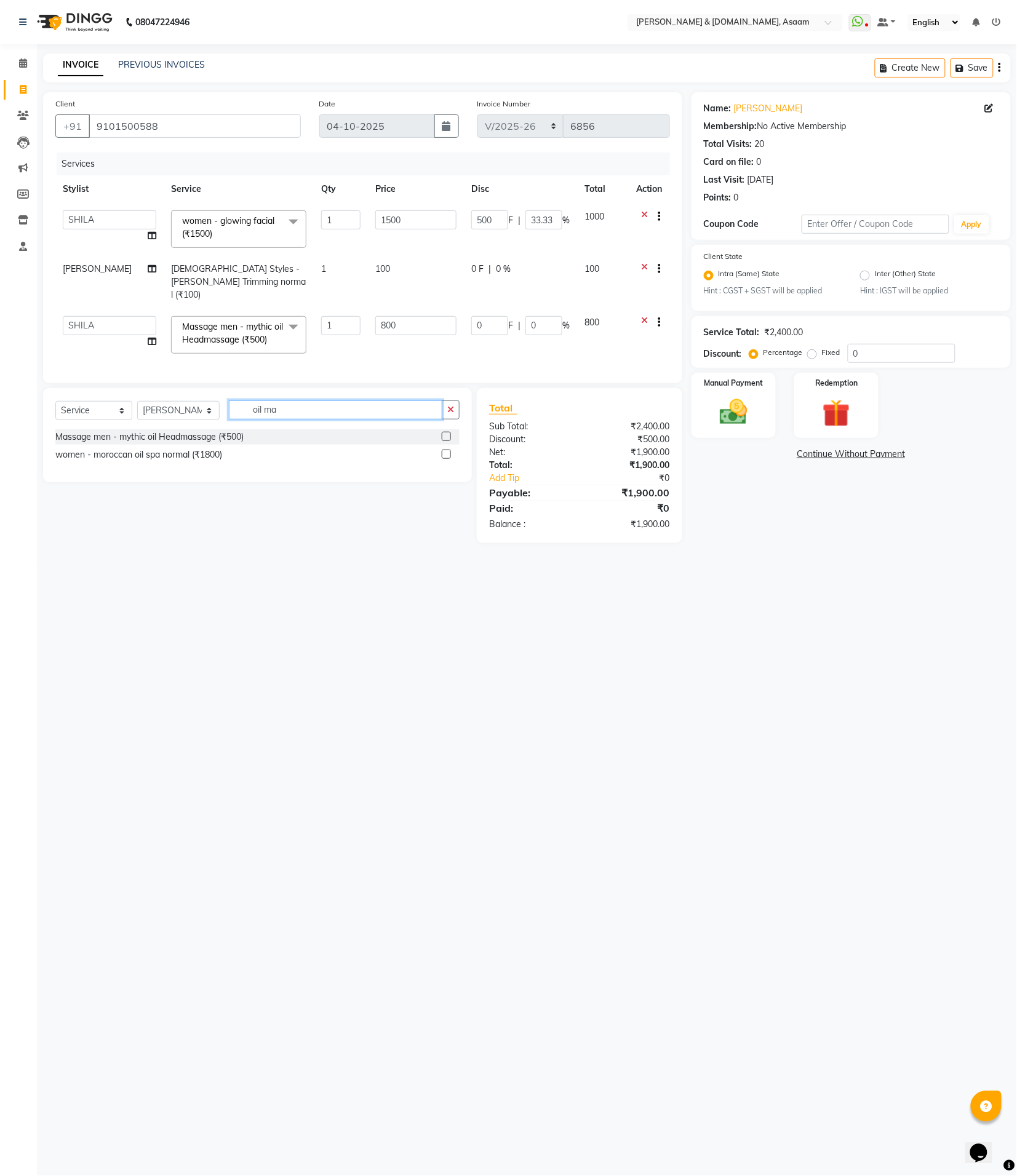
drag, startPoint x: 291, startPoint y: 412, endPoint x: 233, endPoint y: 410, distance: 58.0
click at [233, 410] on input "oil ma" at bounding box center [335, 410] width 214 height 19
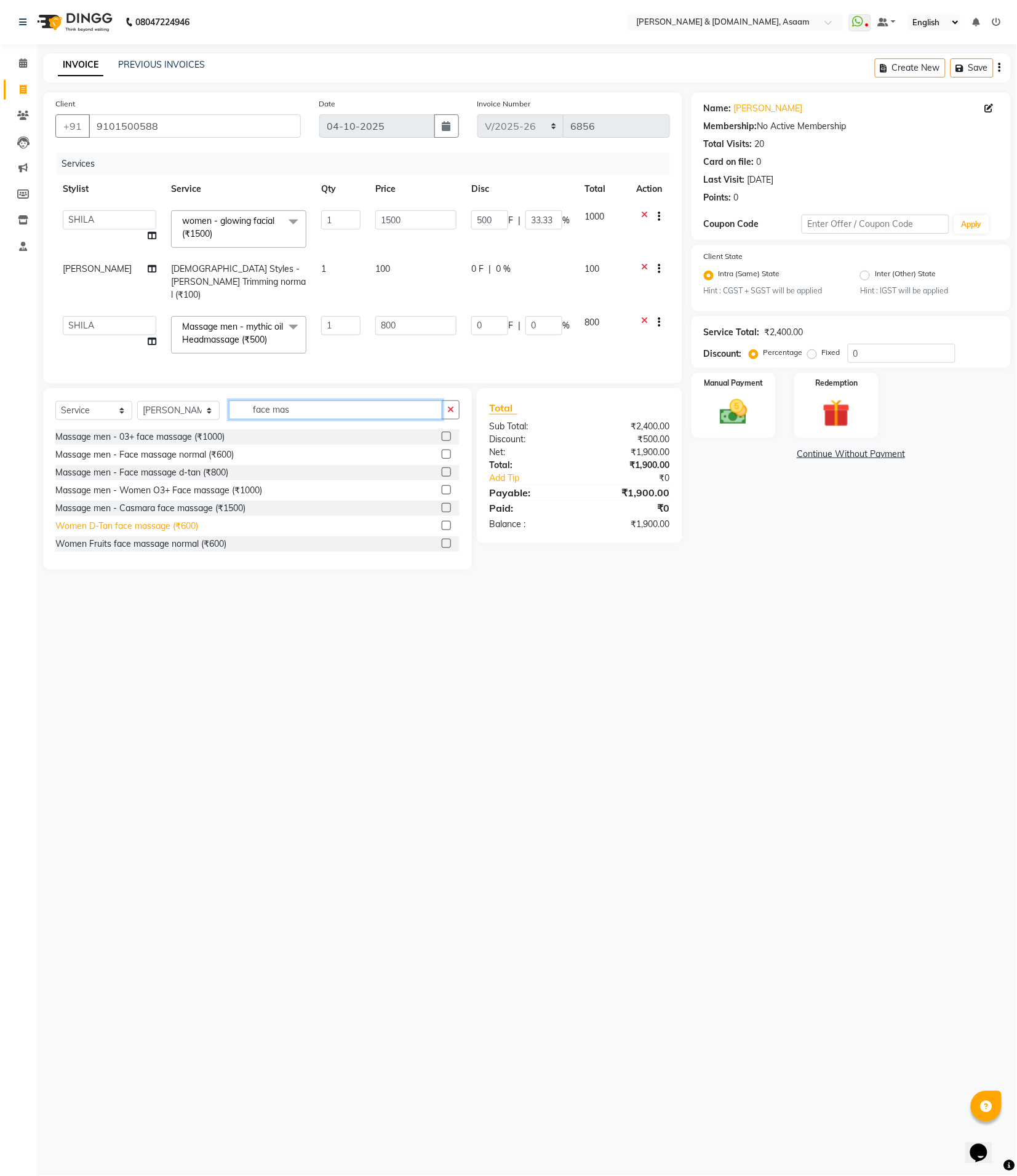
type input "face mas"
click at [172, 520] on div "Women D-Tan face massage (₹600)" at bounding box center [127, 526] width 143 height 13
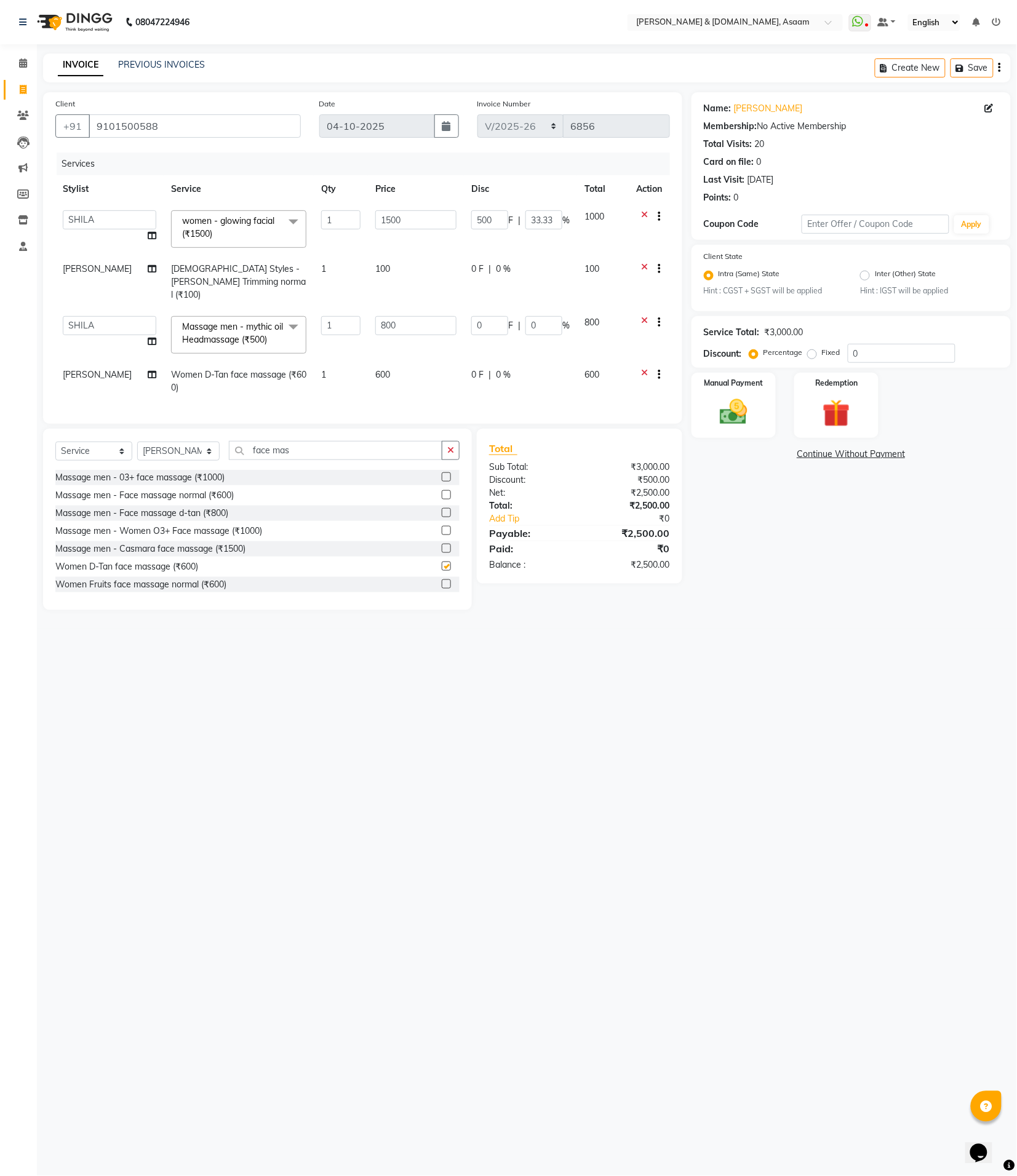
checkbox input "false"
click at [80, 369] on span "[PERSON_NAME]" at bounding box center [97, 375] width 69 height 11
select select "91736"
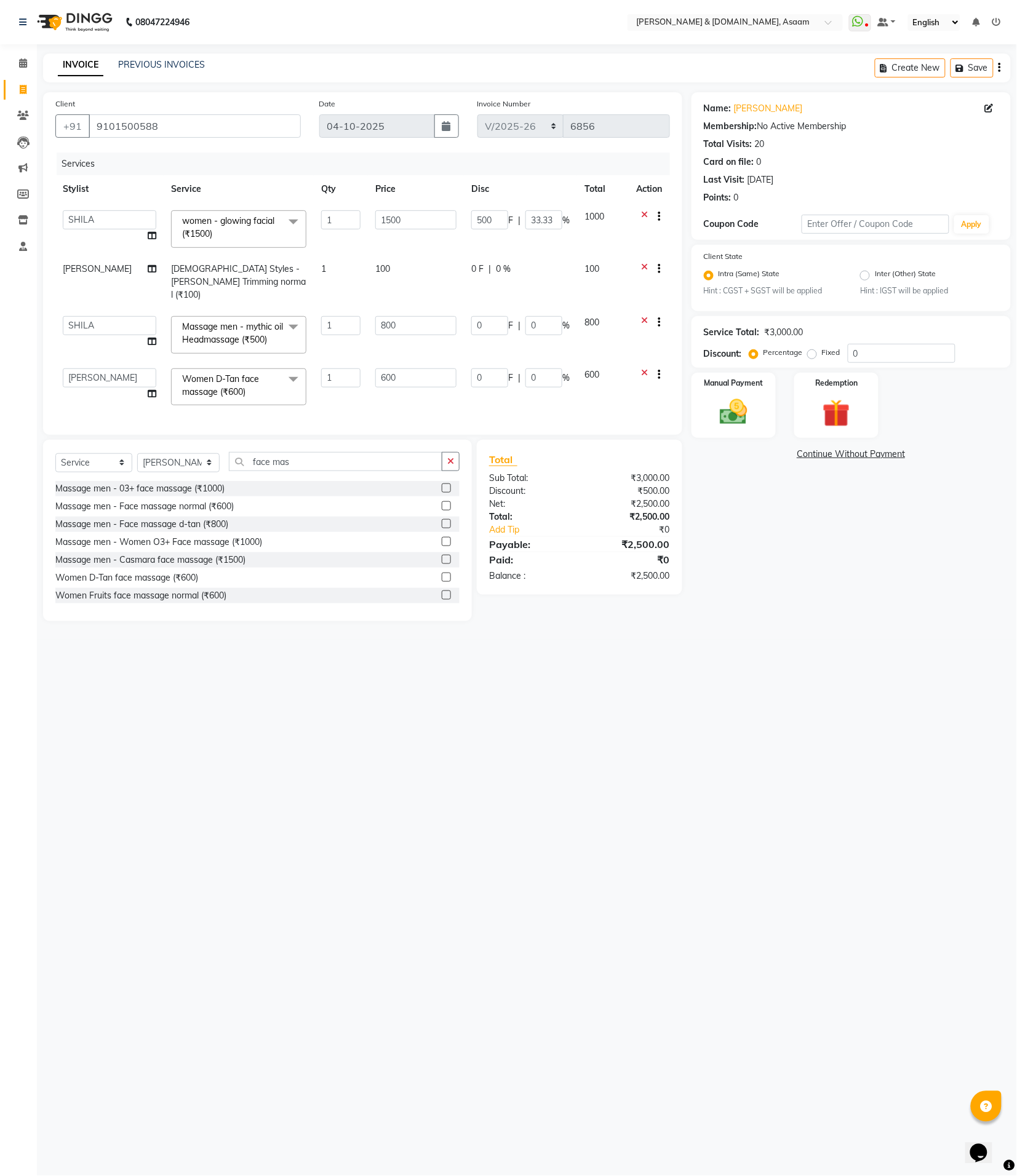
click at [80, 369] on select "AKASH AKIB [PERSON_NAME] fornt desk [PERSON_NAME] PARLOUR [PERSON_NAME] [PERSON…" at bounding box center [109, 378] width 94 height 19
select select "86645"
drag, startPoint x: 109, startPoint y: 729, endPoint x: 449, endPoint y: 621, distance: 356.7
click at [129, 722] on div "08047224946 Select Location × [PERSON_NAME] & [DOMAIN_NAME], Asaam WhatsApp Sta…" at bounding box center [508, 588] width 1017 height 1176
click at [764, 407] on div "Manual Payment" at bounding box center [734, 406] width 88 height 68
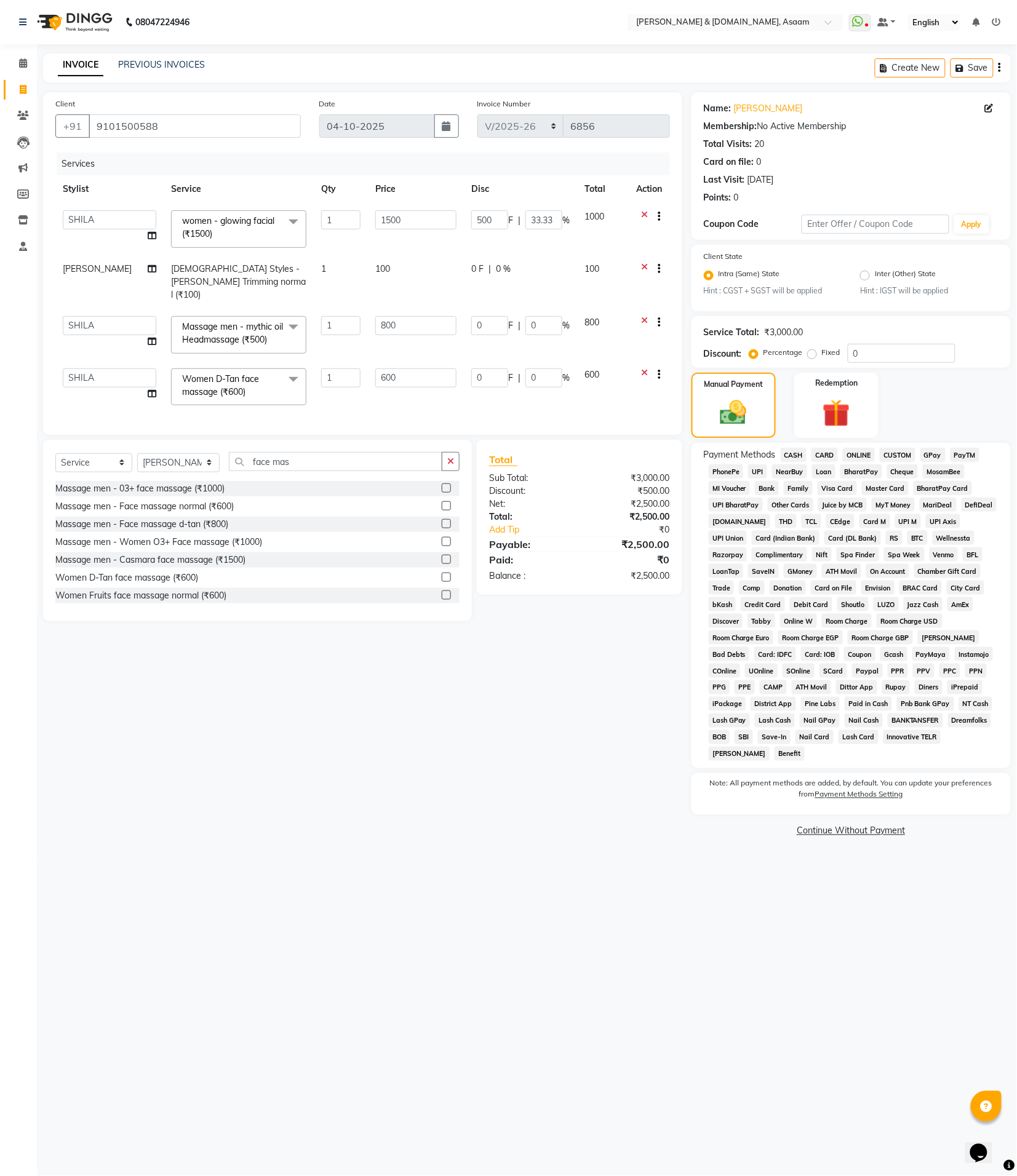
click at [795, 448] on span "CASH" at bounding box center [794, 455] width 26 height 14
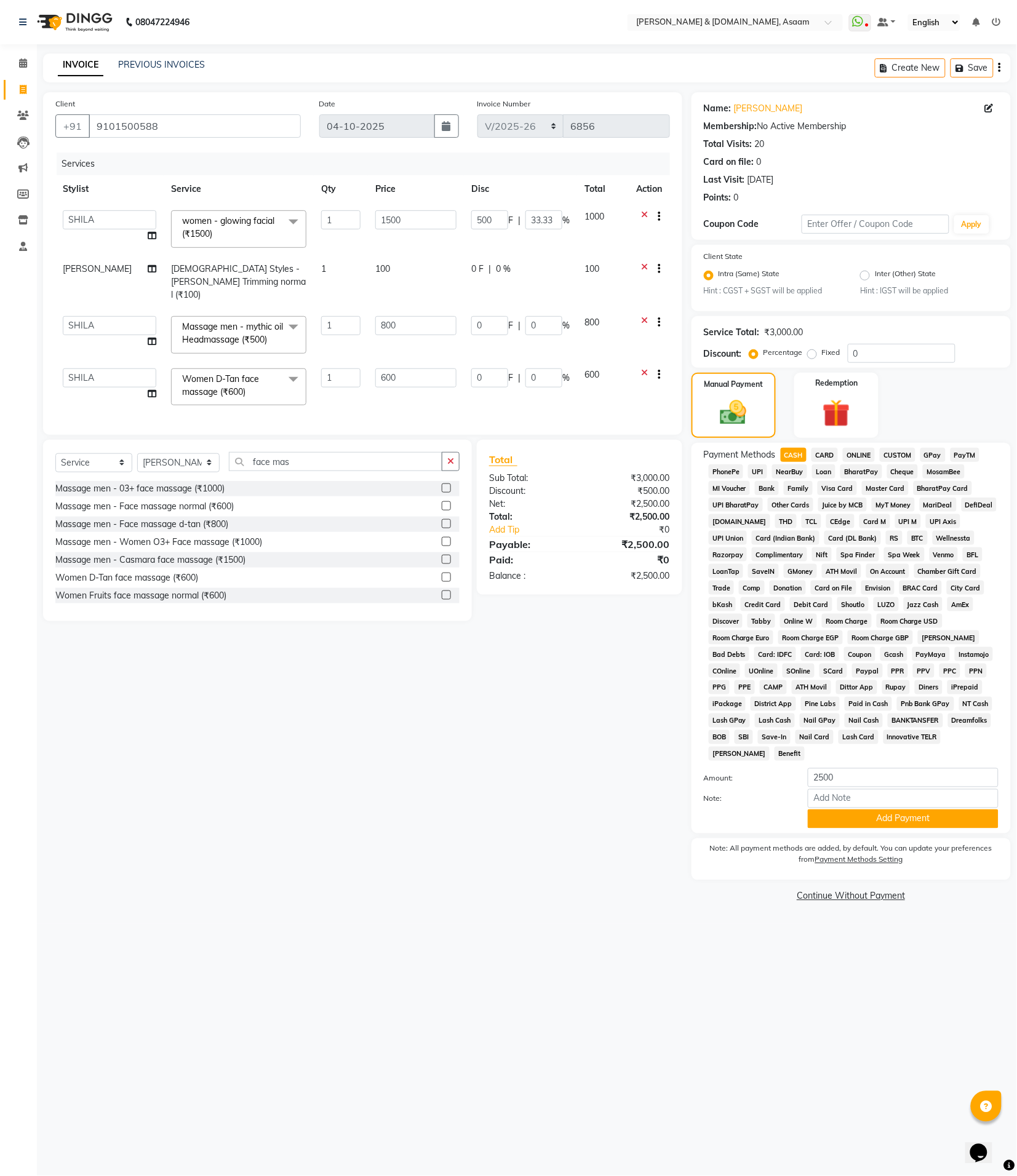
click at [866, 449] on span "ONLINE" at bounding box center [859, 455] width 32 height 14
click at [838, 810] on button "Add Payment" at bounding box center [903, 819] width 191 height 19
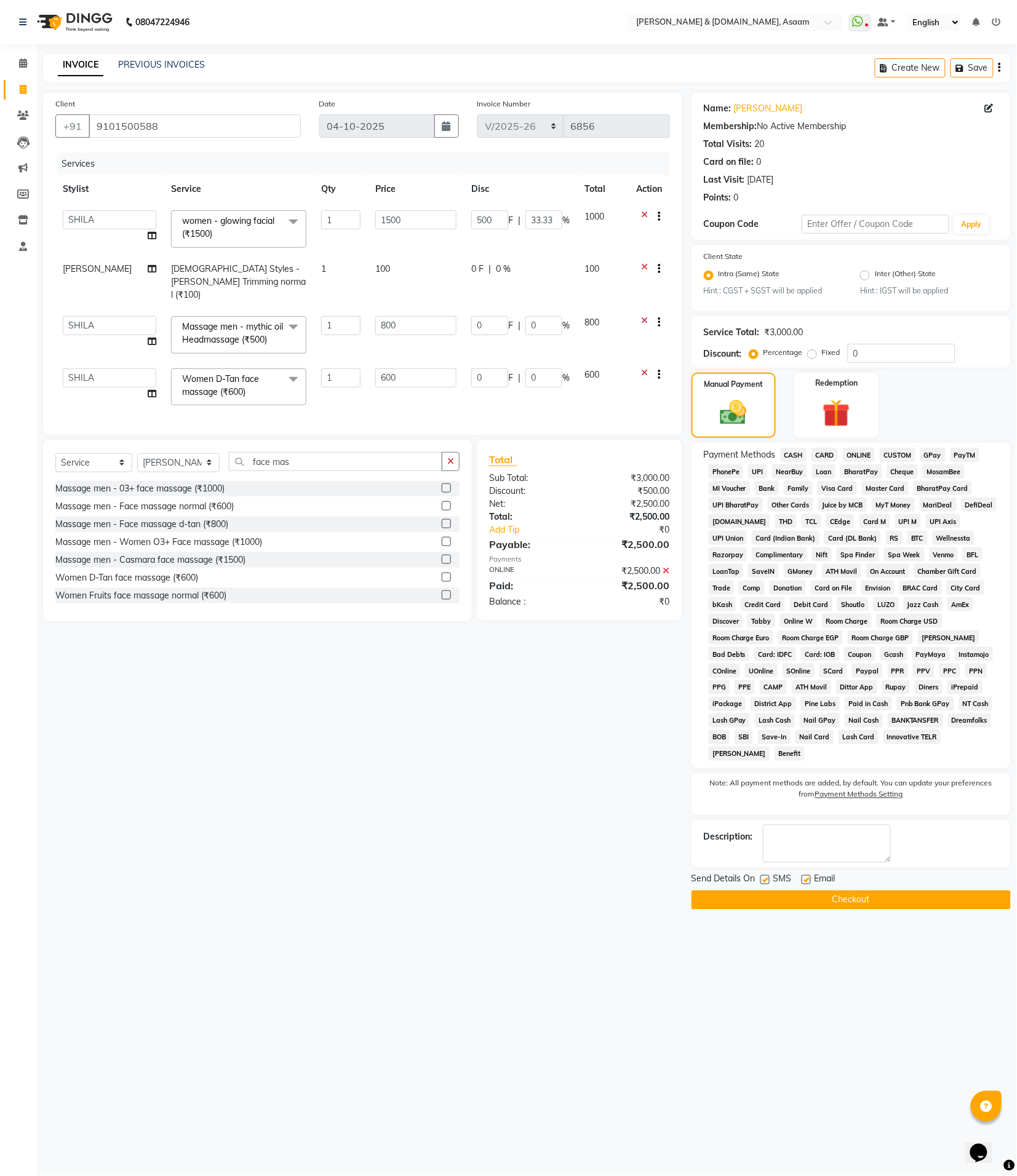
click at [801, 891] on button "Checkout" at bounding box center [851, 900] width 319 height 19
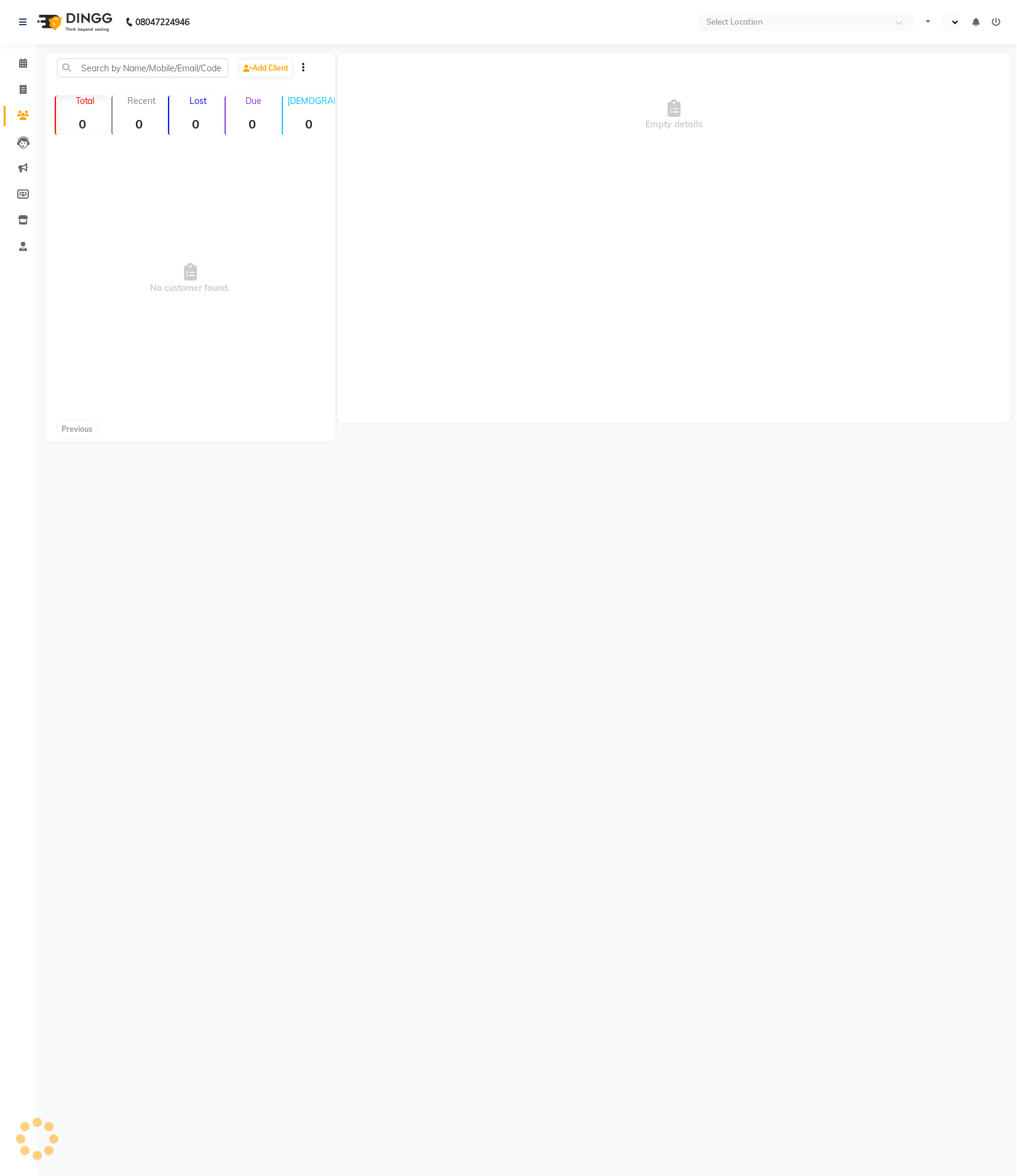
select select "en"
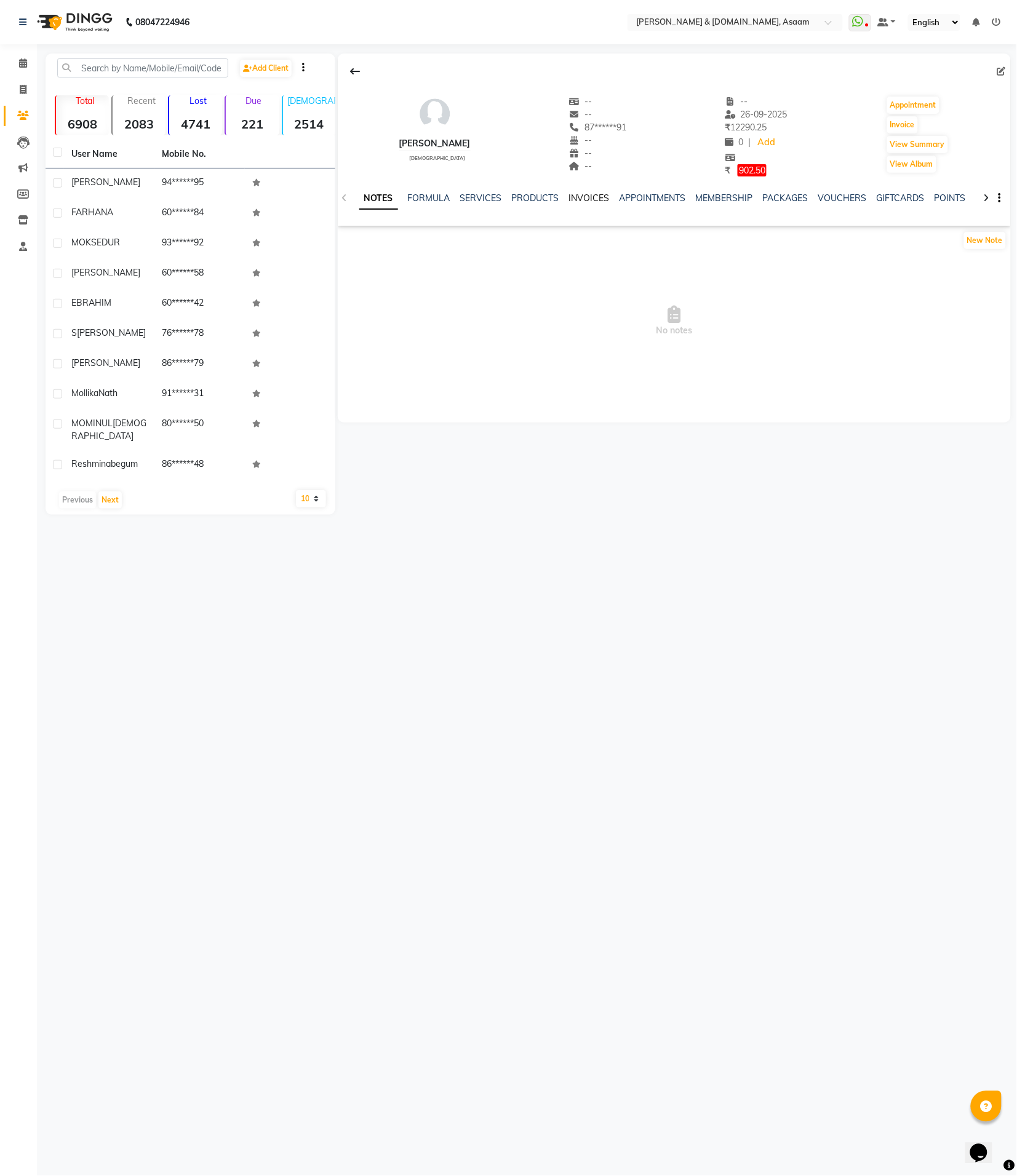
click at [588, 198] on link "INVOICES" at bounding box center [589, 198] width 41 height 11
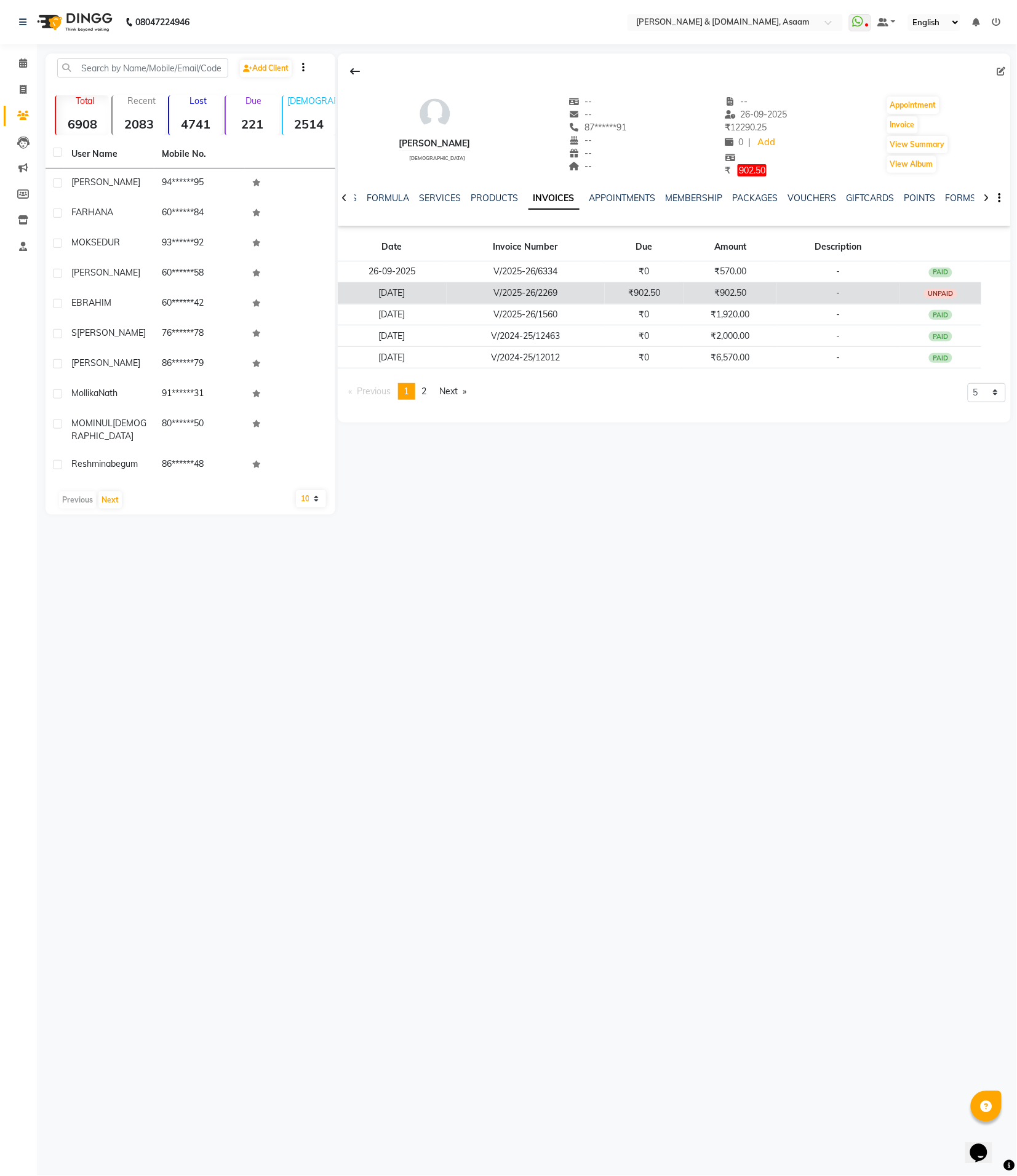
click at [777, 285] on tr "[DATE] V/2025-26/2269 ₹902.50 ₹902.50 - UNPAID" at bounding box center [674, 293] width 673 height 22
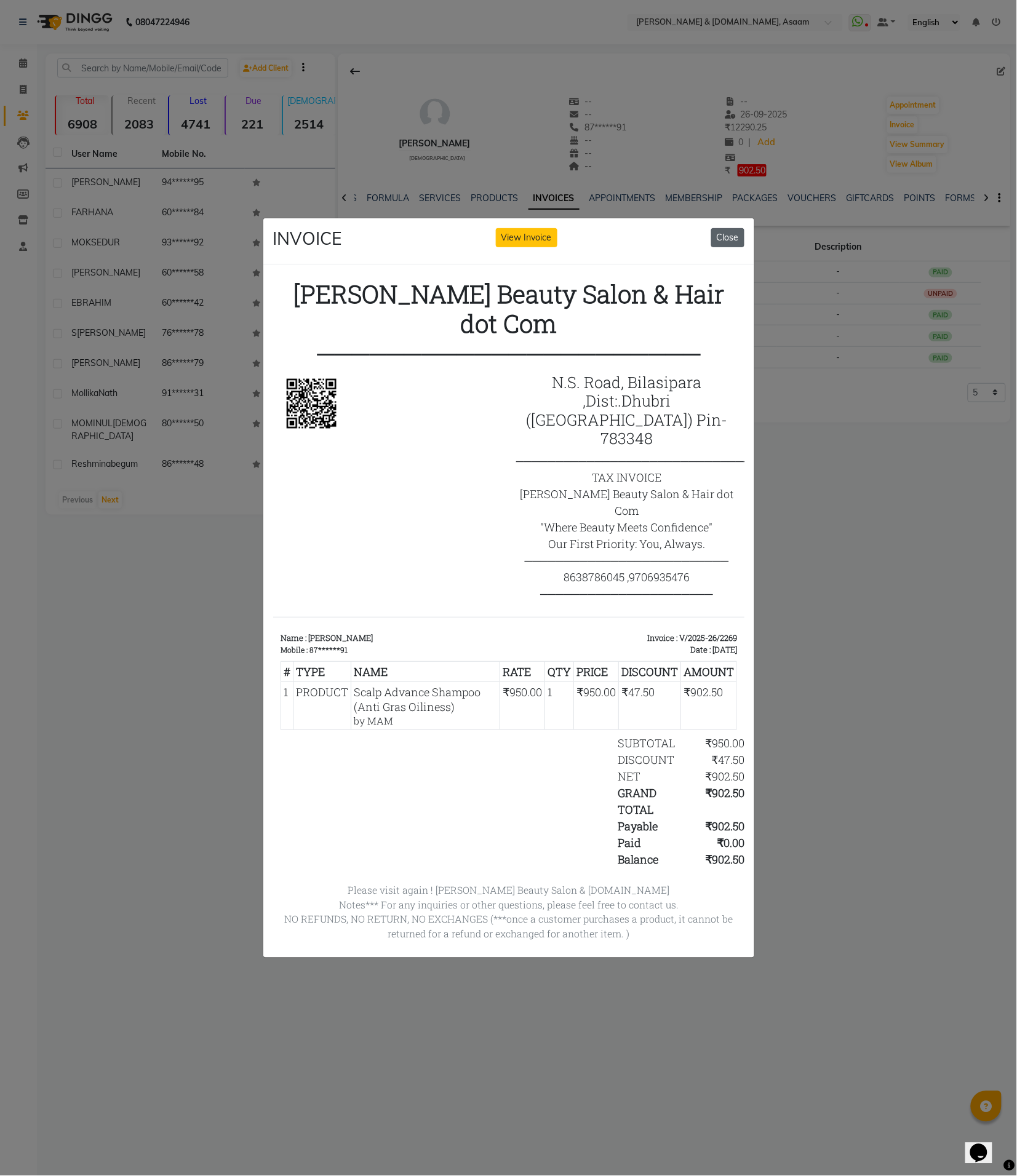
click at [735, 237] on button "Close" at bounding box center [727, 237] width 33 height 19
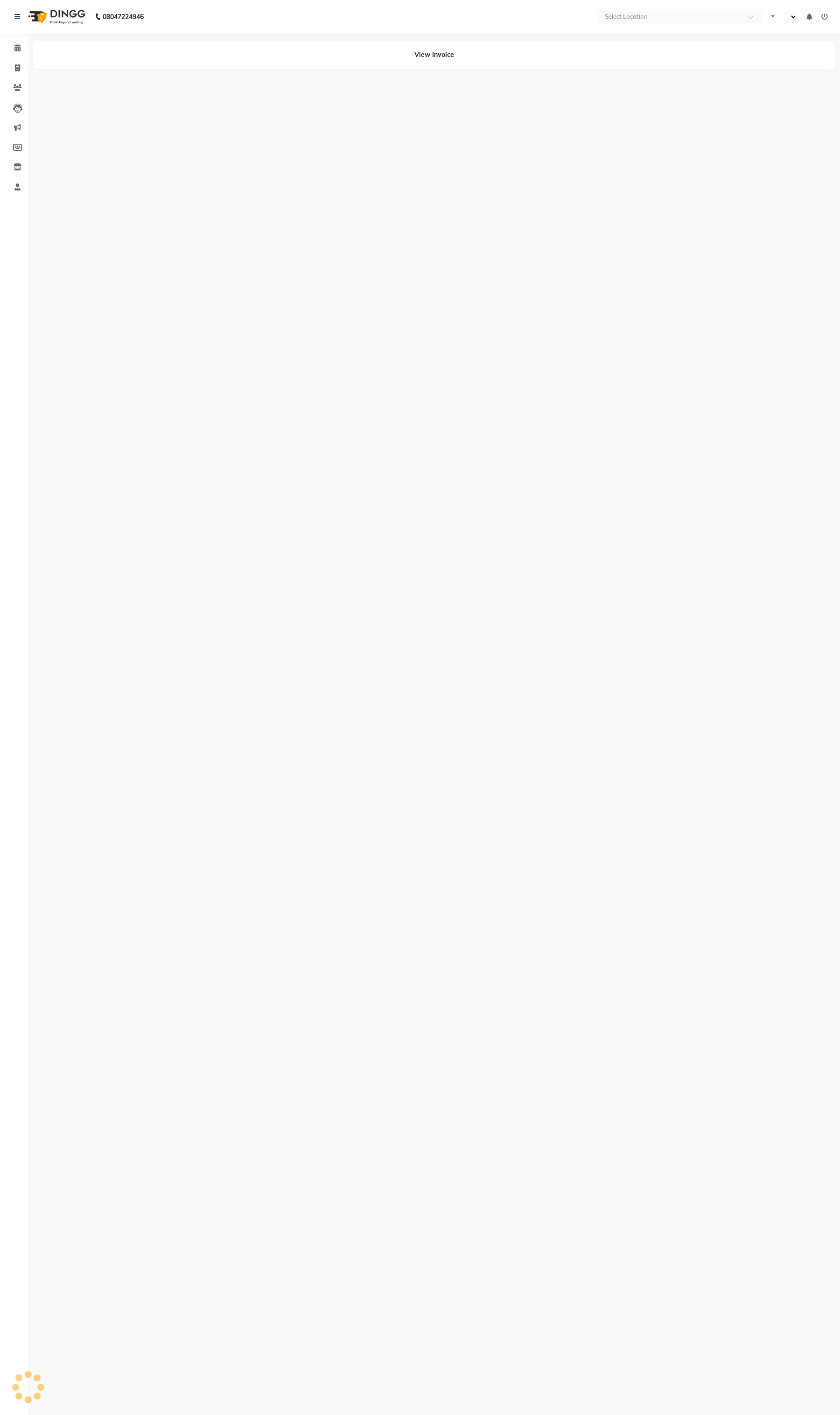
select select "en"
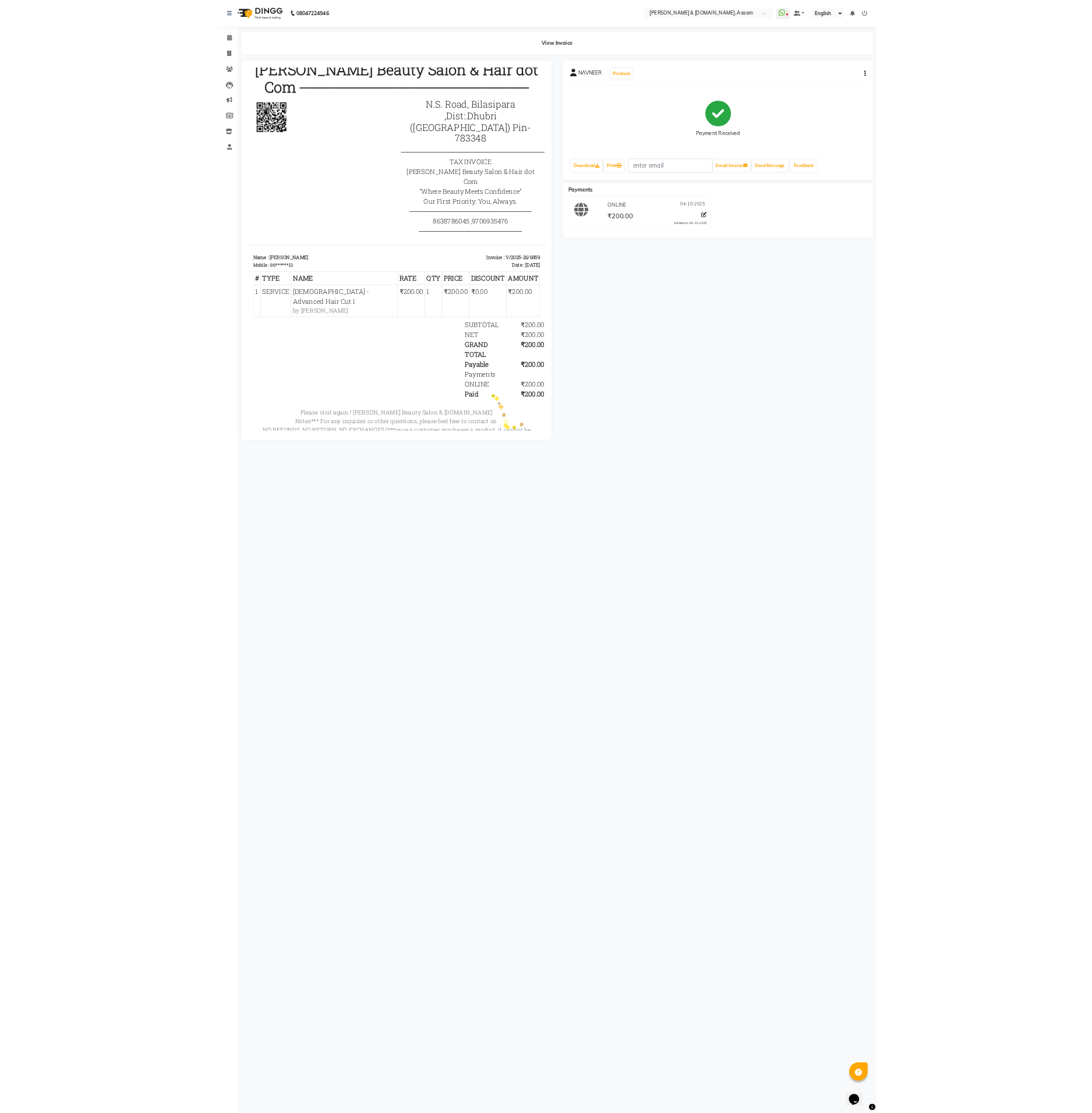
scroll to position [20, 0]
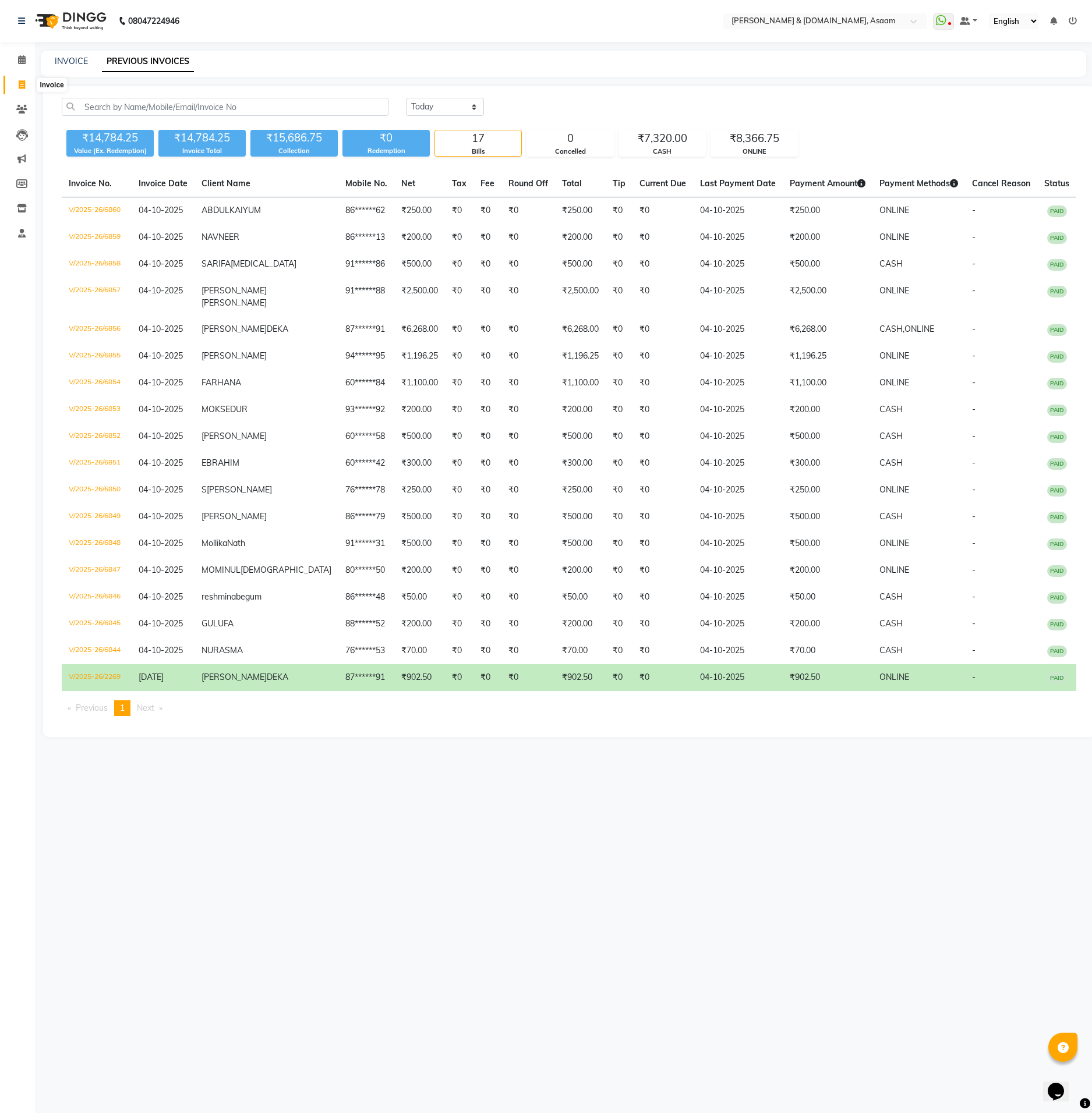
click at [25, 91] on span at bounding box center [22, 85] width 20 height 13
select select "4608"
select select "service"
